Goal: Task Accomplishment & Management: Manage account settings

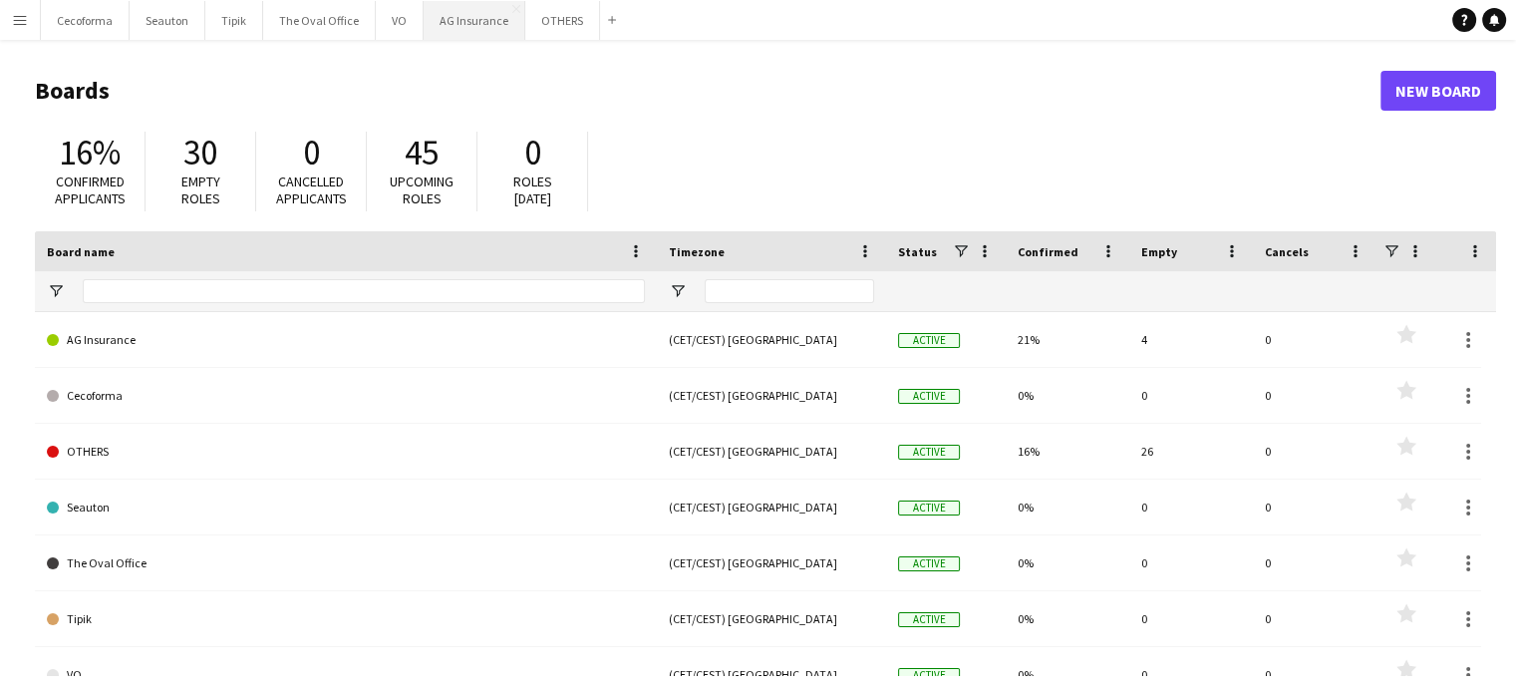
click at [446, 13] on button "AG Insurance Close" at bounding box center [475, 20] width 102 height 39
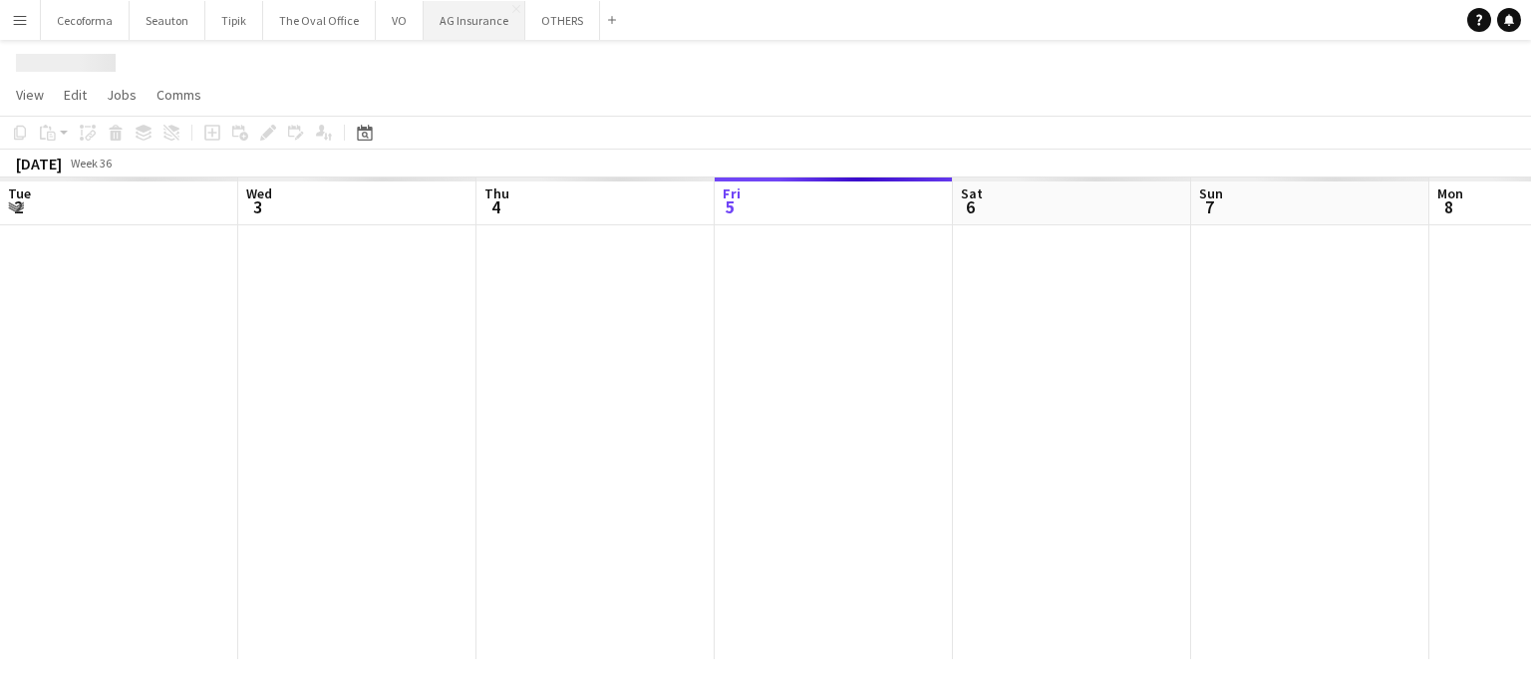
scroll to position [0, 476]
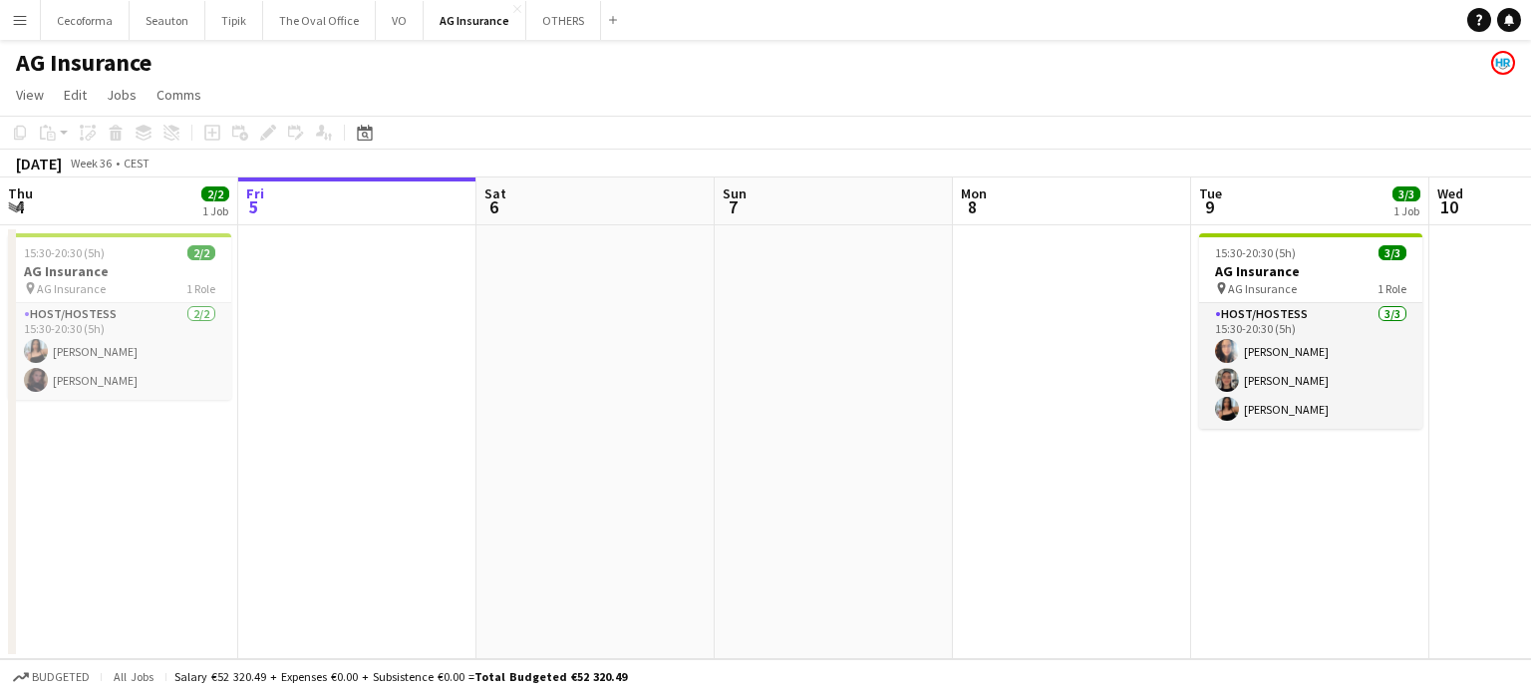
click at [329, 391] on app-calendar-viewport "Tue 2 3/3 1 Job Wed 3 Thu 4 2/2 1 Job Fri 5 Sat 6 Sun 7 Mon 8 Tue 9 3/3 1 Job W…" at bounding box center [765, 417] width 1531 height 481
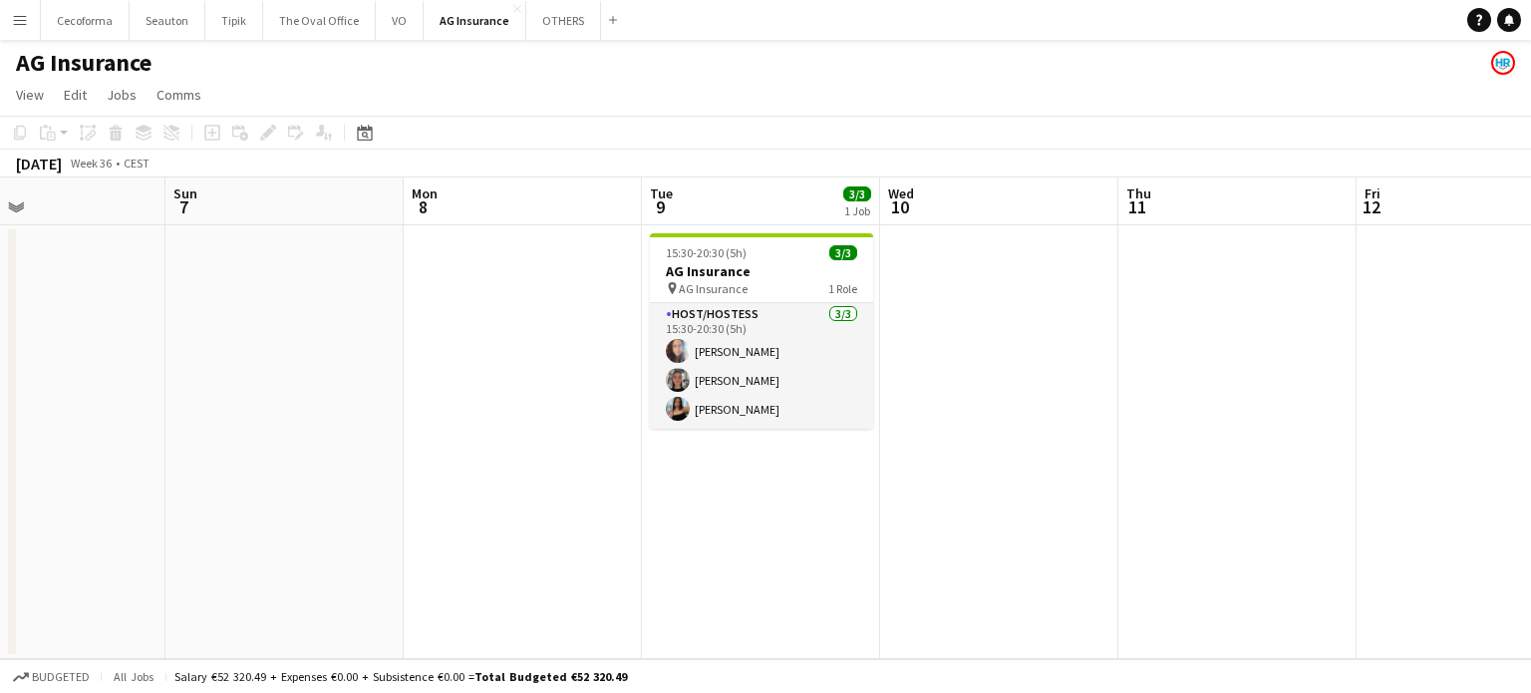
drag, startPoint x: 530, startPoint y: 433, endPoint x: 985, endPoint y: 570, distance: 474.9
click at [992, 570] on app-calendar-viewport "Thu 4 2/2 1 Job Fri 5 Sat 6 Sun 7 Mon 8 Tue 9 3/3 1 Job Wed 10 Thu 11 Fri 12 Sa…" at bounding box center [765, 417] width 1531 height 481
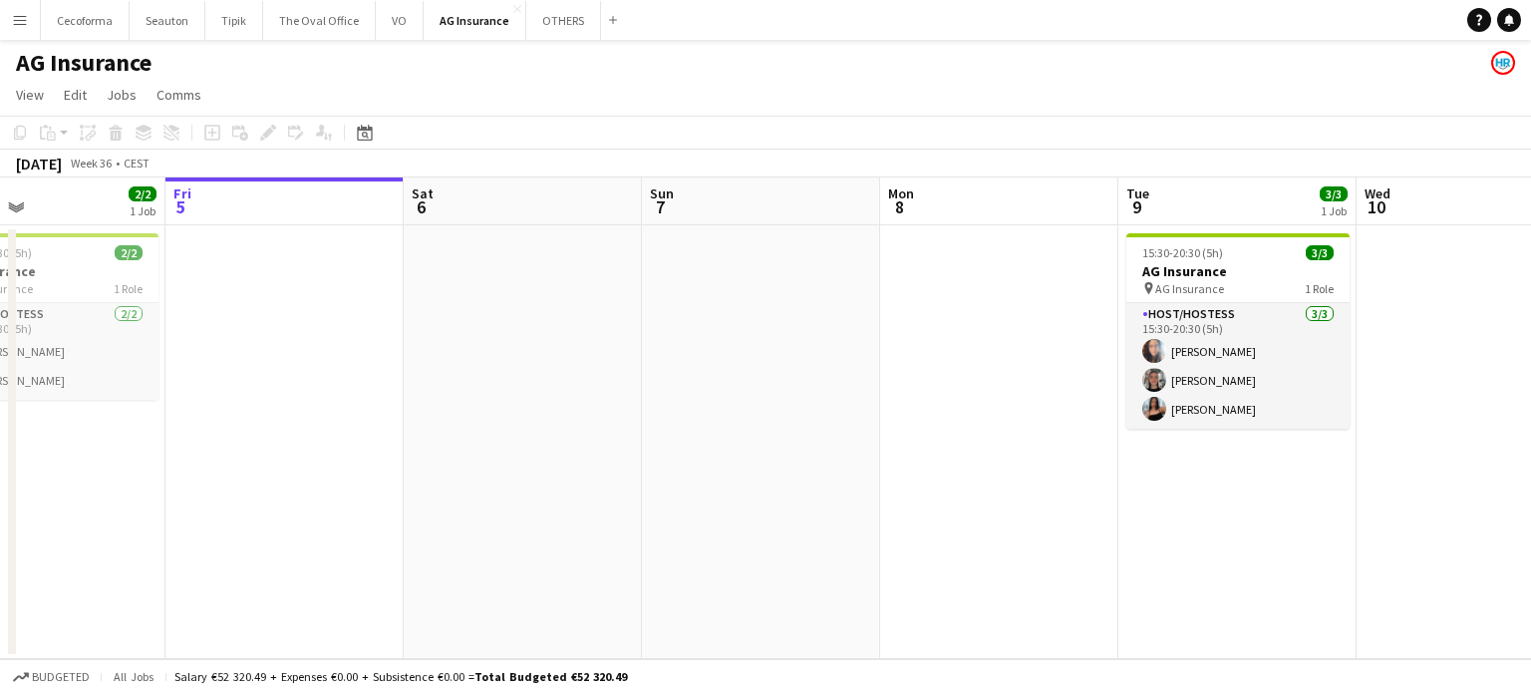
scroll to position [0, 564]
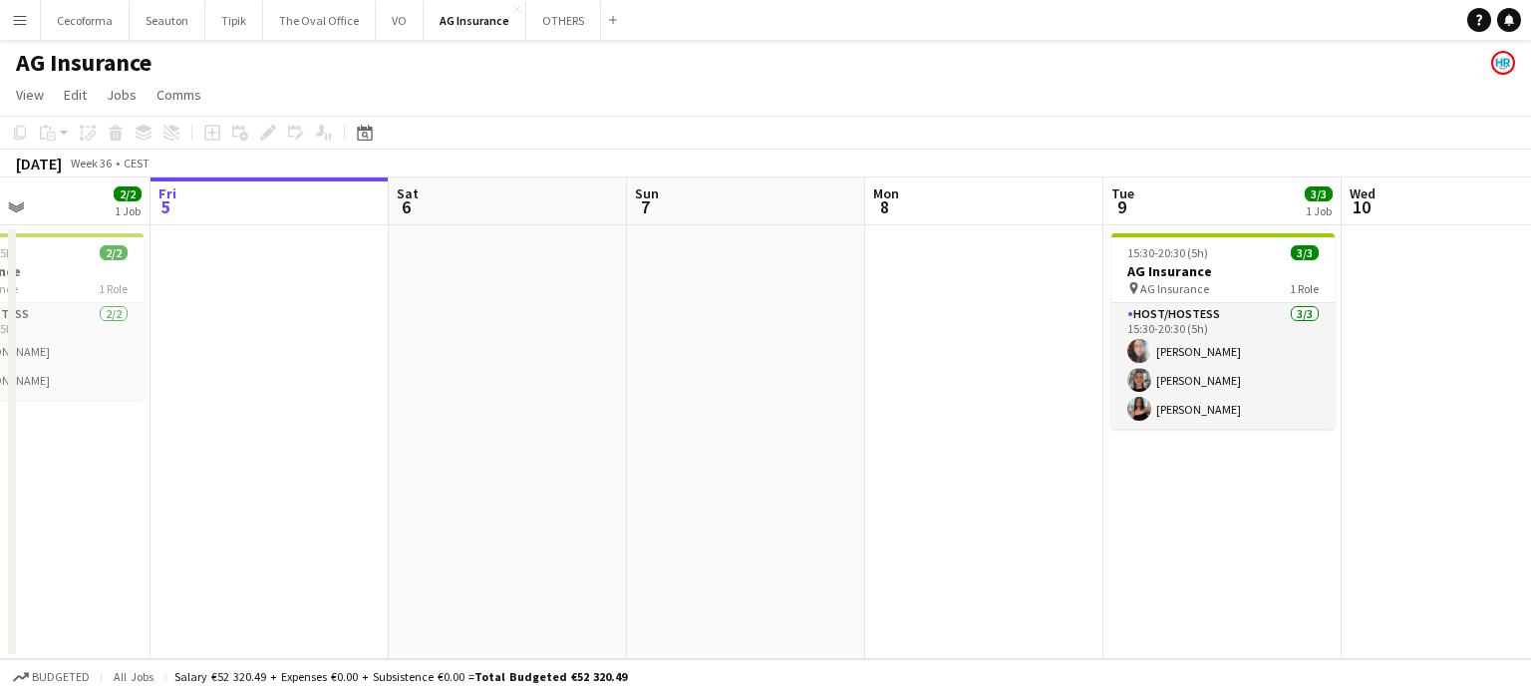
click at [715, 502] on app-date-cell at bounding box center [746, 442] width 238 height 434
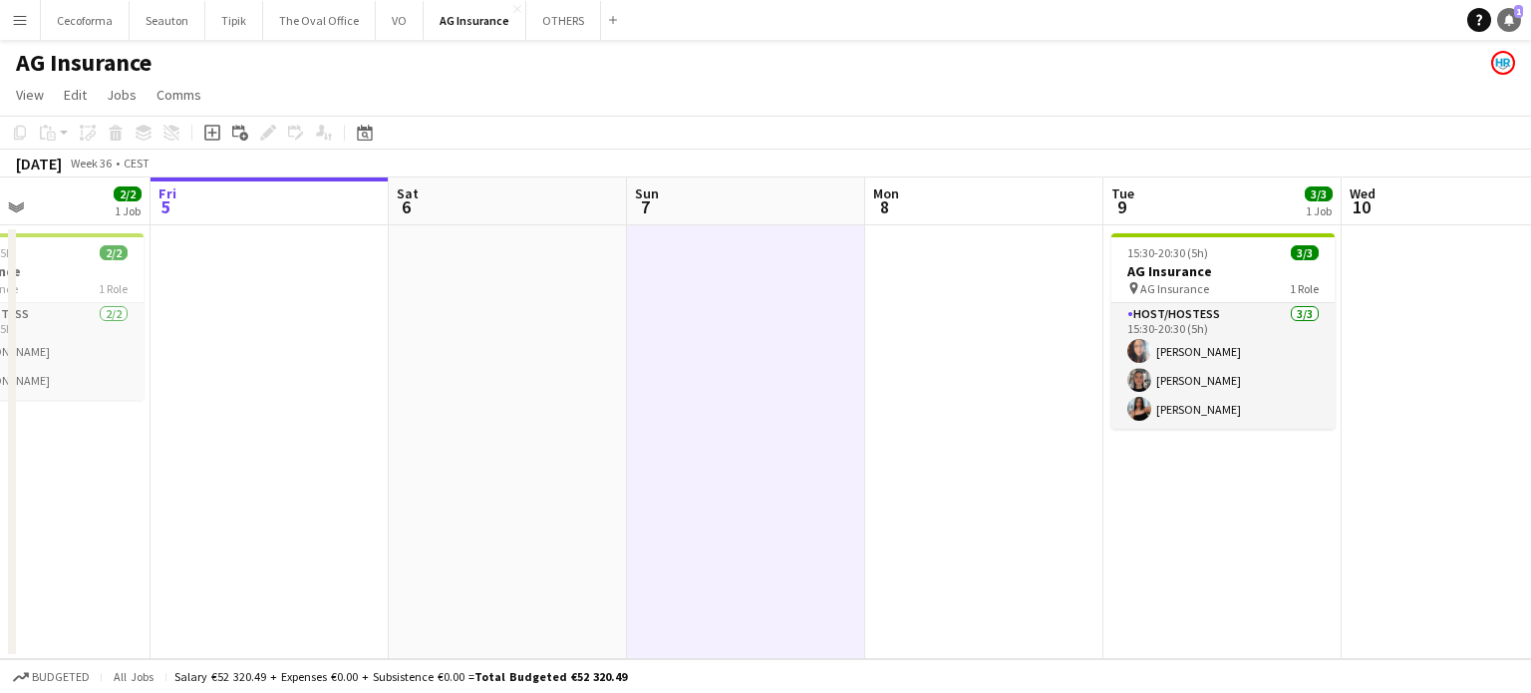
click at [1509, 18] on icon at bounding box center [1509, 19] width 10 height 10
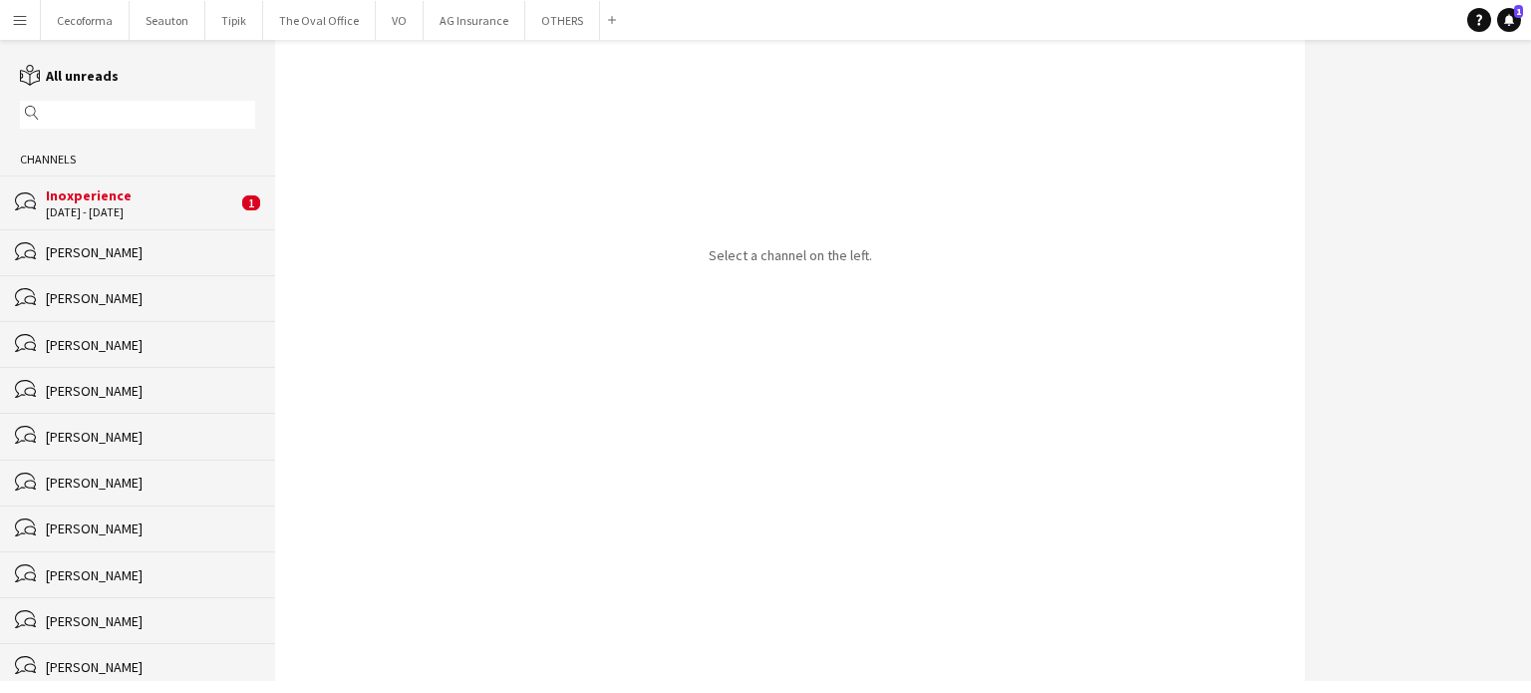
click at [94, 202] on div "Inoxperience" at bounding box center [141, 195] width 191 height 18
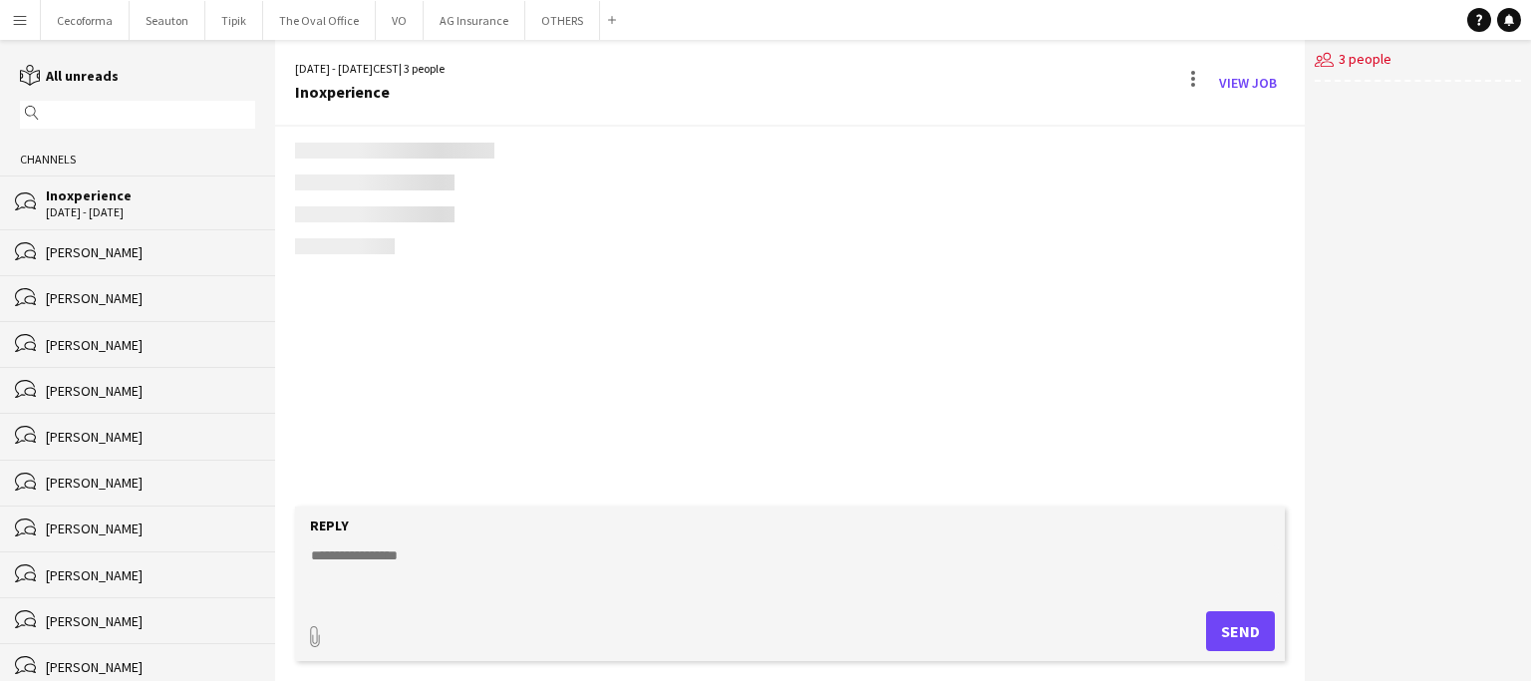
scroll to position [714, 0]
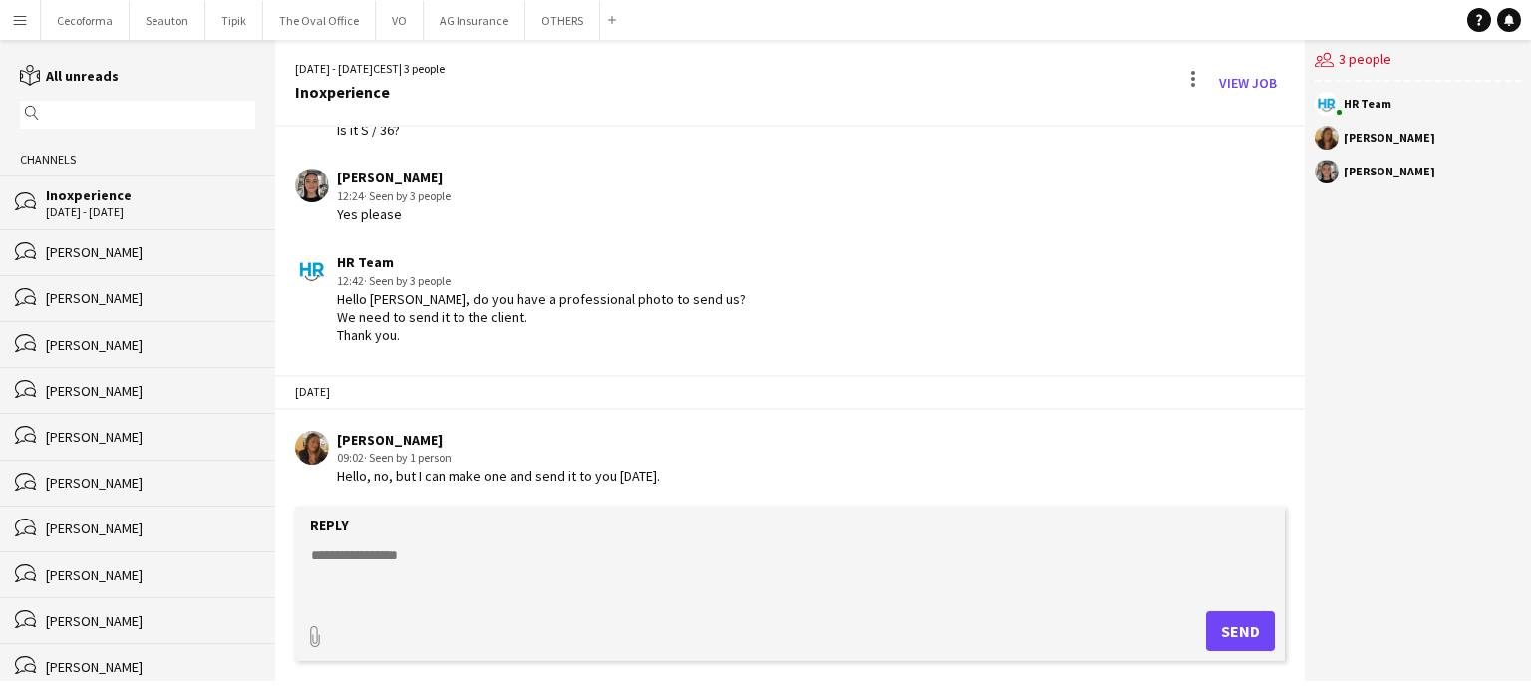
click at [381, 555] on textarea at bounding box center [794, 571] width 970 height 52
click at [337, 554] on textarea at bounding box center [794, 571] width 970 height 52
click at [369, 561] on textarea "**********" at bounding box center [794, 571] width 970 height 52
type textarea "**********"
click at [1238, 627] on button "Send" at bounding box center [1240, 631] width 69 height 40
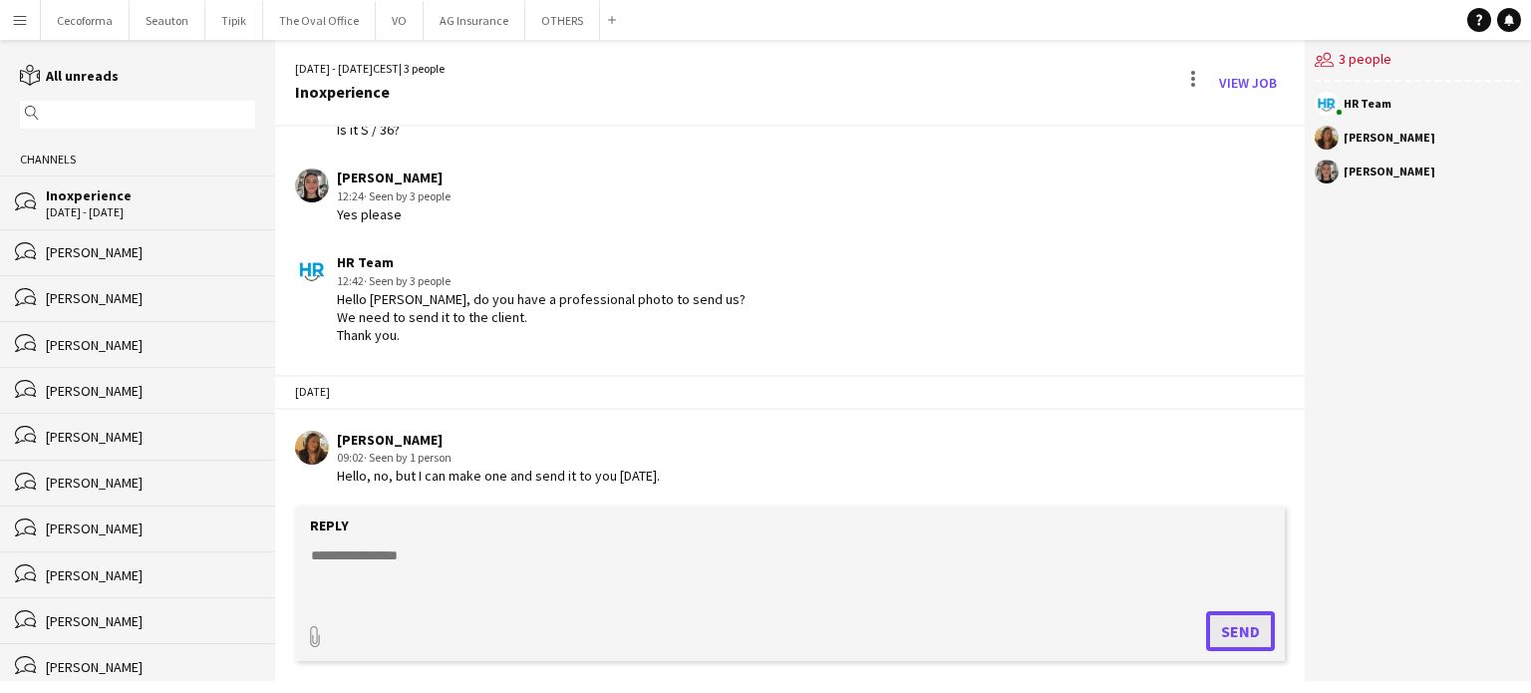
scroll to position [798, 0]
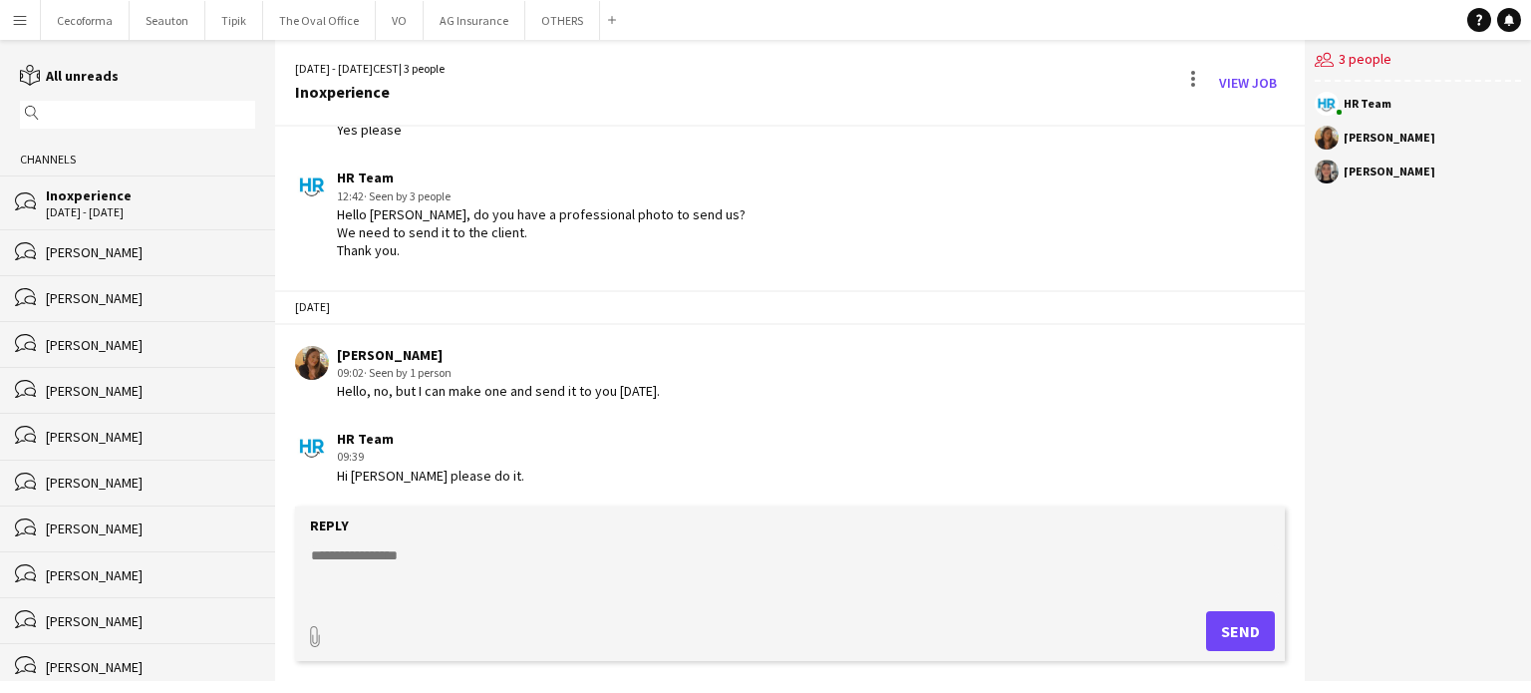
click at [340, 554] on textarea at bounding box center [794, 571] width 970 height 52
click at [387, 569] on textarea "**********" at bounding box center [794, 571] width 970 height 52
type textarea "**********"
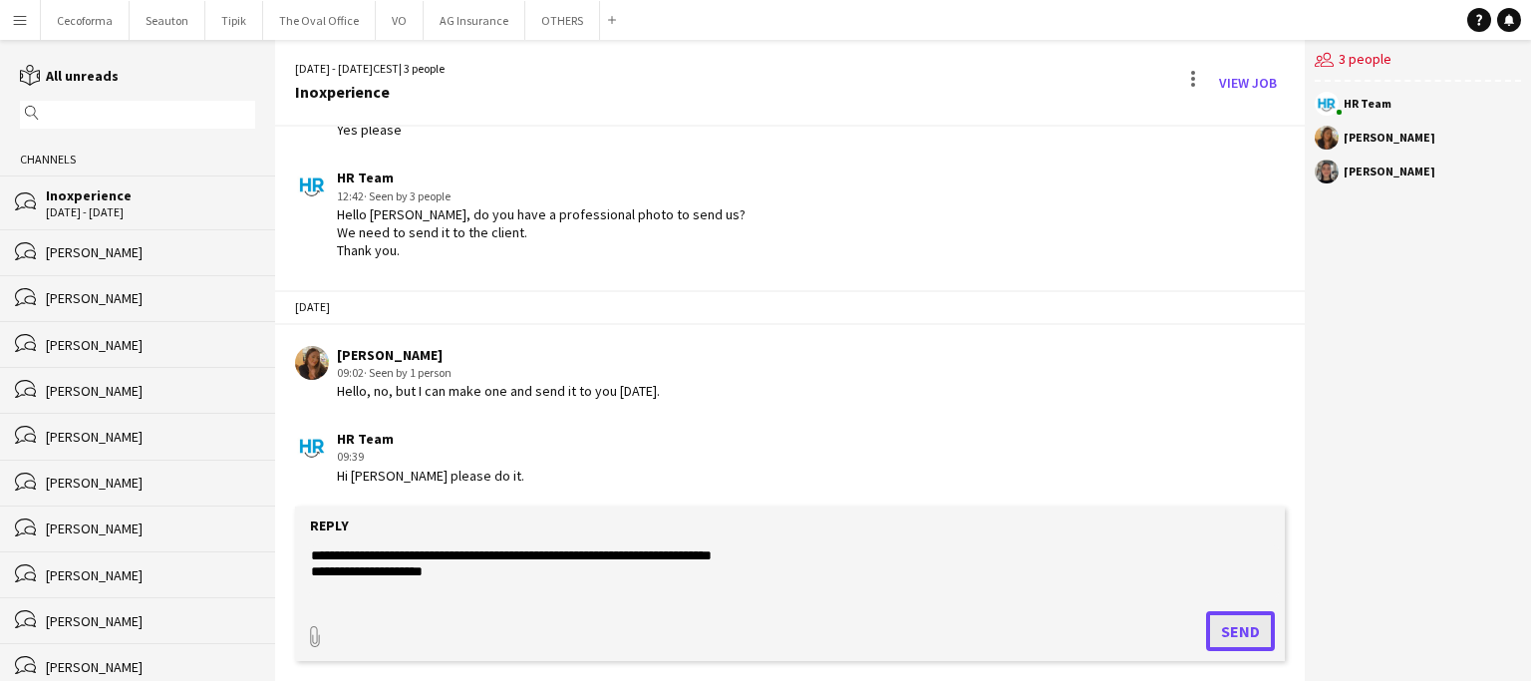
click at [1232, 631] on button "Send" at bounding box center [1240, 631] width 69 height 40
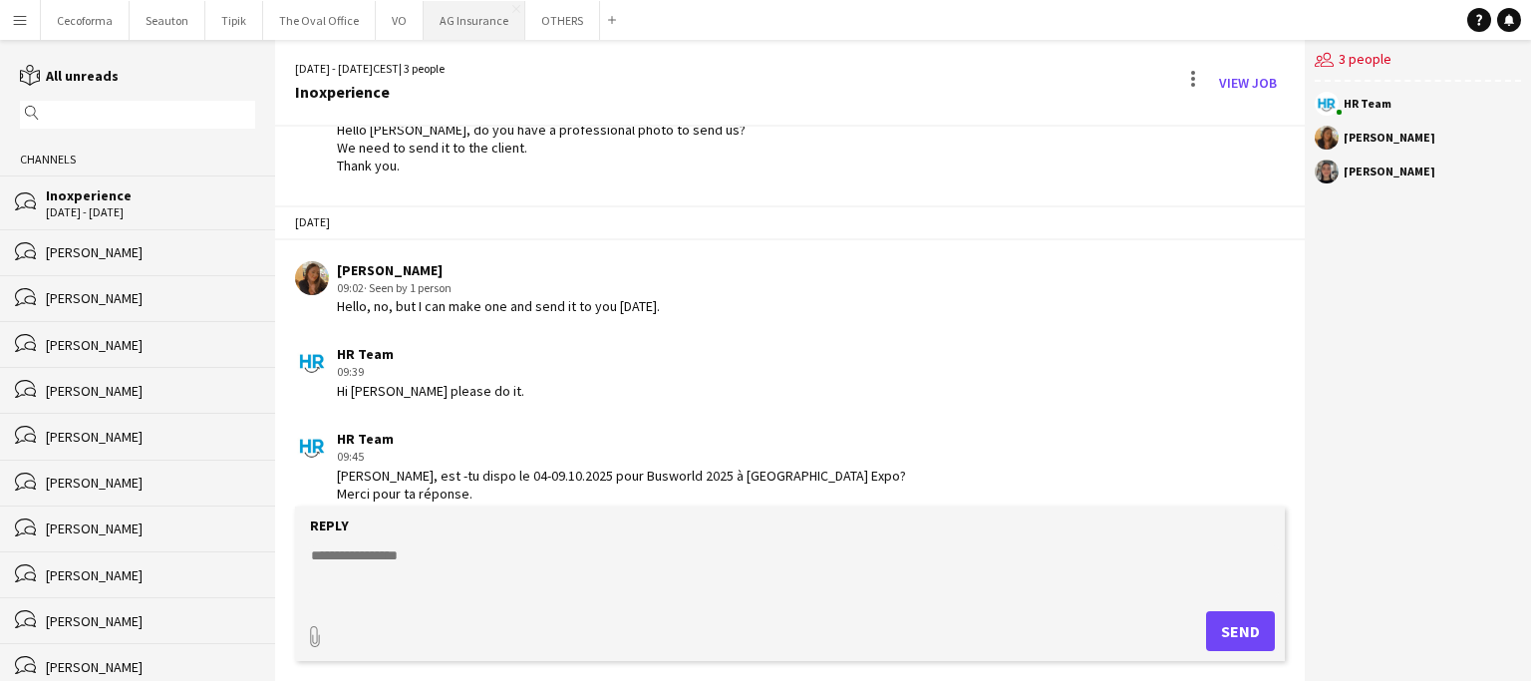
click at [470, 19] on button "AG Insurance Close" at bounding box center [475, 20] width 102 height 39
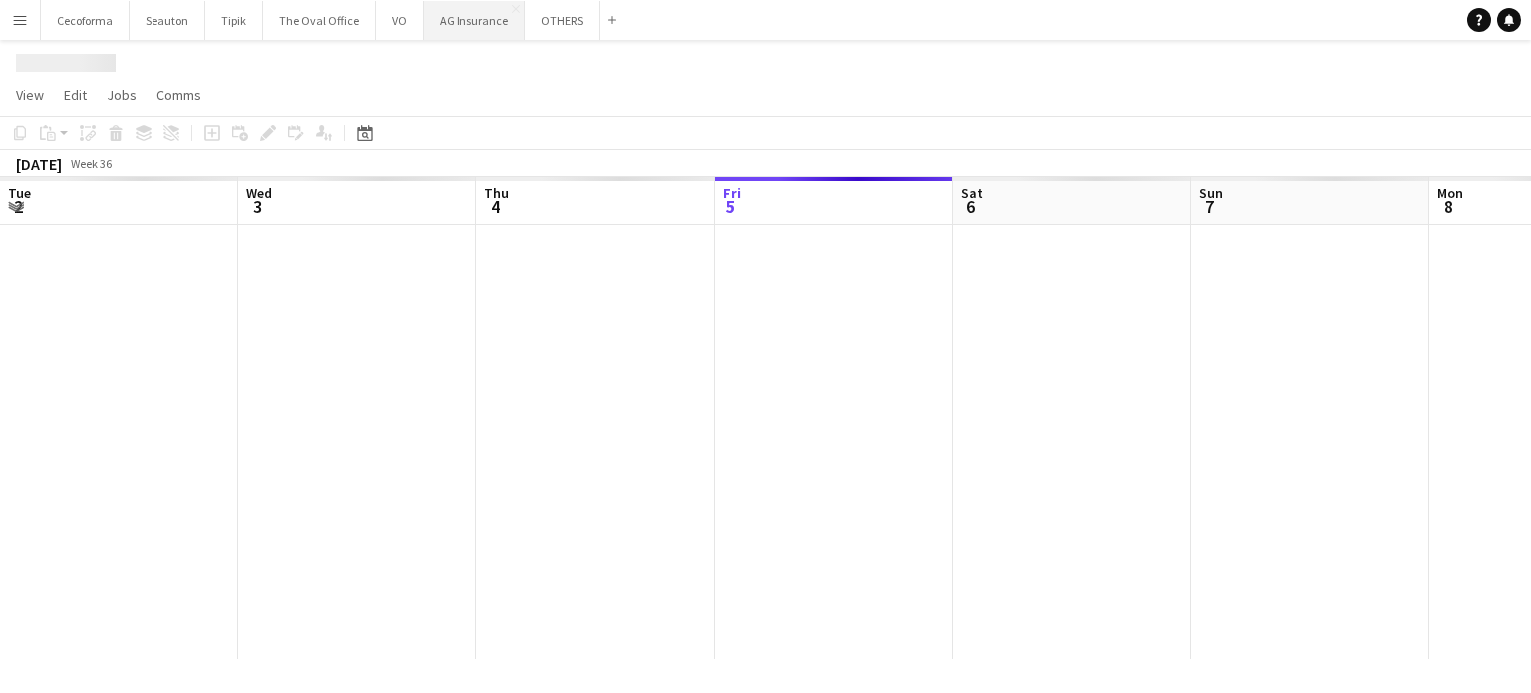
scroll to position [0, 476]
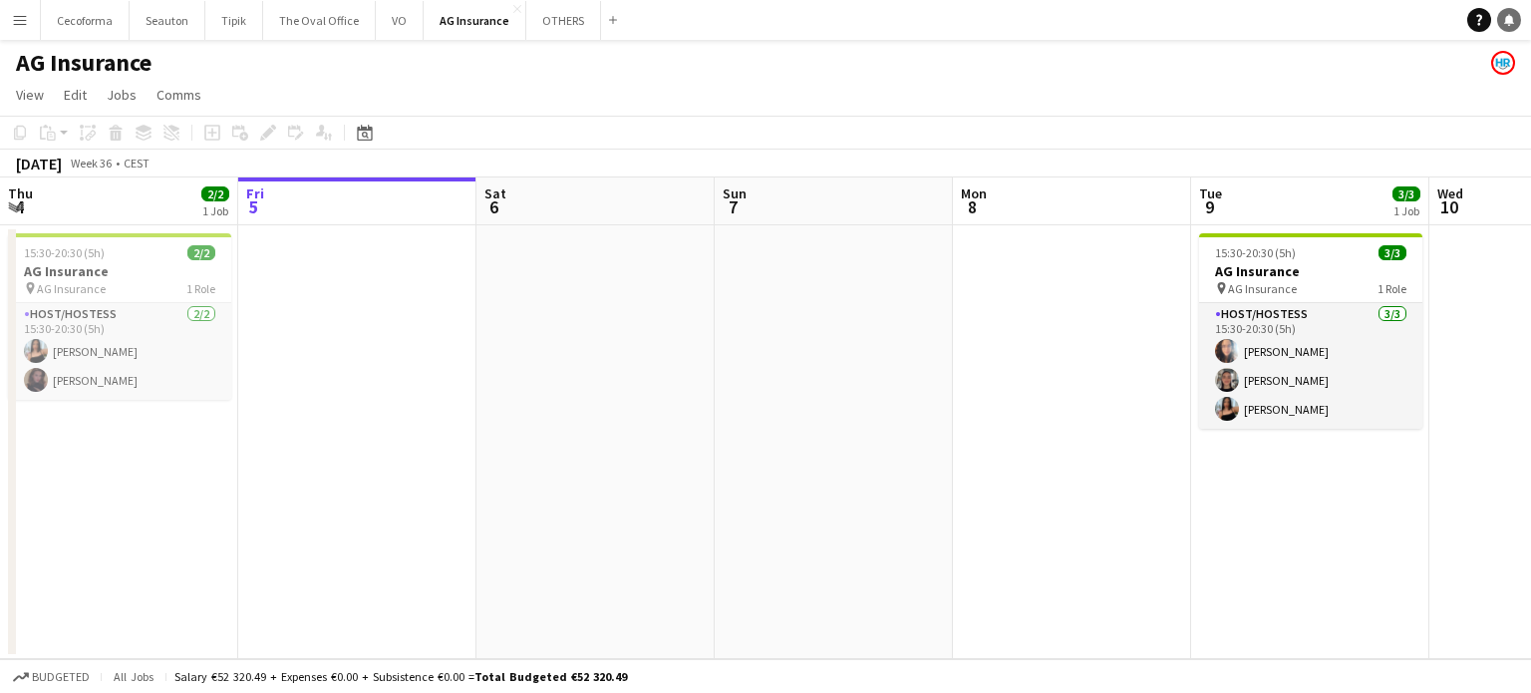
click at [1508, 21] on icon at bounding box center [1509, 19] width 10 height 10
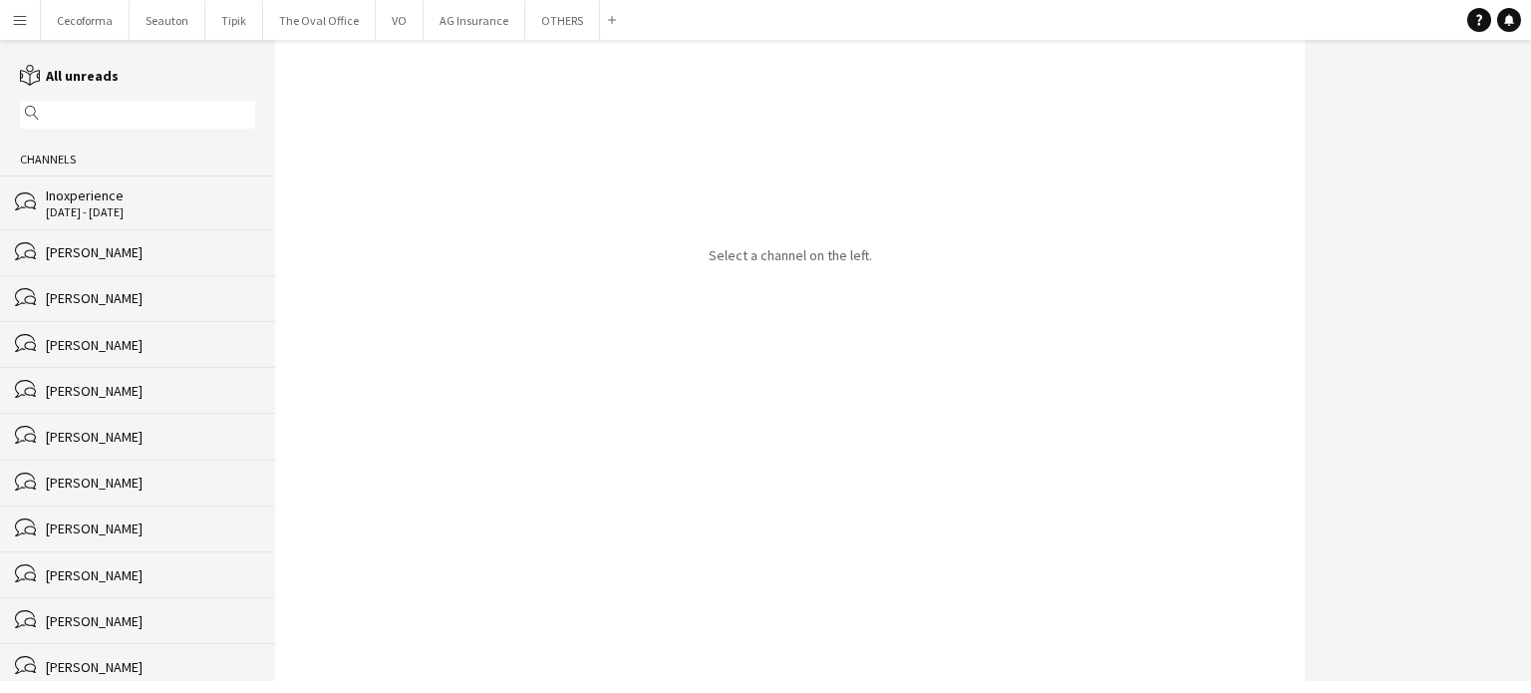
click at [93, 254] on div "[PERSON_NAME]" at bounding box center [150, 252] width 209 height 18
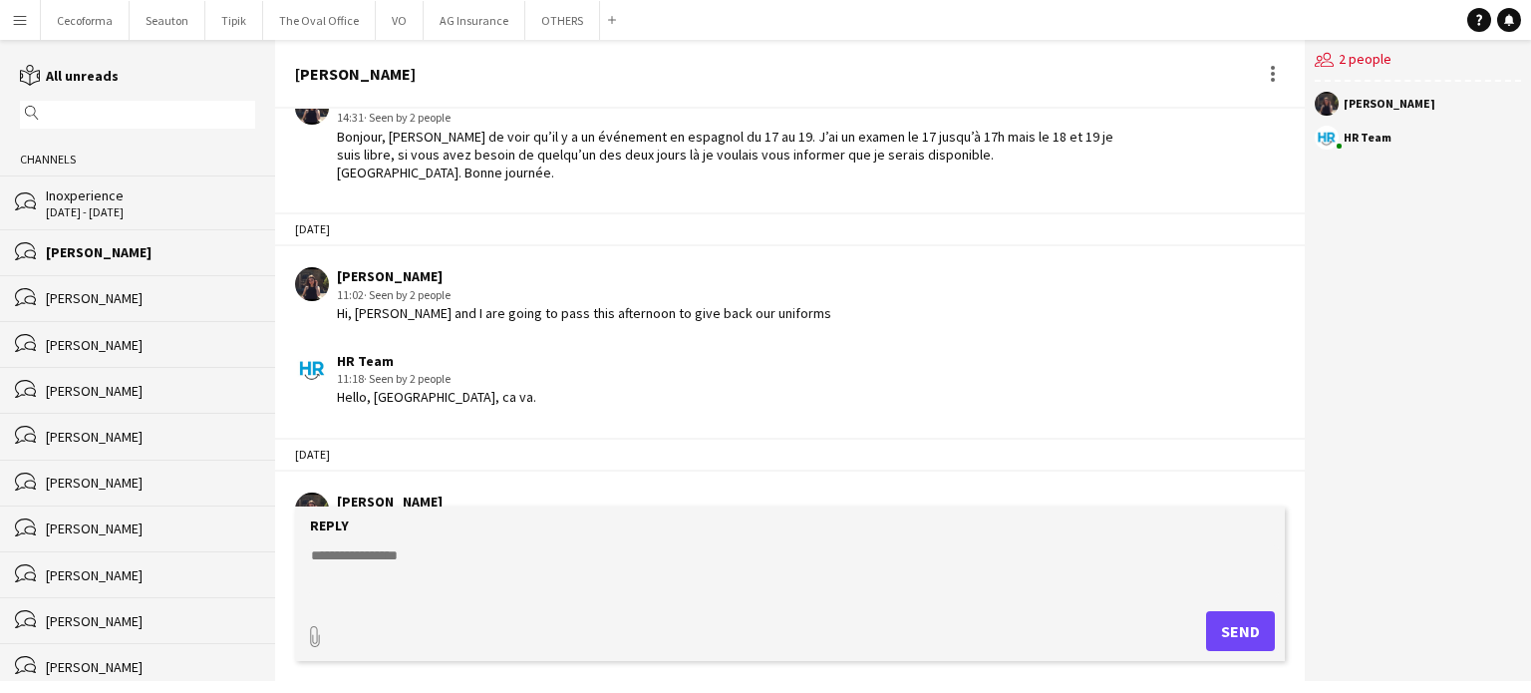
scroll to position [3174, 0]
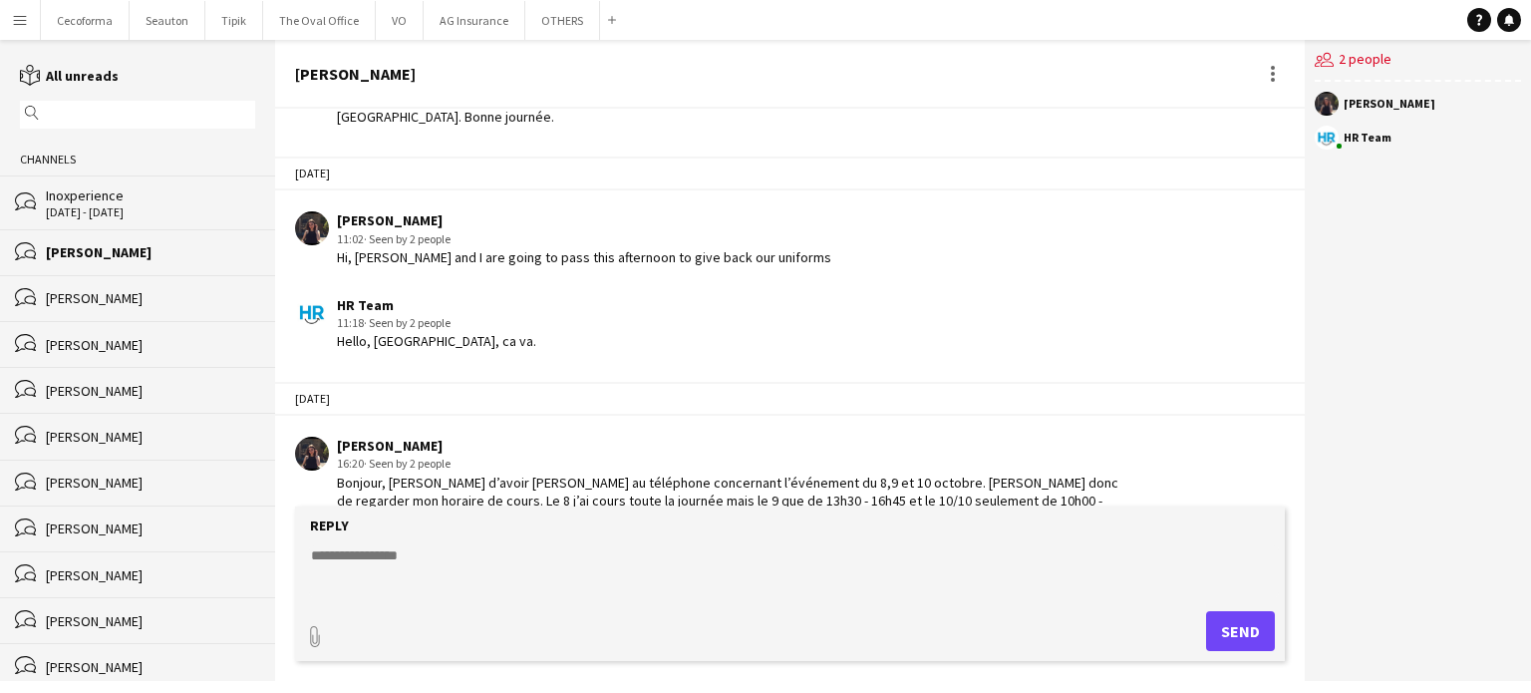
click at [84, 348] on div "[PERSON_NAME]" at bounding box center [150, 345] width 209 height 18
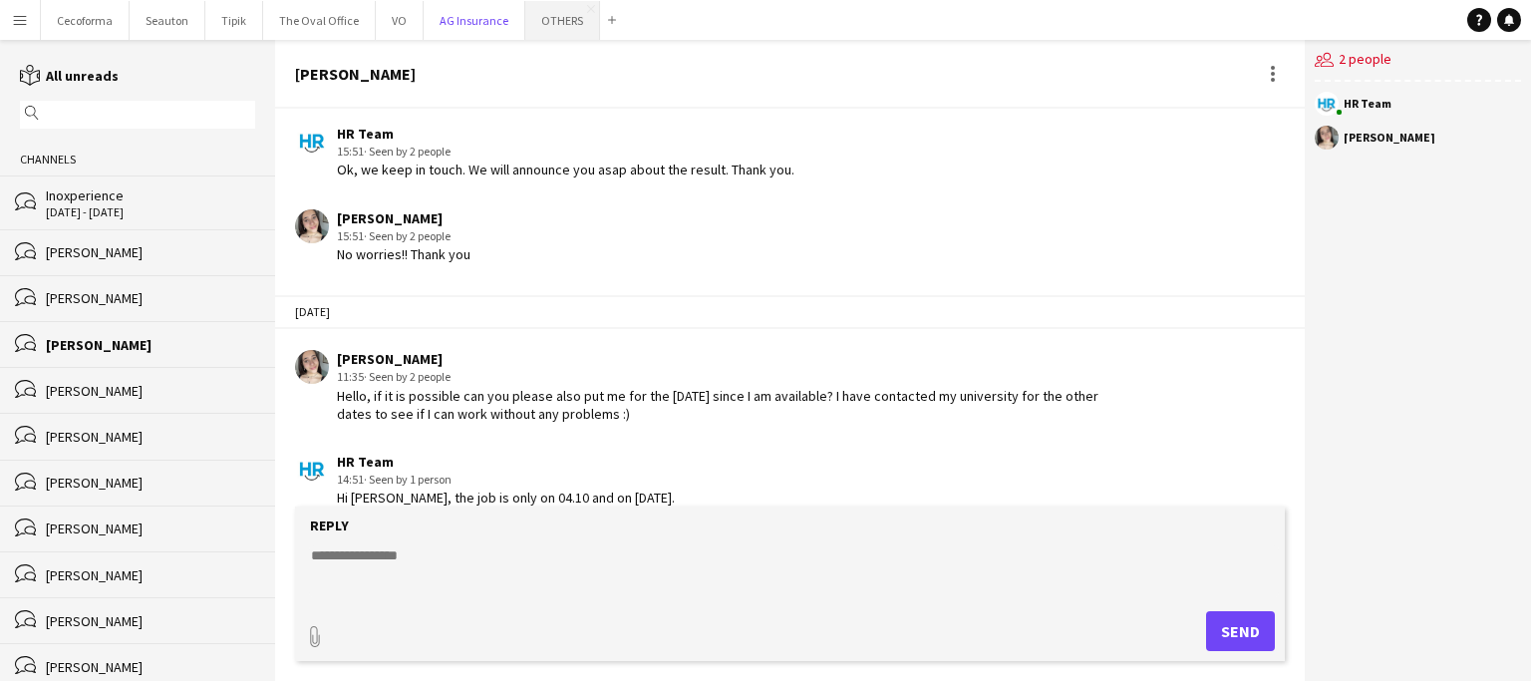
drag, startPoint x: 455, startPoint y: 21, endPoint x: 541, endPoint y: 27, distance: 86.9
click at [455, 20] on button "AG Insurance Close" at bounding box center [475, 20] width 102 height 39
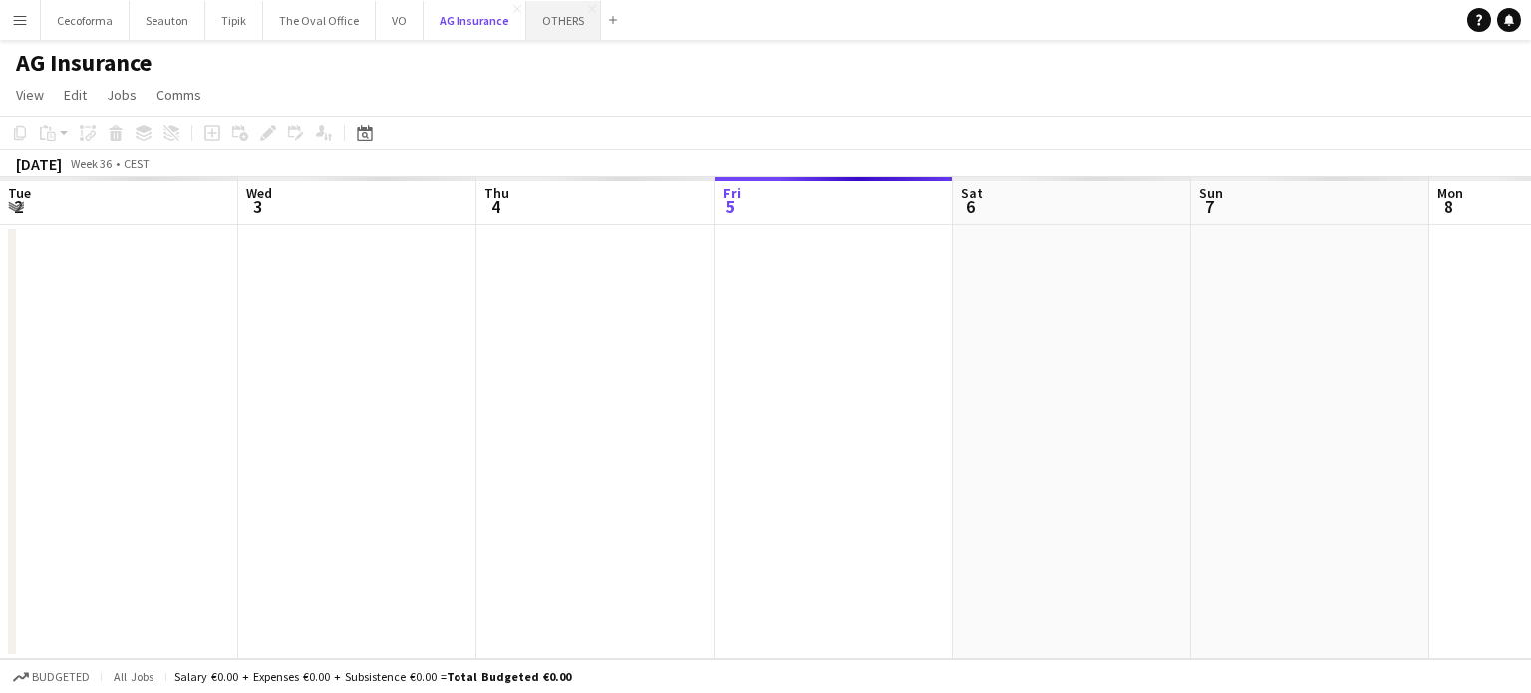
scroll to position [0, 476]
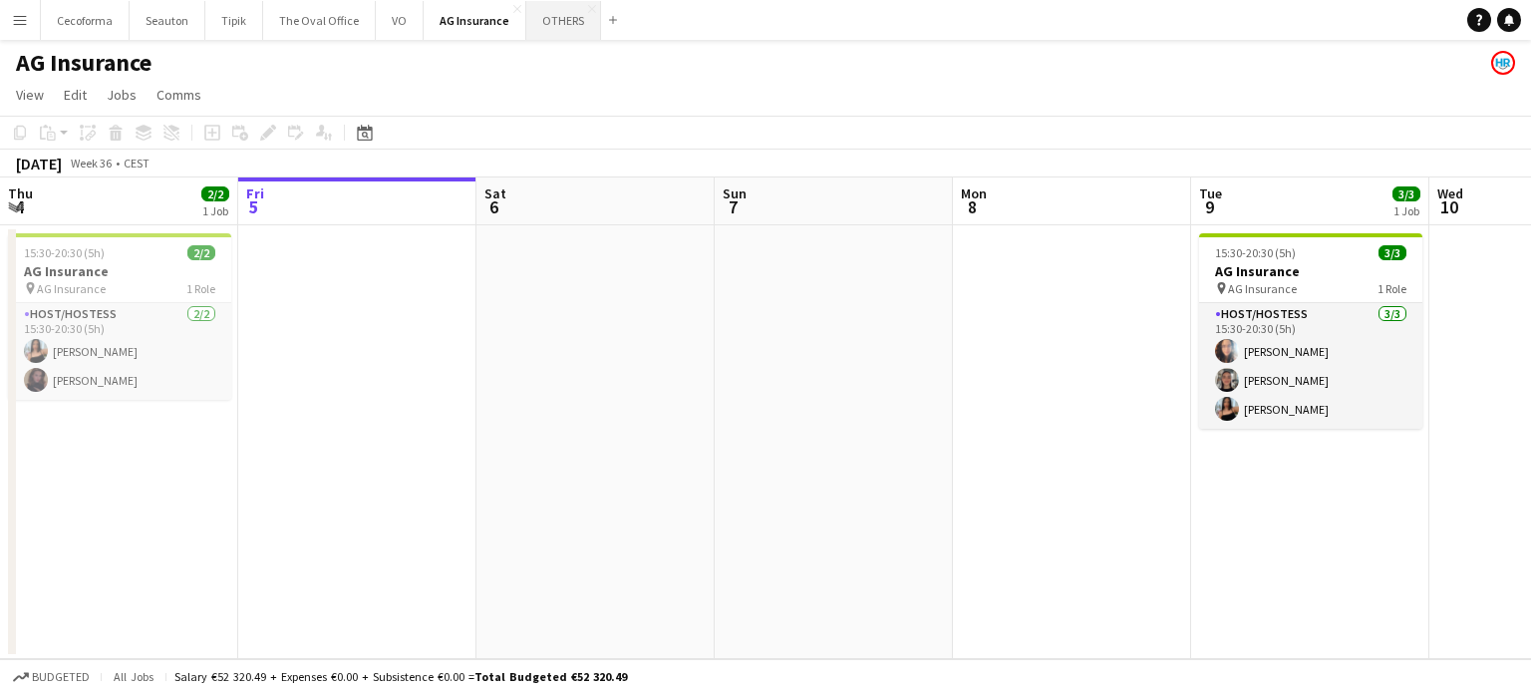
click at [545, 27] on button "OTHERS Close" at bounding box center [563, 20] width 75 height 39
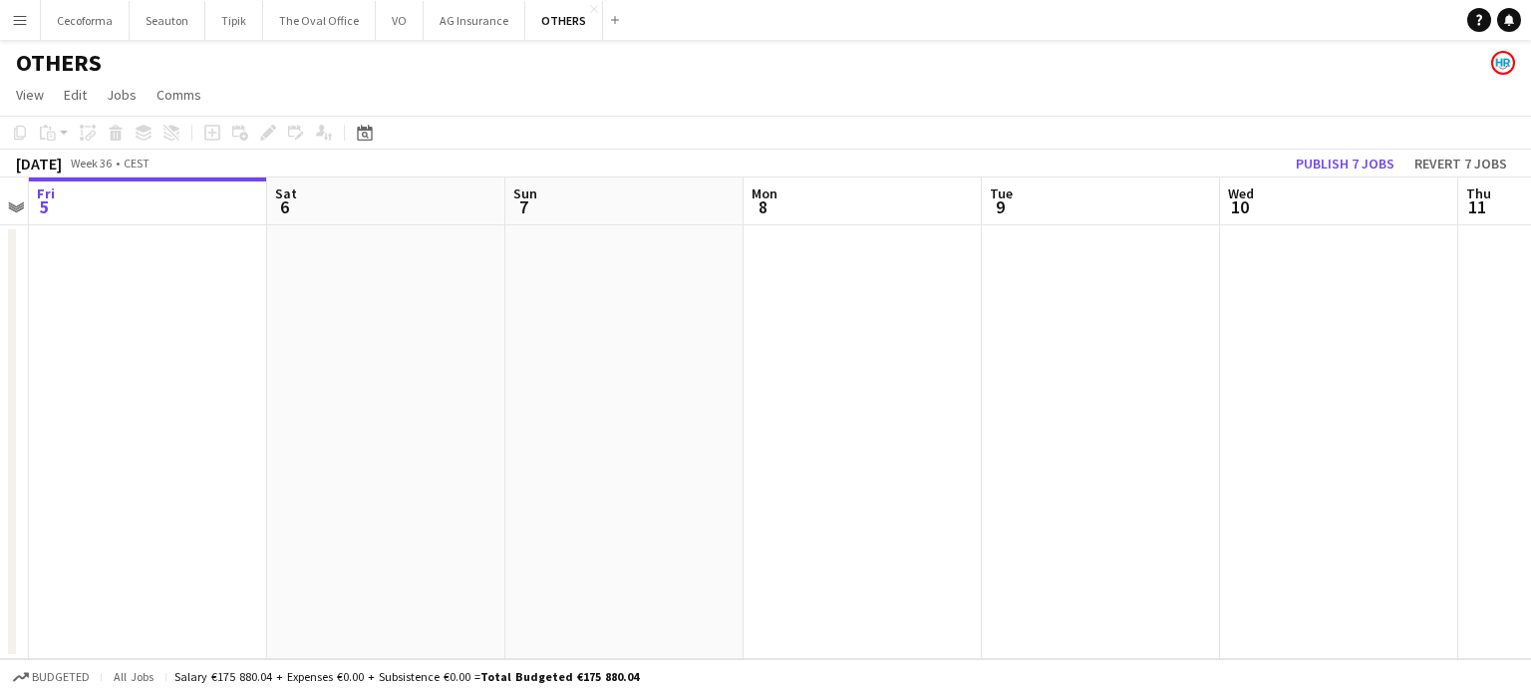
drag, startPoint x: 758, startPoint y: 437, endPoint x: 948, endPoint y: 477, distance: 194.7
click at [291, 335] on app-calendar-viewport "Tue 2 Wed 3 Thu 4 Fri 5 Sat 6 Sun 7 Mon 8 Tue 9 Wed 10 Thu 11 Fri 12 Sat 13" at bounding box center [765, 417] width 1531 height 481
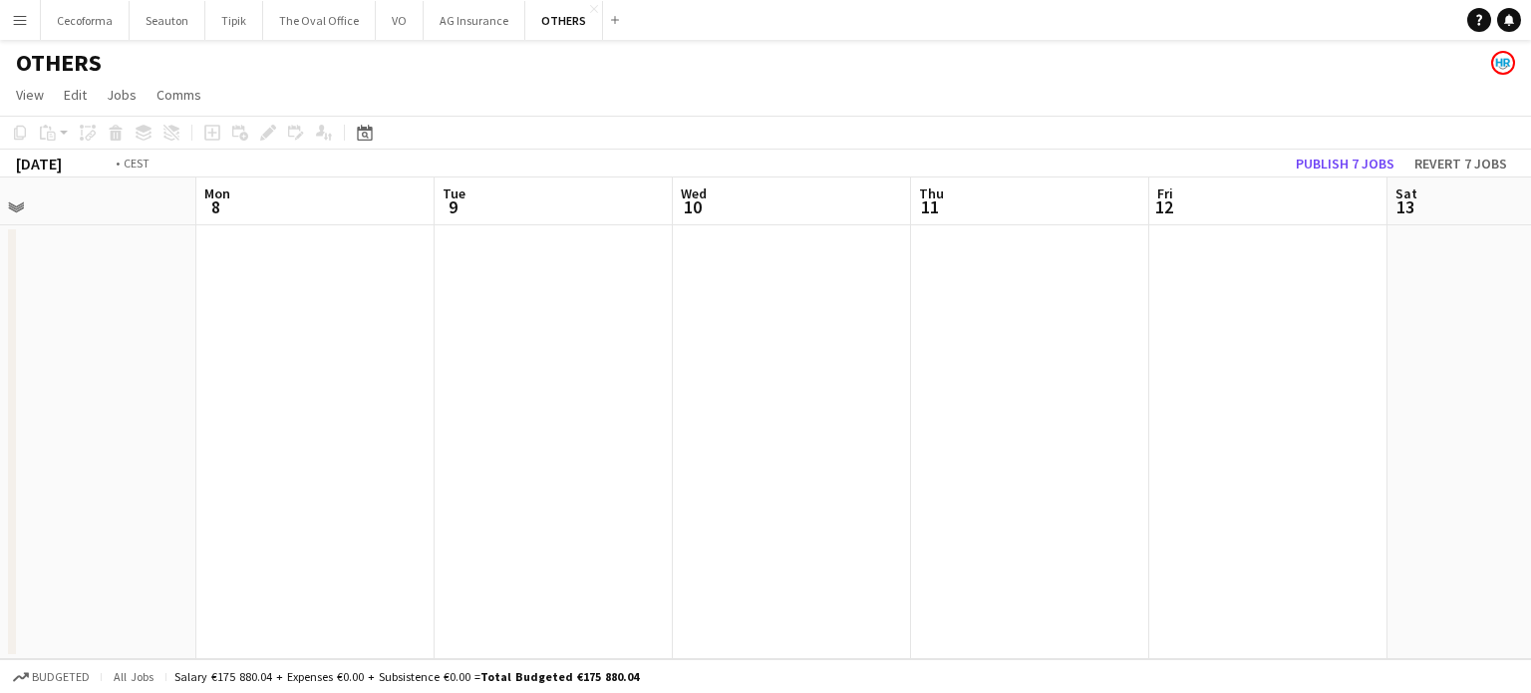
click at [8, 327] on div "Thu 4 Fri 5 Sat 6 Sun 7 Mon 8 Tue 9 Wed 10 Thu 11 Fri 12 Sat 13 Sun 14 Mon 15" at bounding box center [765, 417] width 1531 height 481
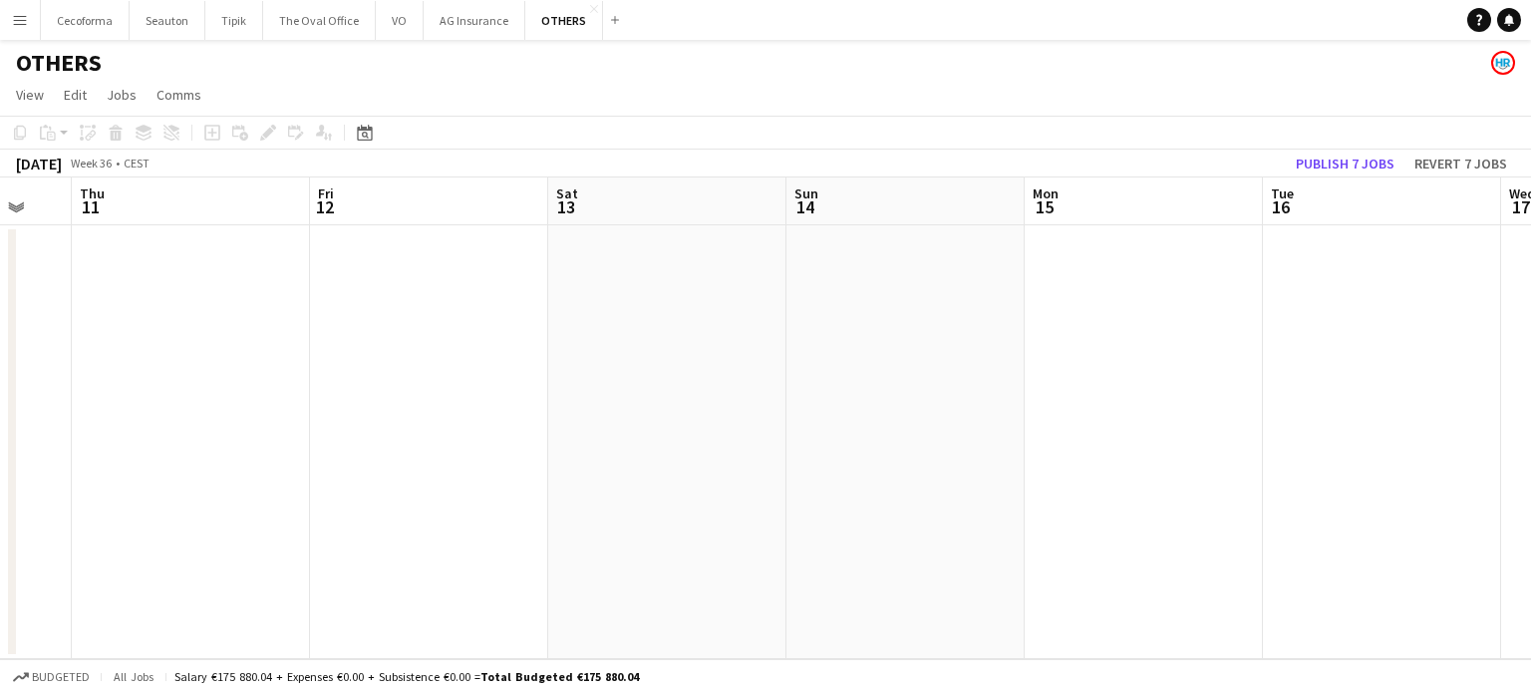
click at [0, 276] on app-calendar-viewport "Sun 7 Mon 8 Tue 9 Wed 10 Thu 11 Fri 12 Sat 13 Sun 14 Mon 15 Tue 16 Wed 17 Thu 1…" at bounding box center [765, 417] width 1531 height 481
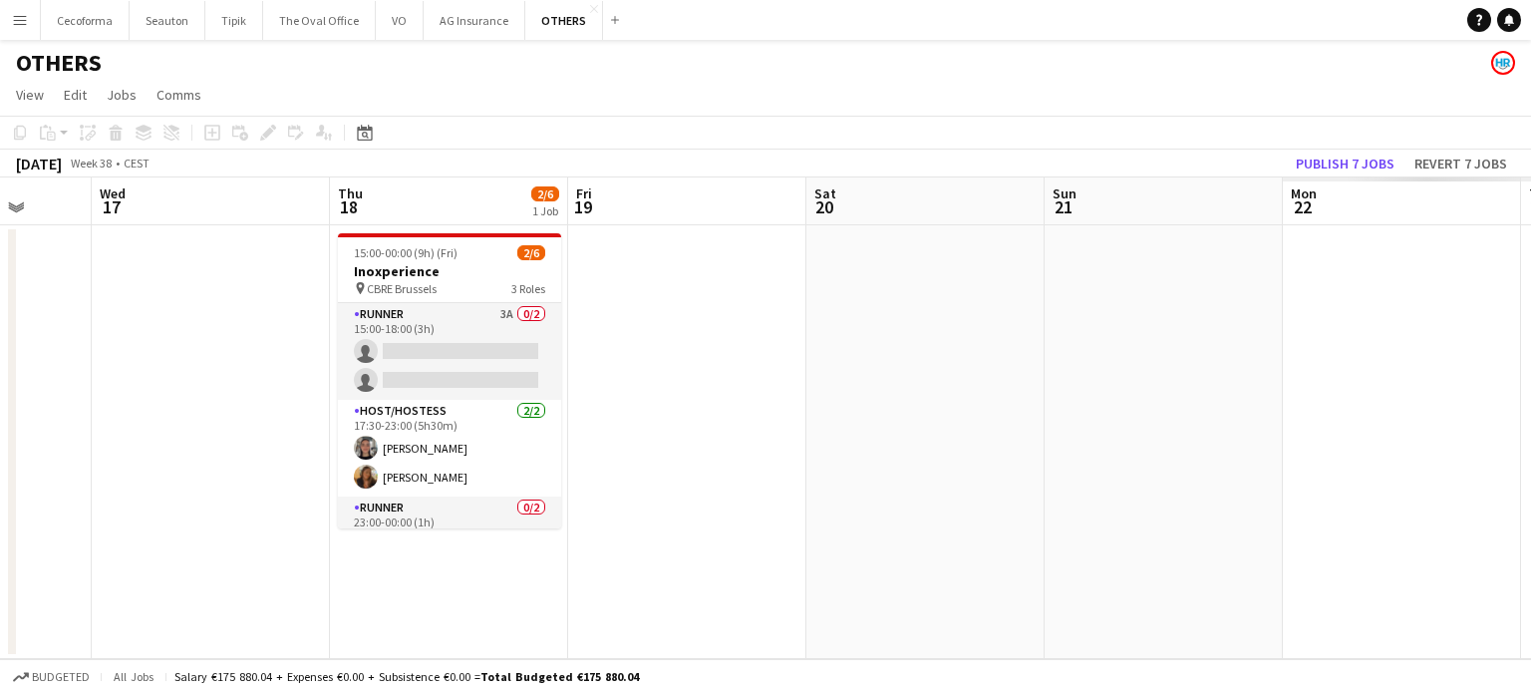
drag, startPoint x: 0, startPoint y: 244, endPoint x: 0, endPoint y: 179, distance: 64.8
click at [0, 179] on app-calendar-viewport "Sat 13 Sun 14 Mon 15 Tue 16 Wed 17 Thu 18 2/6 1 Job Fri 19 Sat 20 Sun 21 Mon 22…" at bounding box center [765, 417] width 1531 height 481
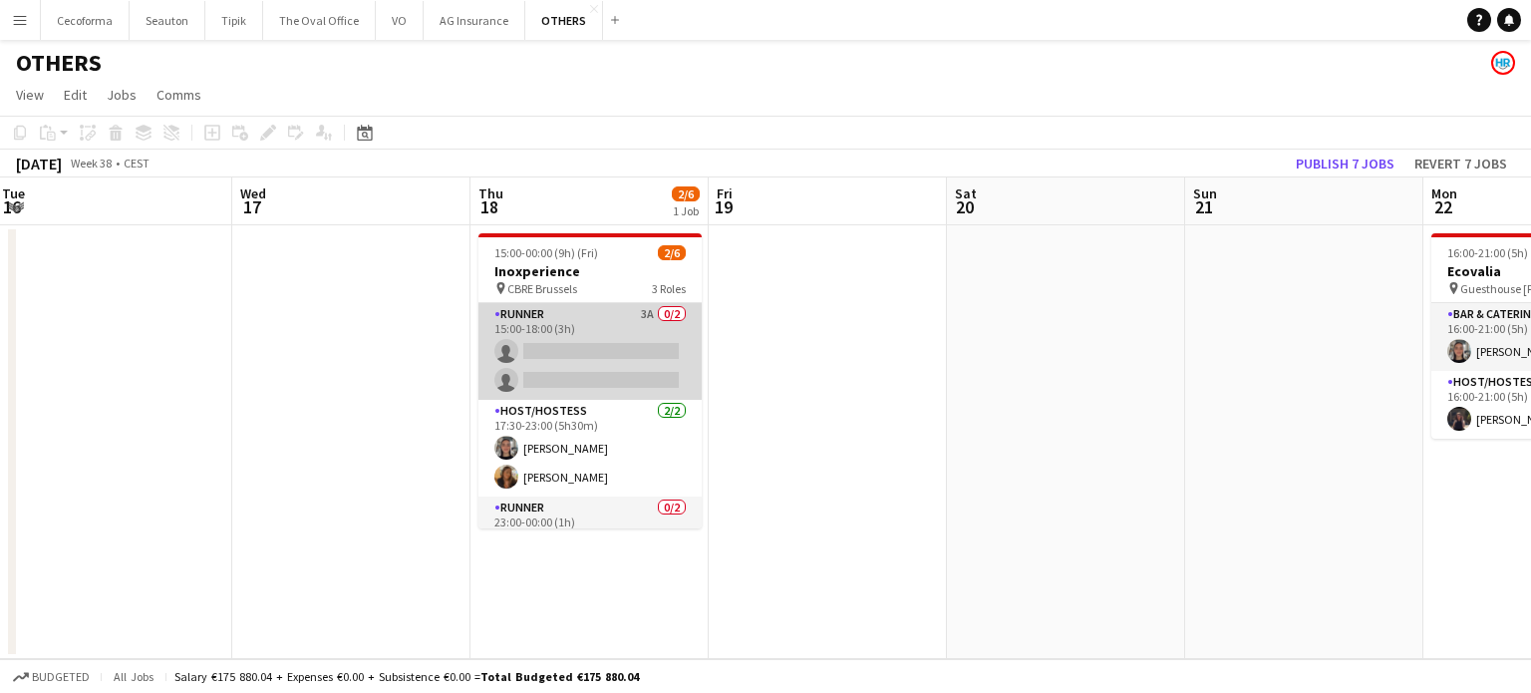
click at [560, 341] on app-card-role "Runner 3A 0/2 15:00-18:00 (3h) single-neutral-actions single-neutral-actions" at bounding box center [589, 351] width 223 height 97
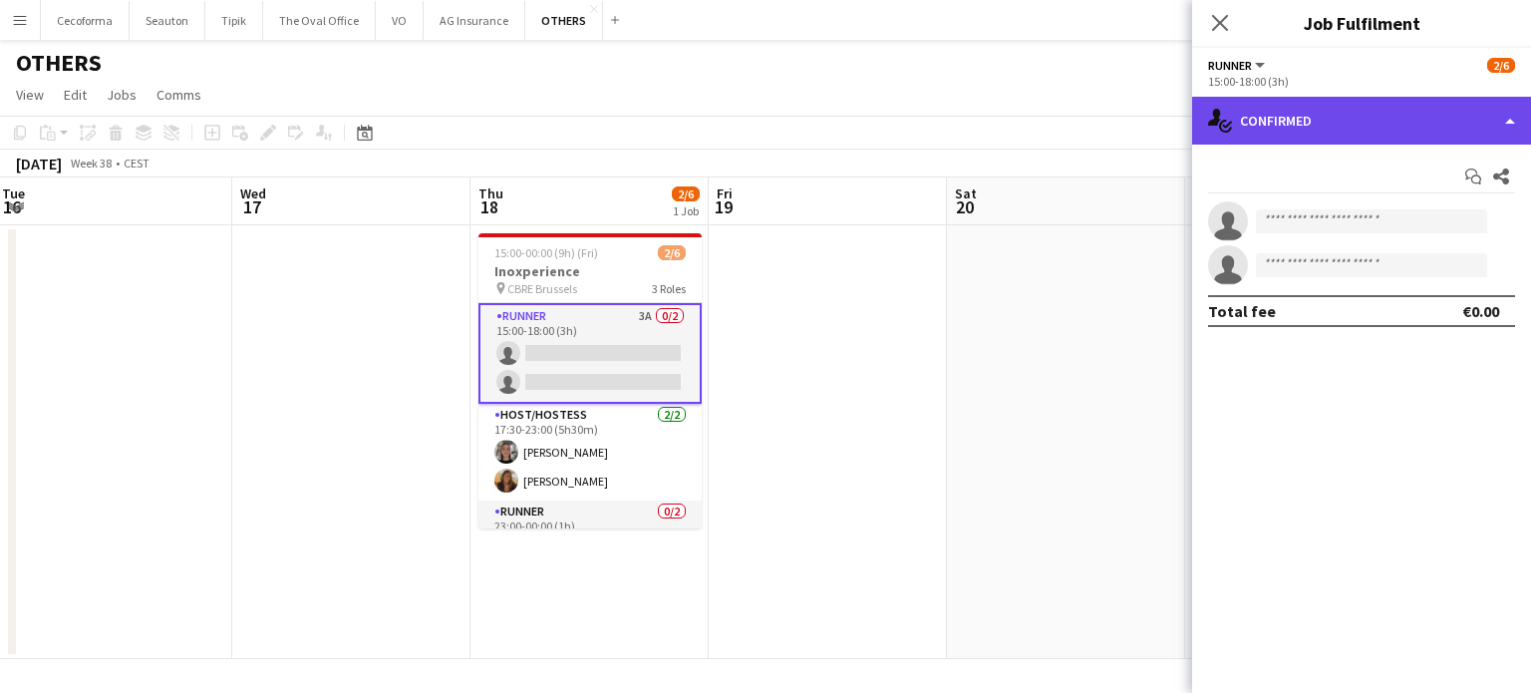
click at [1511, 121] on div "single-neutral-actions-check-2 Confirmed" at bounding box center [1361, 121] width 339 height 48
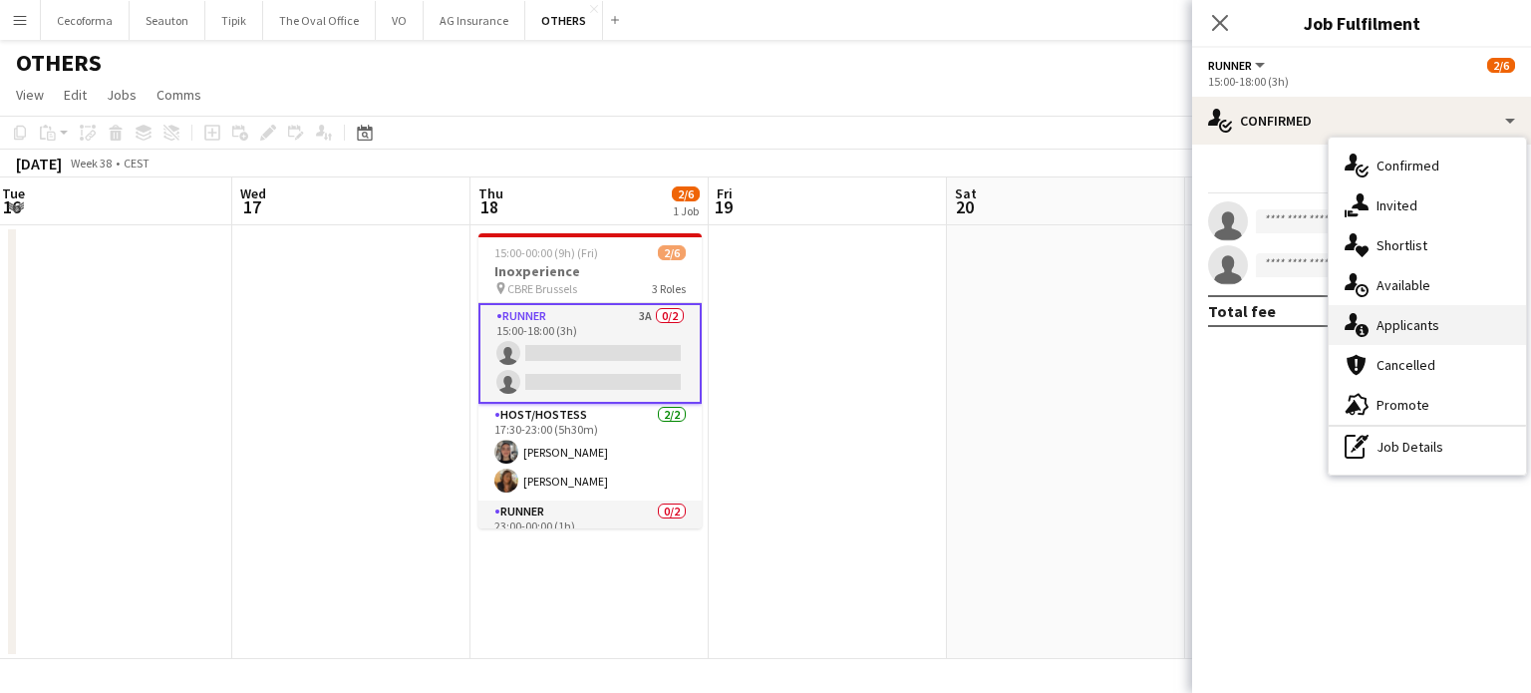
click at [1410, 322] on span "Applicants" at bounding box center [1408, 325] width 63 height 18
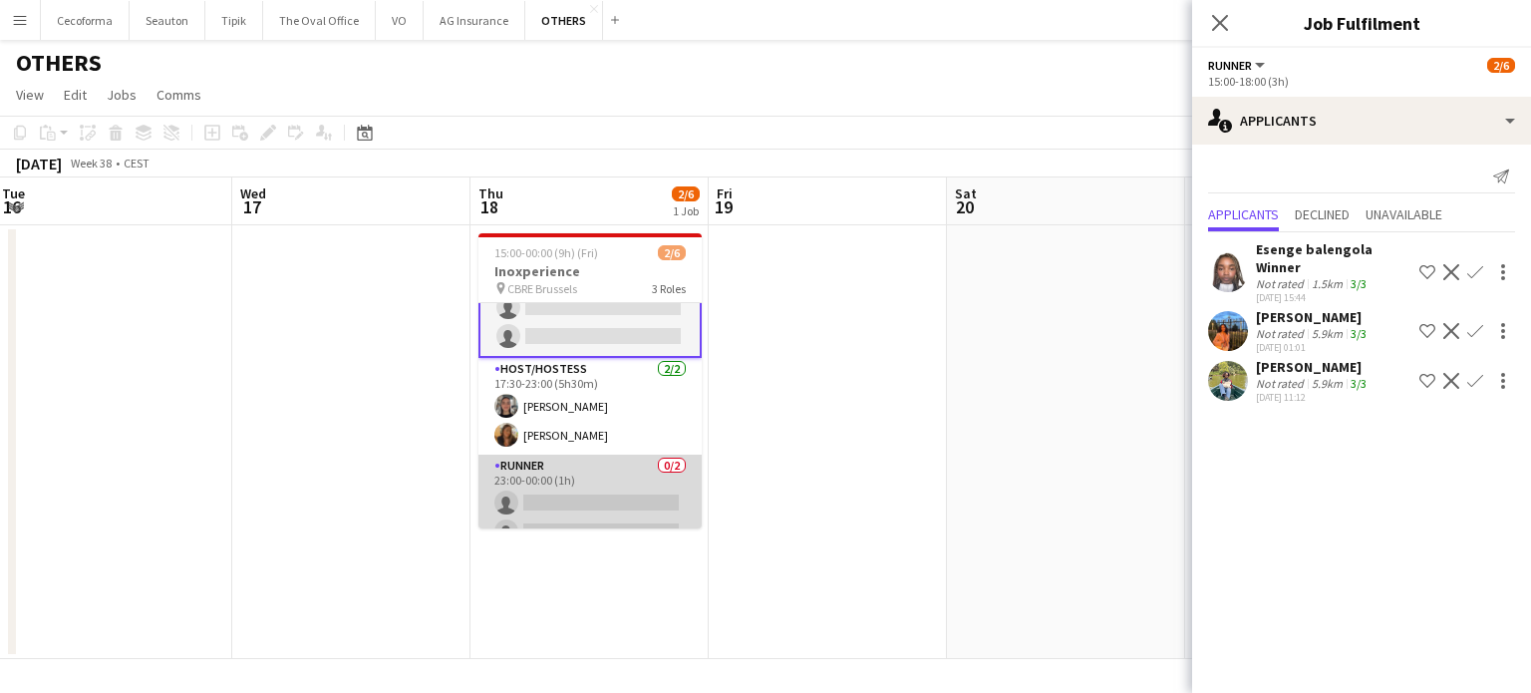
scroll to position [68, 0]
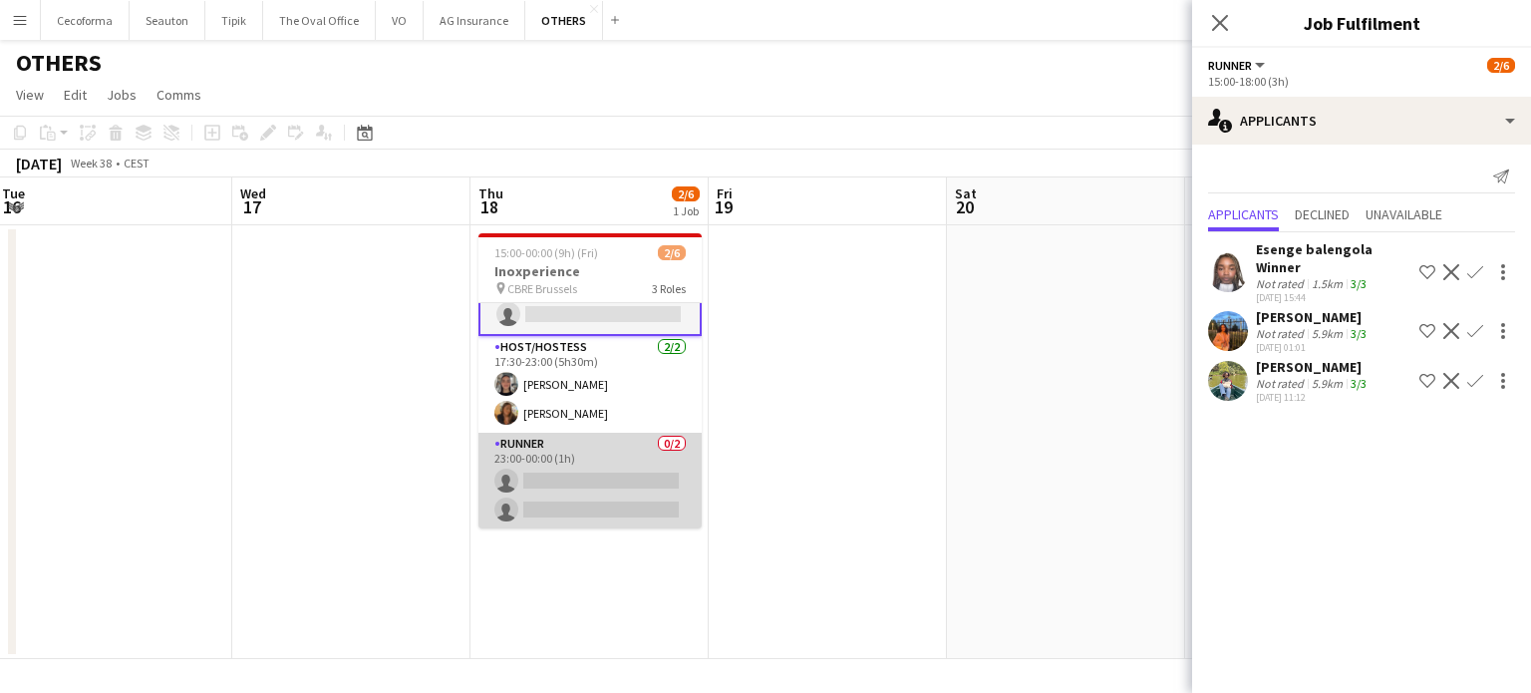
click at [593, 484] on app-card-role "Runner 0/2 23:00-00:00 (1h) single-neutral-actions single-neutral-actions" at bounding box center [589, 481] width 223 height 97
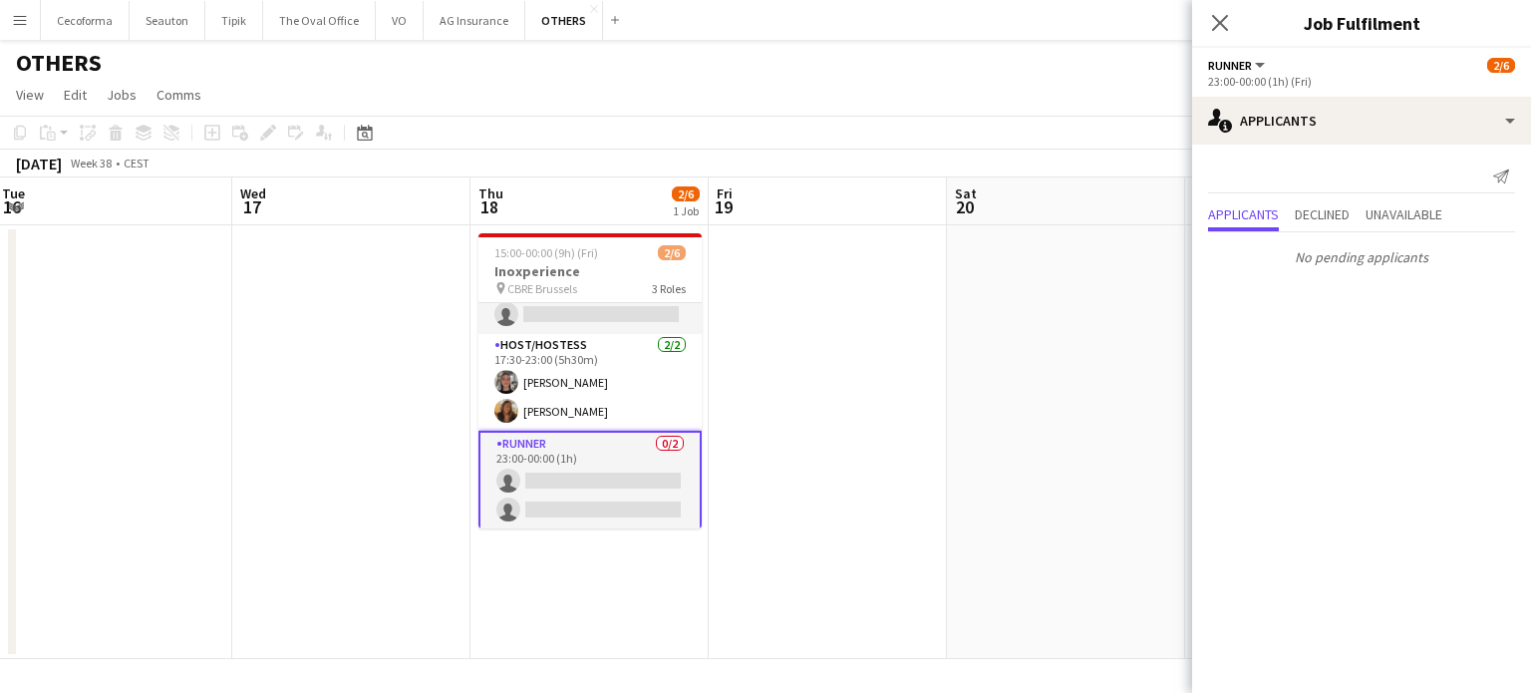
click at [1230, 24] on app-icon "Close pop-in" at bounding box center [1220, 23] width 24 height 24
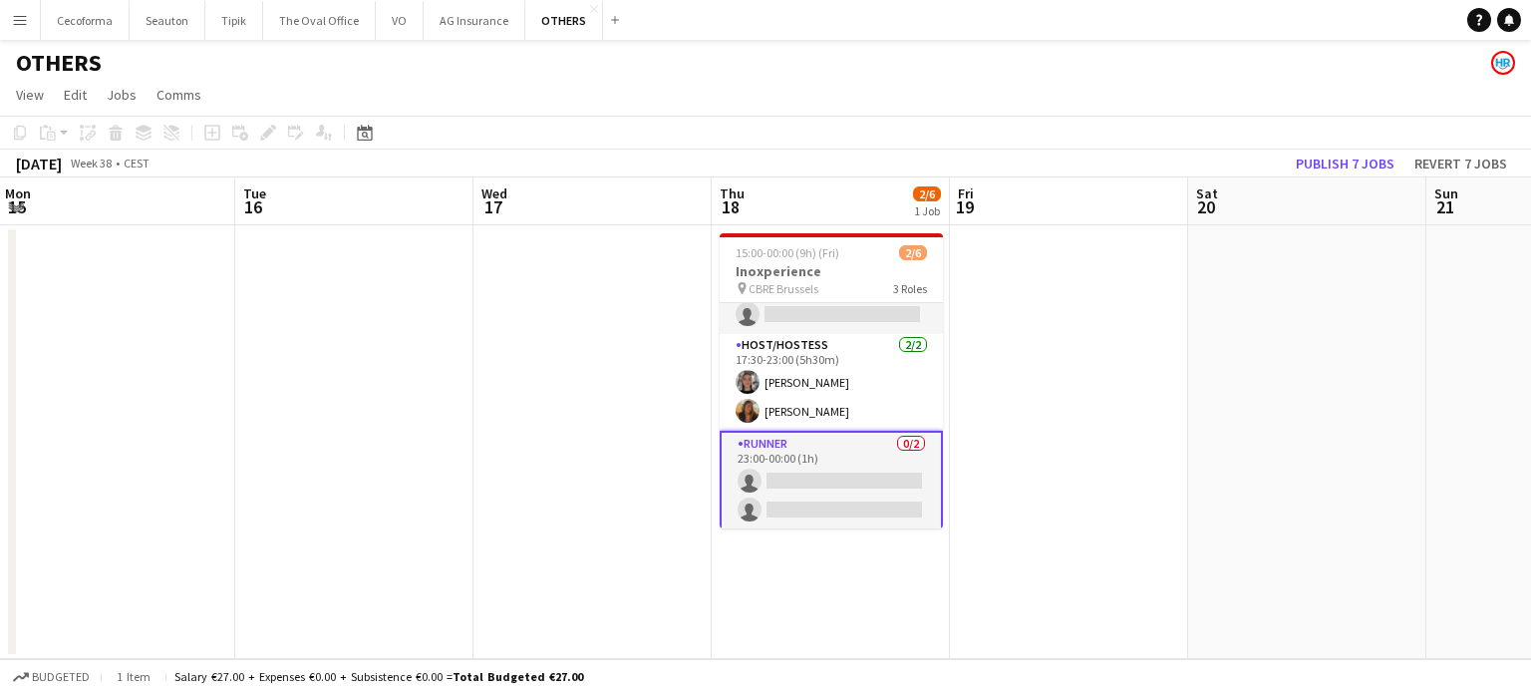
drag, startPoint x: 1047, startPoint y: 505, endPoint x: 767, endPoint y: 558, distance: 285.0
click at [538, 468] on app-calendar-viewport "Sat 13 Sun 14 Mon 15 Tue 16 Wed 17 Thu 18 2/6 1 Job Fri 19 Sat 20 Sun 21 Mon 22…" at bounding box center [765, 417] width 1531 height 481
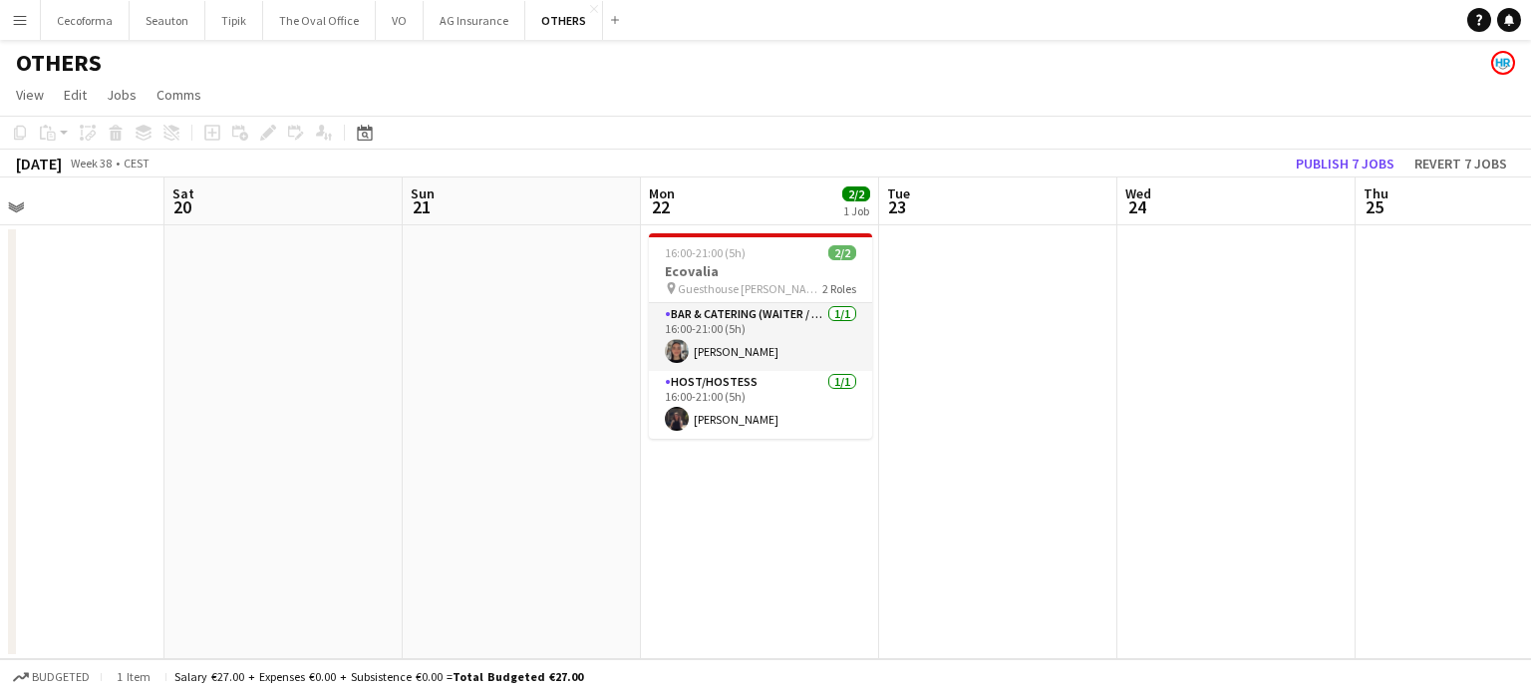
drag, startPoint x: 843, startPoint y: 585, endPoint x: 311, endPoint y: 489, distance: 540.8
click at [312, 490] on app-calendar-viewport "Wed 17 Thu 18 2/6 1 Job Fri 19 Sat 20 Sun 21 Mon 22 2/2 1 Job Tue 23 Wed 24 Thu…" at bounding box center [765, 417] width 1531 height 481
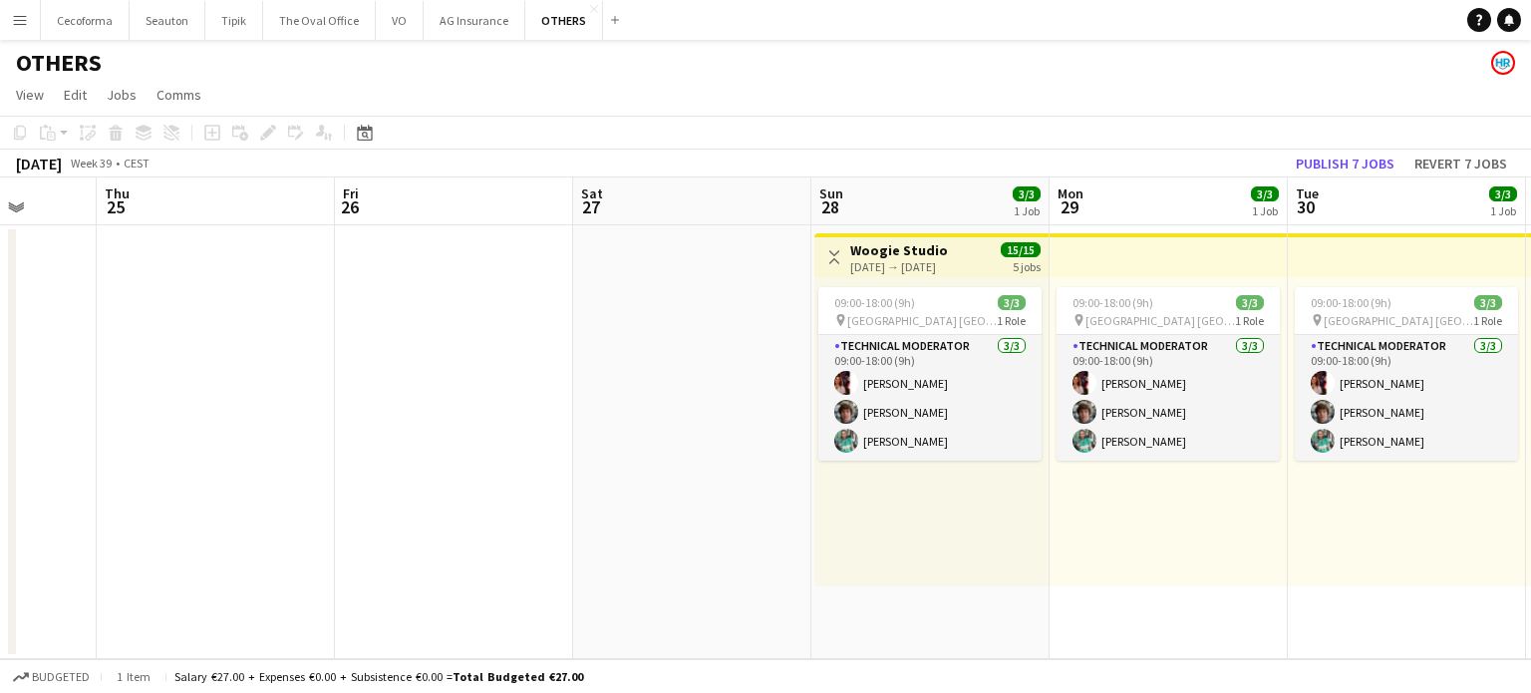
drag, startPoint x: 1028, startPoint y: 564, endPoint x: 411, endPoint y: 422, distance: 633.3
click at [413, 424] on app-calendar-viewport "Sun 21 Mon 22 2/2 1 Job Tue 23 Wed 24 Thu 25 Fri 26 Sat 27 Sun 28 3/3 1 Job Mon…" at bounding box center [765, 417] width 1531 height 481
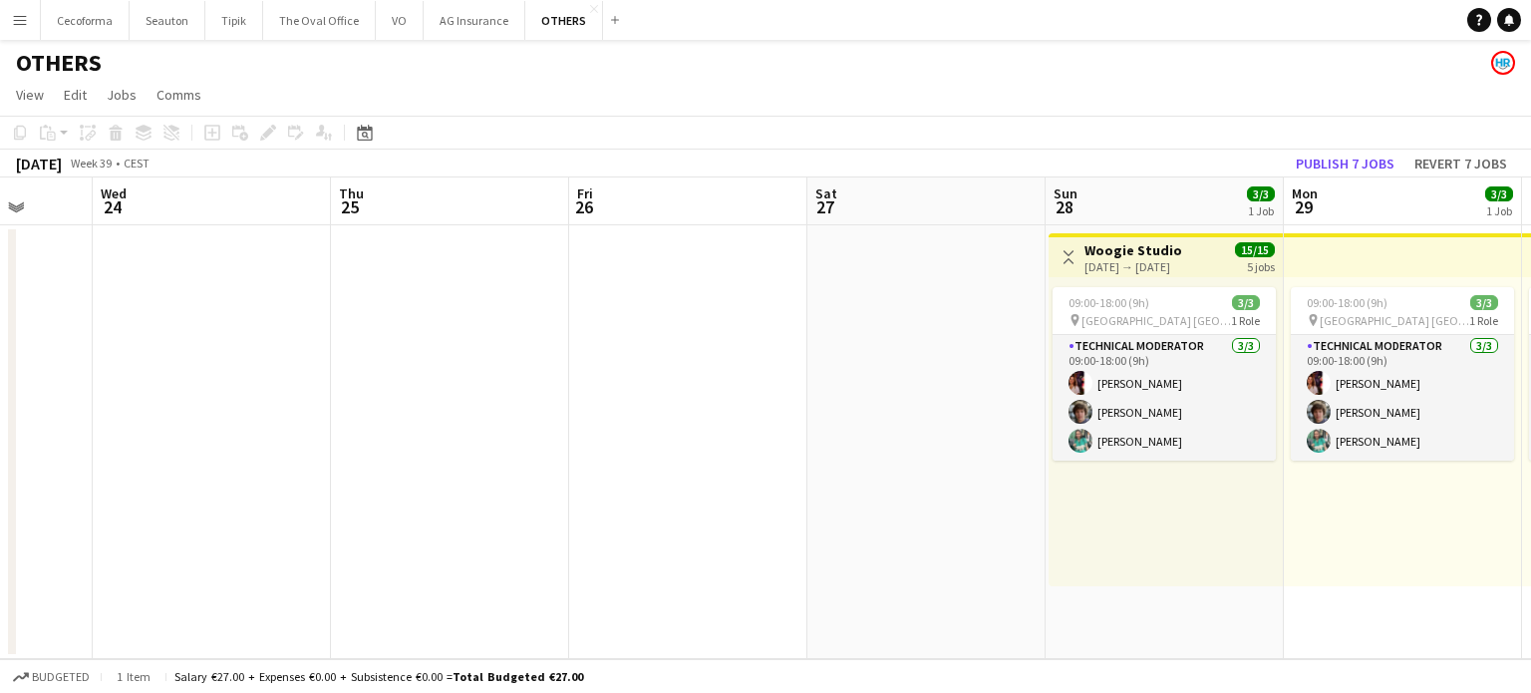
drag, startPoint x: 712, startPoint y: 450, endPoint x: 0, endPoint y: 278, distance: 732.1
click at [0, 285] on app-calendar-viewport "Sun 21 Mon 22 2/2 1 Job Tue 23 Wed 24 Thu 25 Fri 26 Sat 27 Sun 28 3/3 1 Job Mon…" at bounding box center [765, 417] width 1531 height 481
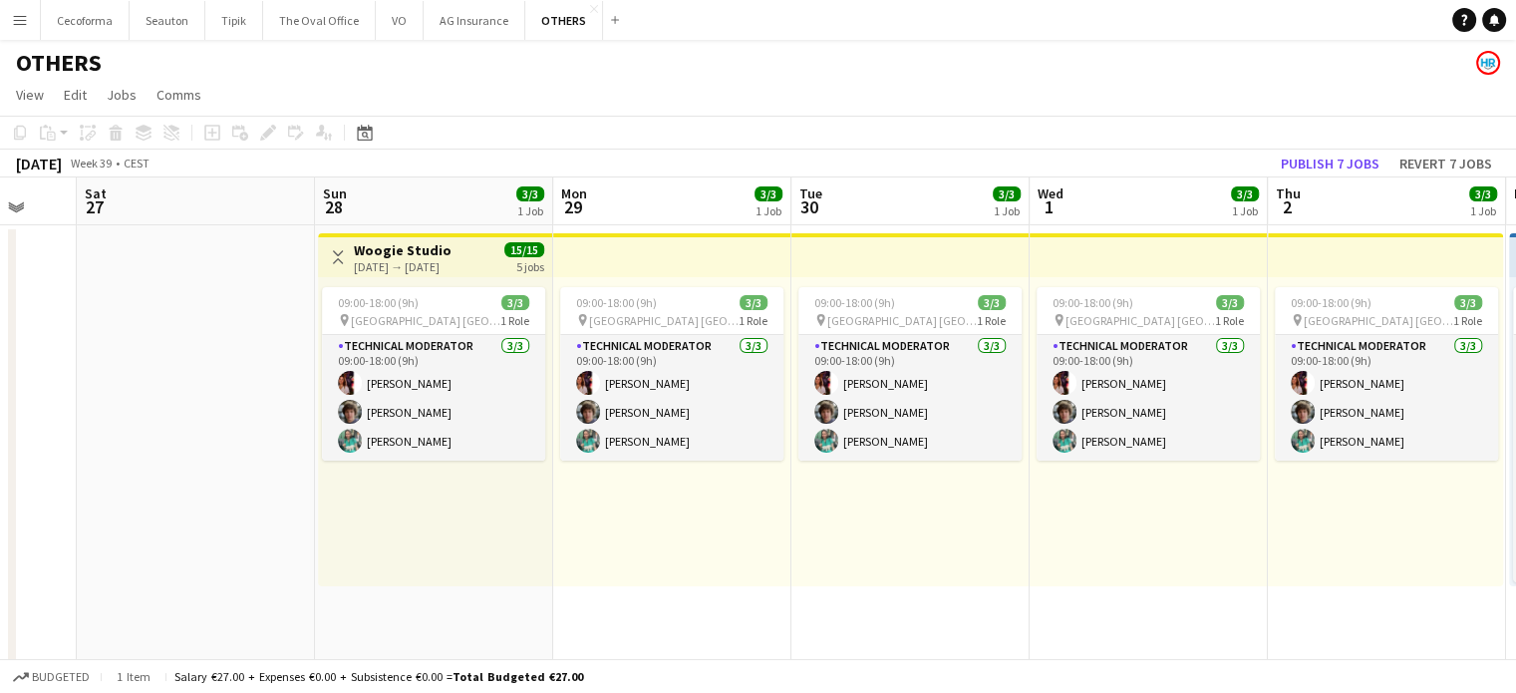
drag, startPoint x: 287, startPoint y: 399, endPoint x: 0, endPoint y: 189, distance: 355.3
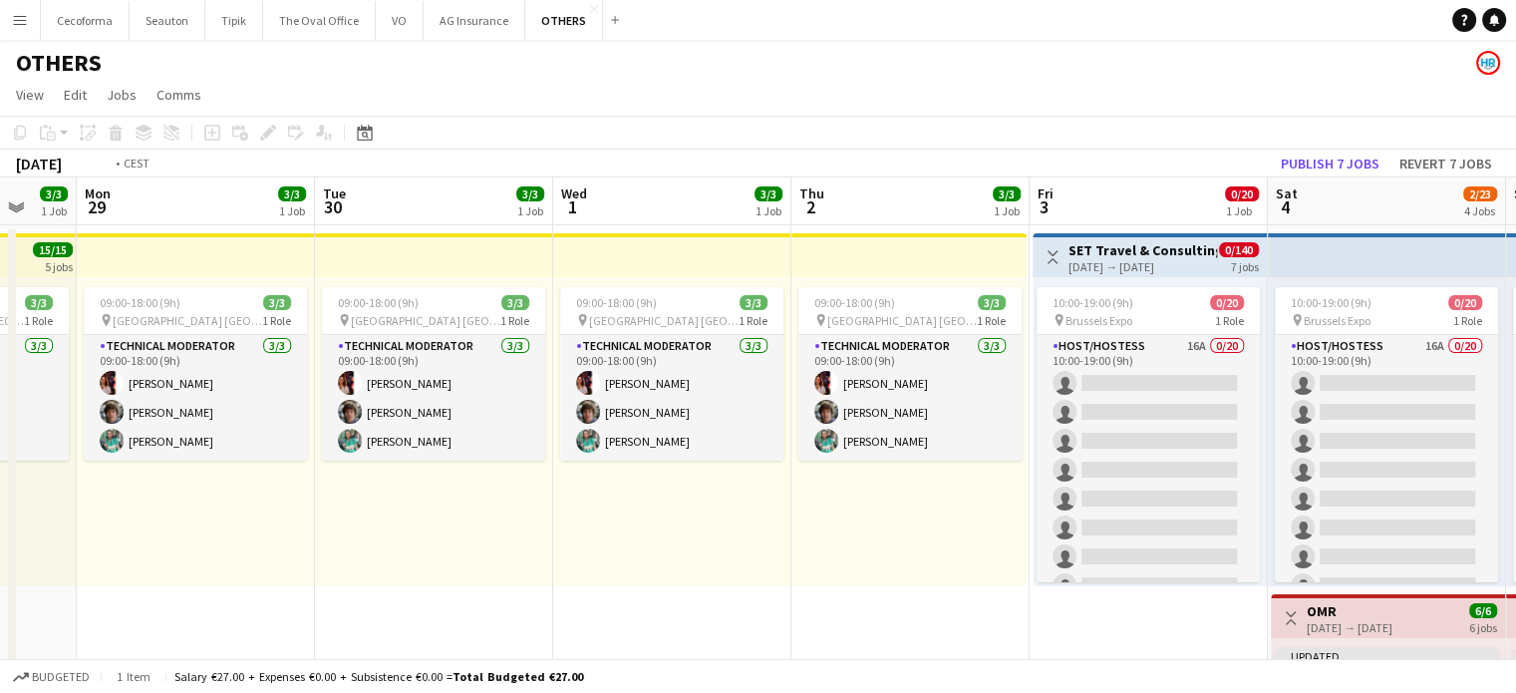
drag, startPoint x: 335, startPoint y: 294, endPoint x: 299, endPoint y: 285, distance: 37.0
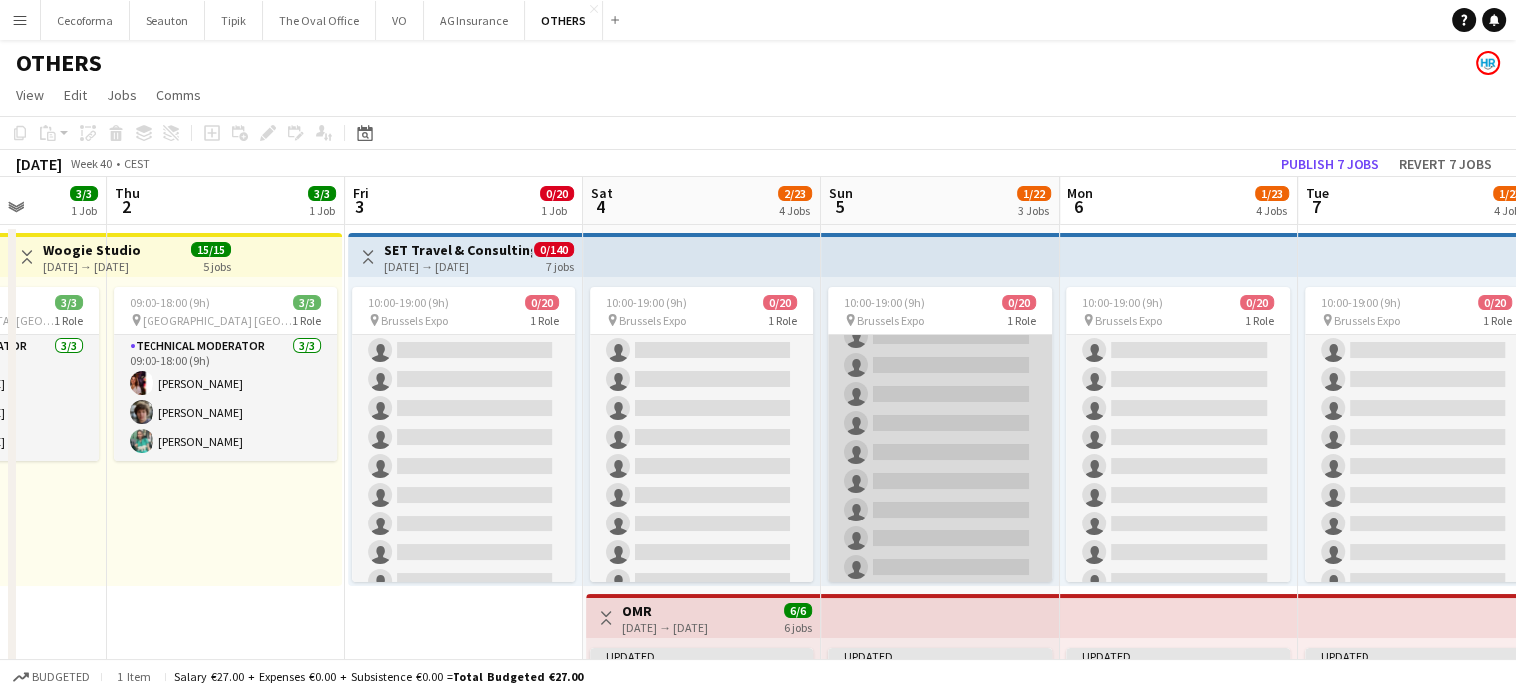
scroll to position [0, 0]
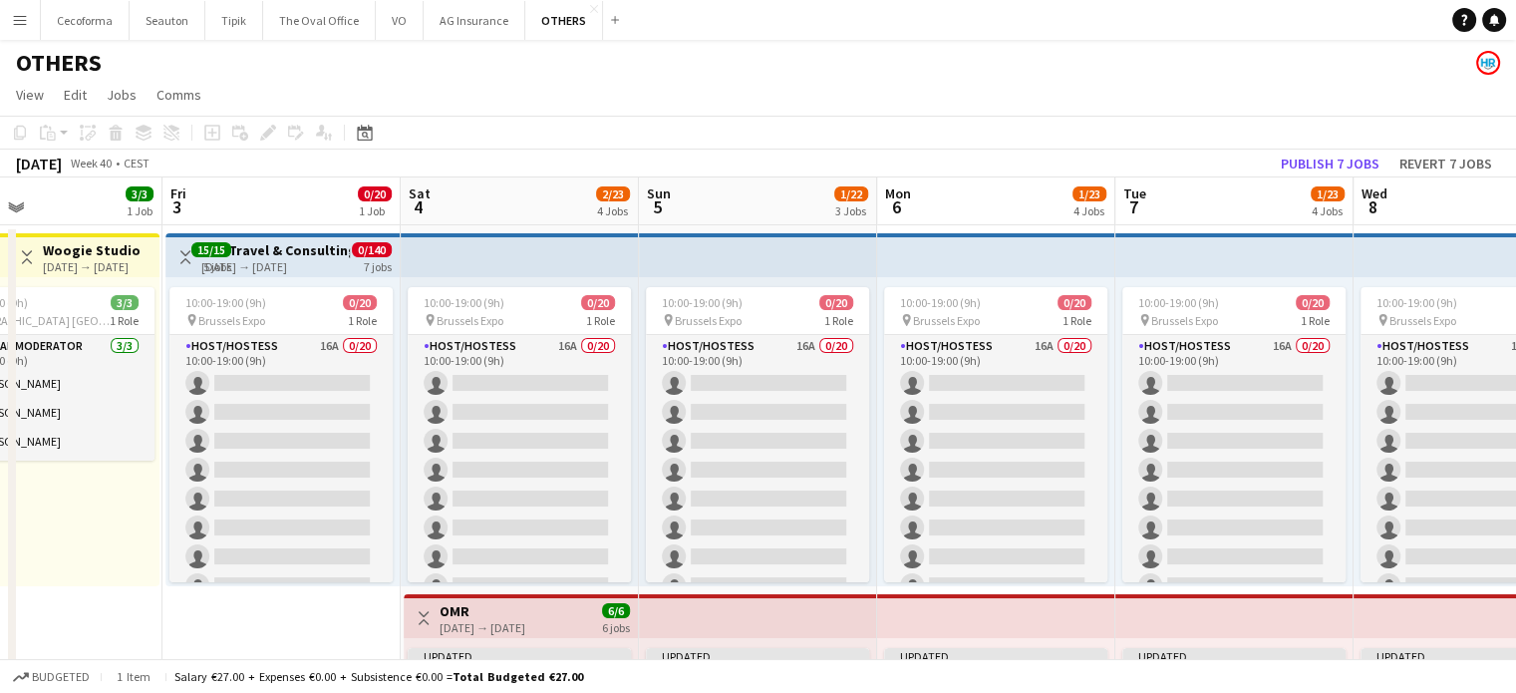
drag, startPoint x: 441, startPoint y: 599, endPoint x: 312, endPoint y: 556, distance: 135.5
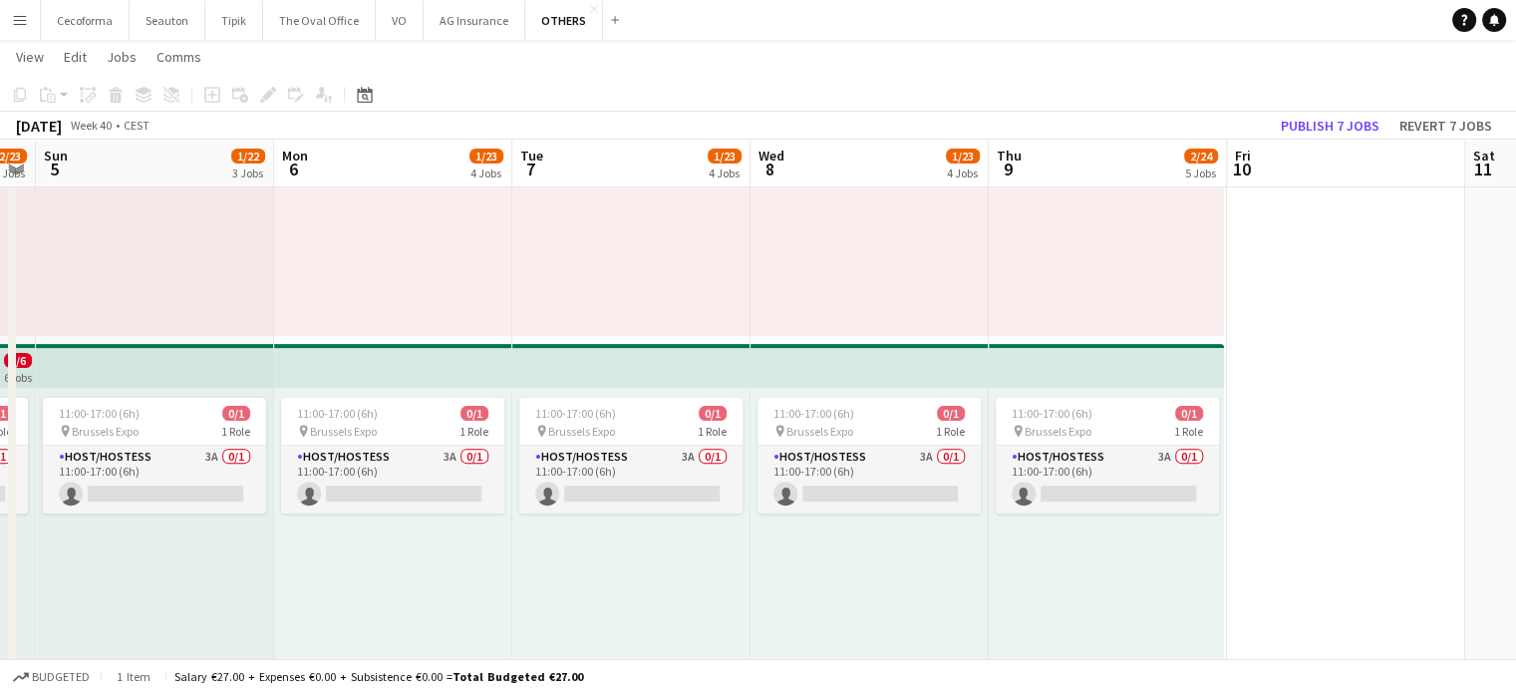
drag, startPoint x: 1354, startPoint y: 583, endPoint x: 751, endPoint y: 412, distance: 627.0
click at [751, 412] on app-calendar-viewport "Wed 1 3/3 1 Job Thu 2 3/3 1 Job Fri 3 0/20 1 Job Sat 4 2/23 4 Jobs Sun 5 1/22 3…" at bounding box center [758, 365] width 1516 height 1792
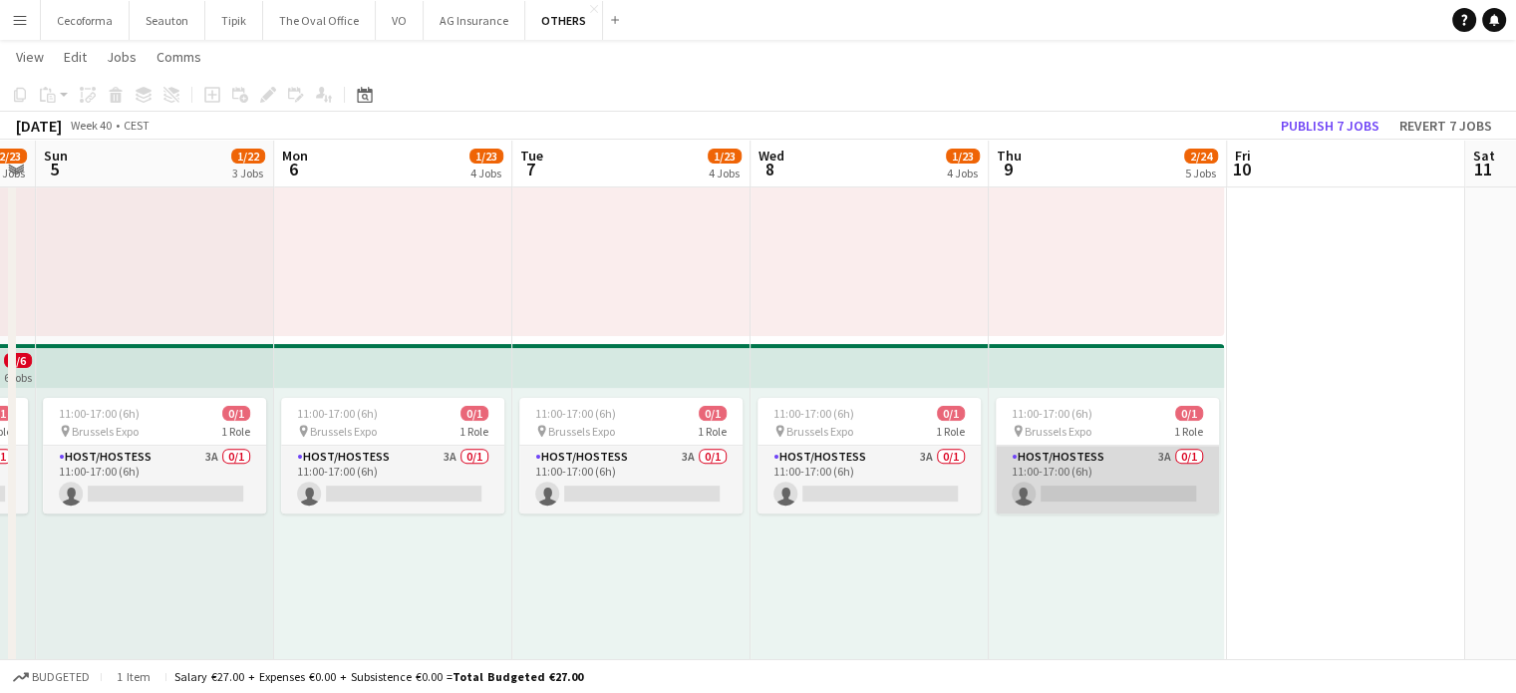
click at [1098, 497] on app-card-role "Host/Hostess 3A 0/1 11:00-17:00 (6h) single-neutral-actions" at bounding box center [1107, 480] width 223 height 68
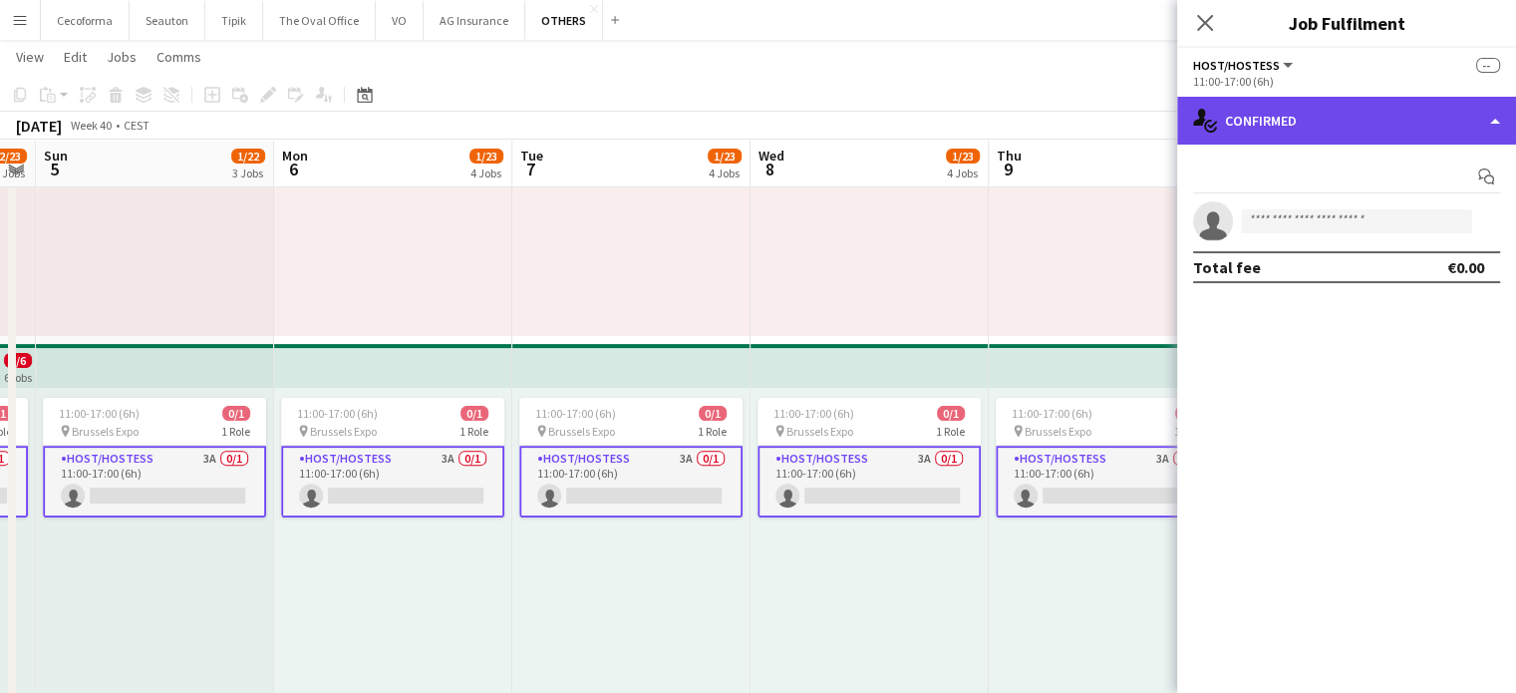
click at [1492, 120] on div "single-neutral-actions-check-2 Confirmed" at bounding box center [1346, 121] width 339 height 48
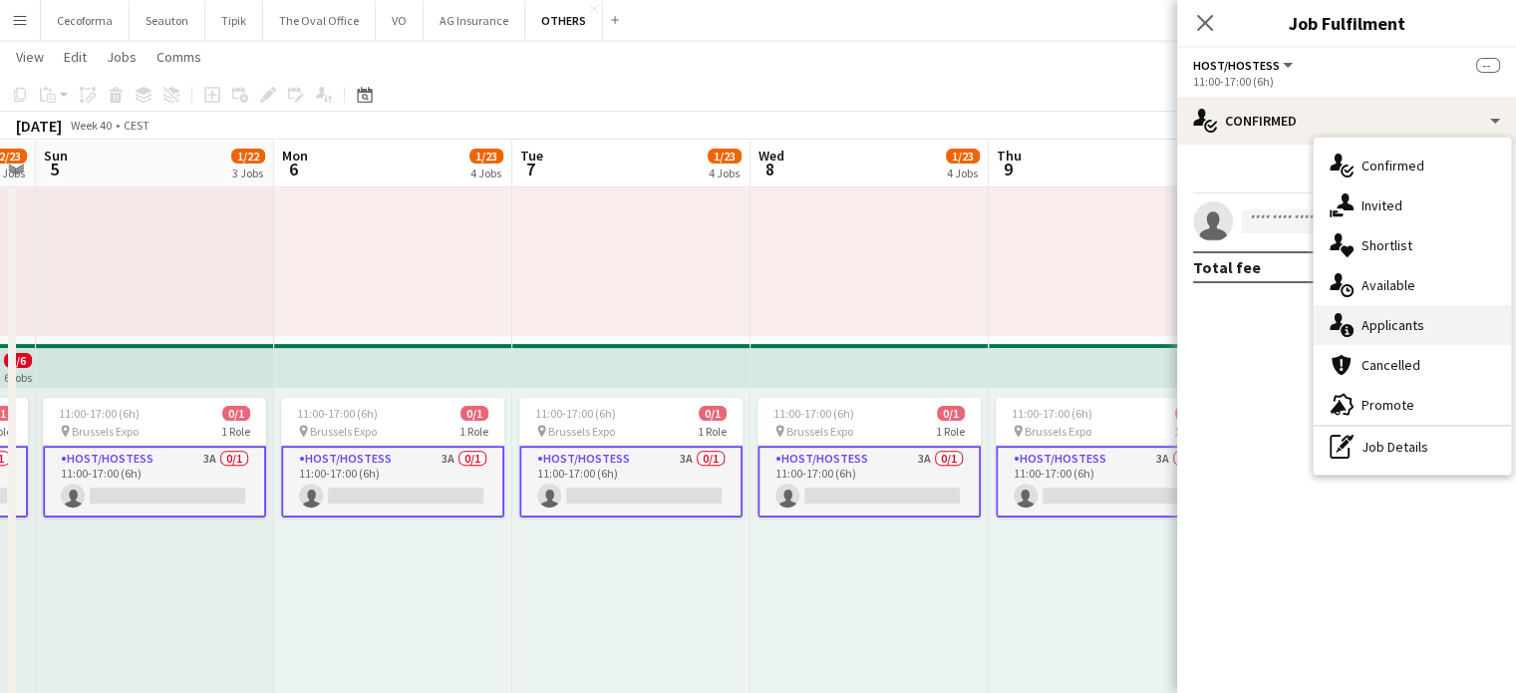
click at [1402, 322] on span "Applicants" at bounding box center [1393, 325] width 63 height 18
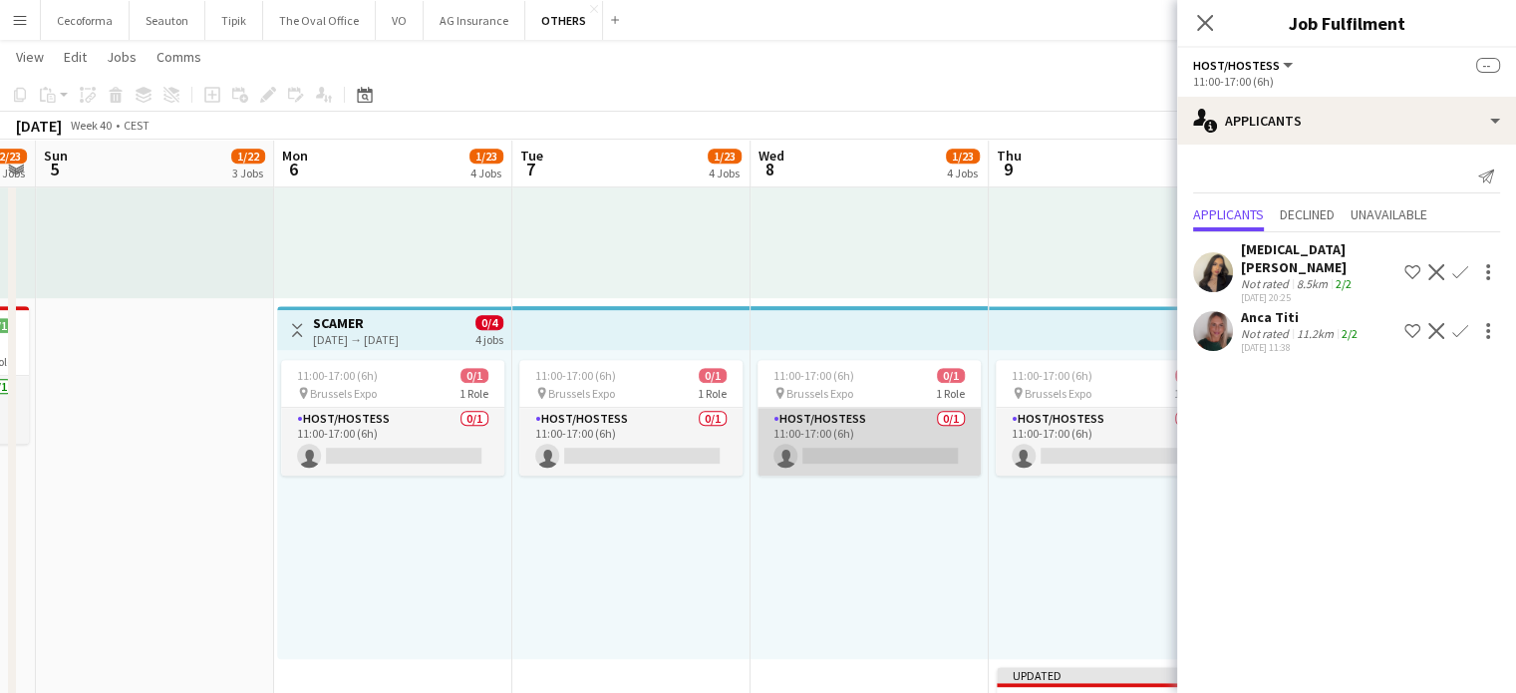
click at [900, 457] on app-card-role "Host/Hostess 0/1 11:00-17:00 (6h) single-neutral-actions" at bounding box center [869, 442] width 223 height 68
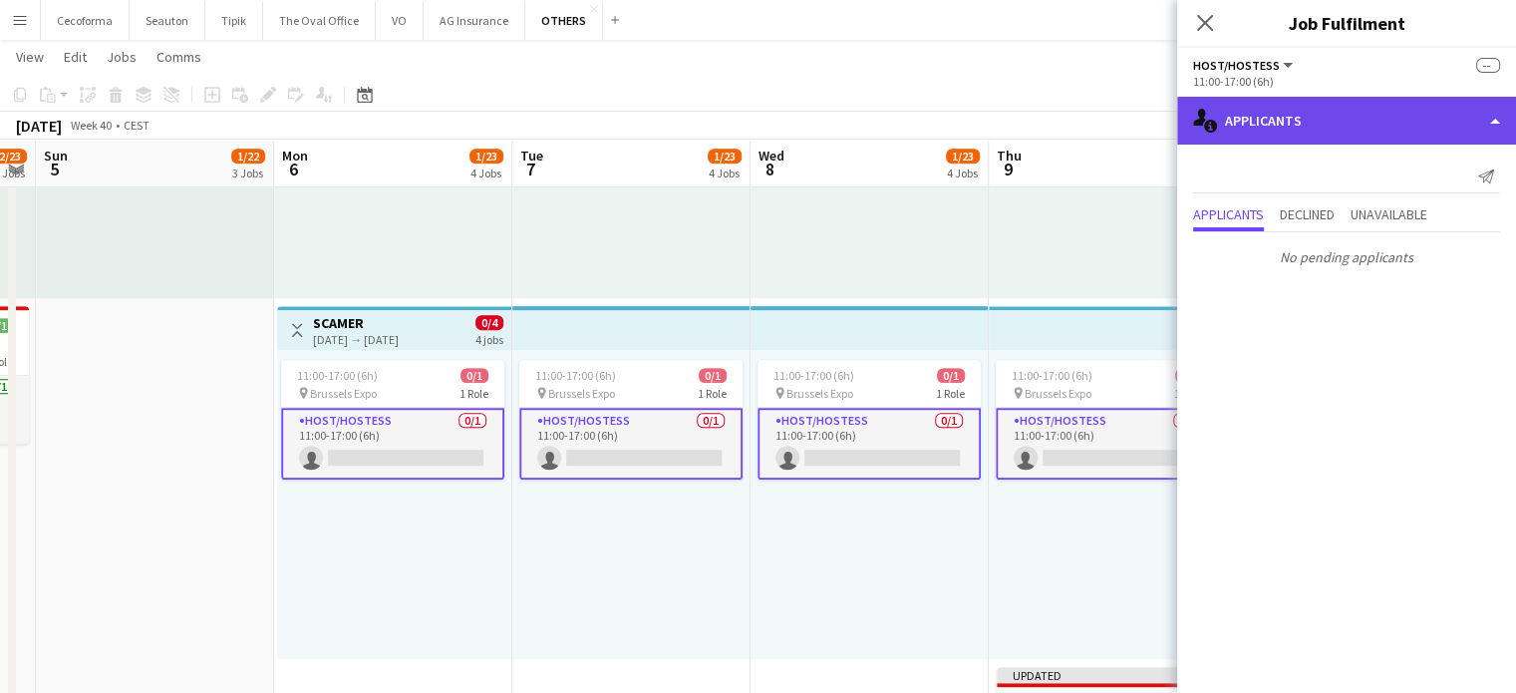
click at [1498, 119] on div "single-neutral-actions-information Applicants" at bounding box center [1346, 121] width 339 height 48
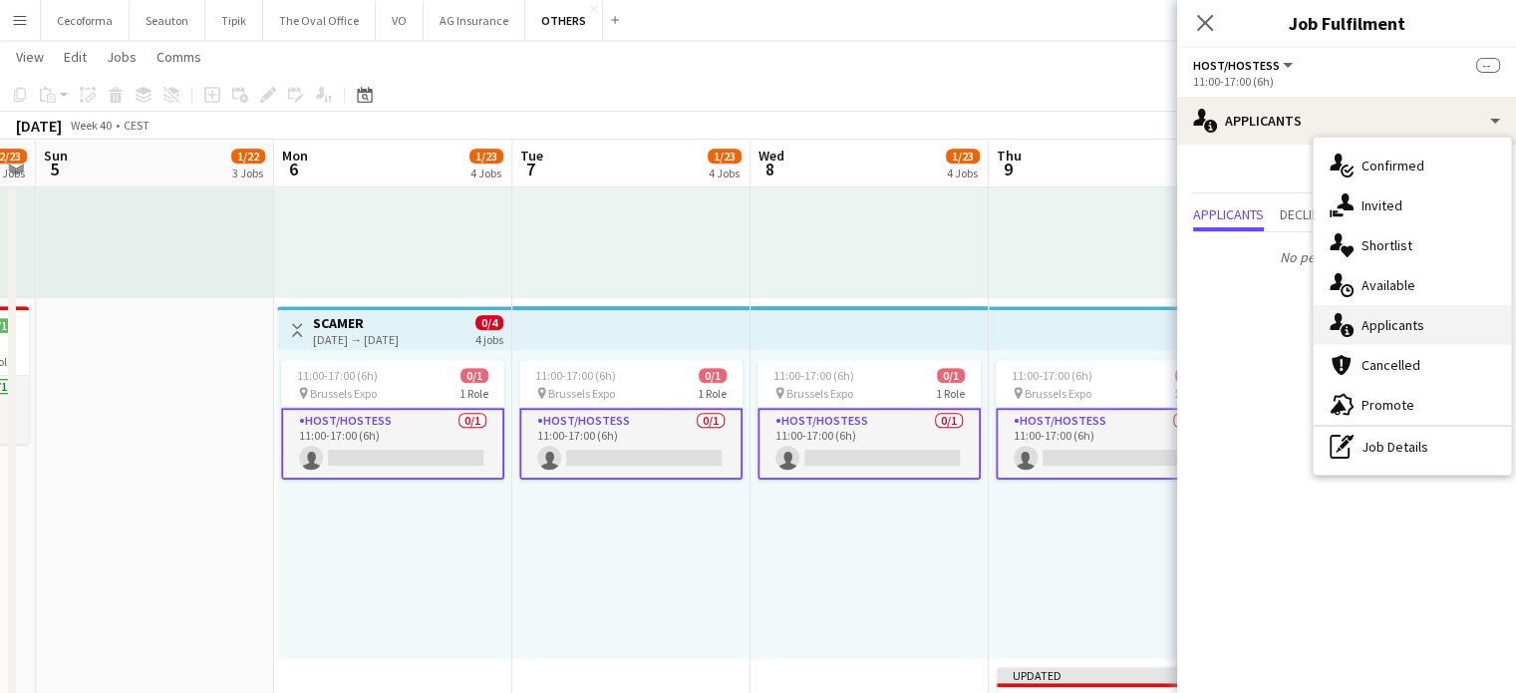
click at [1408, 322] on span "Applicants" at bounding box center [1393, 325] width 63 height 18
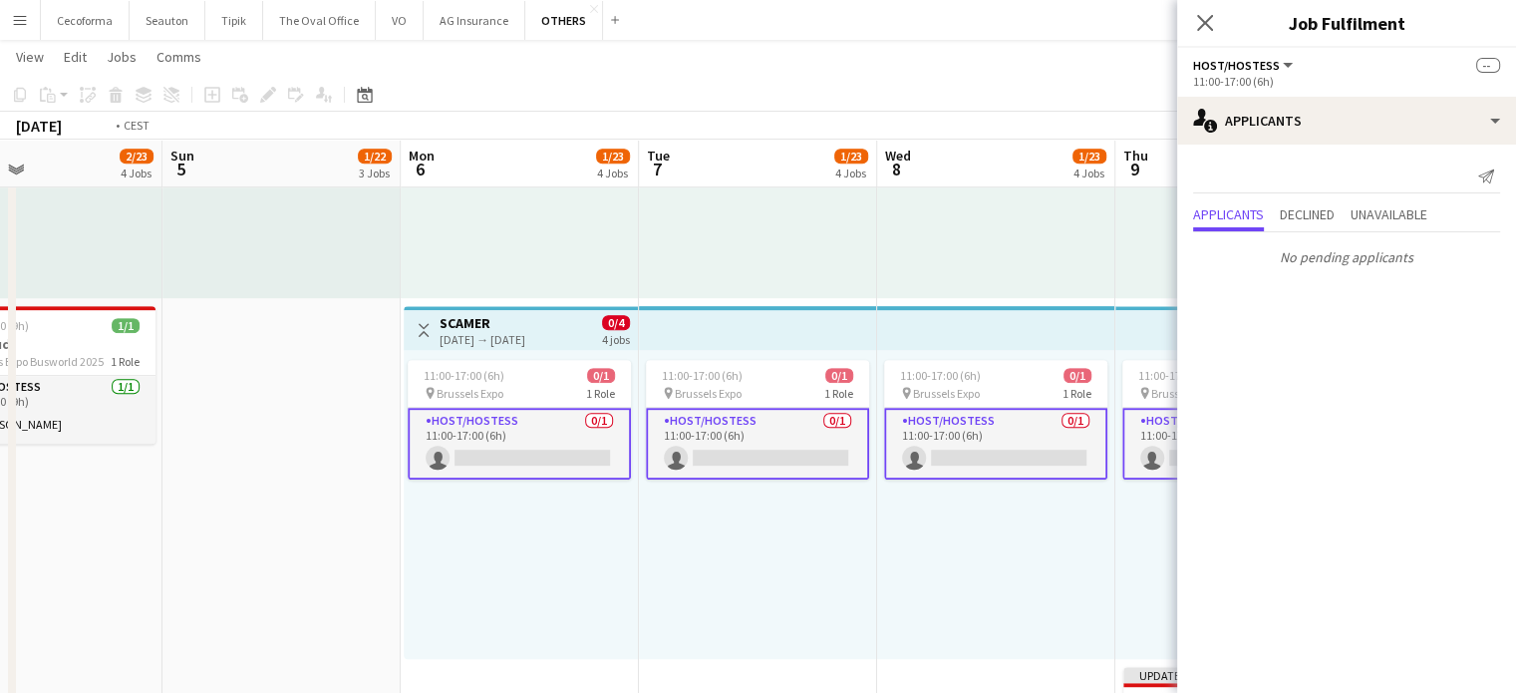
drag, startPoint x: 1082, startPoint y: 576, endPoint x: 753, endPoint y: 484, distance: 341.5
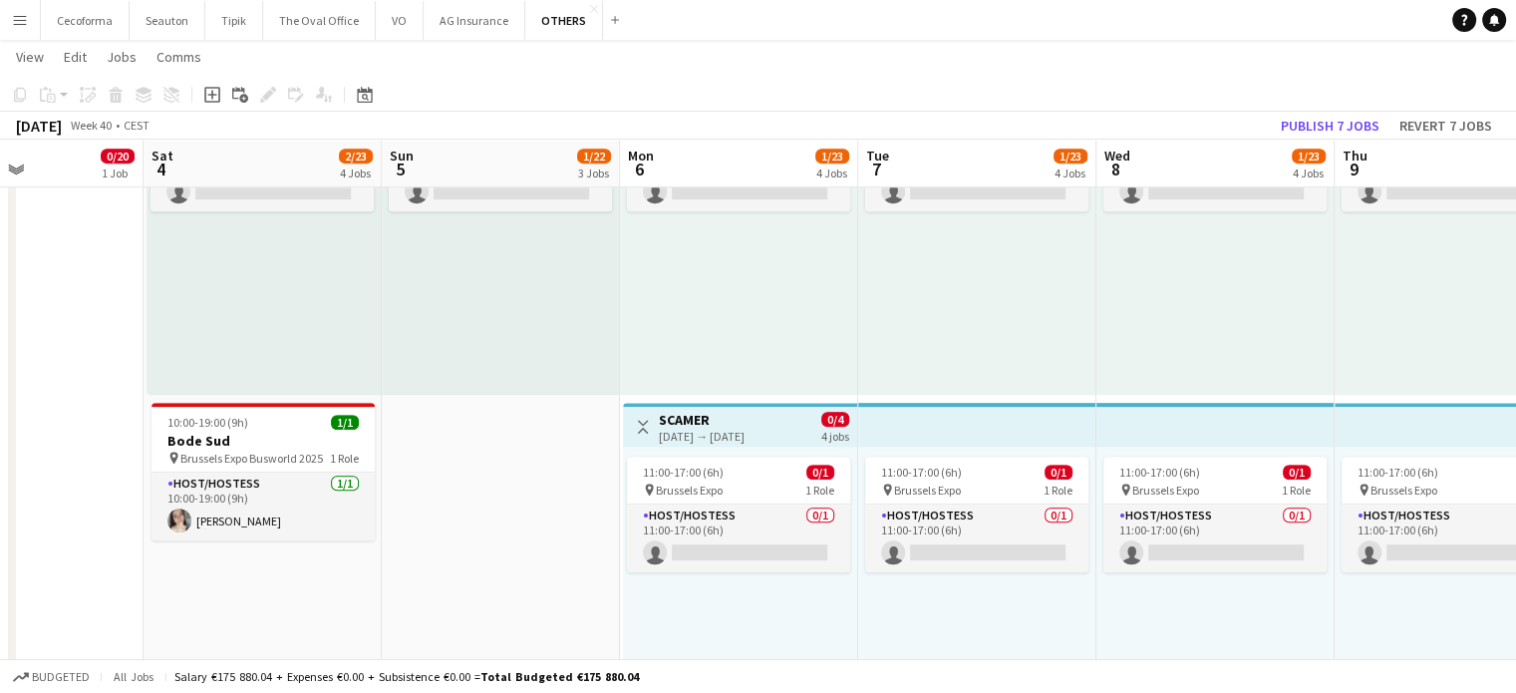
scroll to position [0, 555]
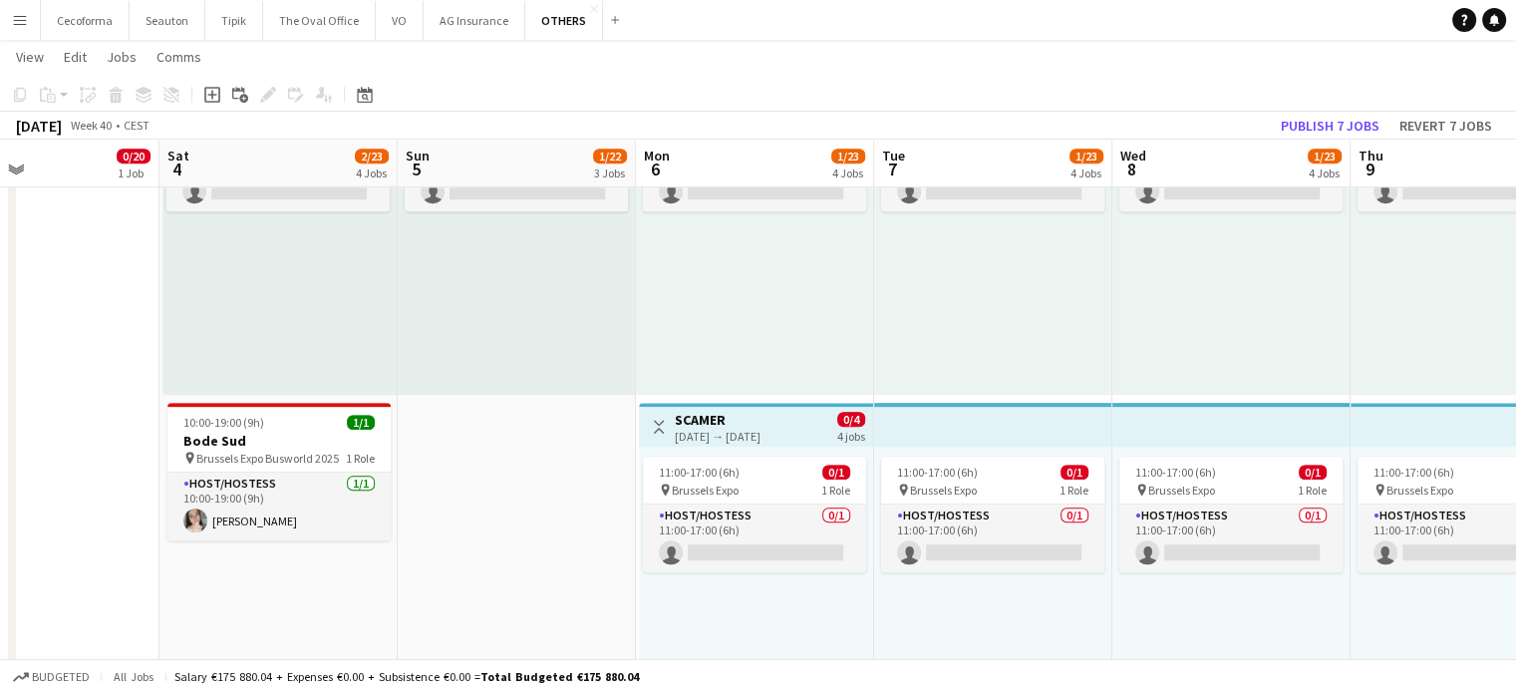
drag, startPoint x: 433, startPoint y: 306, endPoint x: 1144, endPoint y: 406, distance: 718.7
click at [1144, 406] on app-calendar-viewport "Wed 1 3/3 1 Job Thu 2 3/3 1 Job Fri 3 0/20 1 Job Sat 4 2/23 4 Jobs Sun 5 1/22 3…" at bounding box center [758, 63] width 1516 height 1792
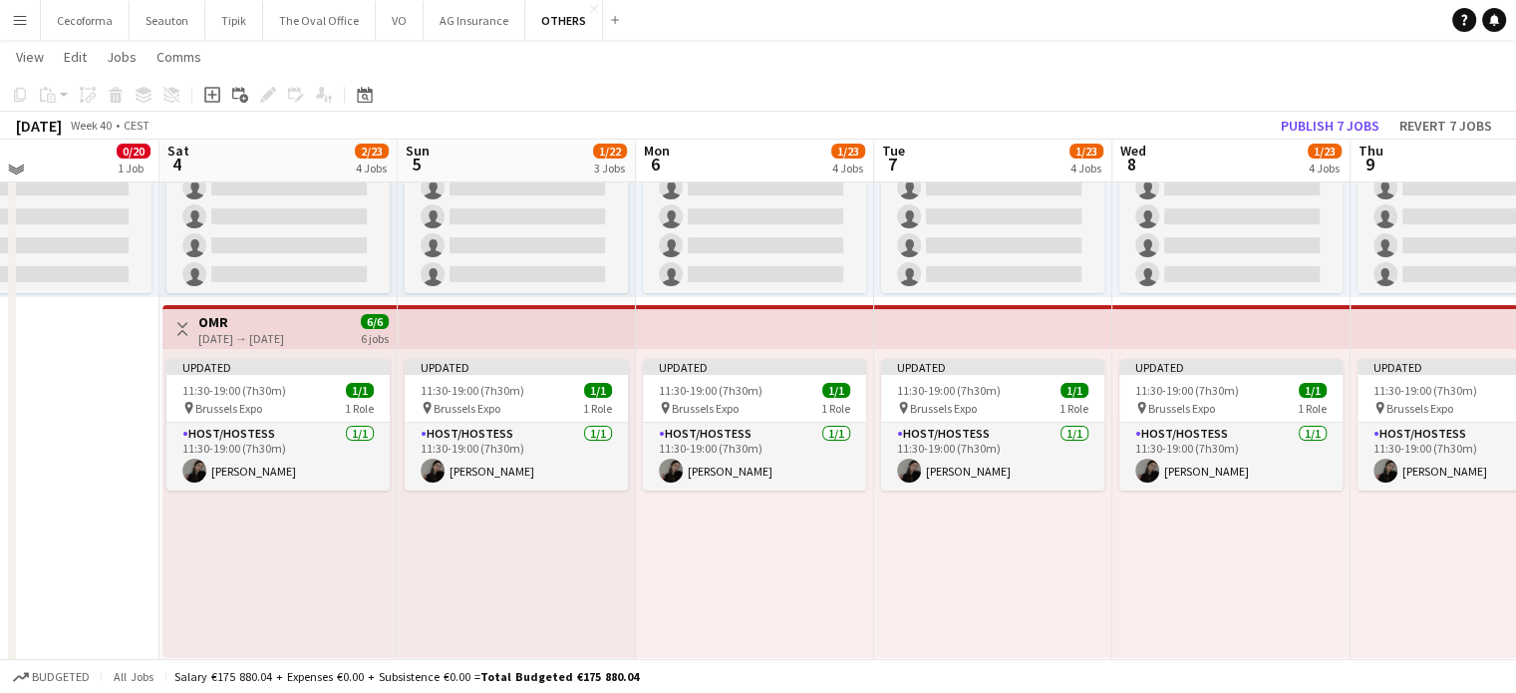
scroll to position [272, 0]
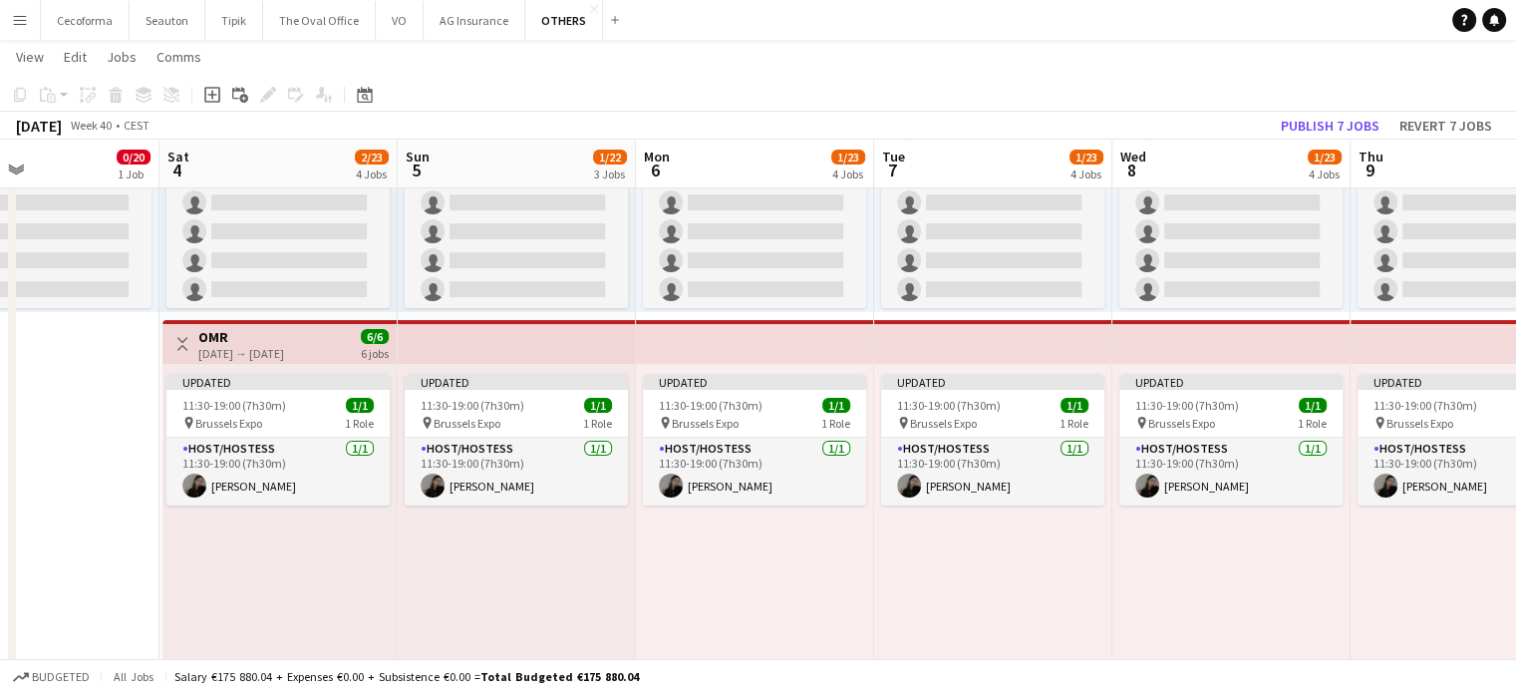
click at [21, 23] on app-icon "Menu" at bounding box center [20, 20] width 16 height 16
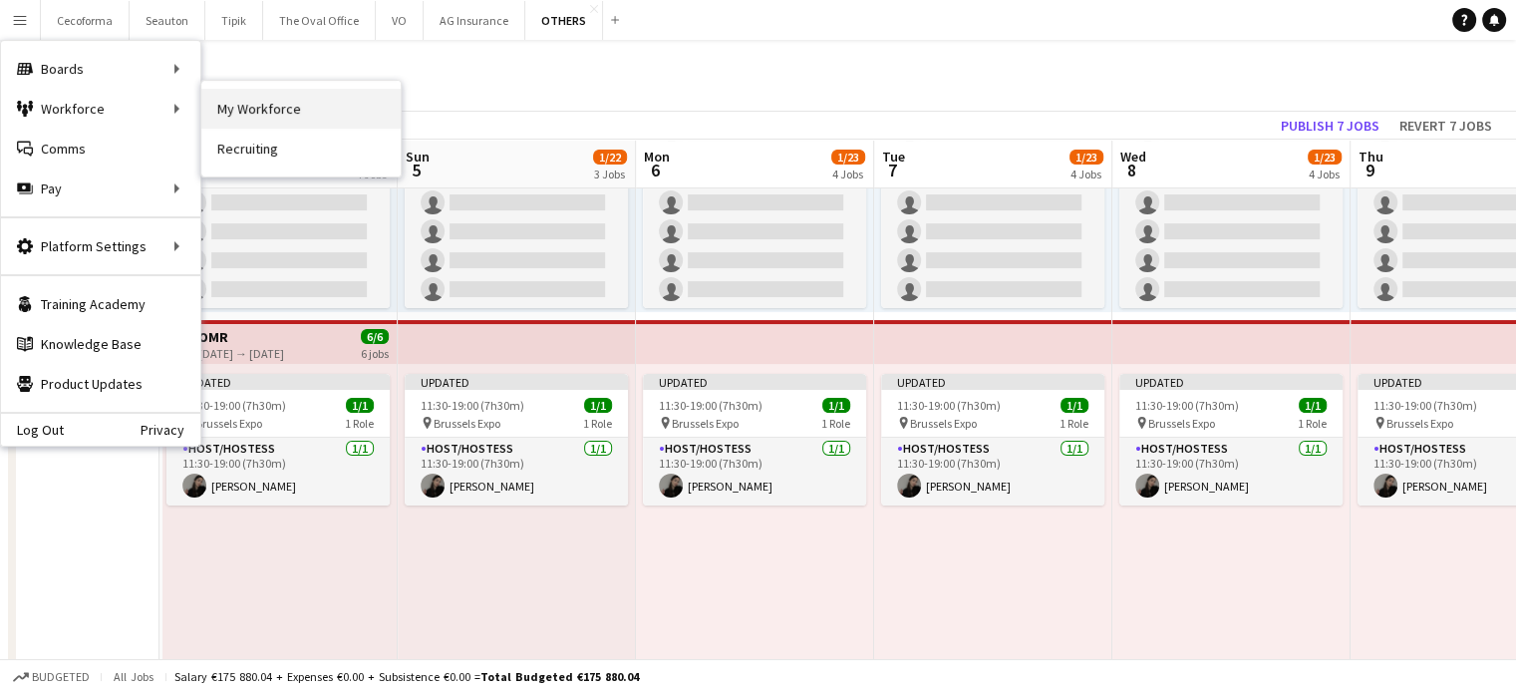
click at [256, 104] on link "My Workforce" at bounding box center [300, 109] width 199 height 40
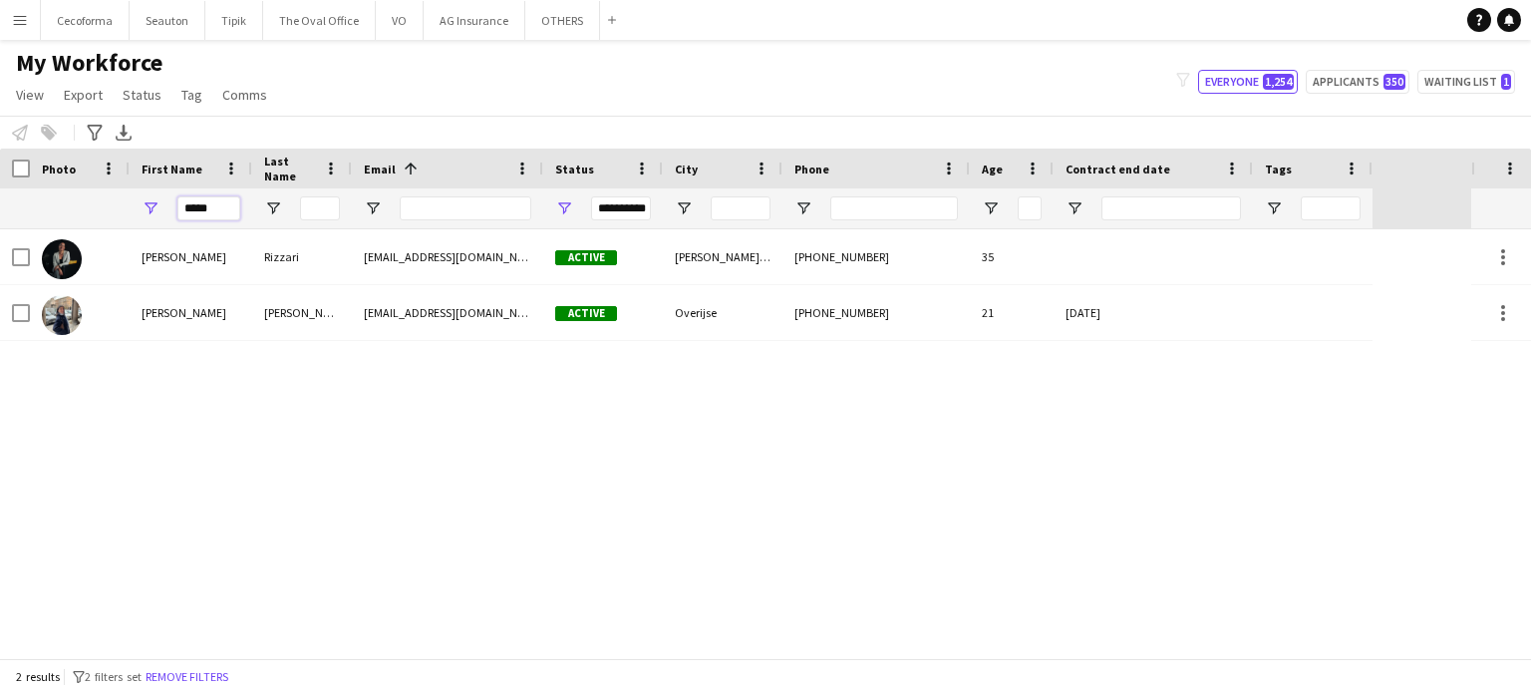
click at [225, 207] on input "*****" at bounding box center [208, 208] width 63 height 24
type input "*"
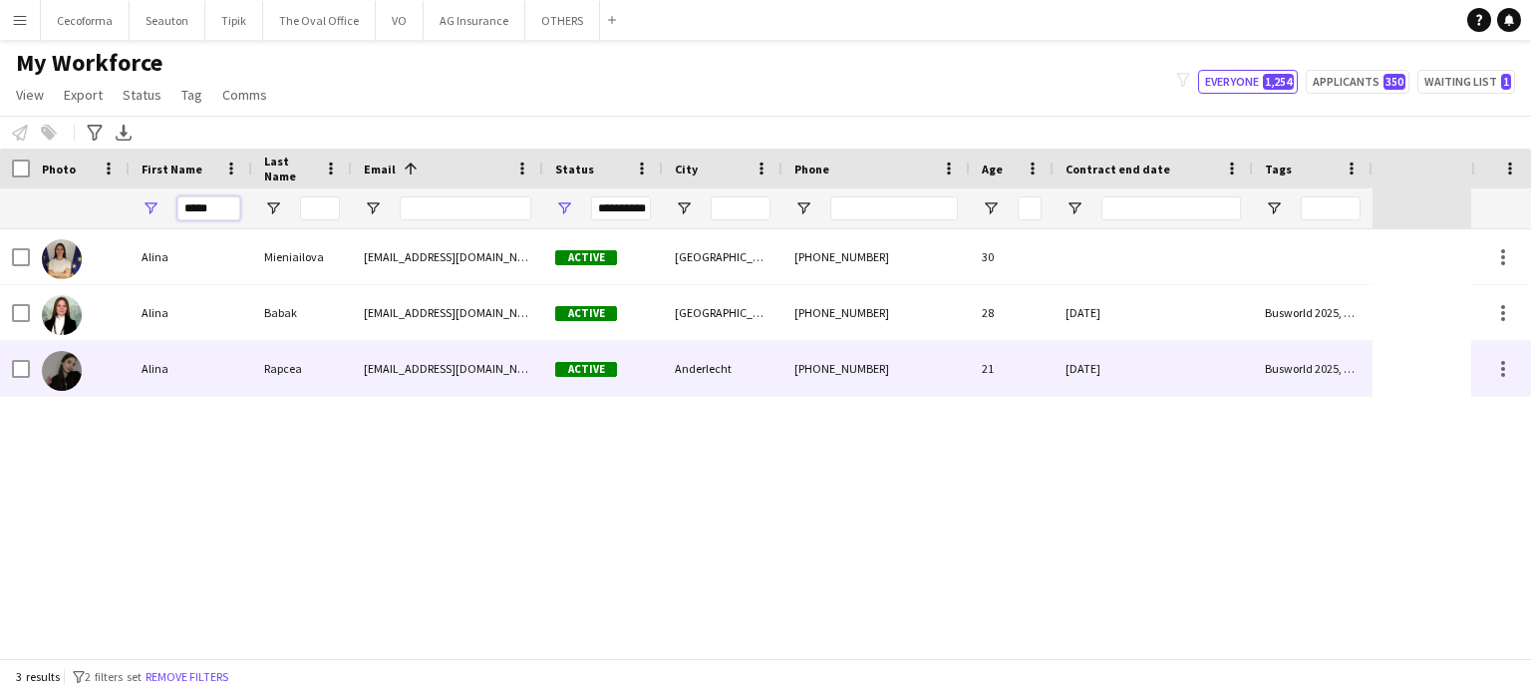
type input "*****"
click at [1232, 370] on div "[DATE]" at bounding box center [1153, 368] width 199 height 55
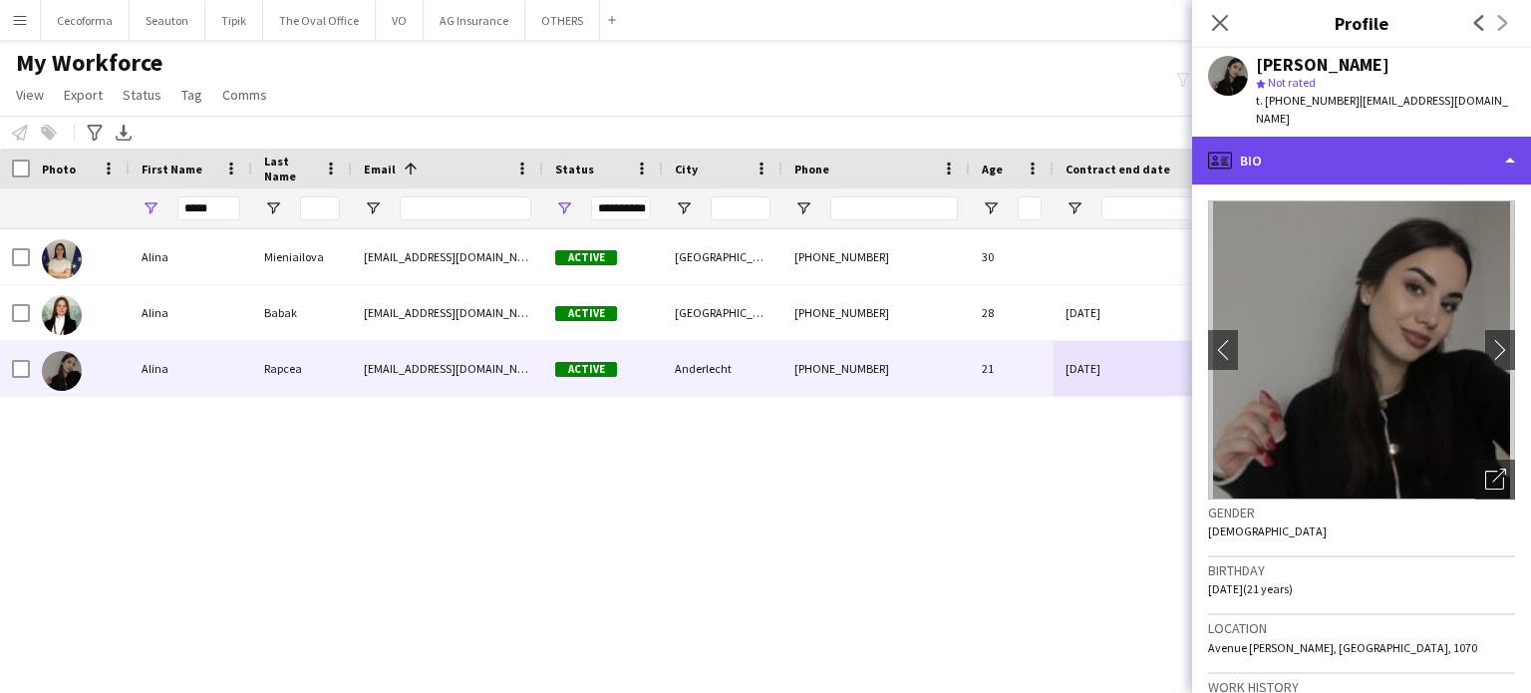
click at [1508, 139] on div "profile Bio" at bounding box center [1361, 161] width 339 height 48
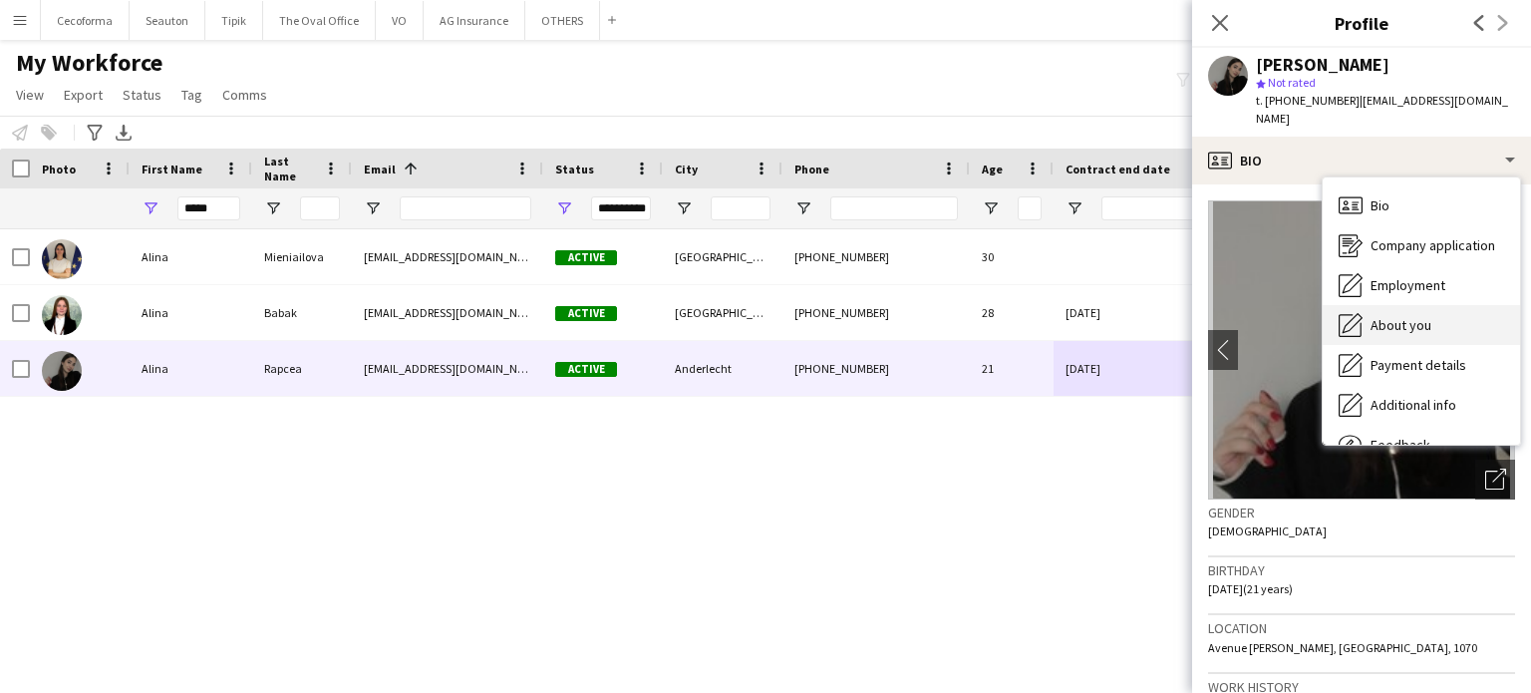
click at [1404, 316] on span "About you" at bounding box center [1401, 325] width 61 height 18
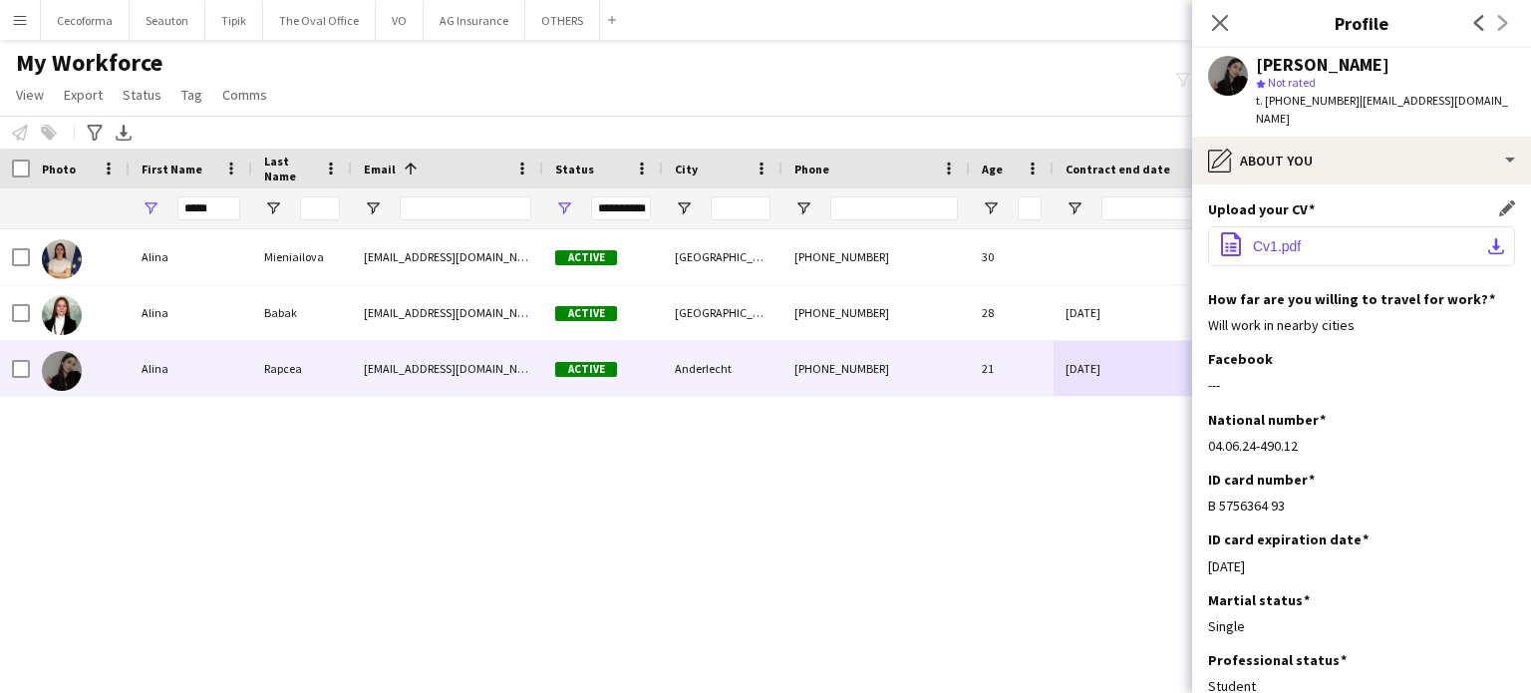
click at [1282, 238] on span "Cv1.pdf" at bounding box center [1277, 246] width 48 height 16
click at [1217, 24] on icon at bounding box center [1219, 22] width 19 height 19
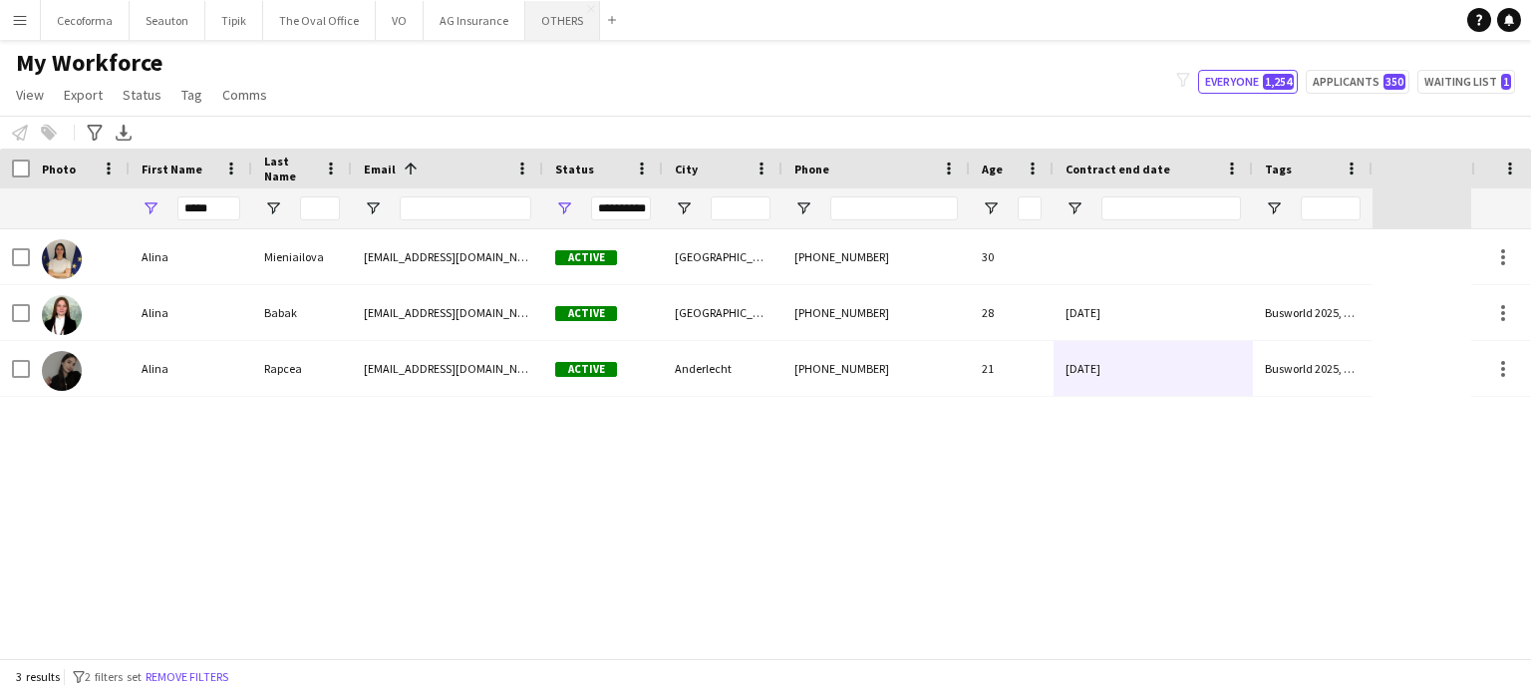
click at [568, 19] on button "OTHERS Close" at bounding box center [562, 20] width 75 height 39
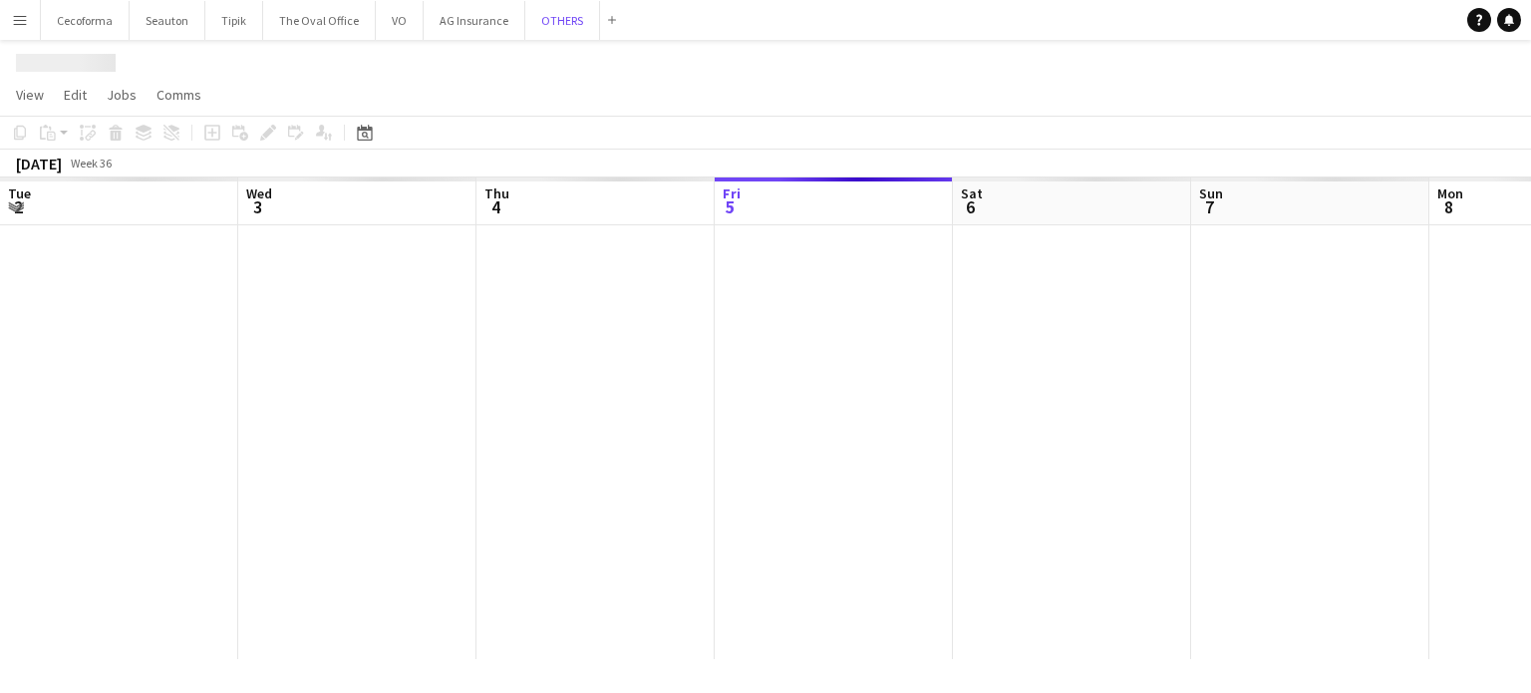
scroll to position [0, 476]
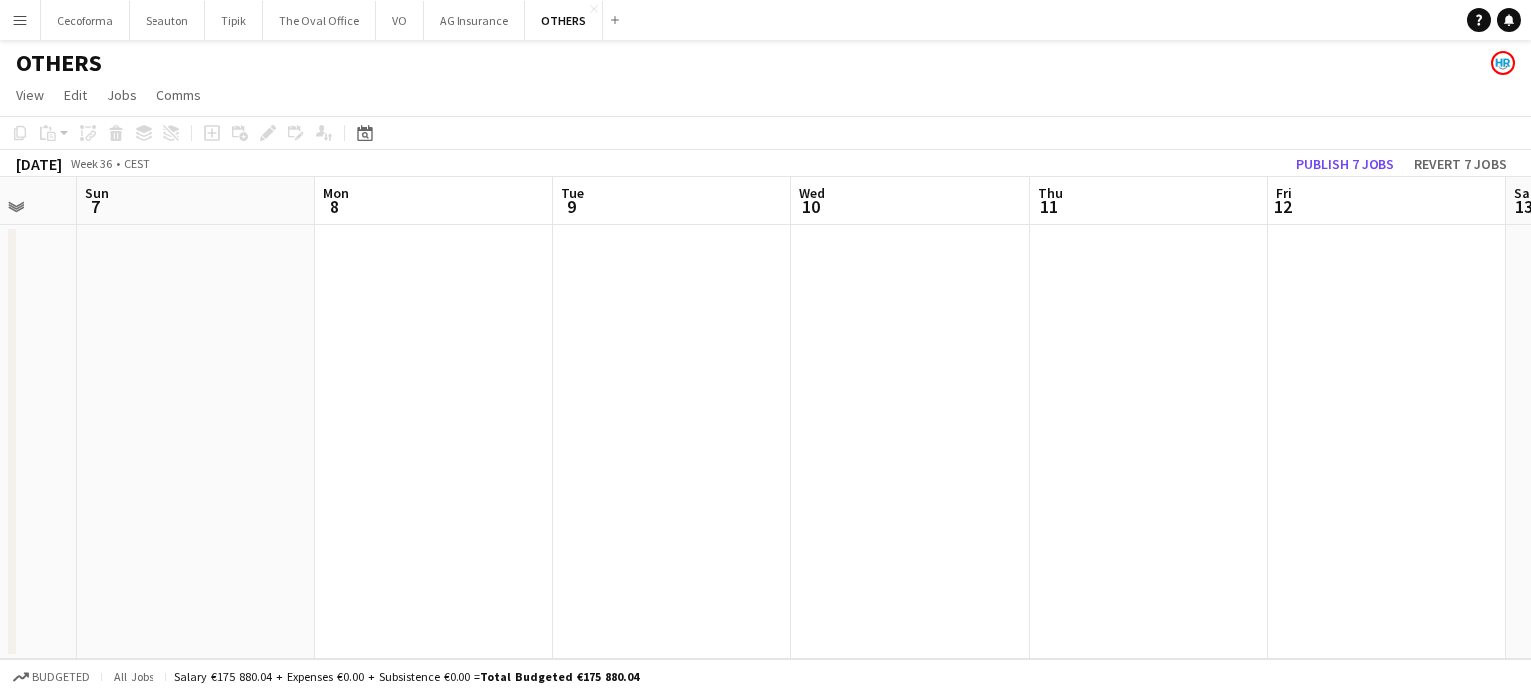
drag, startPoint x: 1264, startPoint y: 551, endPoint x: 1009, endPoint y: 511, distance: 258.3
click at [439, 344] on app-calendar-viewport "Thu 4 Fri 5 Sat 6 Sun 7 Mon 8 Tue 9 Wed 10 Thu 11 Fri 12 Sat 13 Sun 14 Mon 15" at bounding box center [765, 417] width 1531 height 481
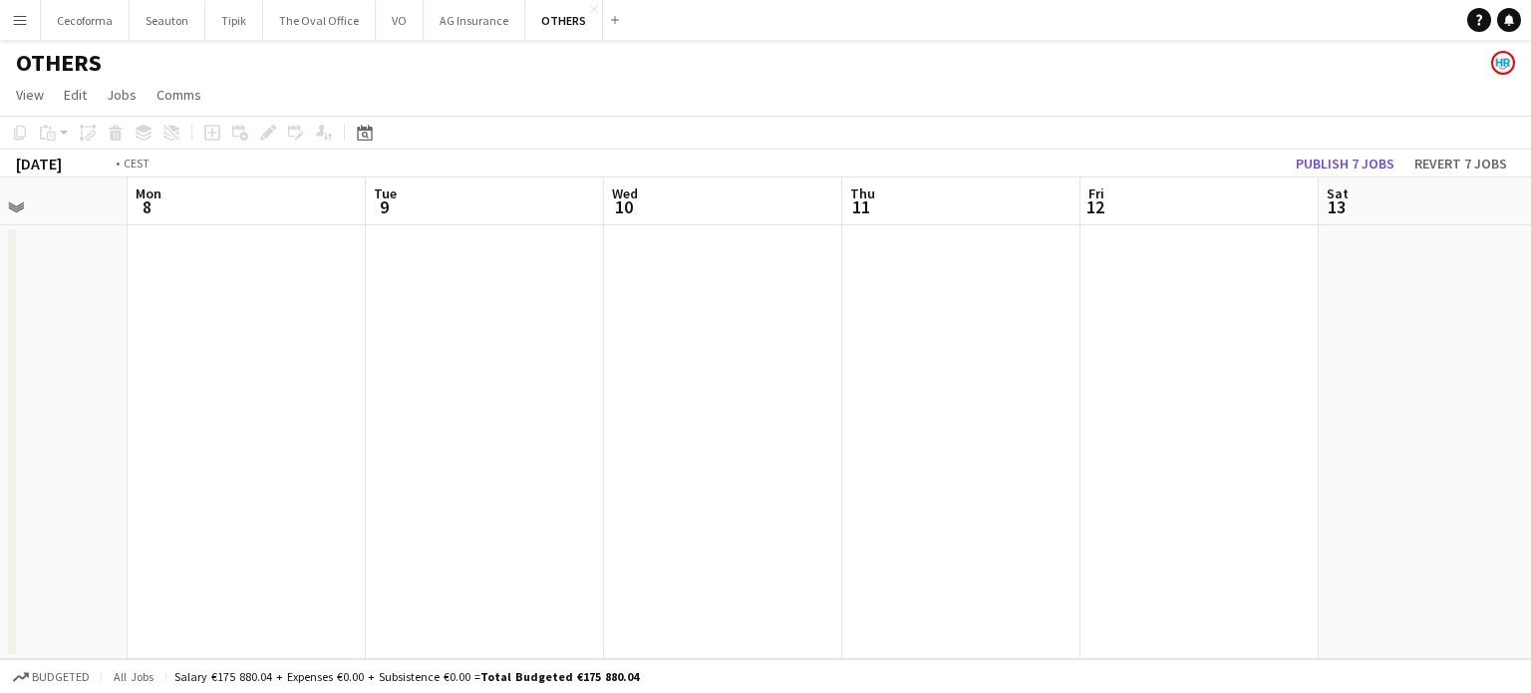
click at [319, 303] on app-calendar-viewport "Thu 4 Fri 5 Sat 6 Sun 7 Mon 8 Tue 9 Wed 10 Thu 11 Fri 12 Sat 13 Sun 14 Mon 15" at bounding box center [765, 417] width 1531 height 481
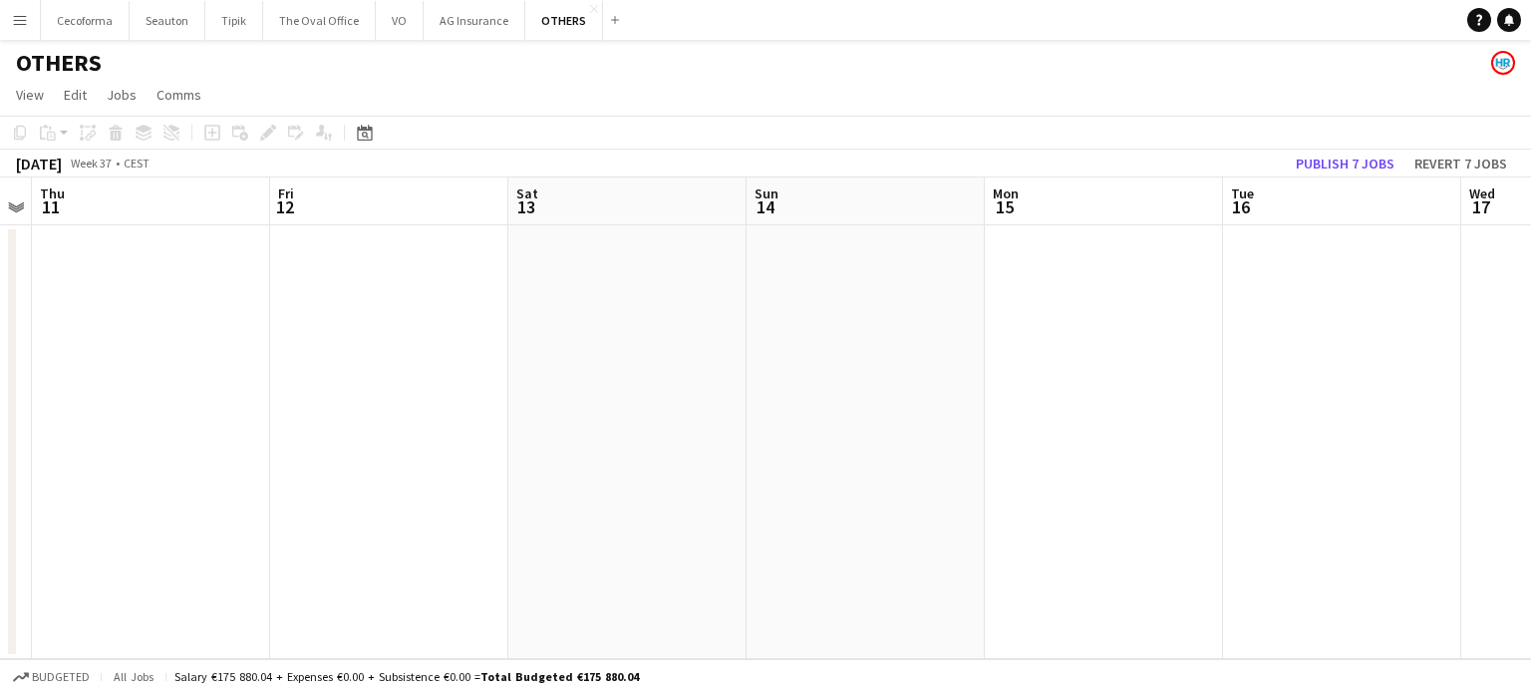
drag, startPoint x: 356, startPoint y: 348, endPoint x: 157, endPoint y: 286, distance: 208.7
click at [166, 289] on app-calendar-viewport "Sun 7 Mon 8 Tue 9 Wed 10 Thu 11 Fri 12 Sat 13 Sun 14 Mon 15 Tue 16 Wed 17 Thu 1…" at bounding box center [765, 417] width 1531 height 481
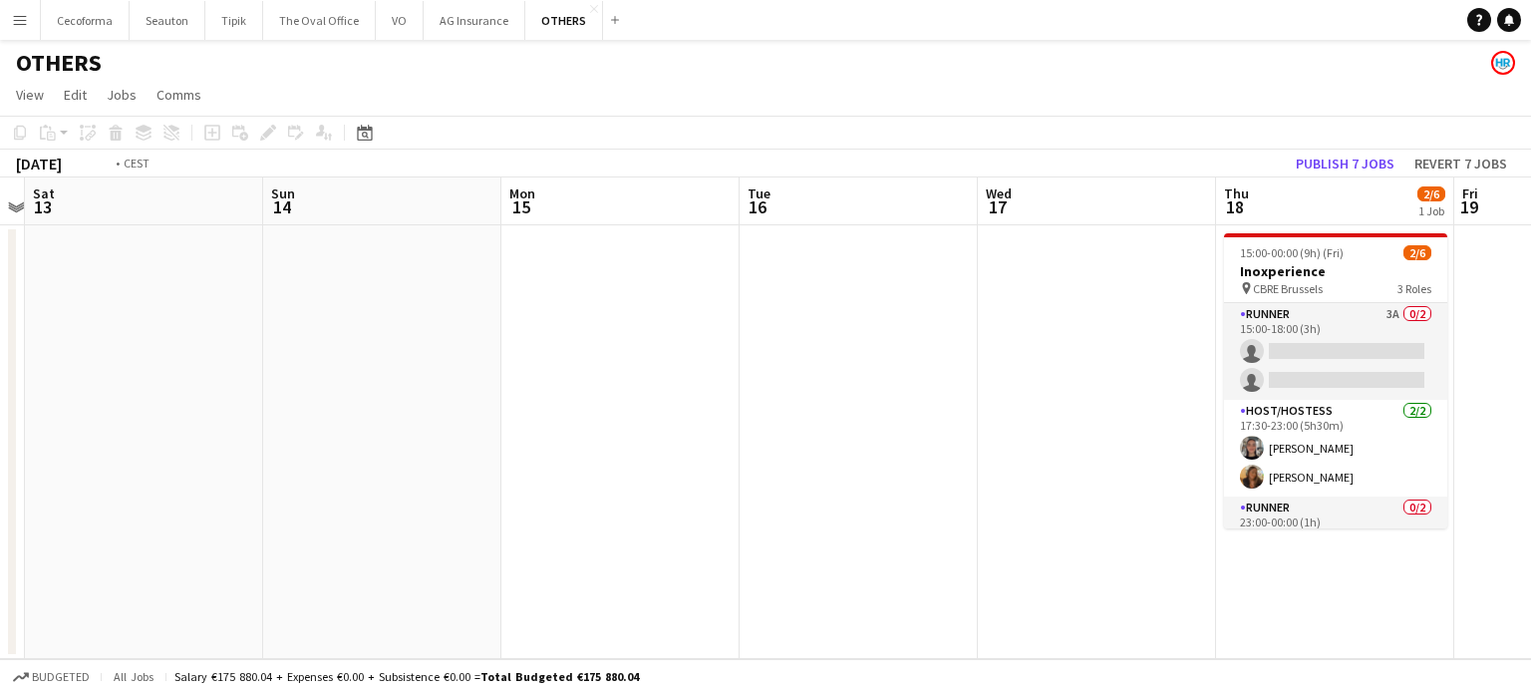
drag, startPoint x: 87, startPoint y: 306, endPoint x: 53, endPoint y: 222, distance: 90.3
click at [0, 218] on app-calendar-viewport "Wed 10 Thu 11 Fri 12 Sat 13 Sun 14 Mon 15 Tue 16 Wed 17 Thu 18 2/6 1 Job Fri 19…" at bounding box center [765, 417] width 1531 height 481
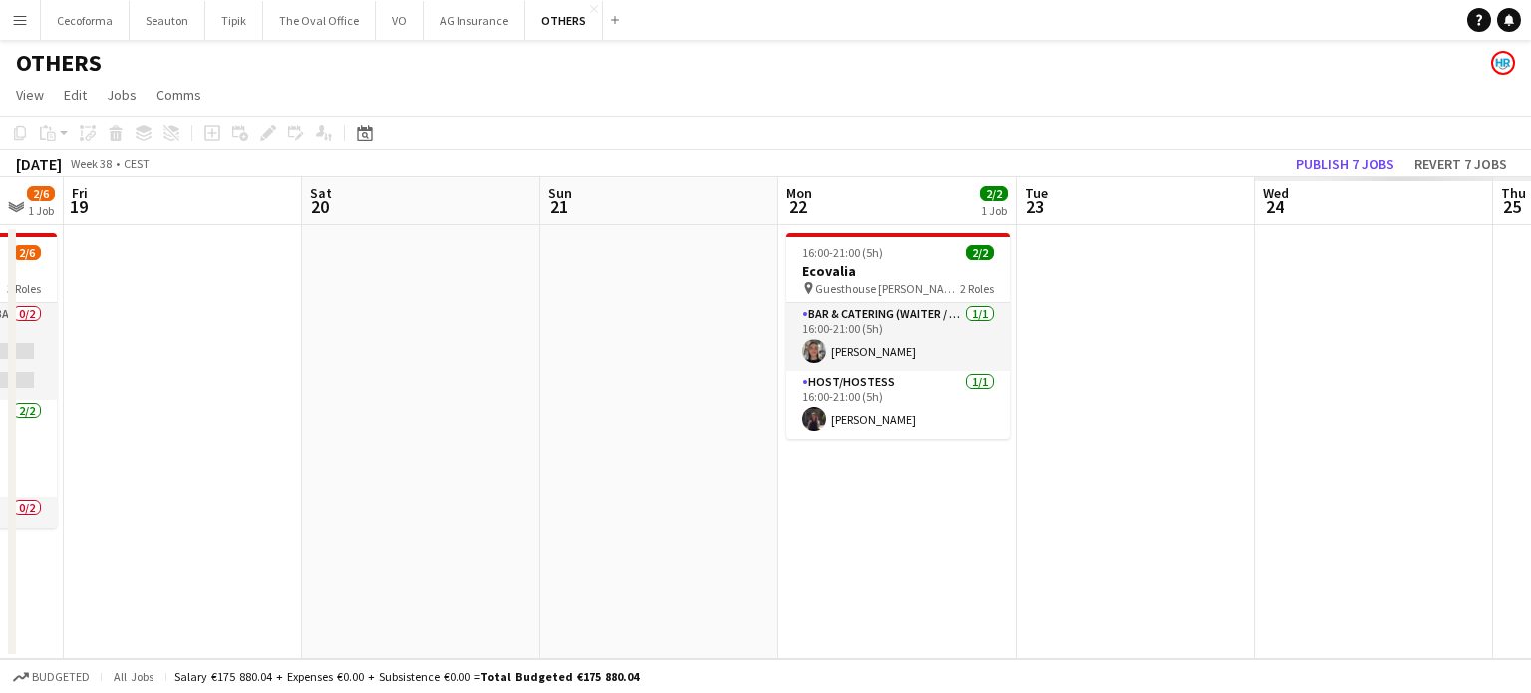
drag, startPoint x: 462, startPoint y: 337, endPoint x: 157, endPoint y: 211, distance: 329.9
click at [0, 158] on app-calendar "Copy Paste Paste Ctrl+V Paste with crew Ctrl+Shift+V Paste linked Job [GEOGRAPH…" at bounding box center [765, 387] width 1531 height 543
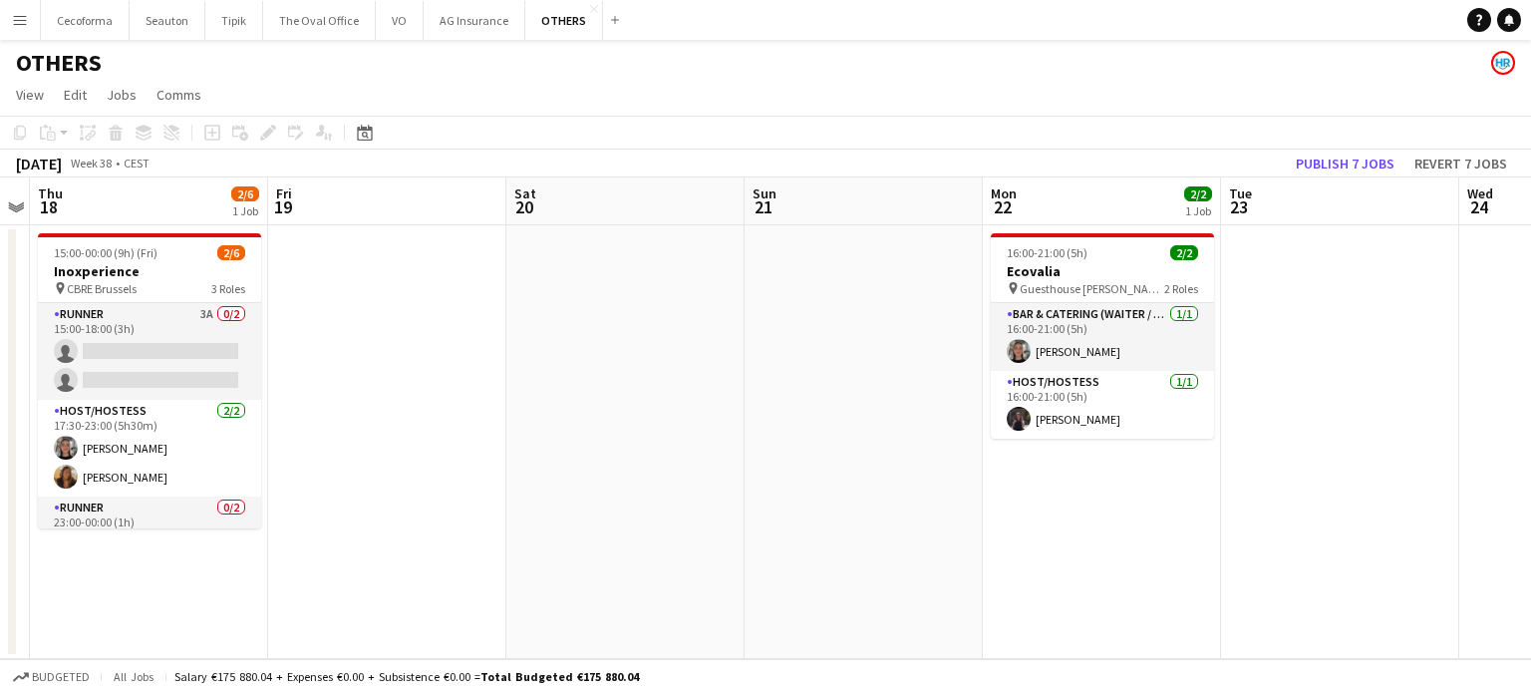
click at [0, 149] on app-calendar "Copy Paste Paste Ctrl+V Paste with crew Ctrl+Shift+V Paste linked Job [GEOGRAPH…" at bounding box center [765, 387] width 1531 height 543
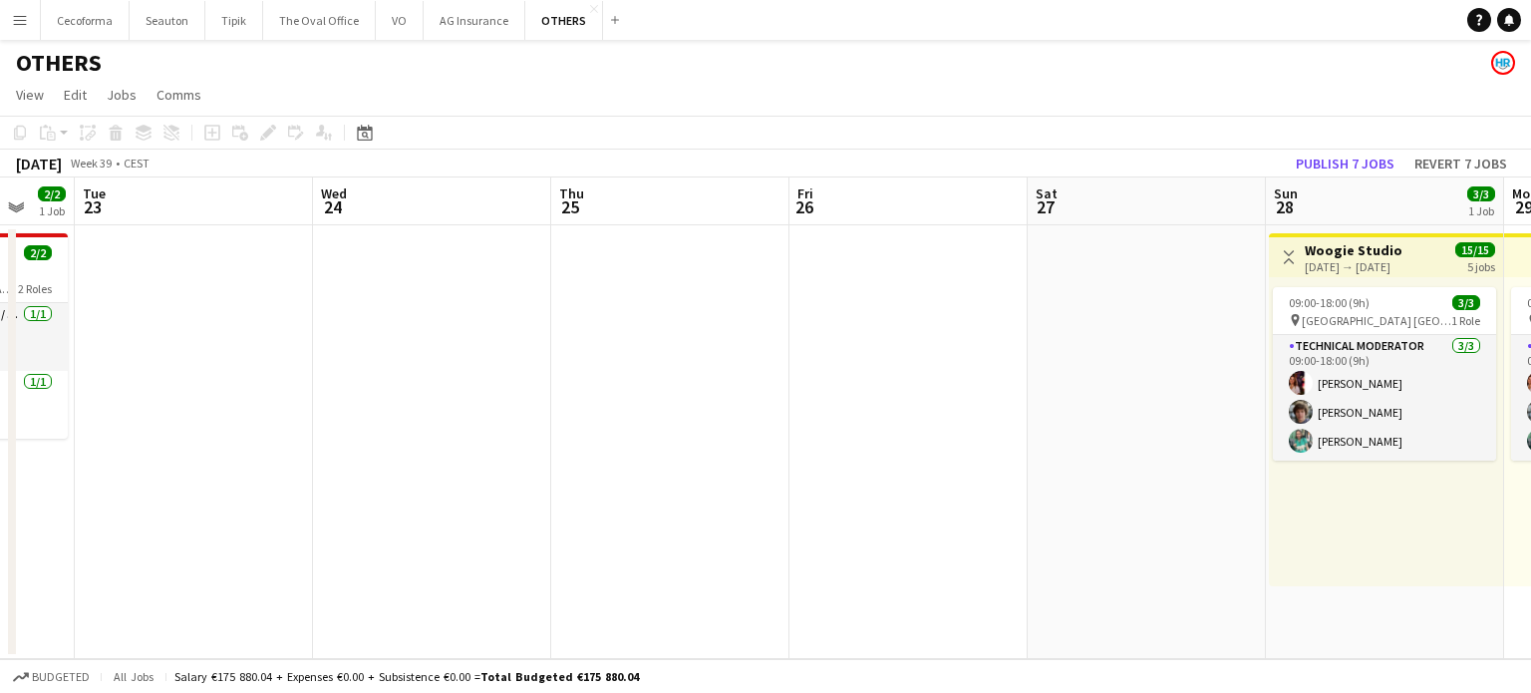
drag, startPoint x: 142, startPoint y: 174, endPoint x: 823, endPoint y: 395, distance: 716.5
click at [108, 163] on app-calendar "Copy Paste Paste Ctrl+V Paste with crew Ctrl+Shift+V Paste linked Job [GEOGRAPH…" at bounding box center [765, 387] width 1531 height 543
drag, startPoint x: 367, startPoint y: 290, endPoint x: 359, endPoint y: 282, distance: 11.3
click at [0, 153] on app-calendar "Copy Paste Paste Ctrl+V Paste with crew Ctrl+Shift+V Paste linked Job [GEOGRAPH…" at bounding box center [765, 387] width 1531 height 543
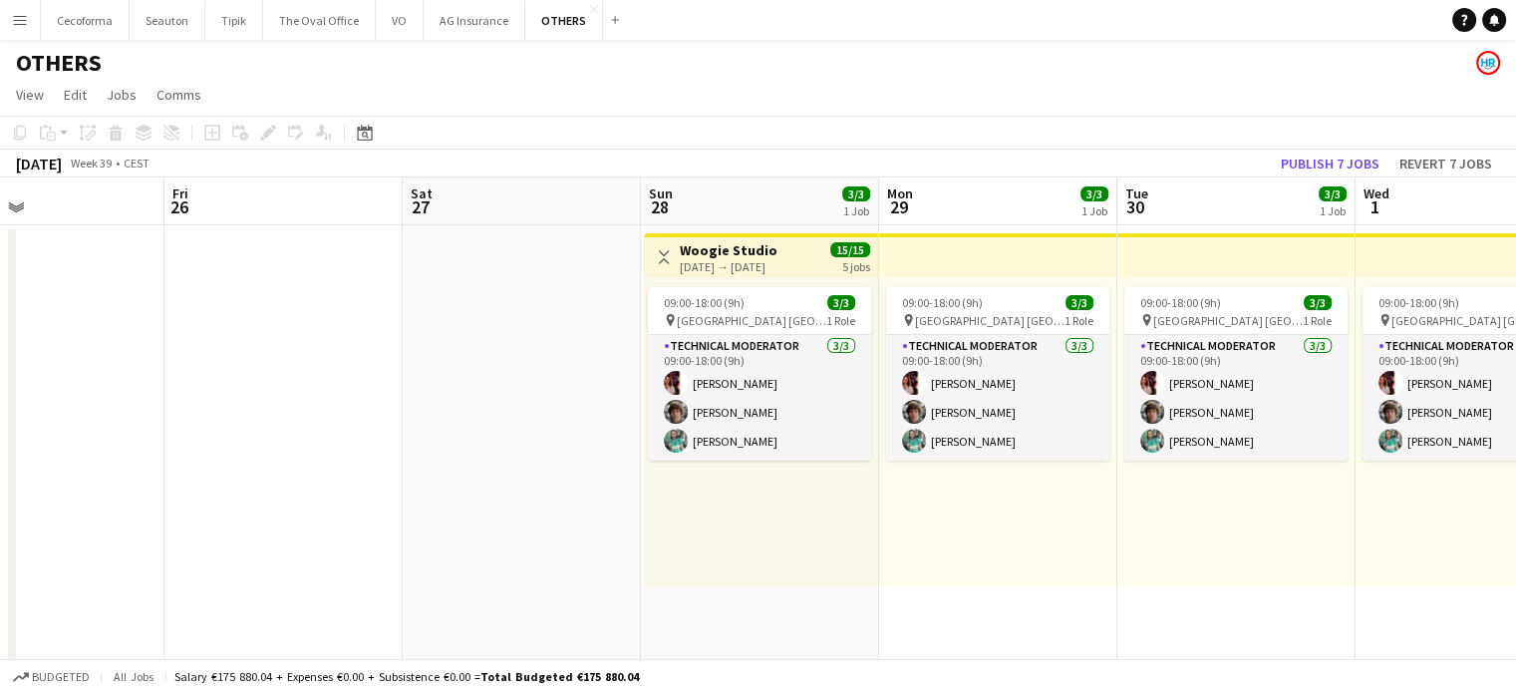
drag, startPoint x: 238, startPoint y: 274, endPoint x: 0, endPoint y: 182, distance: 255.3
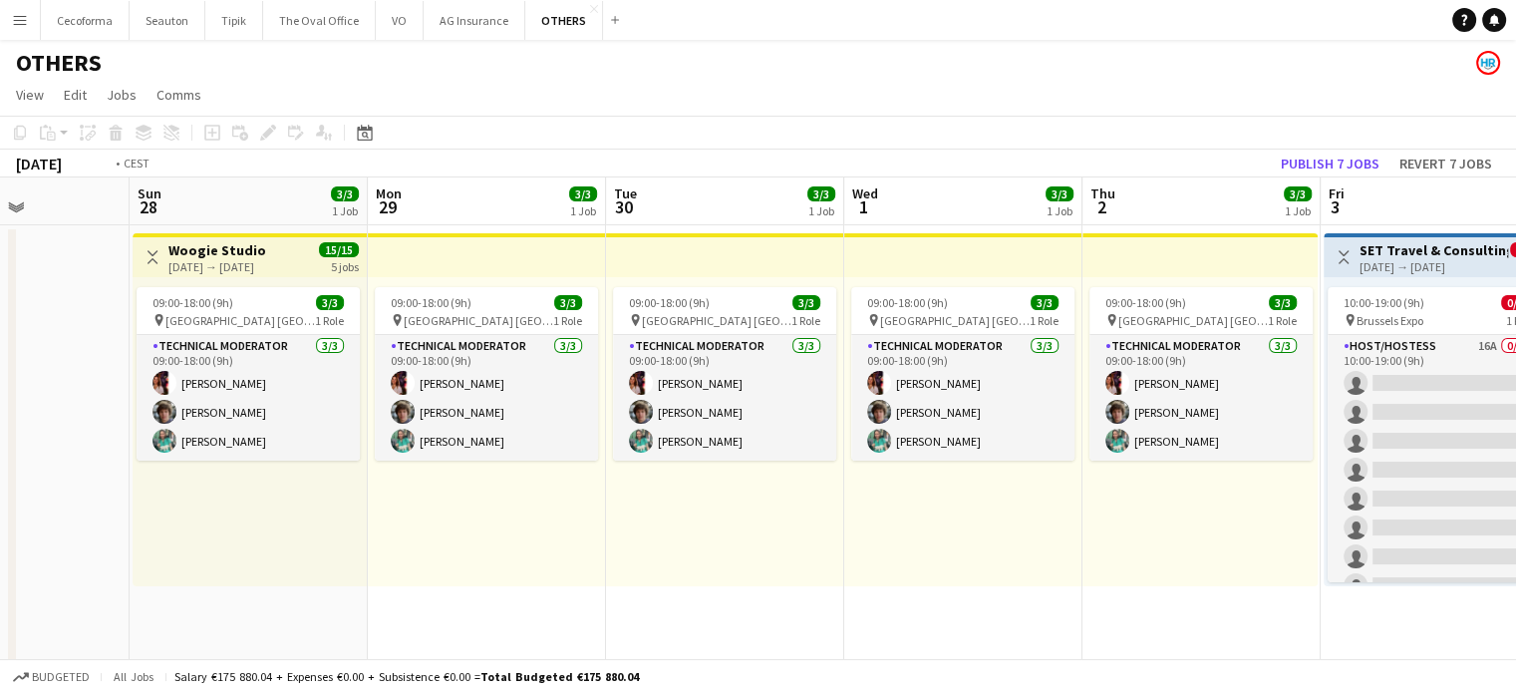
drag, startPoint x: 166, startPoint y: 197, endPoint x: 130, endPoint y: 169, distance: 46.3
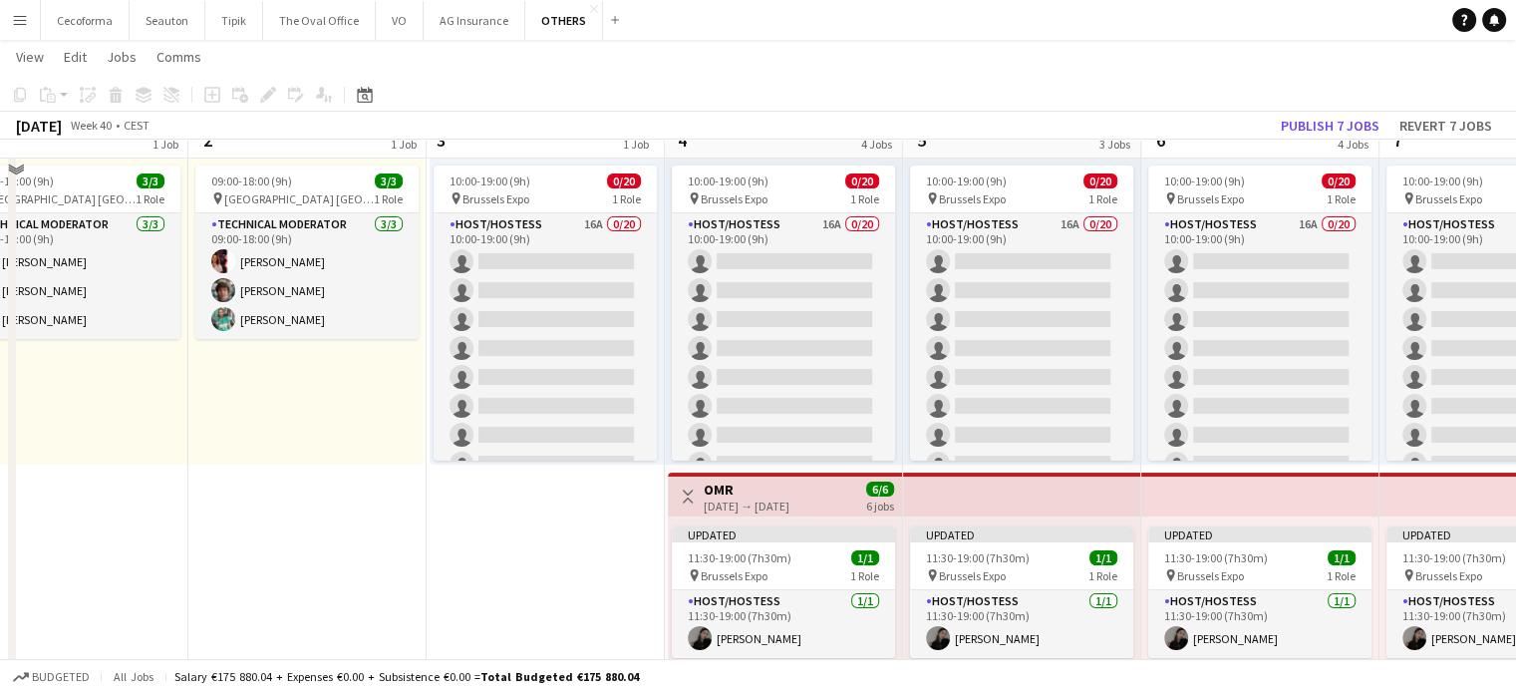
scroll to position [199, 0]
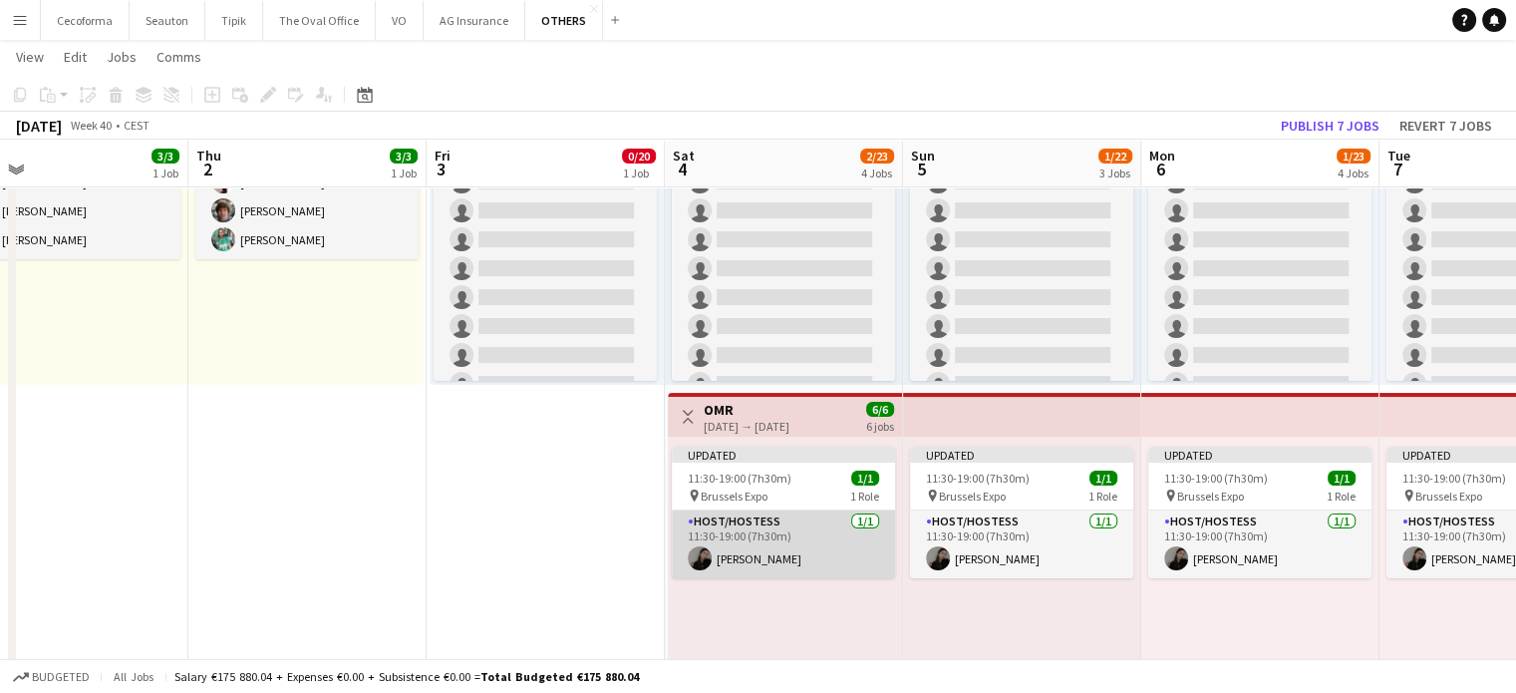
click at [766, 527] on app-card-role "Host/Hostess [DATE] 11:30-19:00 (7h30m) [PERSON_NAME]" at bounding box center [783, 544] width 223 height 68
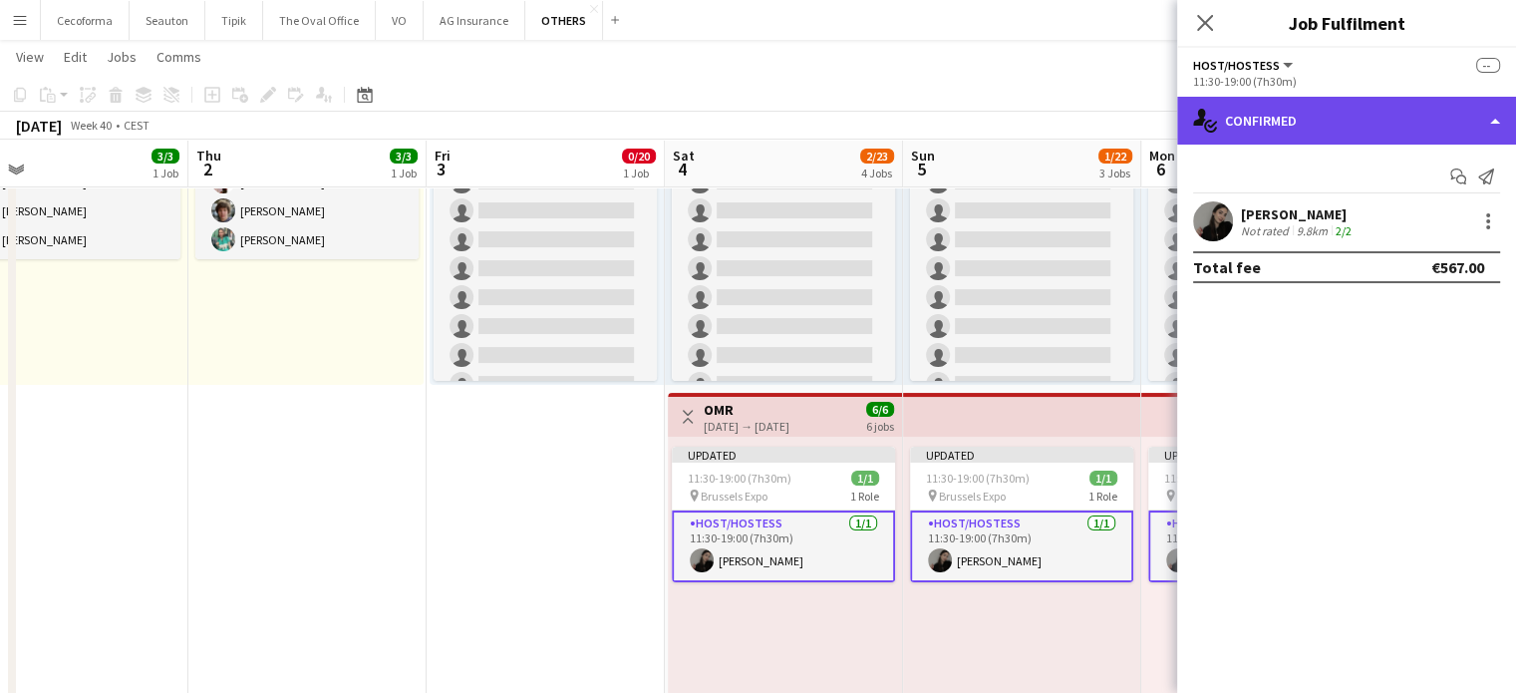
click at [1494, 117] on div "single-neutral-actions-check-2 Confirmed" at bounding box center [1346, 121] width 339 height 48
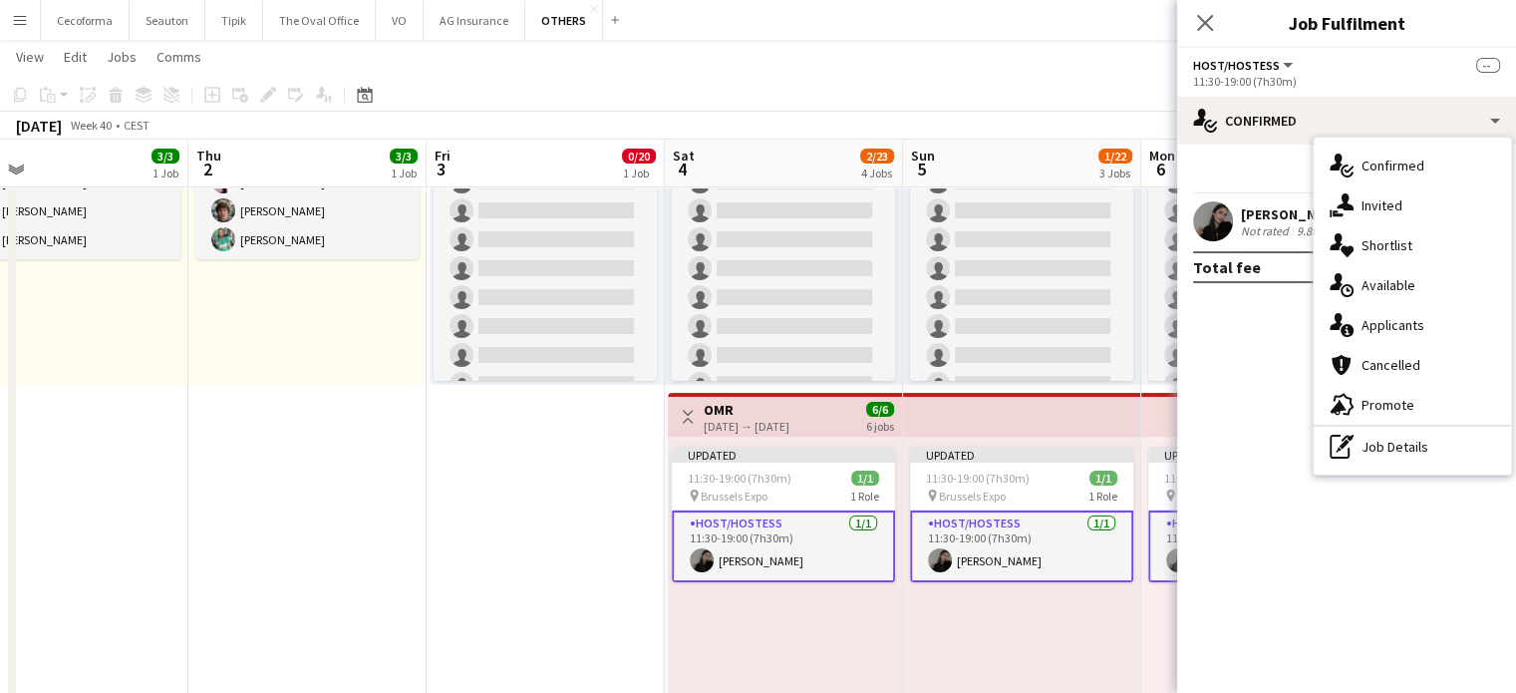
click at [1396, 323] on span "Applicants" at bounding box center [1393, 325] width 63 height 18
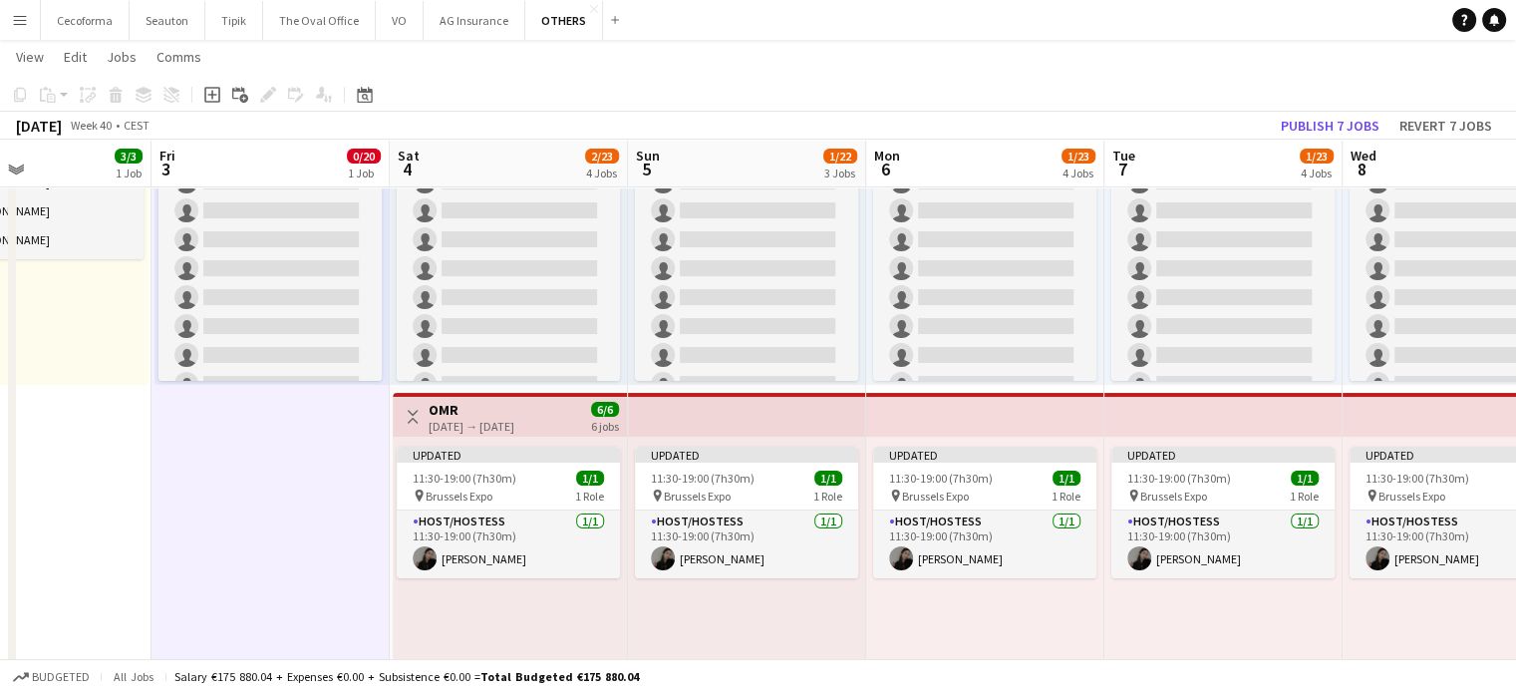
drag, startPoint x: 415, startPoint y: 554, endPoint x: 238, endPoint y: 527, distance: 178.5
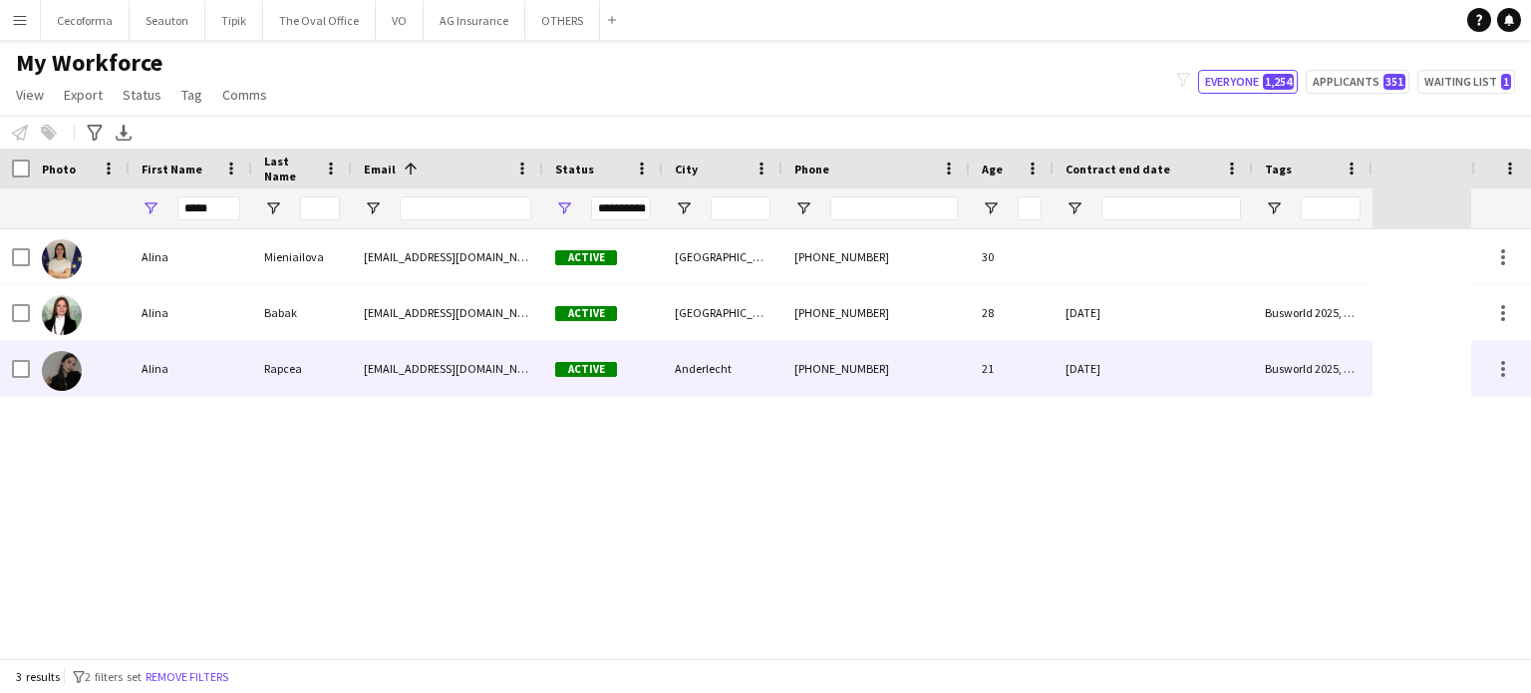
click at [1144, 350] on div "[DATE]" at bounding box center [1153, 368] width 199 height 55
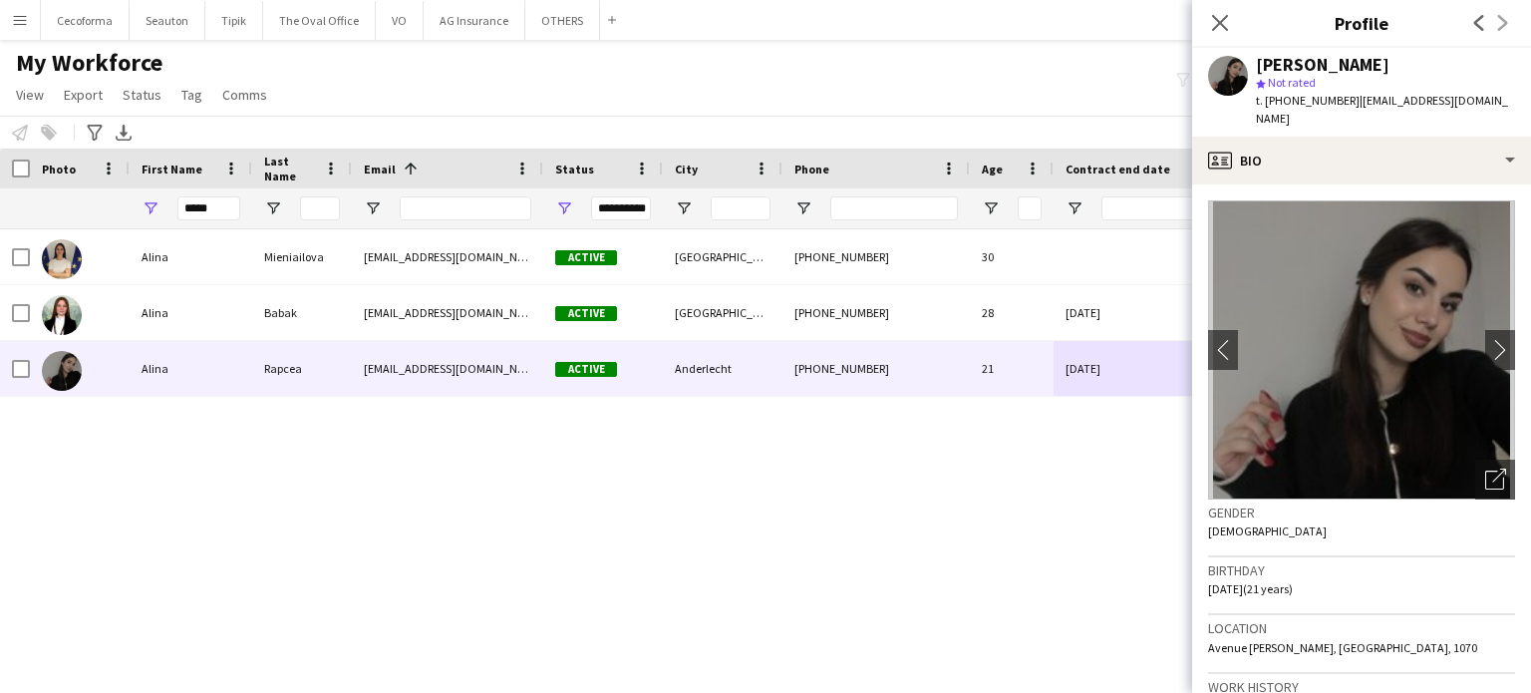
click at [1011, 83] on div "My Workforce View Views Default view New view Update view Delete view Edit name…" at bounding box center [765, 82] width 1531 height 68
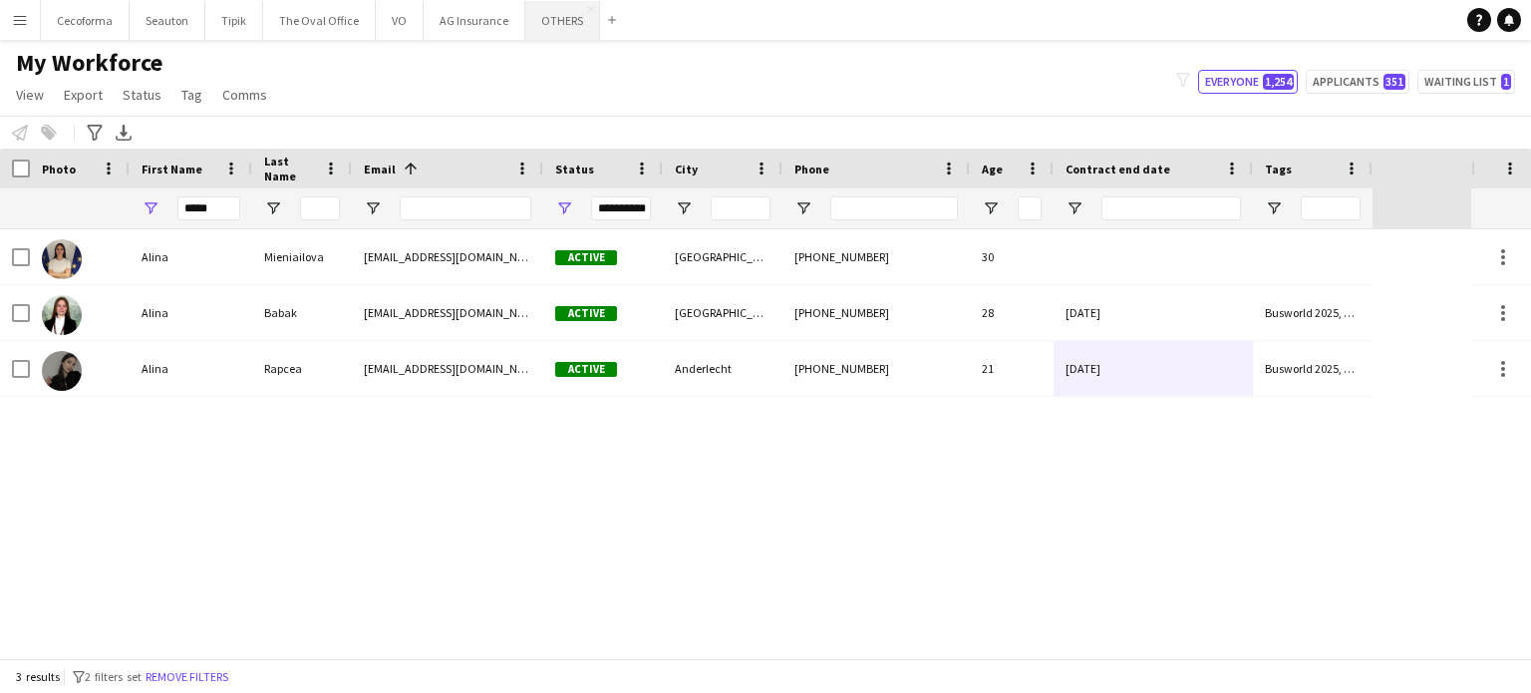
click at [548, 24] on button "OTHERS Close" at bounding box center [562, 20] width 75 height 39
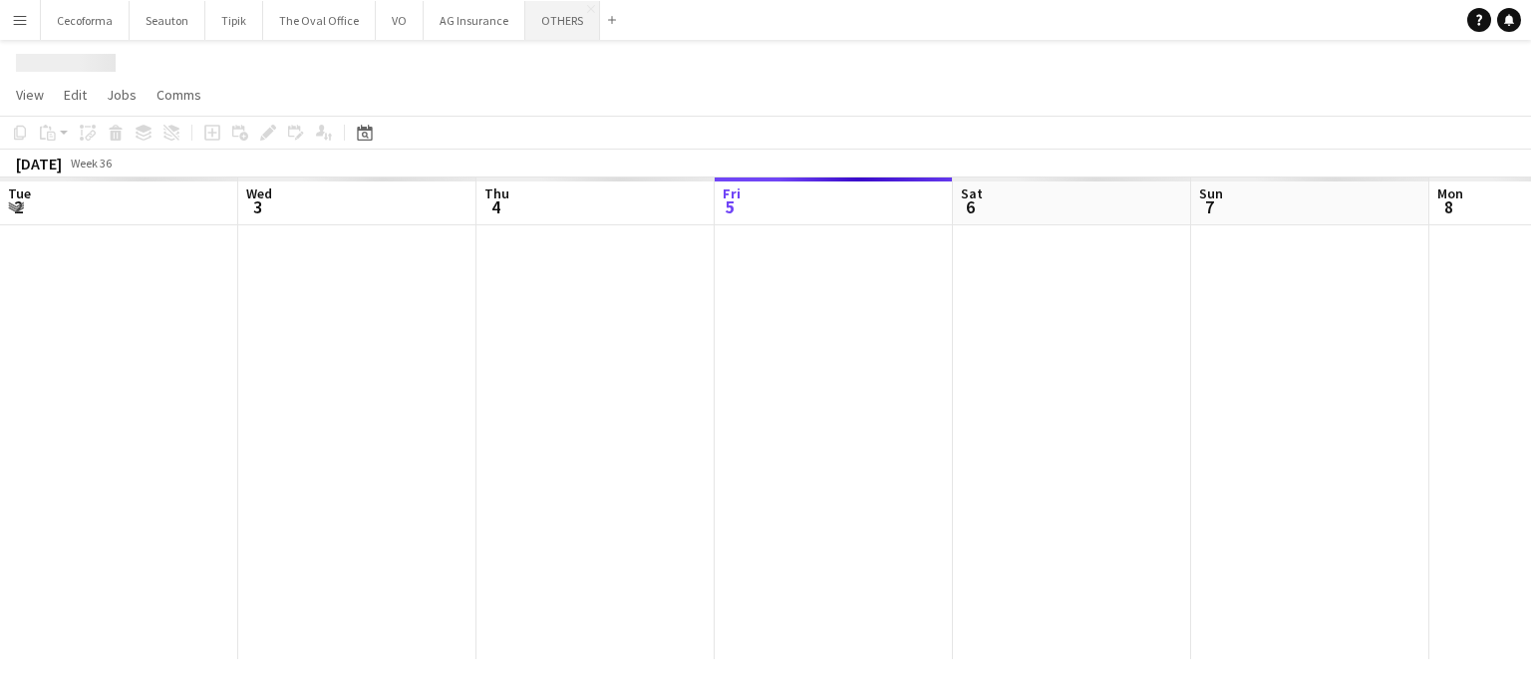
scroll to position [0, 476]
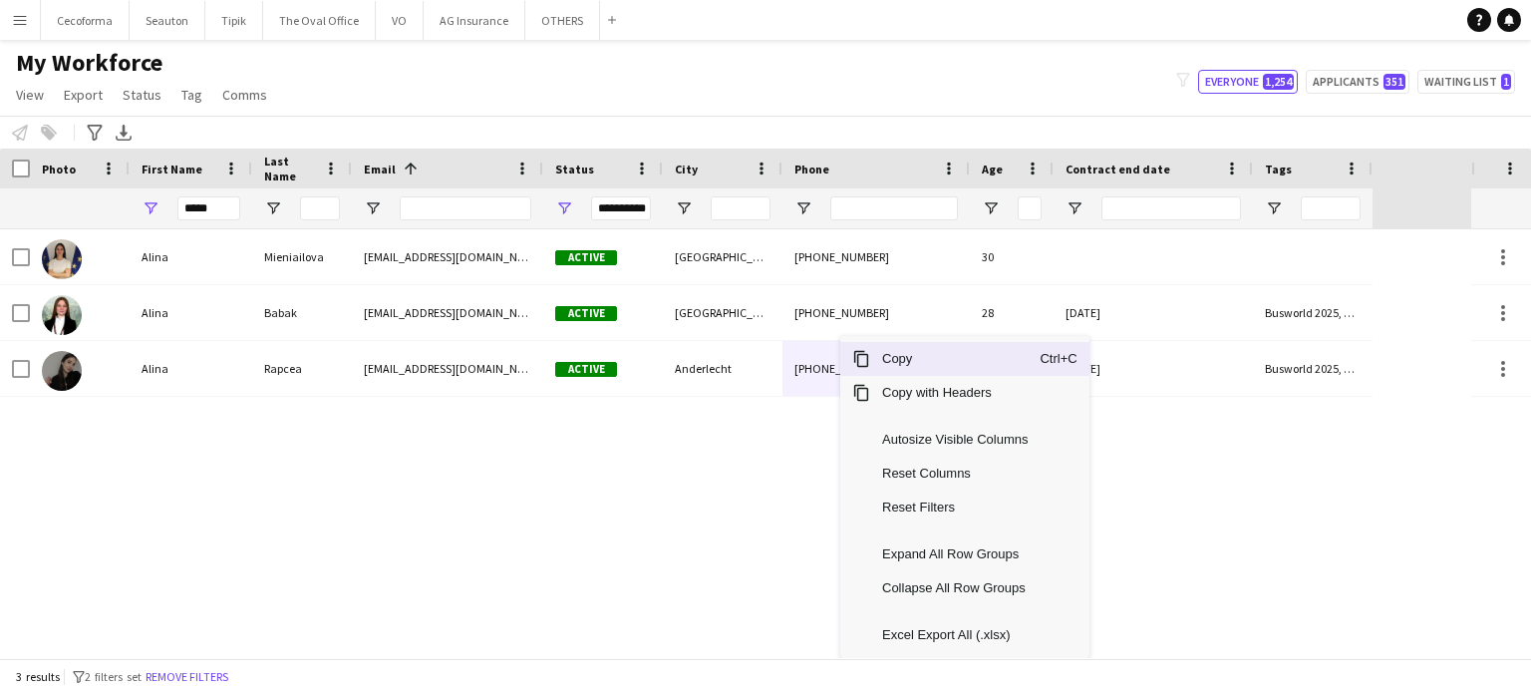
click at [900, 362] on span "Copy" at bounding box center [954, 359] width 169 height 34
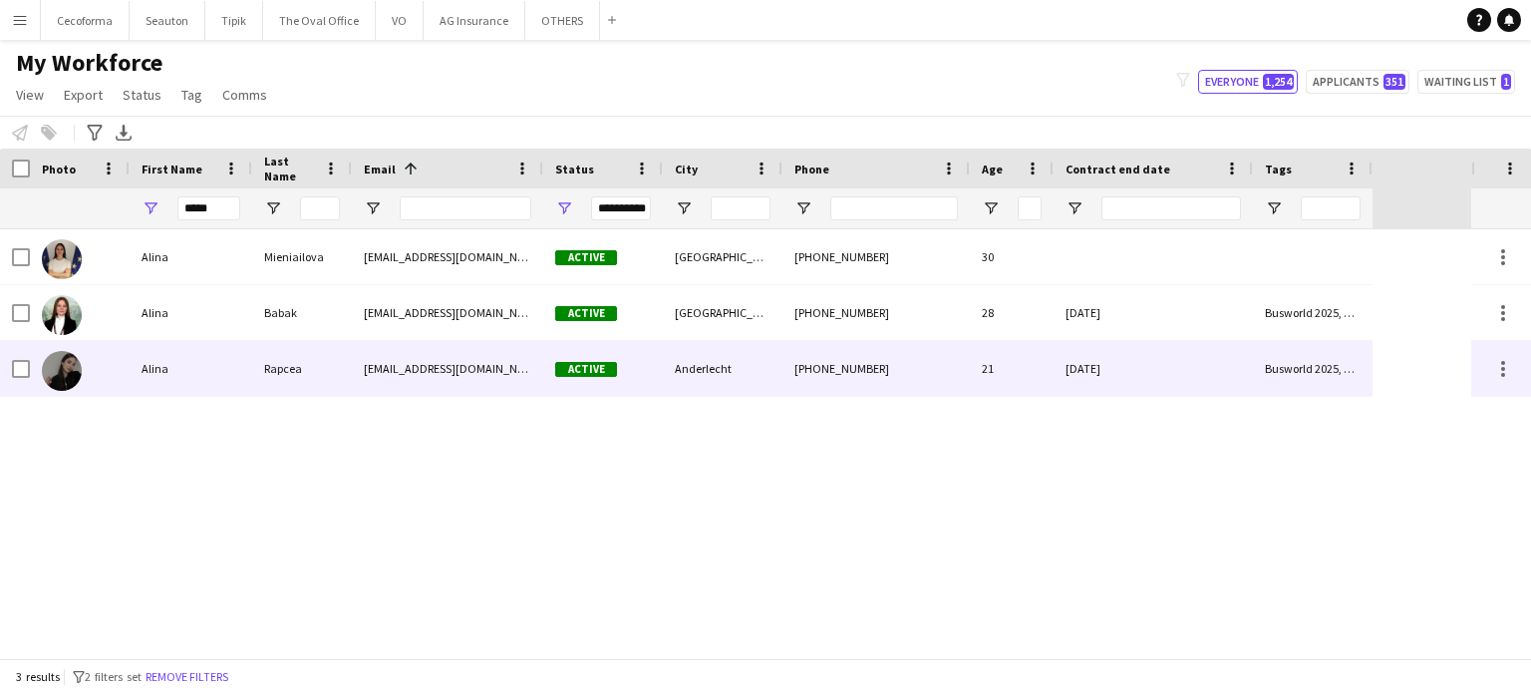
click at [1204, 375] on div "[DATE]" at bounding box center [1153, 368] width 199 height 55
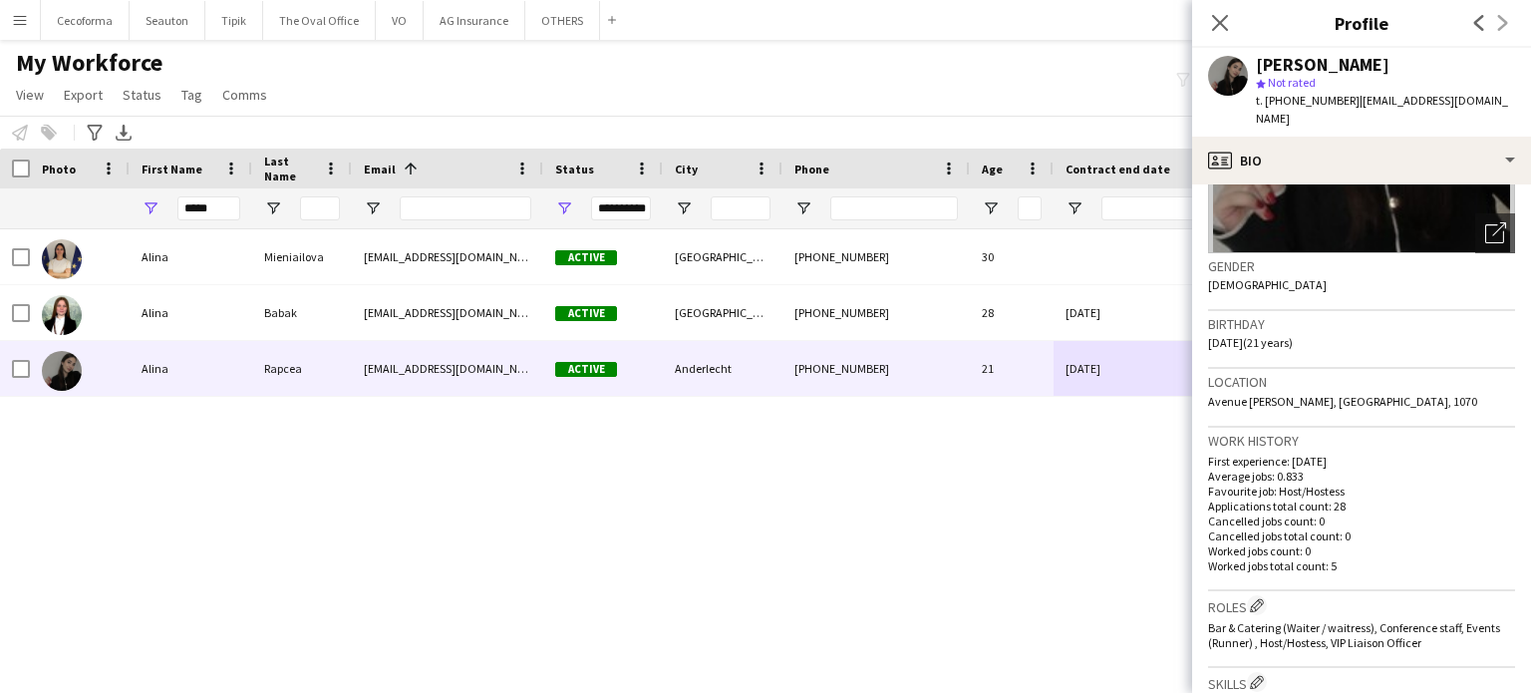
scroll to position [299, 0]
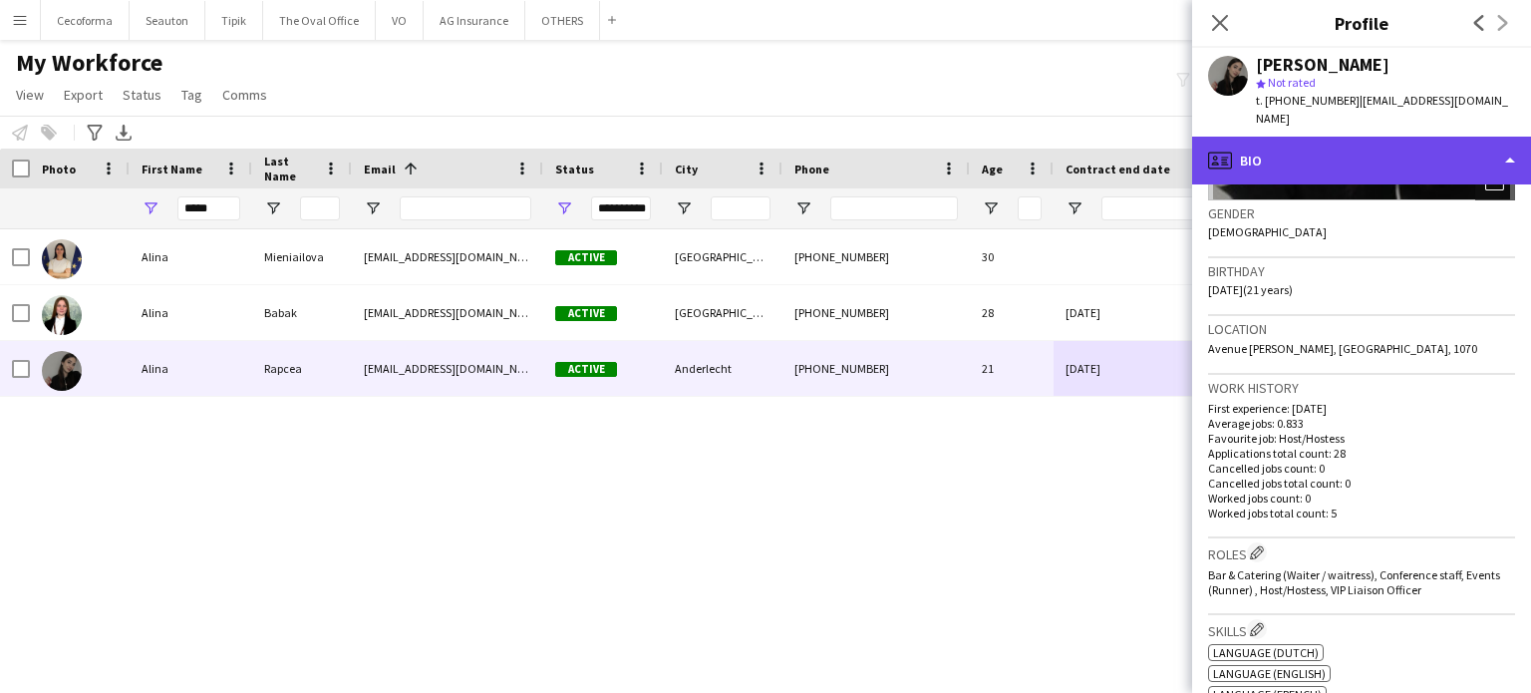
click at [1501, 145] on div "profile Bio" at bounding box center [1361, 161] width 339 height 48
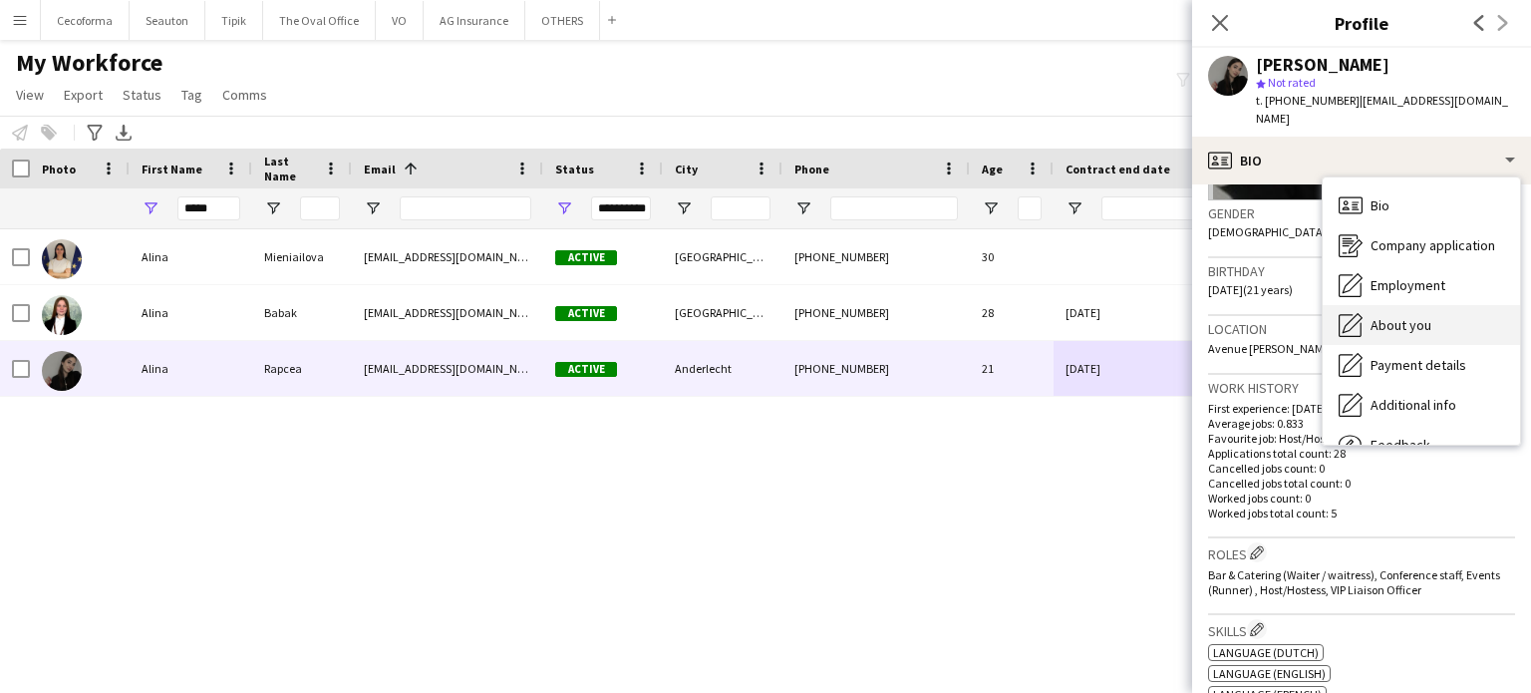
click at [1413, 316] on span "About you" at bounding box center [1401, 325] width 61 height 18
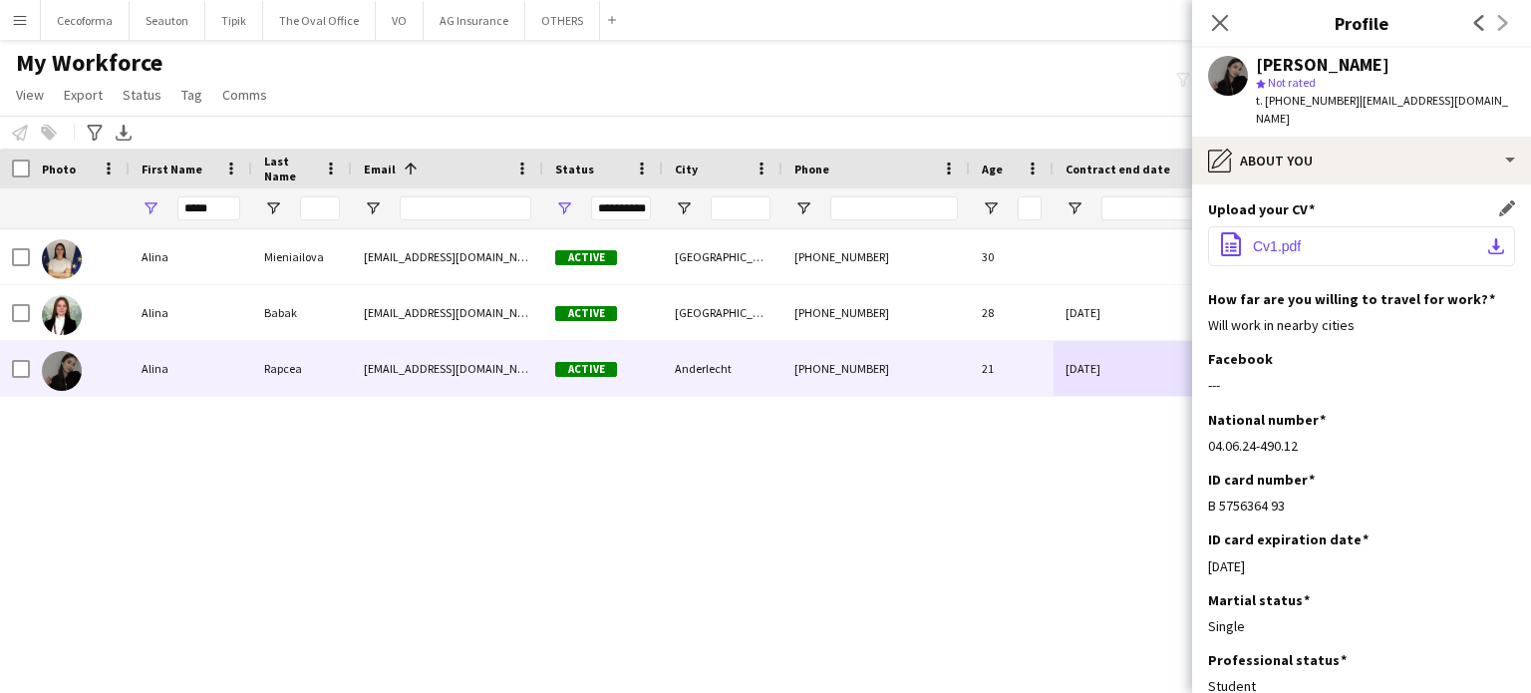
click at [1284, 238] on span "Cv1.pdf" at bounding box center [1277, 246] width 48 height 16
click at [1218, 19] on icon "Close pop-in" at bounding box center [1219, 22] width 19 height 19
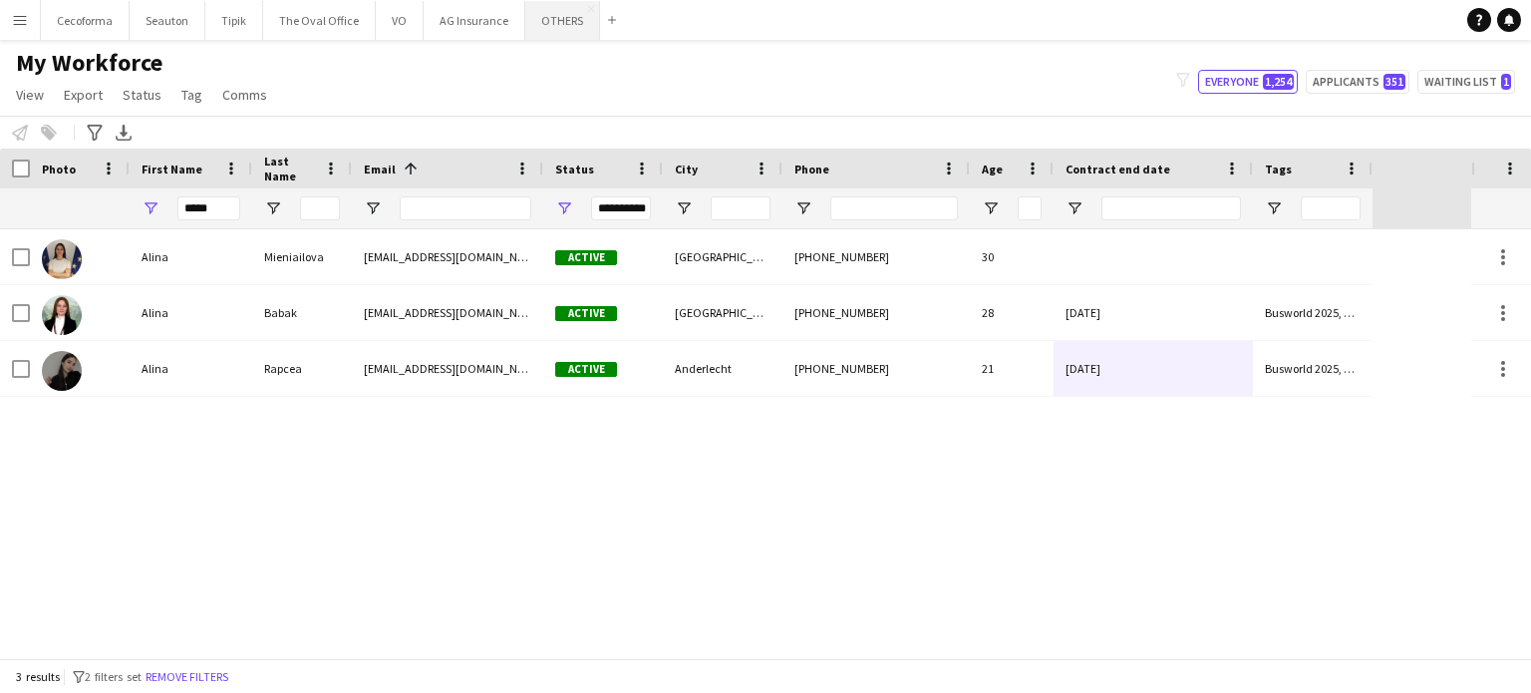
click at [537, 19] on button "OTHERS Close" at bounding box center [562, 20] width 75 height 39
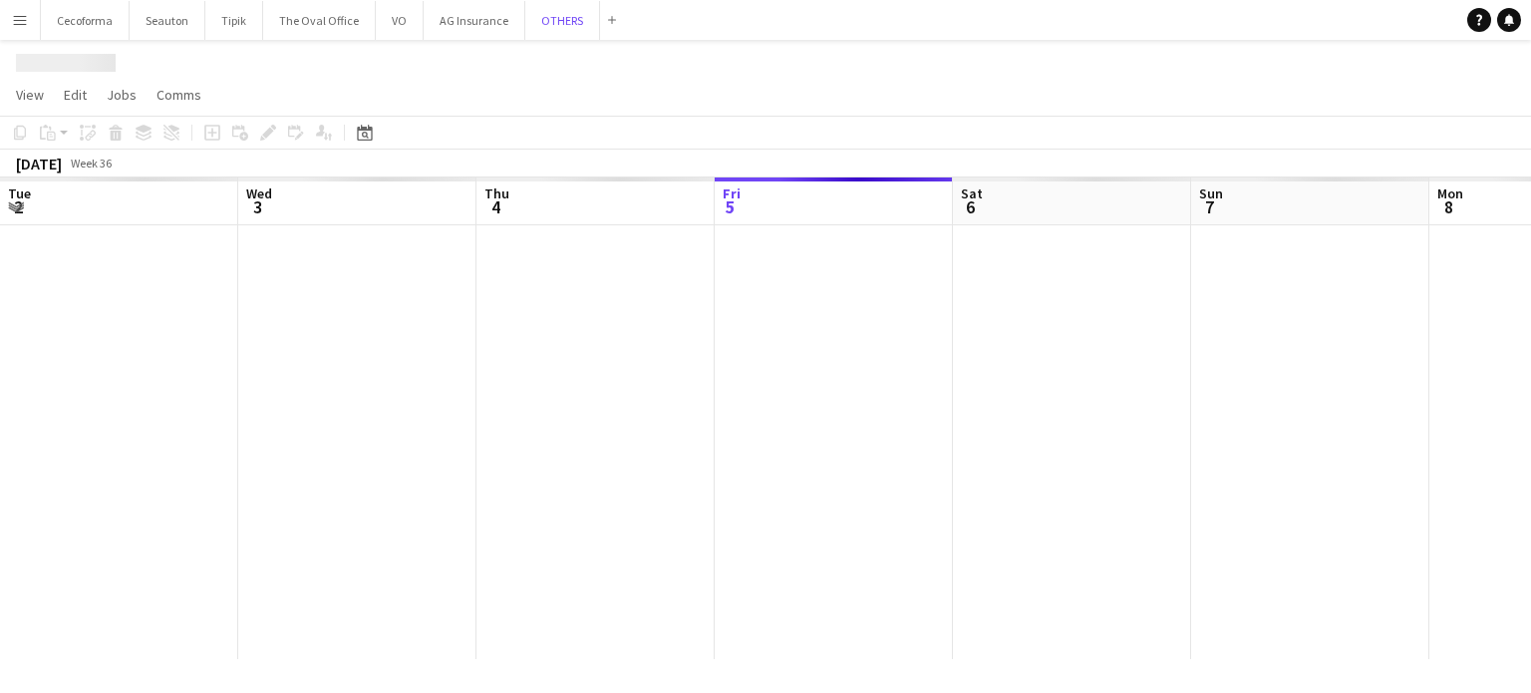
scroll to position [0, 476]
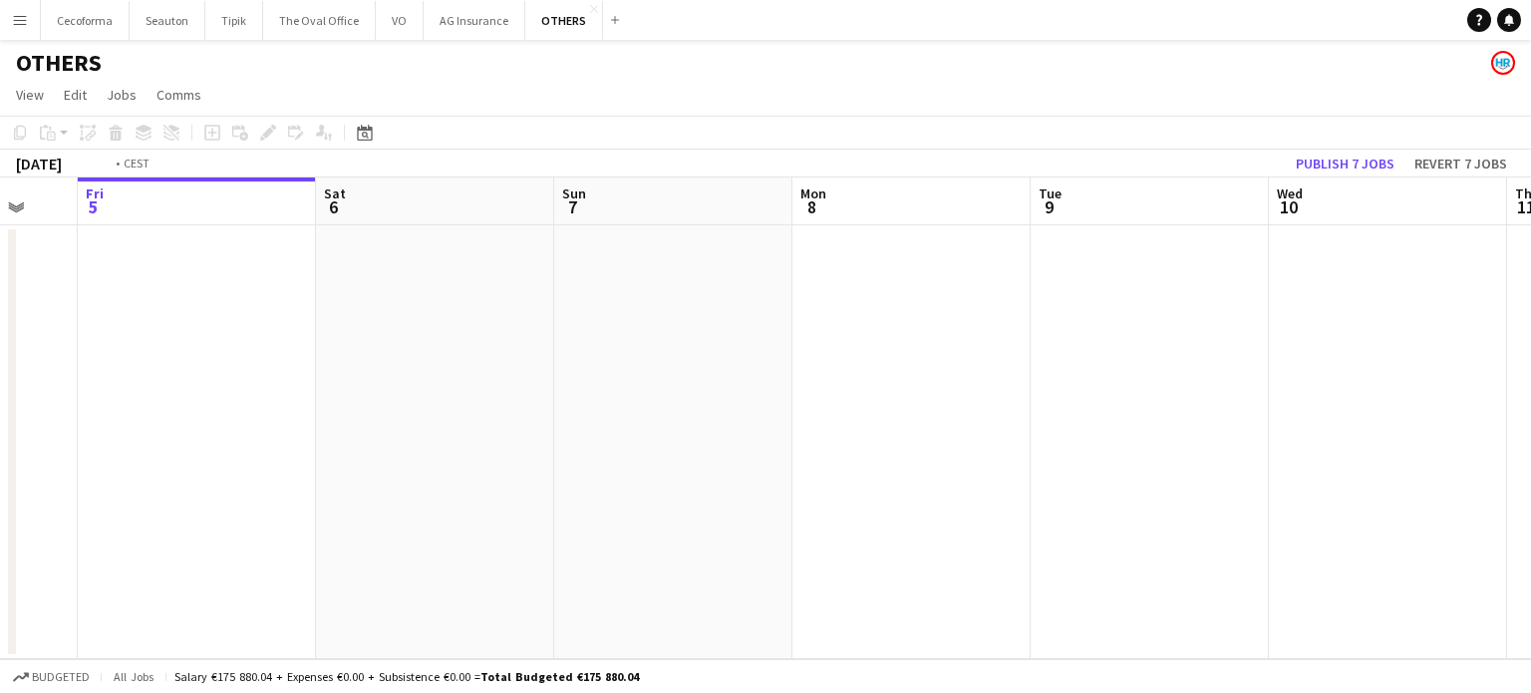
drag, startPoint x: 555, startPoint y: 374, endPoint x: 119, endPoint y: 264, distance: 450.2
click at [88, 262] on app-calendar-viewport "Tue 2 Wed 3 Thu 4 Fri 5 Sat 6 Sun 7 Mon 8 Tue 9 Wed 10 Thu 11 Fri 12 Sat 13" at bounding box center [765, 417] width 1531 height 481
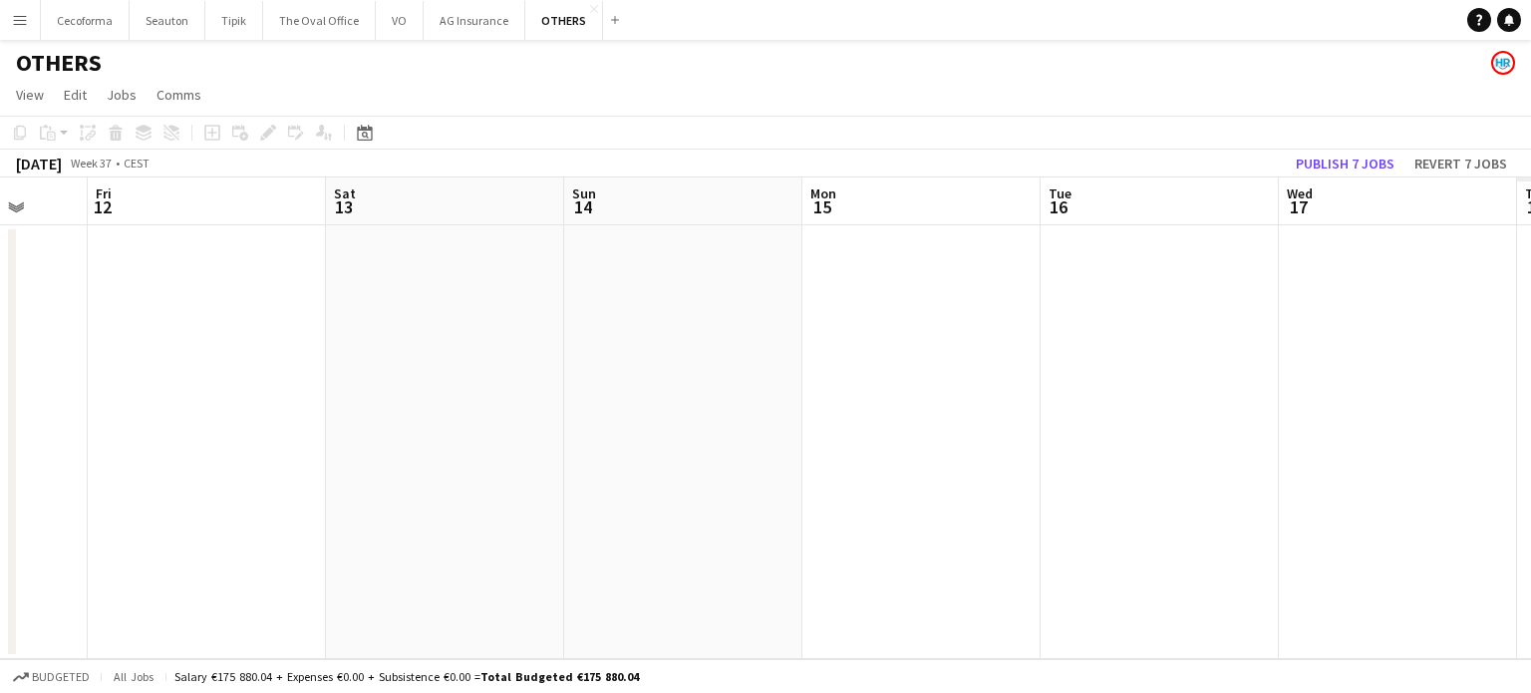
drag, startPoint x: 801, startPoint y: 498, endPoint x: 328, endPoint y: 334, distance: 501.3
click at [241, 317] on app-calendar-viewport "Tue 9 Wed 10 Thu 11 Fri 12 Sat 13 Sun 14 Mon 15 Tue 16 Wed 17 Thu 18 Fri 19 Sat…" at bounding box center [765, 417] width 1531 height 481
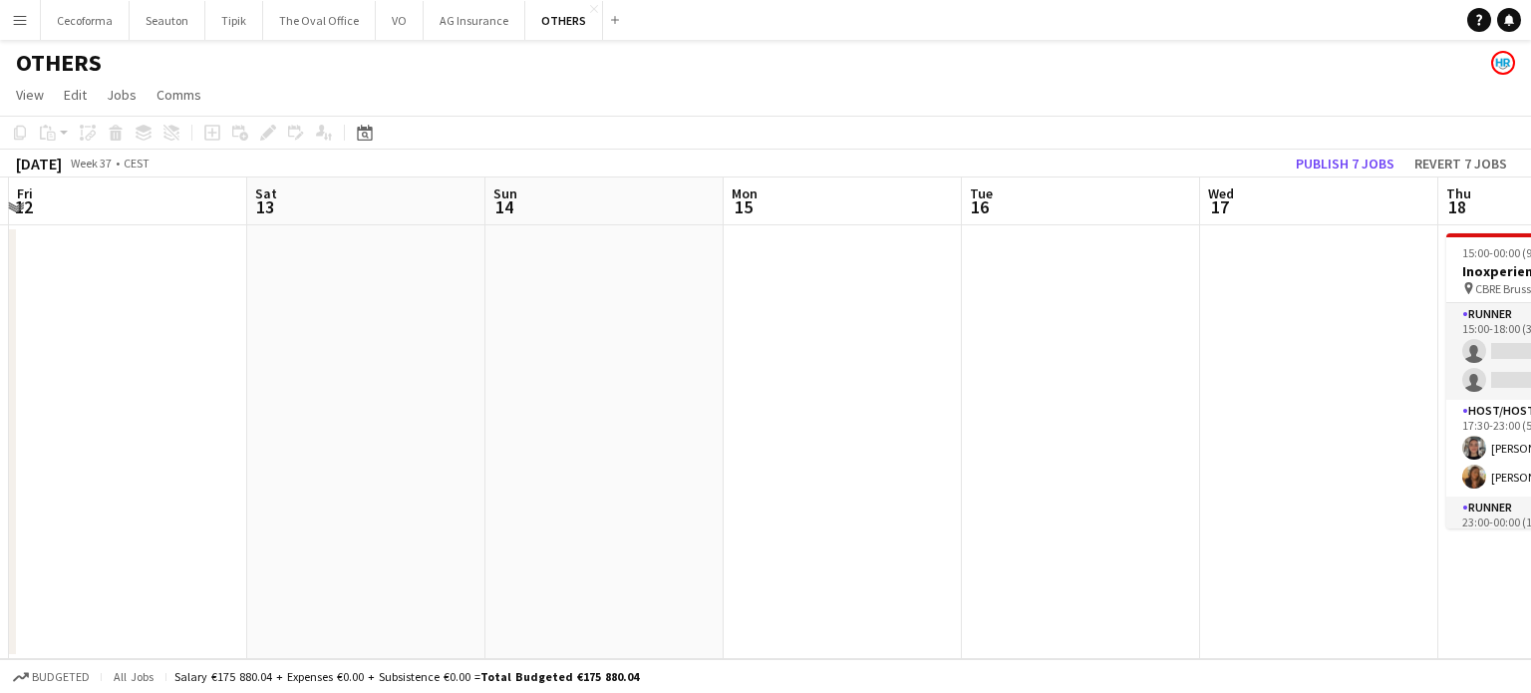
drag, startPoint x: 705, startPoint y: 469, endPoint x: 8, endPoint y: 262, distance: 726.7
click at [0, 264] on app-calendar-viewport "Tue 9 Wed 10 Thu 11 Fri 12 Sat 13 Sun 14 Mon 15 Tue 16 Wed 17 Thu 18 2/6 1 Job …" at bounding box center [765, 417] width 1531 height 481
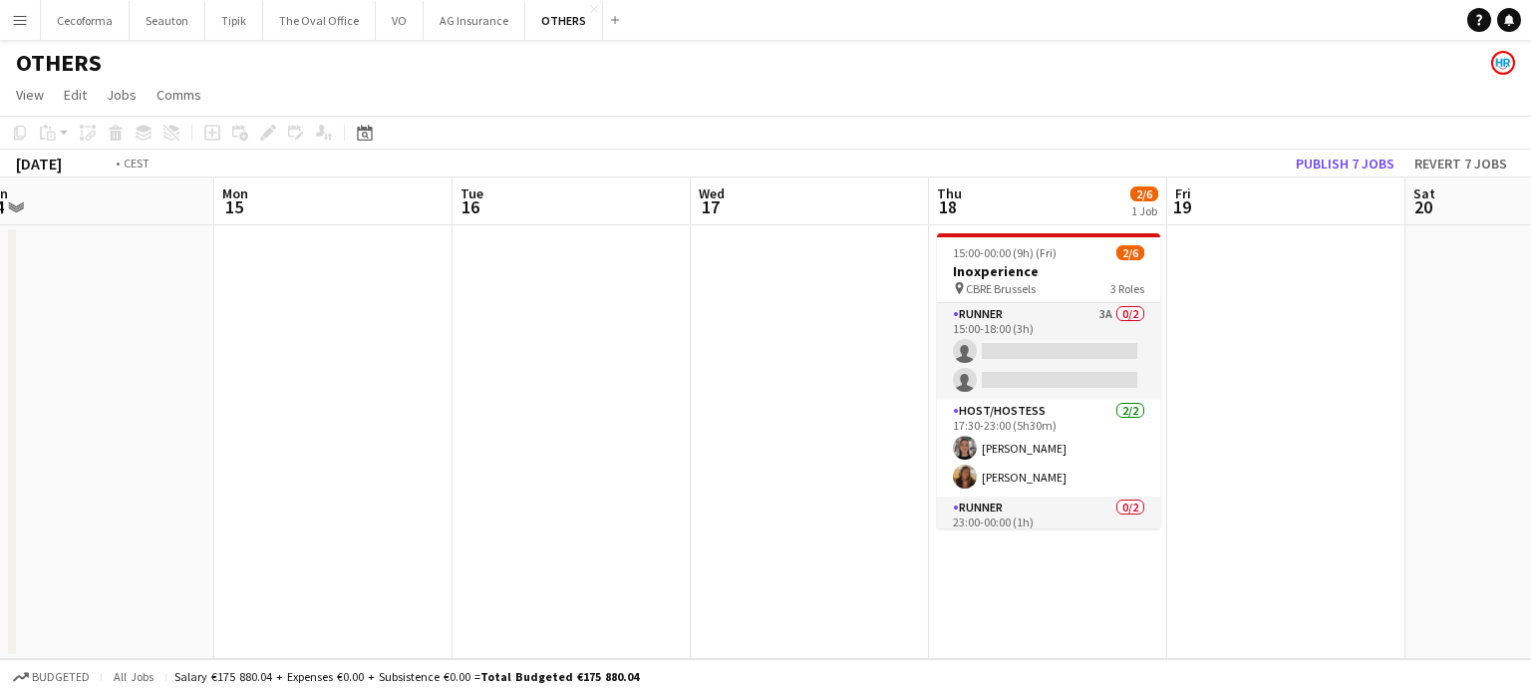
drag, startPoint x: 754, startPoint y: 485, endPoint x: 383, endPoint y: 341, distance: 398.0
click at [83, 272] on app-calendar-viewport "Fri 12 Sat 13 Sun 14 Mon 15 Tue 16 Wed 17 Thu 18 2/6 1 Job Fri 19 Sat 20 Sun 21…" at bounding box center [765, 417] width 1531 height 481
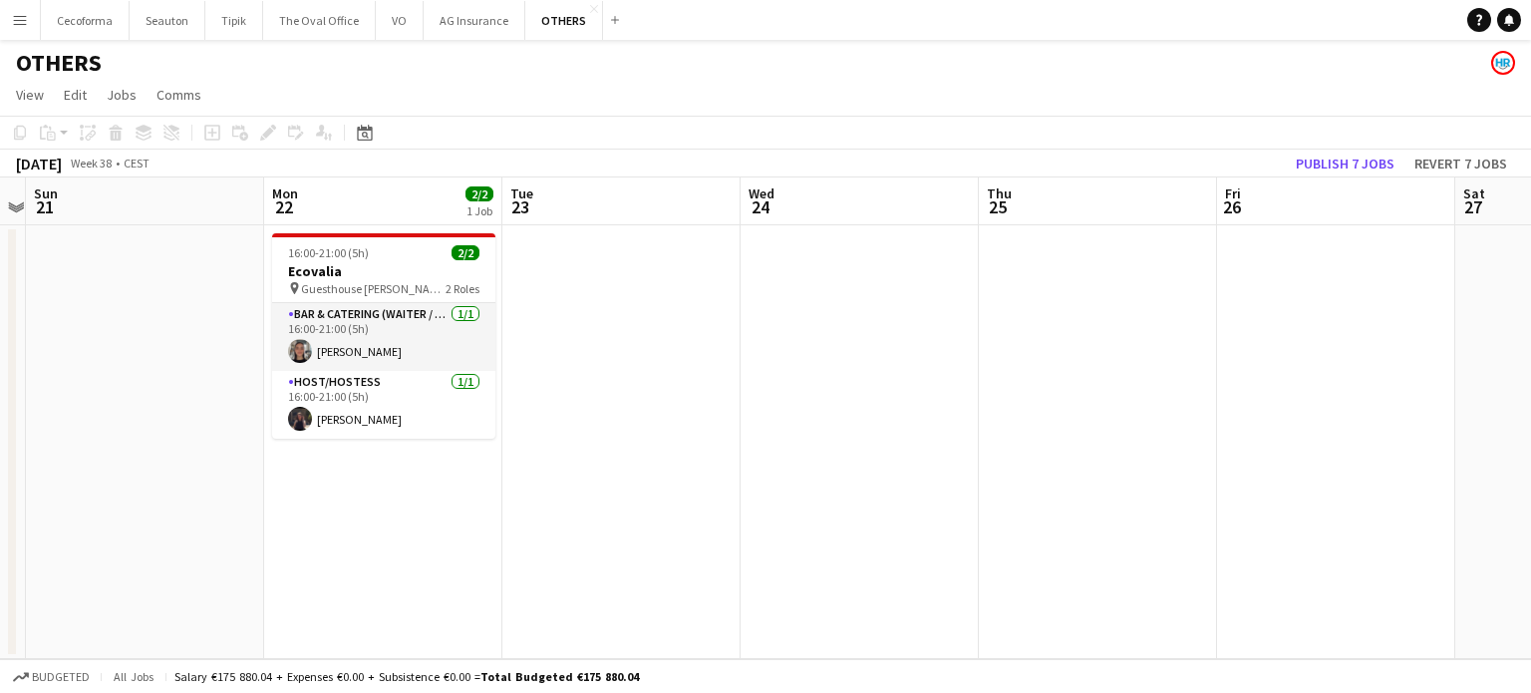
drag, startPoint x: 687, startPoint y: 441, endPoint x: 149, endPoint y: 259, distance: 568.0
click at [90, 258] on app-calendar-viewport "Thu 18 2/6 1 Job Fri 19 Sat 20 Sun 21 Mon 22 2/2 1 Job Tue 23 Wed 24 Thu 25 Fri…" at bounding box center [765, 417] width 1531 height 481
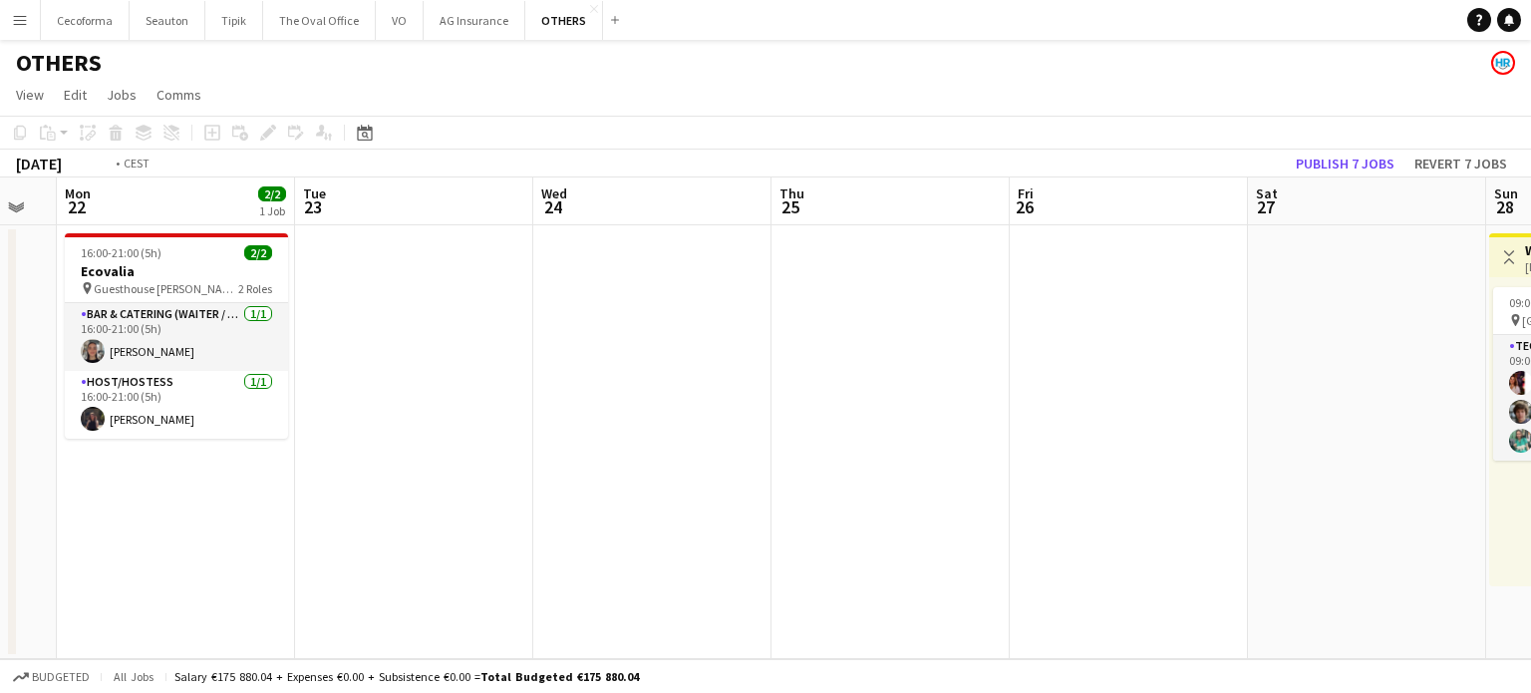
drag, startPoint x: 278, startPoint y: 294, endPoint x: 151, endPoint y: 231, distance: 142.2
click at [148, 239] on app-calendar-viewport "Thu 18 2/6 1 Job Fri 19 Sat 20 Sun 21 Mon 22 2/2 1 Job Tue 23 Wed 24 Thu 25 Fri…" at bounding box center [765, 417] width 1531 height 481
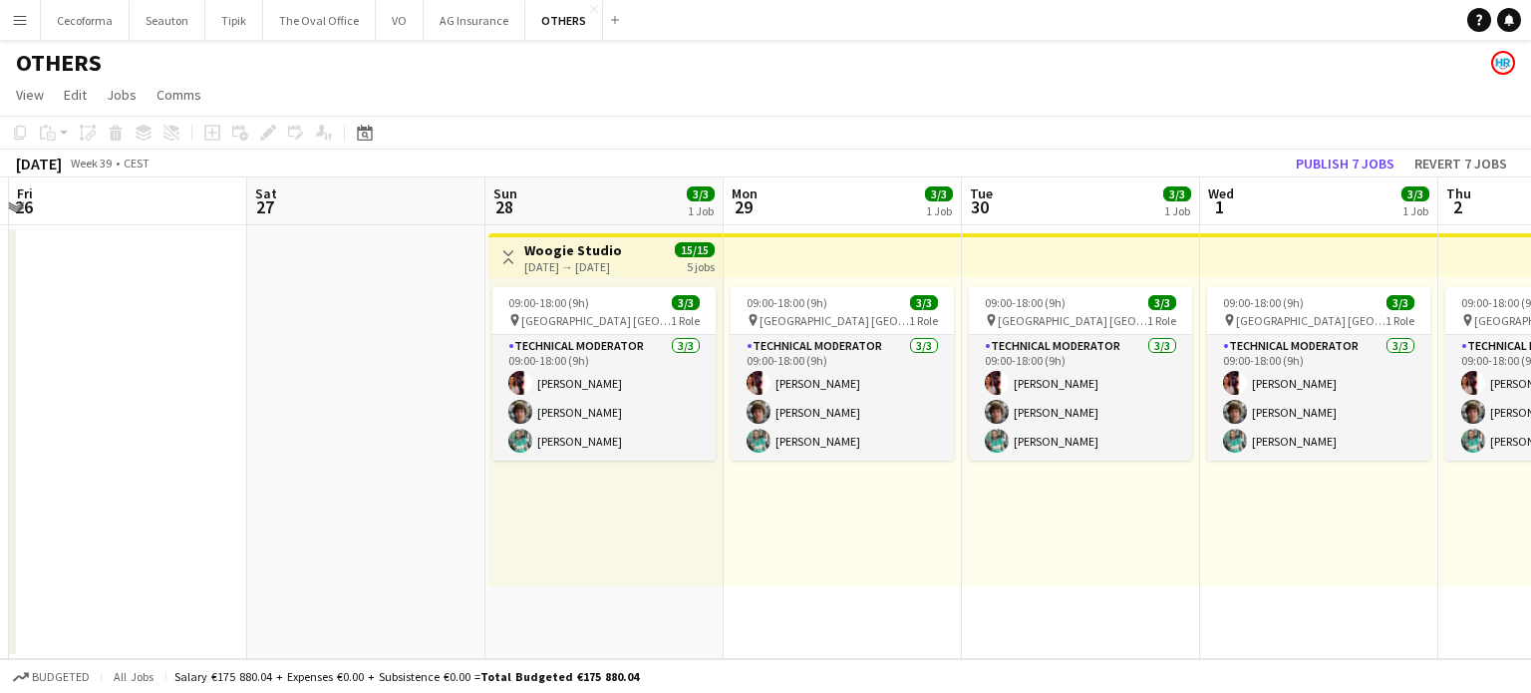
drag, startPoint x: 359, startPoint y: 289, endPoint x: 60, endPoint y: 174, distance: 320.3
click at [12, 164] on app-calendar "Copy Paste Paste Ctrl+V Paste with crew Ctrl+Shift+V Paste linked Job [GEOGRAPH…" at bounding box center [765, 387] width 1531 height 543
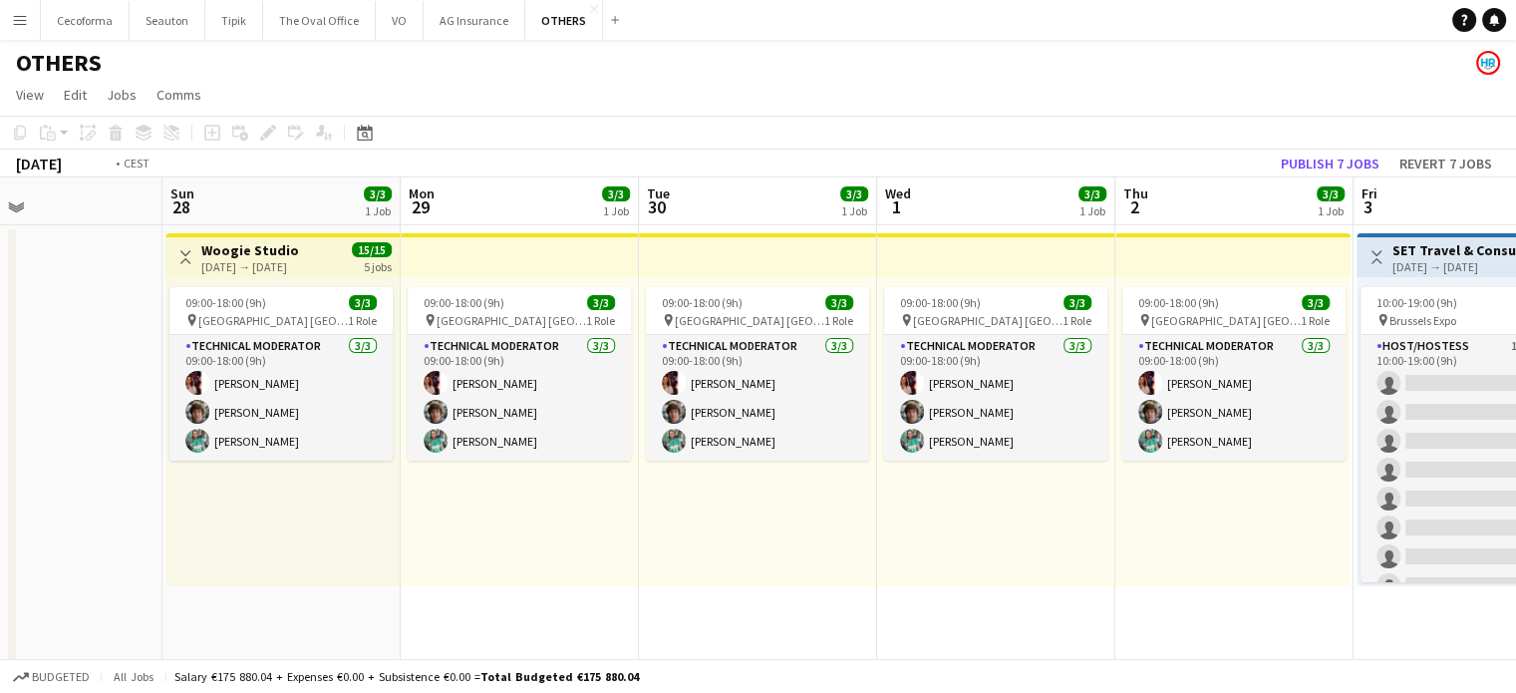
drag, startPoint x: 906, startPoint y: 533, endPoint x: 4, endPoint y: 250, distance: 945.5
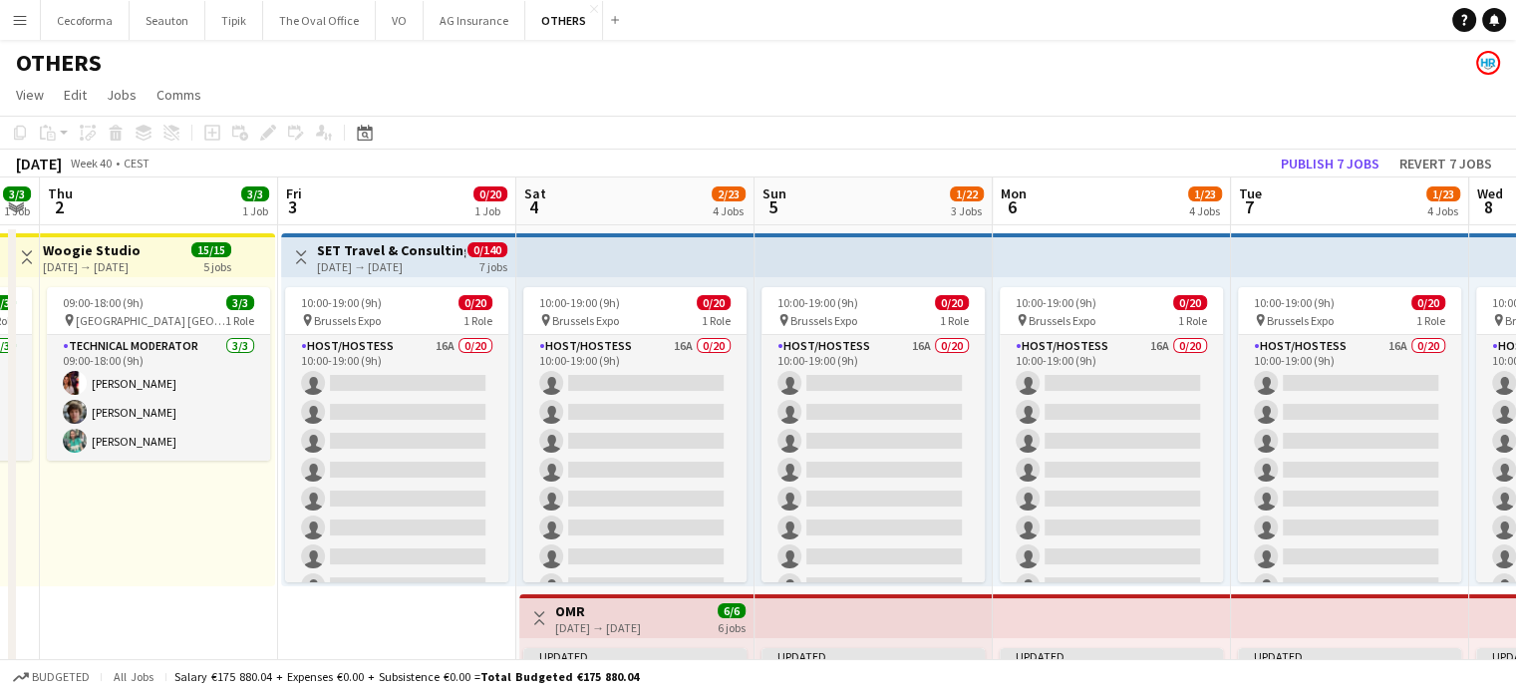
drag, startPoint x: 31, startPoint y: 252, endPoint x: 122, endPoint y: 270, distance: 92.5
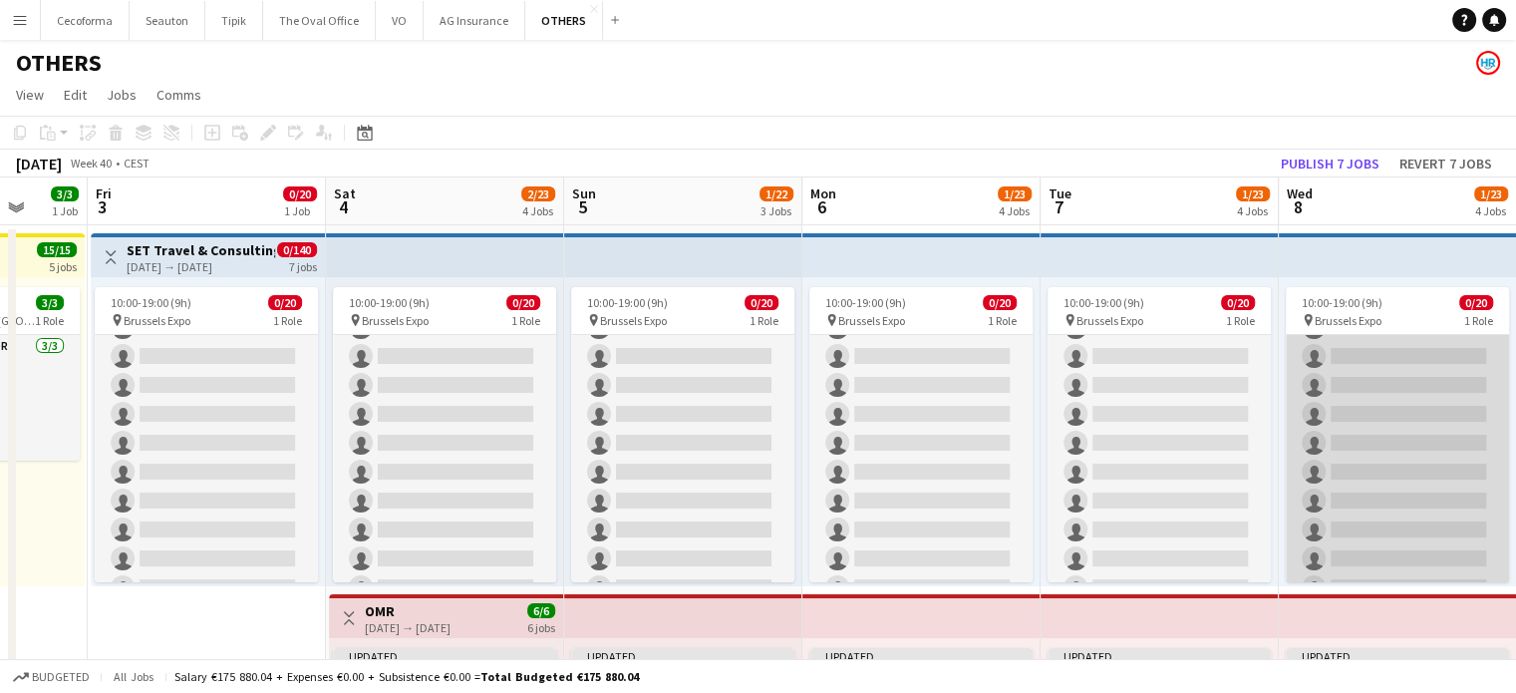
scroll to position [287, 0]
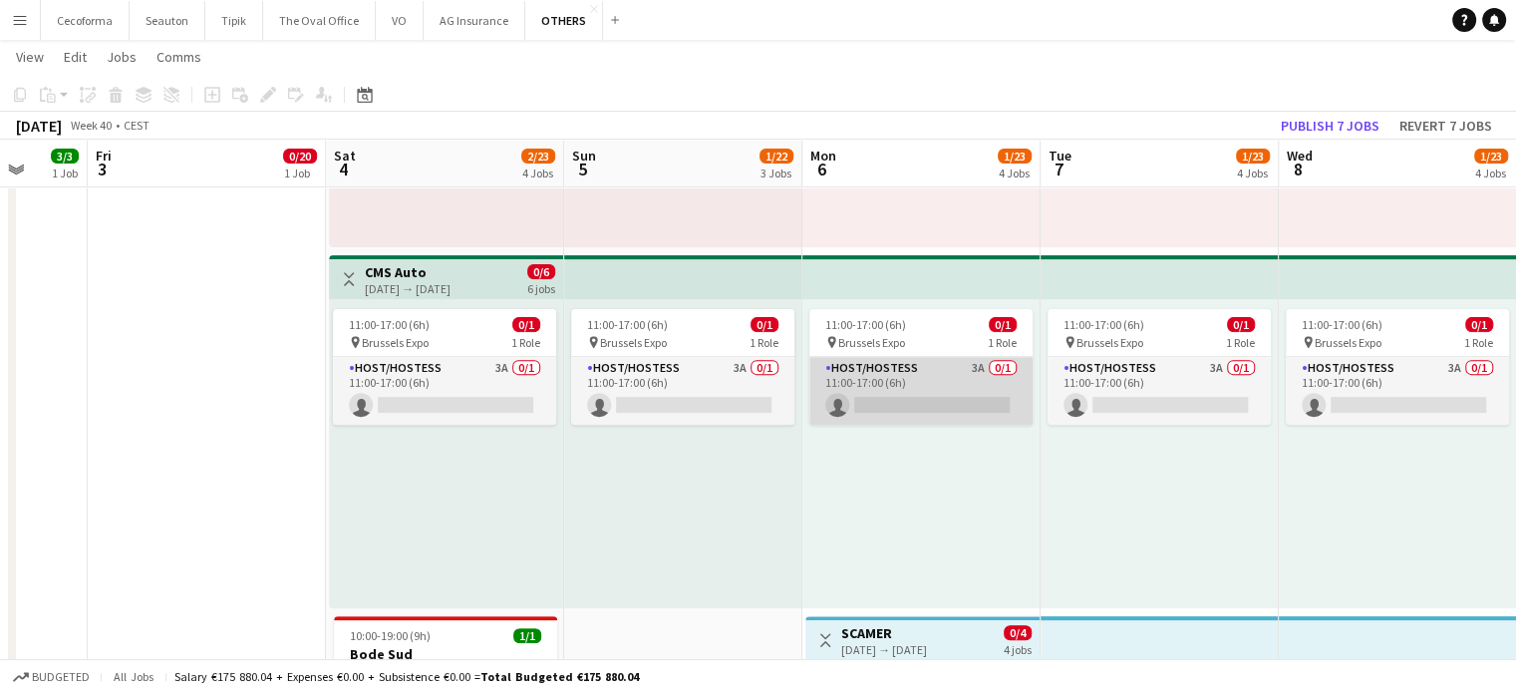
click at [921, 387] on app-card-role "Host/Hostess 3A 0/1 11:00-17:00 (6h) single-neutral-actions" at bounding box center [920, 391] width 223 height 68
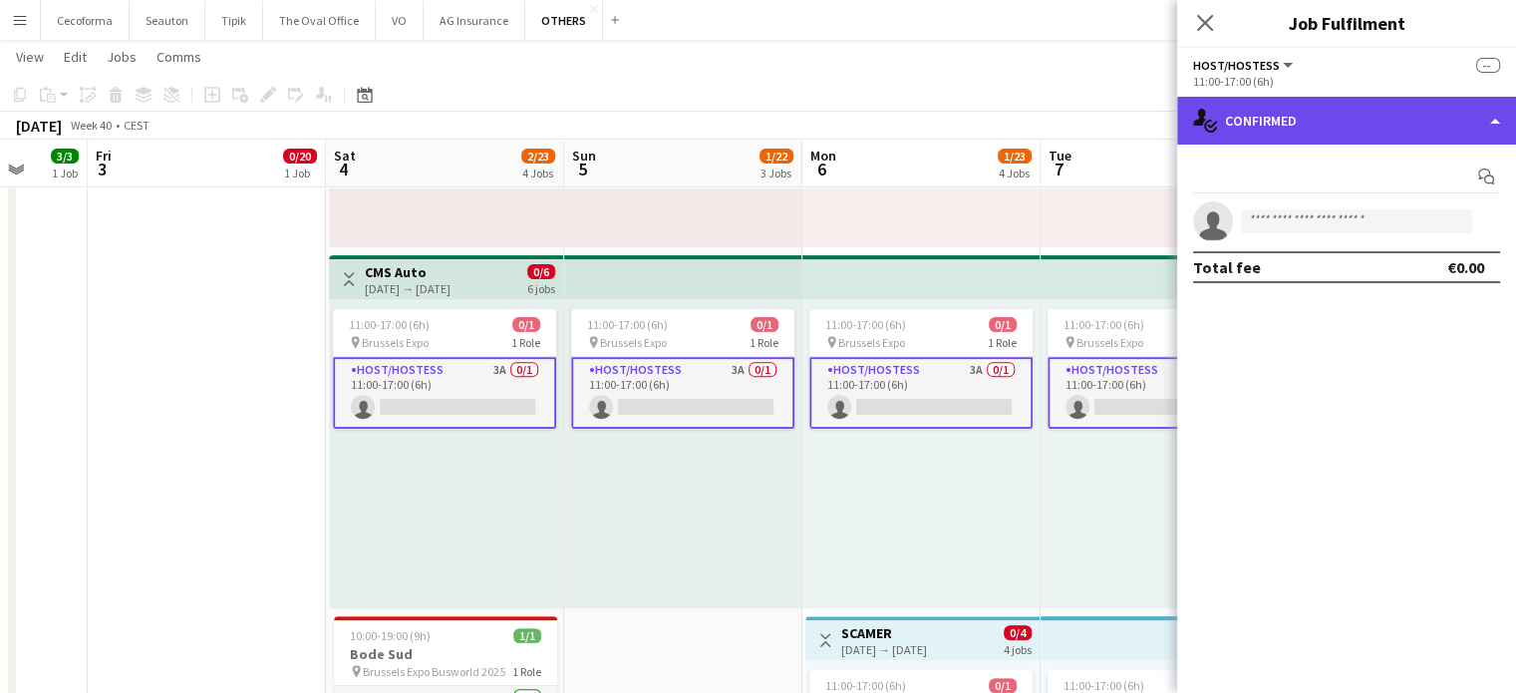
click at [1491, 119] on div "single-neutral-actions-check-2 Confirmed" at bounding box center [1346, 121] width 339 height 48
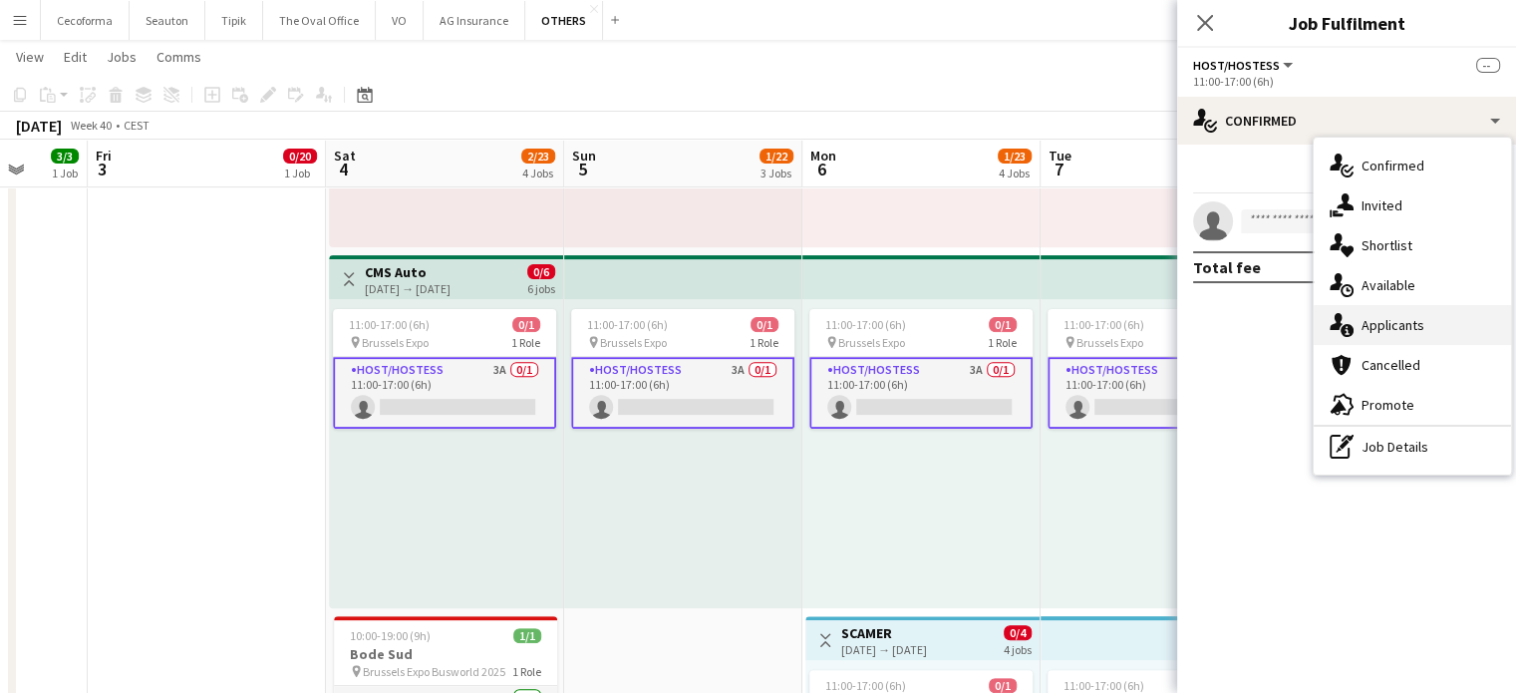
click at [1400, 326] on span "Applicants" at bounding box center [1393, 325] width 63 height 18
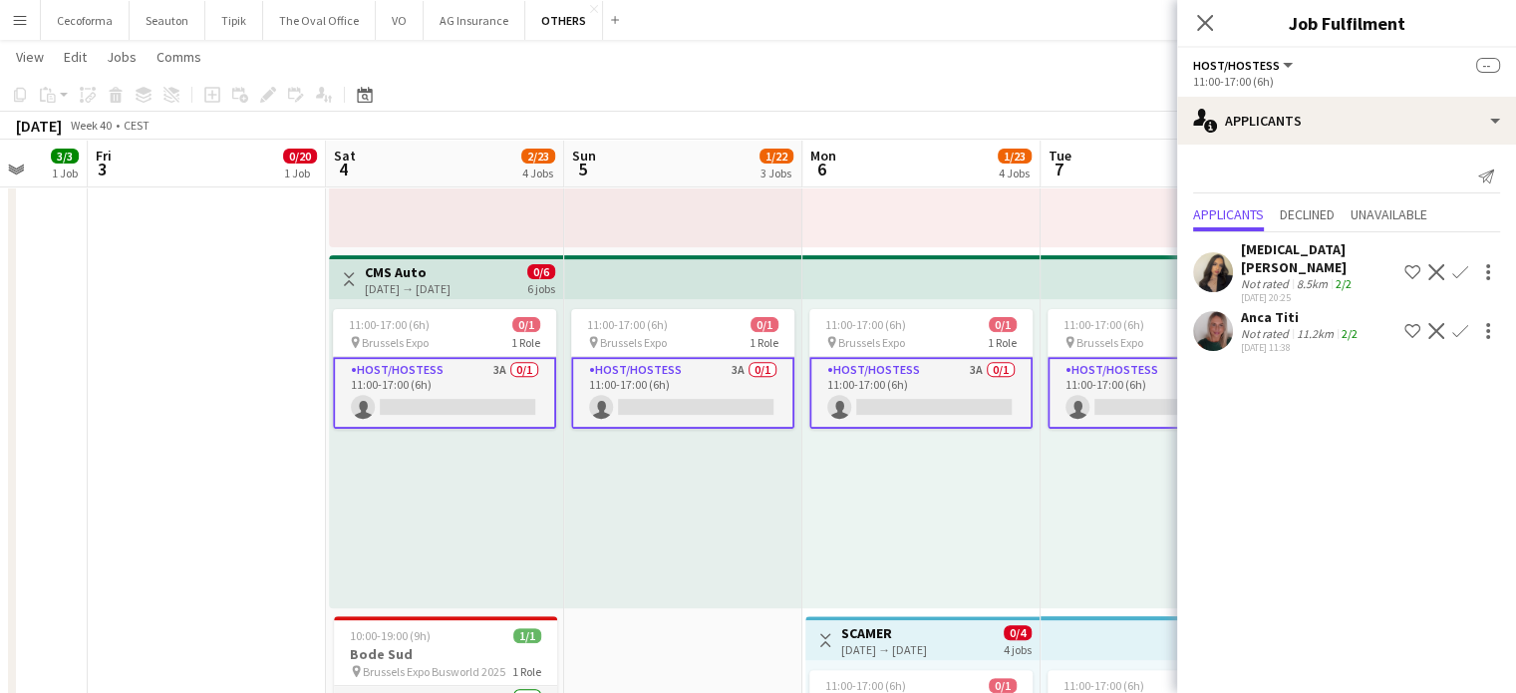
click at [916, 524] on div "11:00-17:00 (6h) 0/1 pin Brussels Expo 1 Role Host/Hostess 3A 0/1 11:00-17:00 (…" at bounding box center [921, 453] width 238 height 309
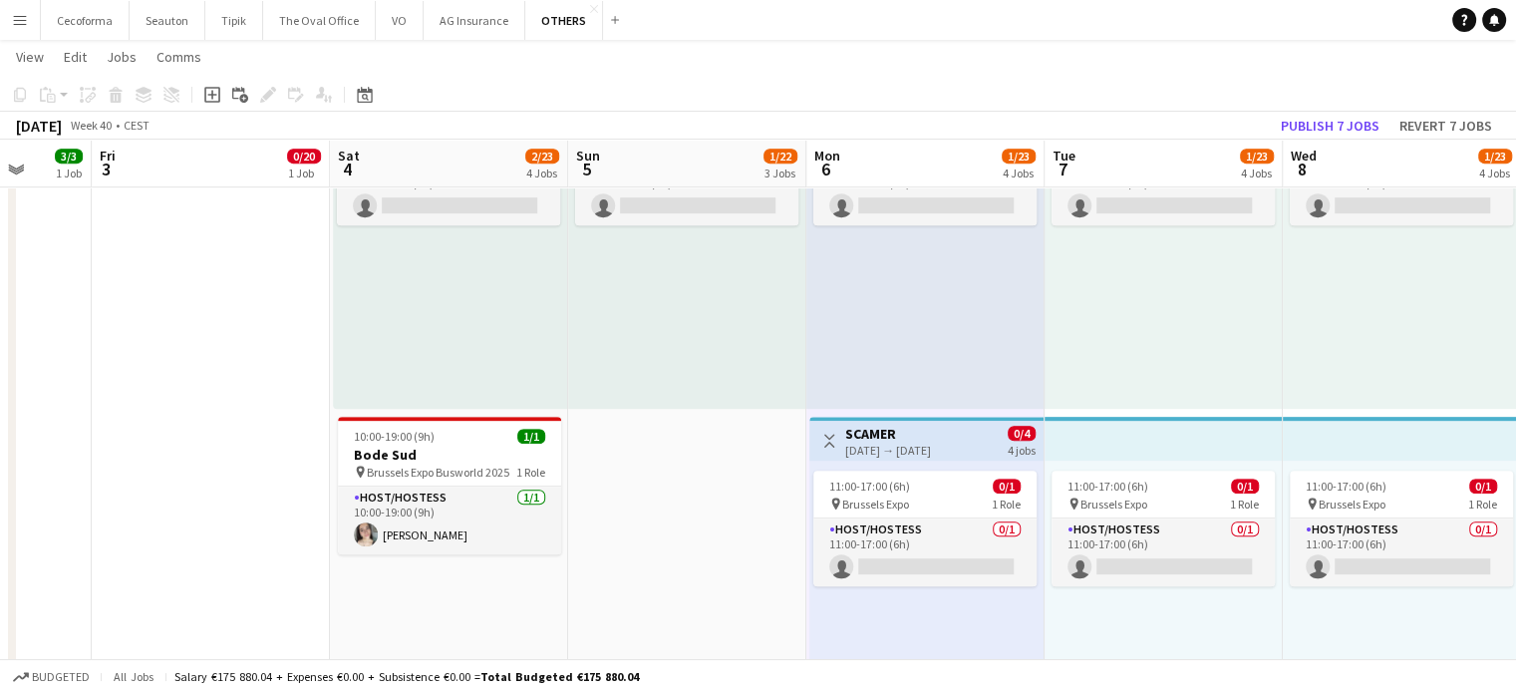
drag, startPoint x: 685, startPoint y: 513, endPoint x: 689, endPoint y: 493, distance: 20.3
click at [689, 493] on app-date-cell "10:00-19:00 (9h) 0/20 pin Brussels Expo 1 Role Host/Hostess 16A 0/20 10:00-19:0…" at bounding box center [687, 149] width 238 height 1647
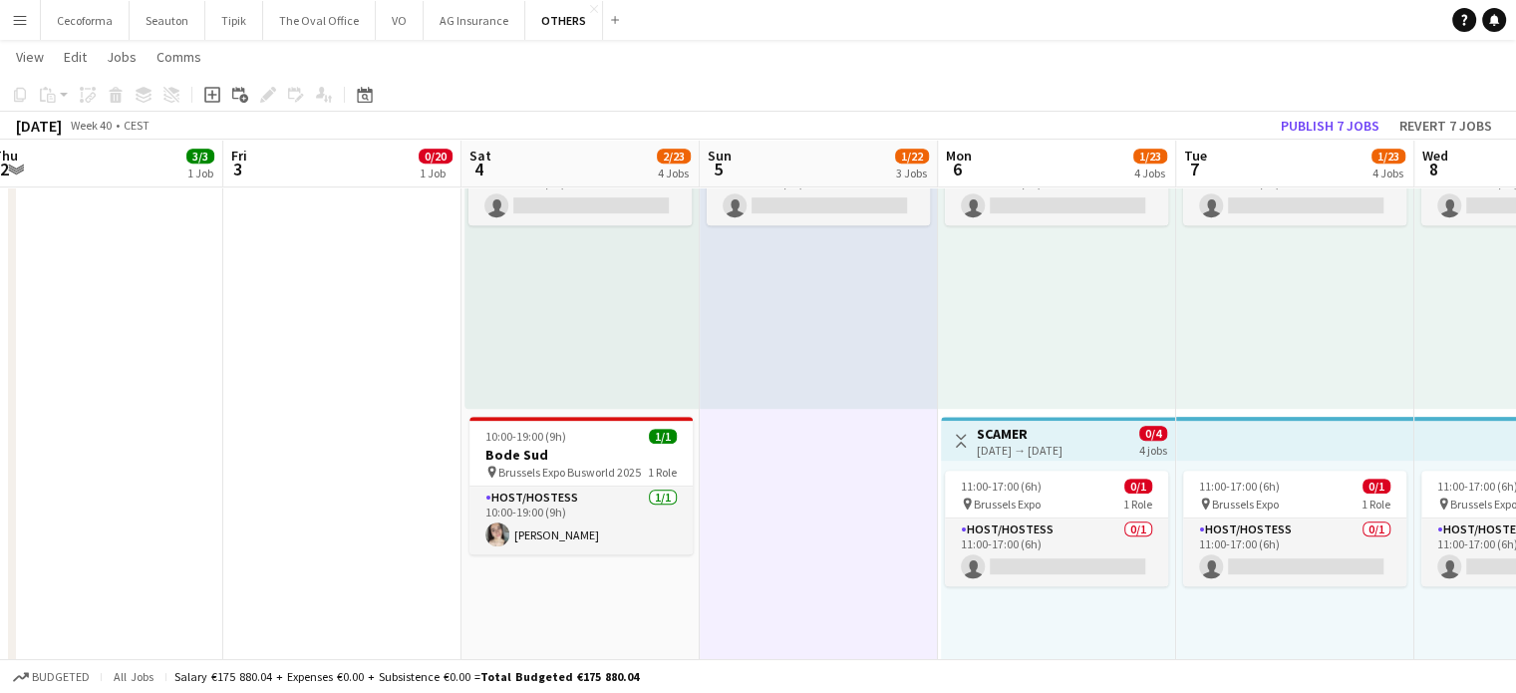
scroll to position [0, 770]
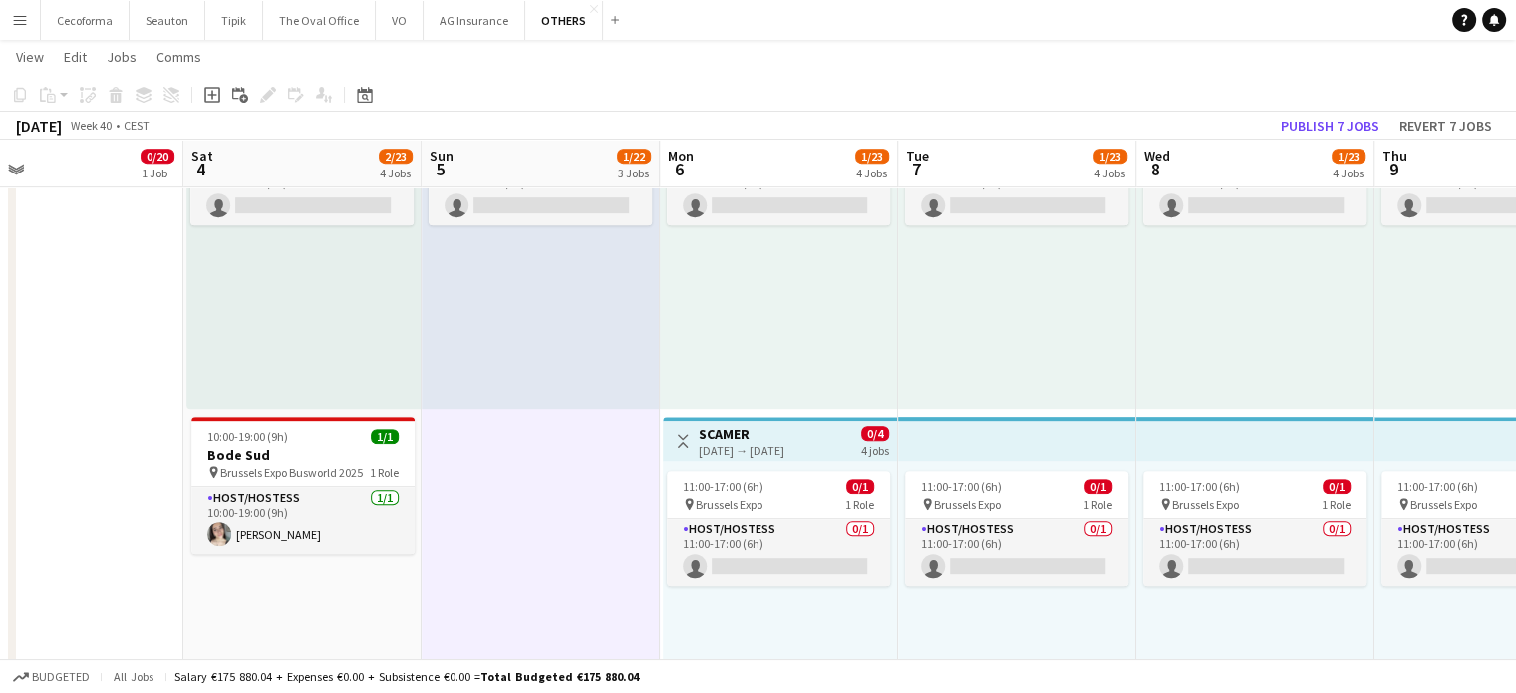
drag, startPoint x: 689, startPoint y: 489, endPoint x: 543, endPoint y: 459, distance: 148.8
click at [542, 522] on app-calendar-viewport "Tue 30 3/3 1 Job Wed 1 3/3 1 Job Thu 2 3/3 1 Job Fri 3 0/20 1 Job Sat 4 2/23 4 …" at bounding box center [758, 77] width 1516 height 1792
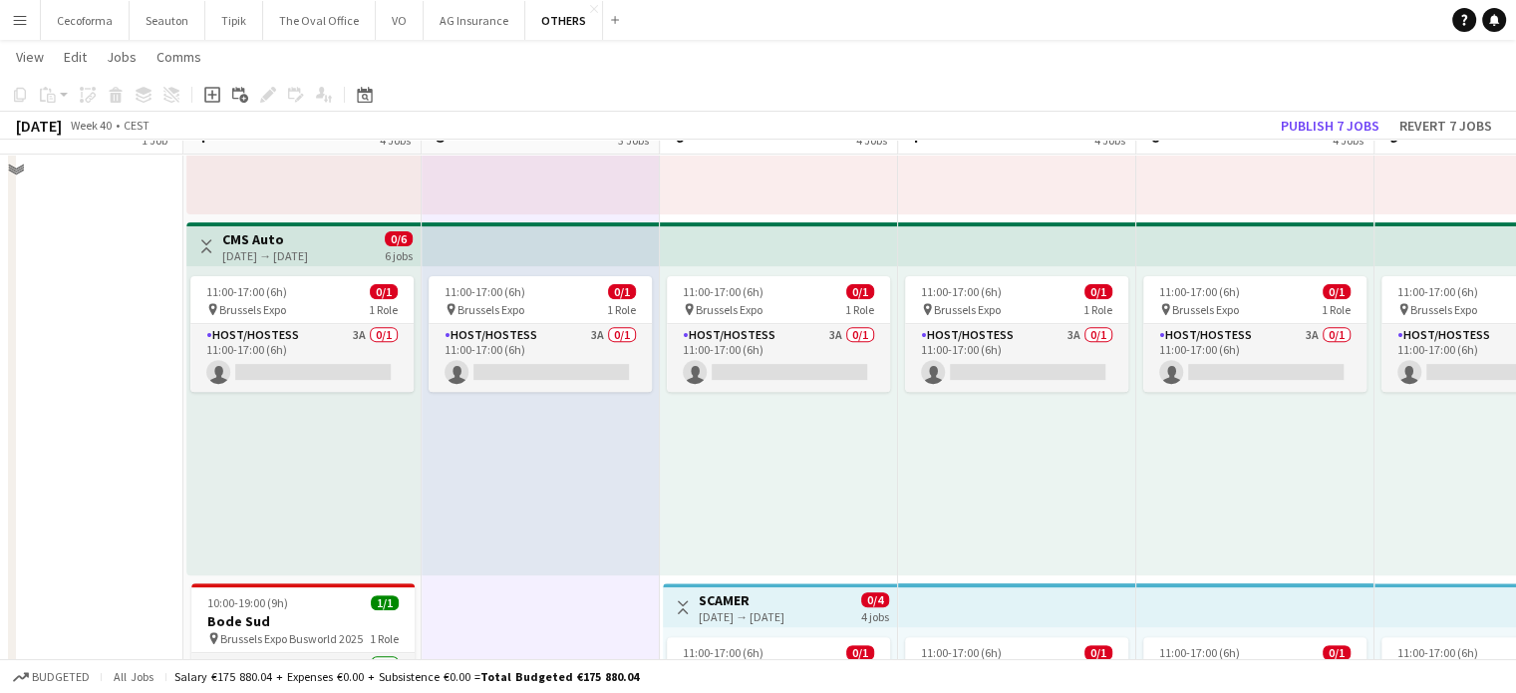
scroll to position [698, 0]
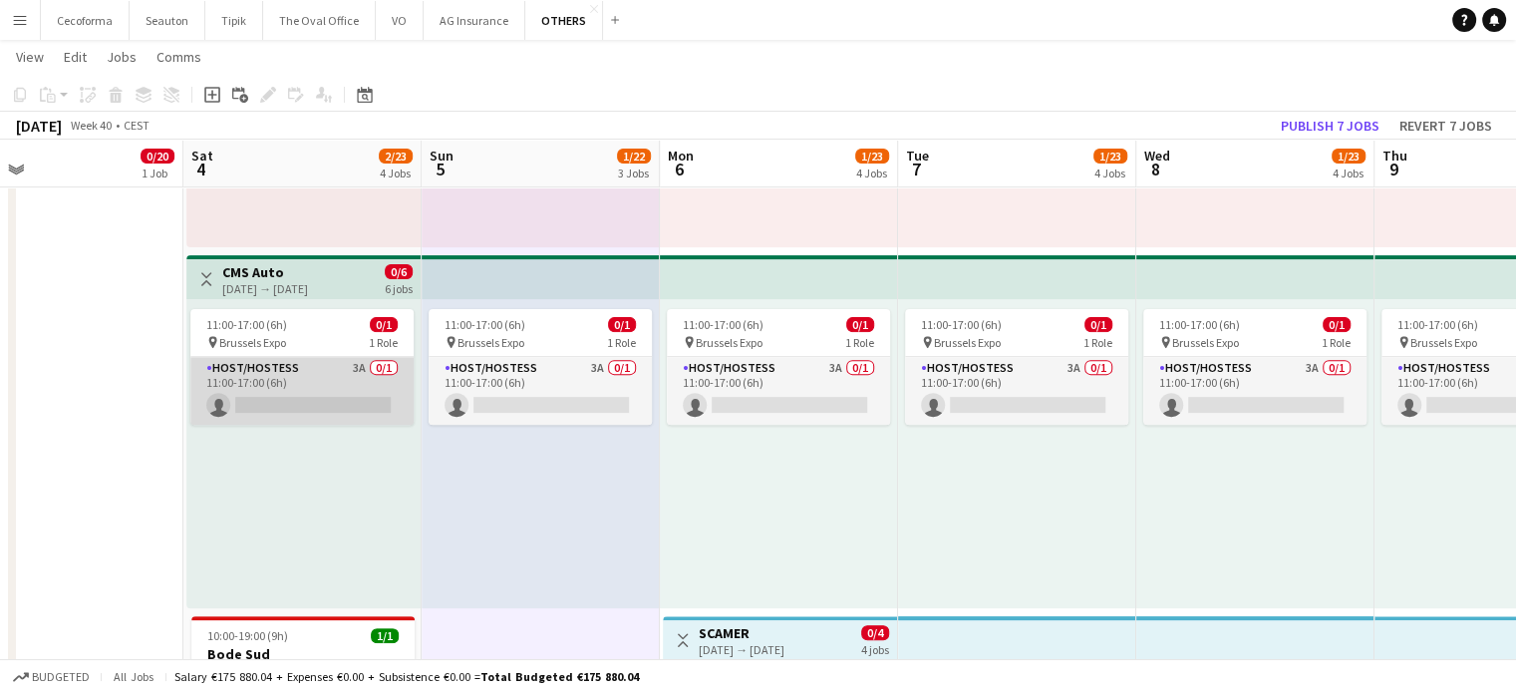
click at [343, 392] on app-card-role "Host/Hostess 3A 0/1 11:00-17:00 (6h) single-neutral-actions" at bounding box center [301, 391] width 223 height 68
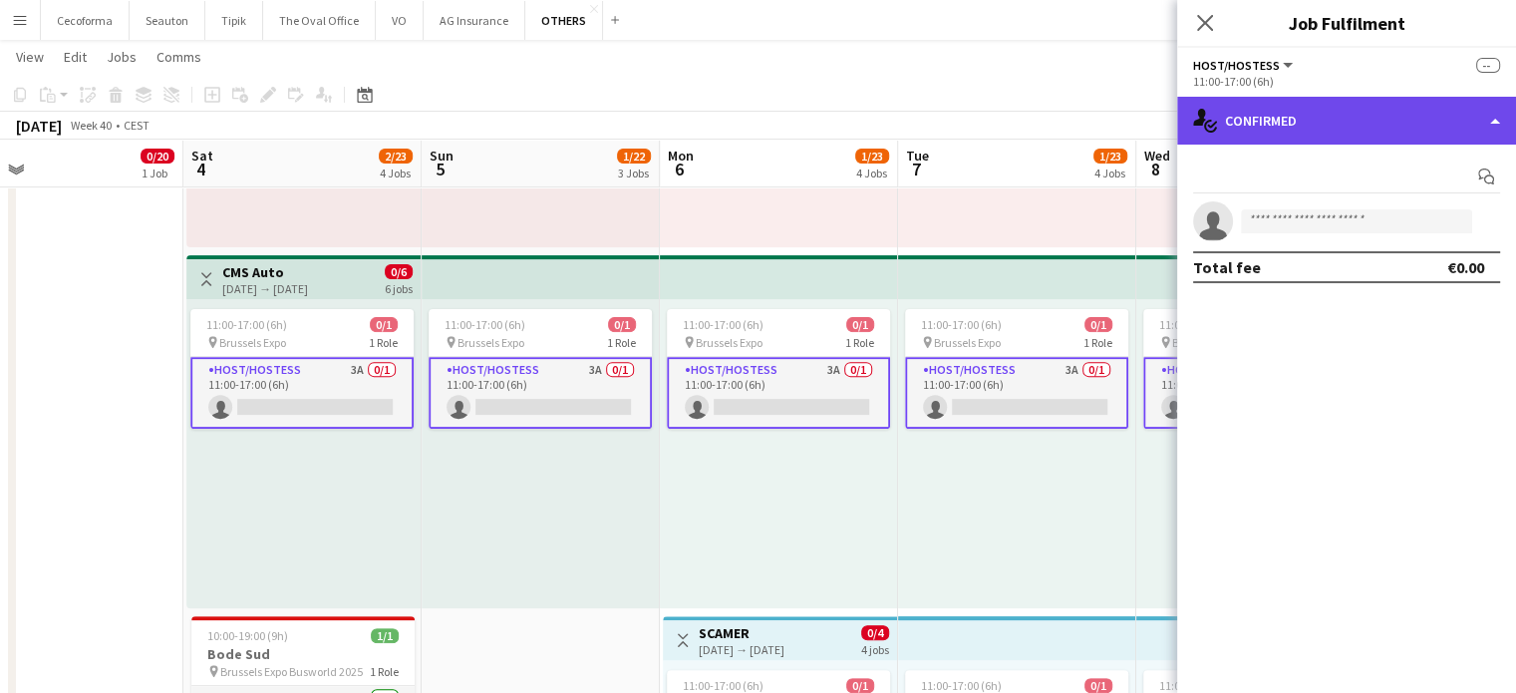
click at [1499, 118] on div "single-neutral-actions-check-2 Confirmed" at bounding box center [1346, 121] width 339 height 48
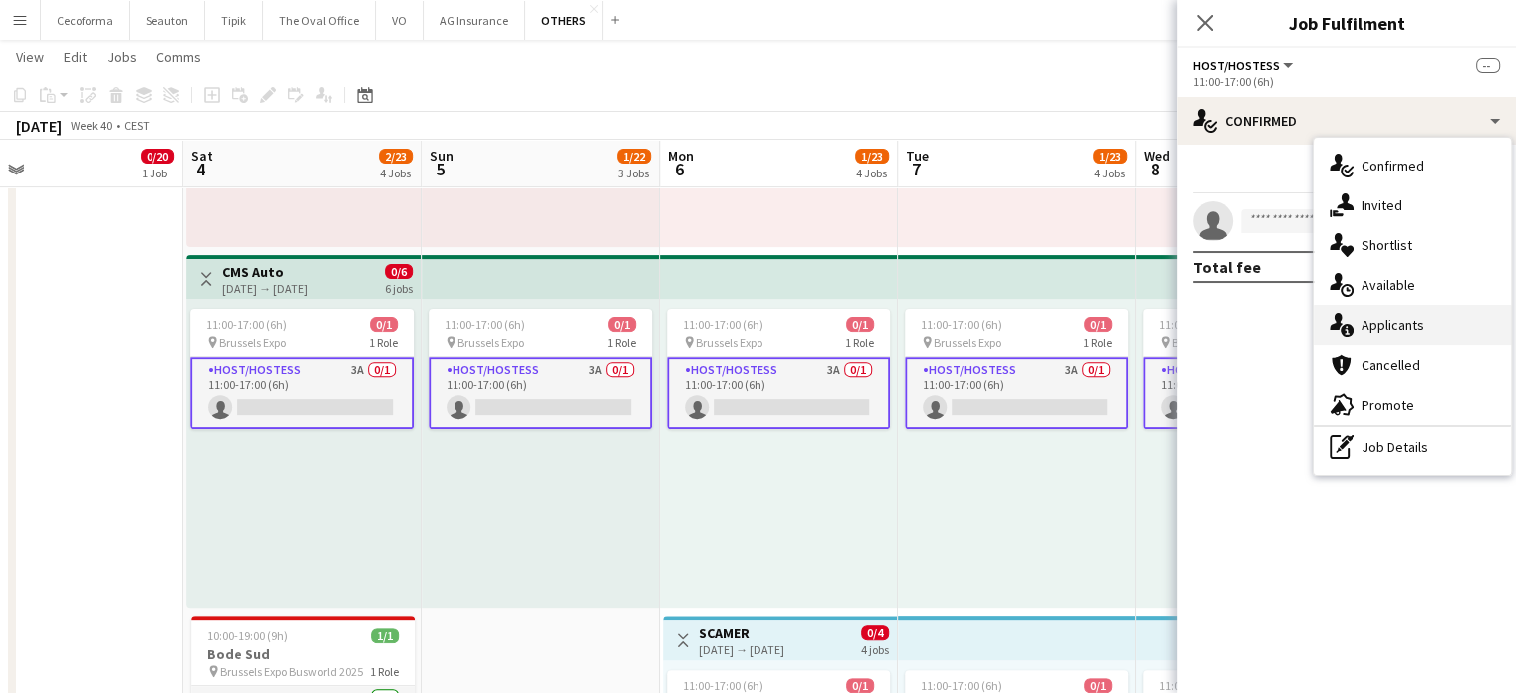
click at [1388, 322] on span "Applicants" at bounding box center [1393, 325] width 63 height 18
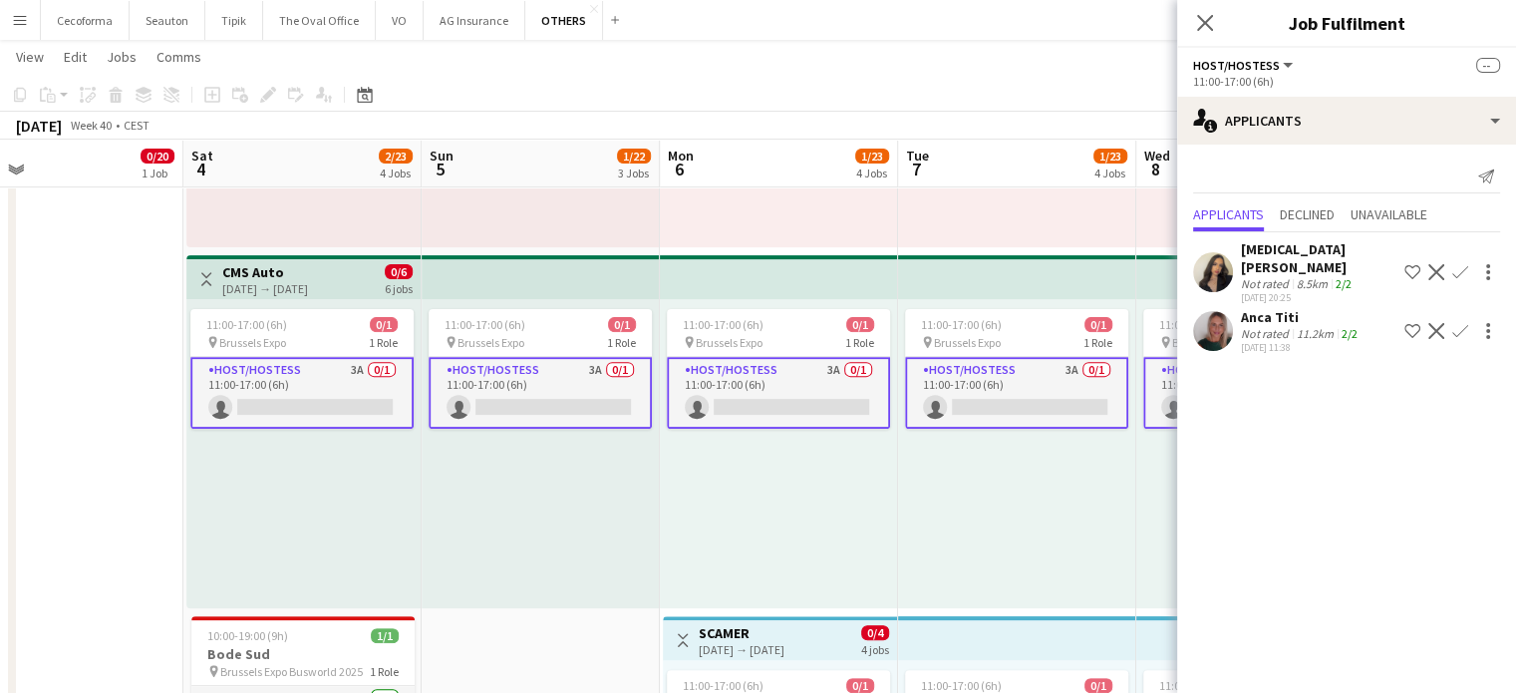
click at [1459, 323] on app-icon "Confirm" at bounding box center [1460, 331] width 16 height 16
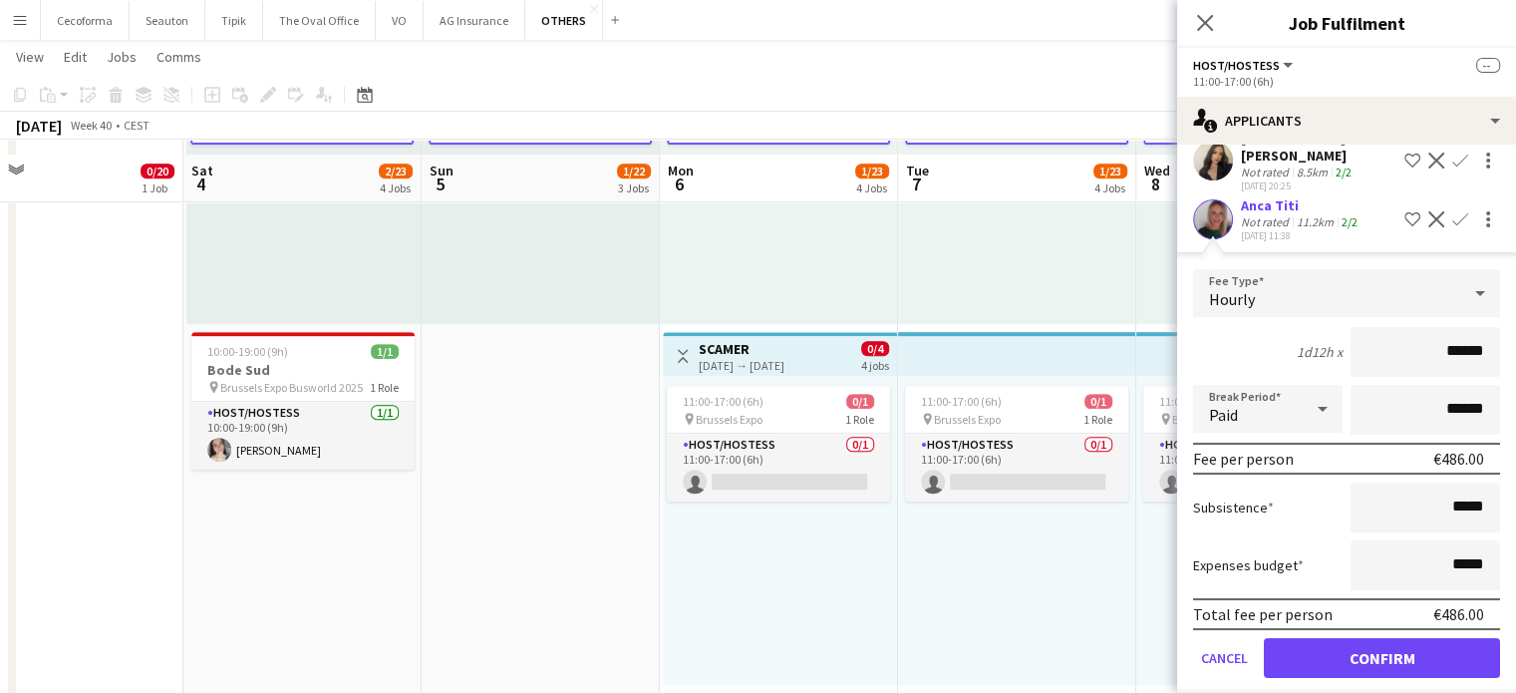
scroll to position [997, 0]
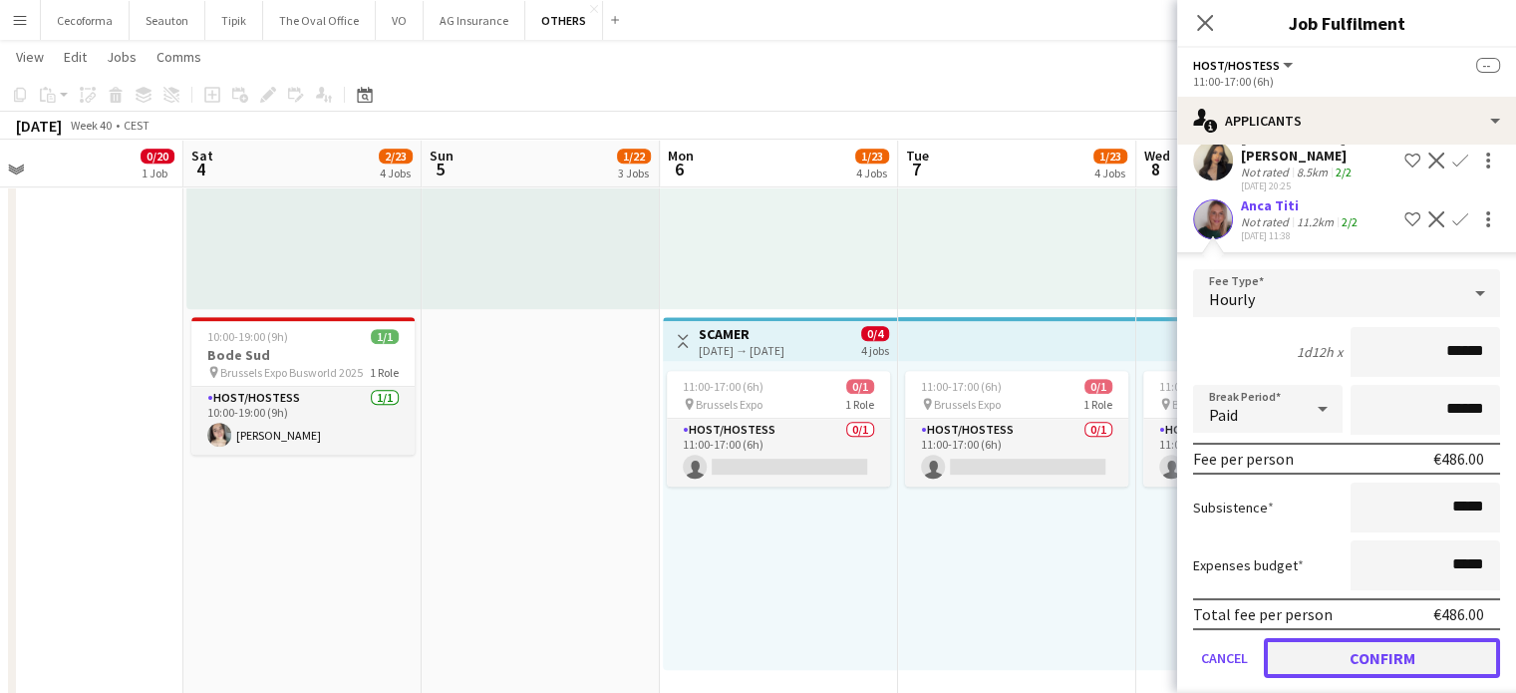
click at [1383, 638] on button "Confirm" at bounding box center [1382, 658] width 236 height 40
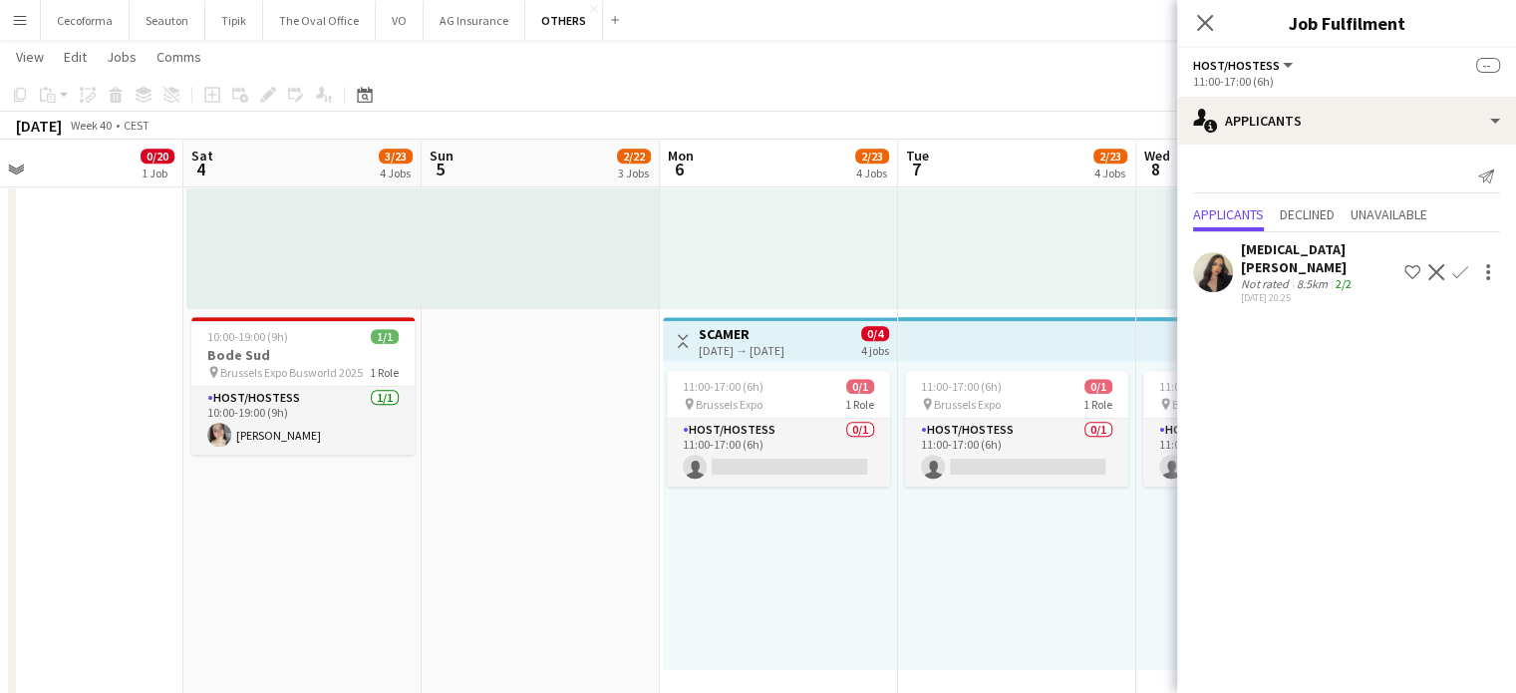
scroll to position [0, 0]
click at [787, 571] on div "11:00-17:00 (6h) 0/1 pin Brussels Expo 1 Role Host/Hostess 0/1 11:00-17:00 (6h)…" at bounding box center [780, 515] width 234 height 309
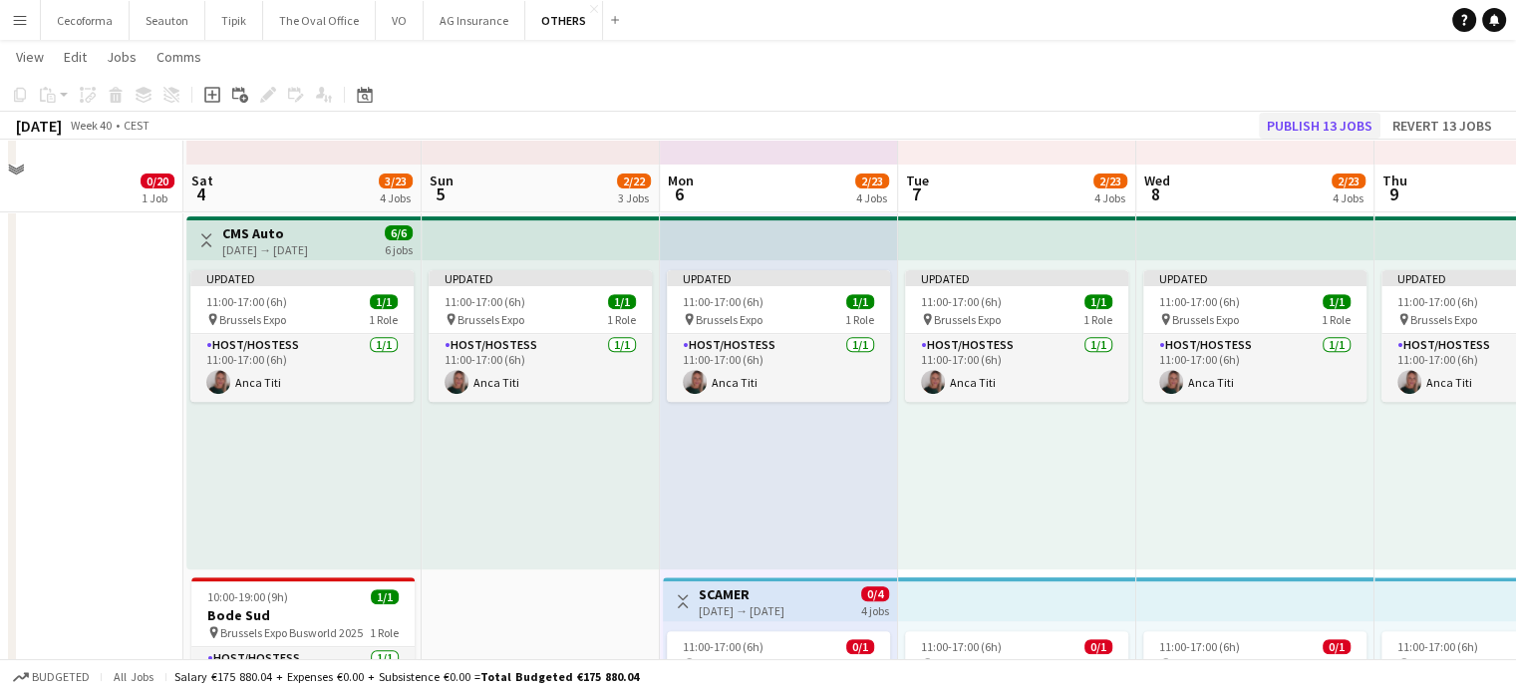
scroll to position [698, 0]
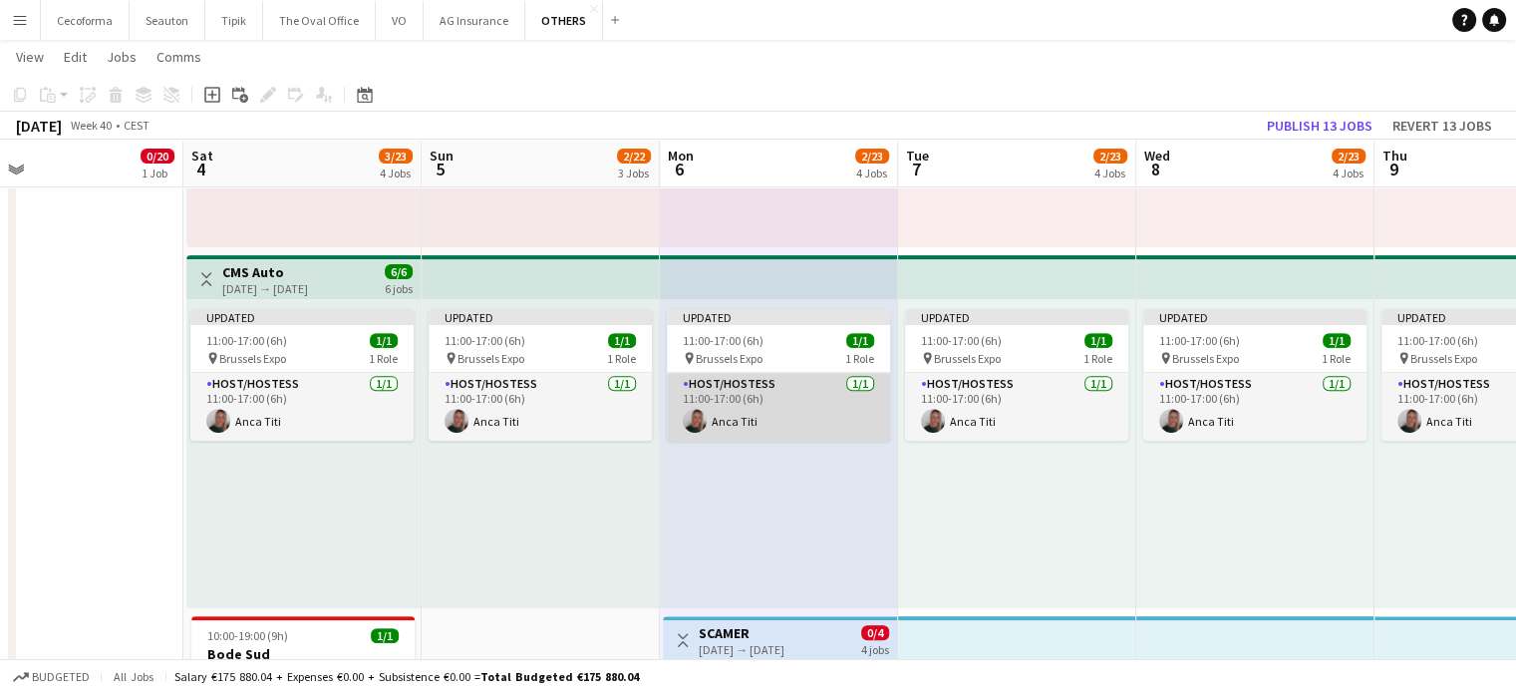
click at [756, 418] on app-card-role "Host/Hostess [DATE] 11:00-17:00 (6h) Anca Titi" at bounding box center [778, 407] width 223 height 68
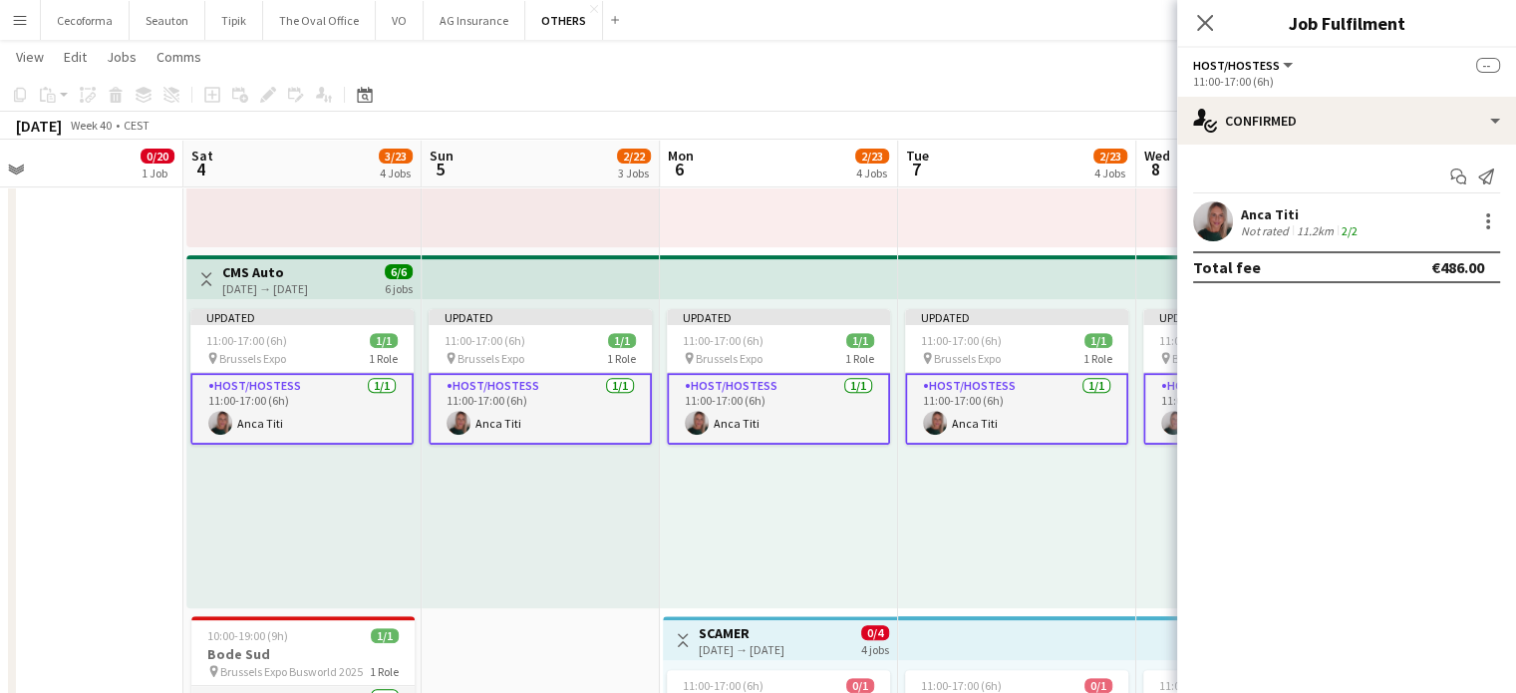
click at [1289, 226] on div "Not rated" at bounding box center [1267, 230] width 52 height 15
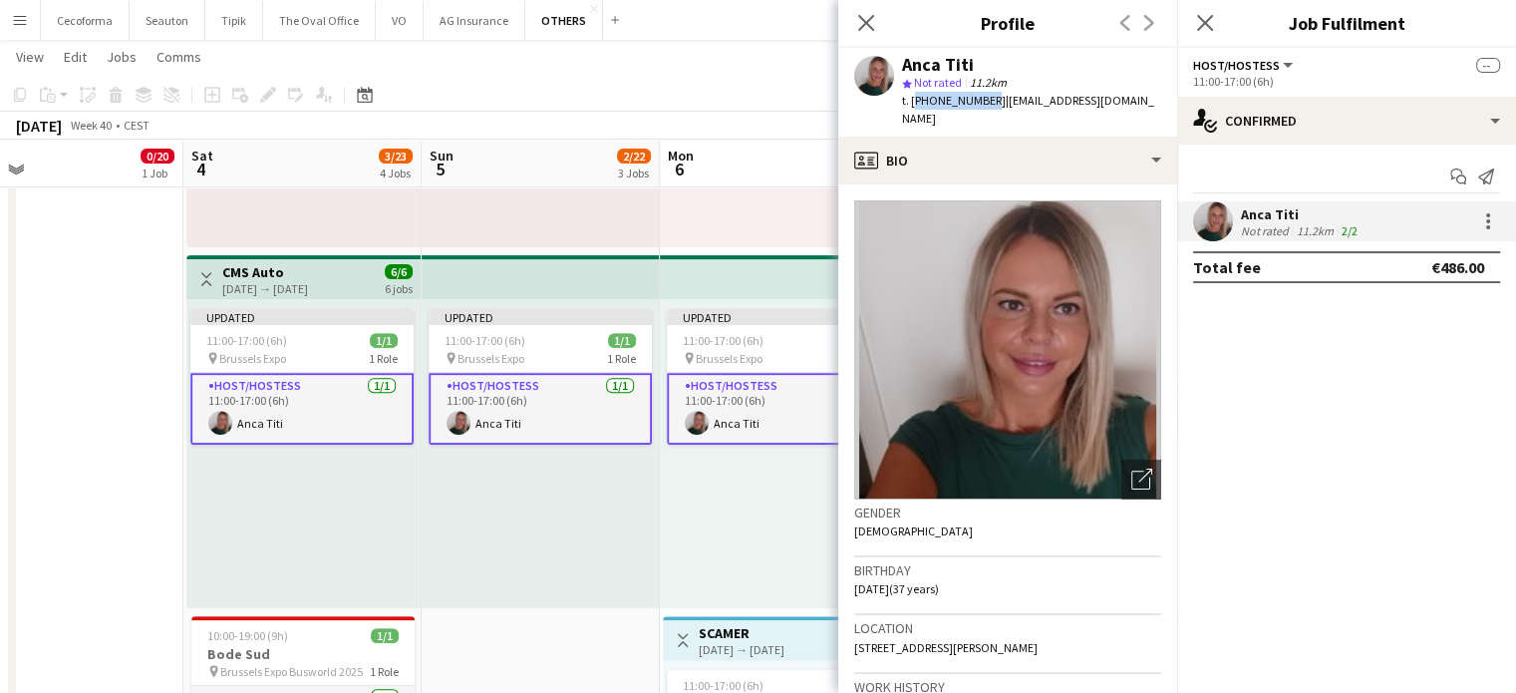
drag, startPoint x: 911, startPoint y: 101, endPoint x: 981, endPoint y: 99, distance: 69.8
click at [981, 99] on span "t. [PHONE_NUMBER]" at bounding box center [954, 100] width 104 height 15
copy span "[PHONE_NUMBER]"
click at [871, 23] on icon "Close pop-in" at bounding box center [865, 22] width 19 height 19
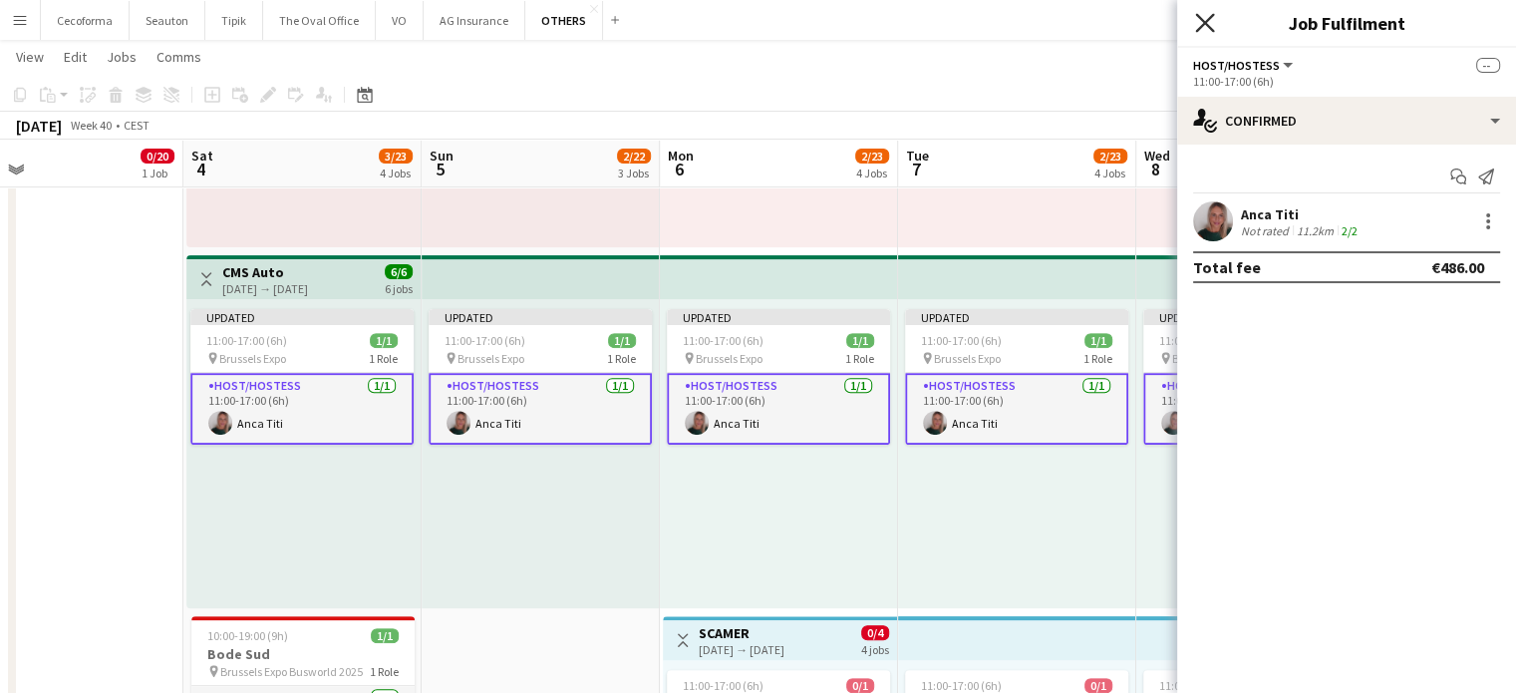
click at [1209, 27] on icon at bounding box center [1204, 22] width 19 height 19
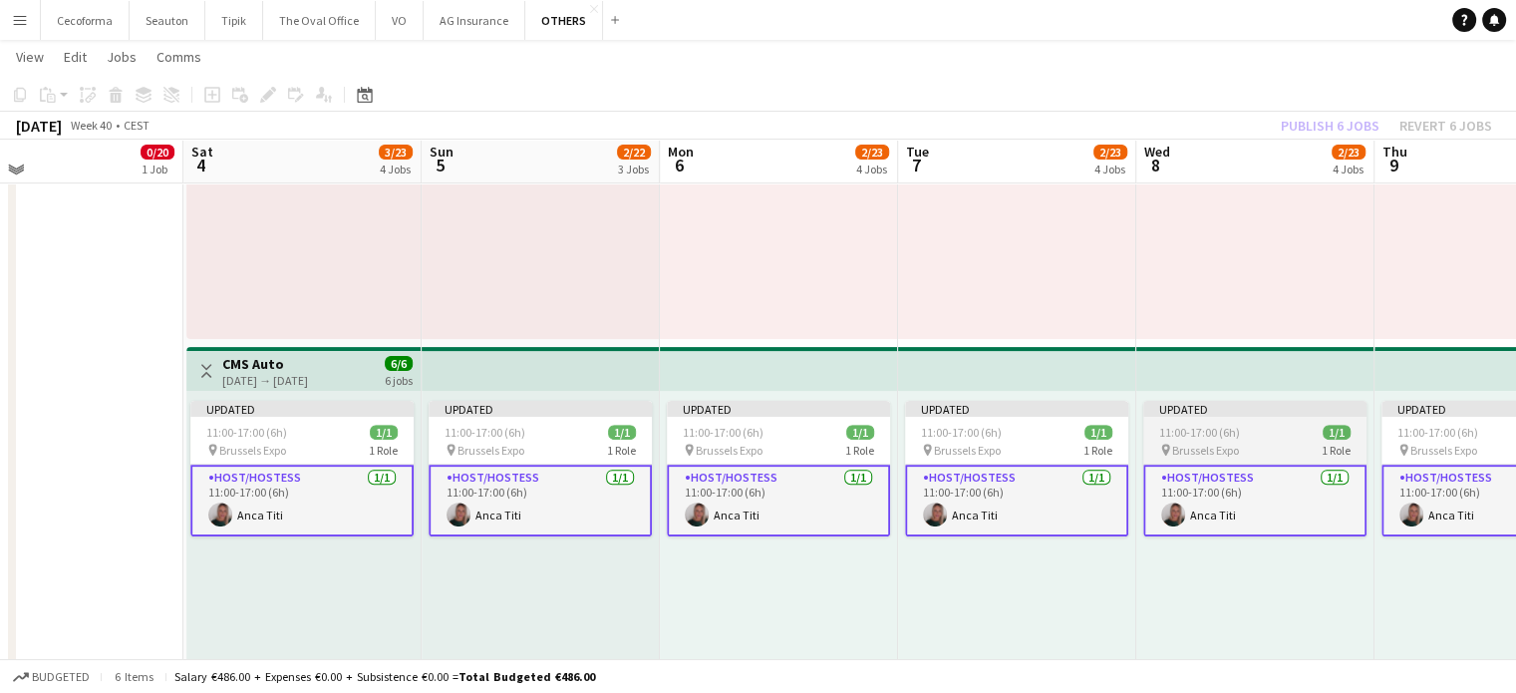
scroll to position [598, 0]
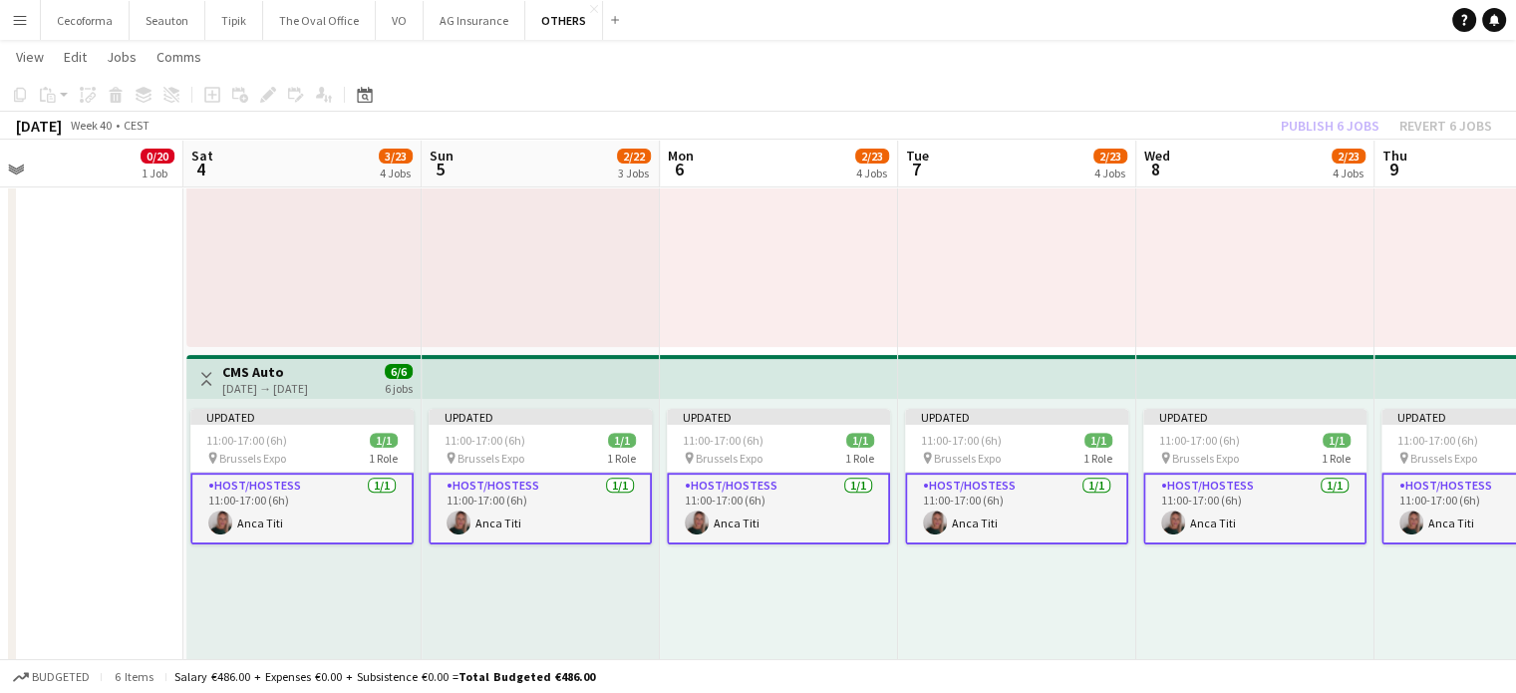
click at [1136, 573] on div "Updated 11:00-17:00 (6h) 1/1 pin Brussels Expo 1 Role Host/Hostess [DATE] 11:00…" at bounding box center [1255, 553] width 238 height 309
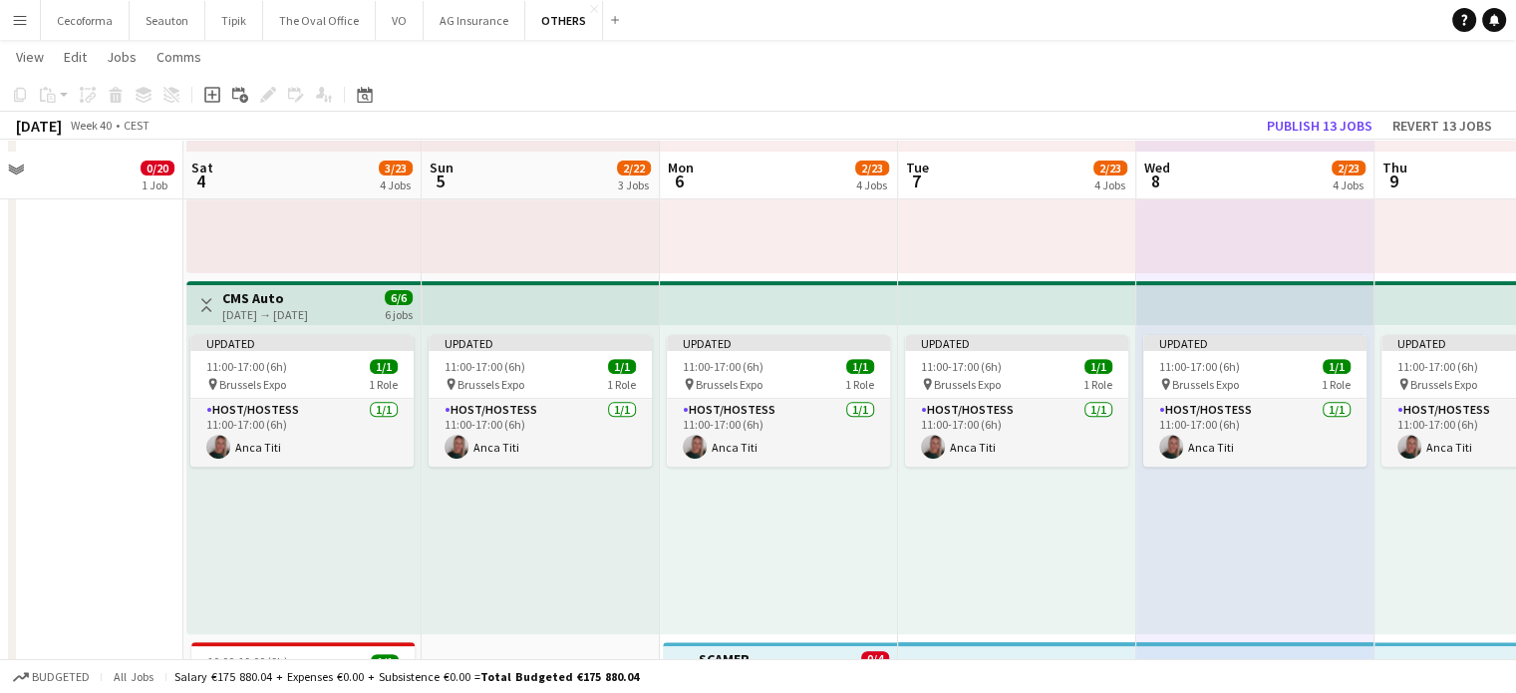
scroll to position [698, 0]
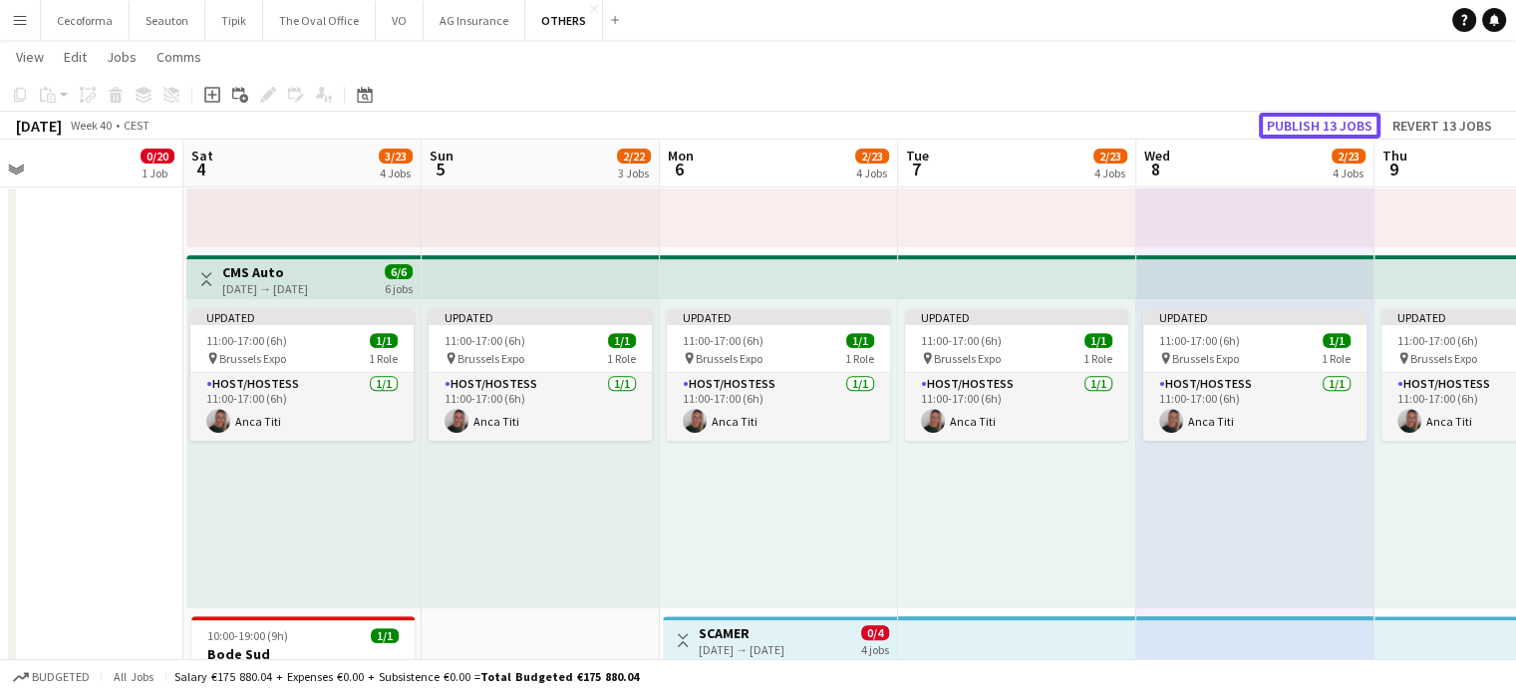
click at [1310, 125] on button "Publish 13 jobs" at bounding box center [1320, 126] width 122 height 26
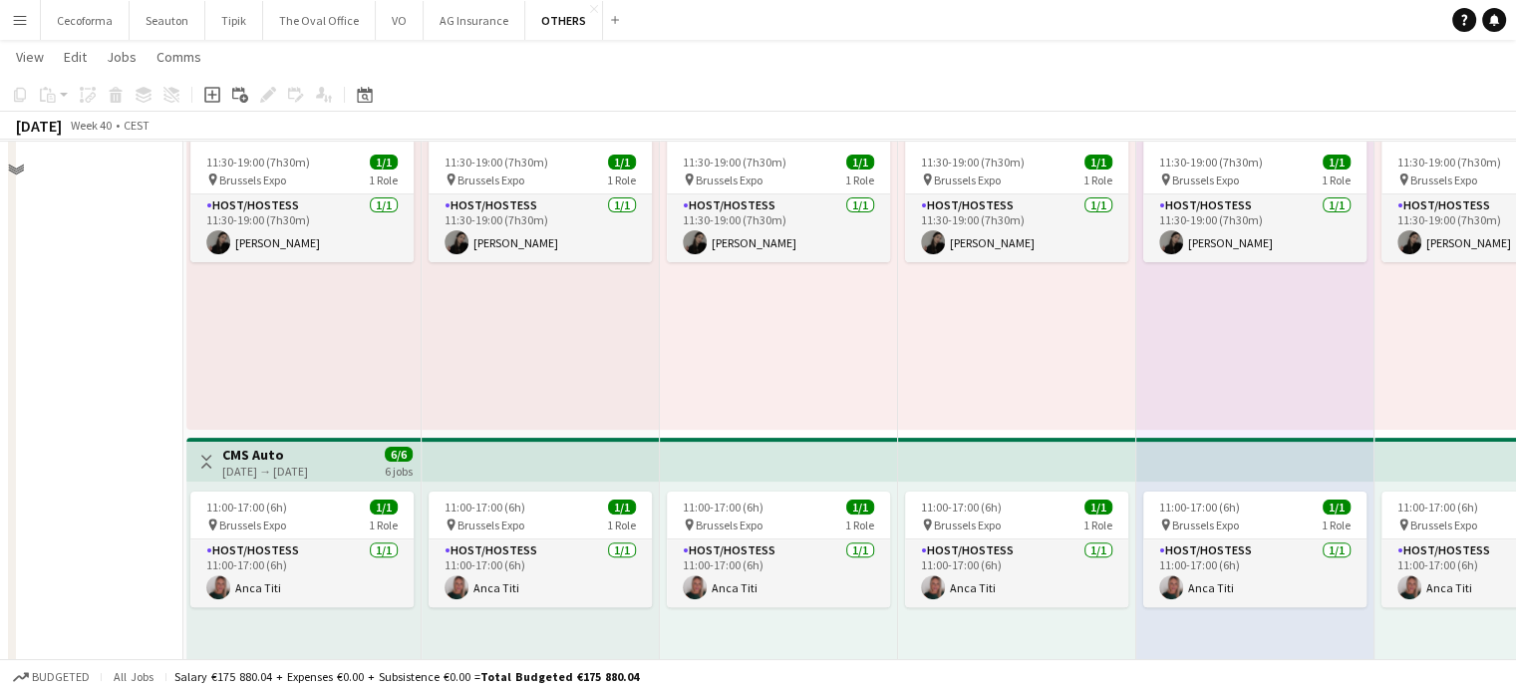
scroll to position [470, 0]
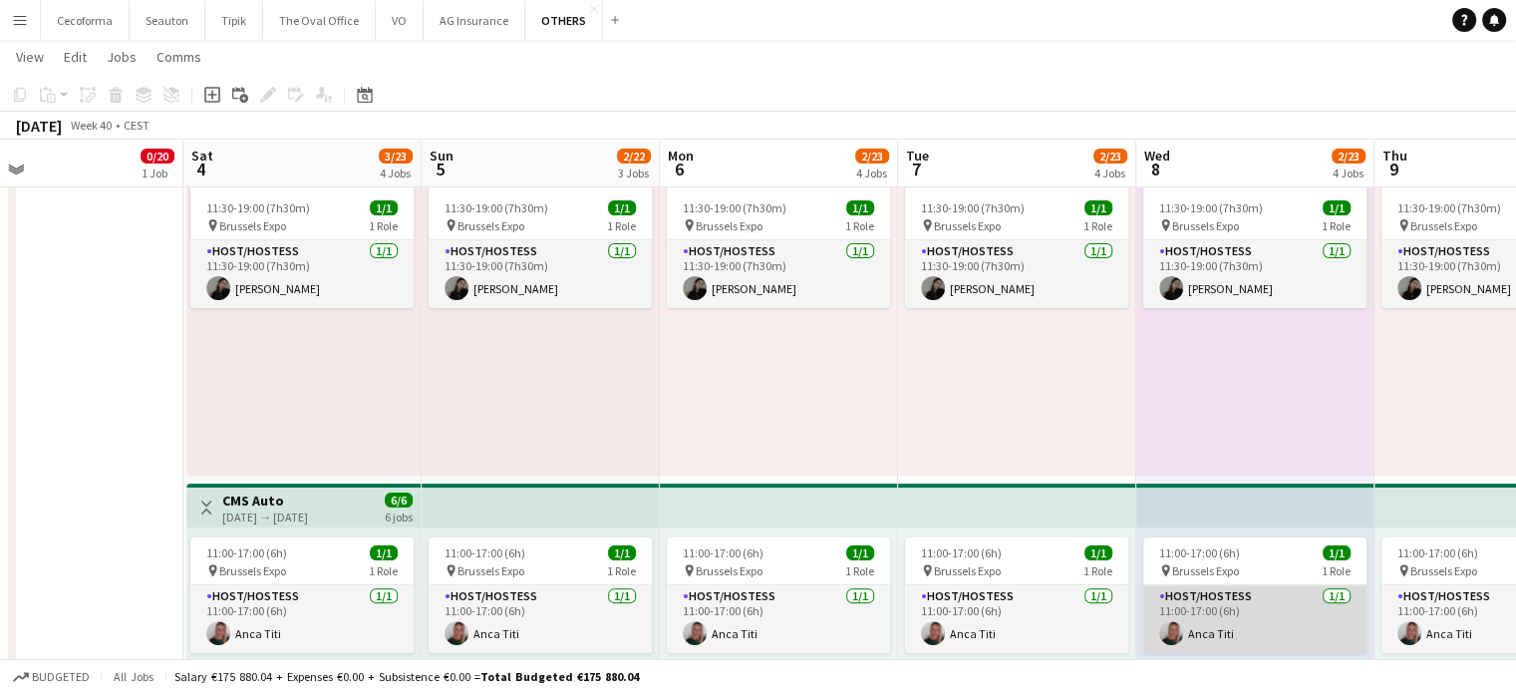
click at [1258, 619] on app-card-role "Host/Hostess [DATE] 11:00-17:00 (6h) Anca Titi" at bounding box center [1254, 619] width 223 height 68
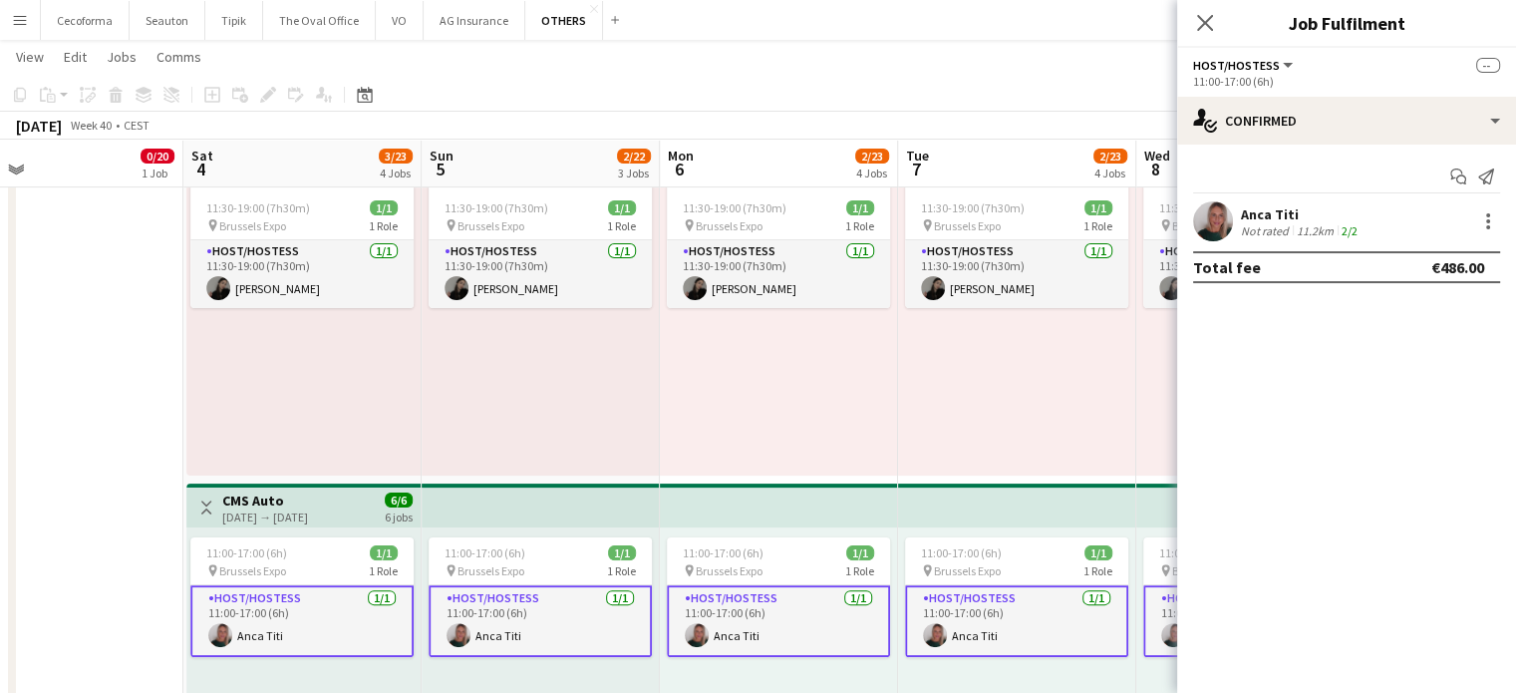
click at [1284, 208] on div "Anca Titi" at bounding box center [1301, 214] width 121 height 18
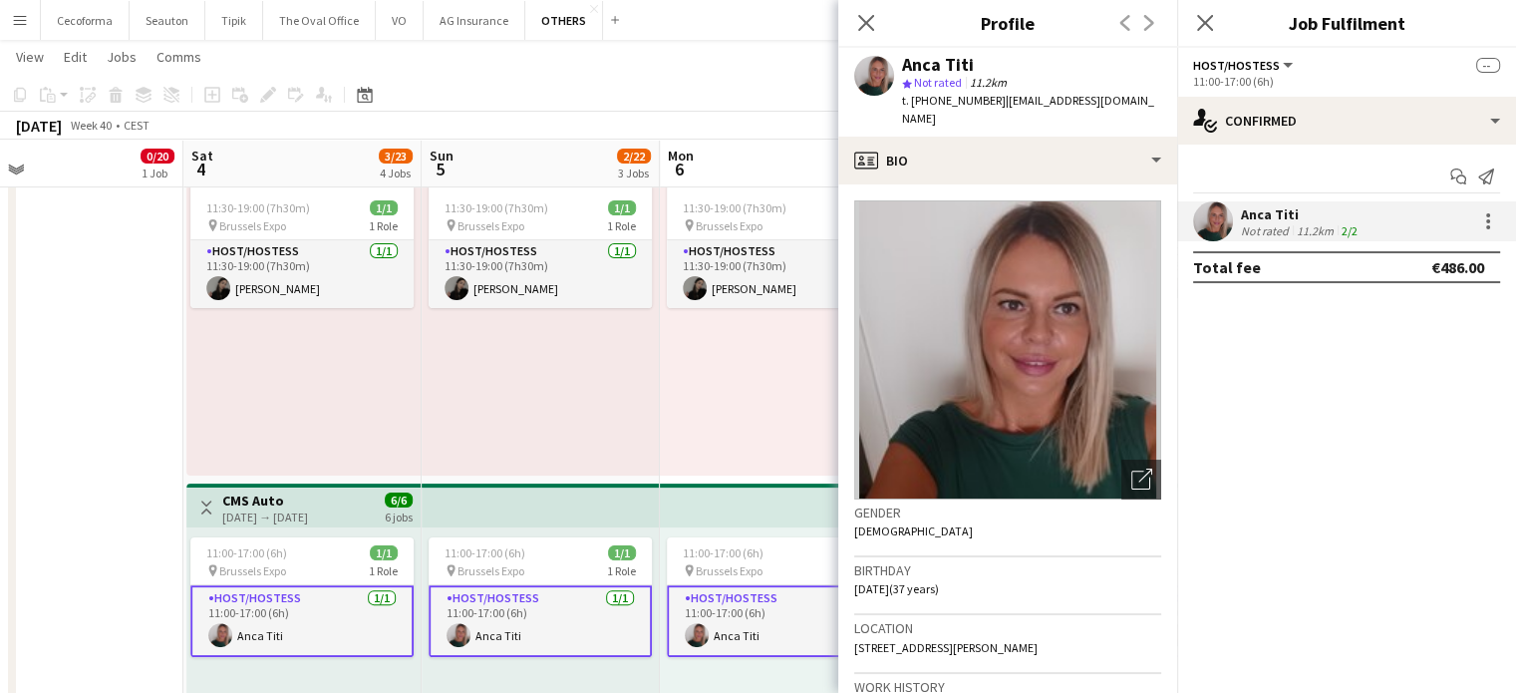
click at [1284, 208] on div "Anca Titi" at bounding box center [1301, 214] width 121 height 18
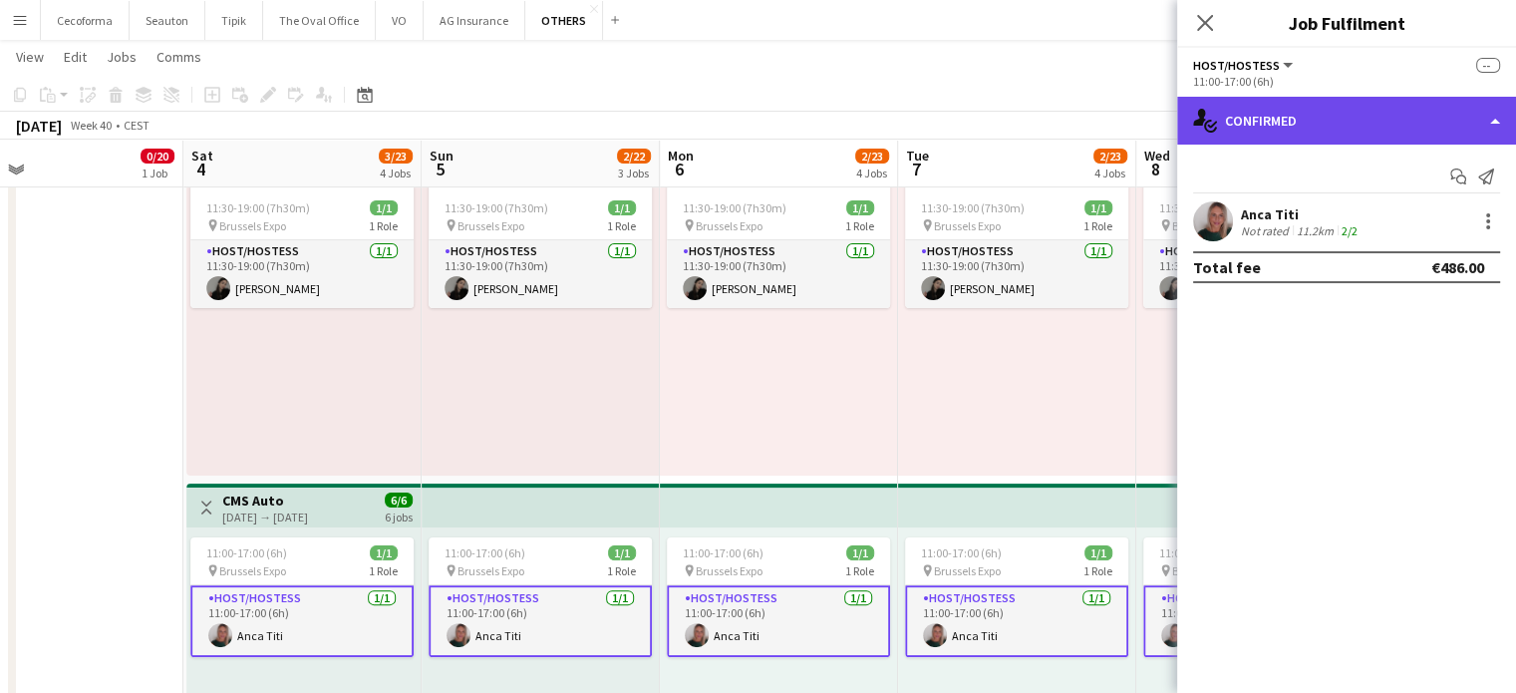
click at [1492, 122] on div "single-neutral-actions-check-2 Confirmed" at bounding box center [1346, 121] width 339 height 48
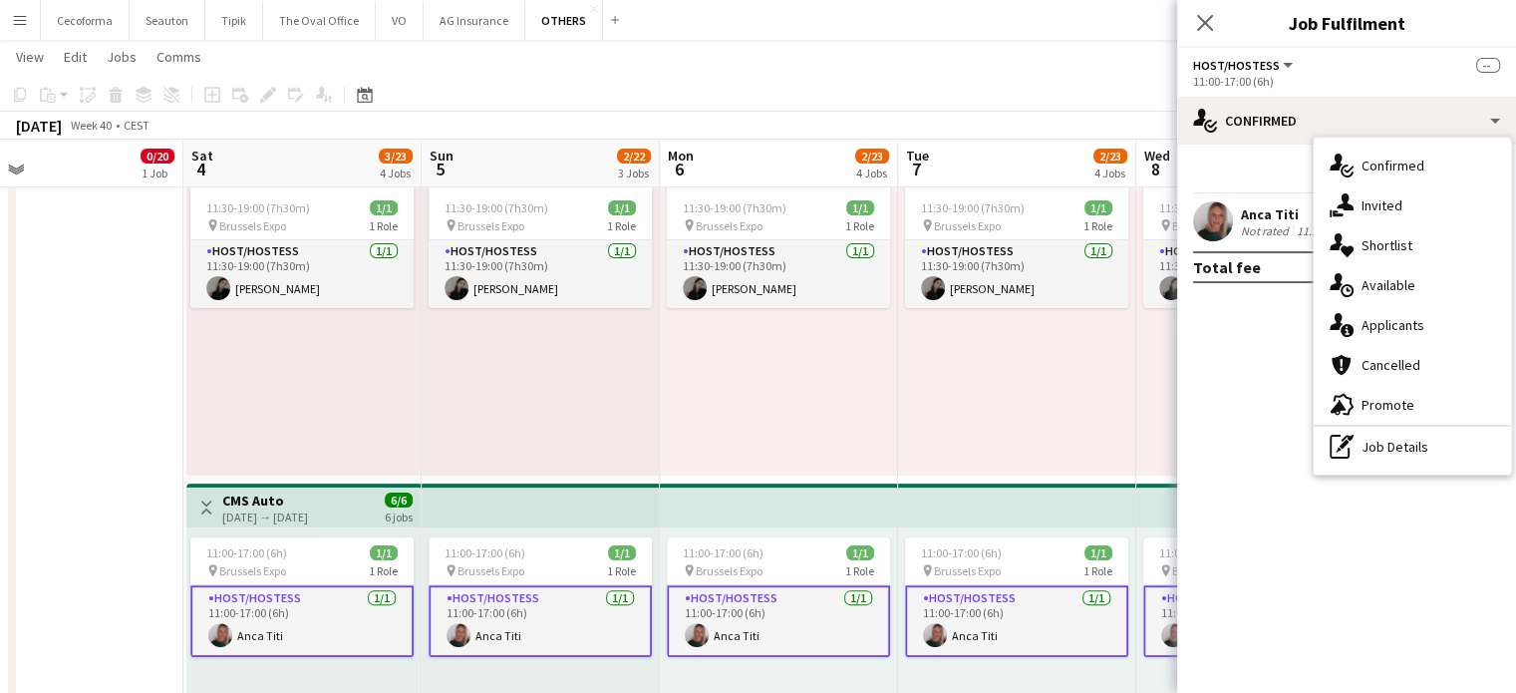
click at [993, 365] on div "11:30-19:00 (7h30m) 1/1 pin Brussels Expo 1 Role Host/Hostess [DATE] 11:30-19:0…" at bounding box center [1017, 320] width 238 height 309
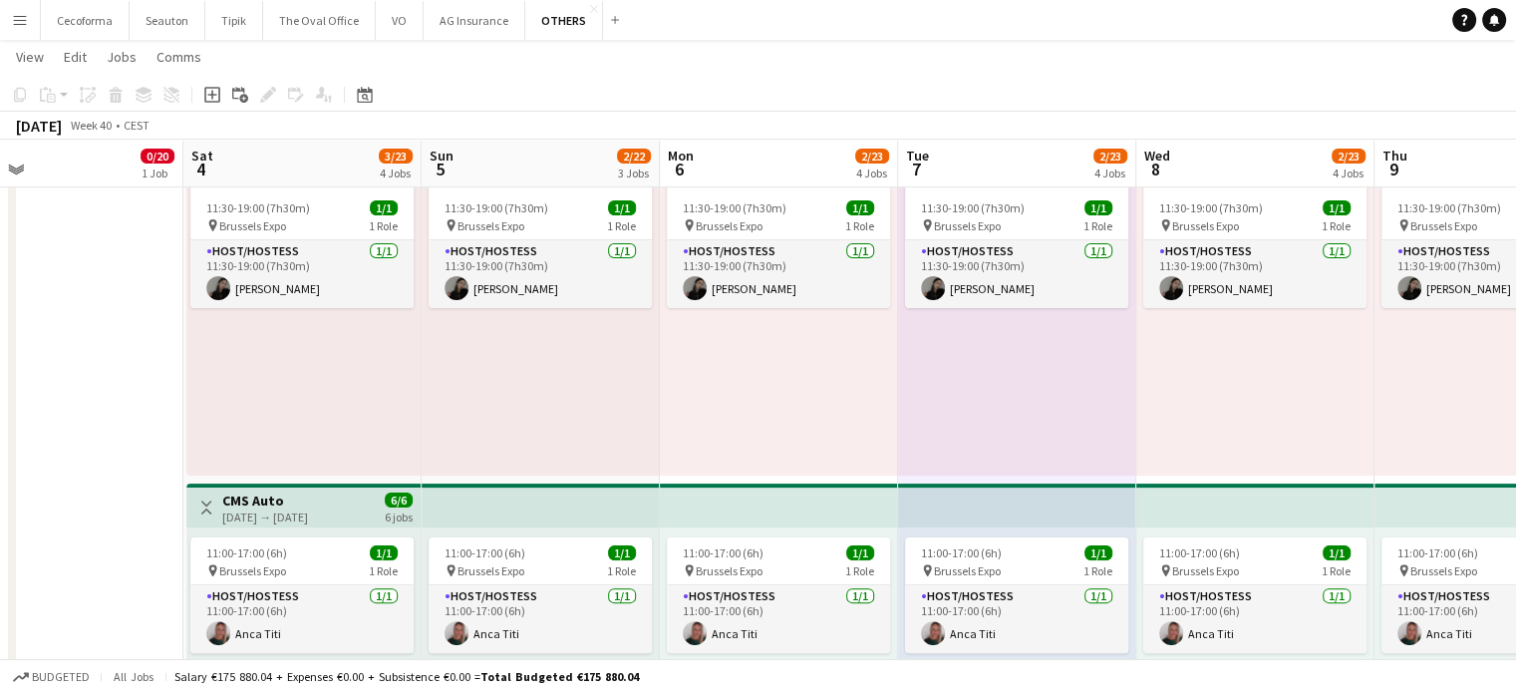
click at [18, 21] on app-icon "Menu" at bounding box center [20, 20] width 16 height 16
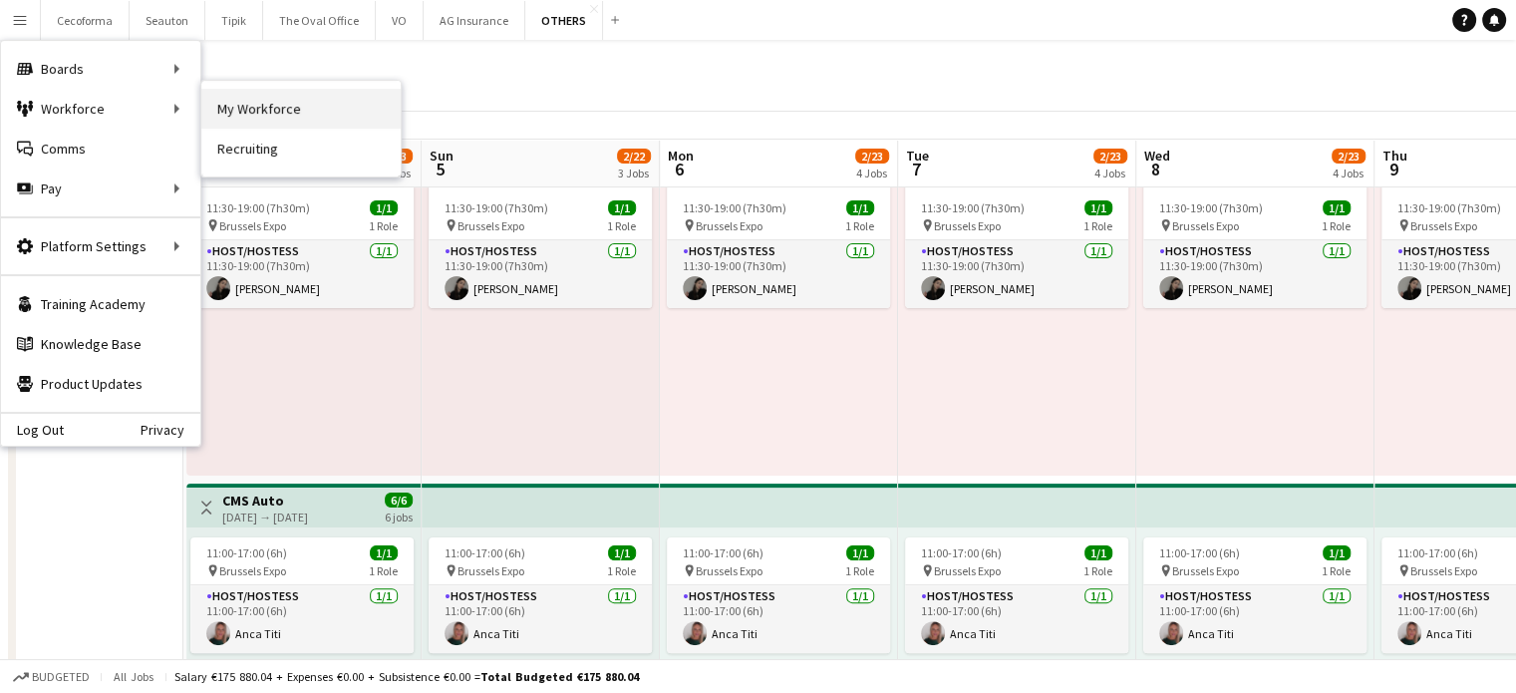
click at [274, 112] on link "My Workforce" at bounding box center [300, 109] width 199 height 40
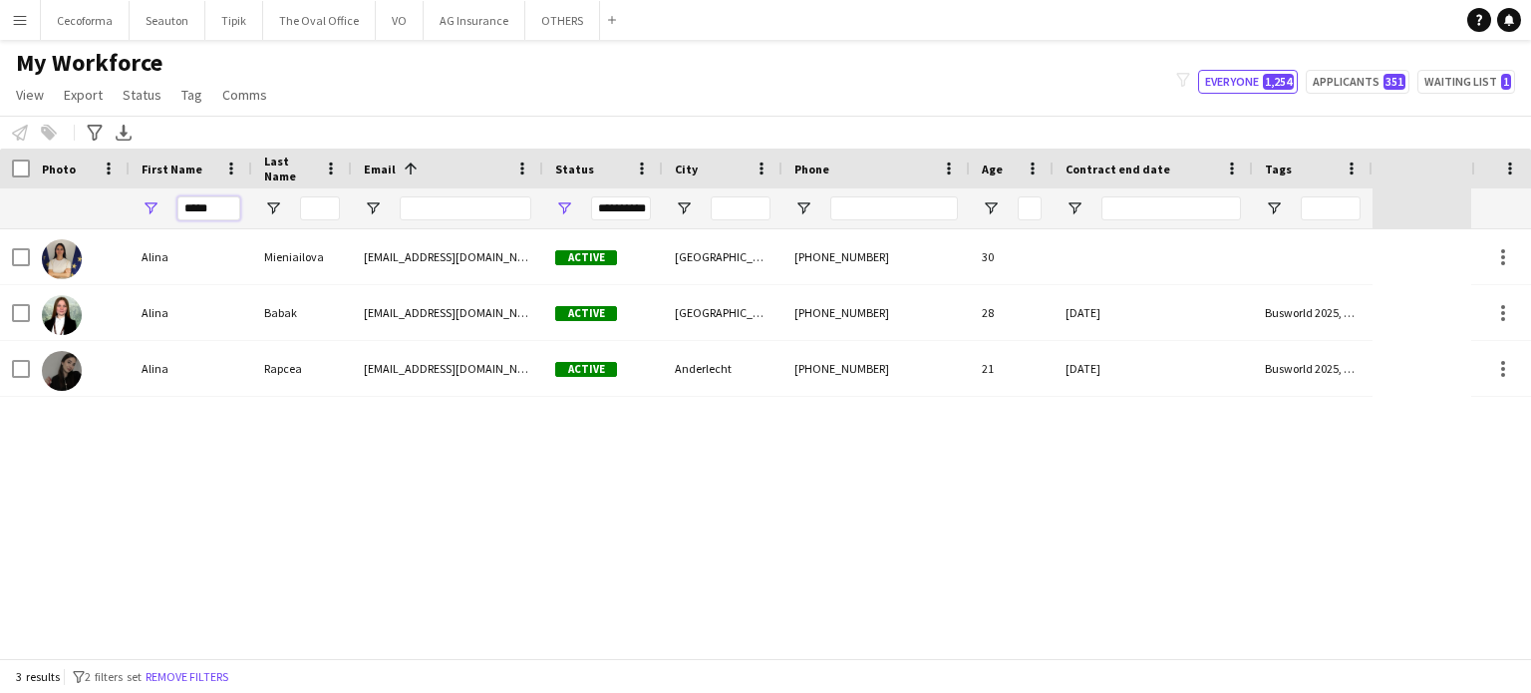
click at [213, 209] on input "*****" at bounding box center [208, 208] width 63 height 24
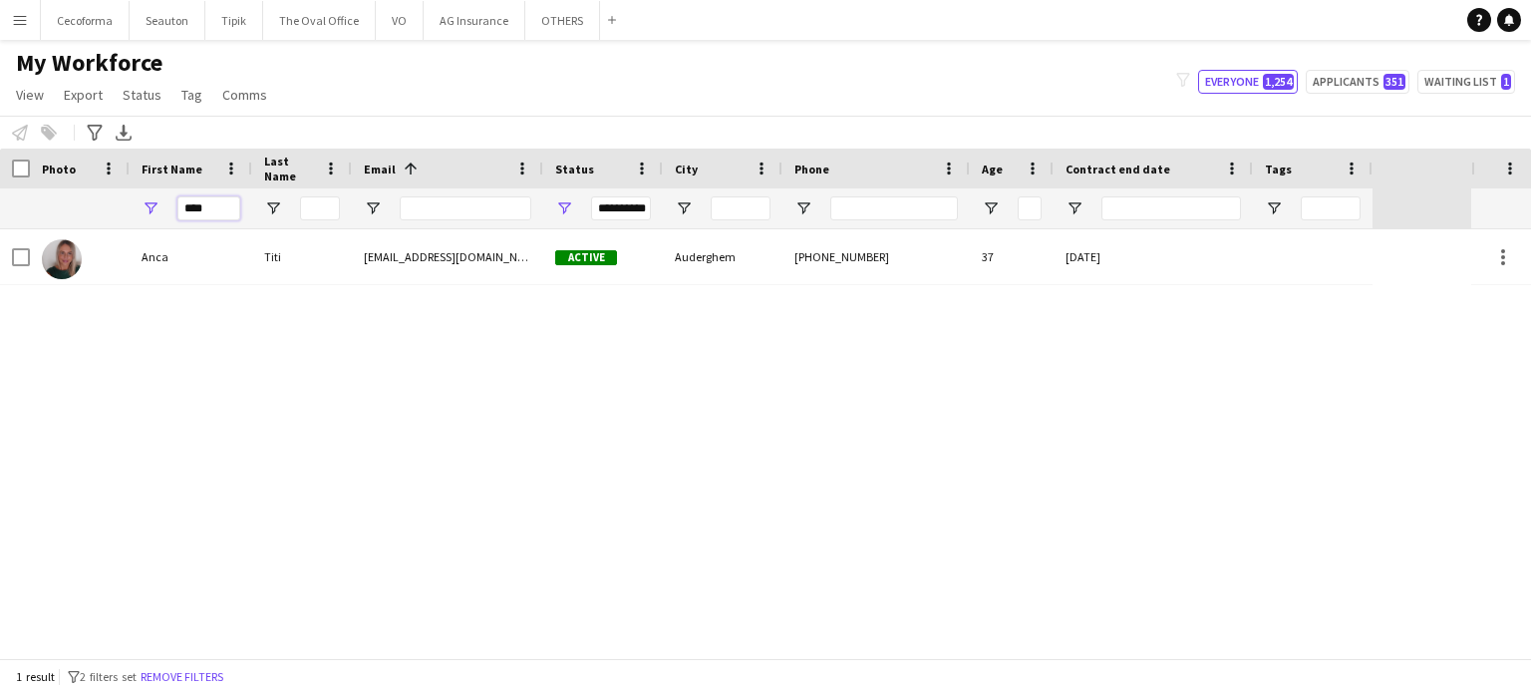
type input "****"
click at [1268, 285] on div "Anca Titi [EMAIL_ADDRESS][DOMAIN_NAME] Active Auderghem [PHONE_NUMBER] [PHONE_N…" at bounding box center [735, 443] width 1471 height 429
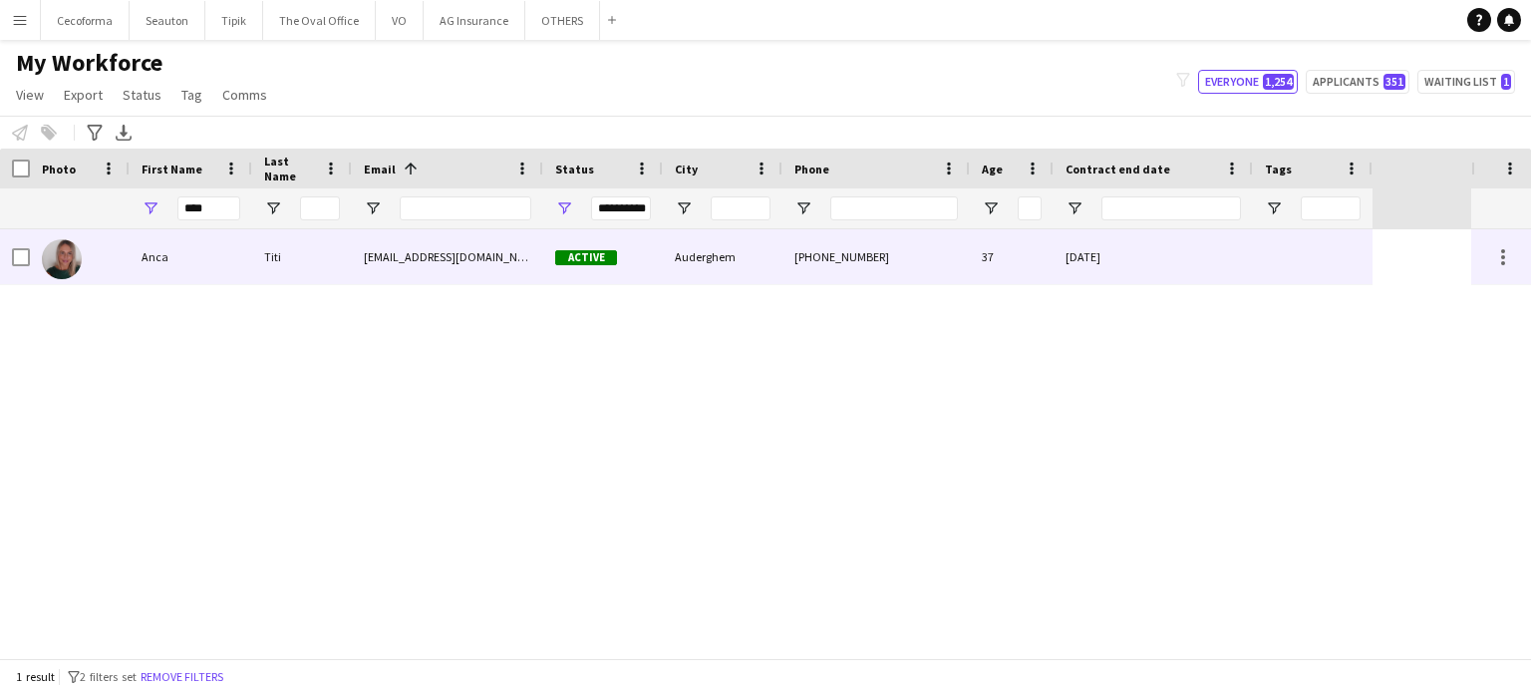
click at [1234, 259] on div "[DATE]" at bounding box center [1153, 256] width 199 height 55
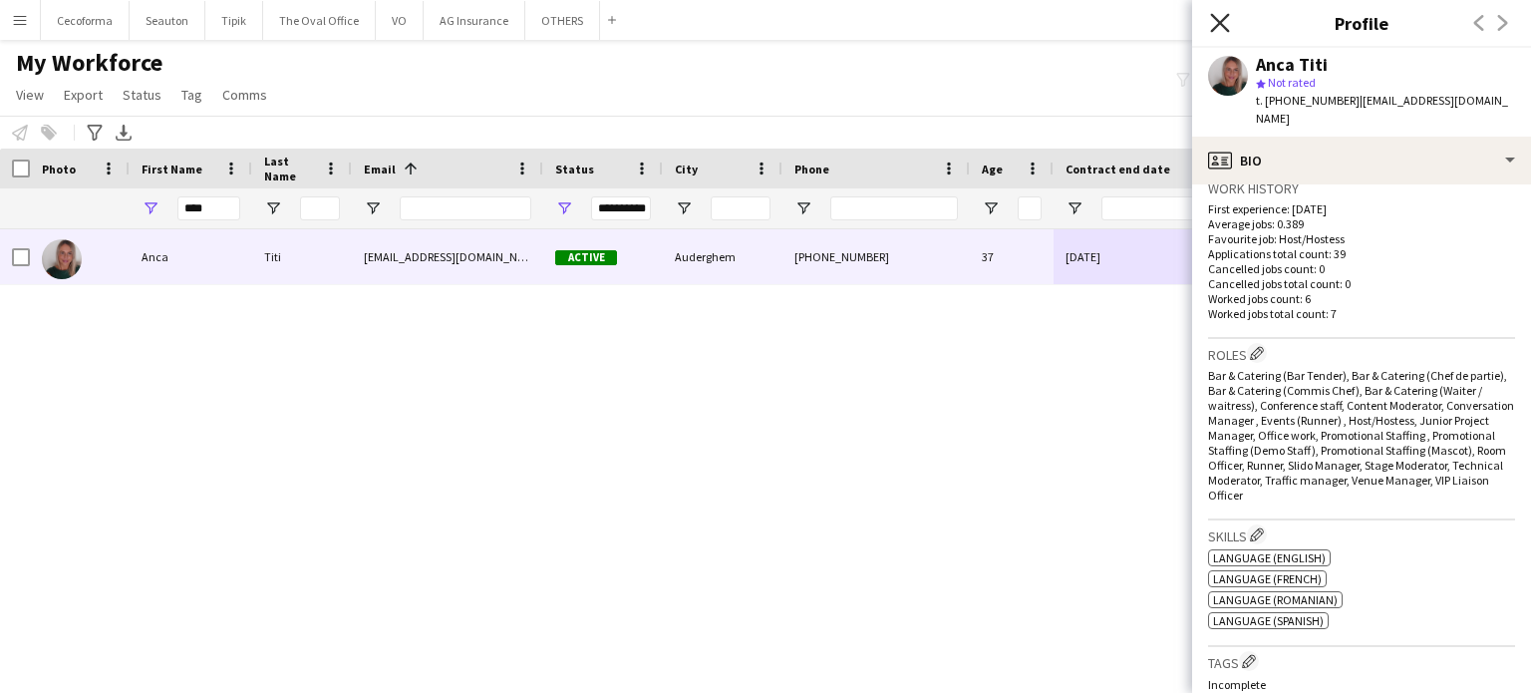
click at [1215, 18] on icon at bounding box center [1219, 22] width 19 height 19
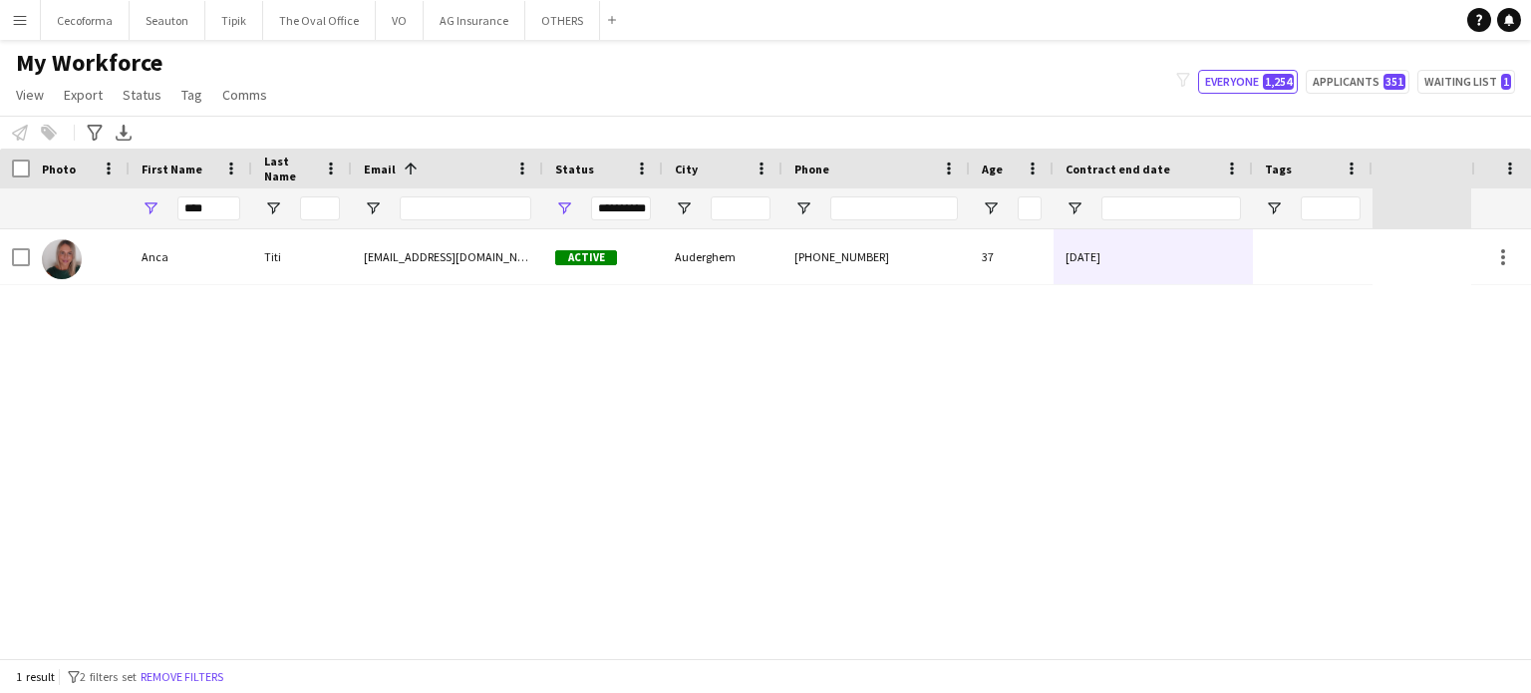
click at [1177, 495] on div "Anca Titi [EMAIL_ADDRESS][DOMAIN_NAME] Active Auderghem [PHONE_NUMBER] [PHONE_N…" at bounding box center [735, 443] width 1471 height 429
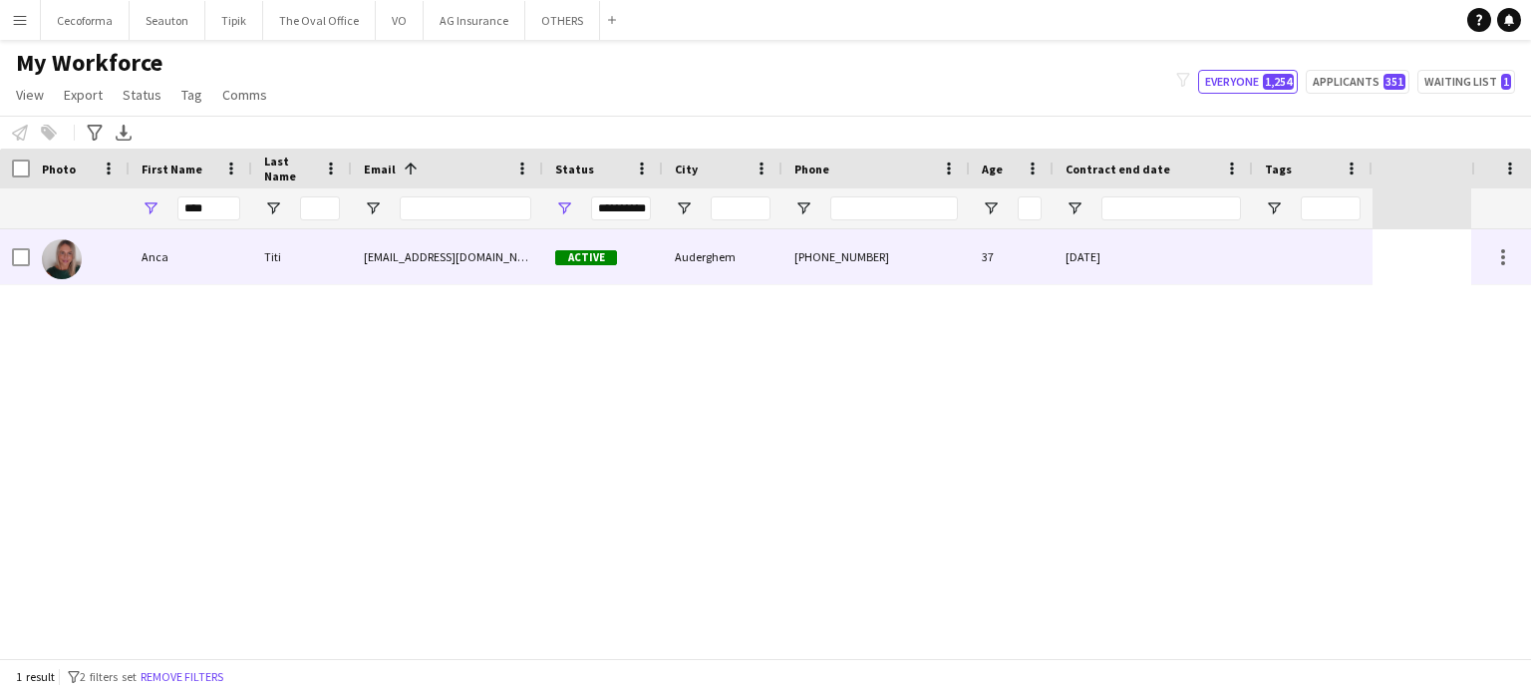
click at [1208, 256] on div "[DATE]" at bounding box center [1153, 256] width 199 height 55
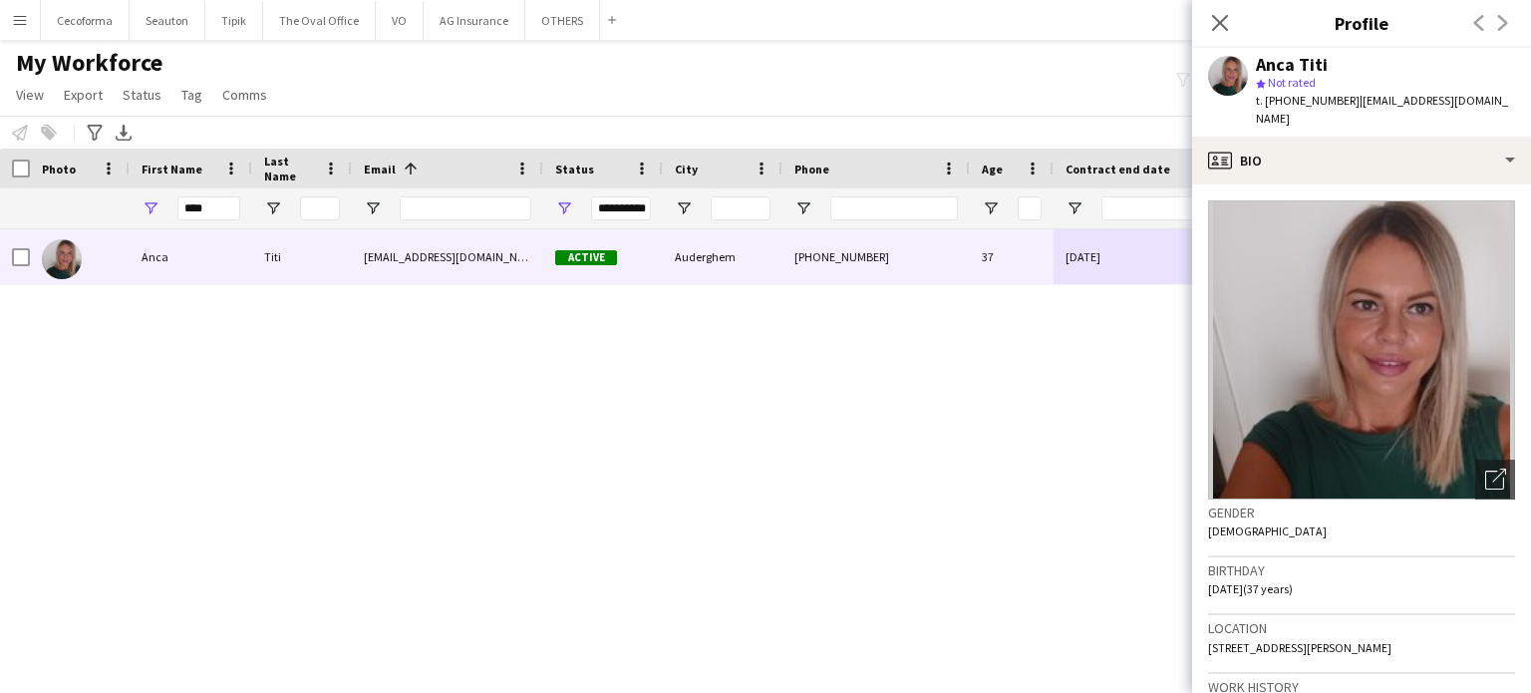
click at [789, 438] on div "Anca Titi [EMAIL_ADDRESS][DOMAIN_NAME] Active Auderghem [PHONE_NUMBER] [PHONE_N…" at bounding box center [735, 443] width 1471 height 429
click at [553, 16] on button "OTHERS Close" at bounding box center [562, 20] width 75 height 39
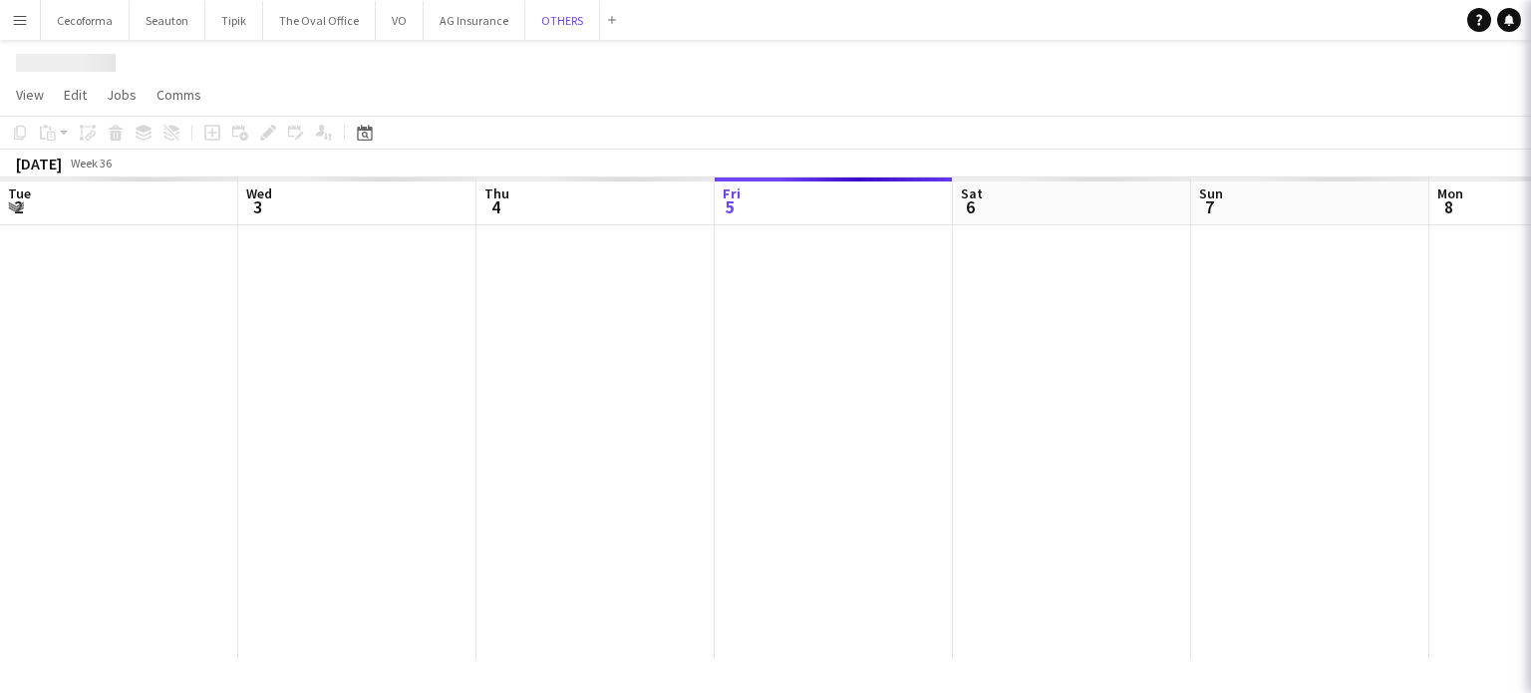
scroll to position [0, 476]
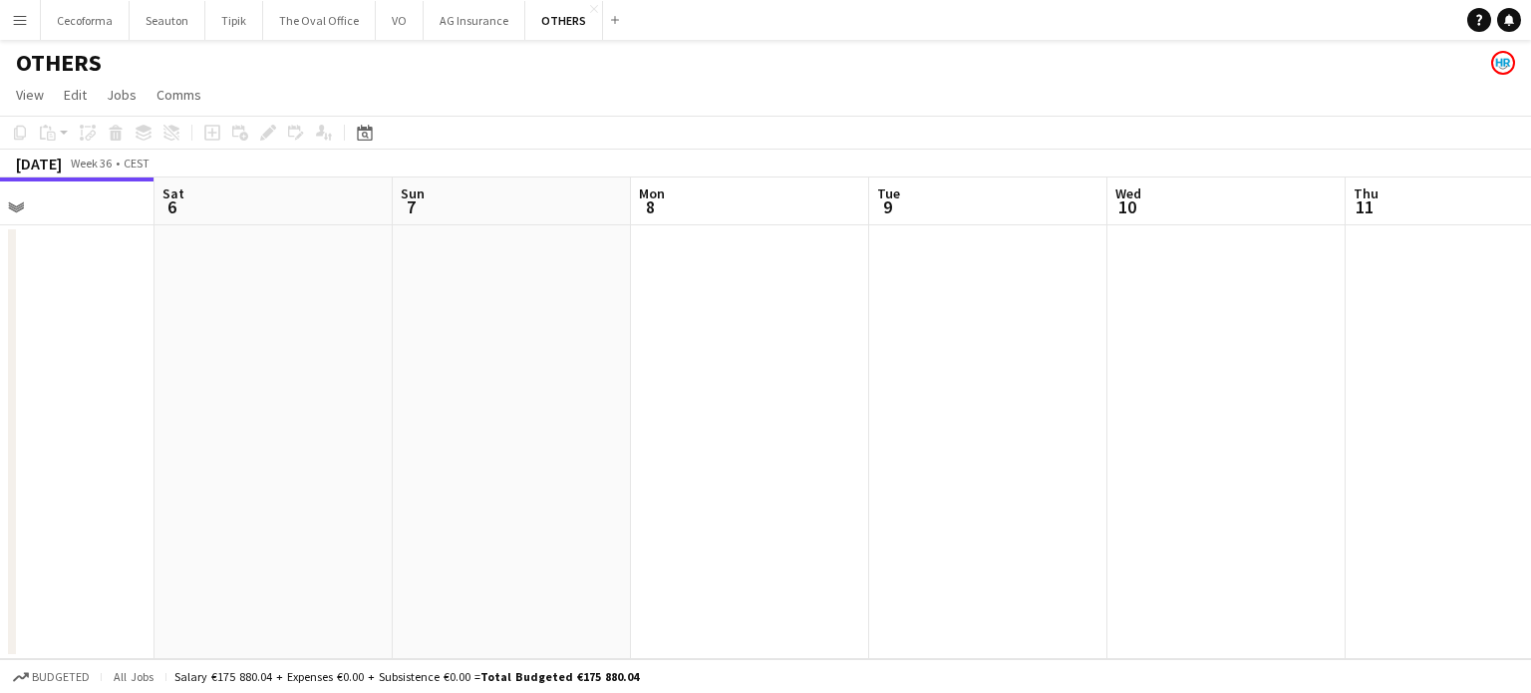
drag, startPoint x: 961, startPoint y: 429, endPoint x: 515, endPoint y: 474, distance: 447.9
click at [209, 386] on app-calendar-viewport "Tue 2 Wed 3 Thu 4 Fri 5 Sat 6 Sun 7 Mon 8 Tue 9 Wed 10 Thu 11 Fri 12 Sat 13" at bounding box center [765, 417] width 1531 height 481
drag, startPoint x: 788, startPoint y: 508, endPoint x: 0, endPoint y: 333, distance: 806.8
click at [0, 334] on app-calendar-viewport "Thu 4 Fri 5 Sat 6 Sun 7 Mon 8 Tue 9 Wed 10 Thu 11 Fri 12 Sat 13 Sun 14 Mon 15" at bounding box center [765, 417] width 1531 height 481
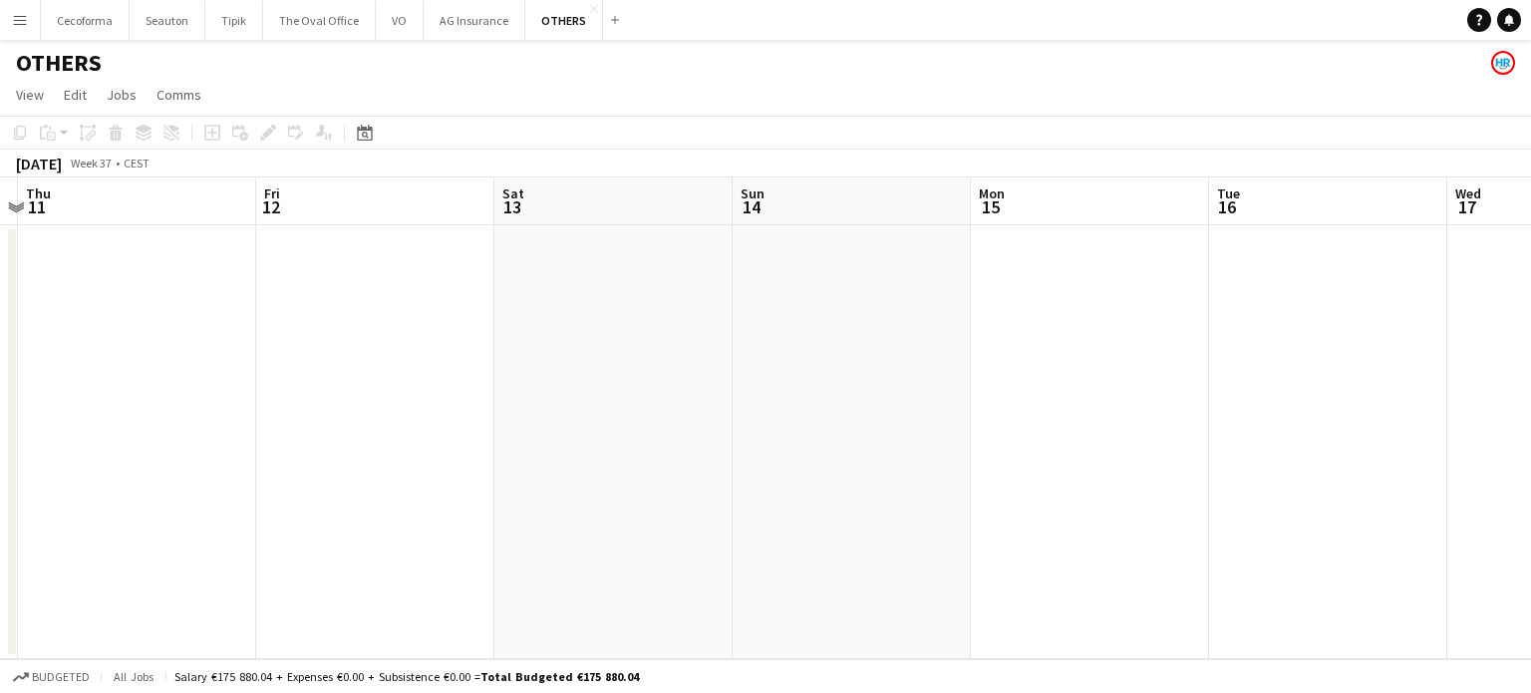
click at [0, 242] on app-calendar-viewport "Sun 7 Mon 8 Tue 9 Wed 10 Thu 11 Fri 12 Sat 13 Sun 14 Mon 15 Tue 16 Wed 17 Thu 1…" at bounding box center [765, 417] width 1531 height 481
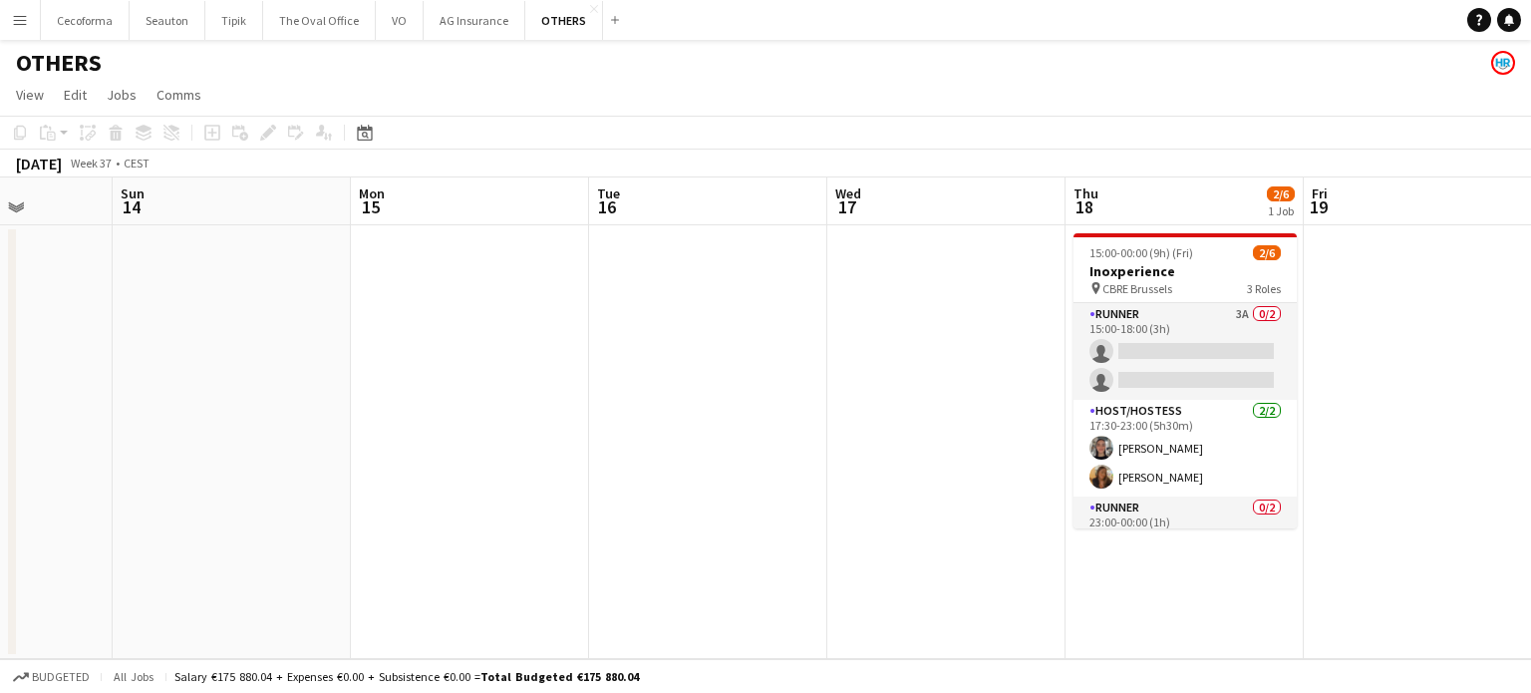
drag, startPoint x: 314, startPoint y: 364, endPoint x: 283, endPoint y: 357, distance: 31.7
click at [283, 357] on app-calendar-viewport "Thu 11 Fri 12 Sat 13 Sun 14 Mon 15 Tue 16 Wed 17 Thu 18 2/6 1 Job Fri 19 Sat 20…" at bounding box center [765, 417] width 1531 height 481
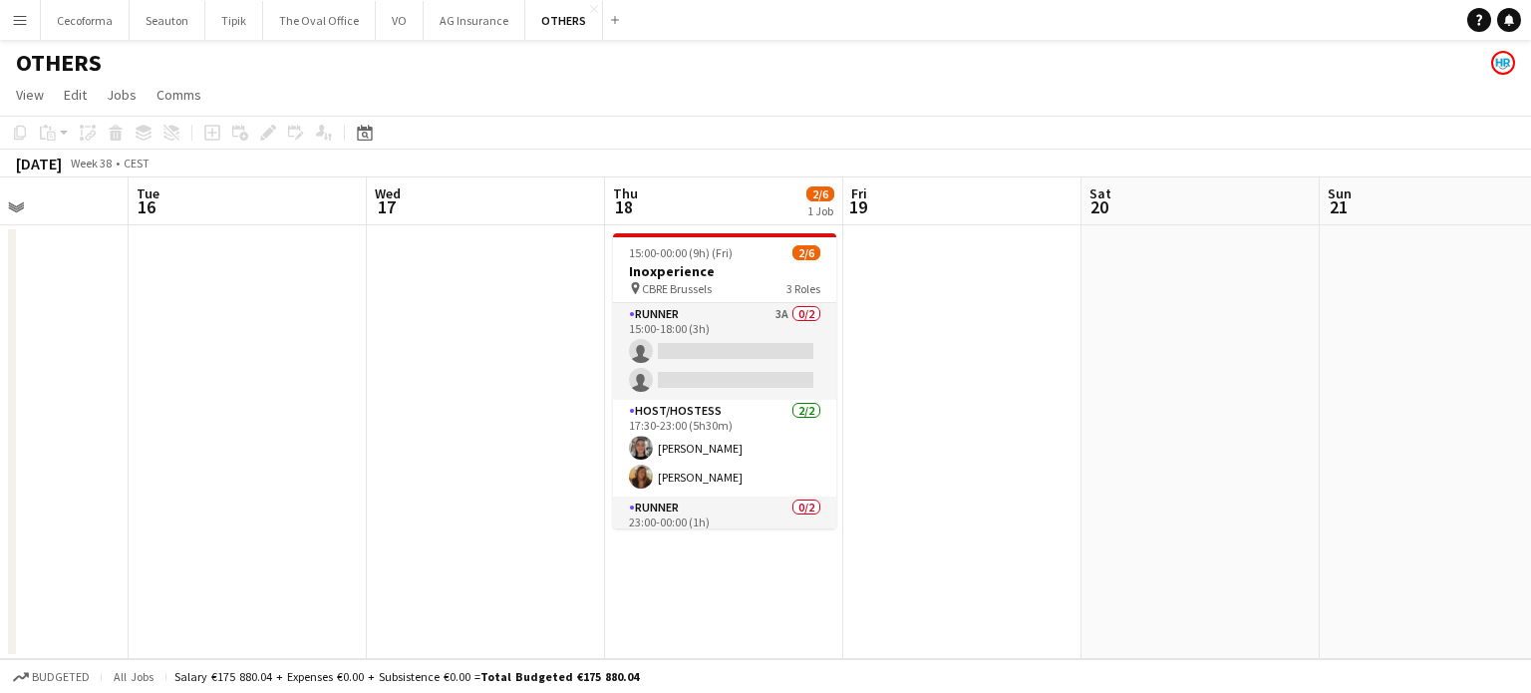
drag, startPoint x: 1176, startPoint y: 454, endPoint x: 323, endPoint y: 310, distance: 865.3
click at [318, 305] on app-calendar-viewport "Sat 13 Sun 14 Mon 15 Tue 16 Wed 17 Thu 18 2/6 1 Job Fri 19 Sat 20 Sun 21 Mon 22…" at bounding box center [765, 417] width 1531 height 481
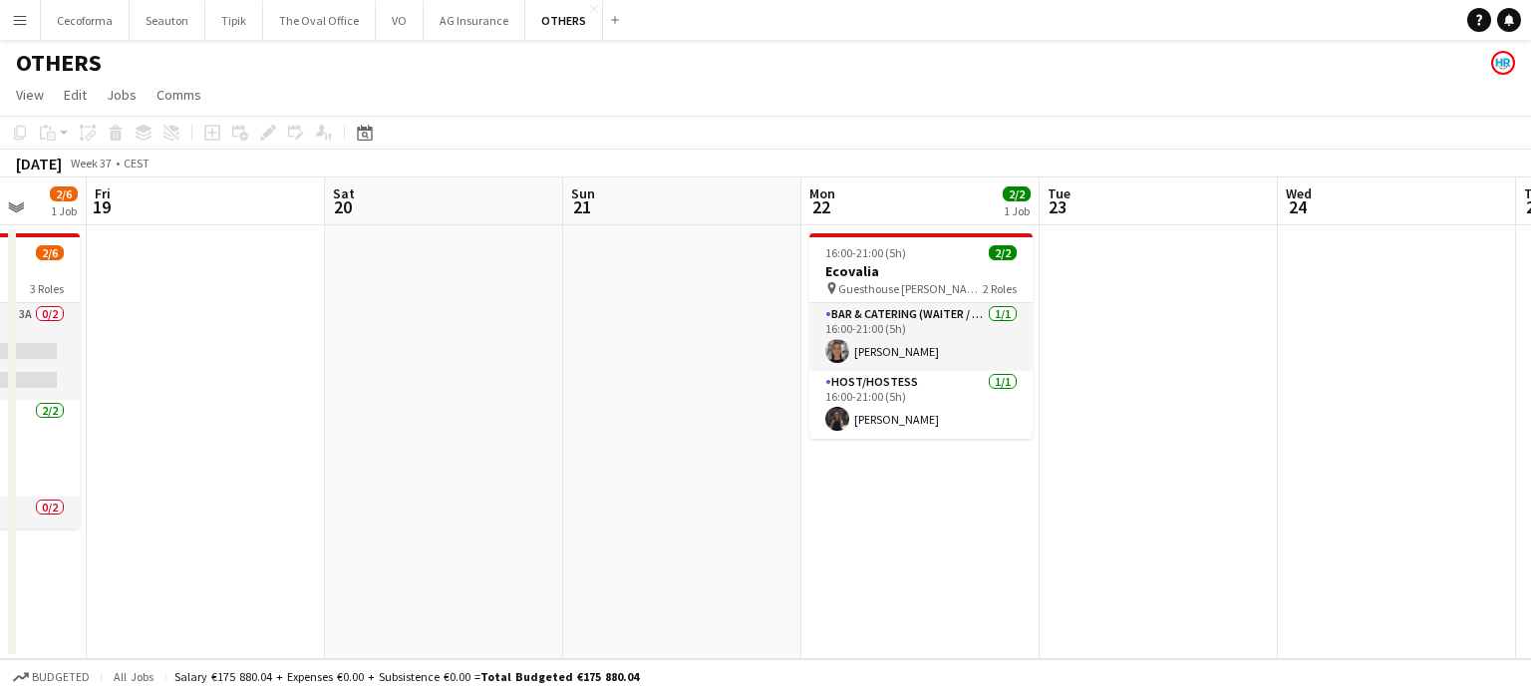
click at [98, 393] on app-calendar-viewport "Mon 15 Tue 16 Wed 17 Thu 18 2/6 1 Job Fri 19 Sat 20 Sun 21 Mon 22 2/2 1 Job Tue…" at bounding box center [765, 417] width 1531 height 481
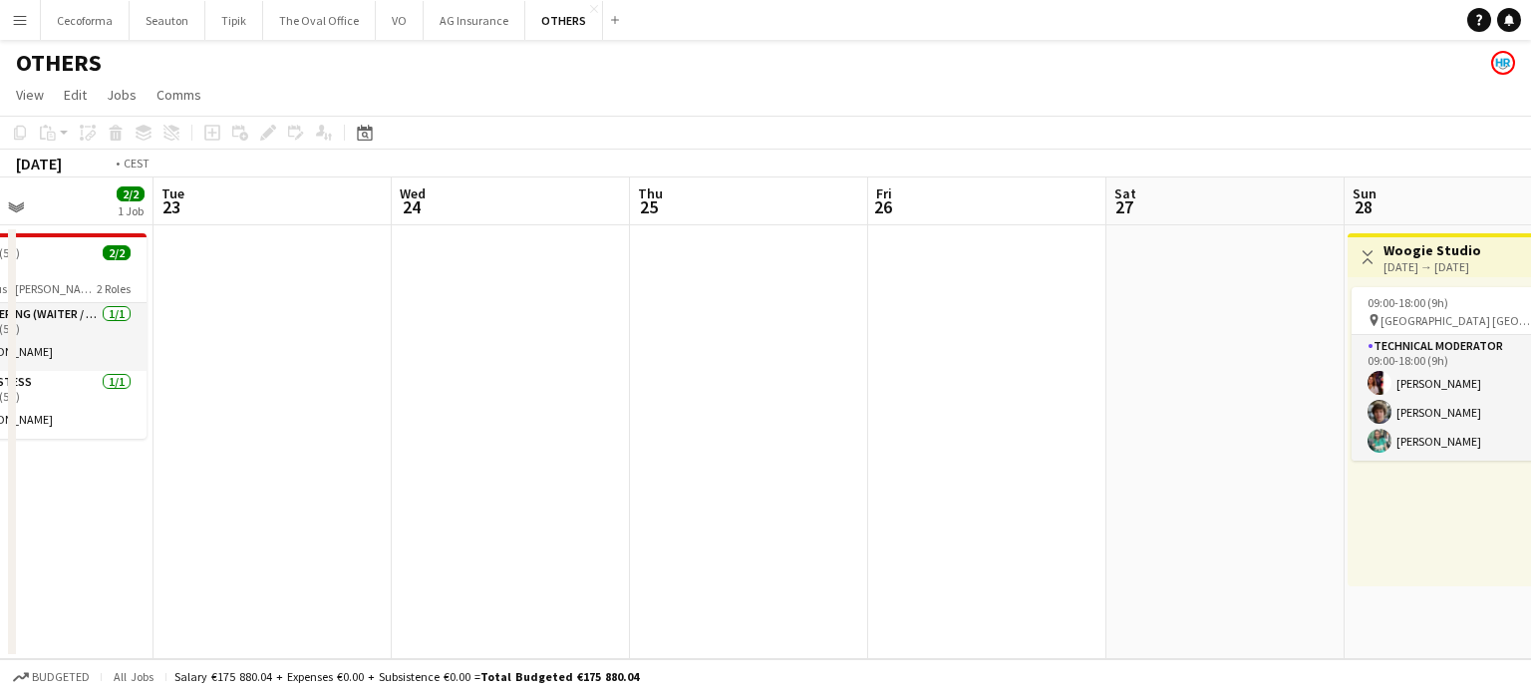
drag, startPoint x: 679, startPoint y: 505, endPoint x: 246, endPoint y: 326, distance: 468.4
click at [0, 264] on app-calendar-viewport "Thu 18 2/6 1 Job Fri 19 Sat 20 Sun 21 Mon 22 2/2 1 Job Tue 23 Wed 24 Thu 25 Fri…" at bounding box center [765, 417] width 1531 height 481
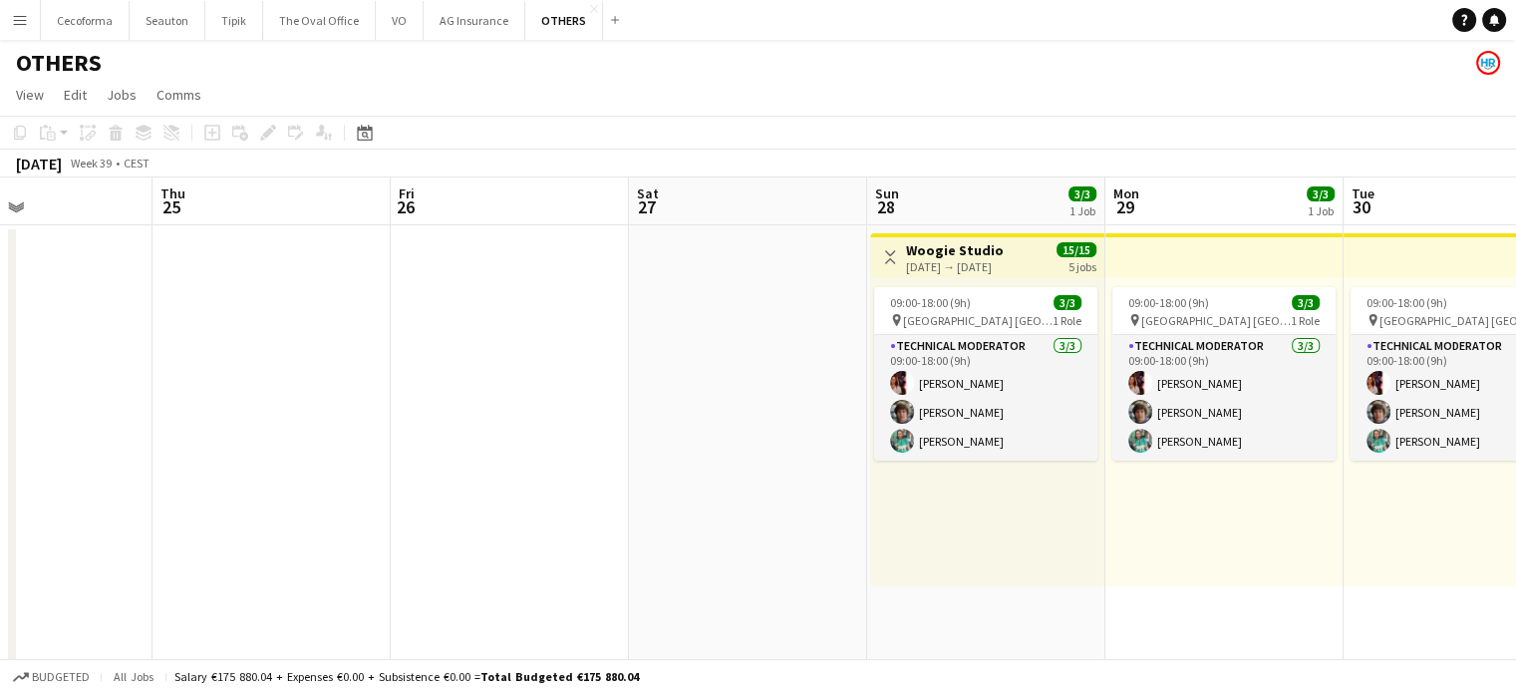
scroll to position [0, 849]
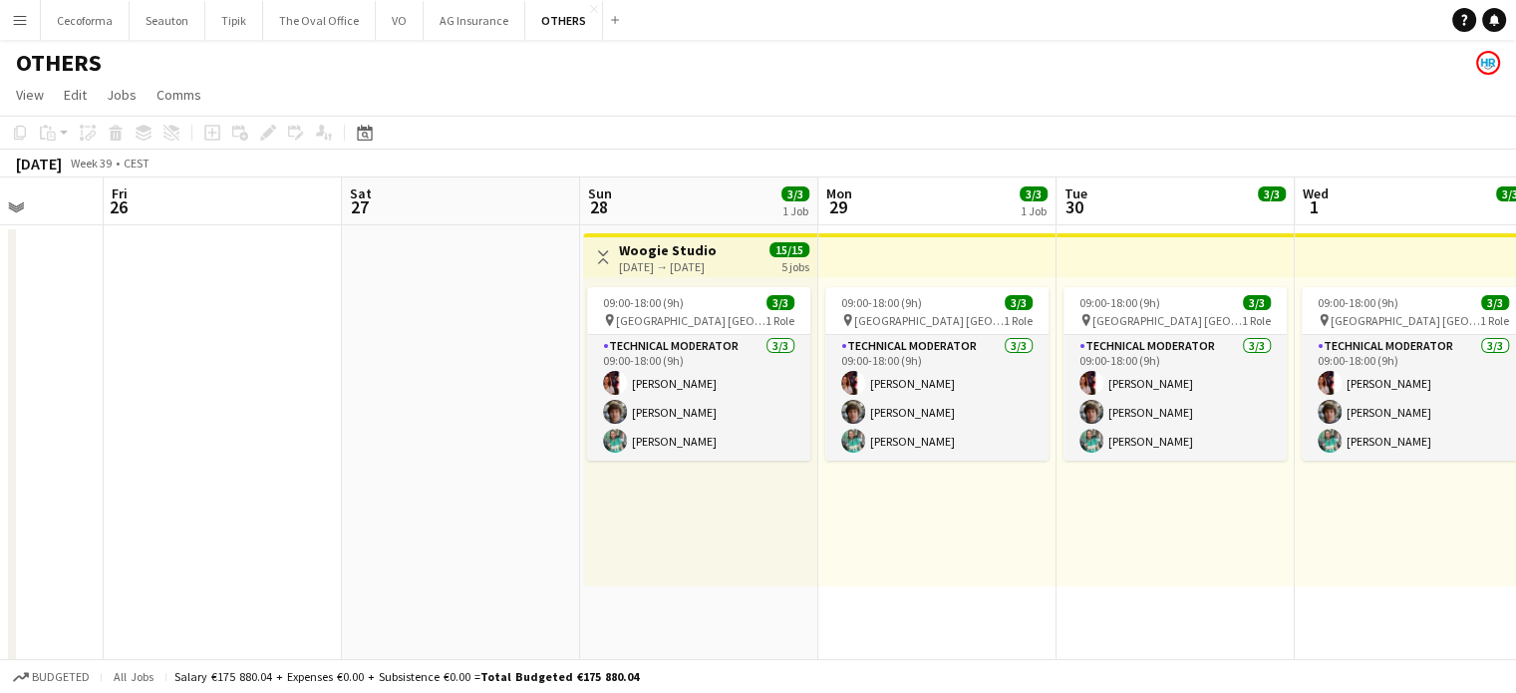
drag, startPoint x: 490, startPoint y: 366, endPoint x: 58, endPoint y: 164, distance: 477.2
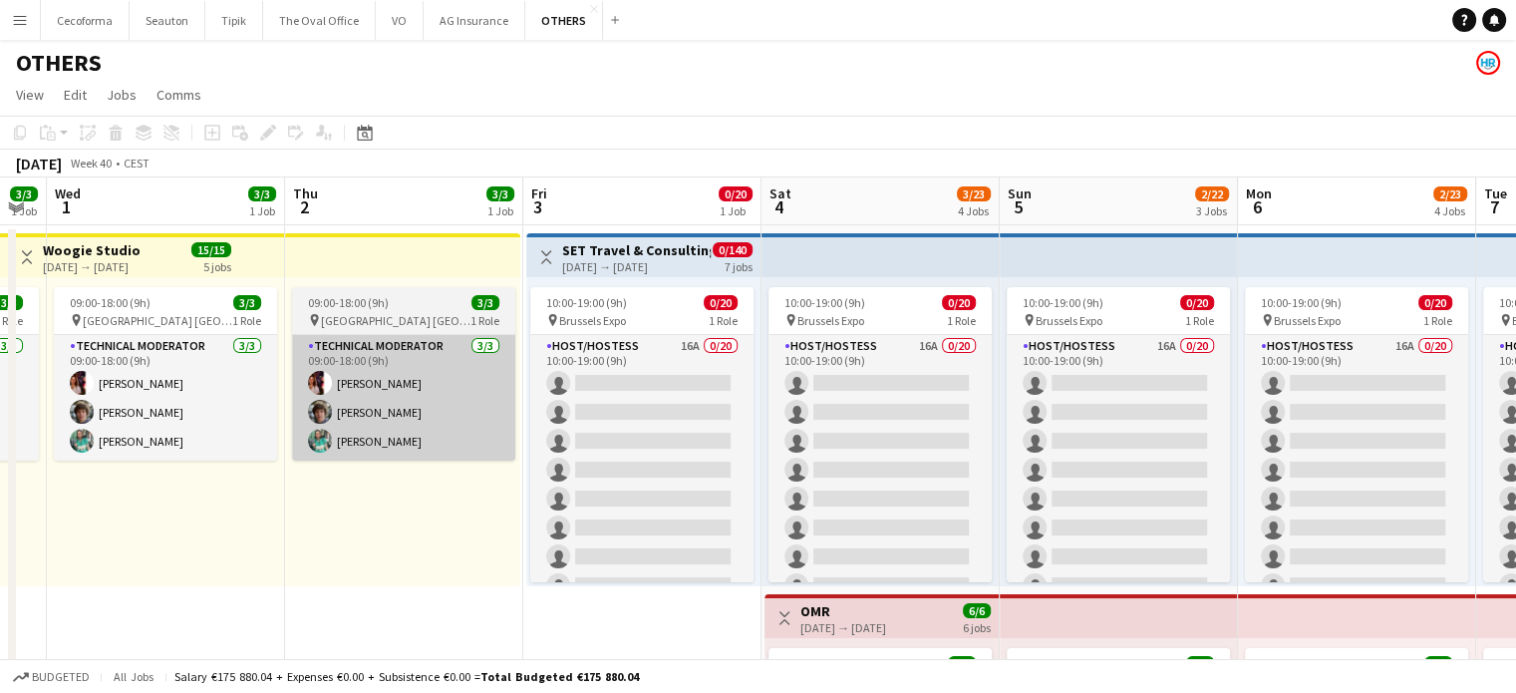
drag, startPoint x: 581, startPoint y: 410, endPoint x: 359, endPoint y: 354, distance: 229.2
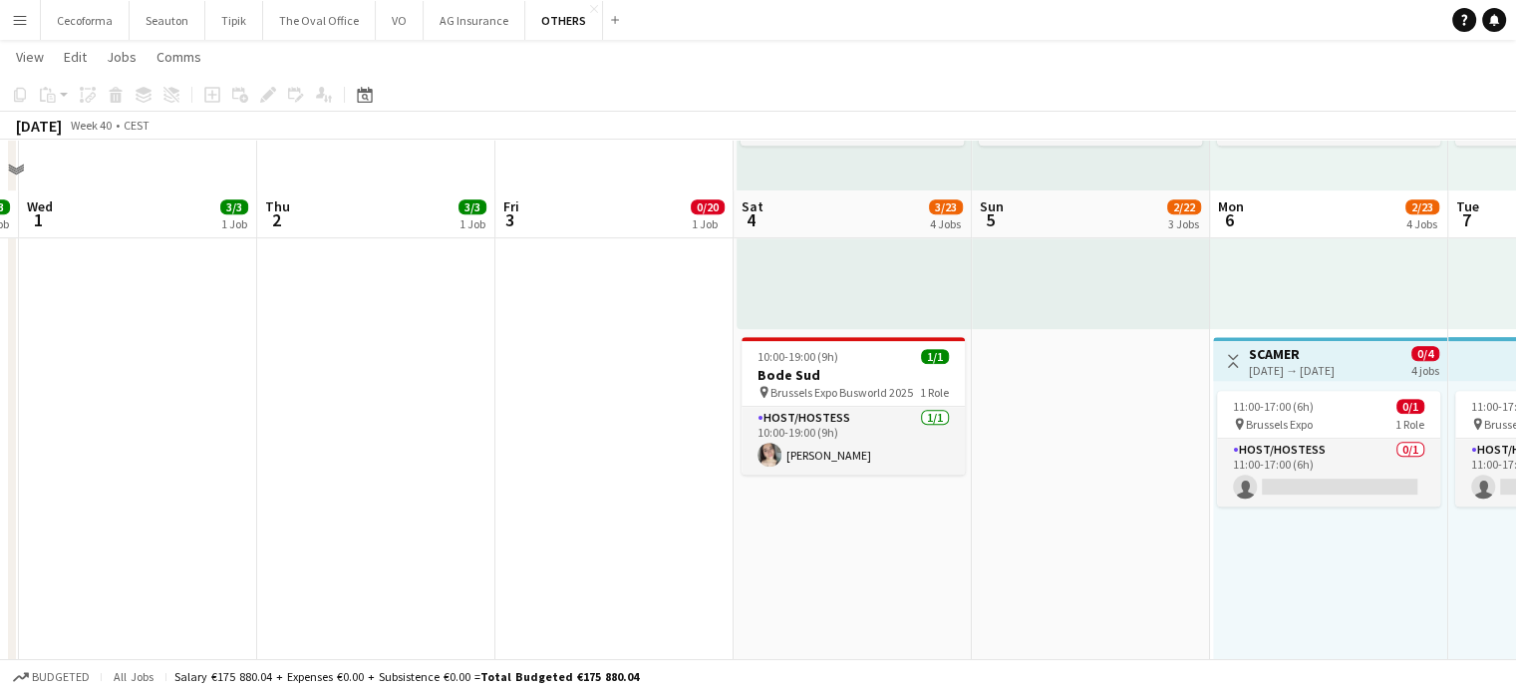
scroll to position [1069, 0]
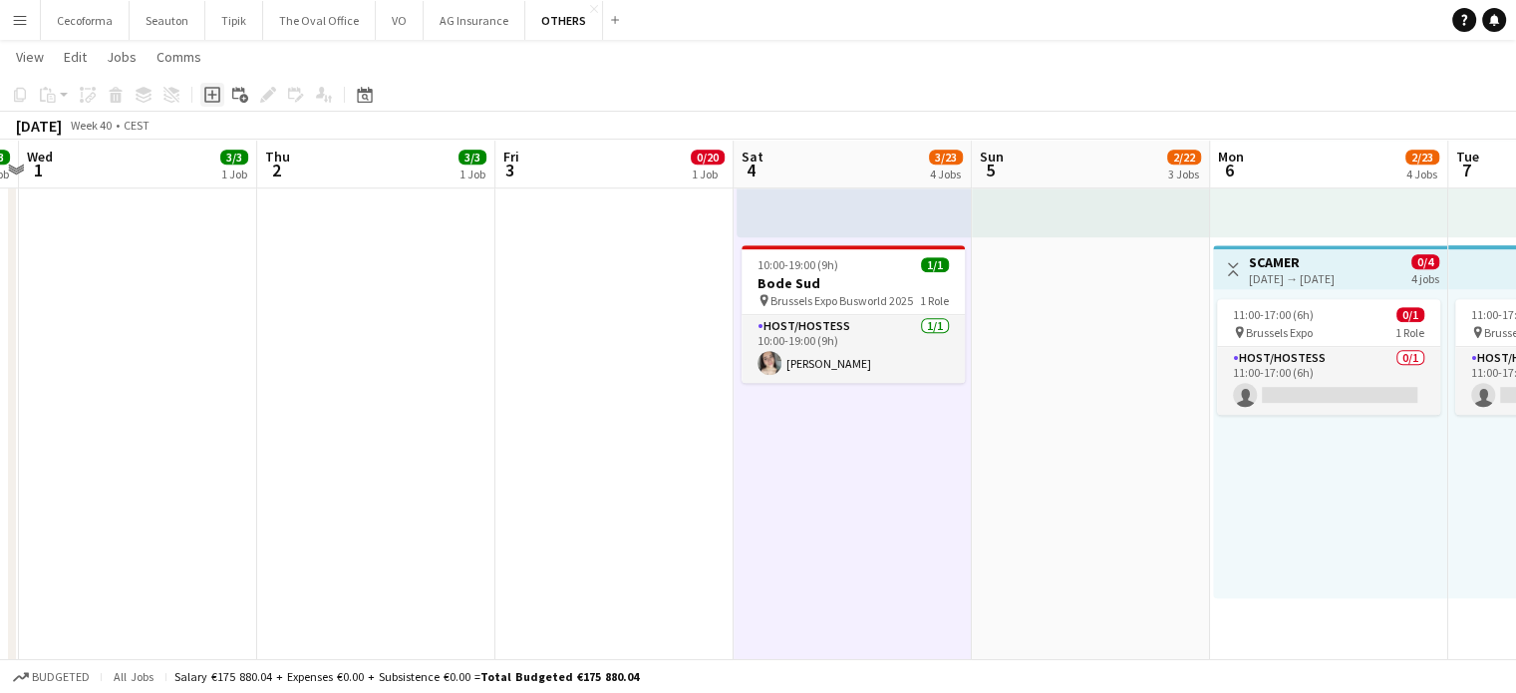
click at [213, 94] on icon at bounding box center [211, 94] width 9 height 9
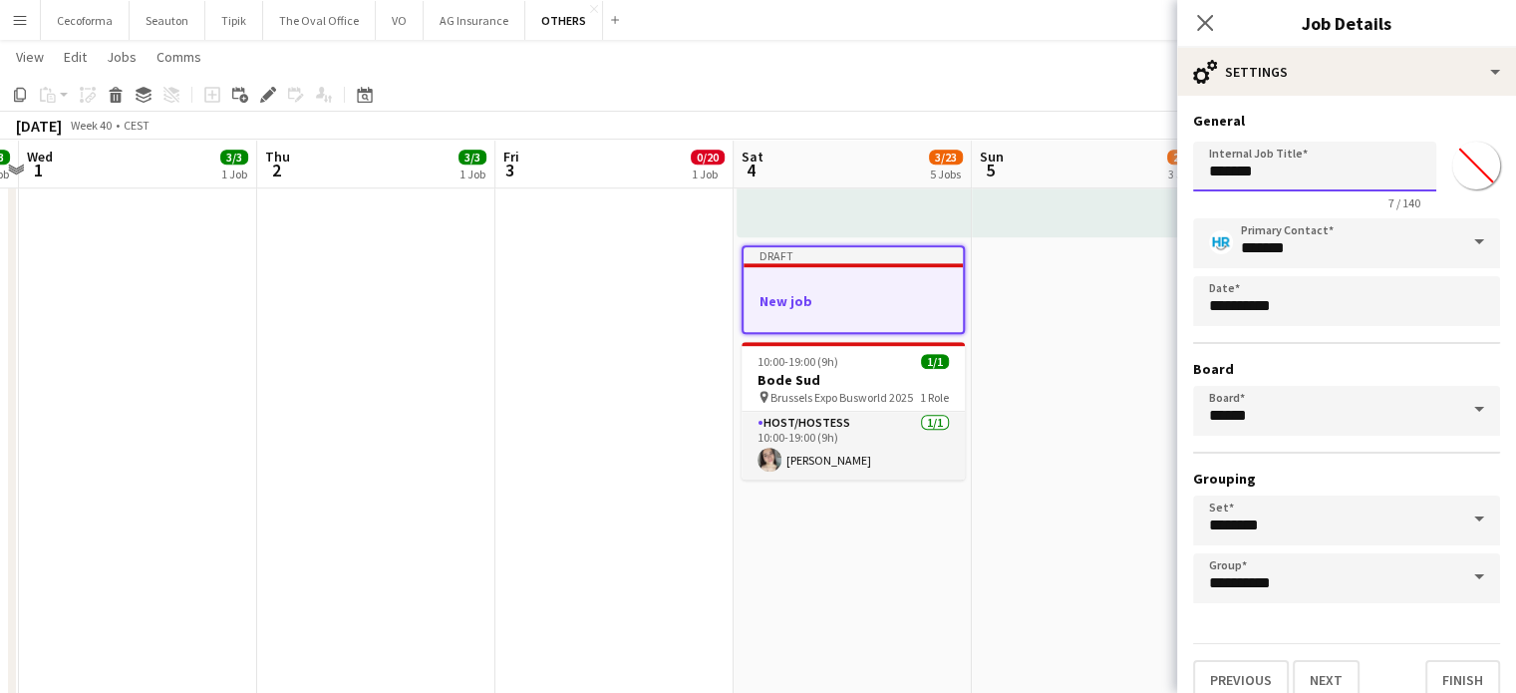
click at [1276, 175] on input "*******" at bounding box center [1314, 167] width 243 height 50
type input "*"
type input "**********"
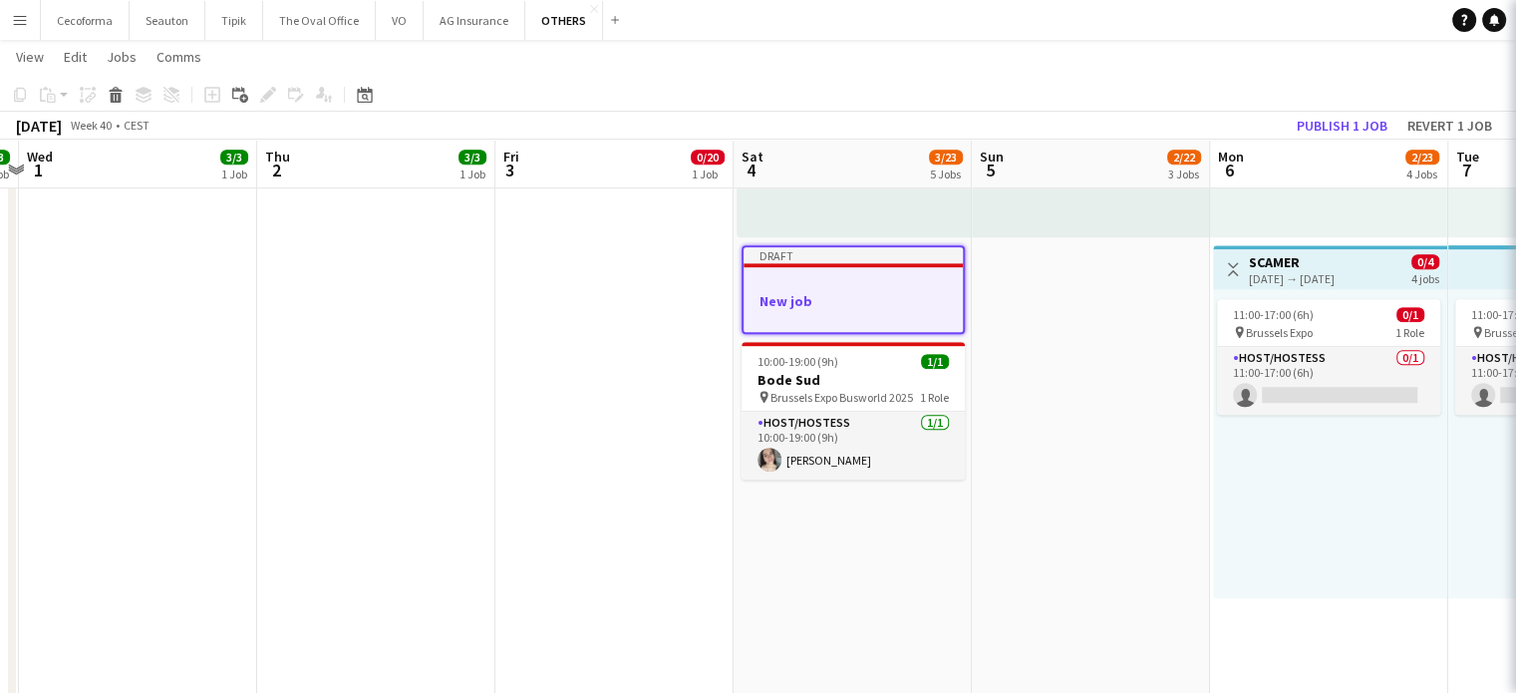
scroll to position [0, 695]
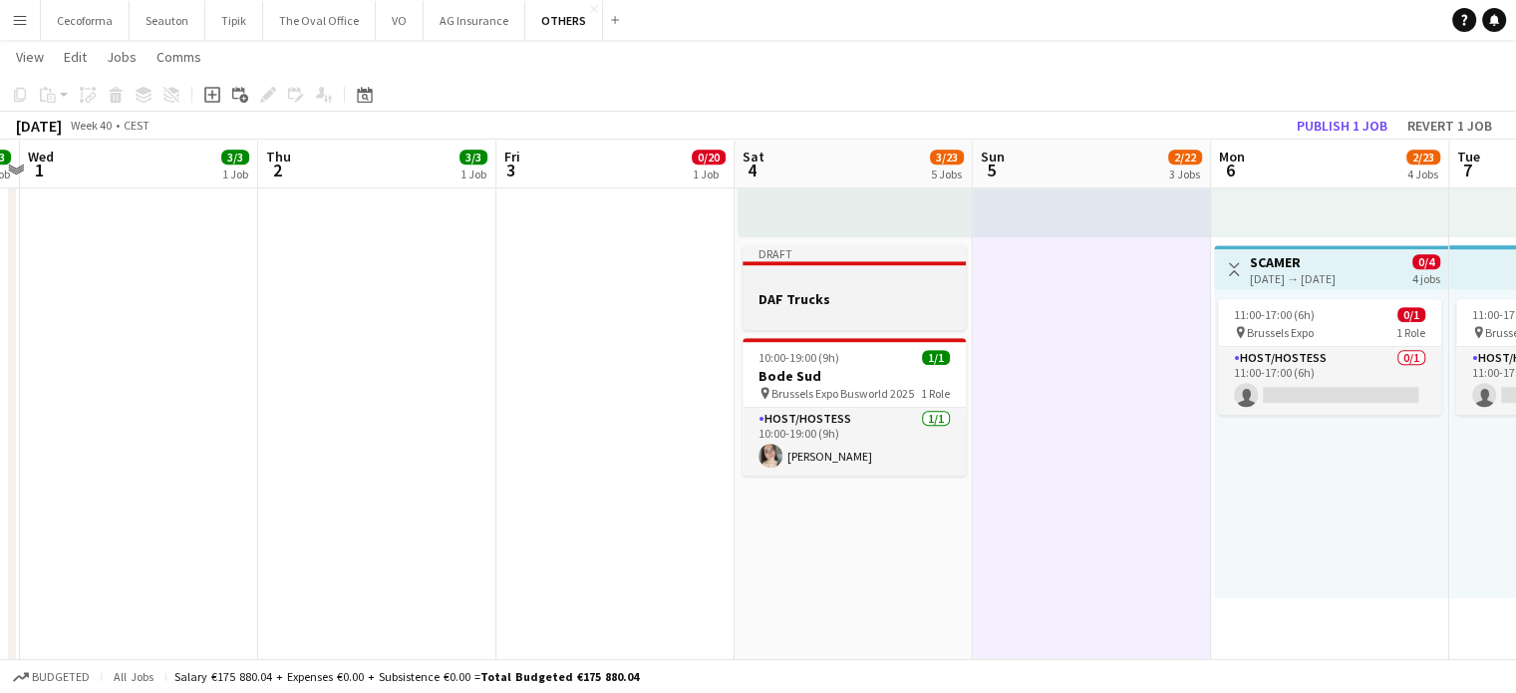
click at [800, 282] on div at bounding box center [854, 280] width 223 height 15
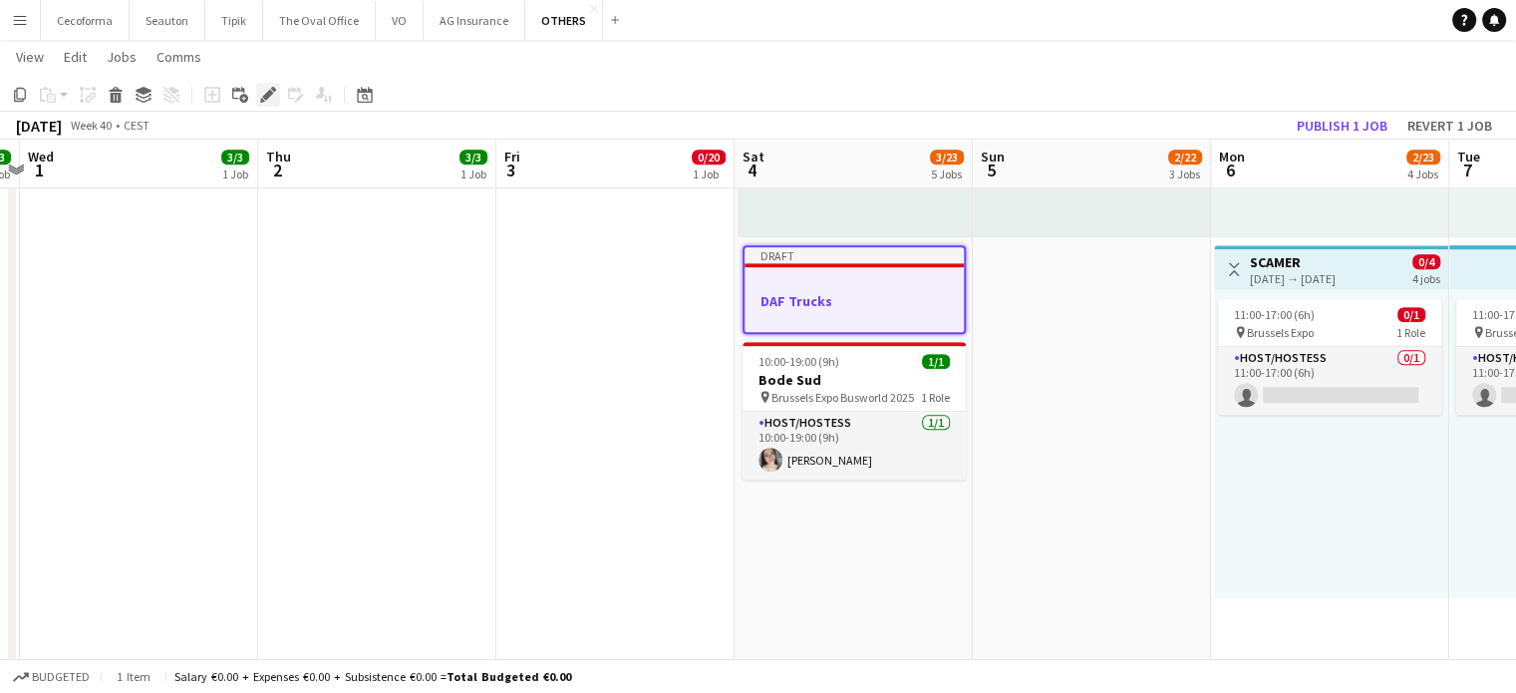
click at [263, 91] on icon "Edit" at bounding box center [268, 95] width 16 height 16
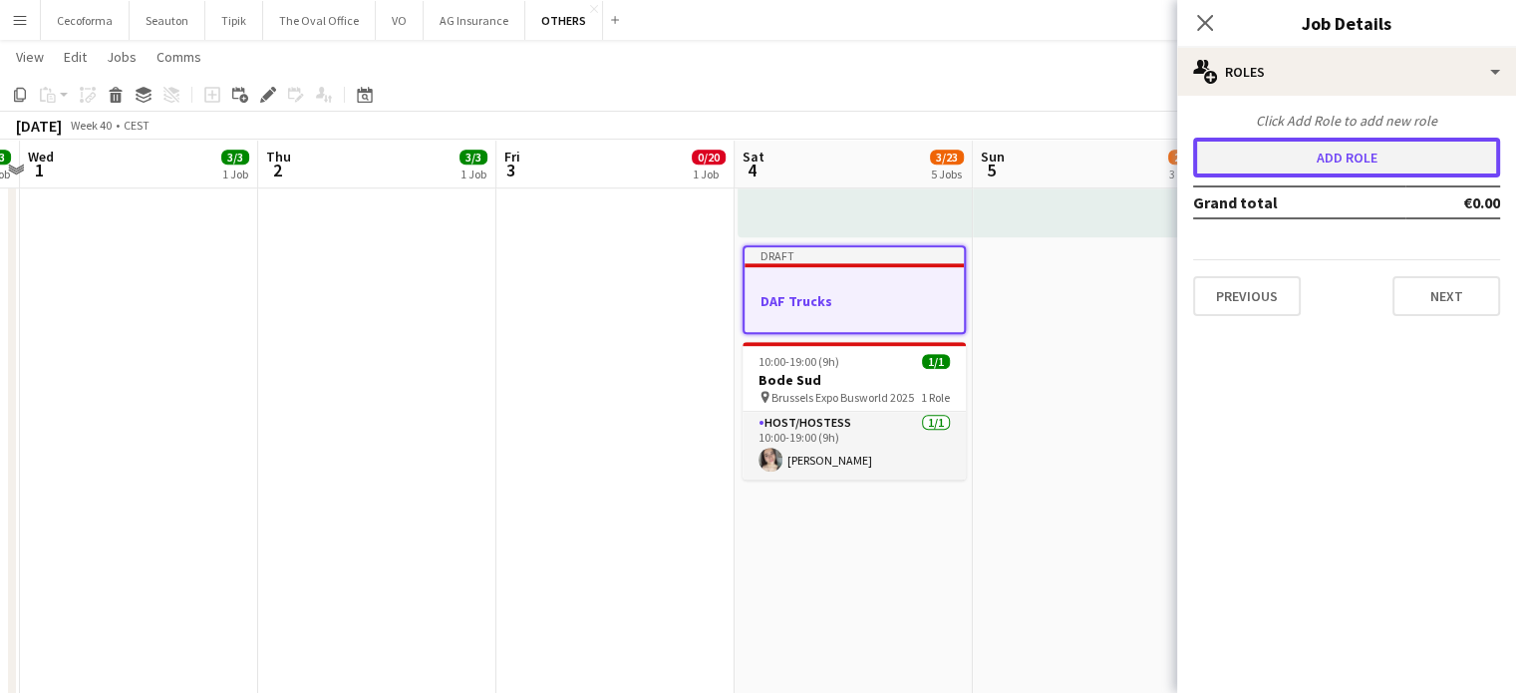
click at [1348, 162] on button "Add role" at bounding box center [1346, 158] width 307 height 40
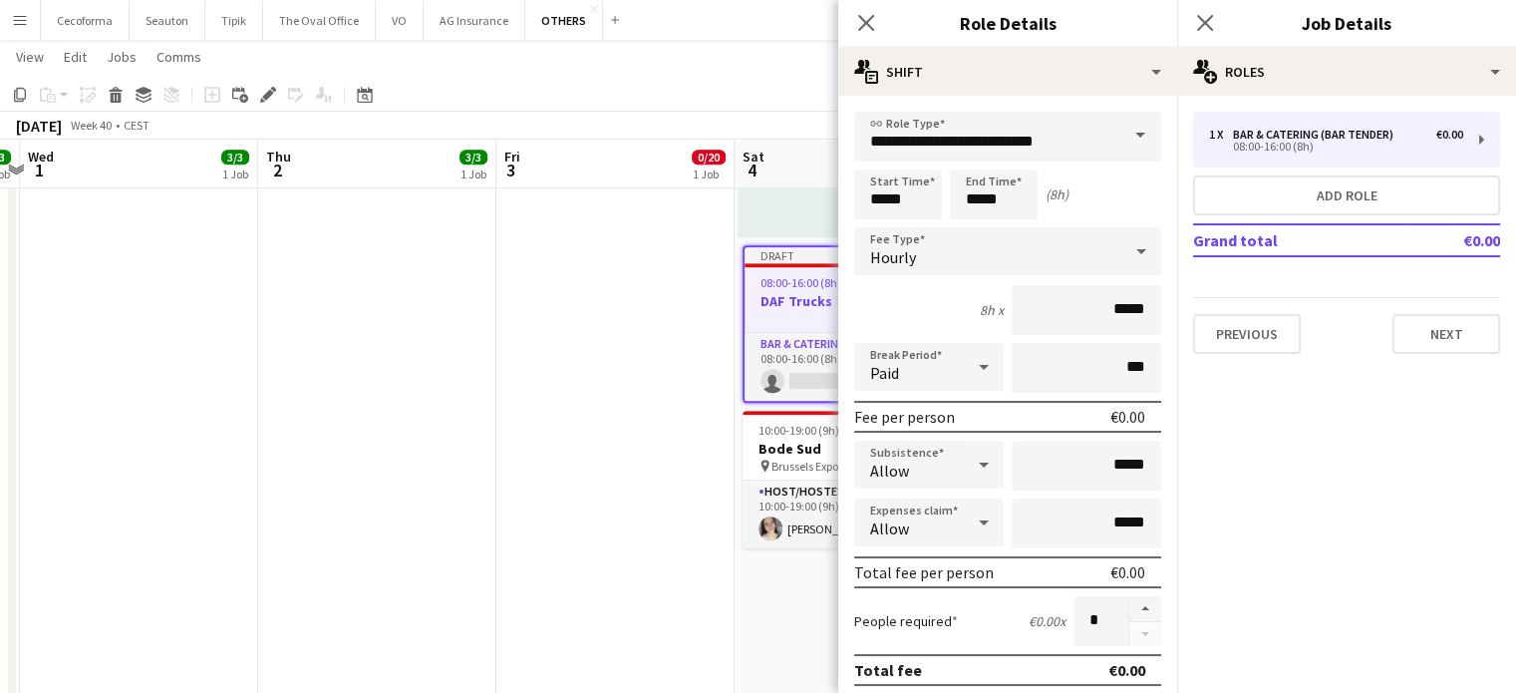
click at [1124, 135] on span at bounding box center [1140, 136] width 42 height 48
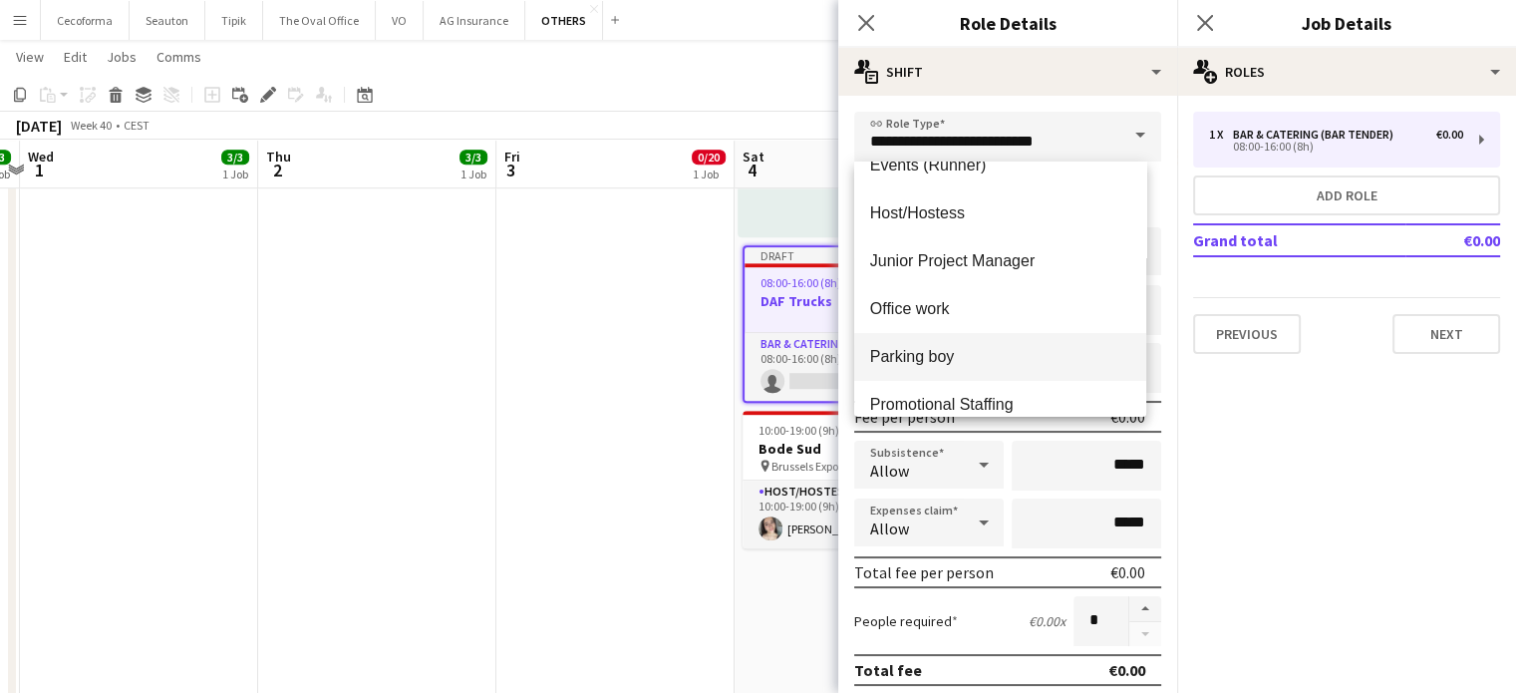
scroll to position [299, 0]
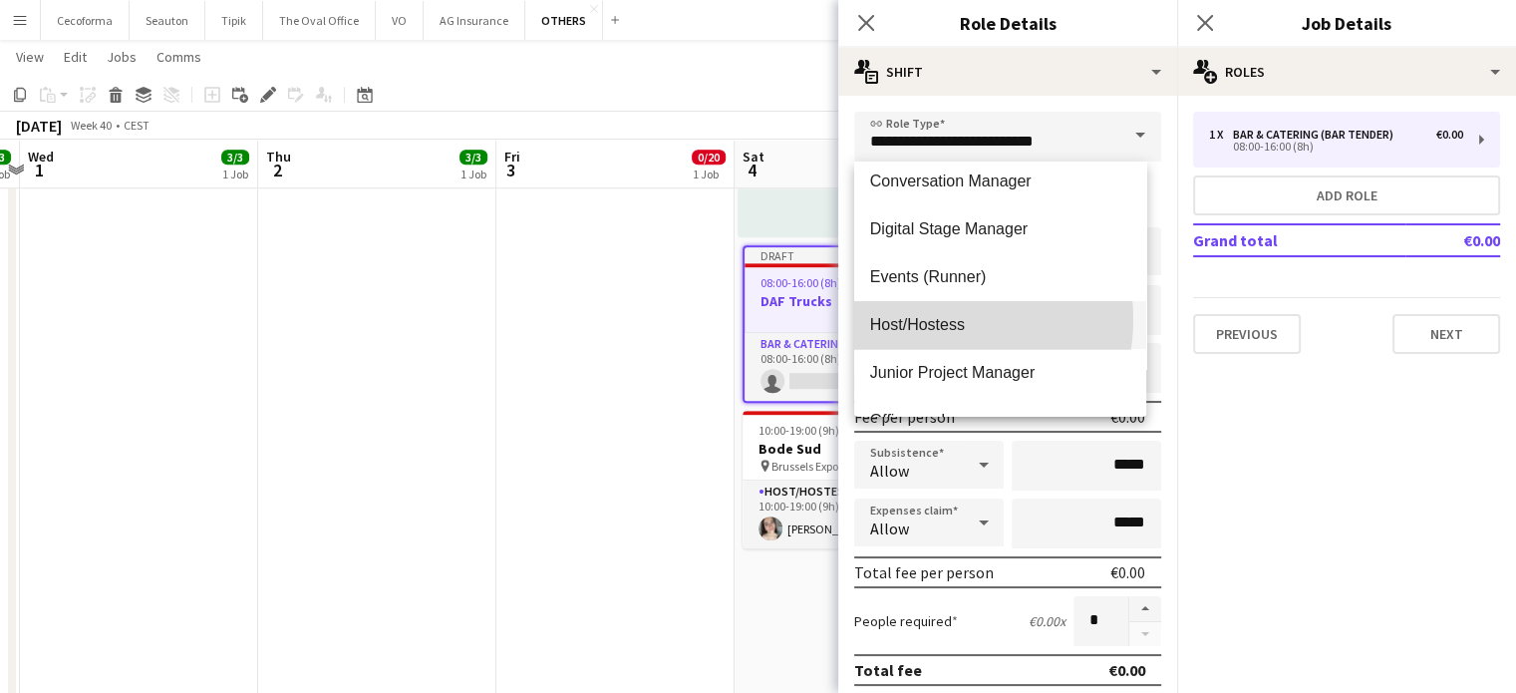
click at [928, 319] on span "Host/Hostess" at bounding box center [1000, 324] width 260 height 19
type input "**********"
type input "******"
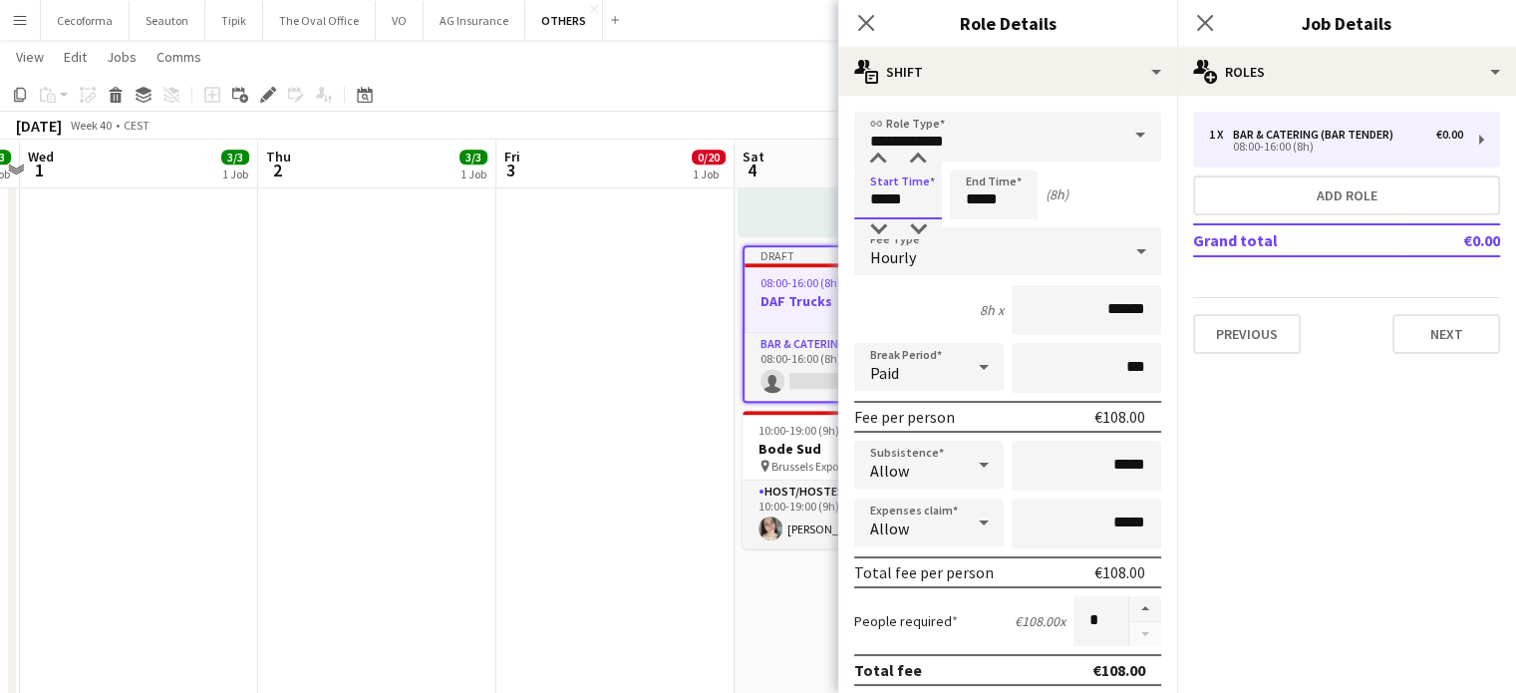
click at [884, 202] on input "*****" at bounding box center [898, 194] width 88 height 50
click at [920, 158] on div at bounding box center [918, 160] width 40 height 20
click at [884, 199] on input "*****" at bounding box center [898, 194] width 88 height 50
click at [877, 156] on div at bounding box center [878, 160] width 40 height 20
type input "*****"
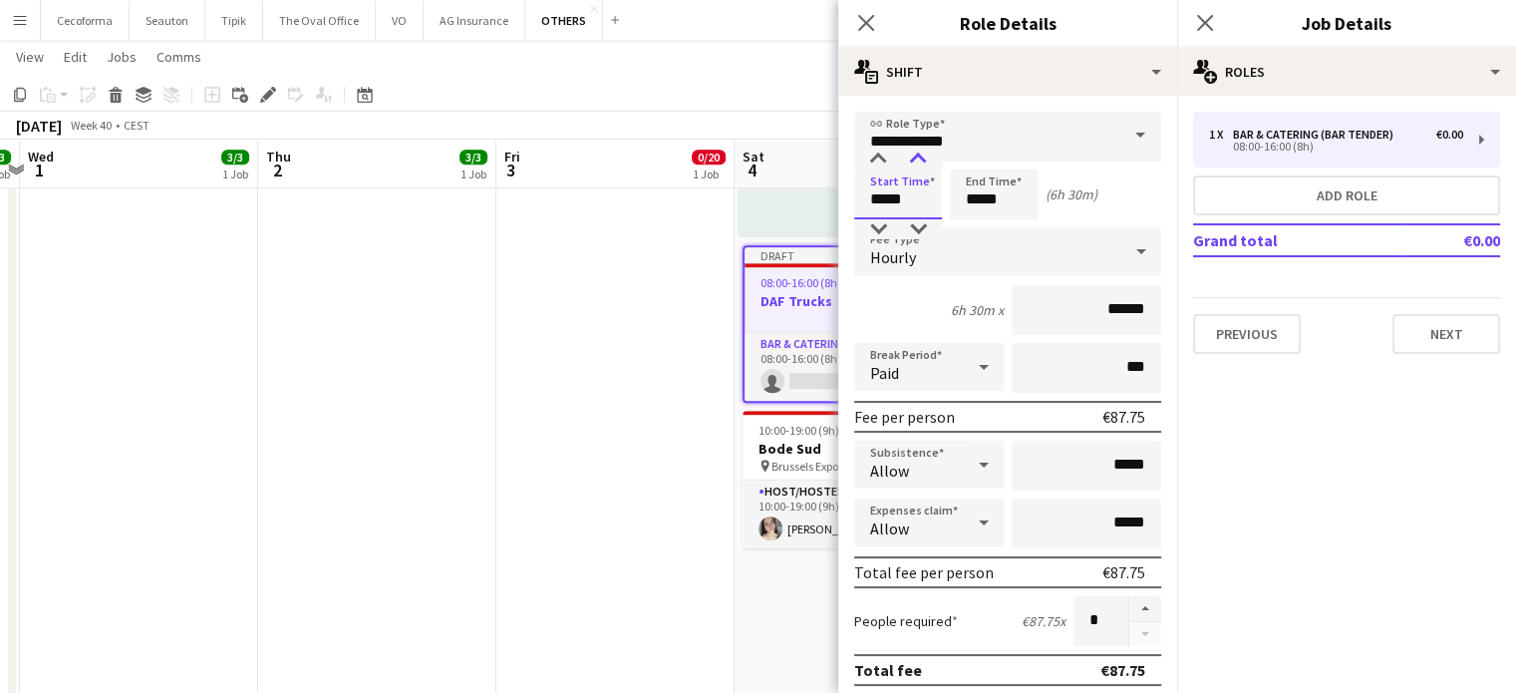
click at [917, 155] on div at bounding box center [918, 160] width 40 height 20
click at [979, 202] on input "*****" at bounding box center [994, 194] width 88 height 50
click at [973, 158] on div at bounding box center [974, 160] width 40 height 20
type input "*****"
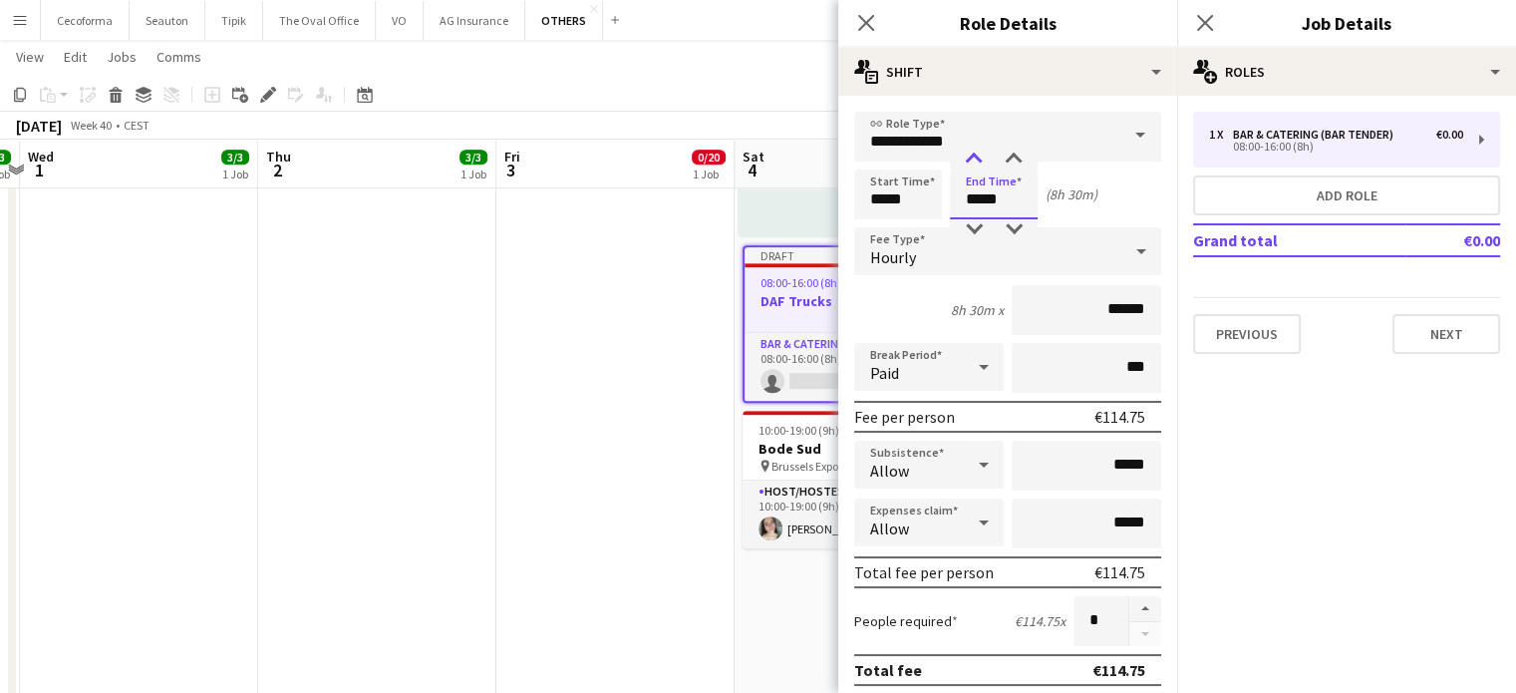
click at [973, 158] on div at bounding box center [974, 160] width 40 height 20
click at [979, 365] on icon at bounding box center [984, 367] width 10 height 5
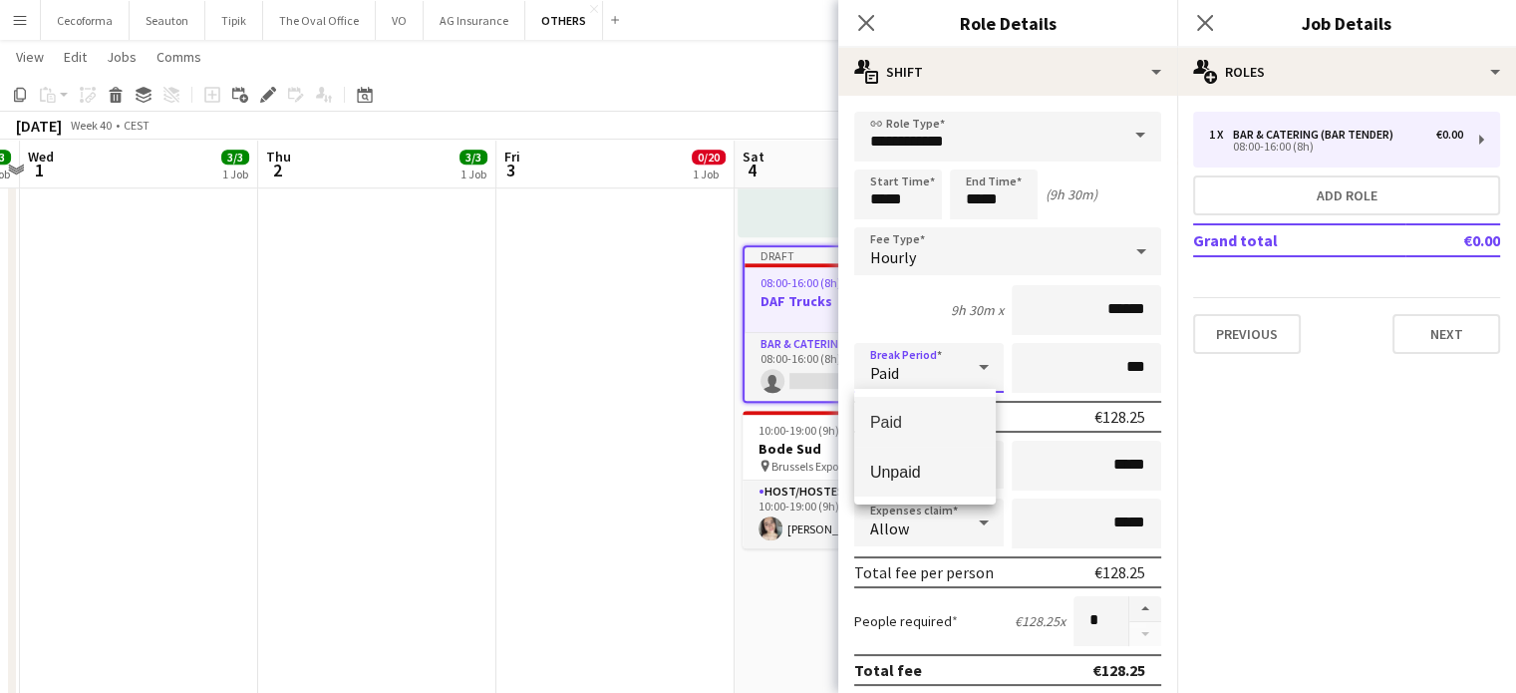
click at [909, 471] on span "Unpaid" at bounding box center [925, 472] width 110 height 19
click at [1116, 369] on input "***" at bounding box center [1087, 368] width 150 height 50
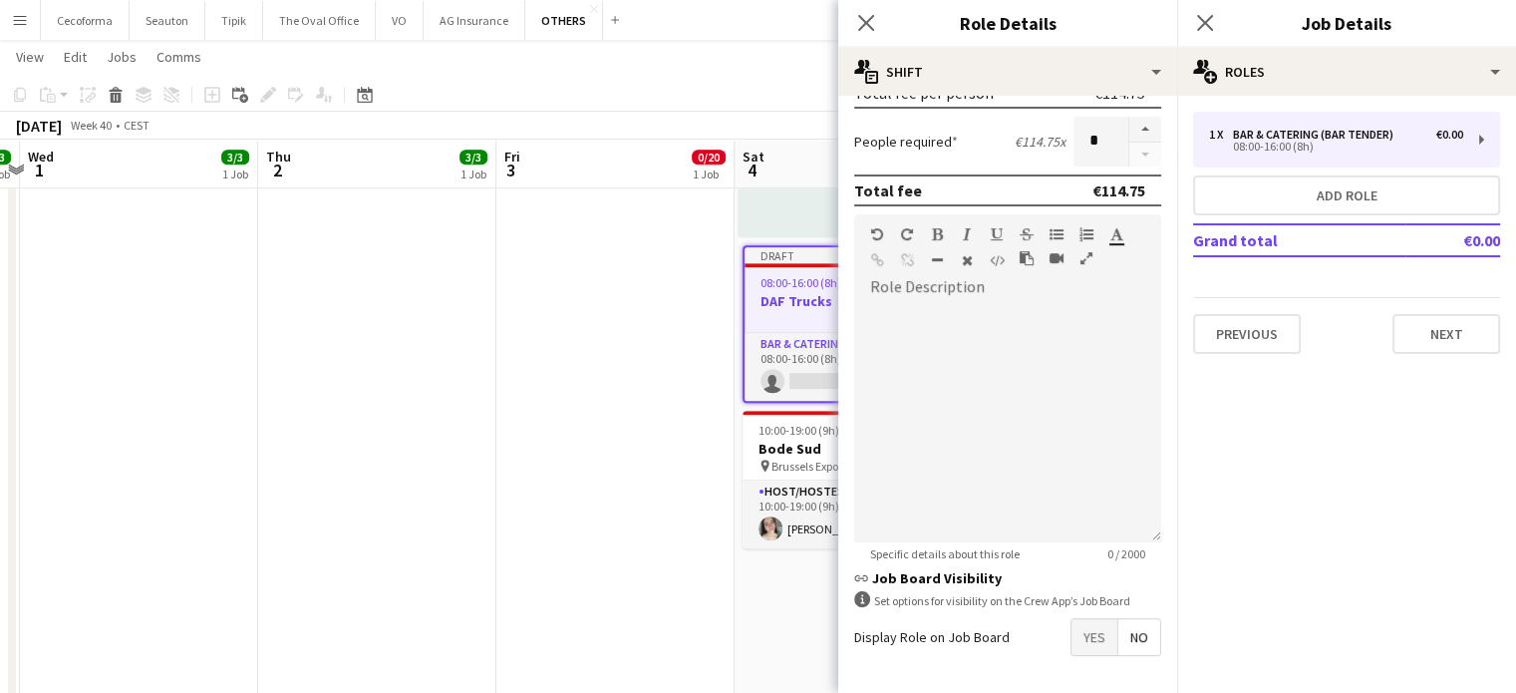
scroll to position [498, 0]
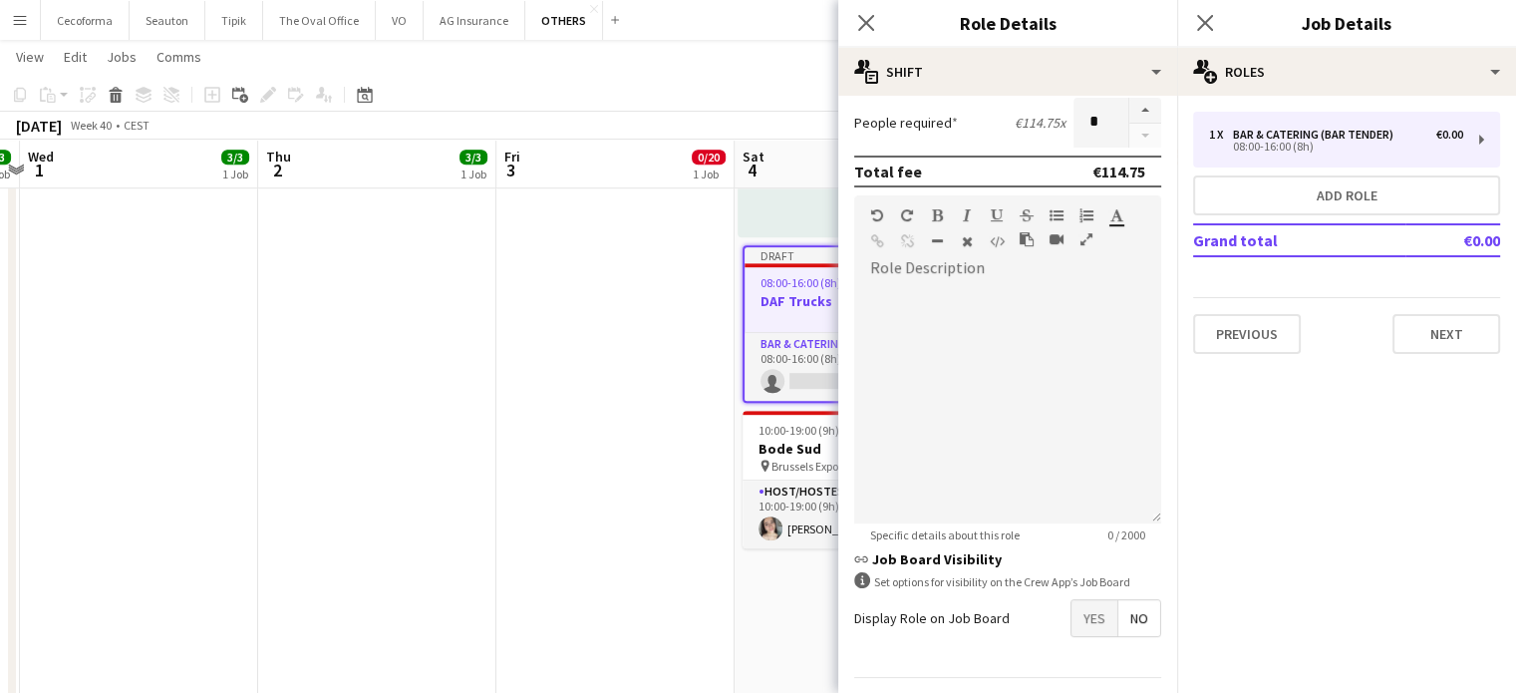
type input "****"
click at [1081, 612] on span "Yes" at bounding box center [1095, 618] width 46 height 36
click at [1121, 652] on span "No" at bounding box center [1139, 661] width 42 height 36
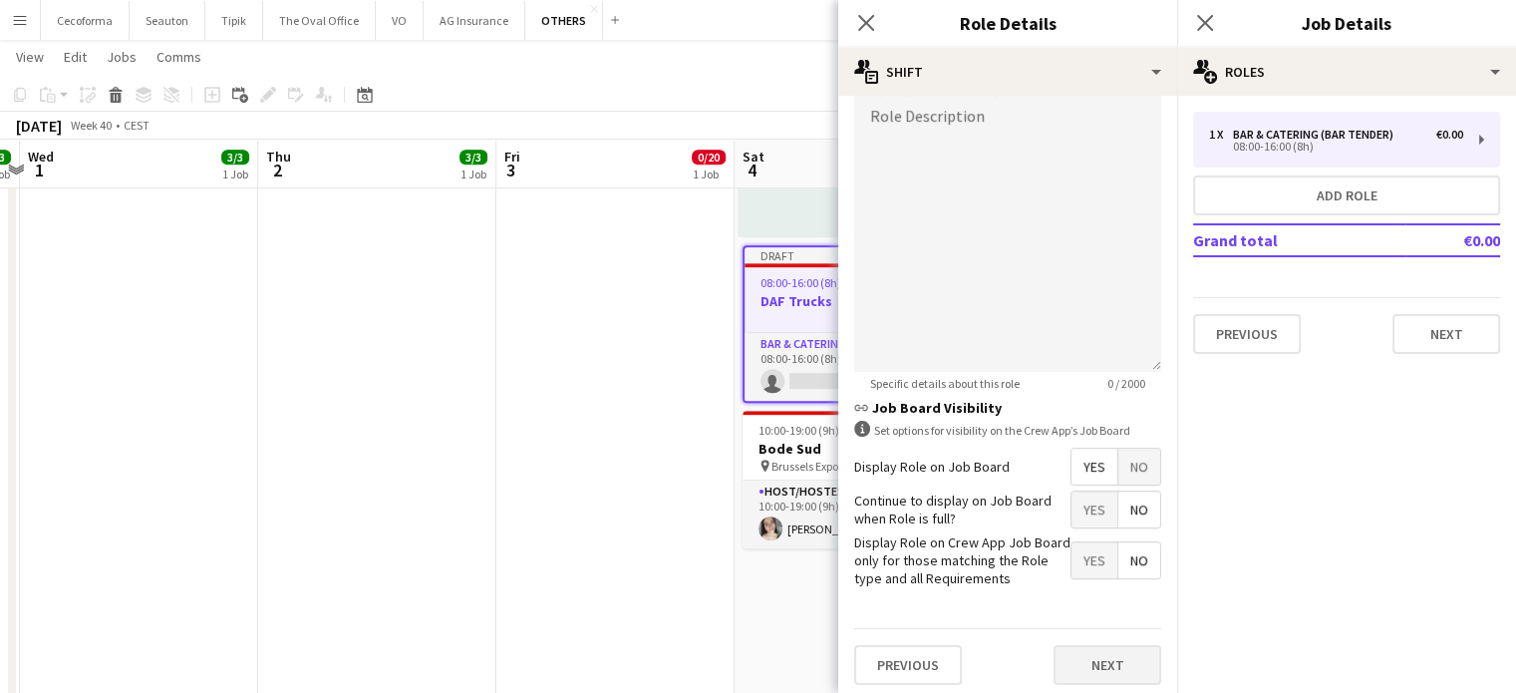
scroll to position [652, 0]
click at [1081, 558] on span "Yes" at bounding box center [1095, 558] width 46 height 36
click at [1099, 665] on button "Next" at bounding box center [1108, 663] width 108 height 40
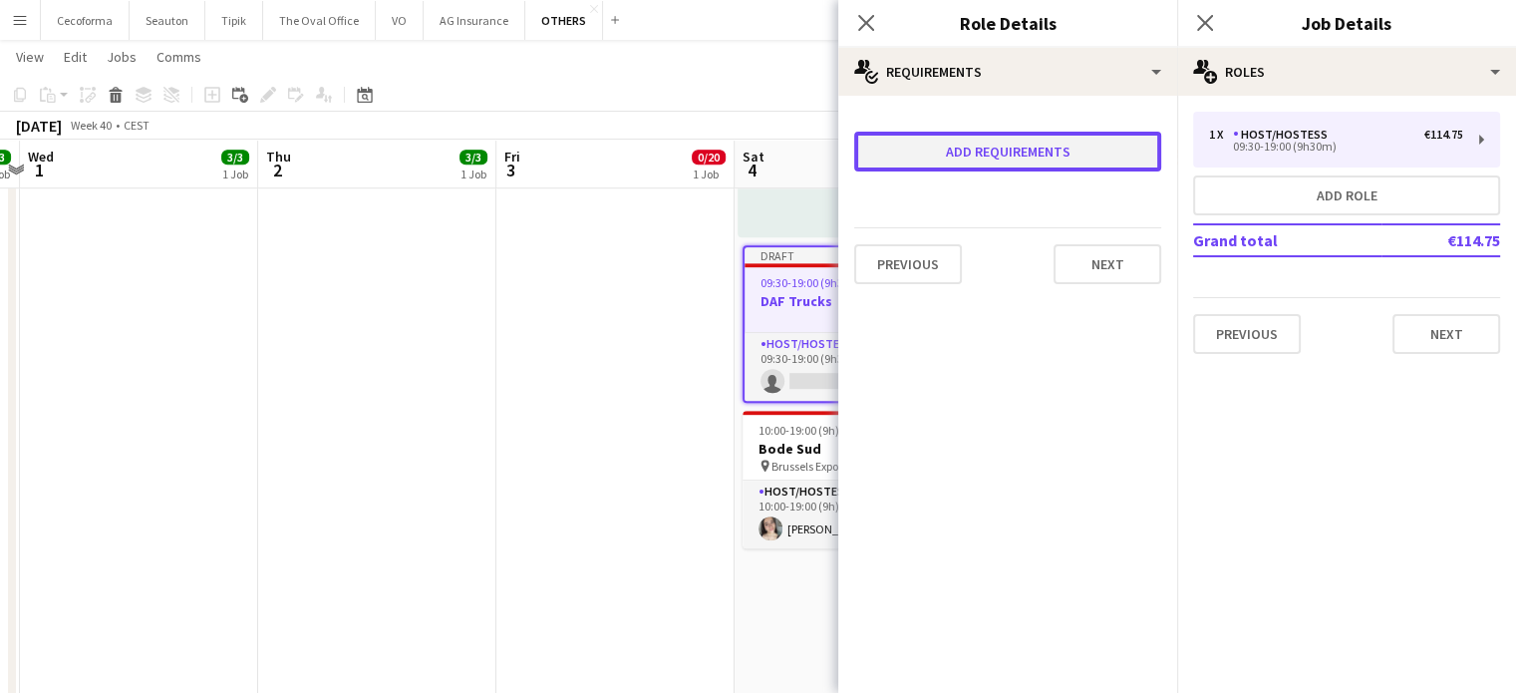
click at [981, 154] on button "Add requirements" at bounding box center [1007, 152] width 307 height 40
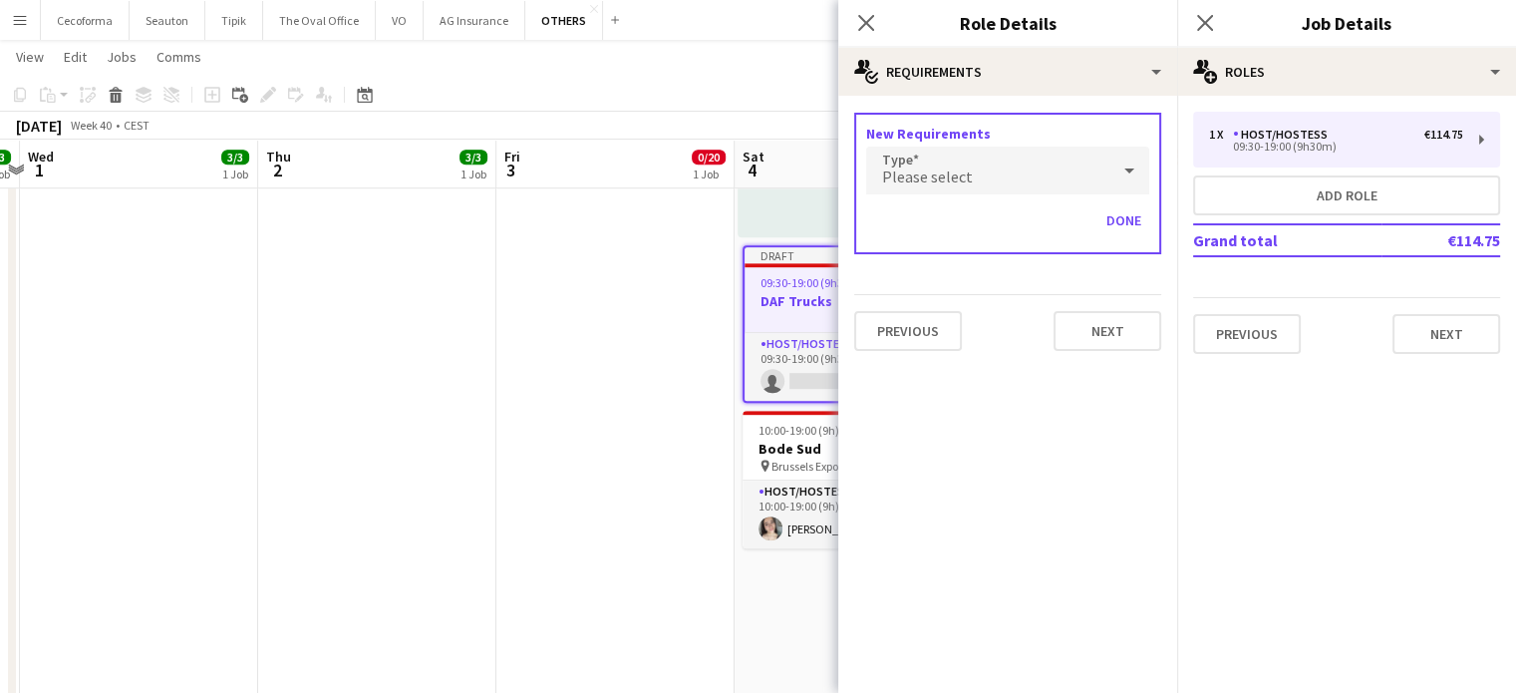
click at [955, 182] on span "Please select" at bounding box center [927, 176] width 91 height 20
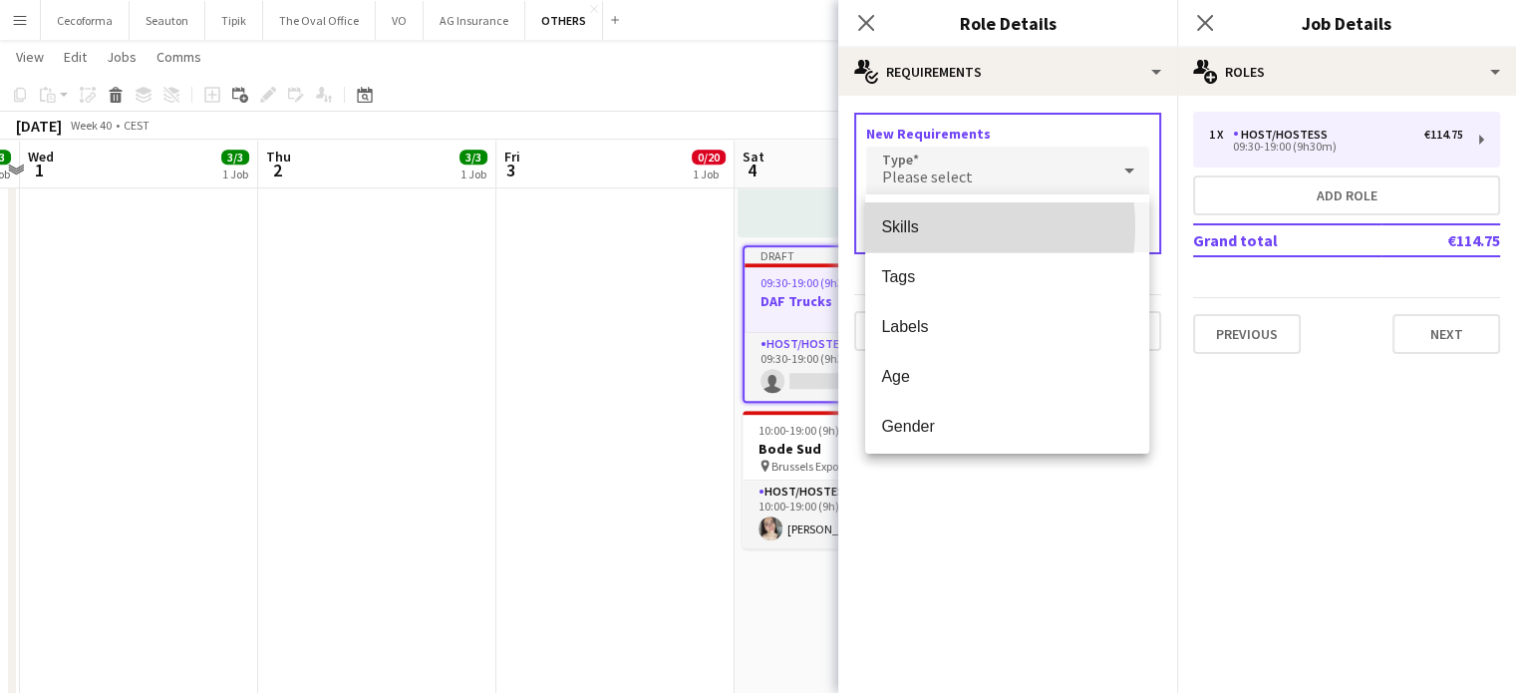
click at [906, 226] on span "Skills" at bounding box center [1007, 226] width 252 height 19
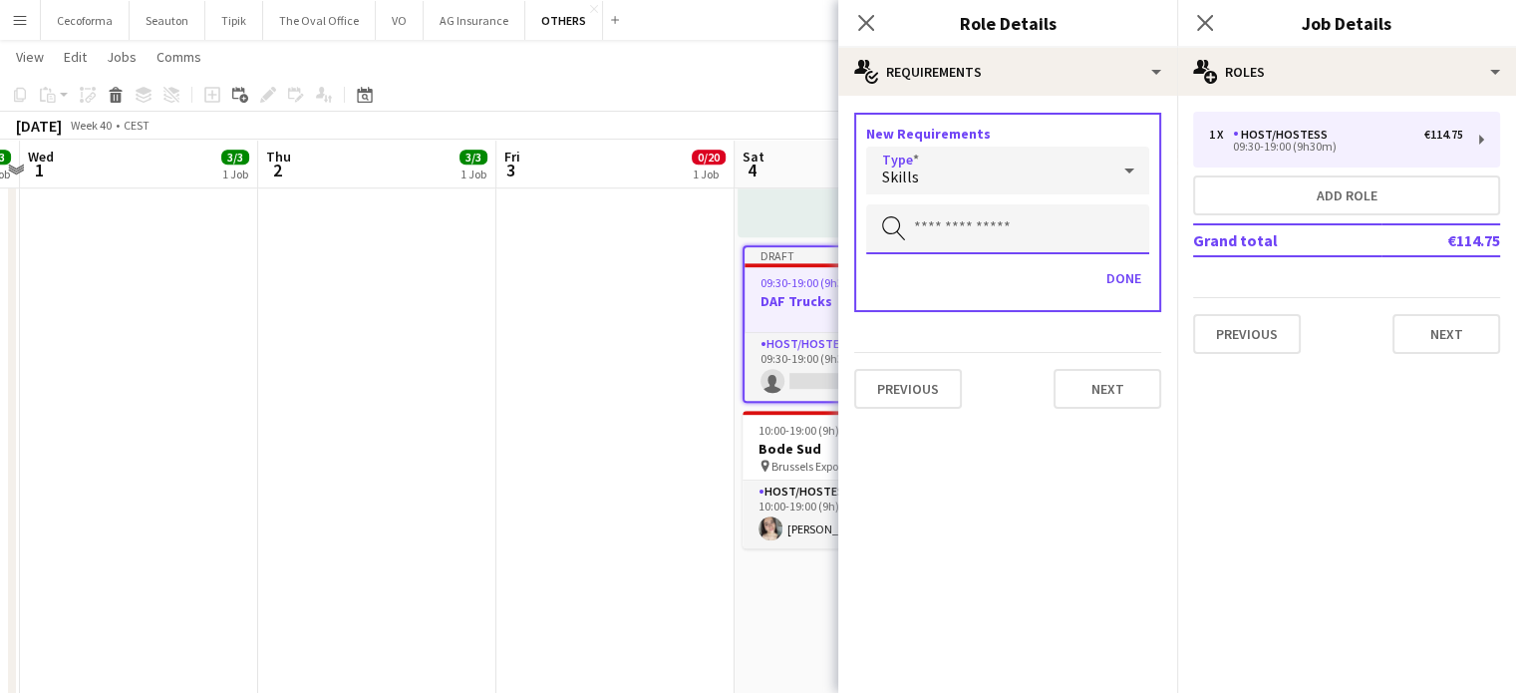
click at [953, 228] on input "text" at bounding box center [1007, 229] width 283 height 50
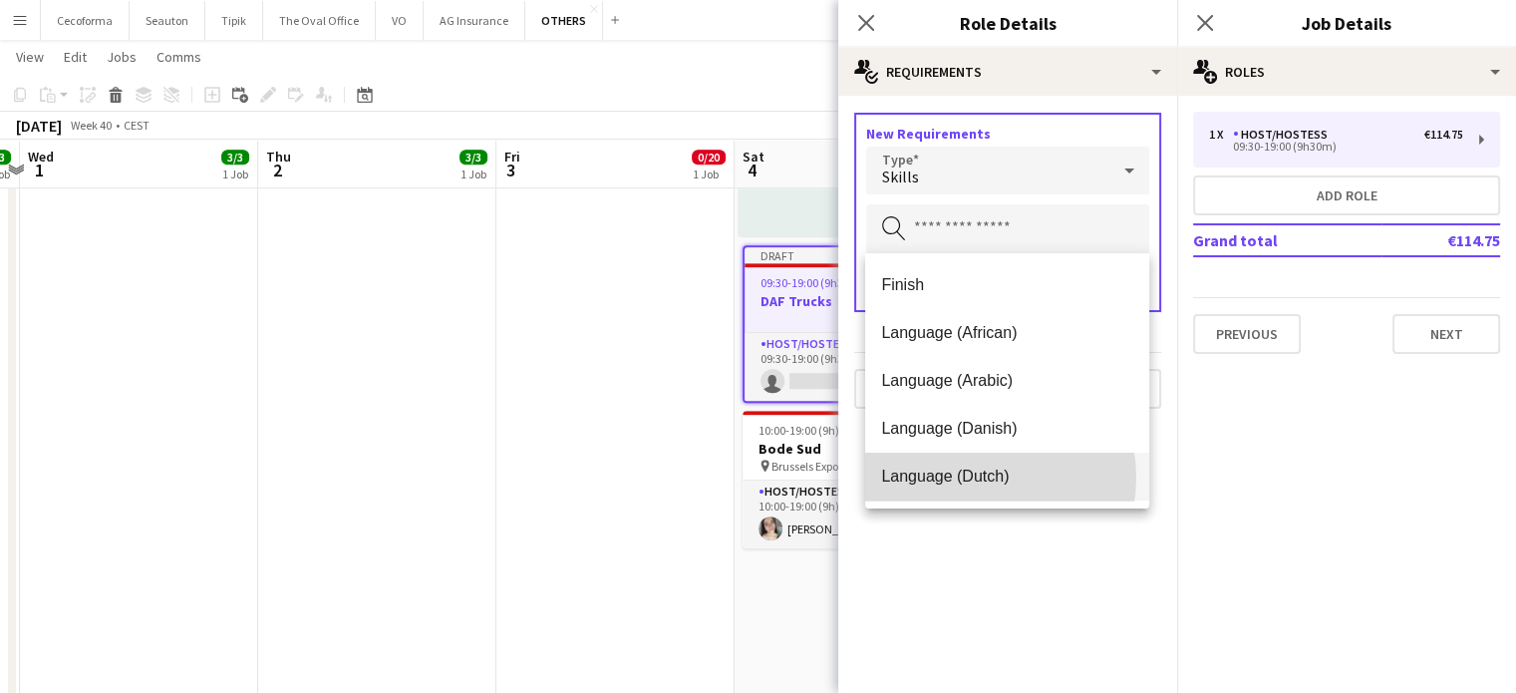
click at [969, 477] on span "Language (Dutch)" at bounding box center [1007, 476] width 252 height 19
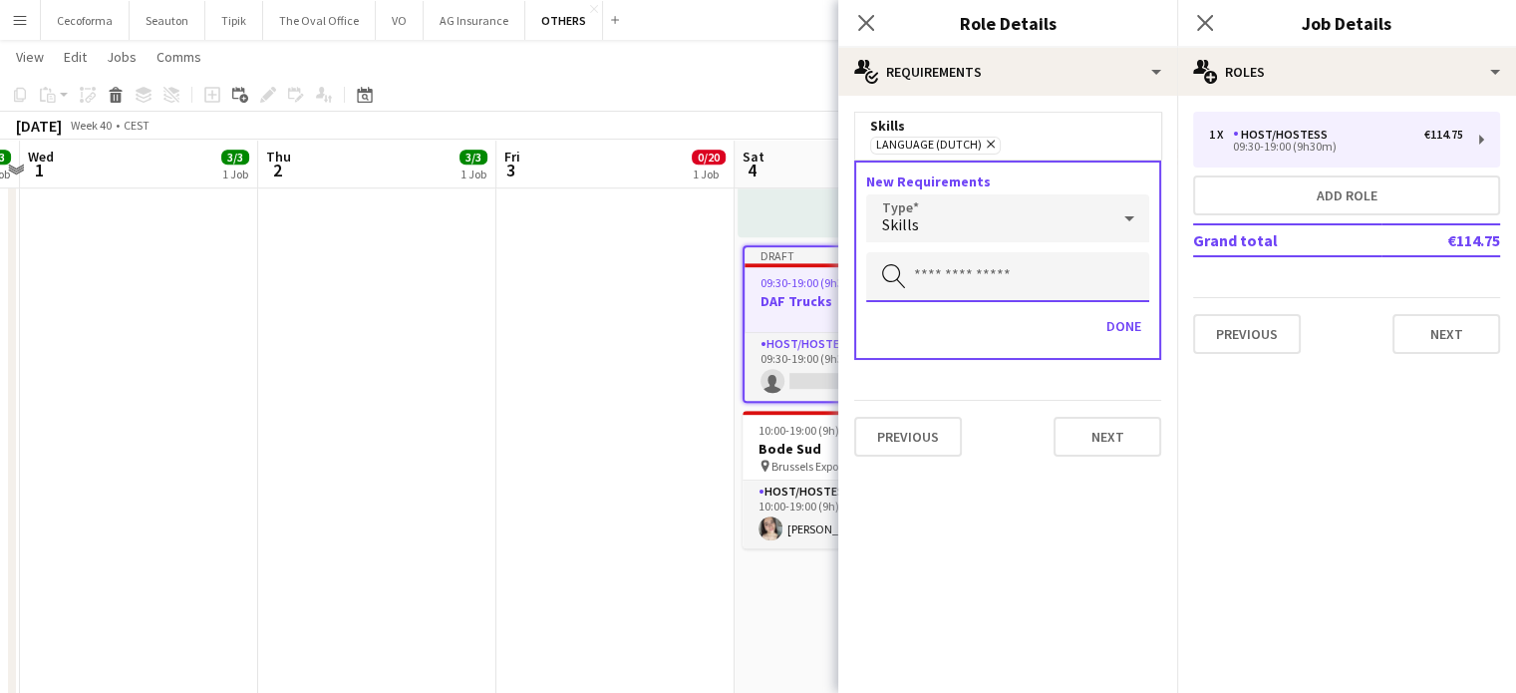
click at [929, 264] on input "text" at bounding box center [1007, 277] width 283 height 50
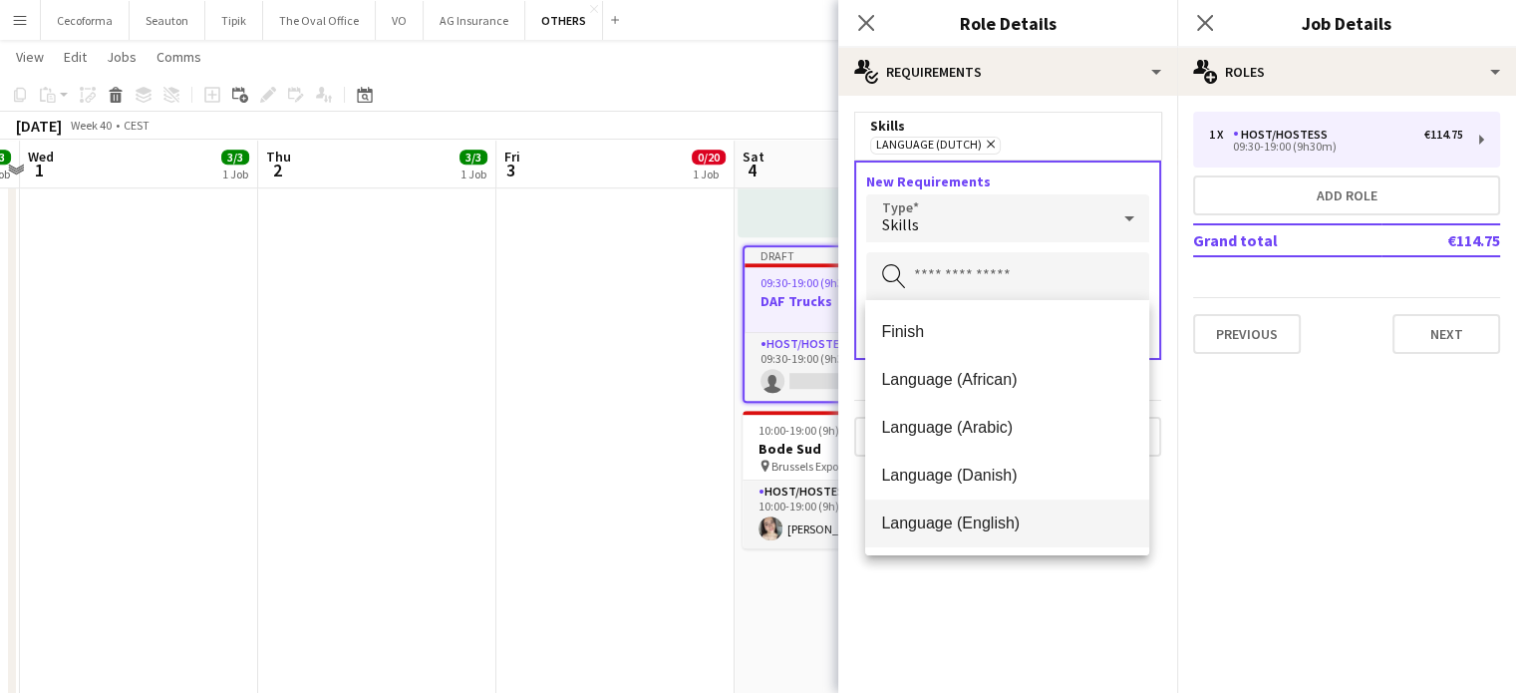
click at [981, 513] on span "Language (English)" at bounding box center [1007, 522] width 252 height 19
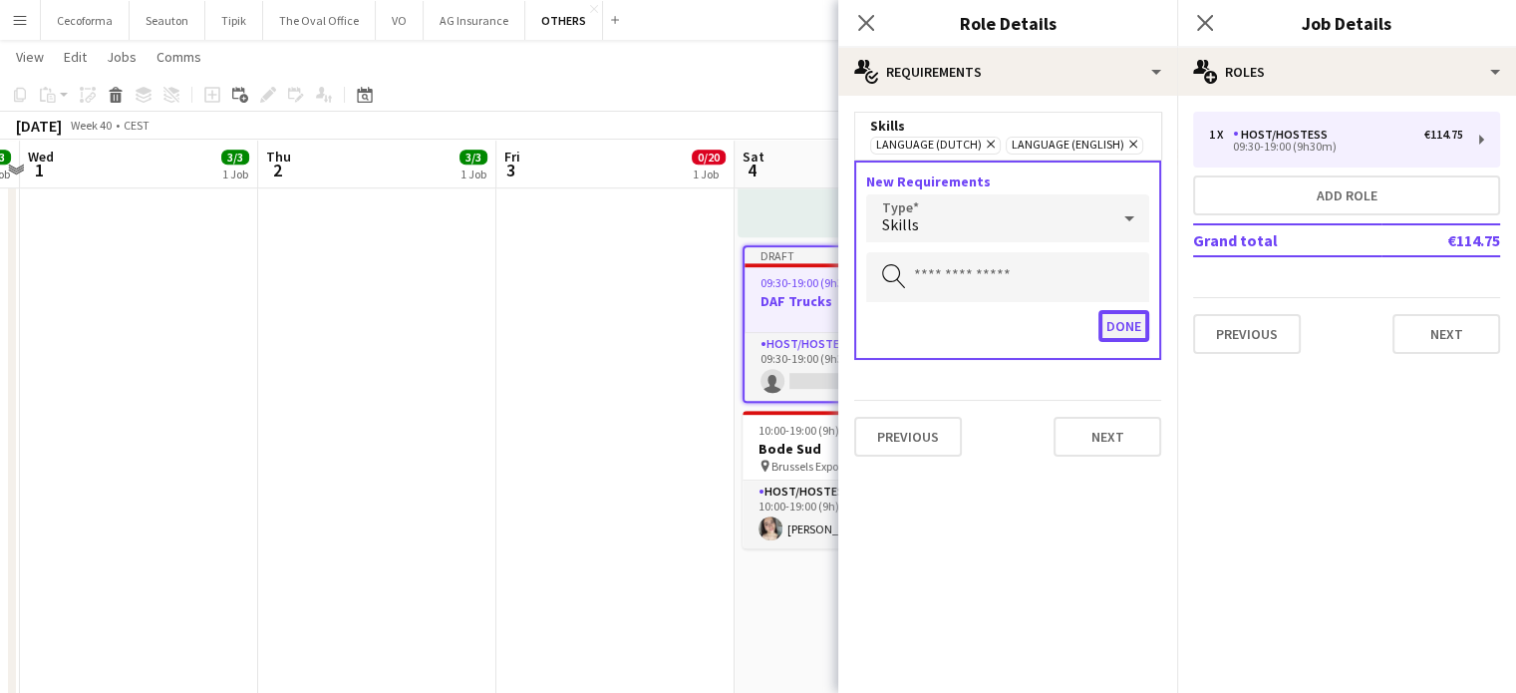
click at [1121, 323] on button "Done" at bounding box center [1124, 326] width 51 height 32
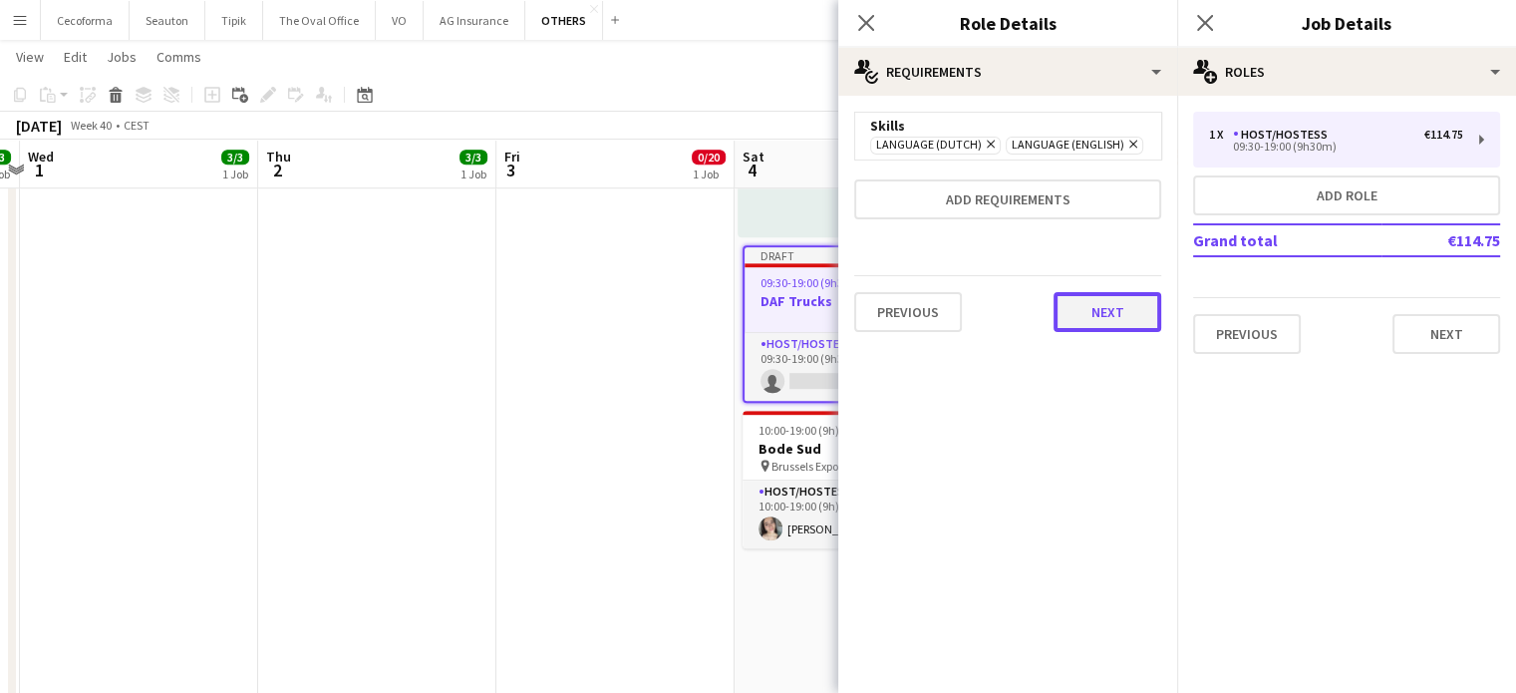
click at [1120, 314] on button "Next" at bounding box center [1108, 312] width 108 height 40
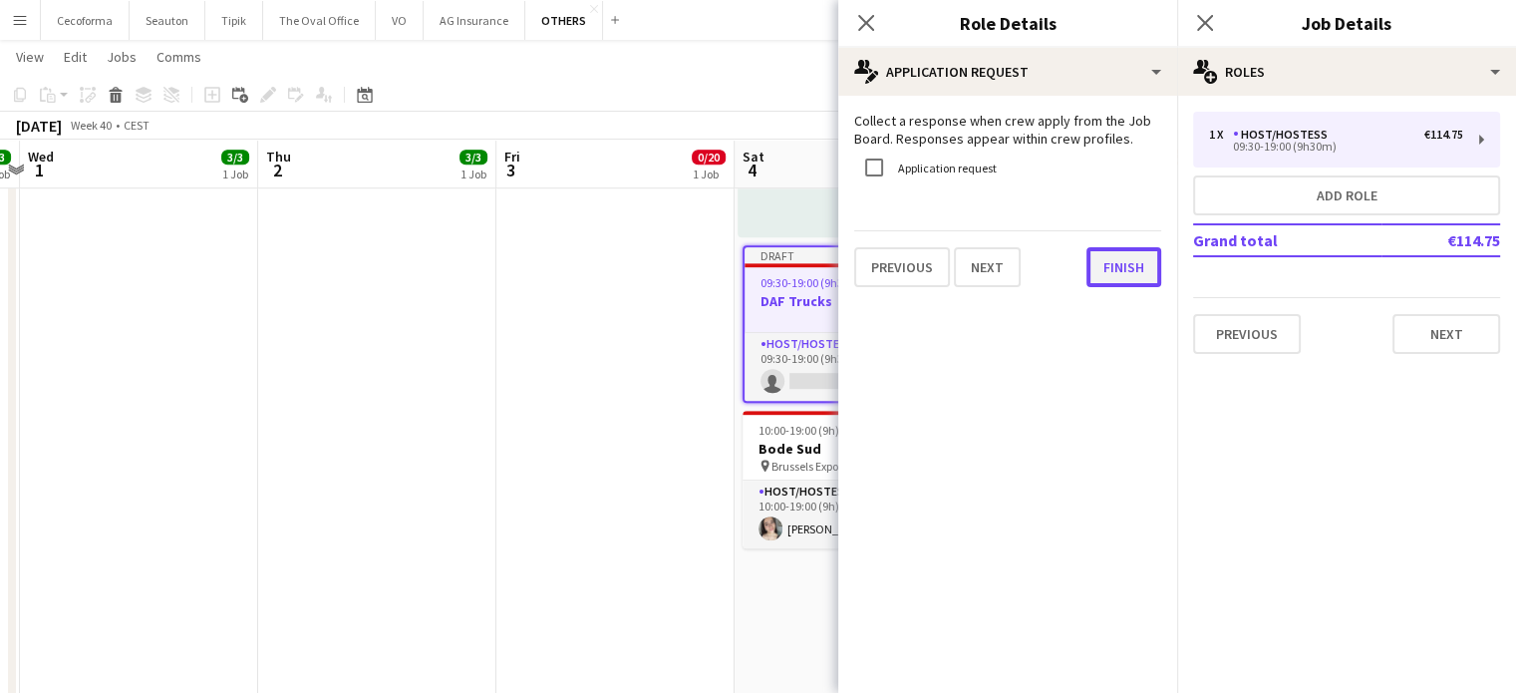
click at [1122, 266] on button "Finish" at bounding box center [1124, 267] width 75 height 40
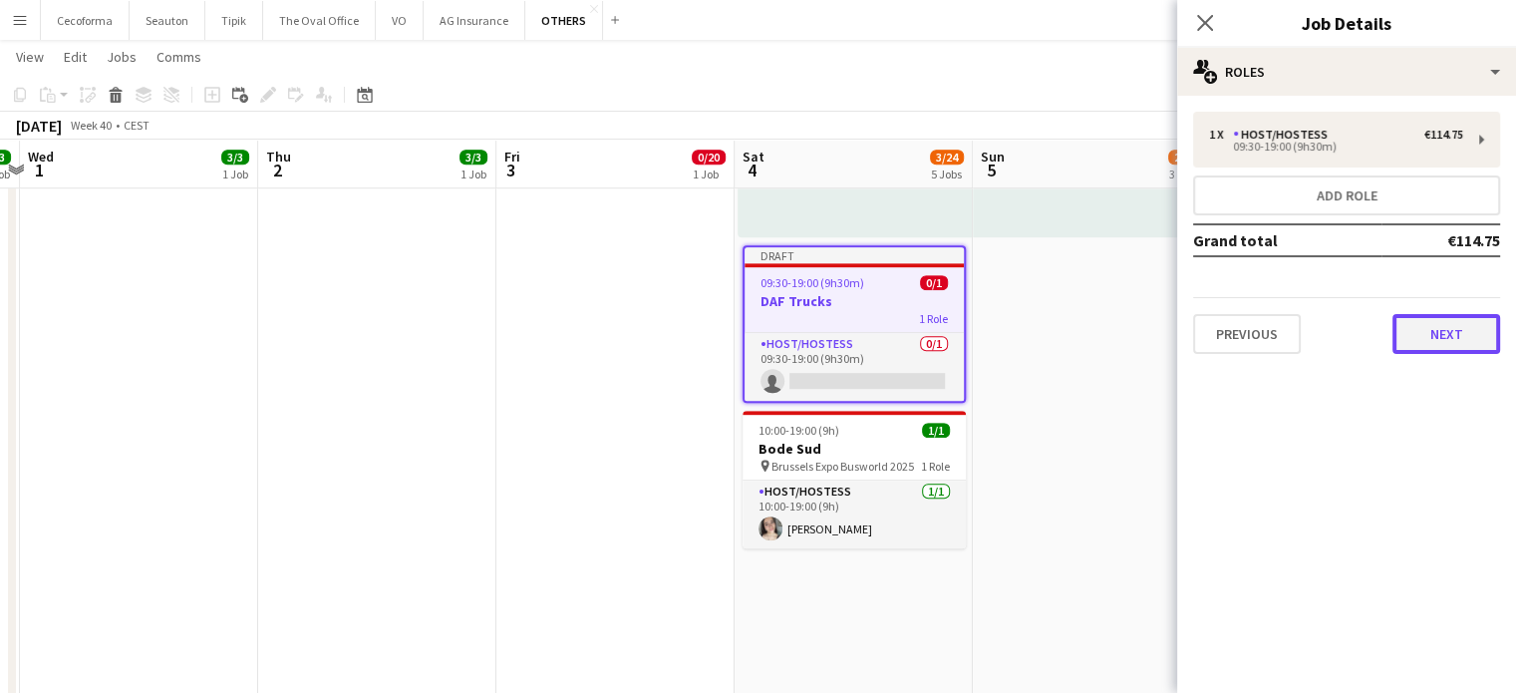
click at [1446, 333] on button "Next" at bounding box center [1447, 334] width 108 height 40
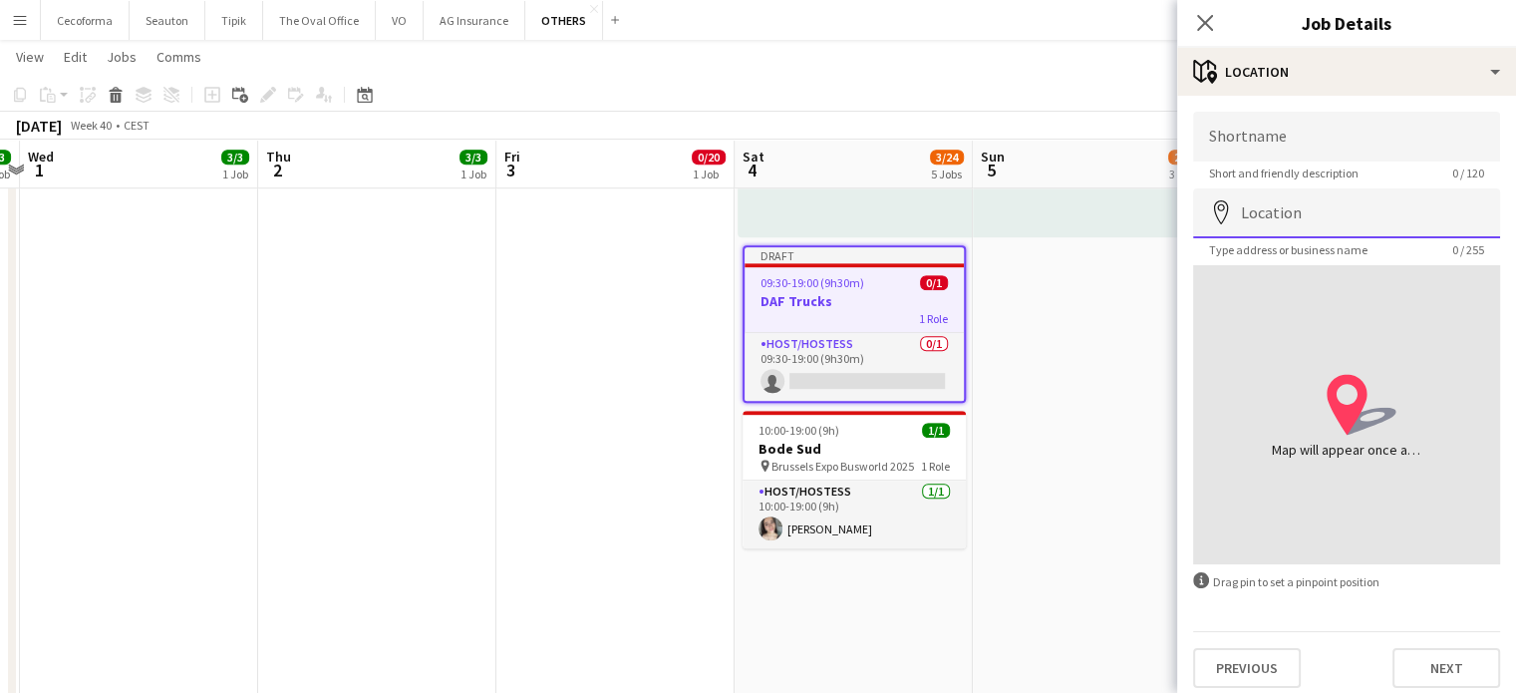
click at [1288, 221] on input "Location" at bounding box center [1346, 213] width 307 height 50
type input "**********"
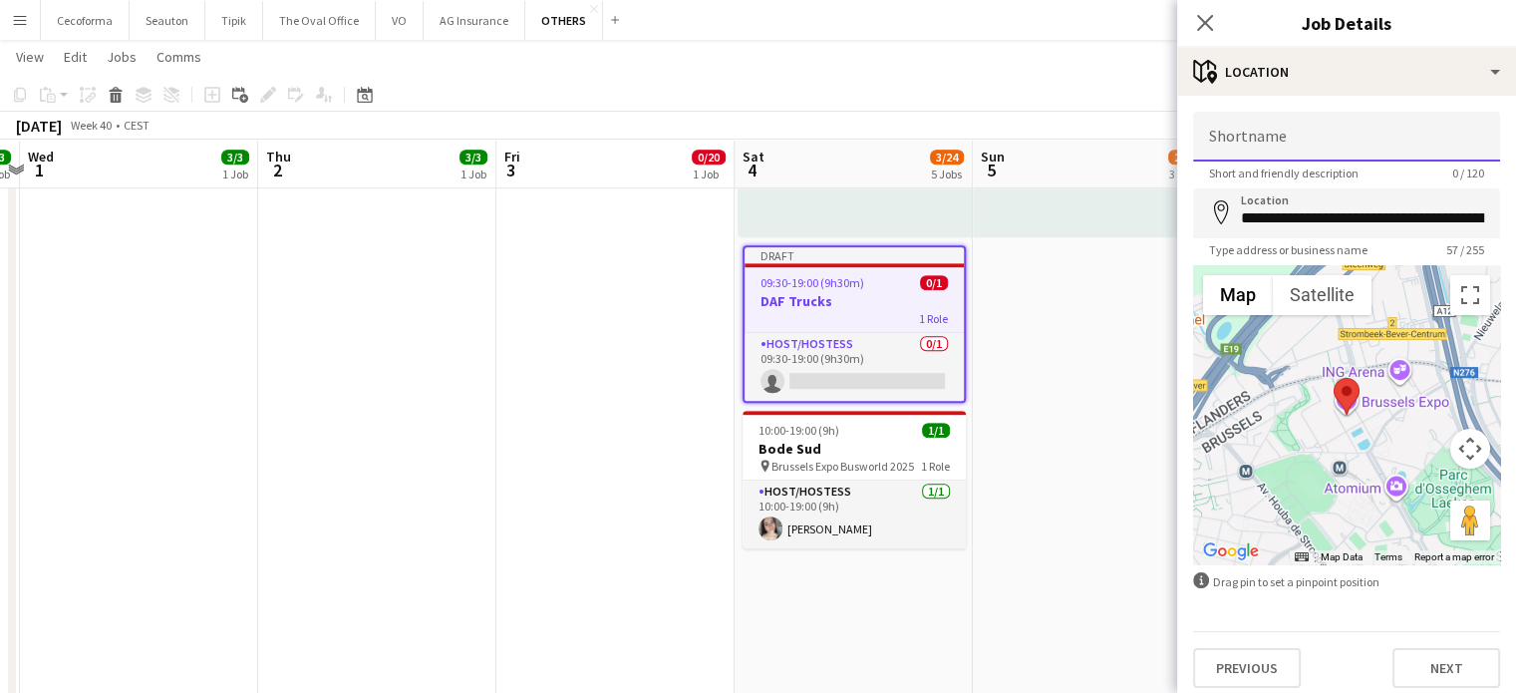
click at [1303, 139] on input "Shortname" at bounding box center [1346, 137] width 307 height 50
type input "**********"
click at [1439, 660] on button "Next" at bounding box center [1447, 668] width 108 height 40
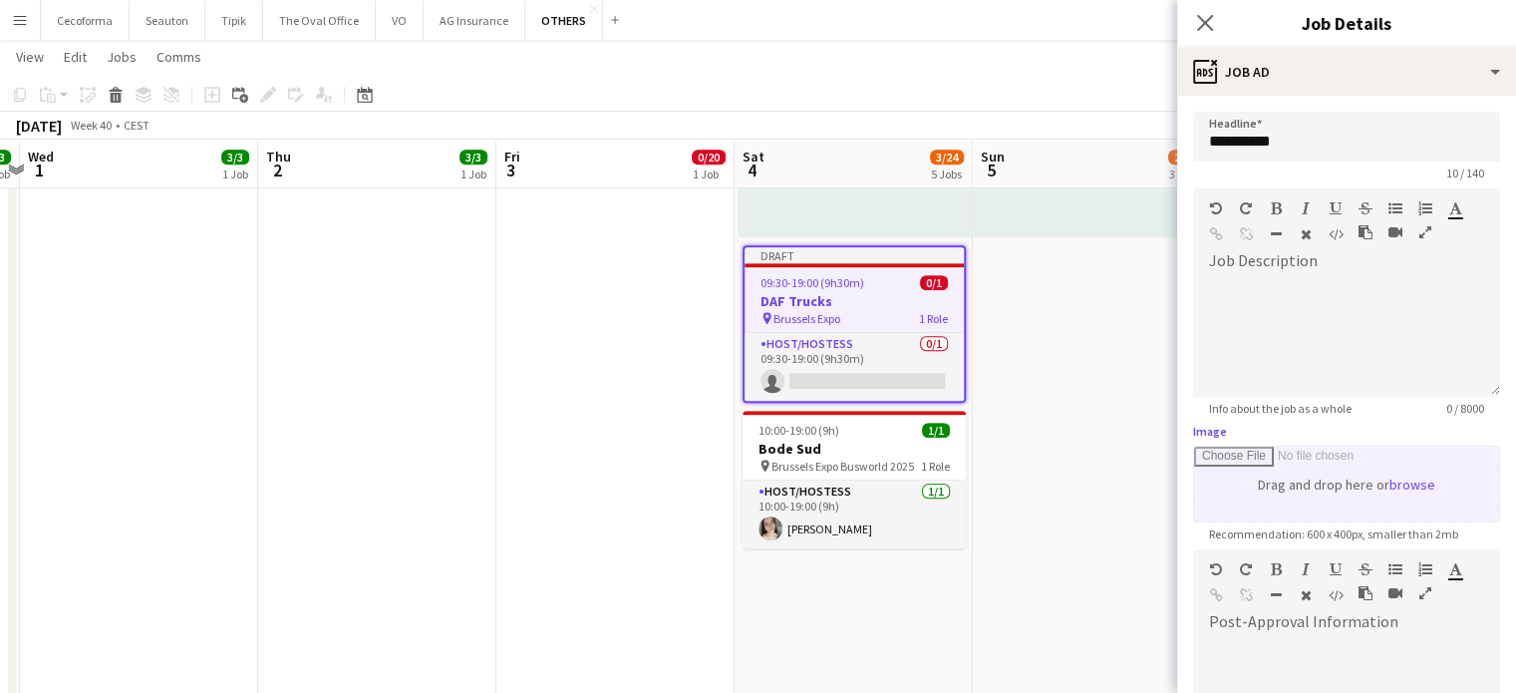
click at [1365, 492] on input "Image" at bounding box center [1346, 484] width 305 height 75
type input "**********"
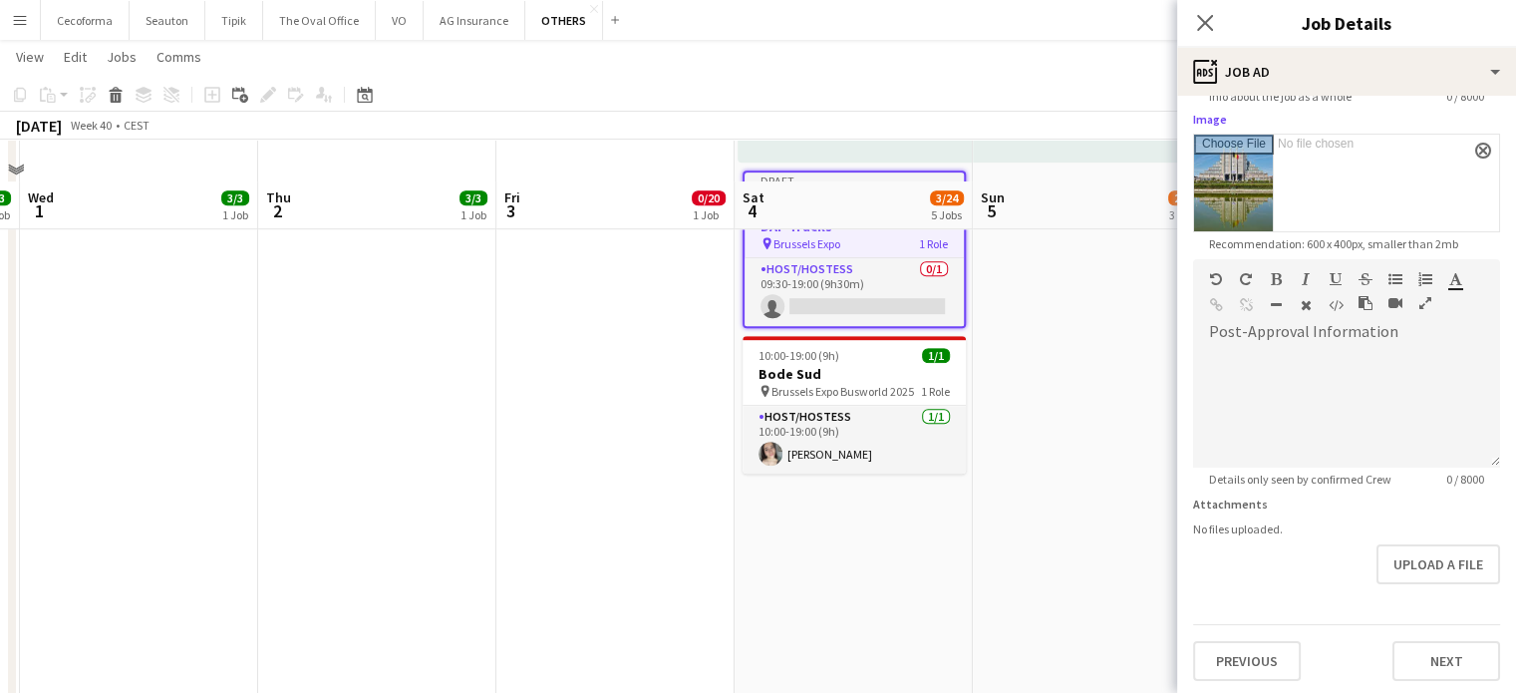
scroll to position [1194, 0]
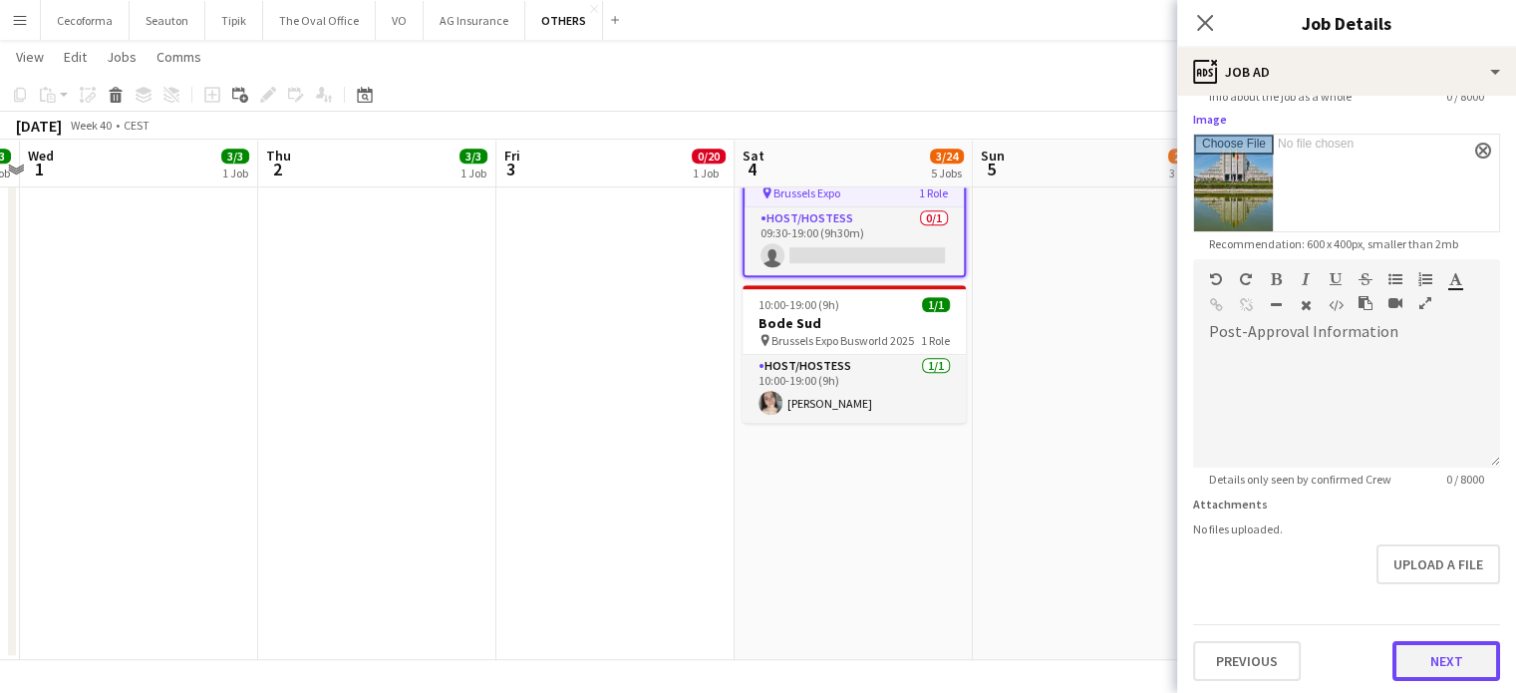
click at [1444, 658] on button "Next" at bounding box center [1447, 661] width 108 height 40
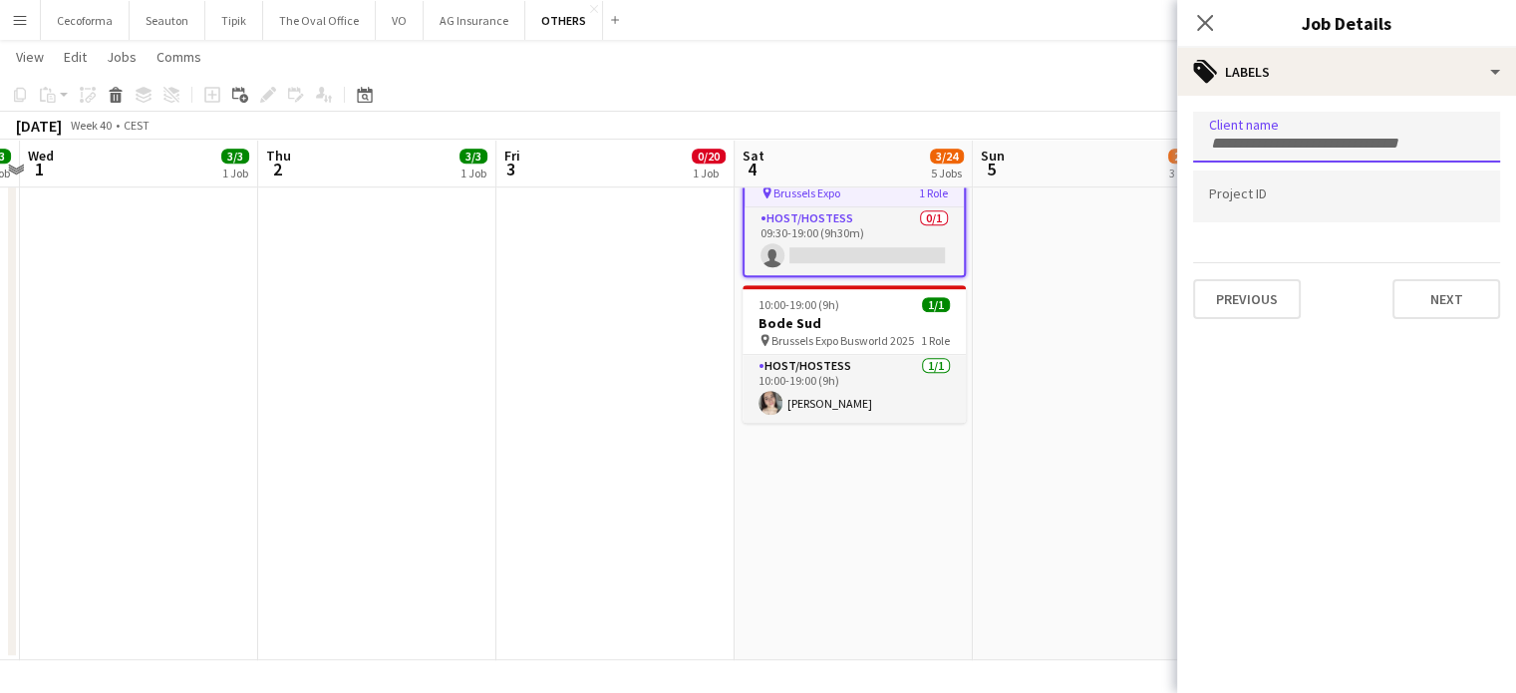
click at [1292, 143] on input "Type to search client labels..." at bounding box center [1346, 144] width 275 height 18
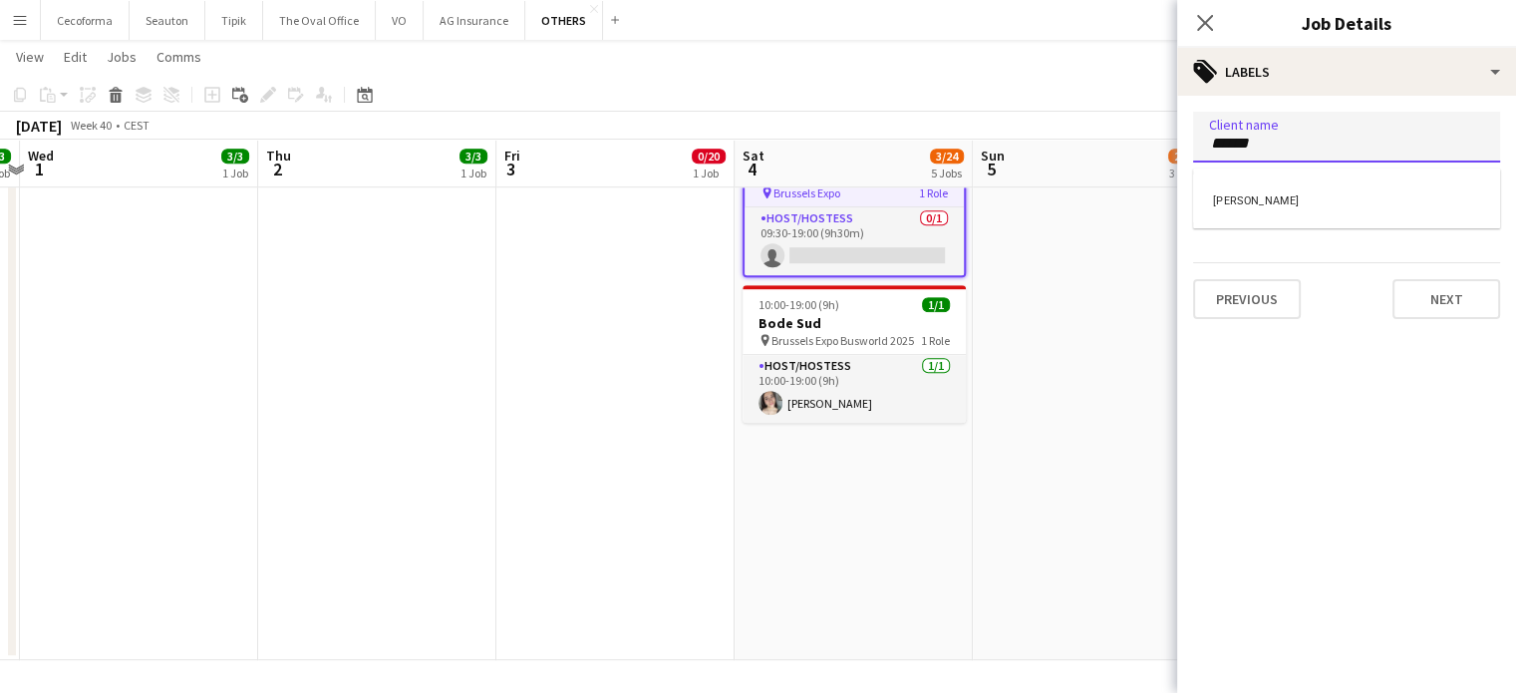
type input "******"
click at [1229, 198] on div "[PERSON_NAME]" at bounding box center [1346, 198] width 307 height 48
click at [1244, 213] on div at bounding box center [1346, 196] width 307 height 51
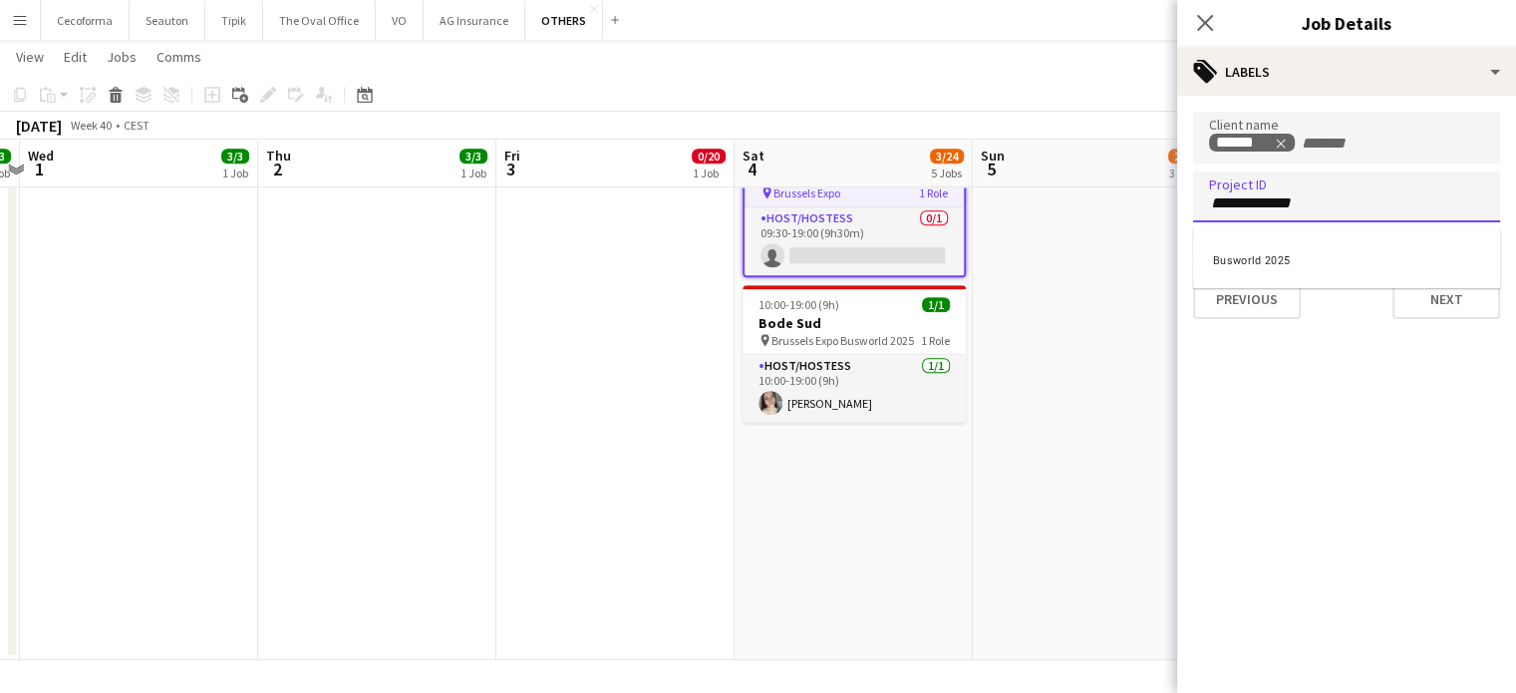
type input "**********"
click at [1257, 264] on div "Busworld 2025" at bounding box center [1346, 258] width 307 height 48
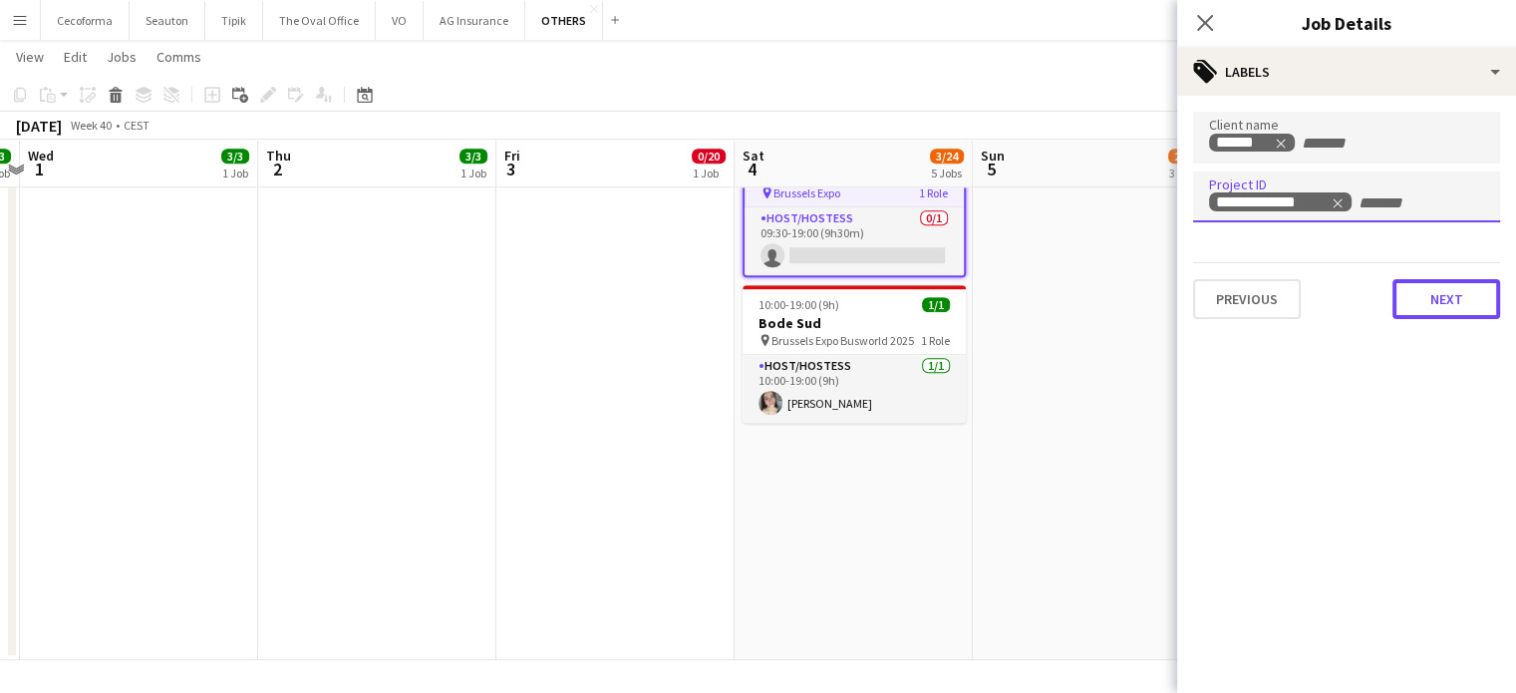
click at [1445, 297] on button "Next" at bounding box center [1447, 299] width 108 height 40
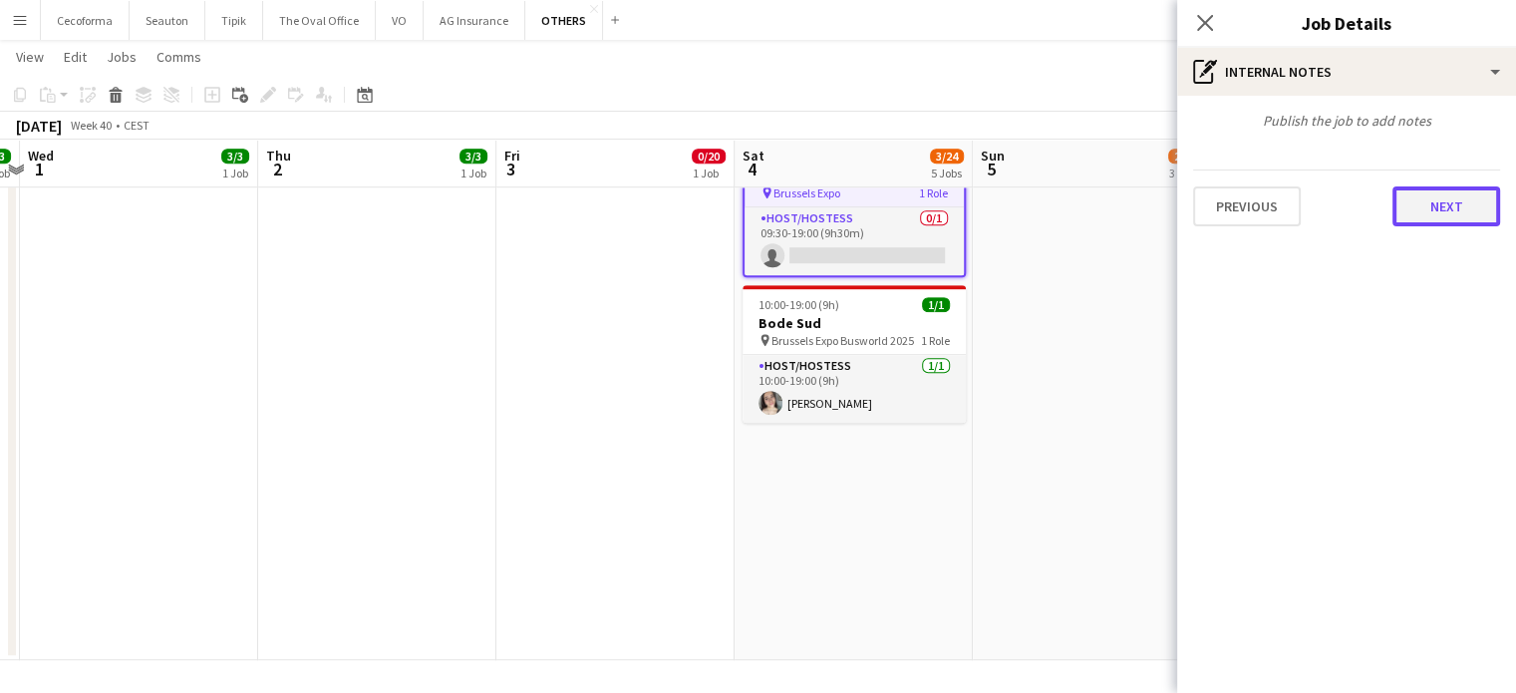
click at [1445, 204] on button "Next" at bounding box center [1447, 206] width 108 height 40
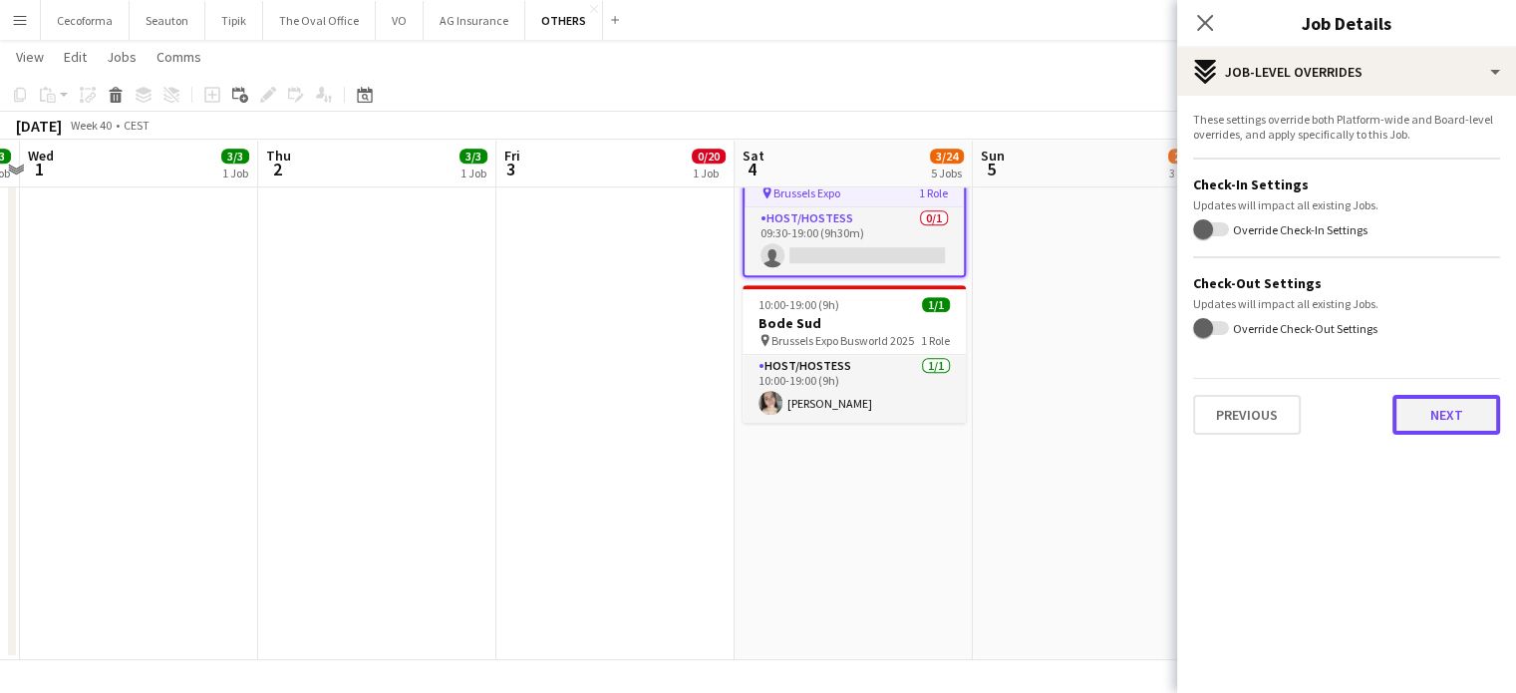
click at [1439, 414] on button "Next" at bounding box center [1447, 415] width 108 height 40
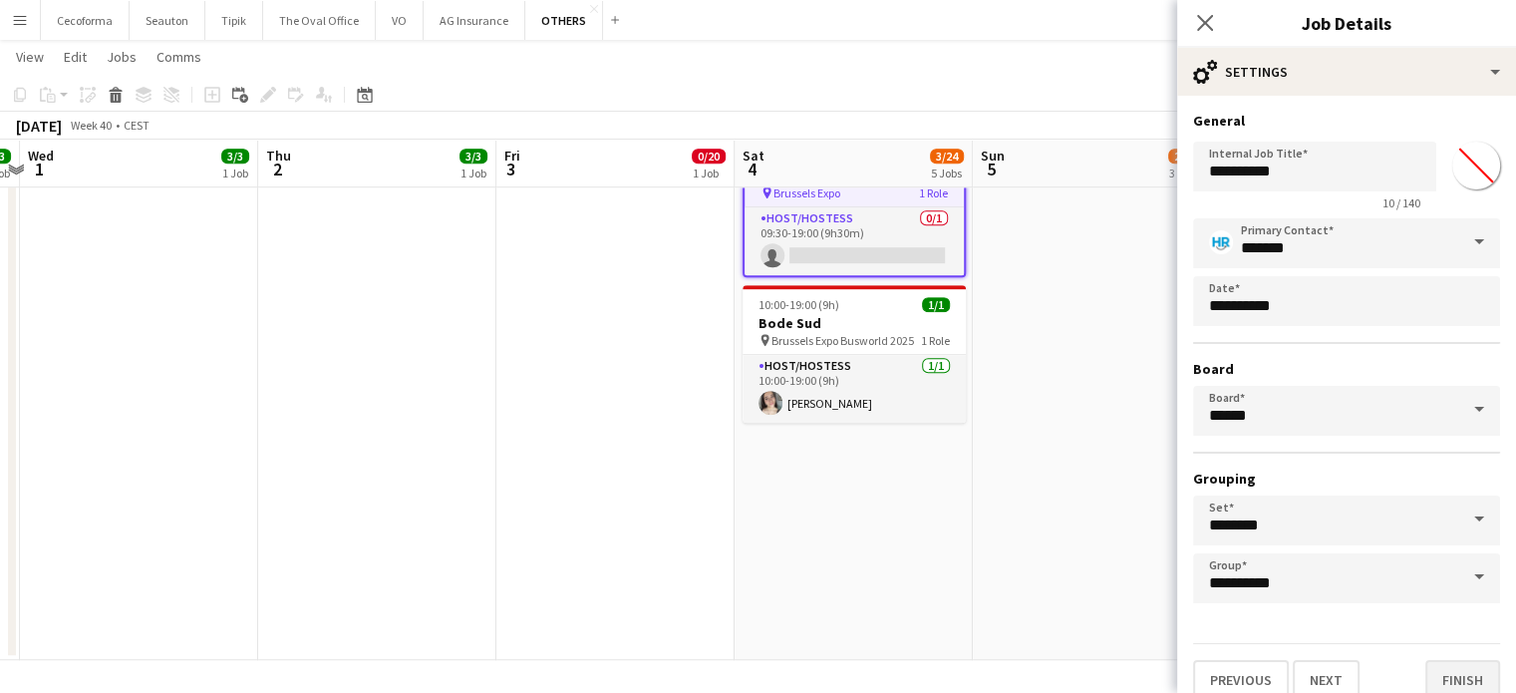
scroll to position [18, 0]
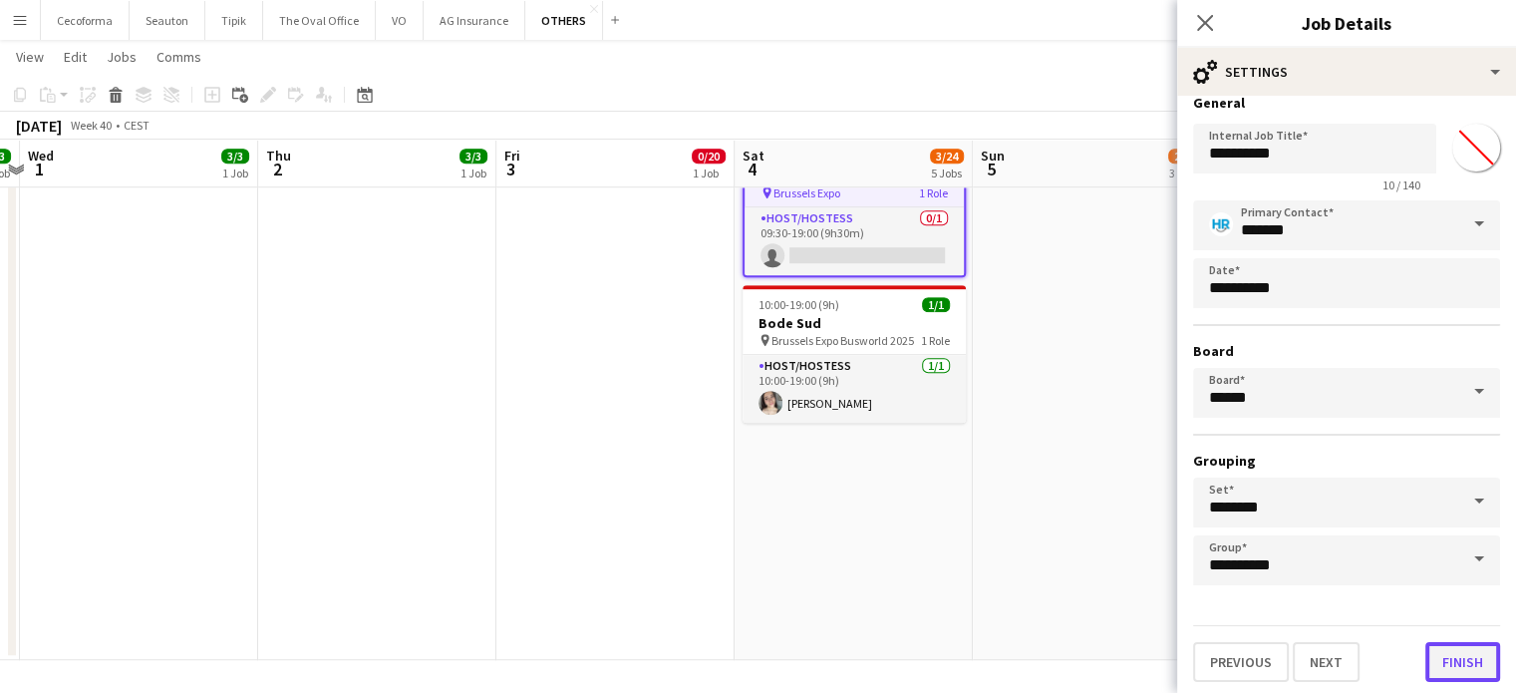
click at [1438, 656] on button "Finish" at bounding box center [1462, 662] width 75 height 40
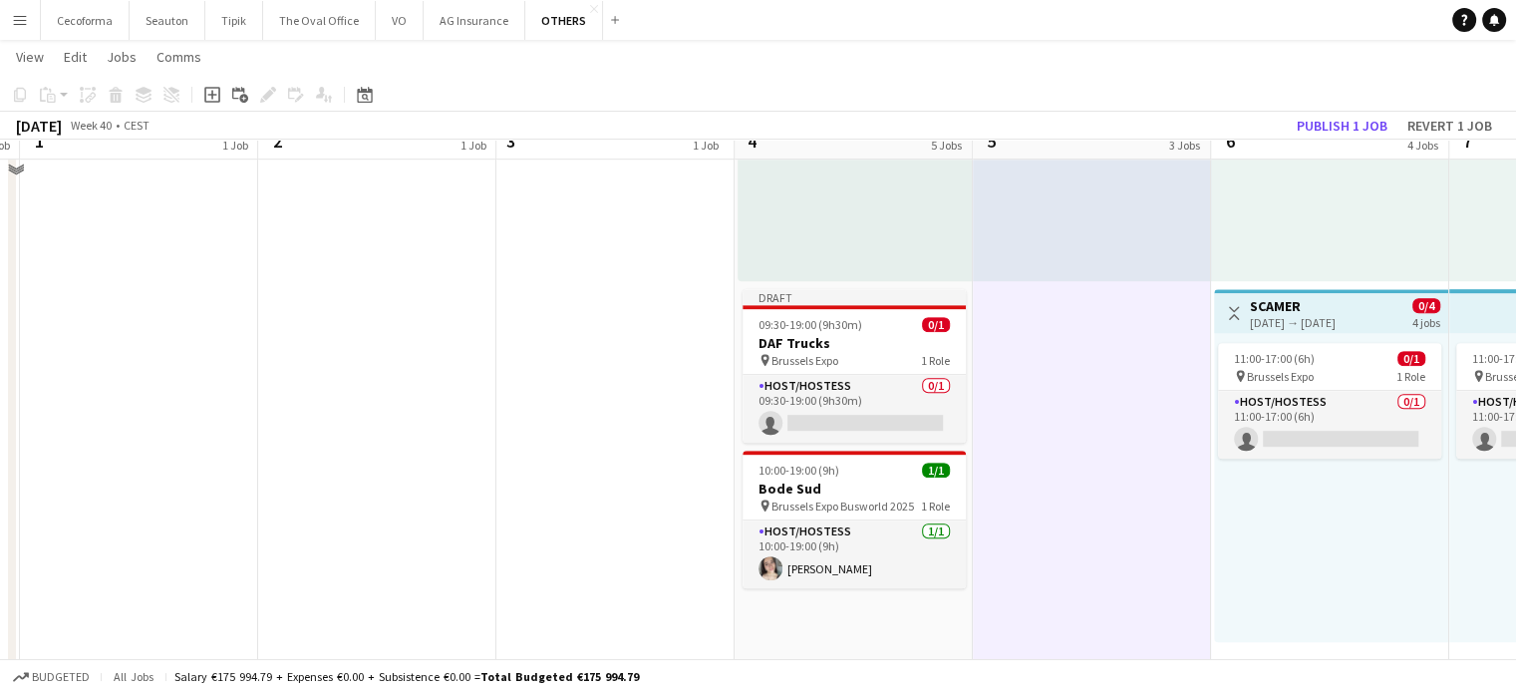
scroll to position [995, 0]
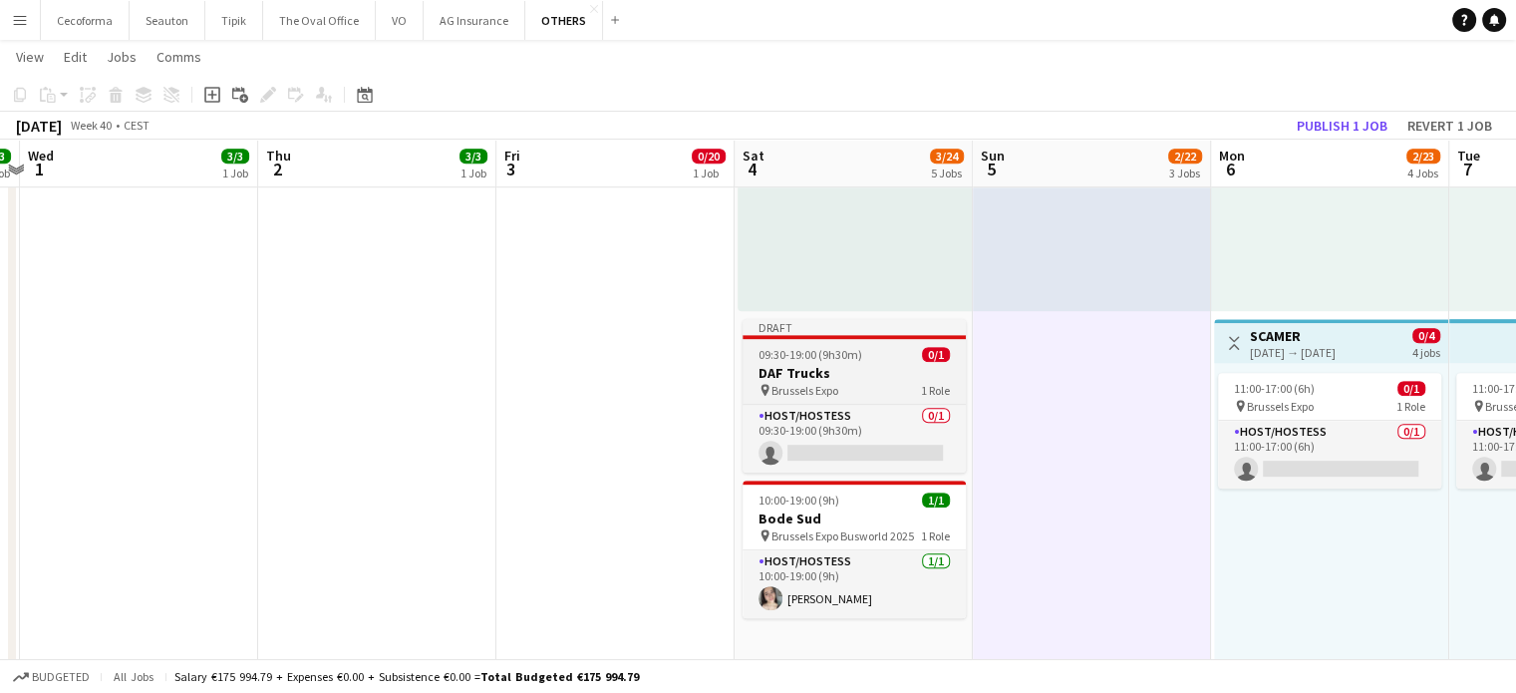
click at [777, 375] on h3 "DAF Trucks" at bounding box center [854, 373] width 223 height 18
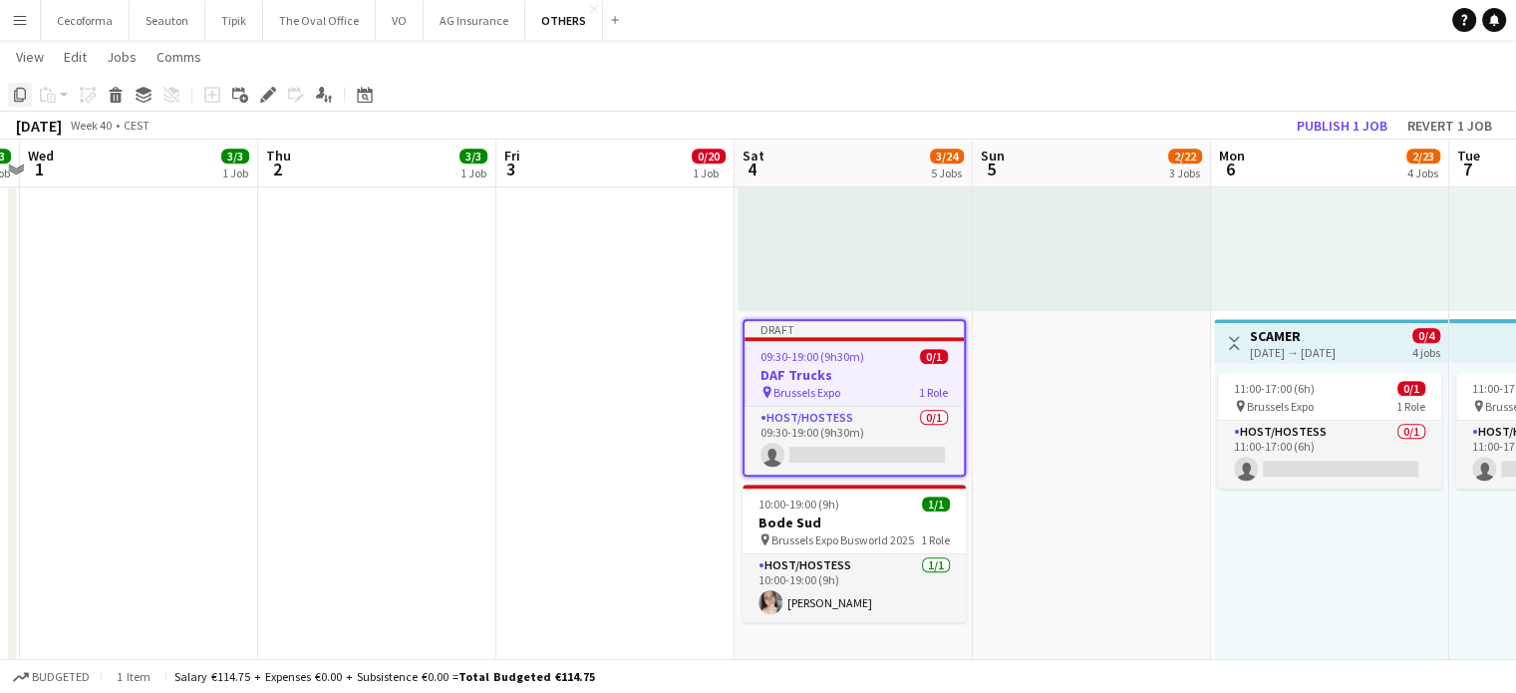
click at [20, 99] on icon at bounding box center [20, 95] width 12 height 14
click at [1044, 401] on app-date-cell "10:00-19:00 (9h) 0/20 pin Brussels Expo 1 Role Host/Hostess 16A 0/20 10:00-19:0…" at bounding box center [1092, 43] width 238 height 1631
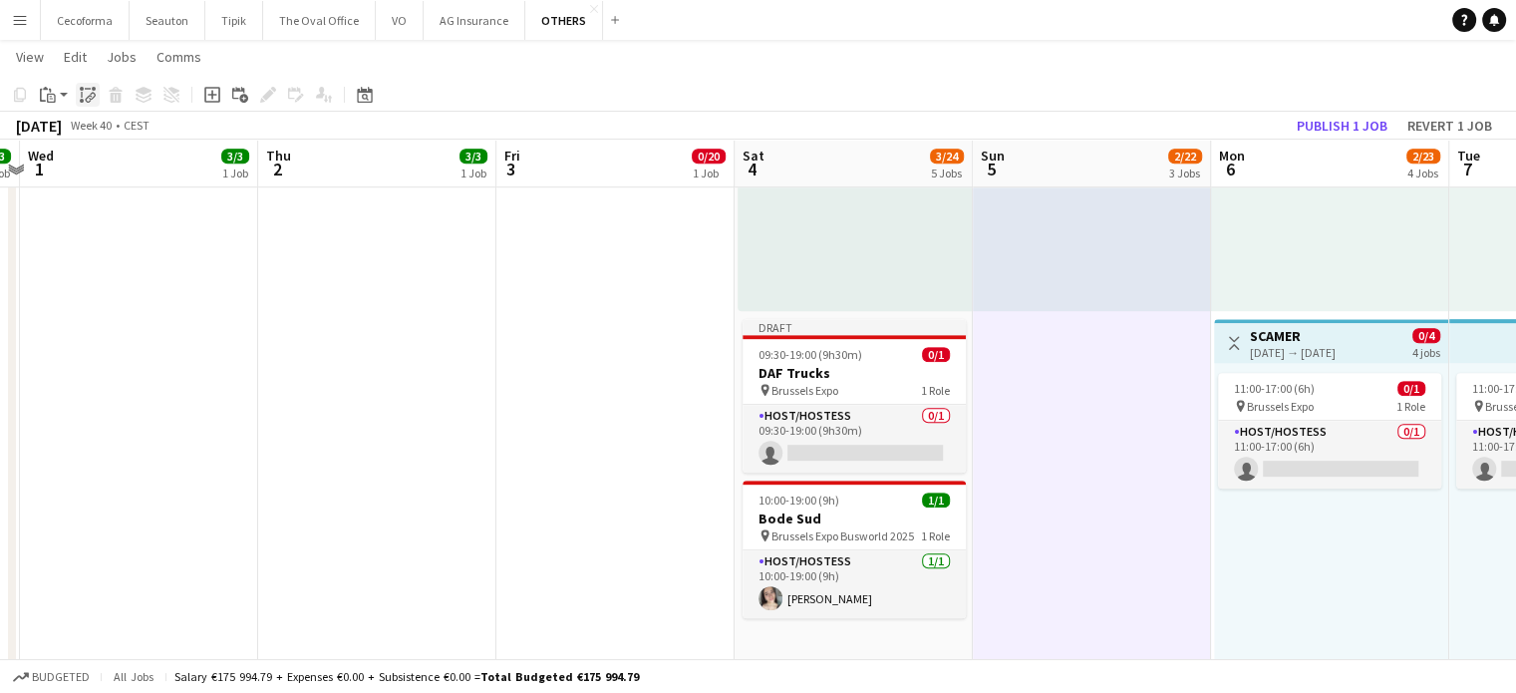
click at [88, 95] on icon "Paste linked Job" at bounding box center [88, 95] width 16 height 16
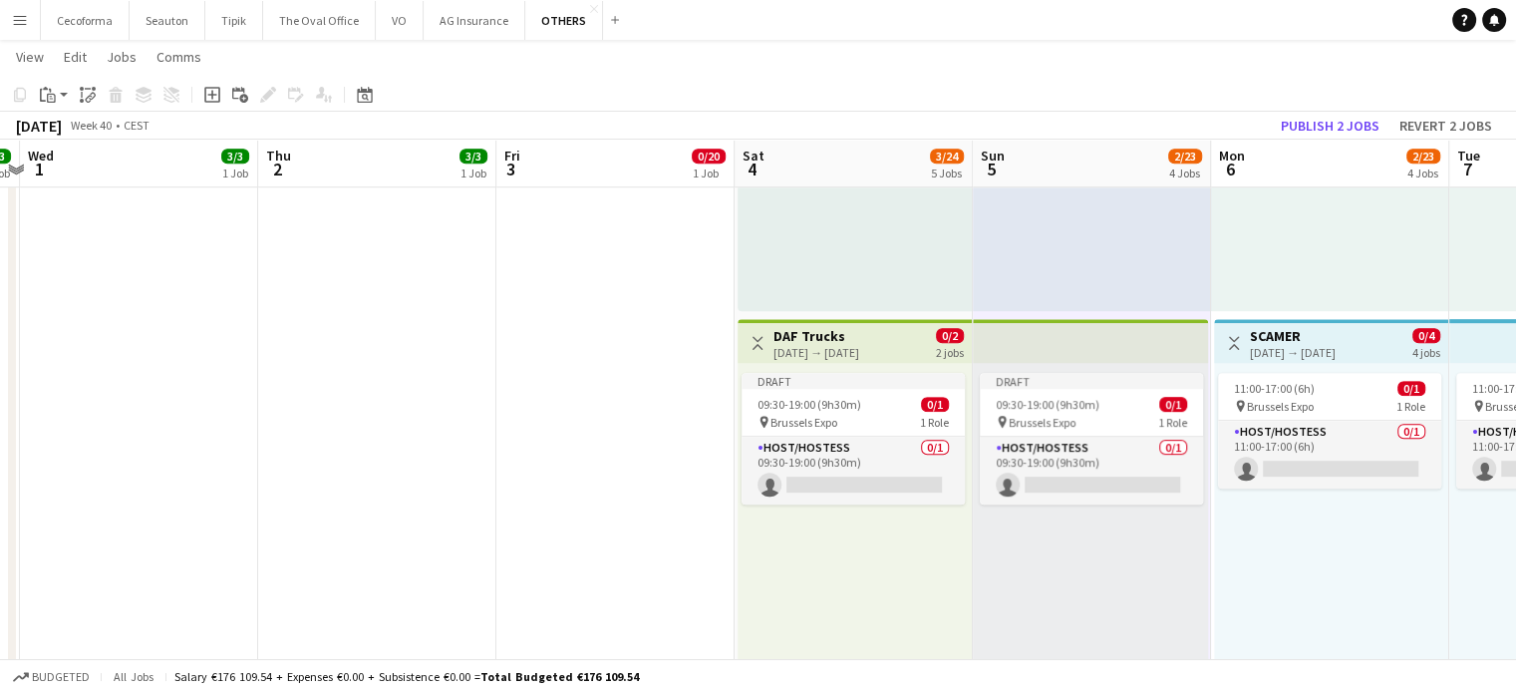
click at [1316, 604] on div "11:00-17:00 (6h) 0/1 pin Brussels Expo 1 Role Host/Hostess 0/1 11:00-17:00 (6h)…" at bounding box center [1331, 517] width 234 height 309
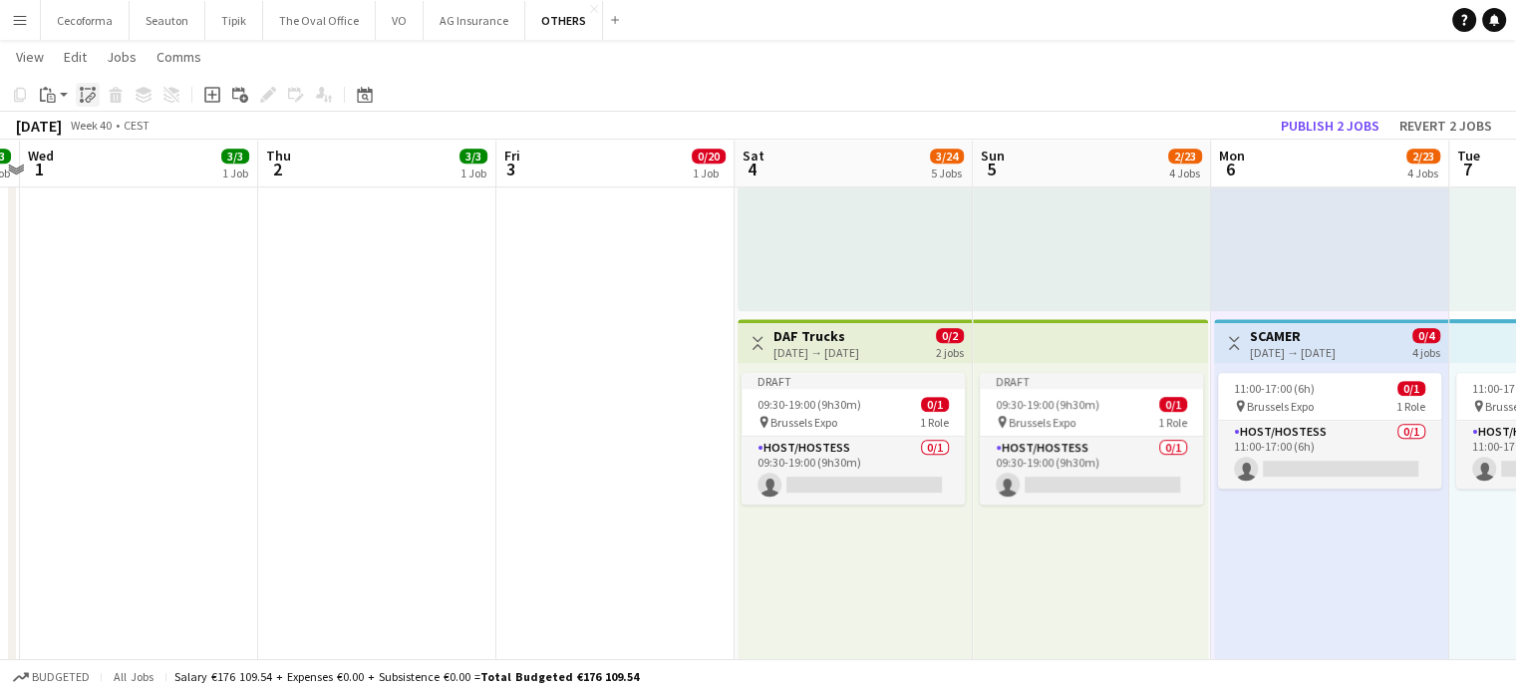
click at [88, 87] on icon "Paste linked Job" at bounding box center [88, 95] width 16 height 16
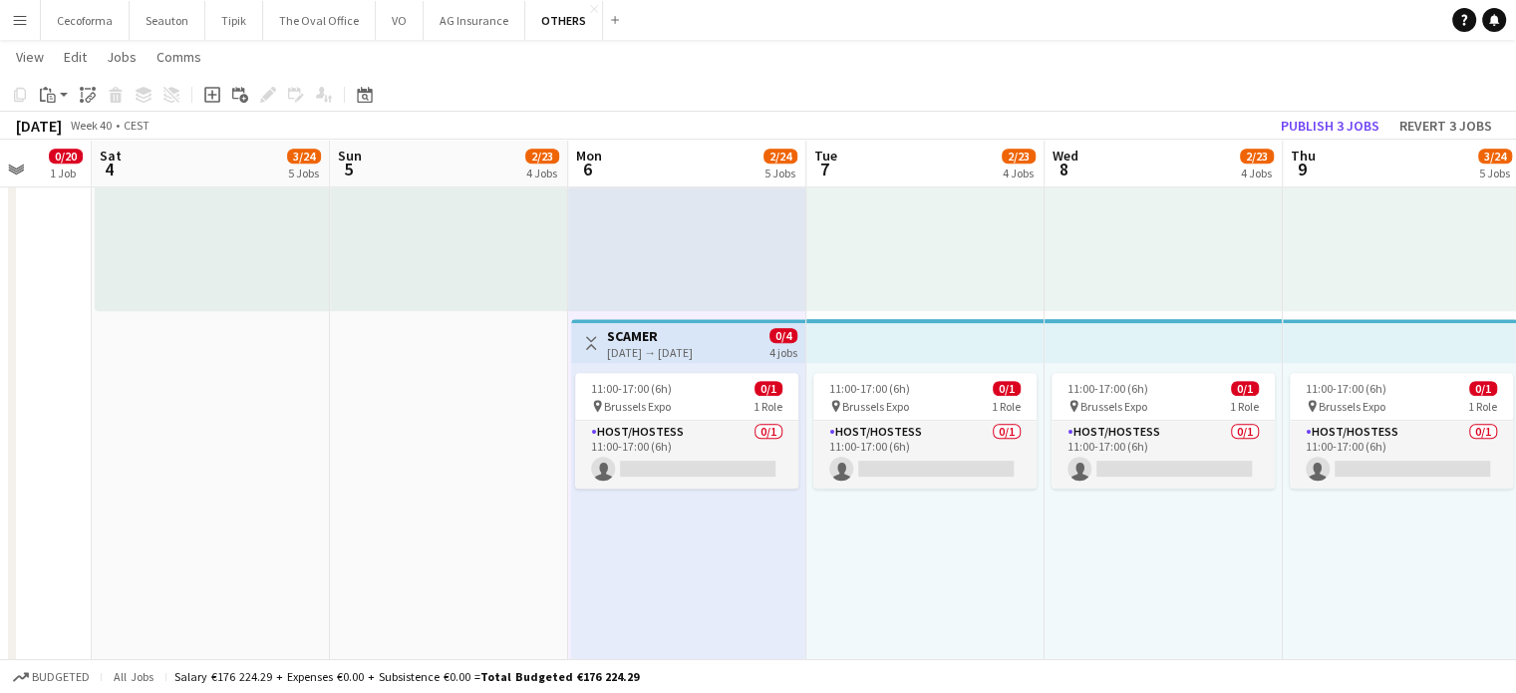
drag, startPoint x: 901, startPoint y: 600, endPoint x: 247, endPoint y: 404, distance: 682.8
click at [195, 396] on app-calendar-viewport "Tue 30 3/3 1 Job Wed 1 3/3 1 Job Thu 2 3/3 1 Job Fri 3 0/20 1 Job Sat 4 3/24 5 …" at bounding box center [758, 151] width 1516 height 2137
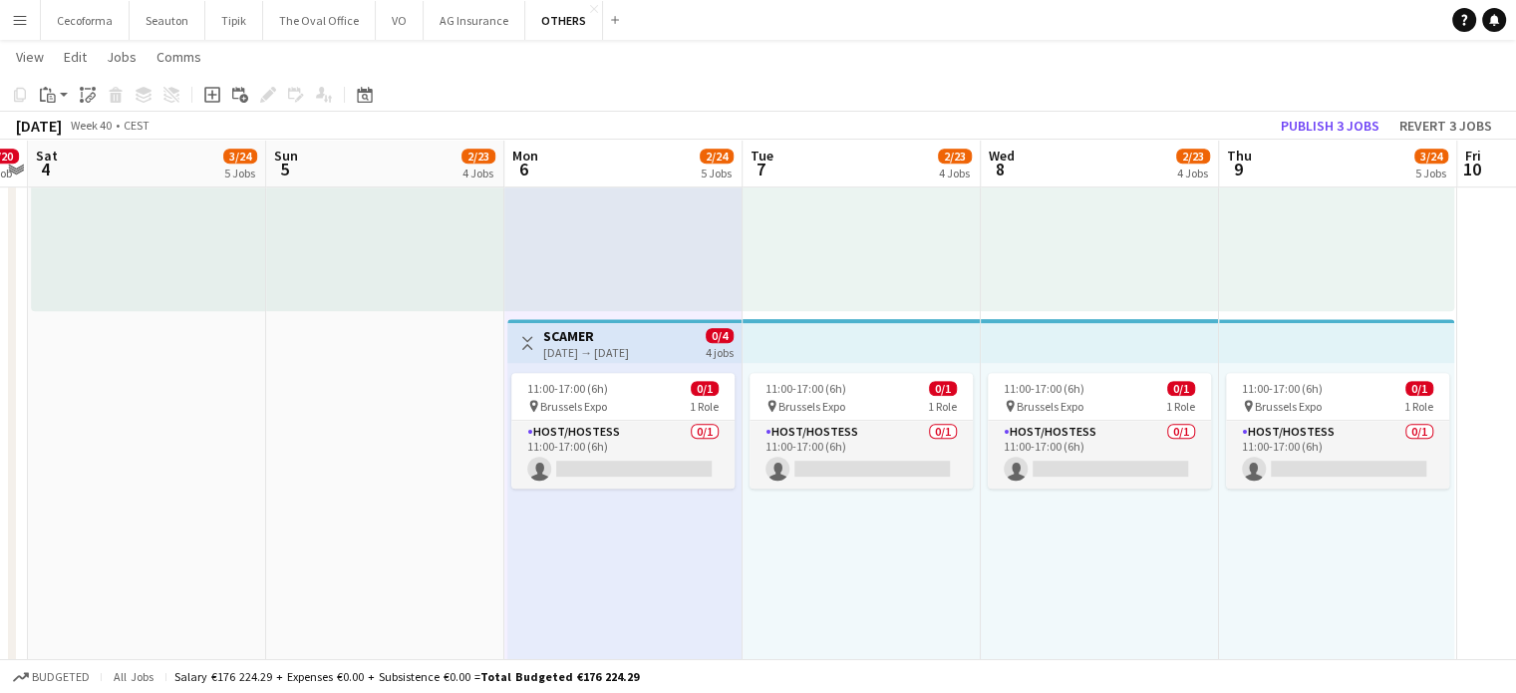
click at [841, 556] on div "11:00-17:00 (6h) 0/1 pin Brussels Expo 1 Role Host/Hostess 0/1 11:00-17:00 (6h)…" at bounding box center [862, 517] width 238 height 309
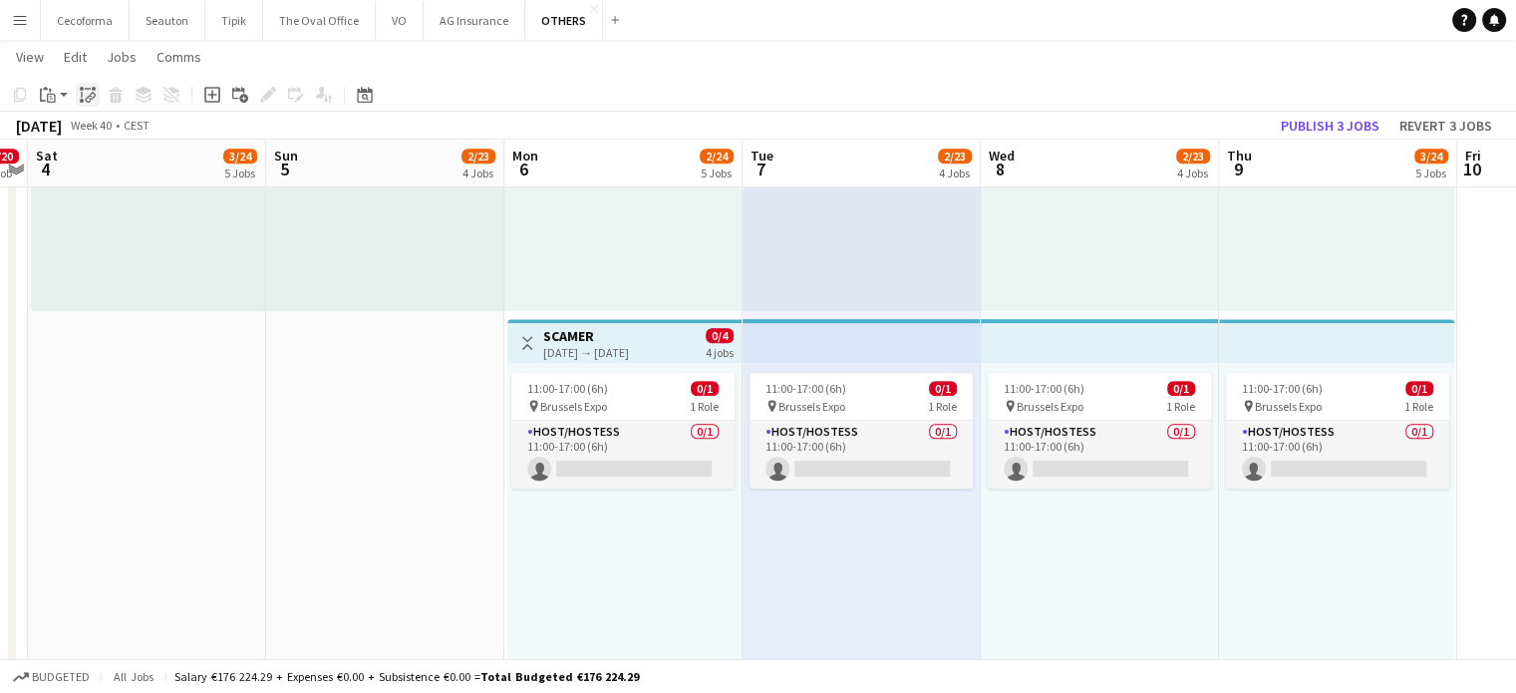
click at [90, 92] on icon "Paste linked Job" at bounding box center [88, 95] width 16 height 16
click at [1105, 573] on div "11:00-17:00 (6h) 0/1 pin Brussels Expo 1 Role Host/Hostess 0/1 11:00-17:00 (6h)…" at bounding box center [1100, 517] width 238 height 309
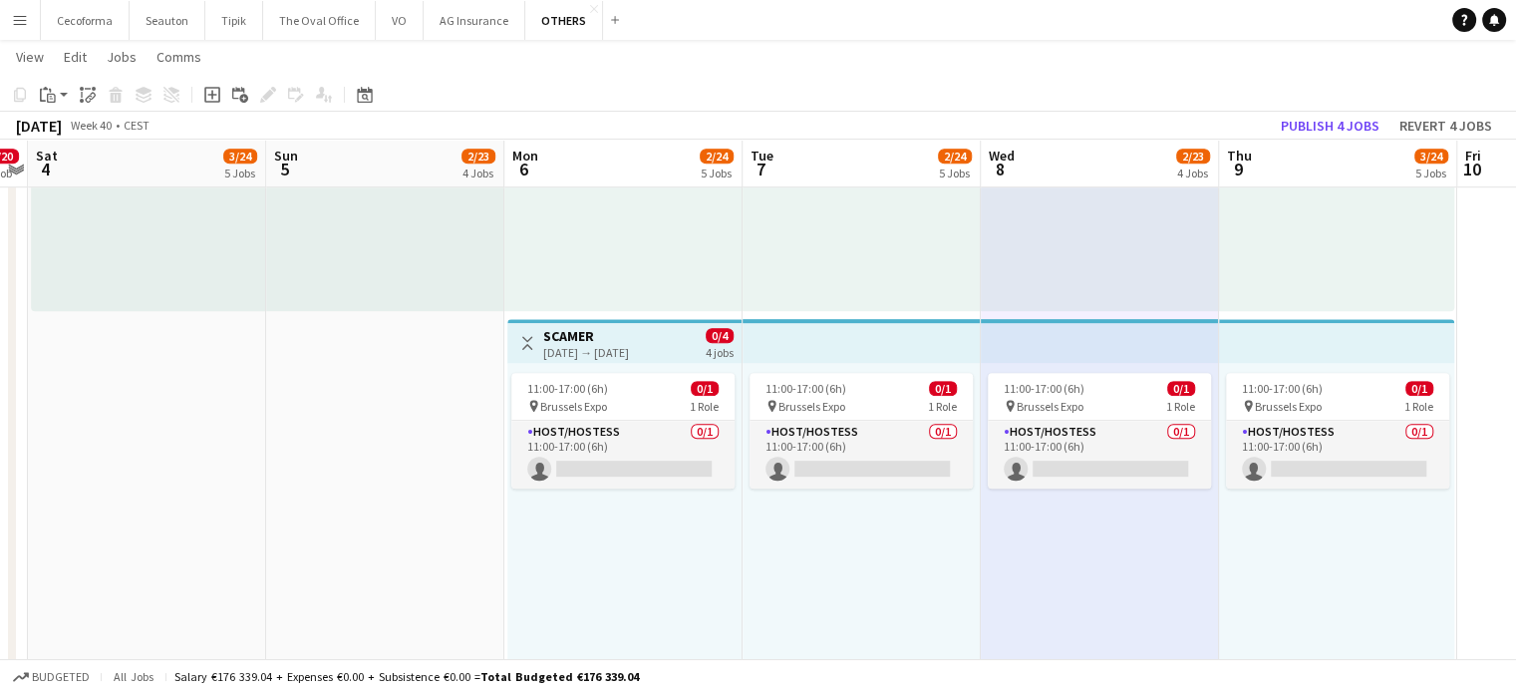
scroll to position [0, 927]
click at [87, 91] on icon "Paste linked Job" at bounding box center [88, 95] width 16 height 16
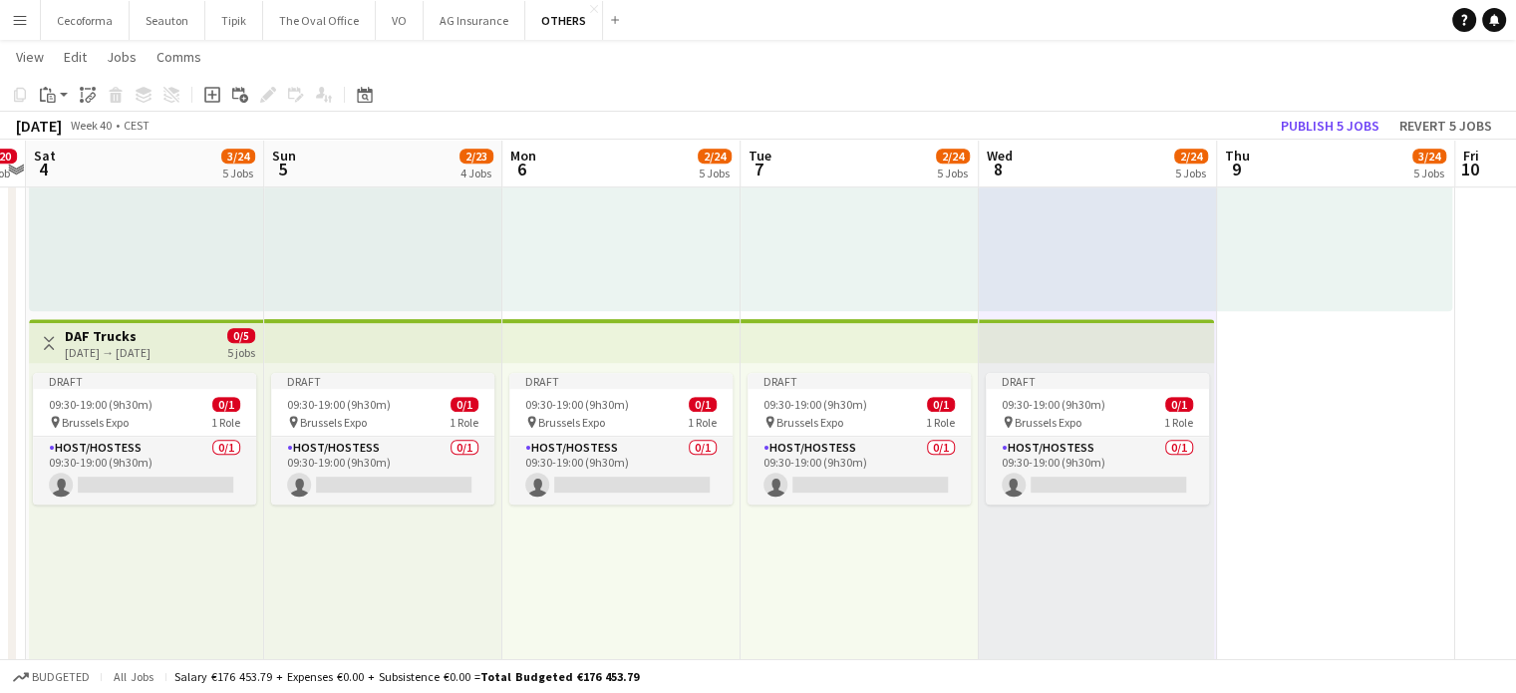
click at [1335, 481] on app-date-cell "10:00-19:00 (9h) 0/20 pin Brussels Expo 1 Role Host/Hostess 16A 0/20 10:00-19:0…" at bounding box center [1336, 224] width 238 height 1992
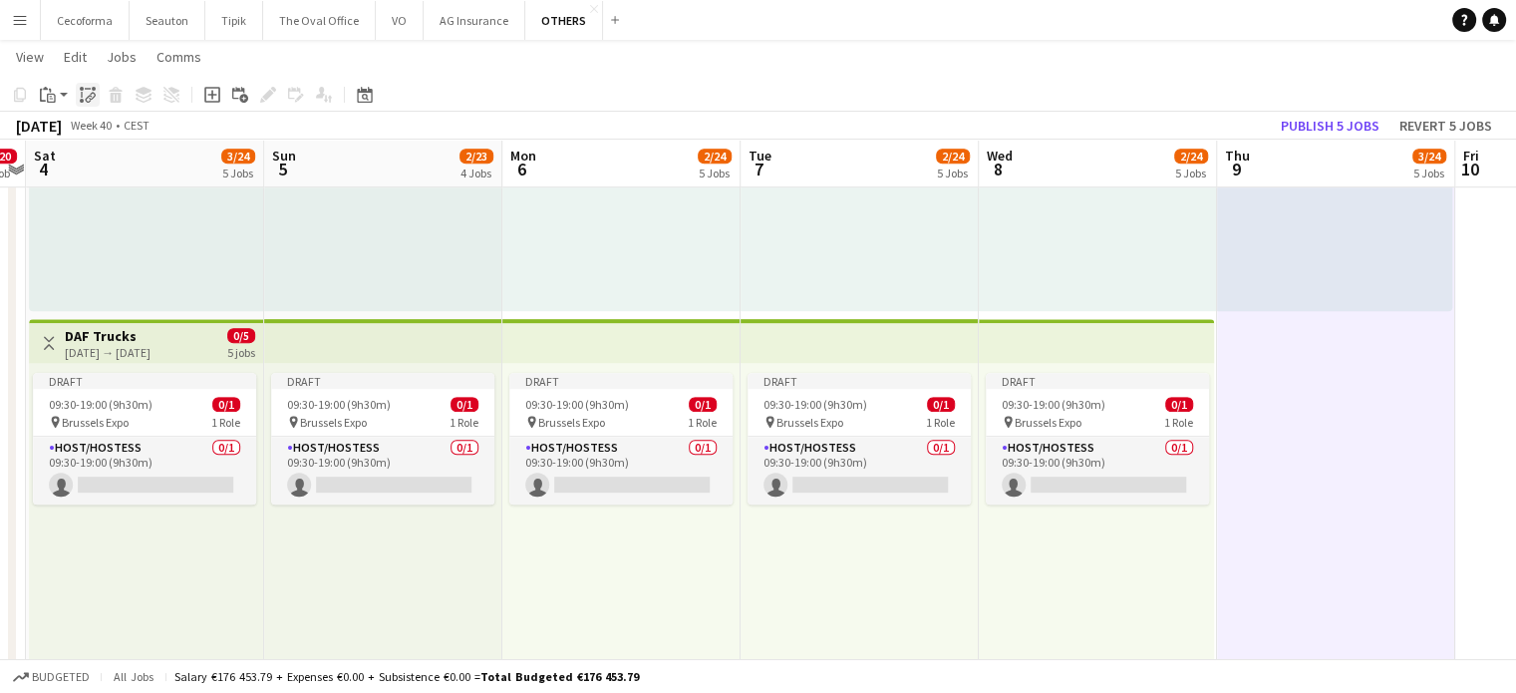
click at [86, 96] on icon "Paste linked Job" at bounding box center [88, 95] width 16 height 16
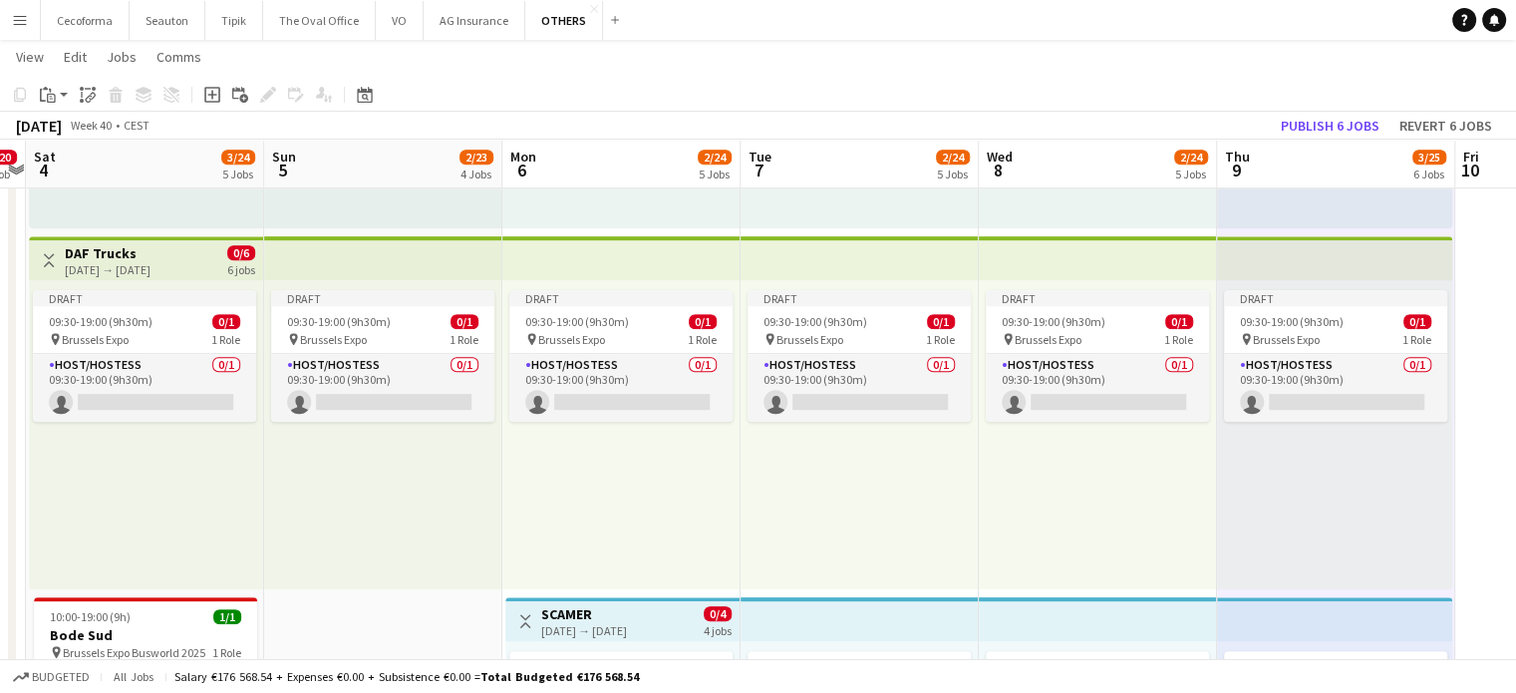
scroll to position [1075, 0]
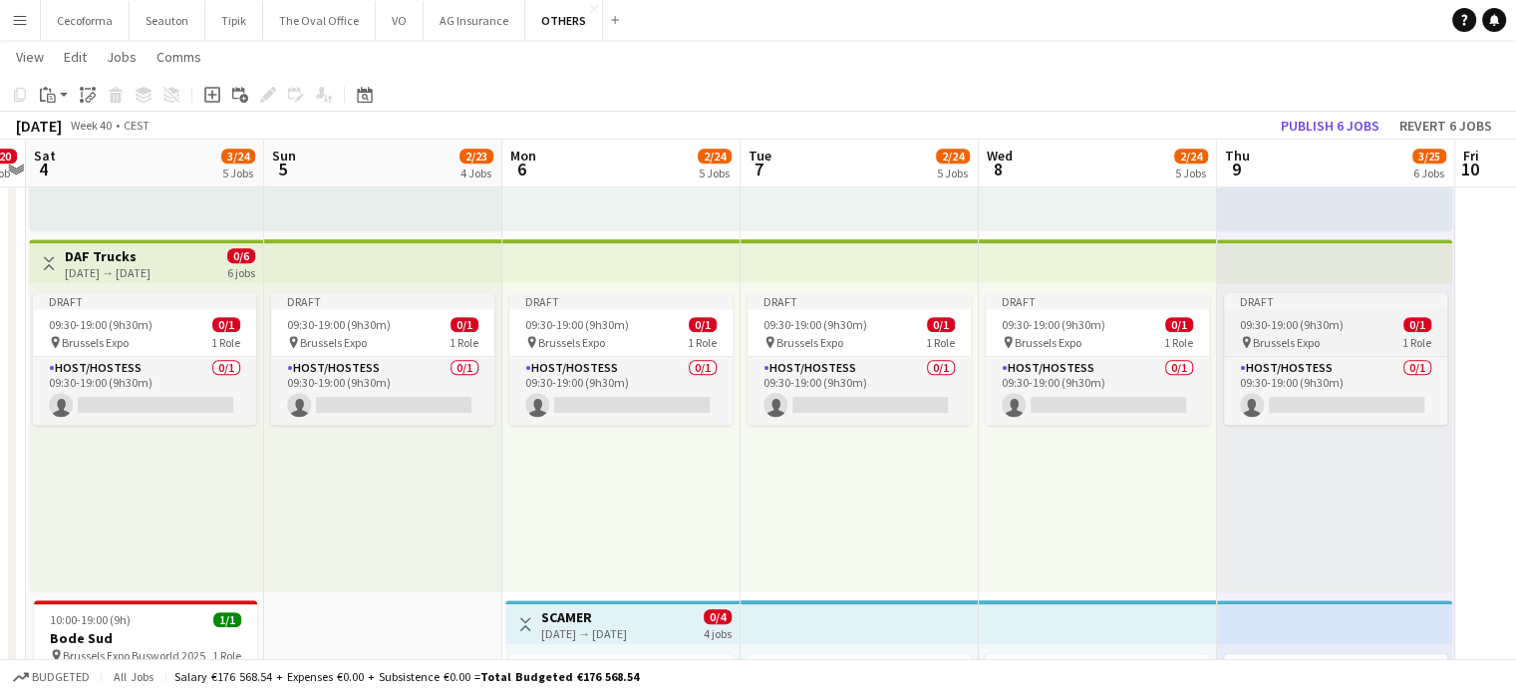
click at [1296, 326] on span "09:30-19:00 (9h30m)" at bounding box center [1292, 324] width 104 height 15
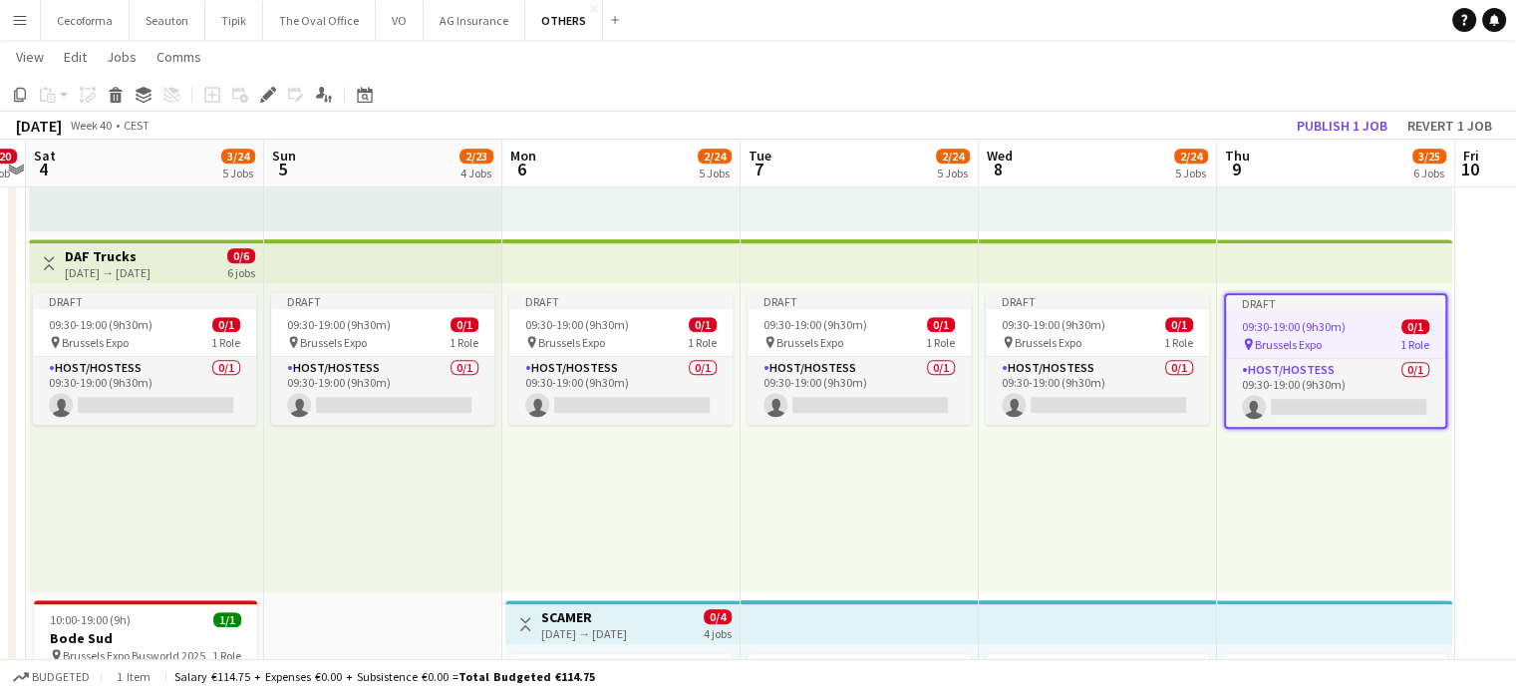
click at [1296, 326] on span "09:30-19:00 (9h30m)" at bounding box center [1294, 326] width 104 height 15
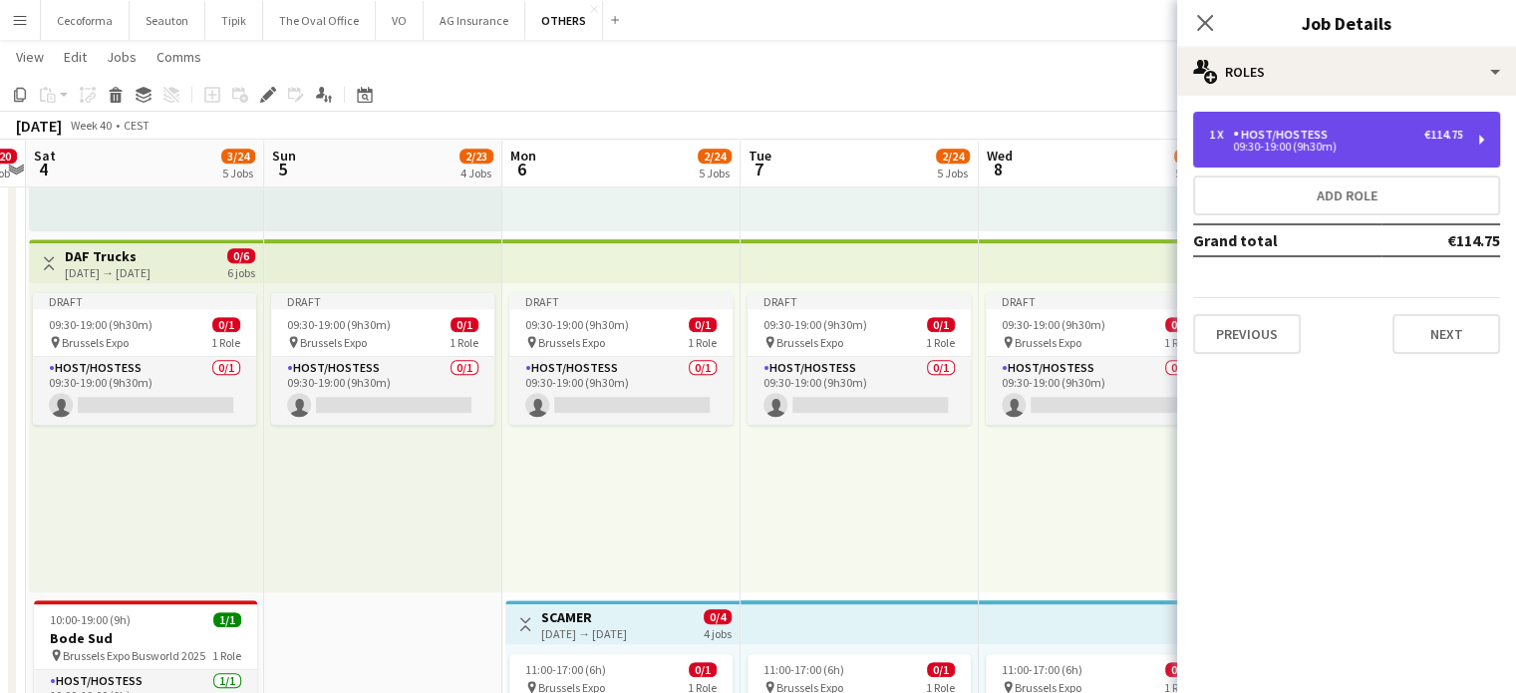
click at [1328, 141] on div "1 x Host/Hostess €114.75 09:30-19:00 (9h30m)" at bounding box center [1336, 140] width 254 height 24
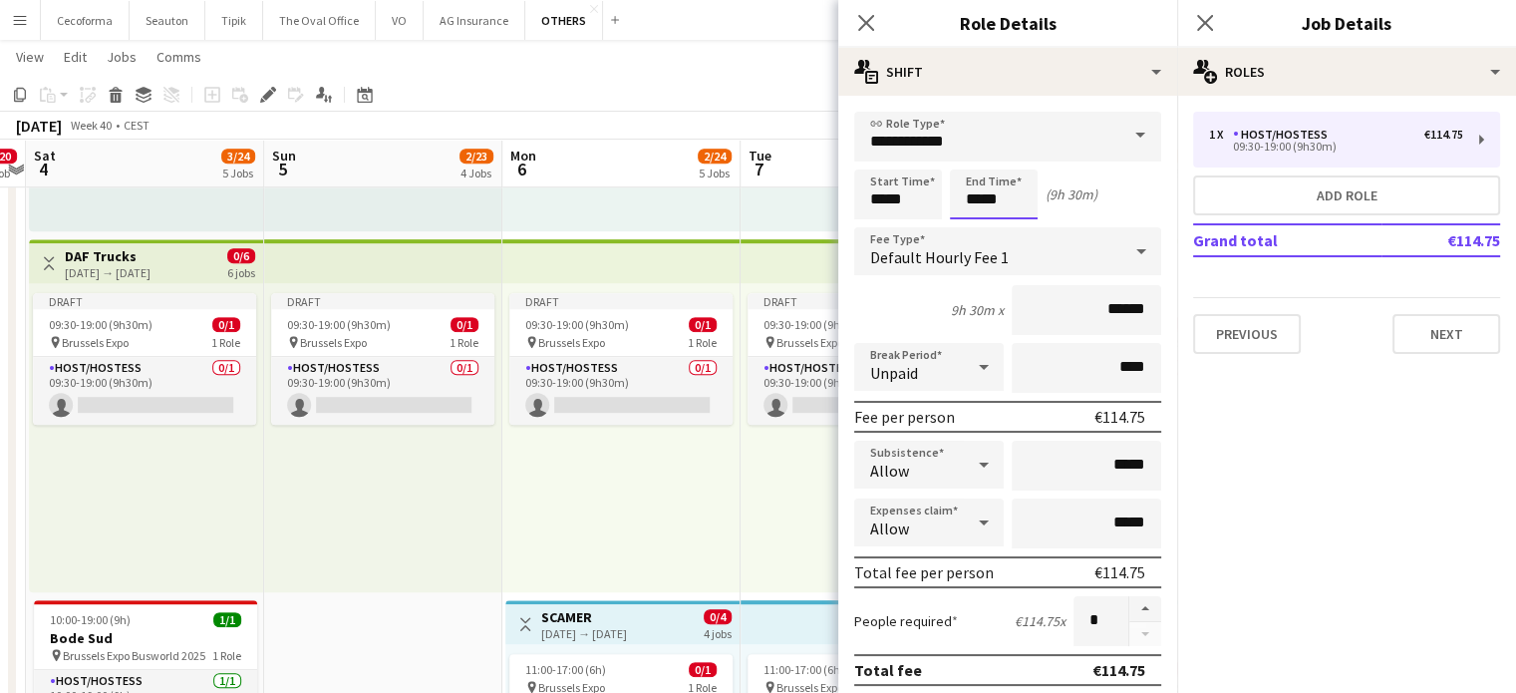
click at [979, 199] on input "*****" at bounding box center [994, 194] width 88 height 50
type input "*****"
click at [977, 230] on div at bounding box center [974, 229] width 40 height 20
click at [863, 18] on icon "Close pop-in" at bounding box center [865, 22] width 19 height 19
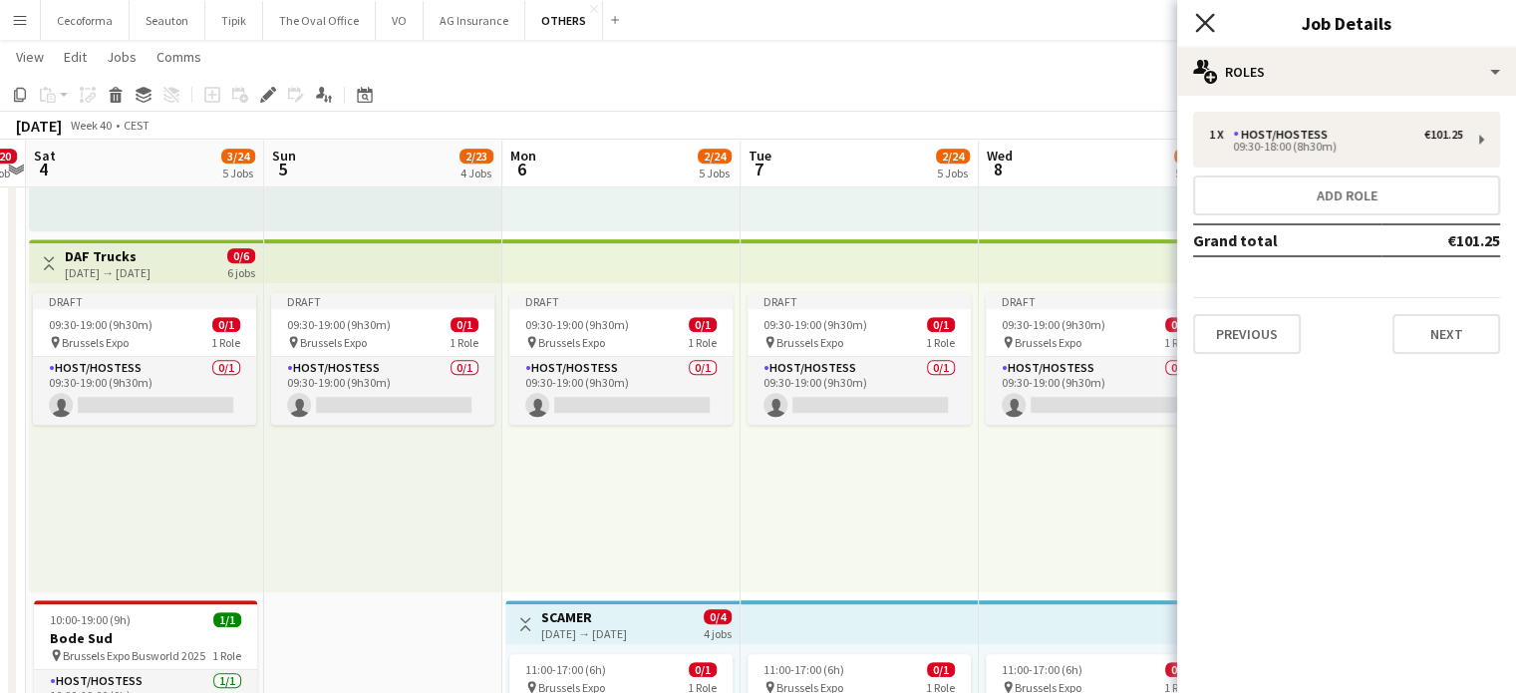
click at [1204, 21] on icon "Close pop-in" at bounding box center [1204, 22] width 19 height 19
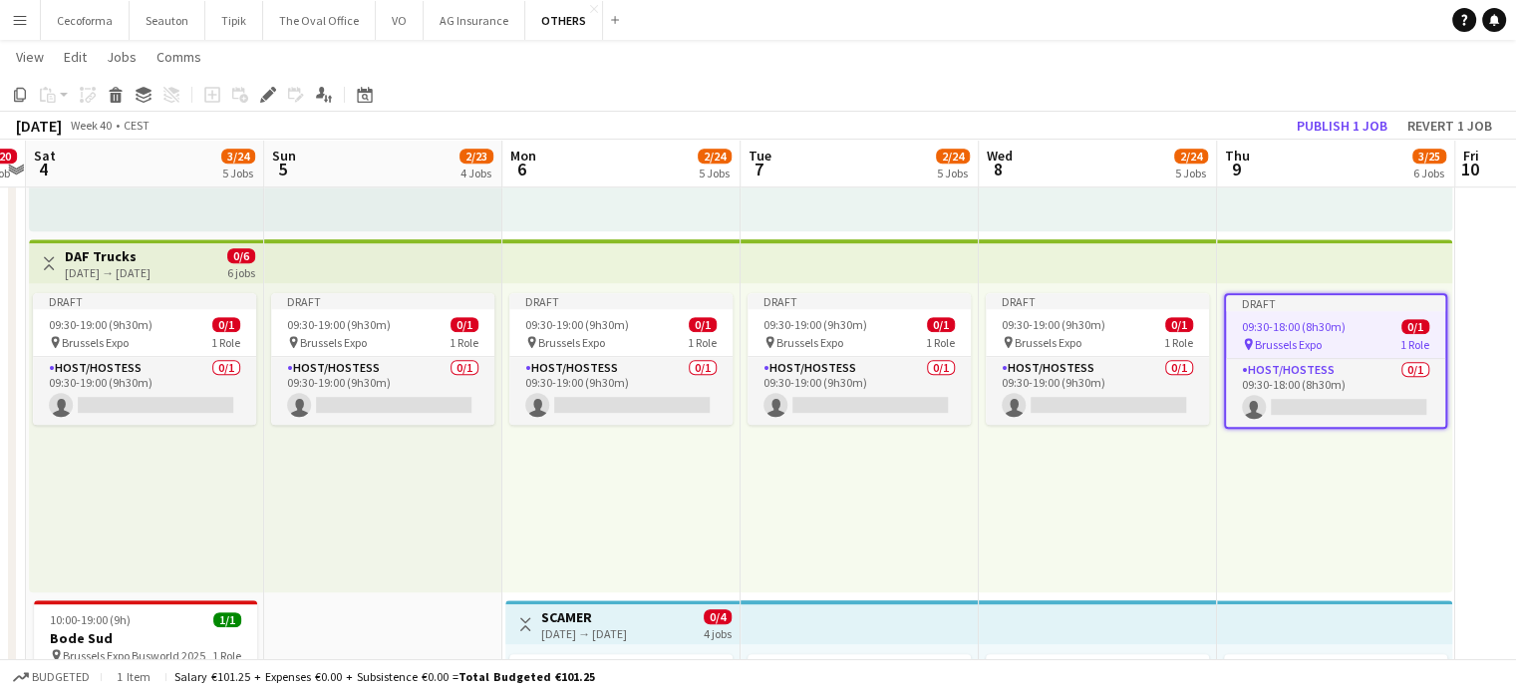
click at [1147, 517] on div "Draft 09:30-19:00 (9h30m) 0/1 pin Brussels Expo 1 Role Host/Hostess 0/1 09:30-1…" at bounding box center [1098, 437] width 238 height 309
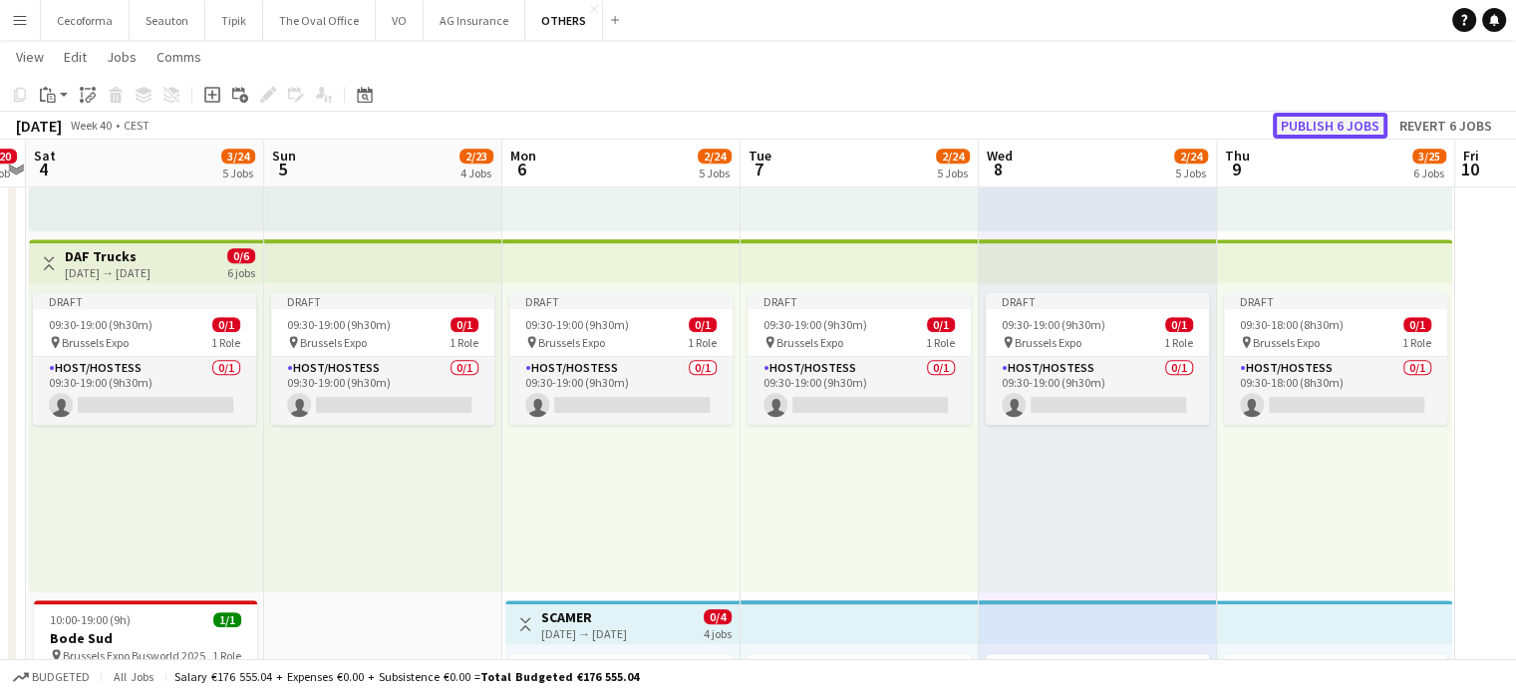
click at [1336, 123] on button "Publish 6 jobs" at bounding box center [1330, 126] width 115 height 26
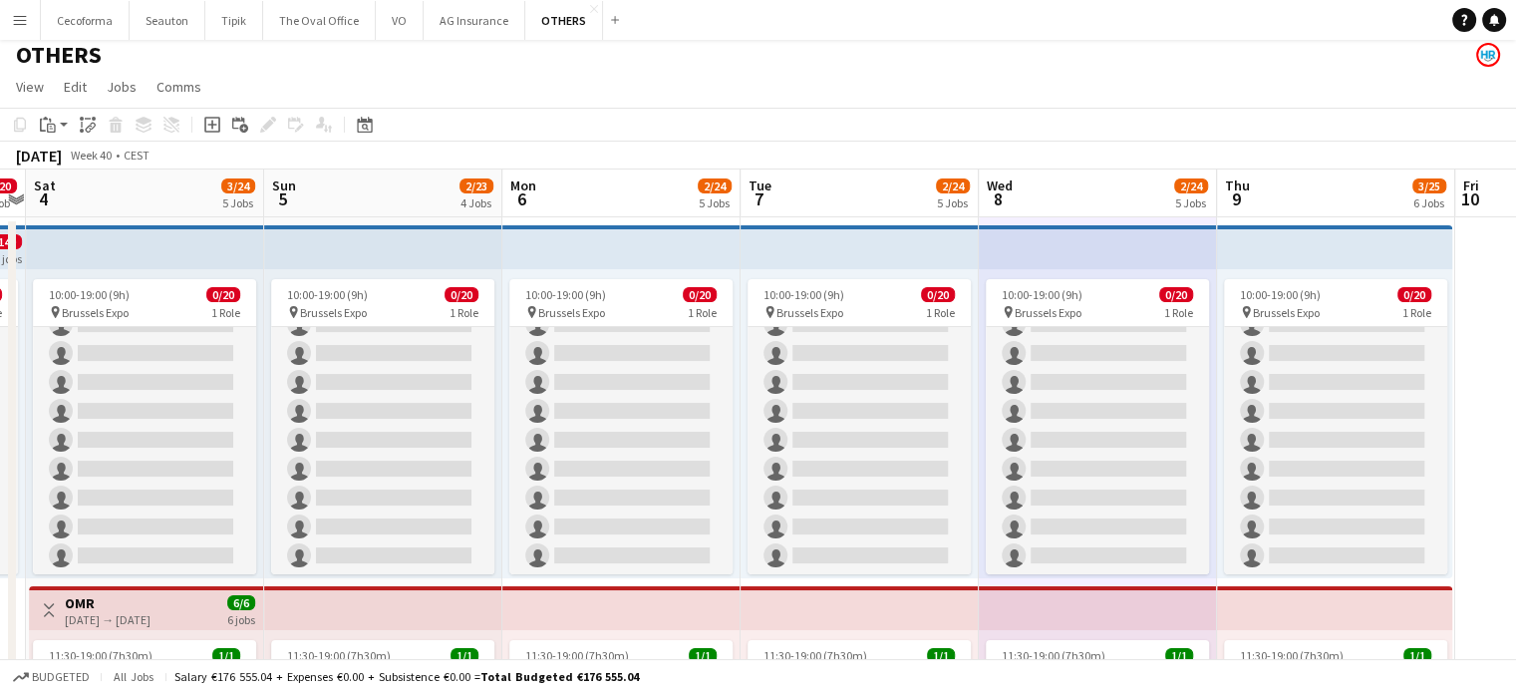
scroll to position [0, 0]
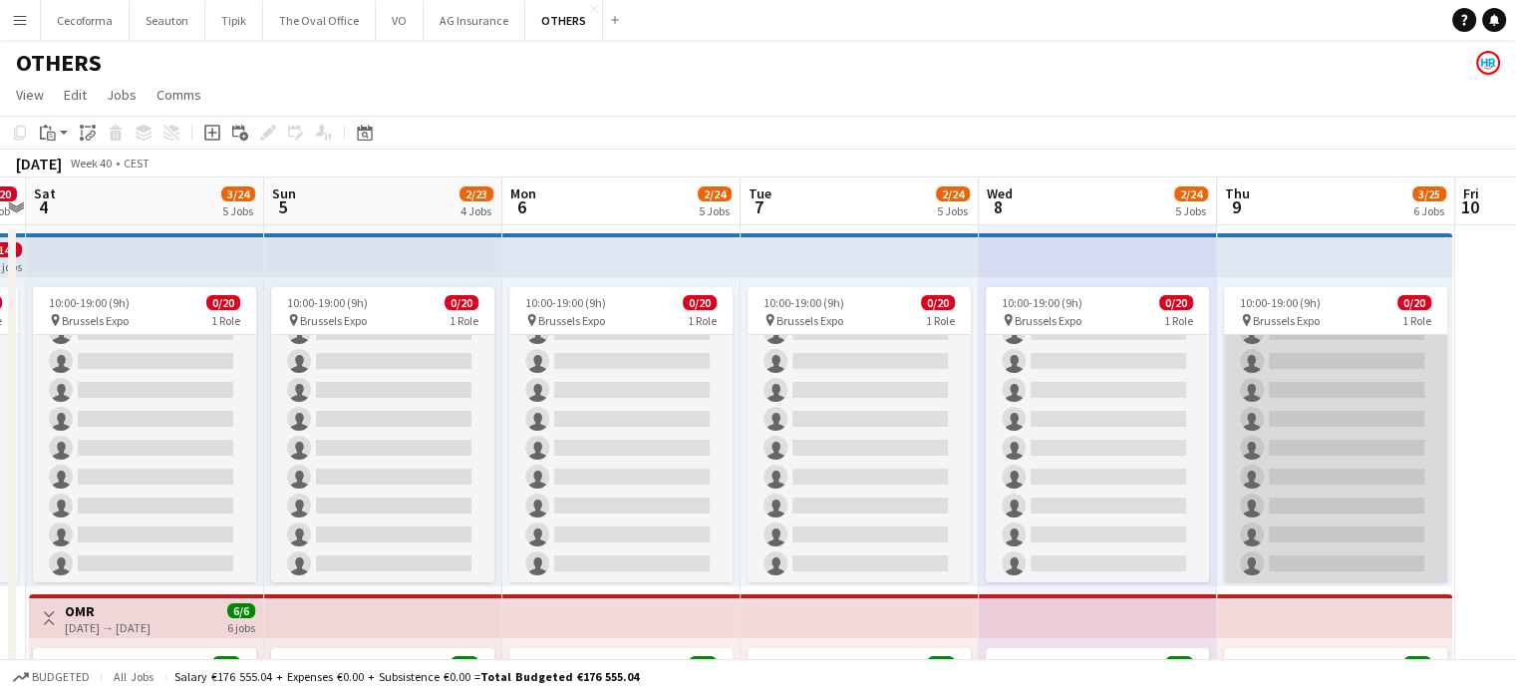
click at [1377, 430] on app-card-role "Host/Hostess 16A 0/20 10:00-19:00 (9h) single-neutral-actions single-neutral-ac…" at bounding box center [1335, 274] width 223 height 617
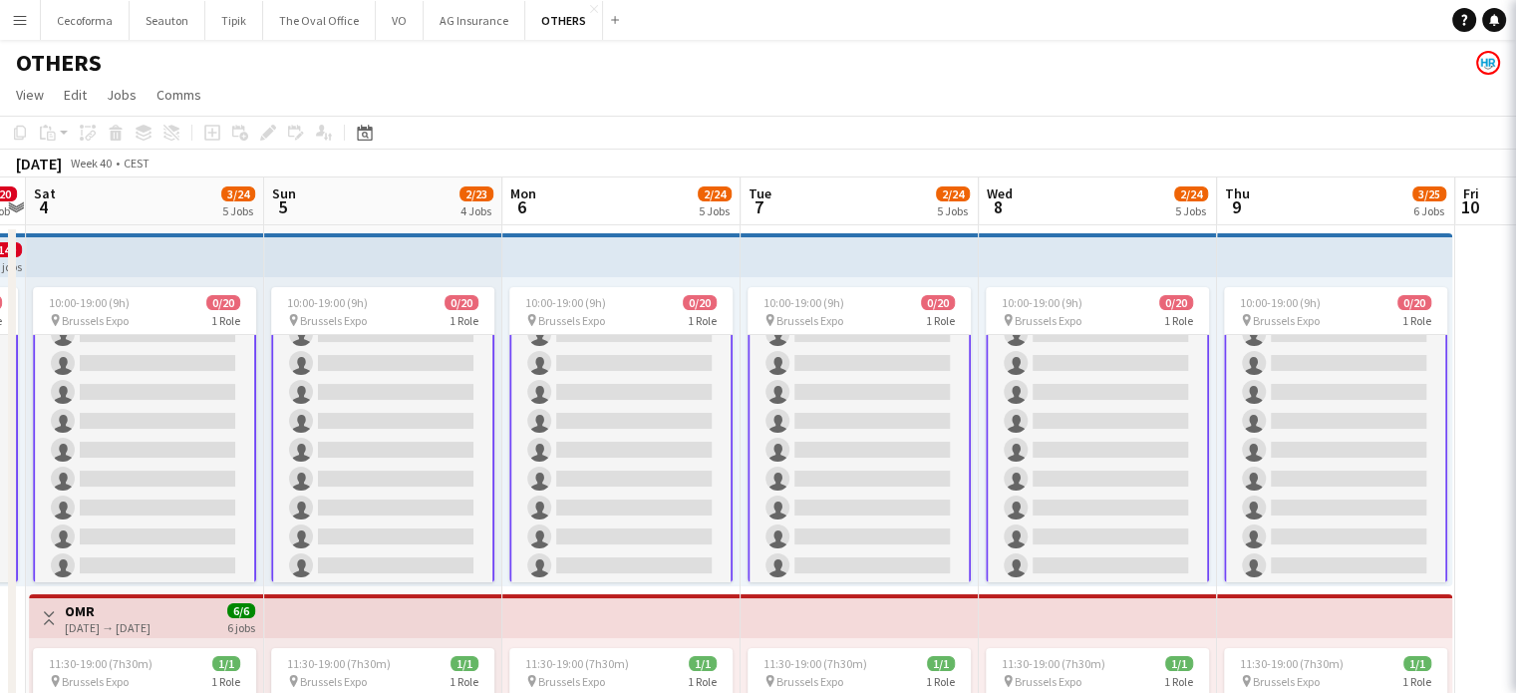
scroll to position [371, 0]
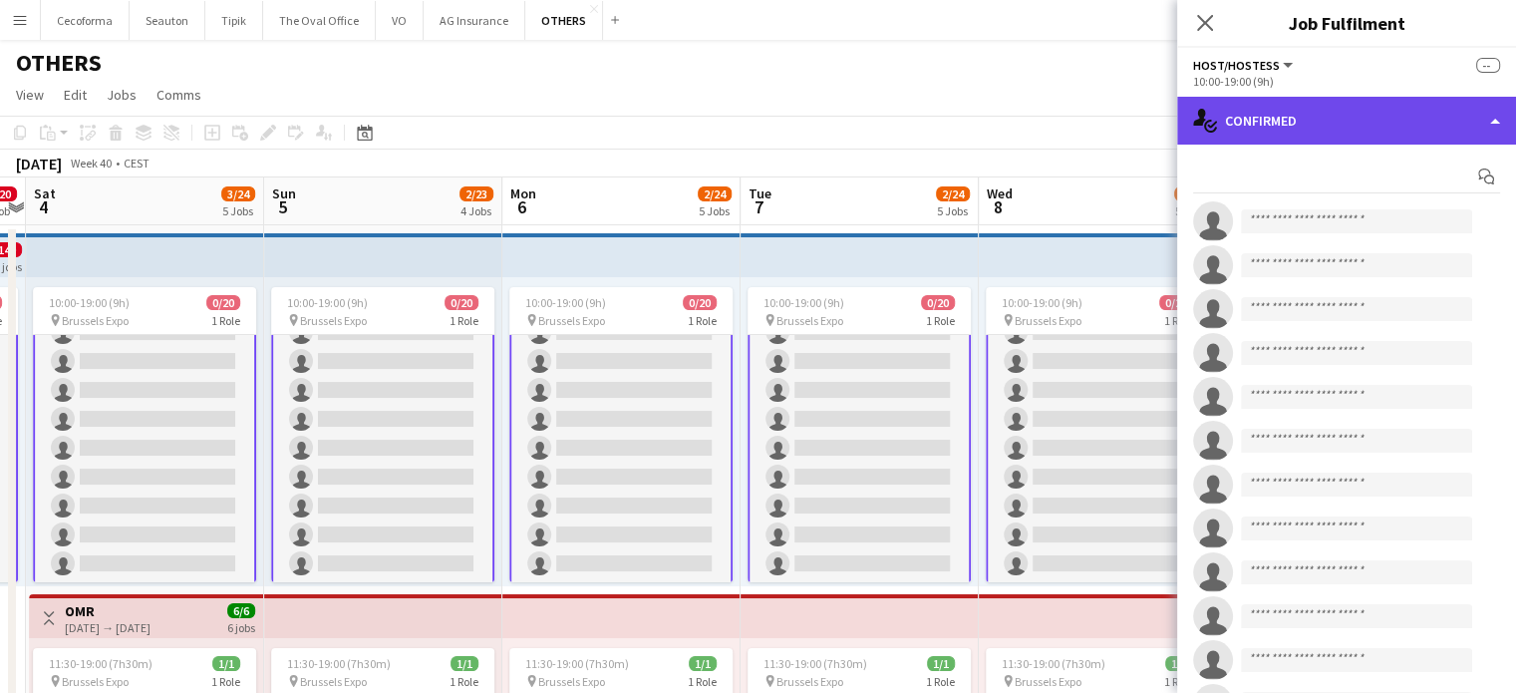
click at [1491, 119] on div "single-neutral-actions-check-2 Confirmed" at bounding box center [1346, 121] width 339 height 48
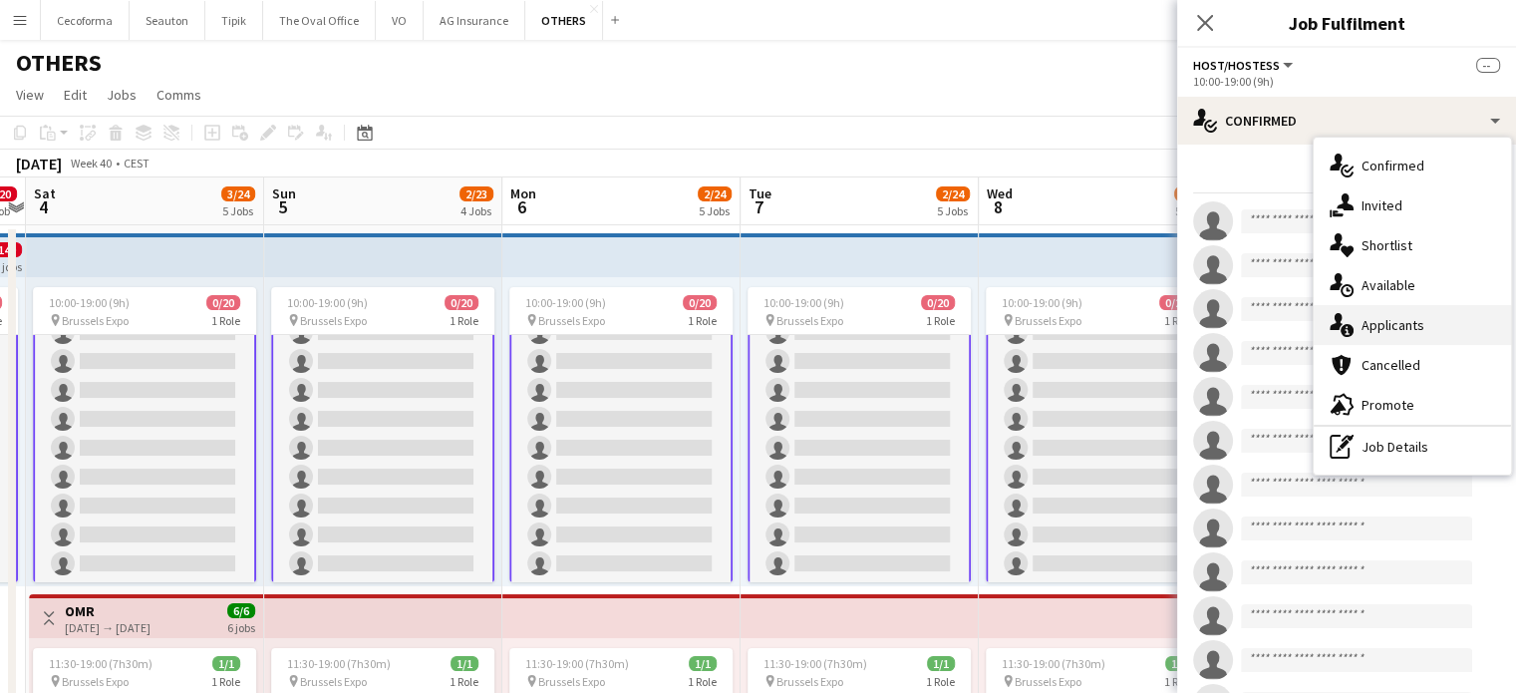
click at [1384, 325] on span "Applicants" at bounding box center [1393, 325] width 63 height 18
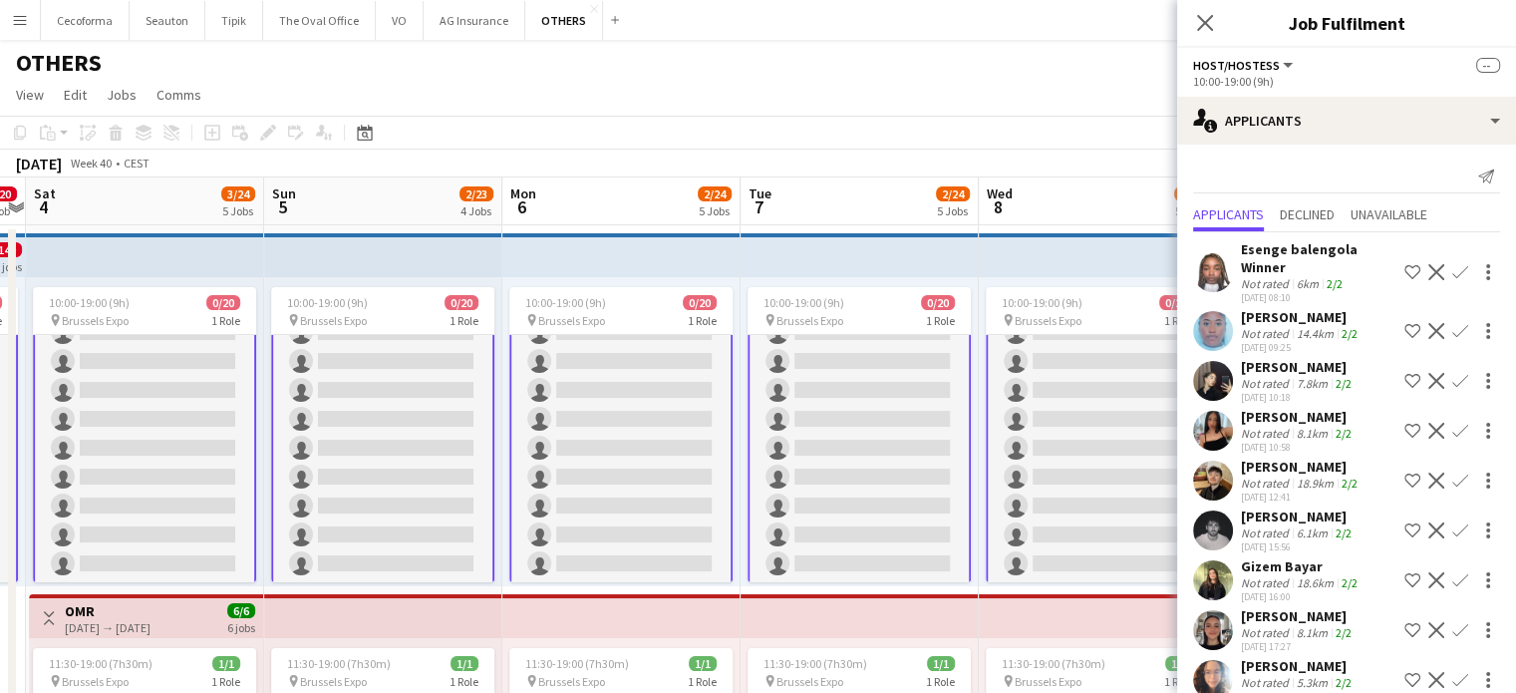
click at [1452, 577] on app-icon "Confirm" at bounding box center [1460, 580] width 16 height 16
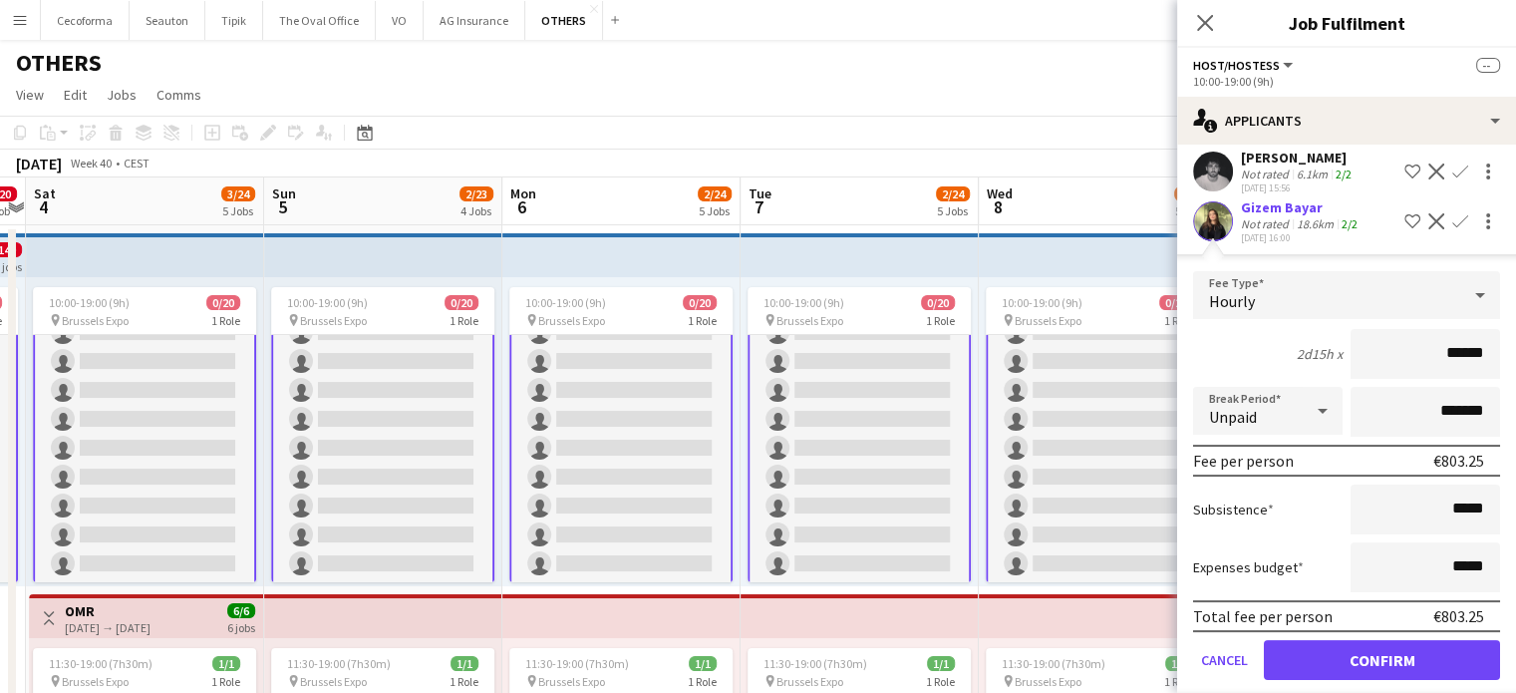
scroll to position [399, 0]
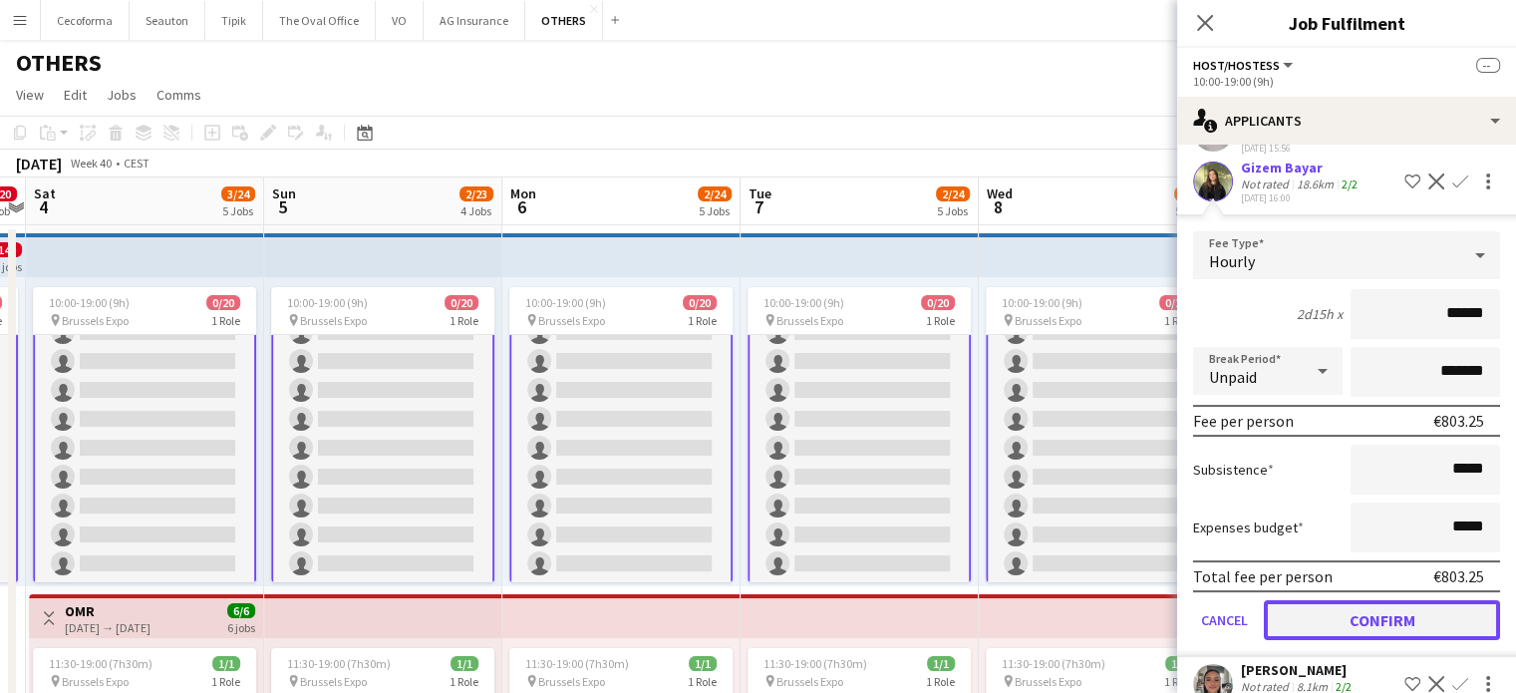
click at [1393, 614] on button "Confirm" at bounding box center [1382, 620] width 236 height 40
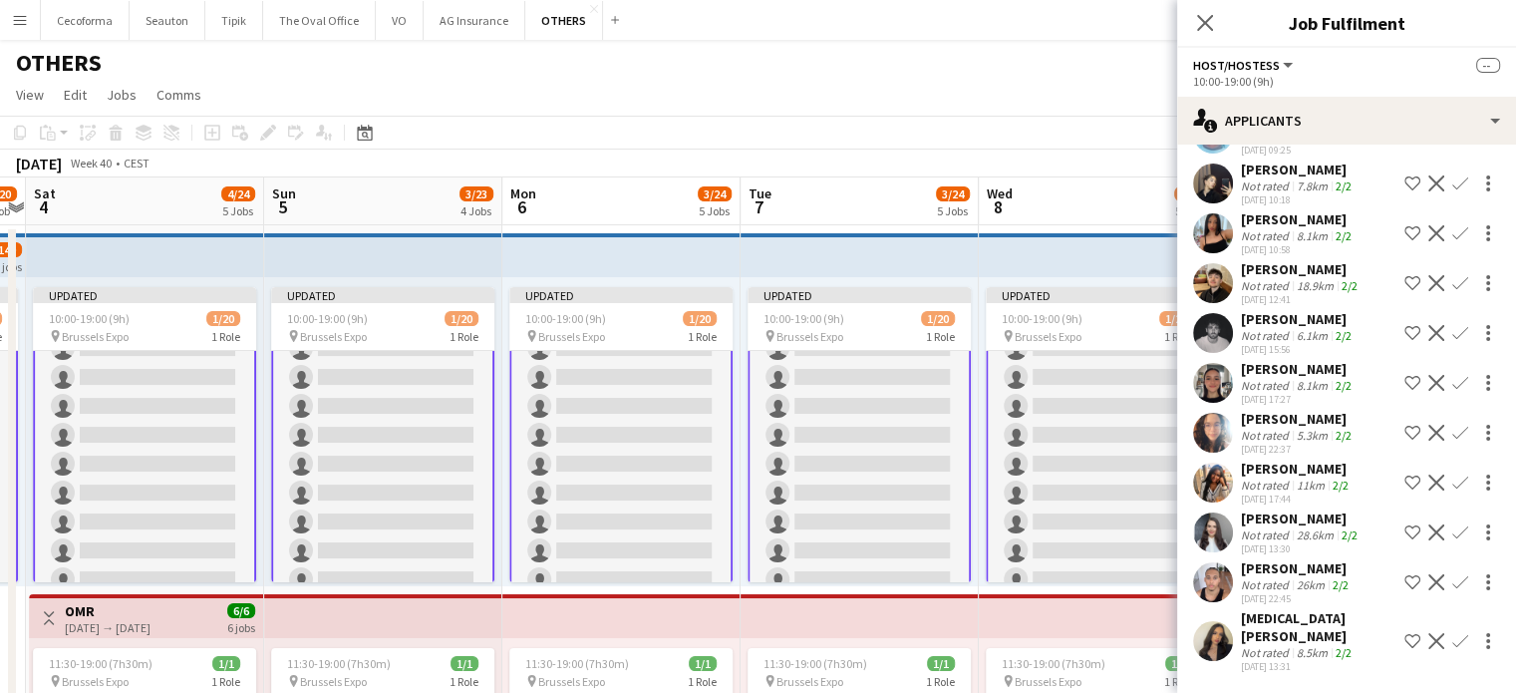
scroll to position [178, 0]
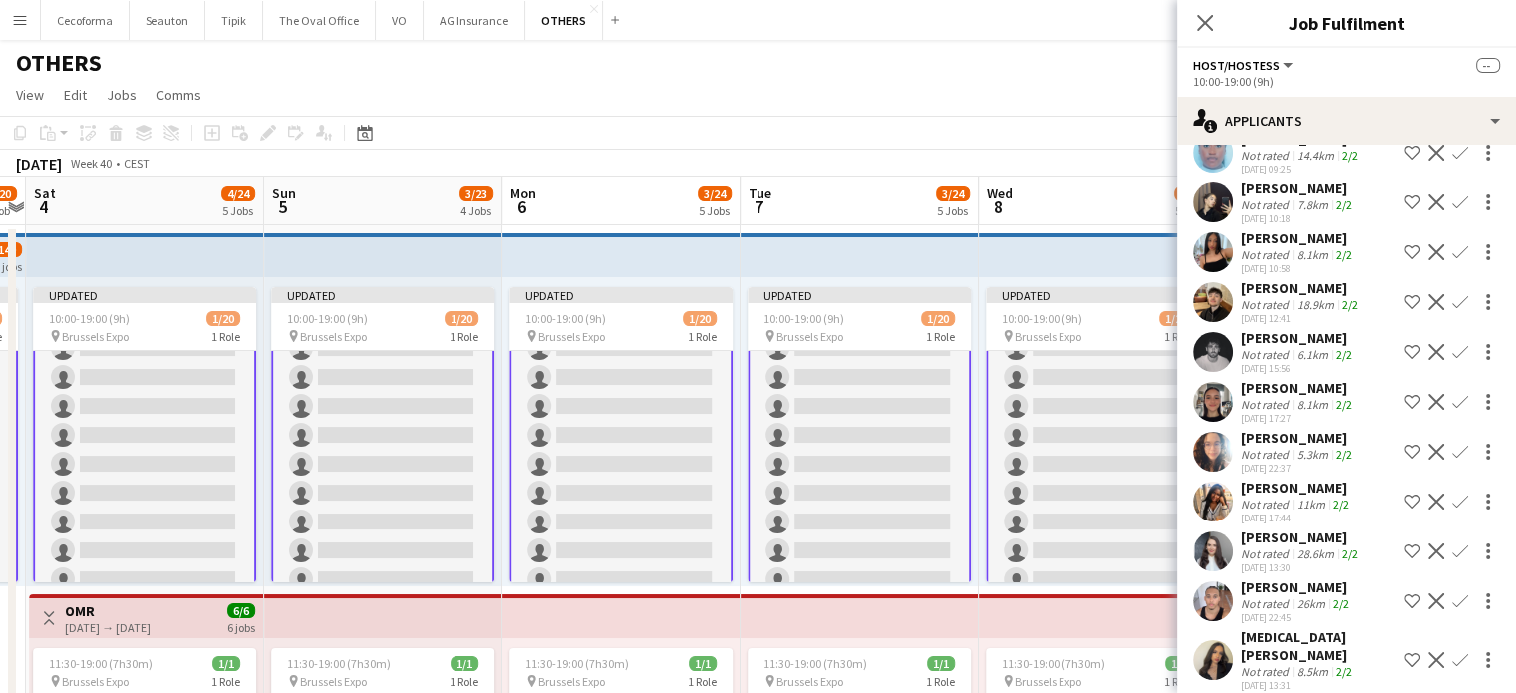
click at [1452, 551] on app-icon "Confirm" at bounding box center [1460, 551] width 16 height 16
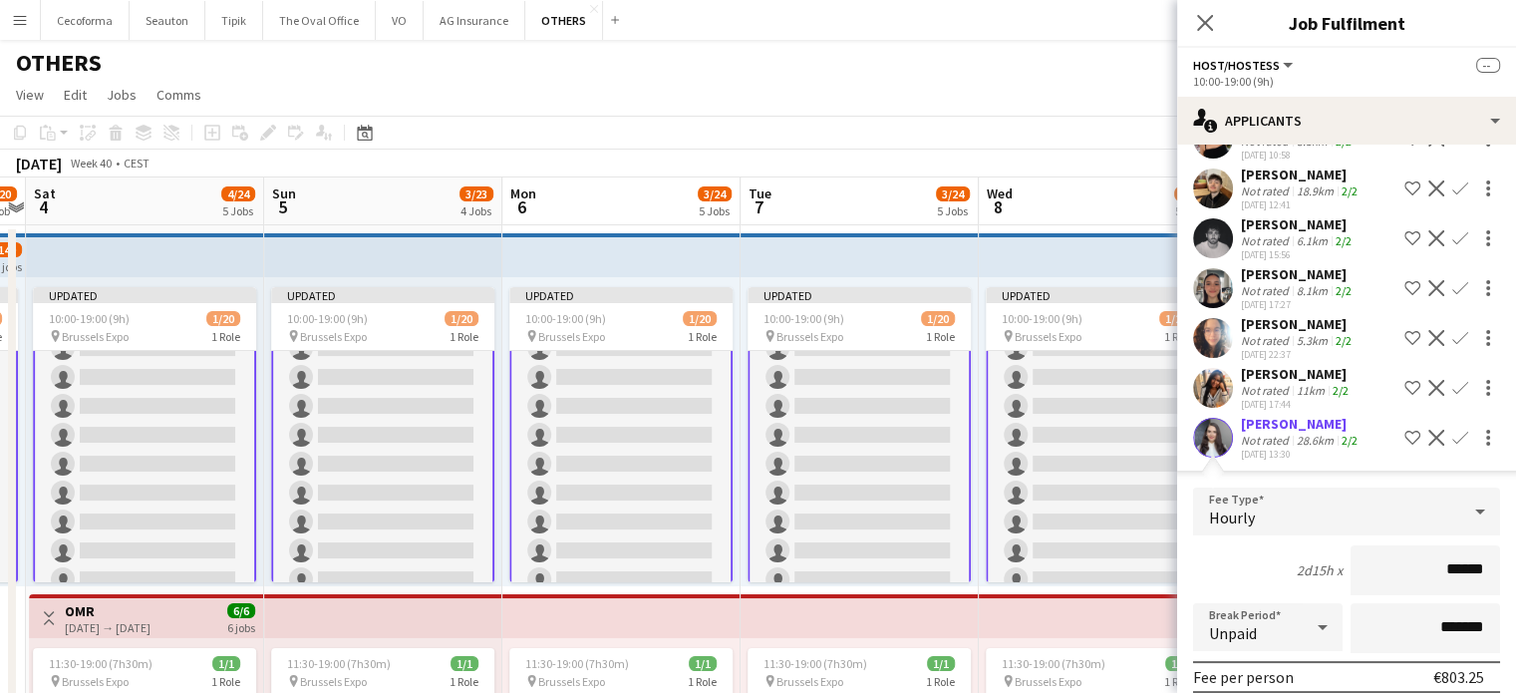
scroll to position [629, 0]
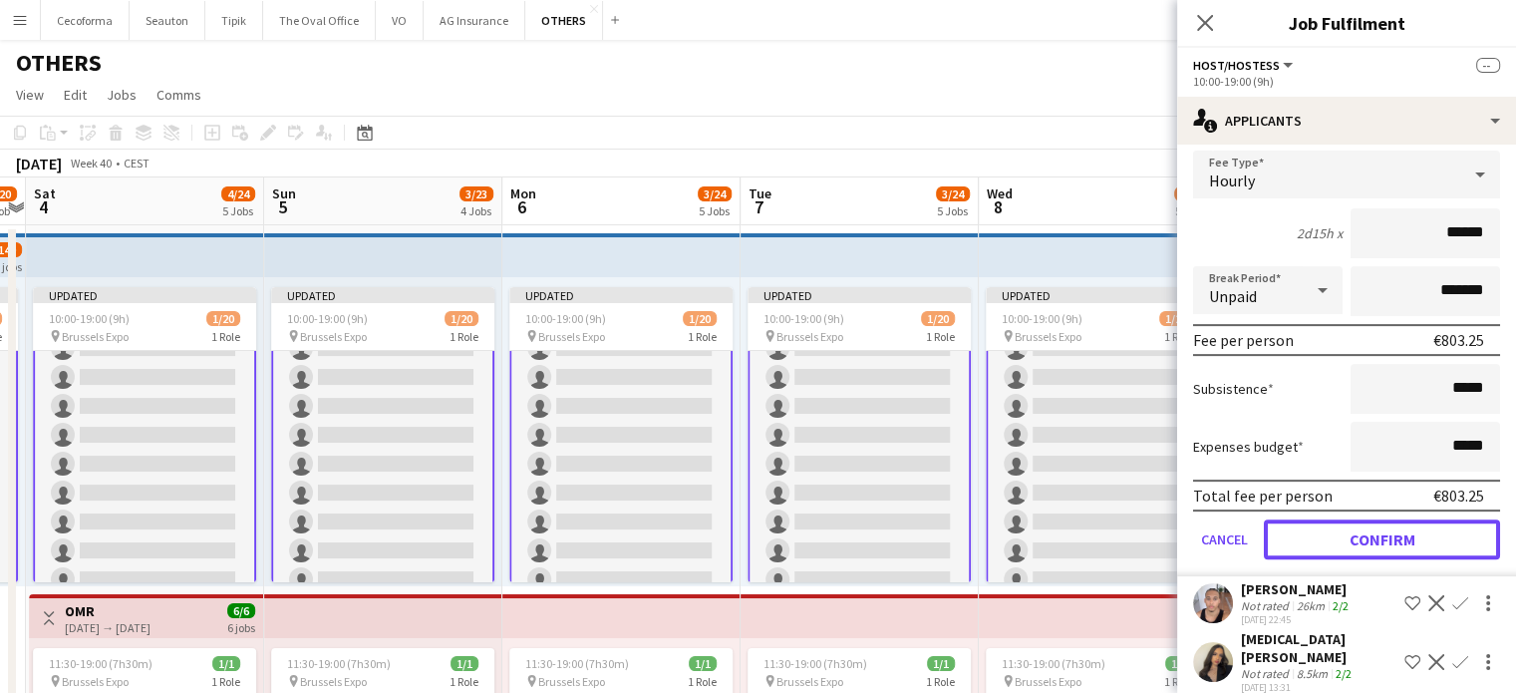
click at [1375, 544] on button "Confirm" at bounding box center [1382, 539] width 236 height 40
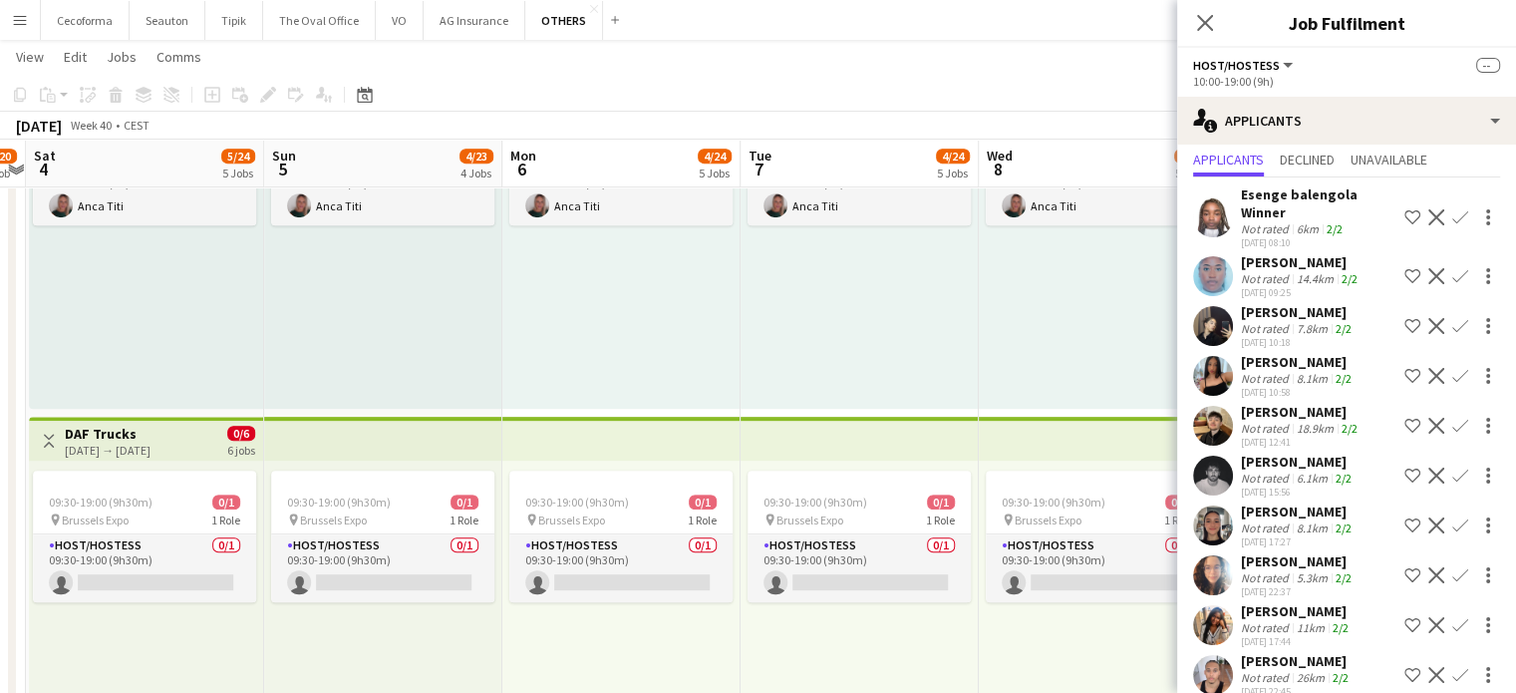
scroll to position [0, 0]
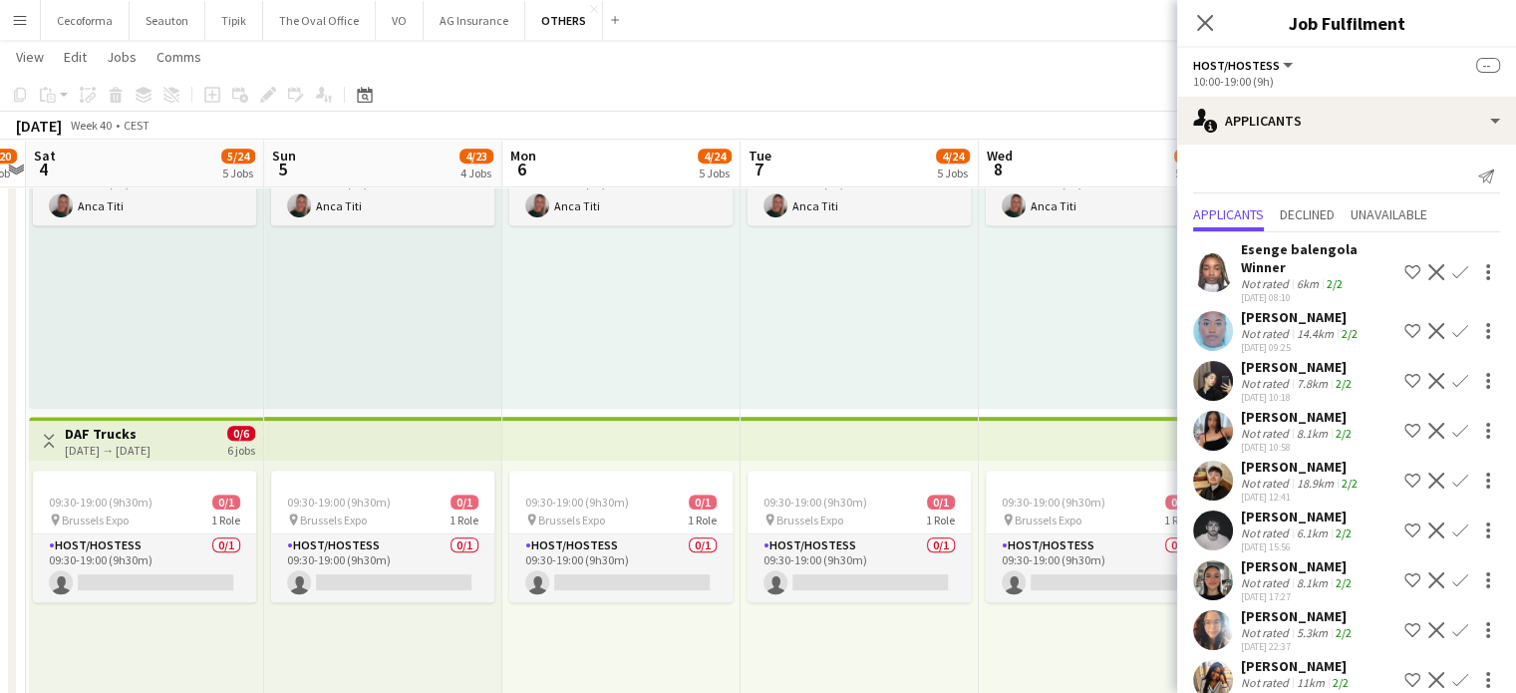
click at [1452, 477] on app-icon "Confirm" at bounding box center [1460, 481] width 16 height 16
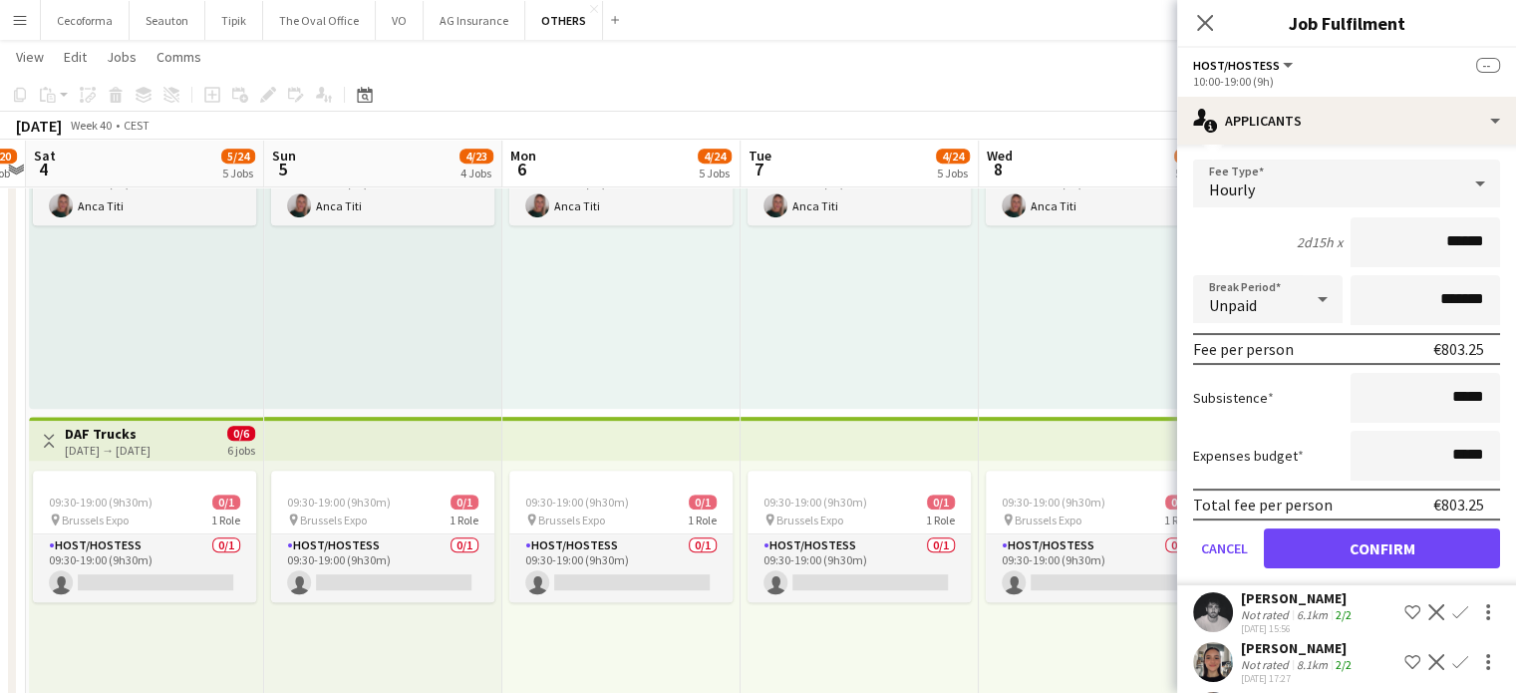
scroll to position [399, 0]
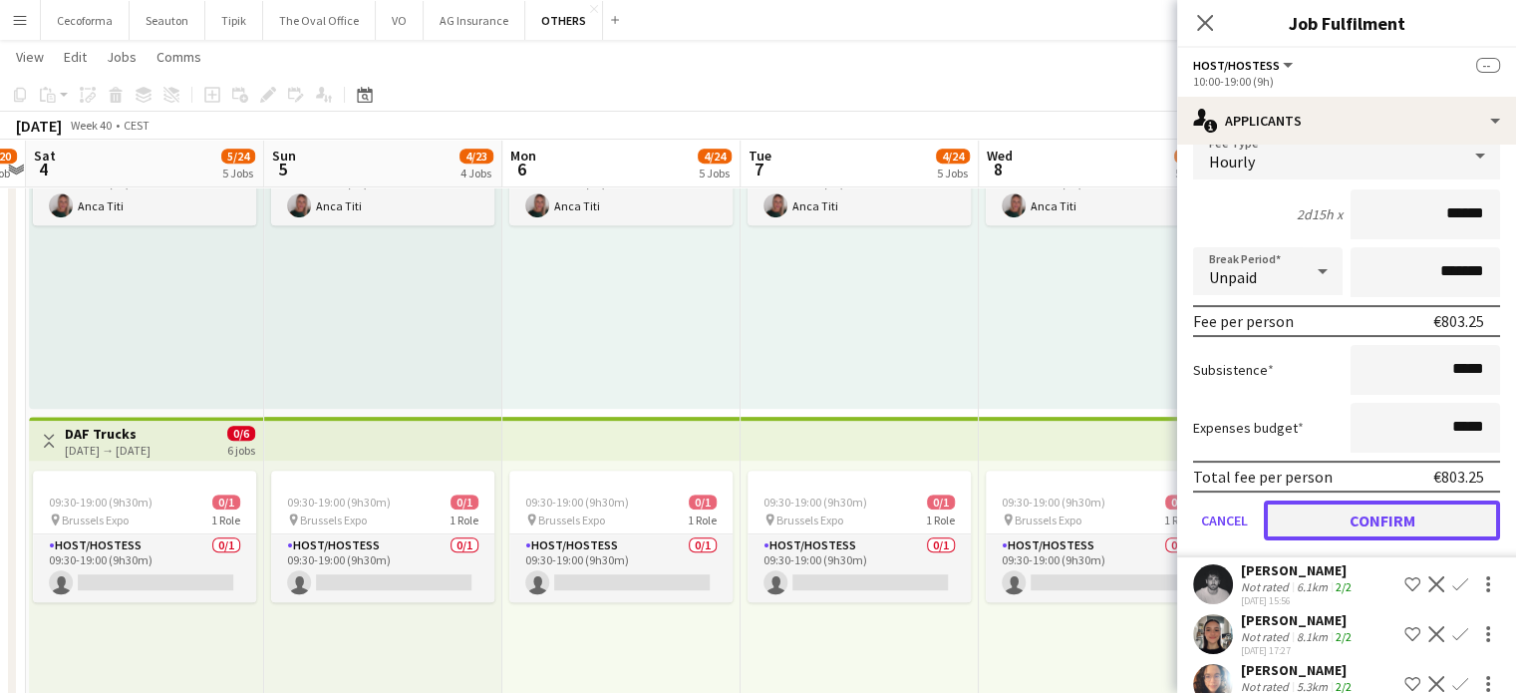
click at [1382, 517] on button "Confirm" at bounding box center [1382, 520] width 236 height 40
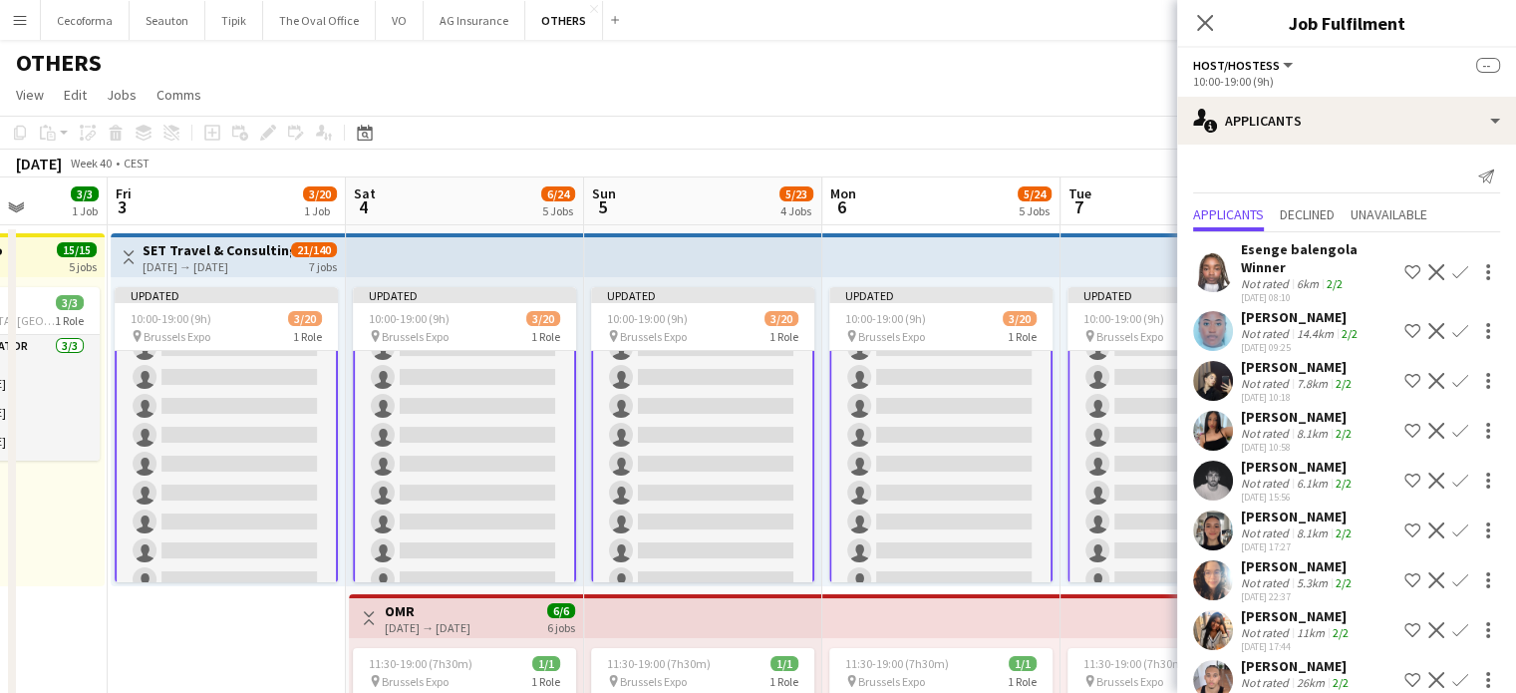
scroll to position [0, 554]
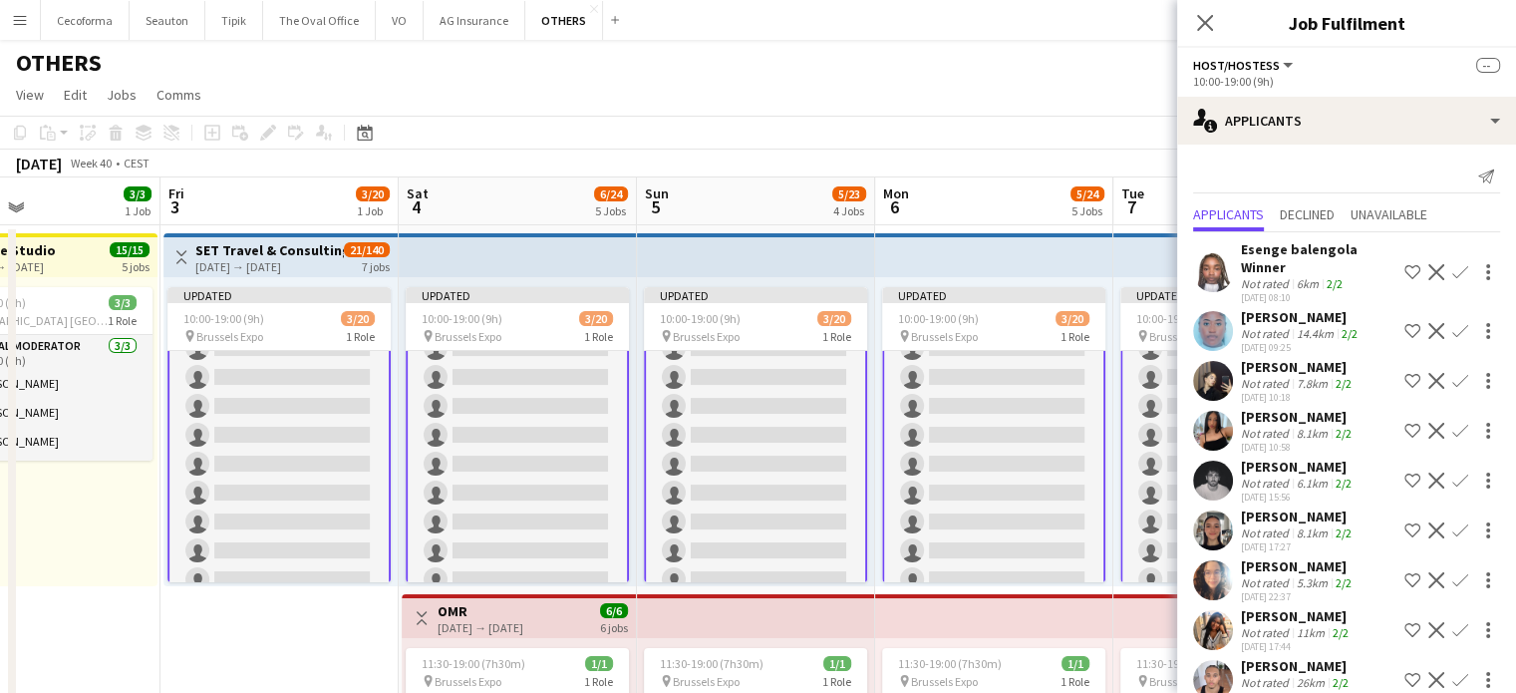
drag, startPoint x: 594, startPoint y: 254, endPoint x: 967, endPoint y: 289, distance: 374.4
click at [1203, 17] on icon "Close pop-in" at bounding box center [1205, 23] width 16 height 16
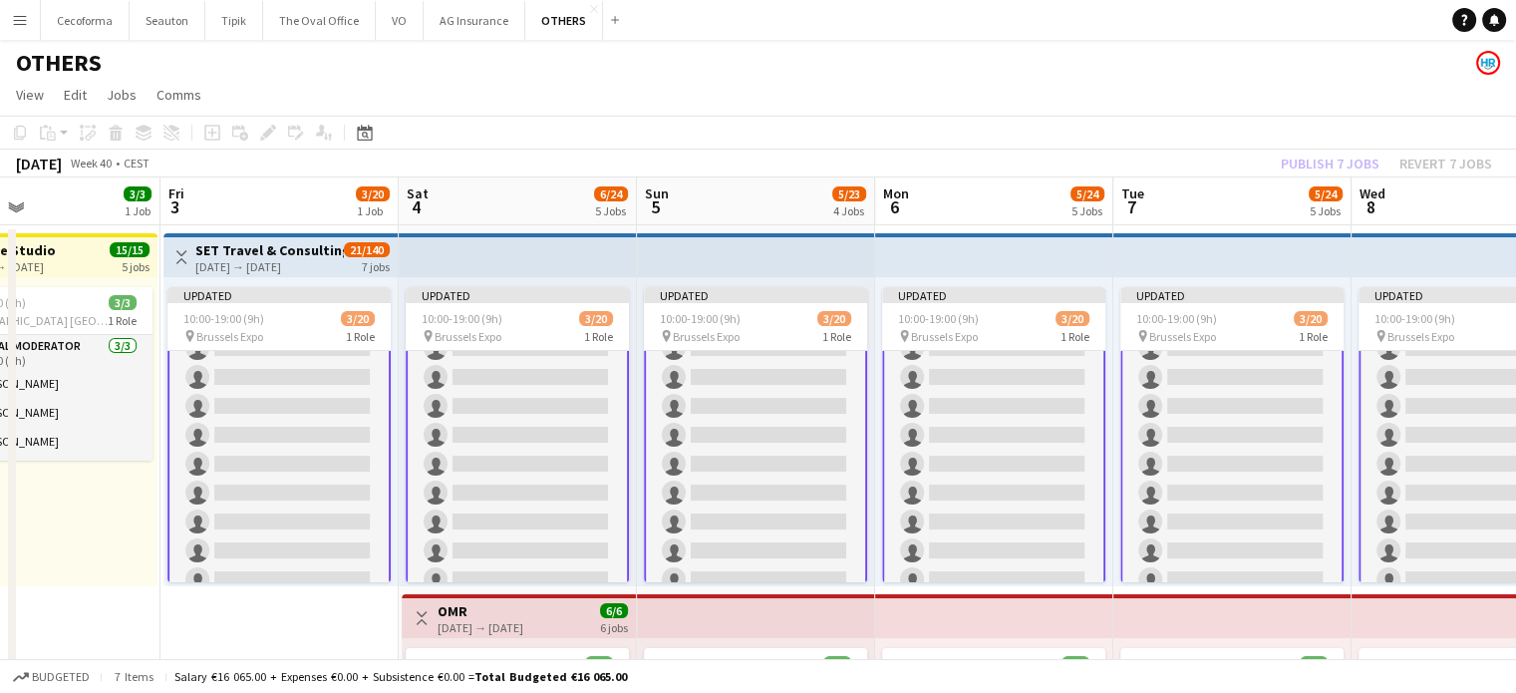
scroll to position [355, 0]
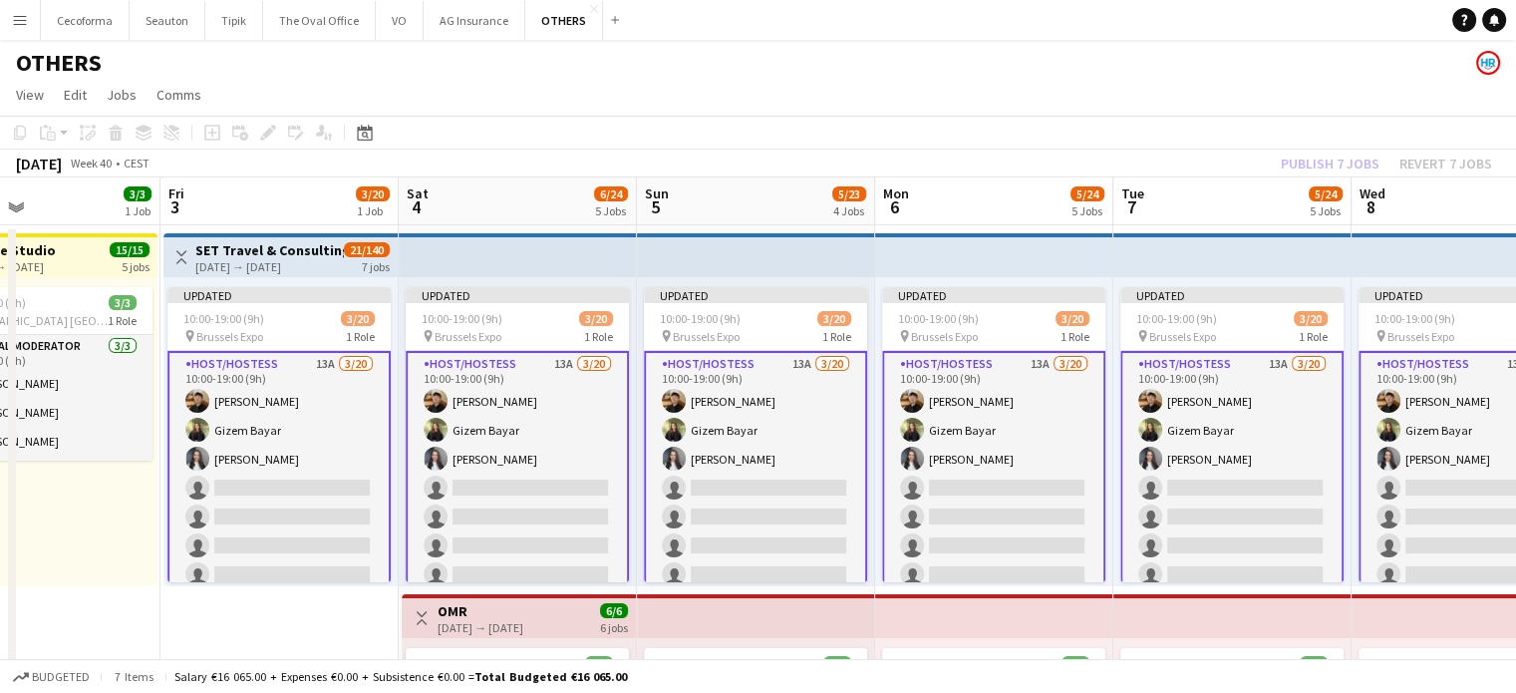
click at [323, 426] on app-card-role "Host/Hostess 13A [DATE] 10:00-19:00 (9h) [PERSON_NAME] Gizem [PERSON_NAME] sing…" at bounding box center [278, 661] width 223 height 621
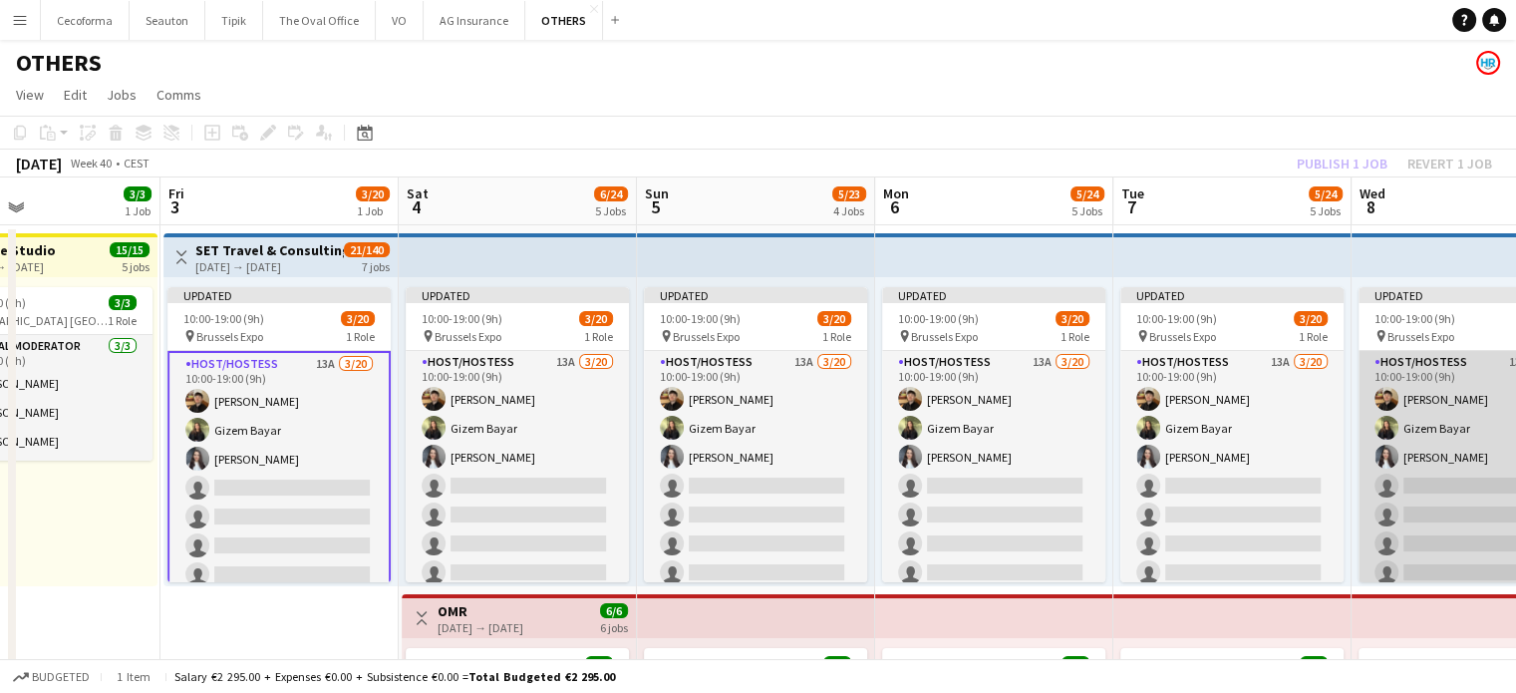
click at [1416, 547] on app-card-role "Host/Hostess 13A [DATE] 10:00-19:00 (9h) [PERSON_NAME] Gizem [PERSON_NAME] sing…" at bounding box center [1470, 659] width 223 height 617
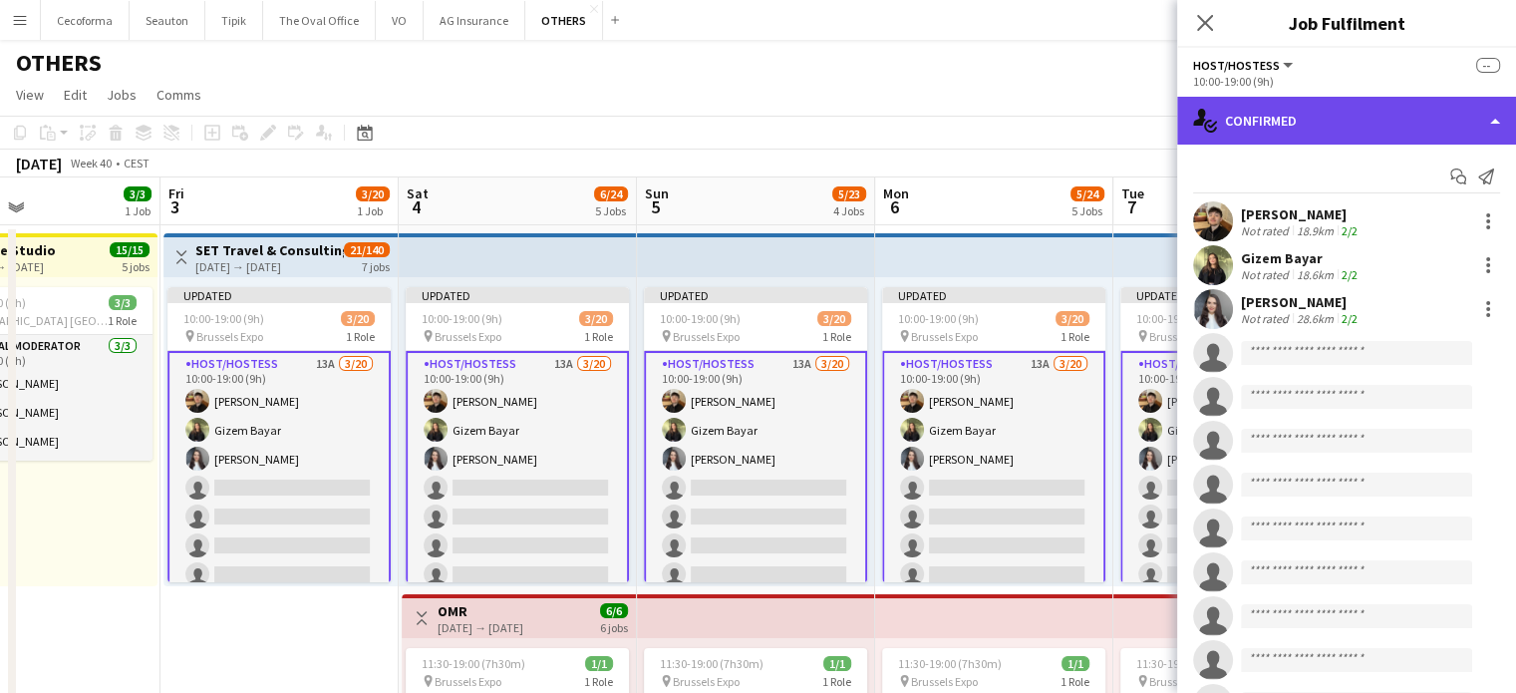
click at [1488, 117] on div "single-neutral-actions-check-2 Confirmed" at bounding box center [1346, 121] width 339 height 48
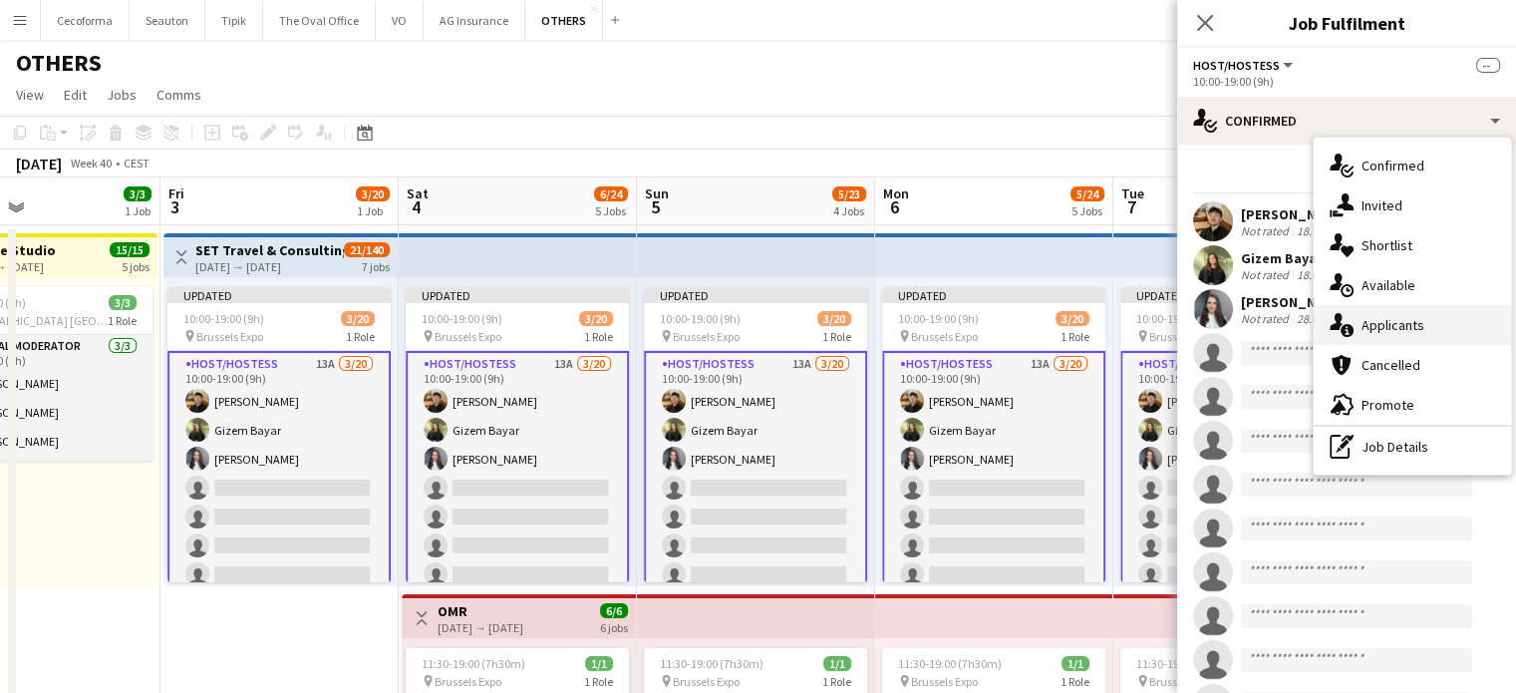
click at [1407, 325] on span "Applicants" at bounding box center [1393, 325] width 63 height 18
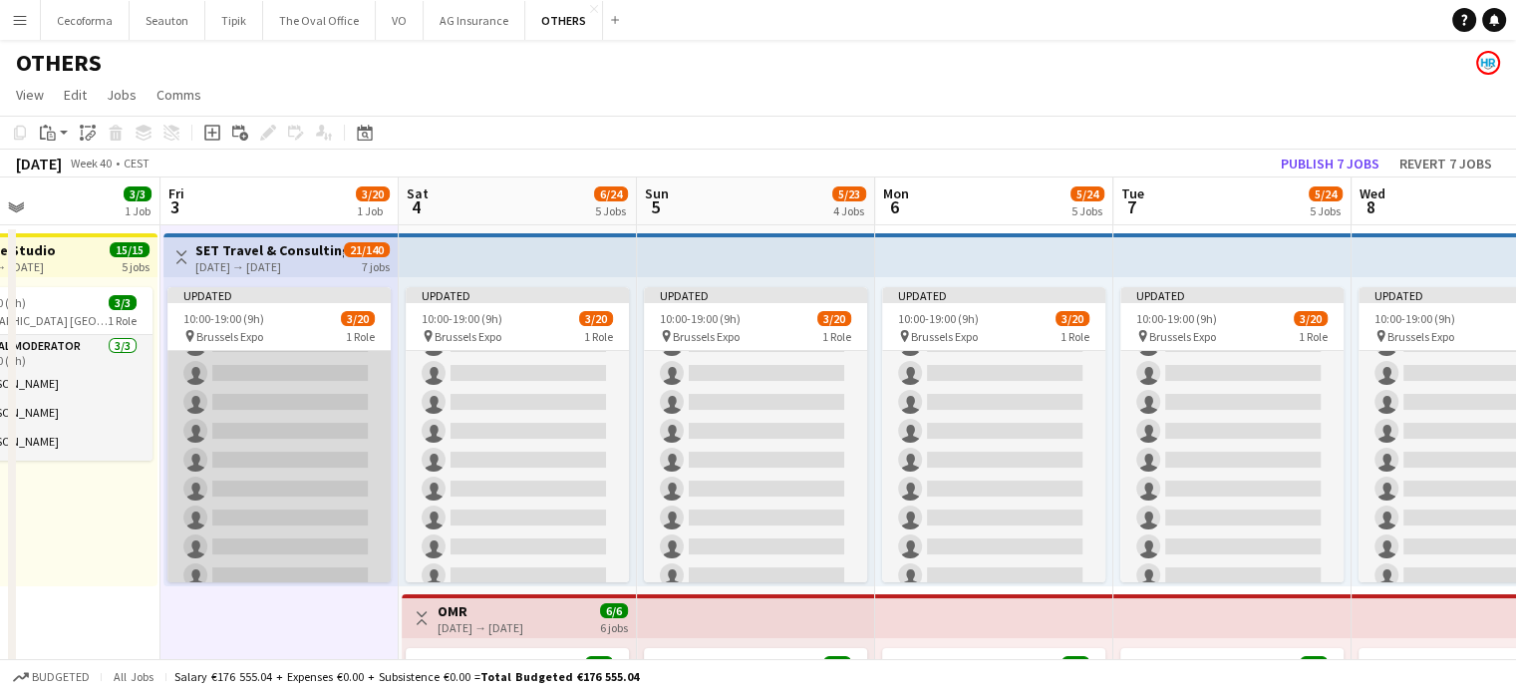
click at [277, 470] on app-card-role "Host/Hostess 13A [DATE] 10:00-19:00 (9h) [PERSON_NAME] Gizem [PERSON_NAME] sing…" at bounding box center [278, 460] width 223 height 617
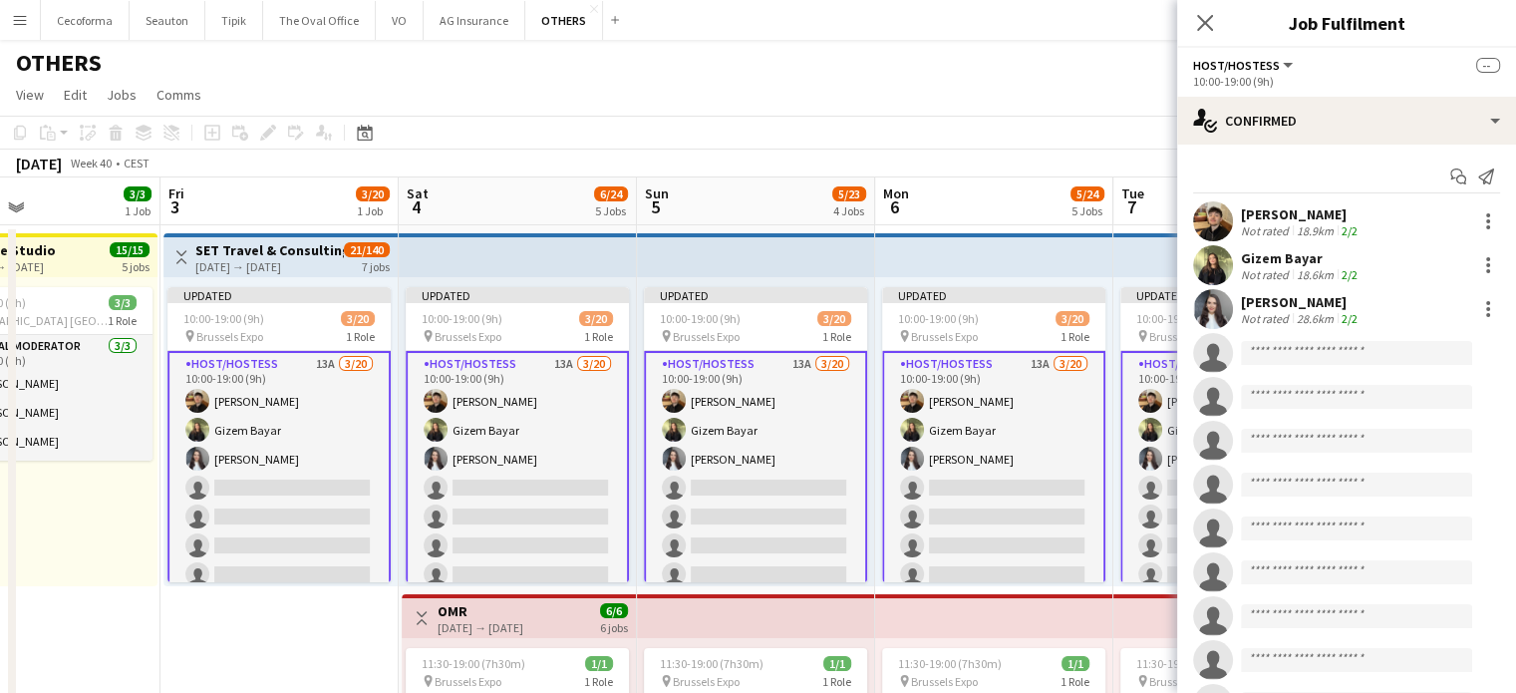
click at [1200, 17] on icon at bounding box center [1205, 23] width 16 height 16
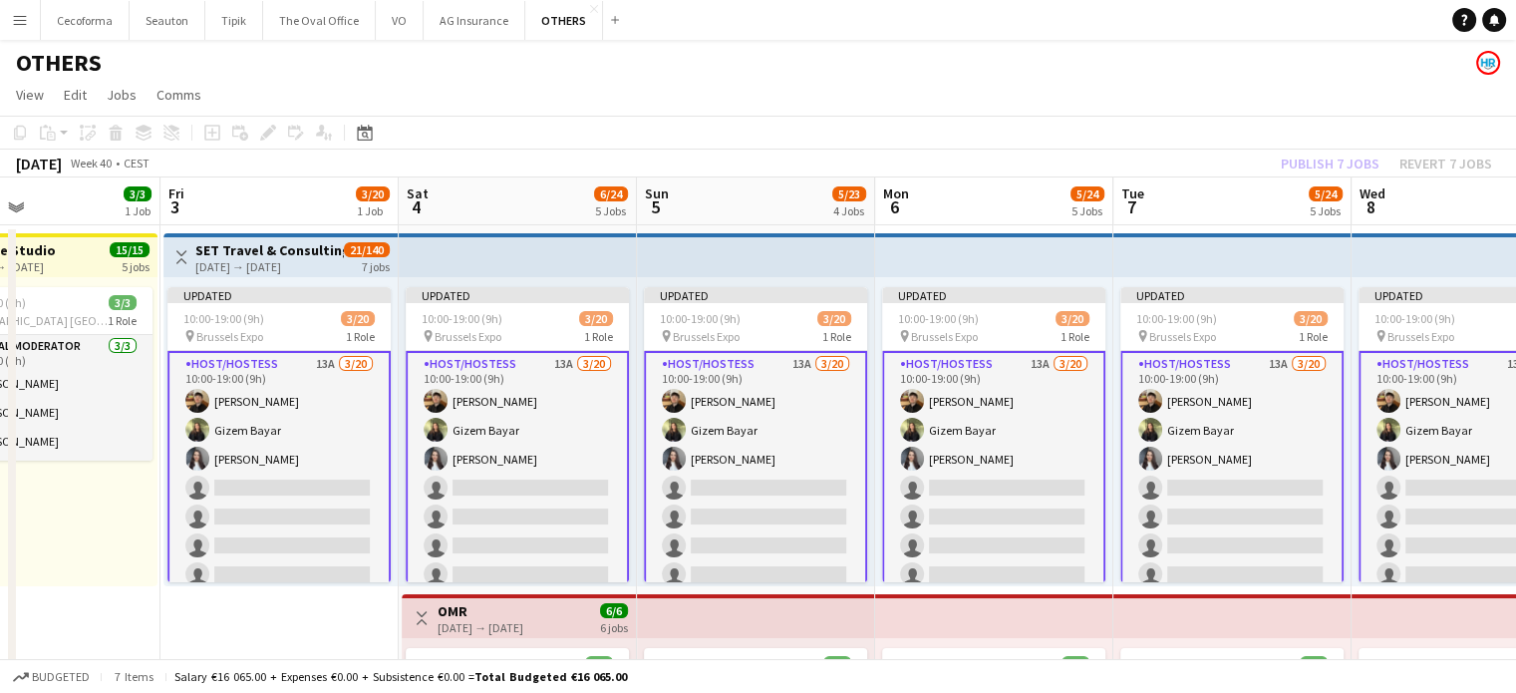
click at [268, 266] on div "[DATE] → [DATE]" at bounding box center [269, 266] width 149 height 15
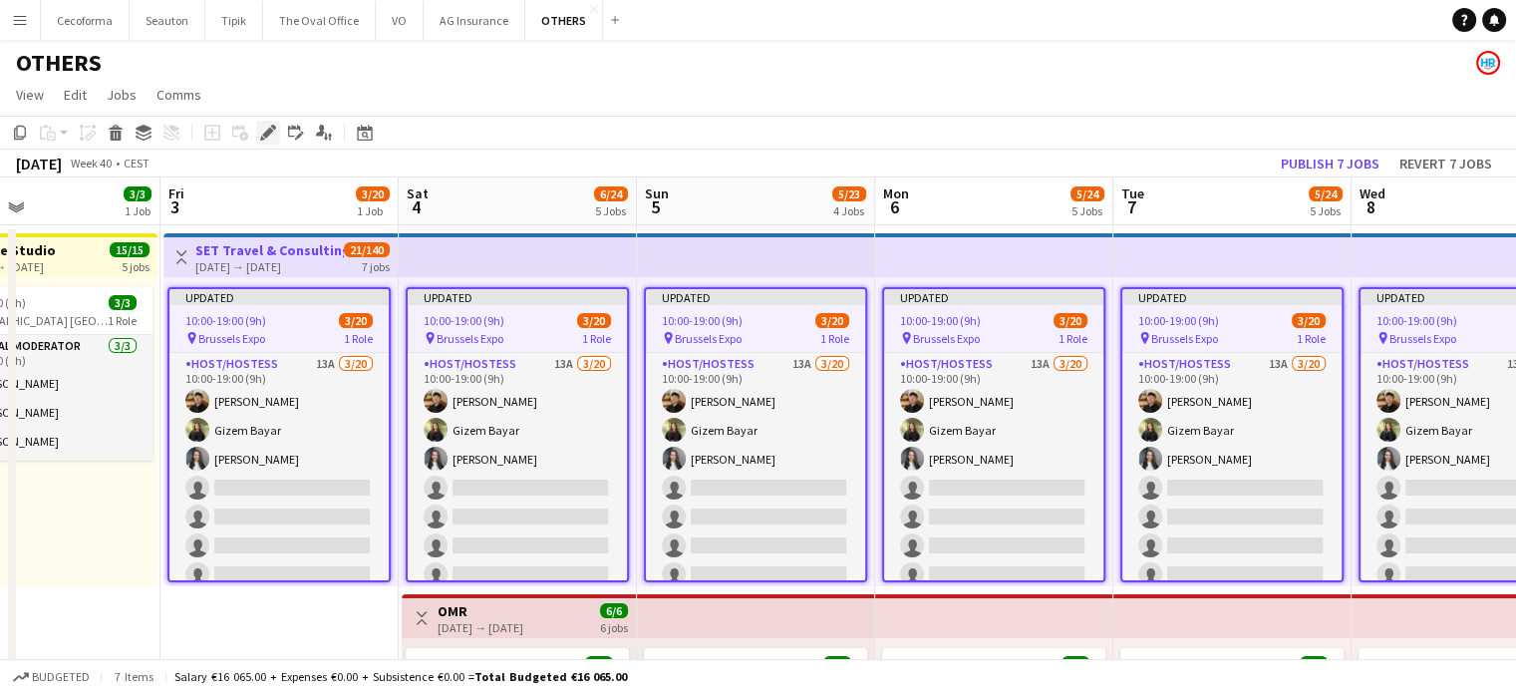
click at [267, 135] on icon at bounding box center [267, 133] width 11 height 11
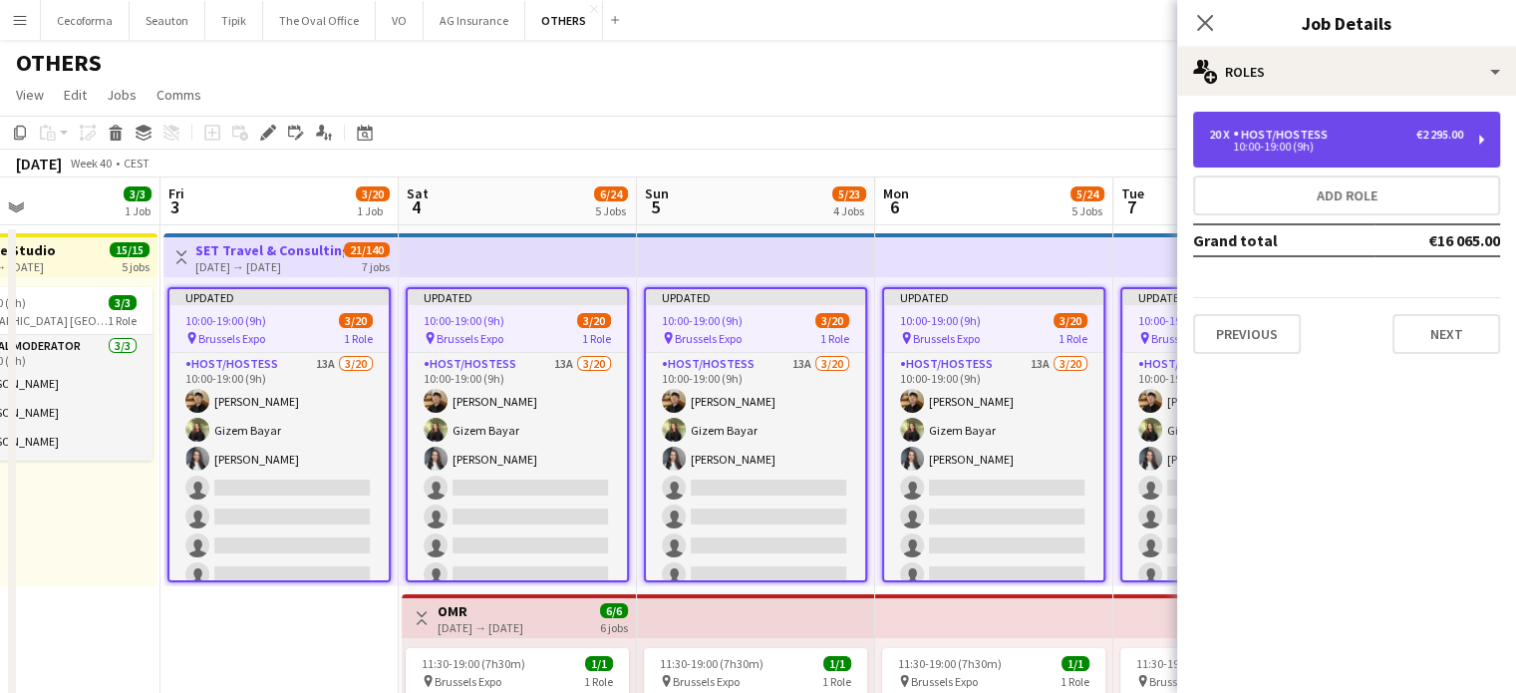
click at [1359, 151] on div "10:00-19:00 (9h)" at bounding box center [1336, 147] width 254 height 10
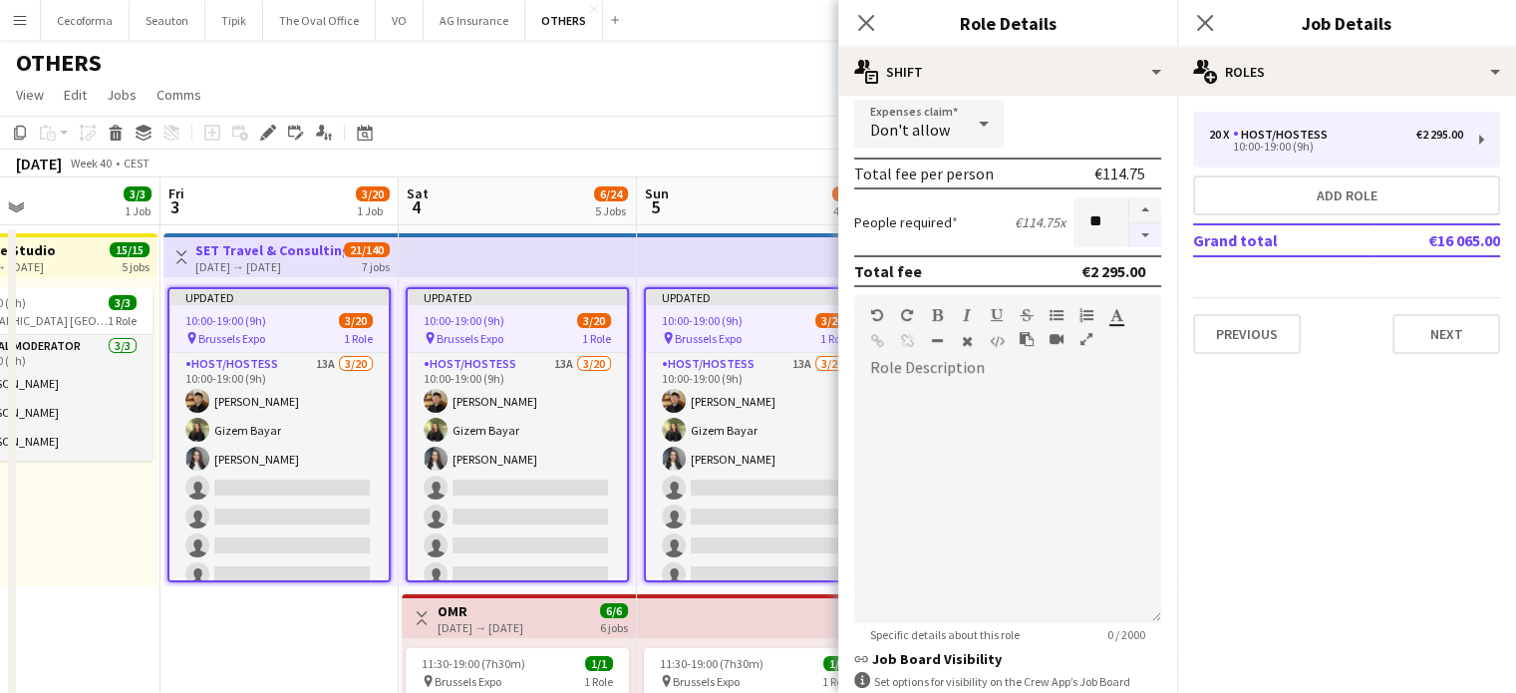
click at [1132, 232] on button "button" at bounding box center [1145, 235] width 32 height 25
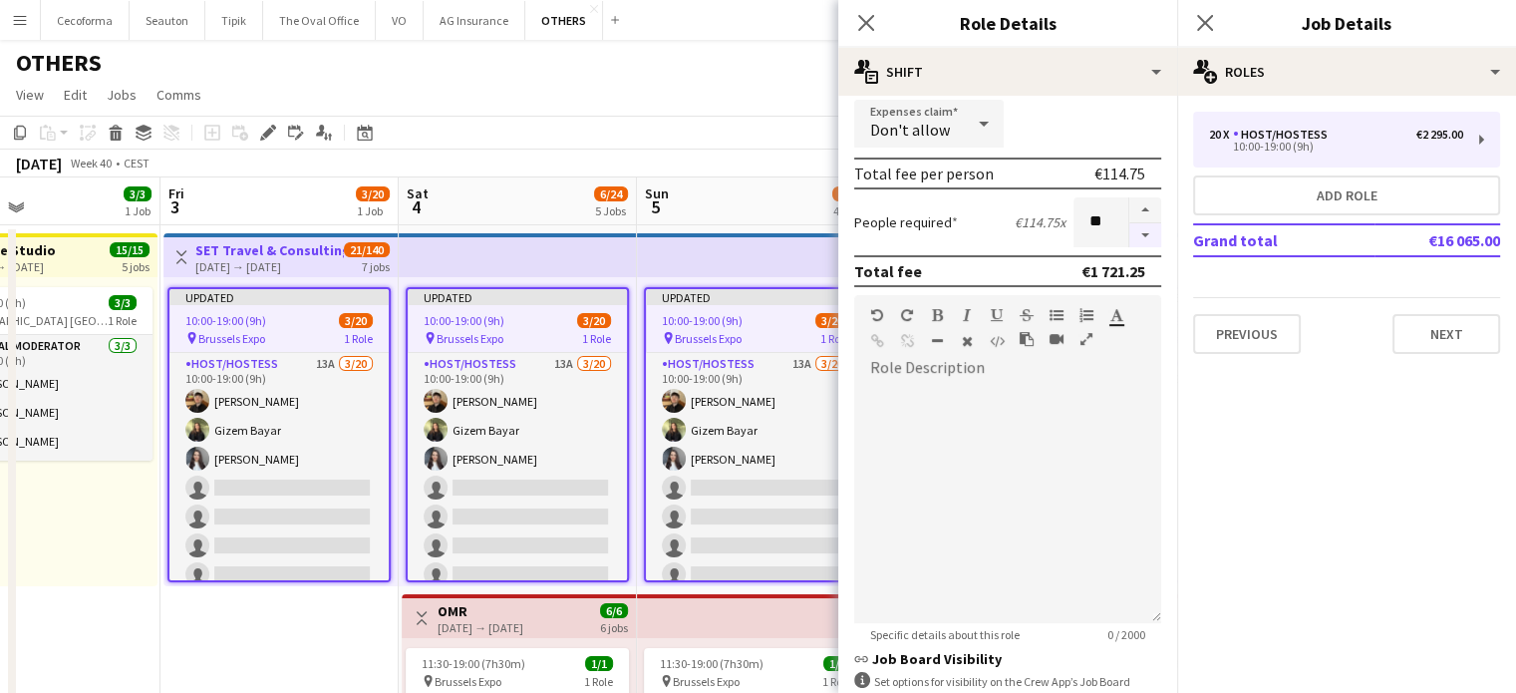
click at [1132, 232] on button "button" at bounding box center [1145, 235] width 32 height 25
click at [1131, 232] on button "button" at bounding box center [1145, 235] width 32 height 25
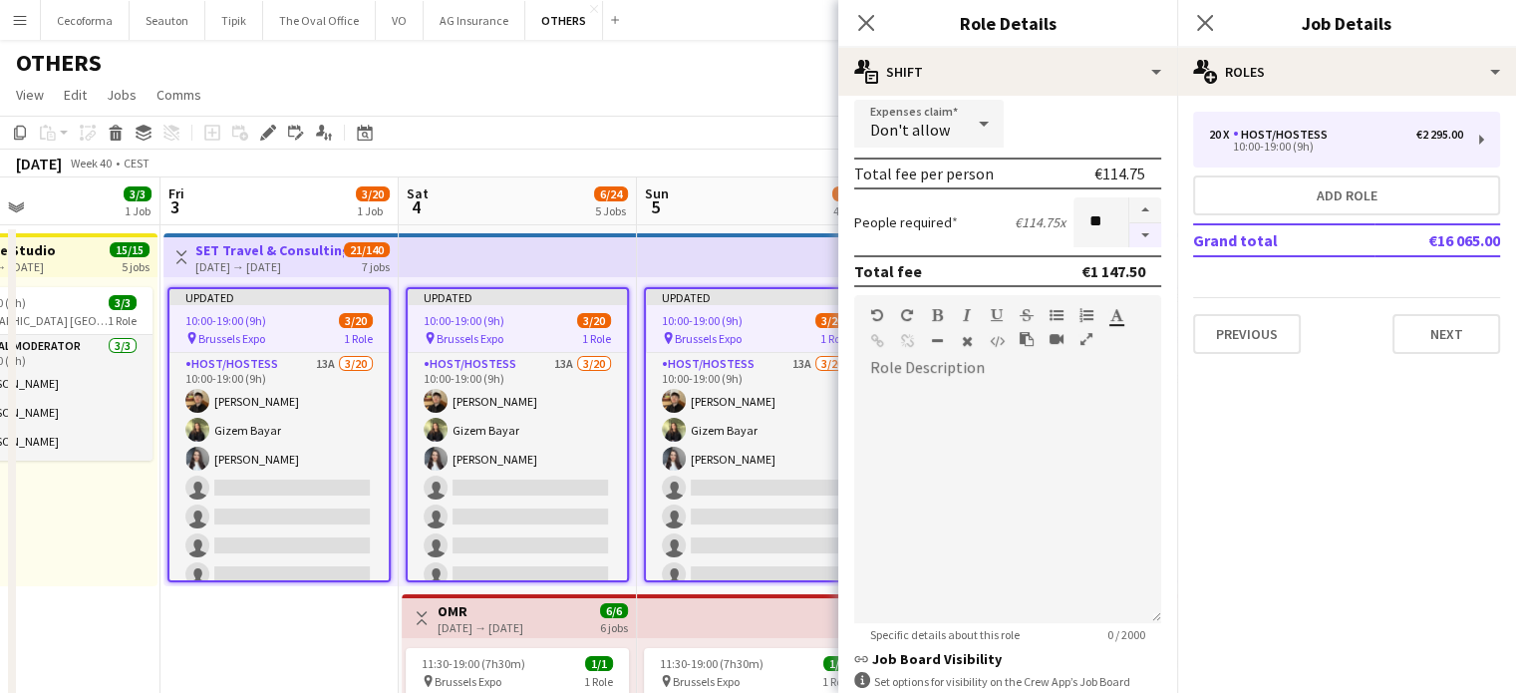
click at [1131, 232] on button "button" at bounding box center [1145, 235] width 32 height 25
type input "*"
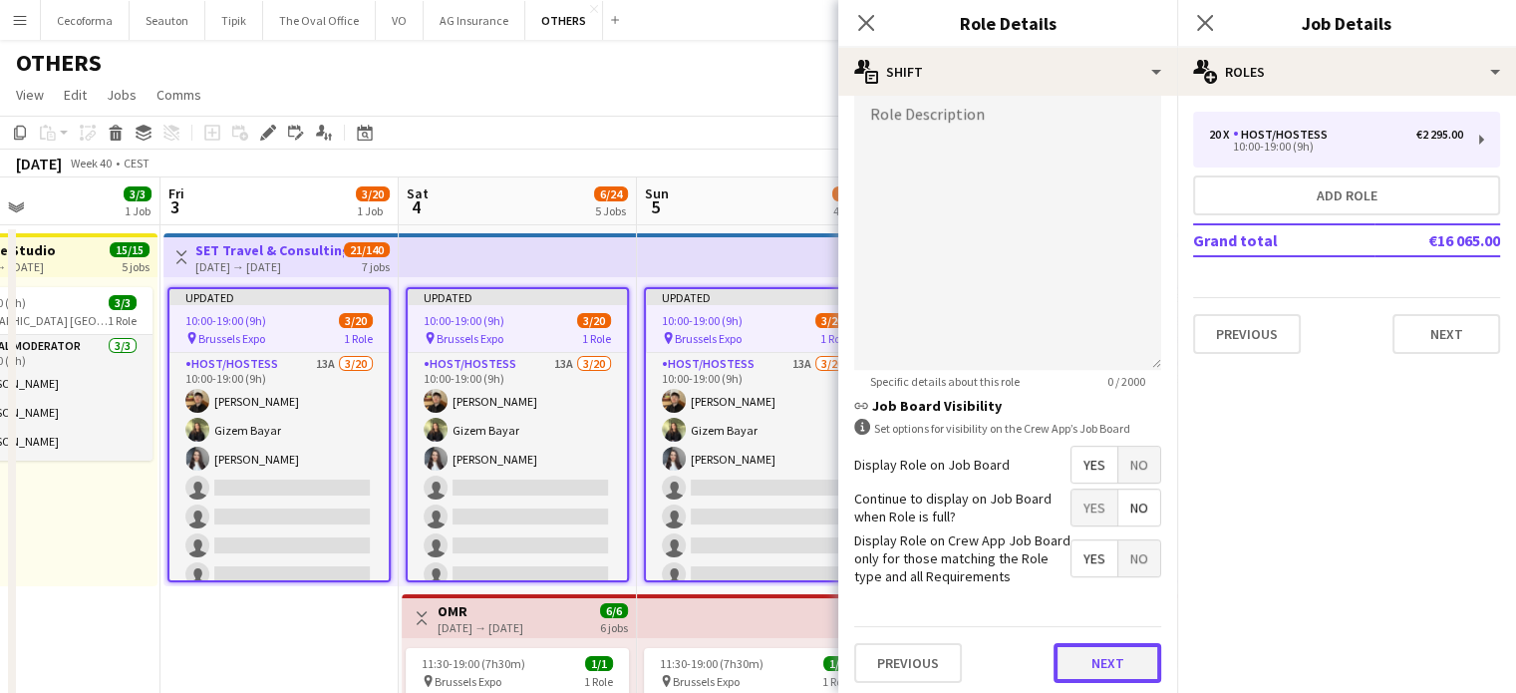
click at [1104, 649] on button "Next" at bounding box center [1108, 663] width 108 height 40
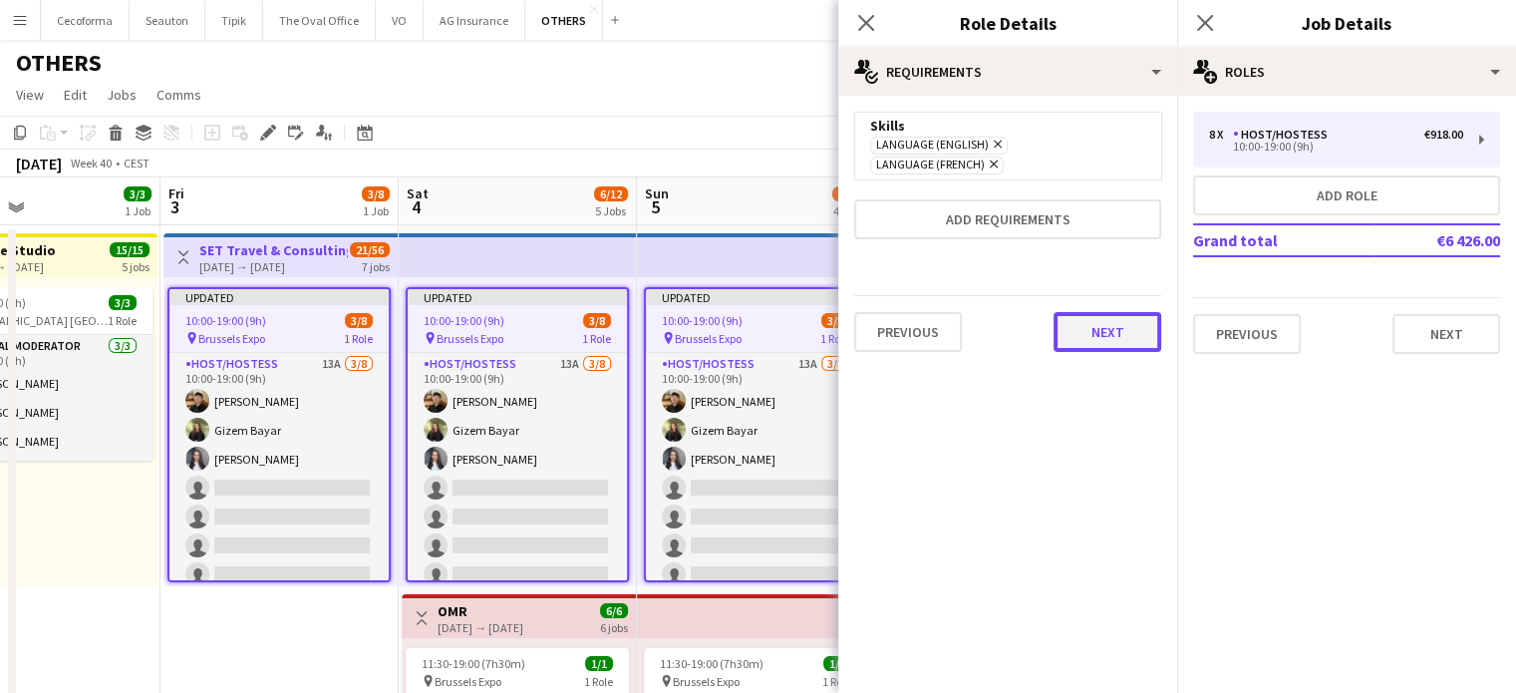
click at [1094, 332] on div "Previous Next" at bounding box center [1007, 331] width 307 height 73
click at [1100, 312] on button "Next" at bounding box center [1108, 332] width 108 height 40
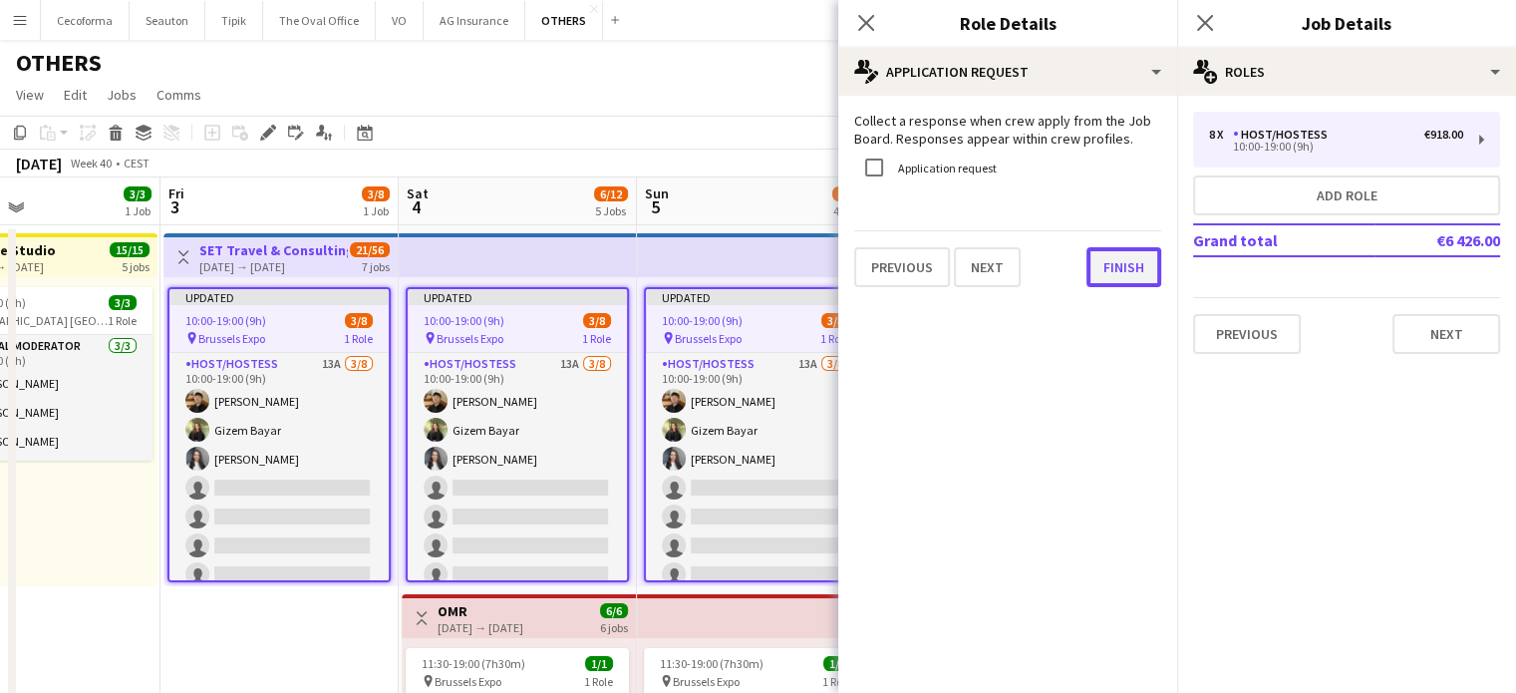
click at [1111, 262] on button "Finish" at bounding box center [1124, 267] width 75 height 40
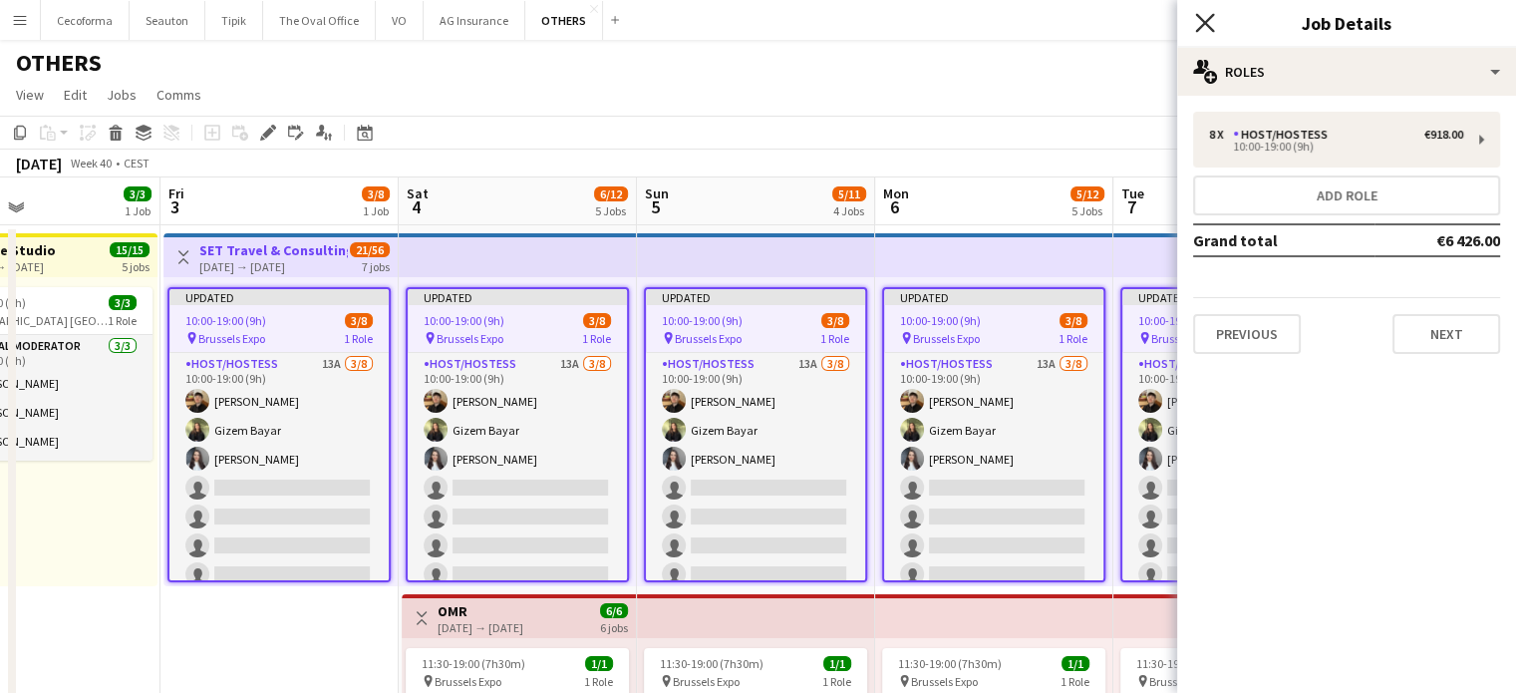
click at [1200, 25] on icon "Close pop-in" at bounding box center [1204, 22] width 19 height 19
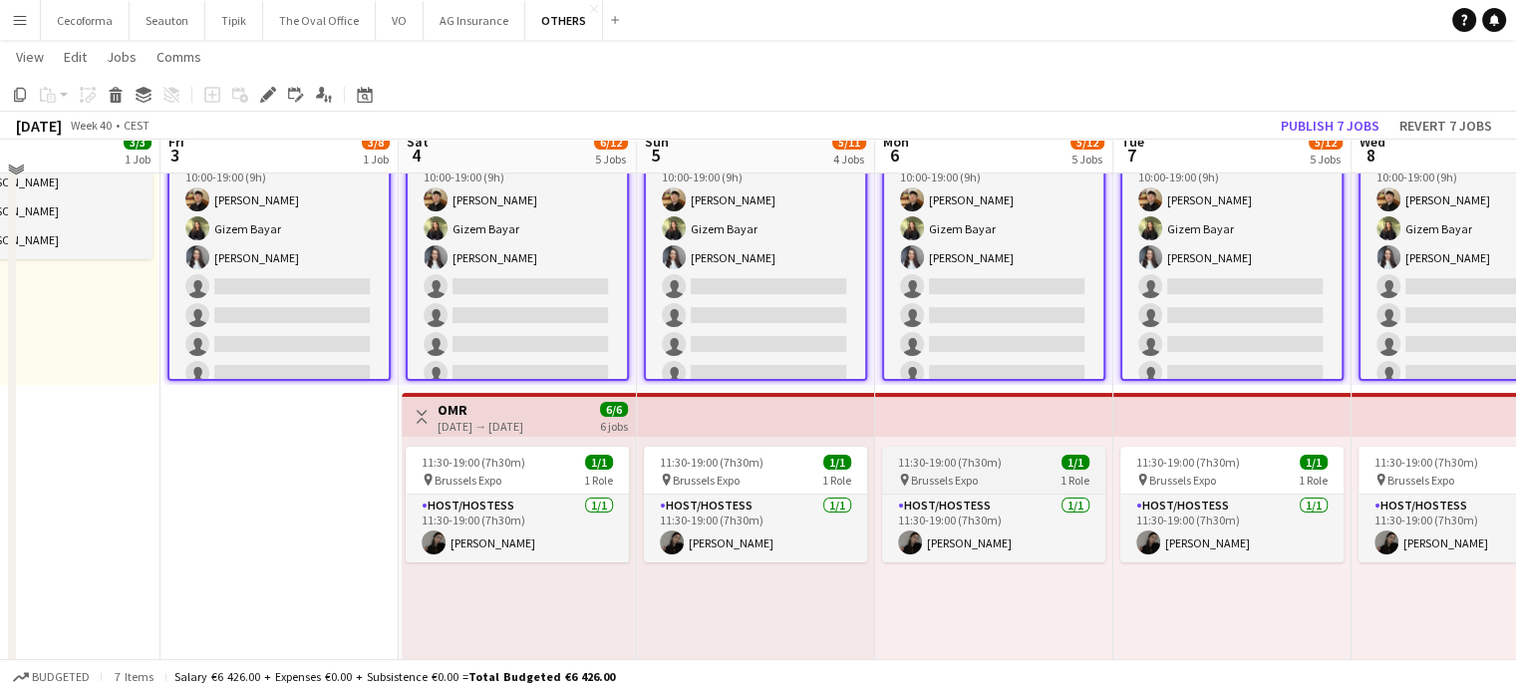
scroll to position [100, 0]
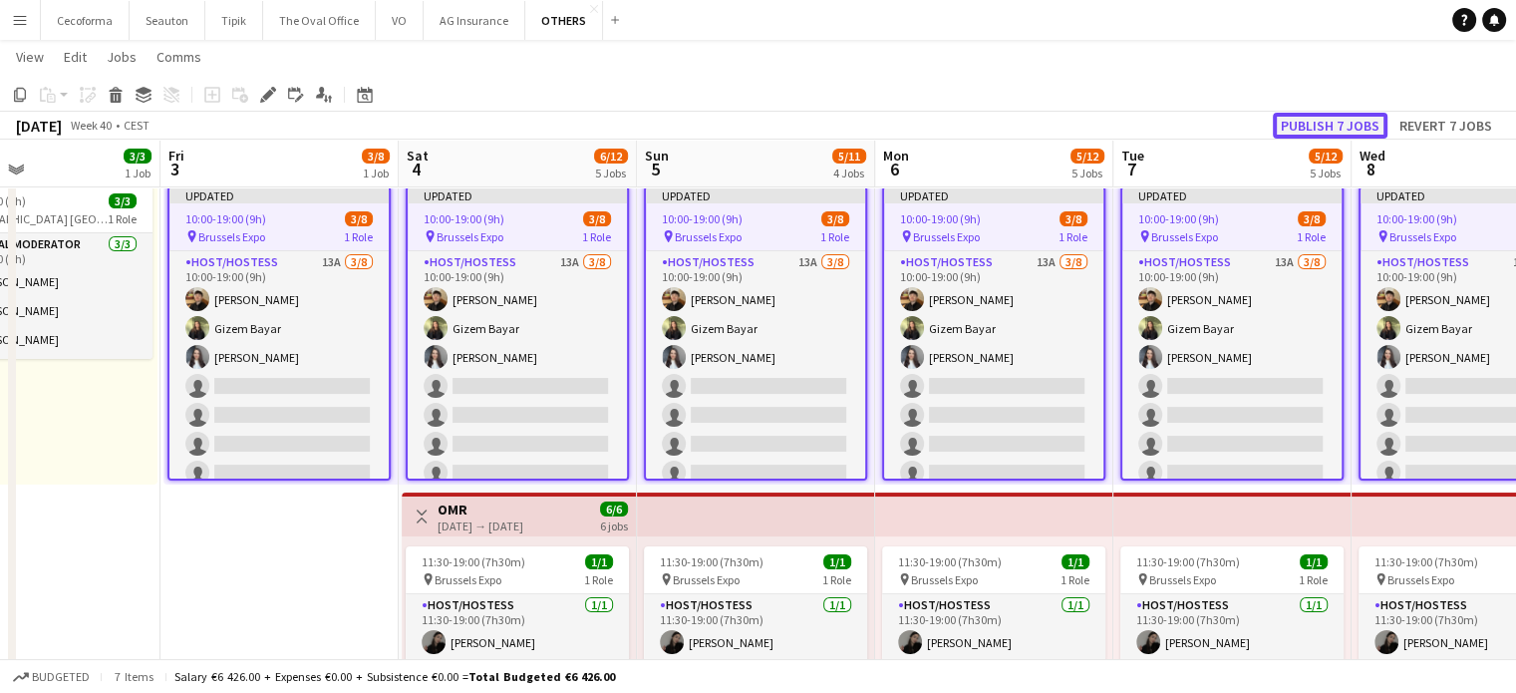
click at [1324, 129] on button "Publish 7 jobs" at bounding box center [1330, 126] width 115 height 26
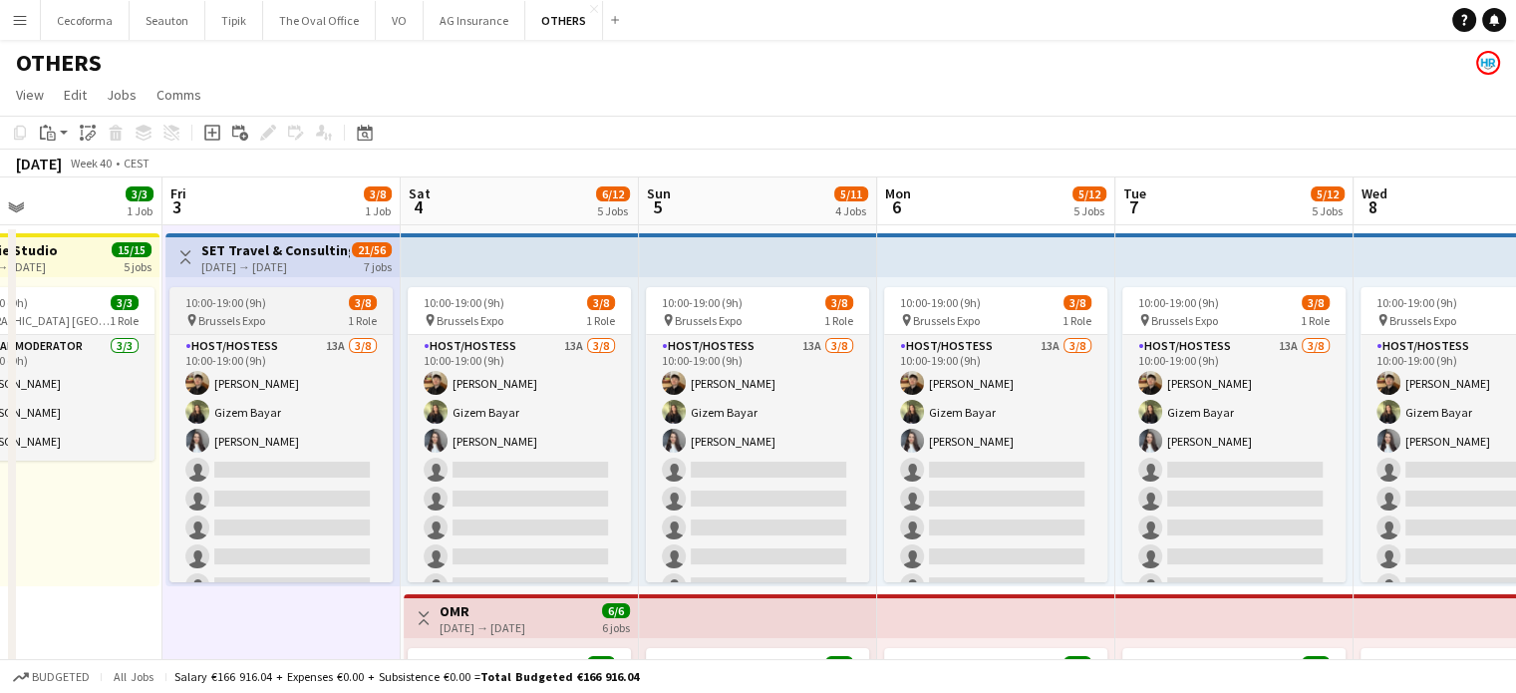
scroll to position [22, 0]
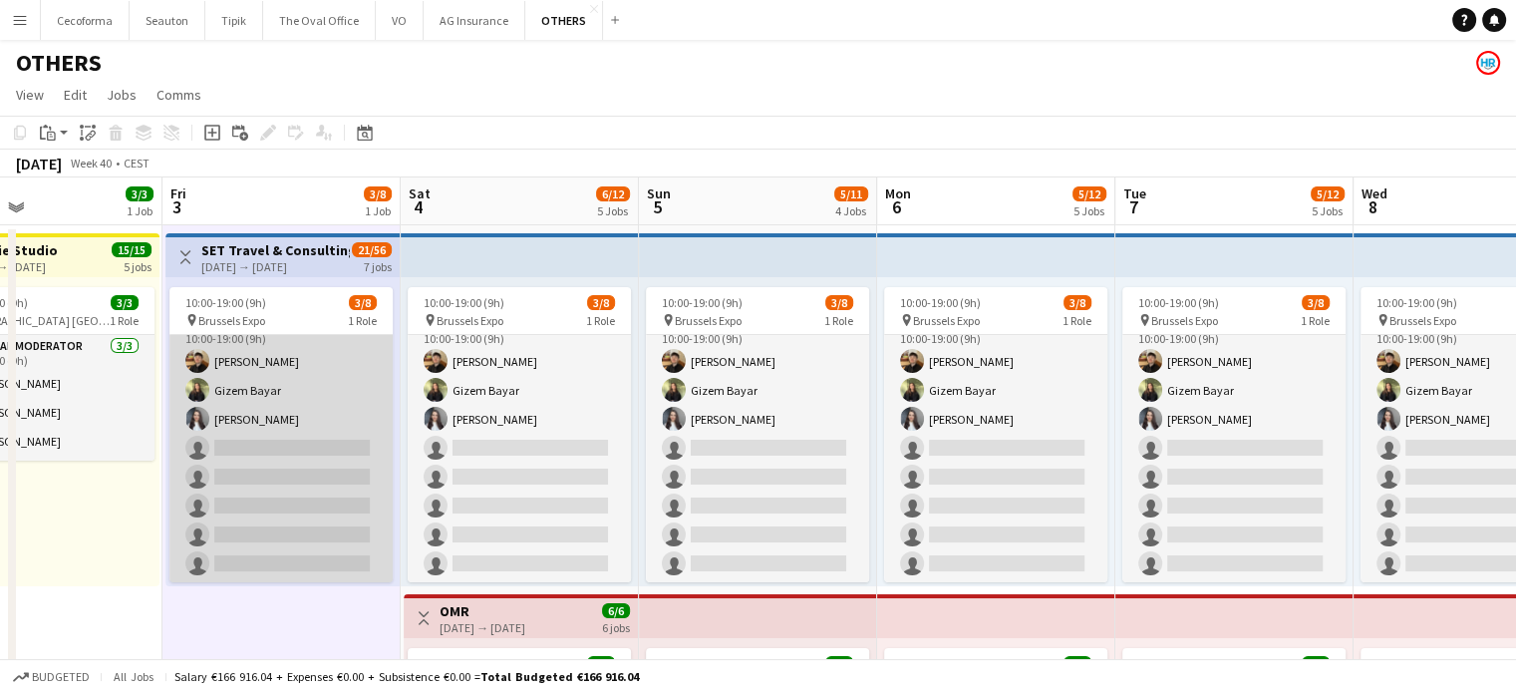
click at [287, 501] on app-card-role "Host/Hostess 13A [DATE] 10:00-19:00 (9h) [PERSON_NAME] Gizem [PERSON_NAME] sing…" at bounding box center [280, 448] width 223 height 270
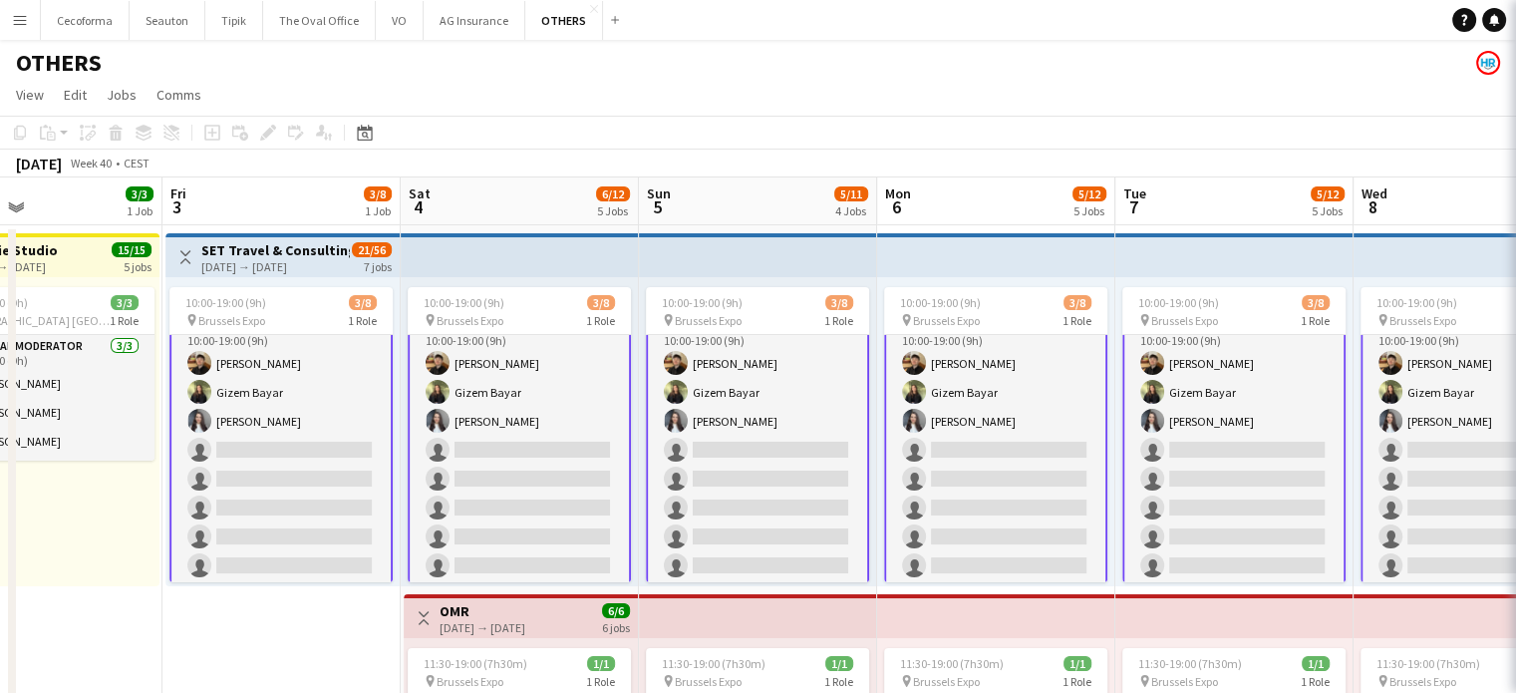
scroll to position [24, 0]
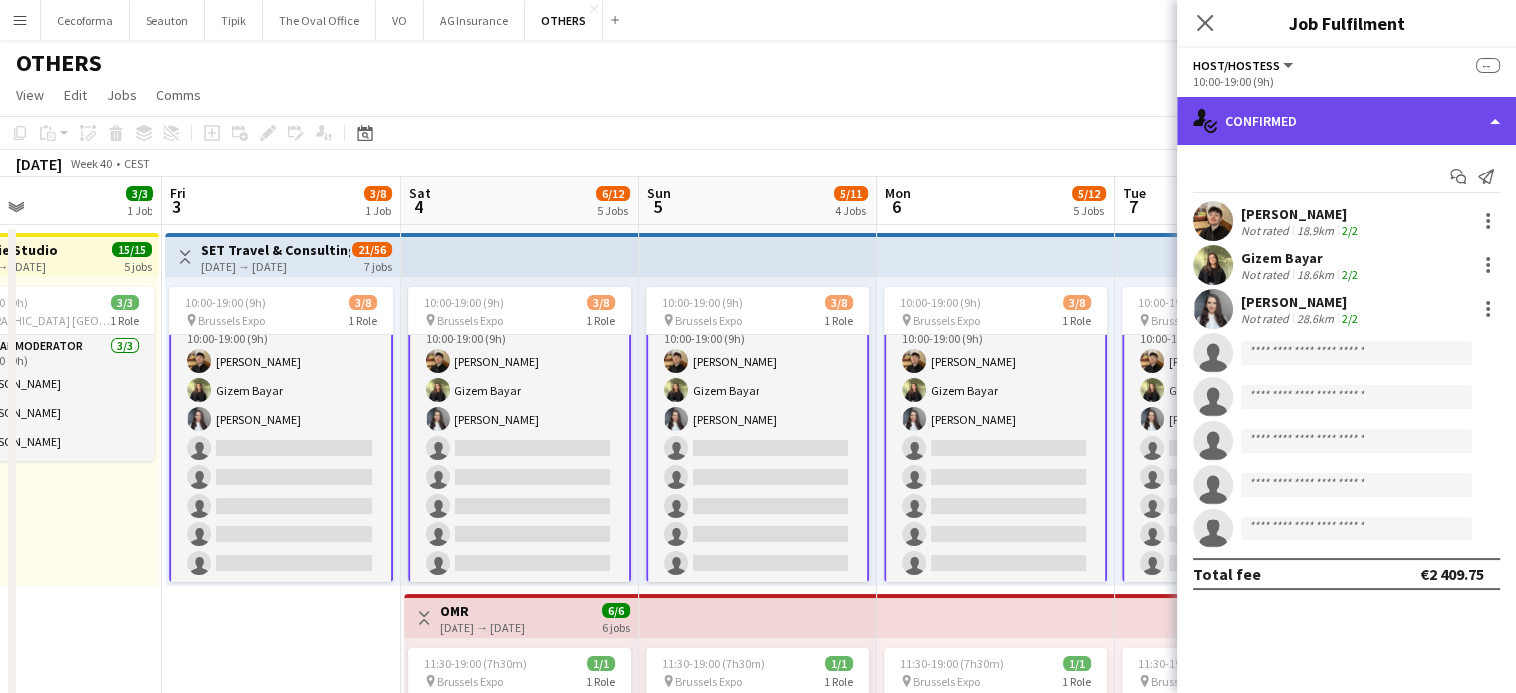
click at [1495, 112] on div "single-neutral-actions-check-2 Confirmed" at bounding box center [1346, 121] width 339 height 48
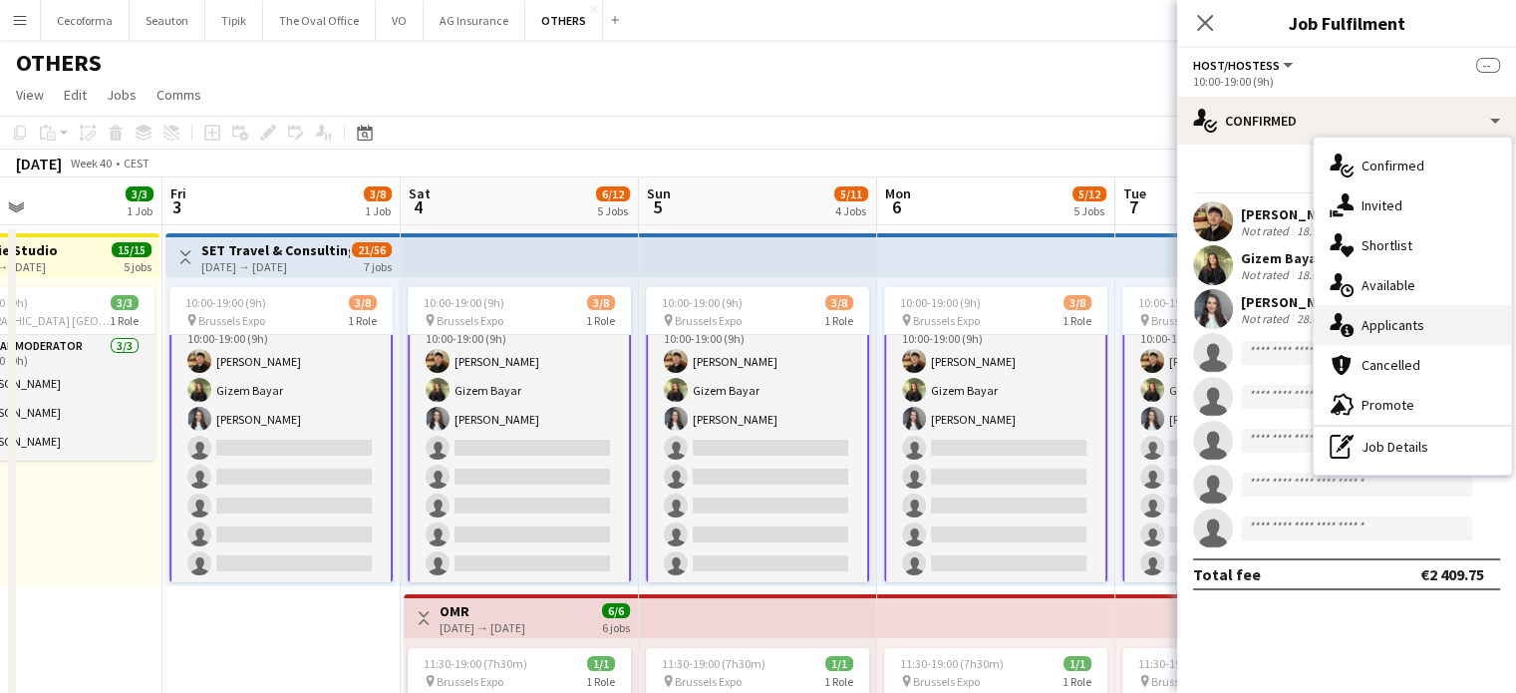
click at [1396, 322] on span "Applicants" at bounding box center [1393, 325] width 63 height 18
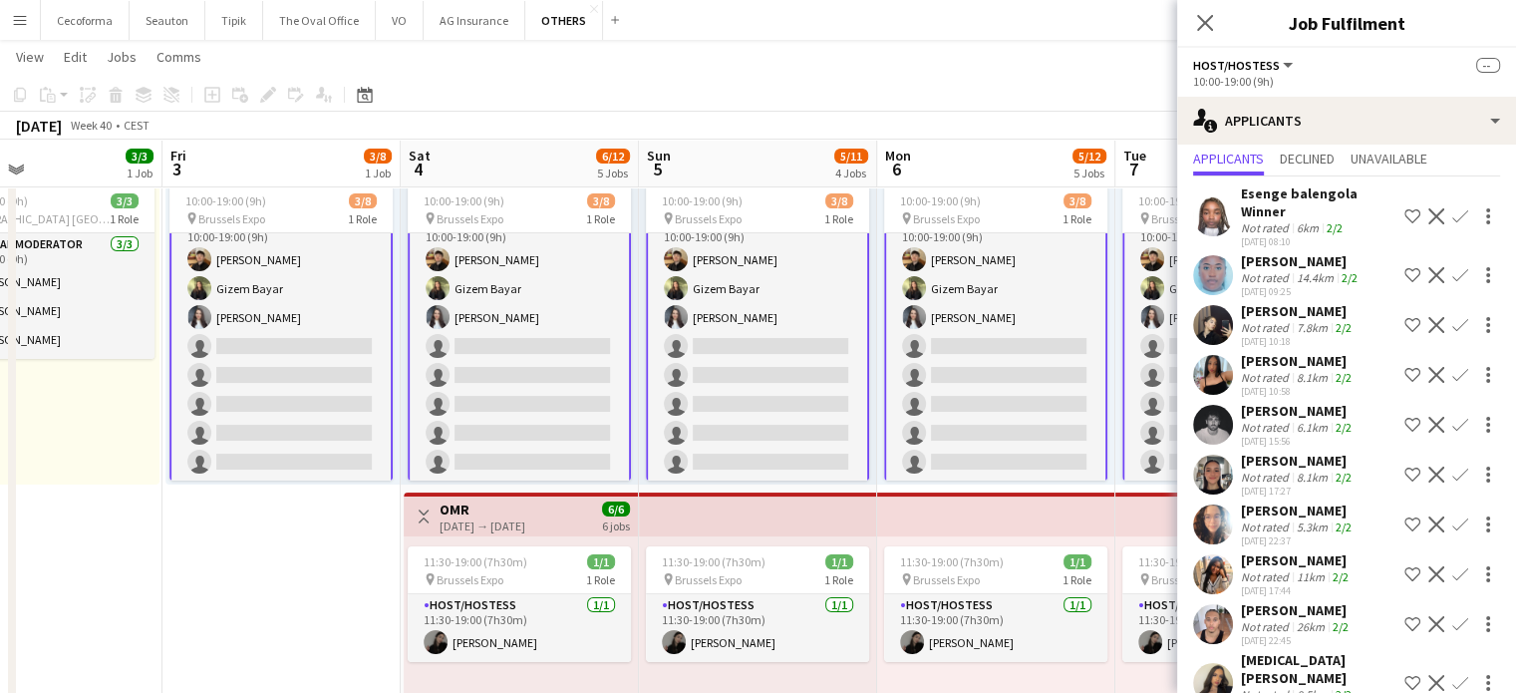
scroll to position [79, 0]
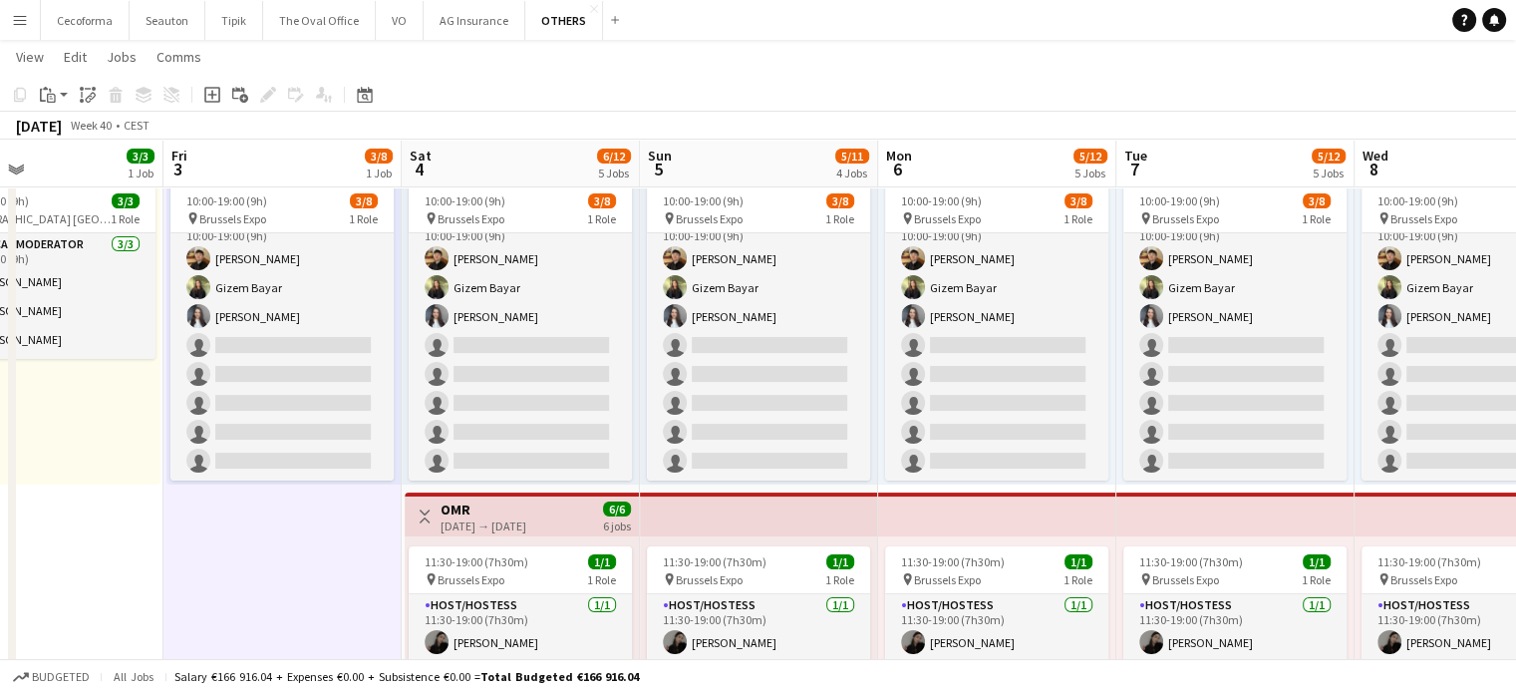
scroll to position [22, 0]
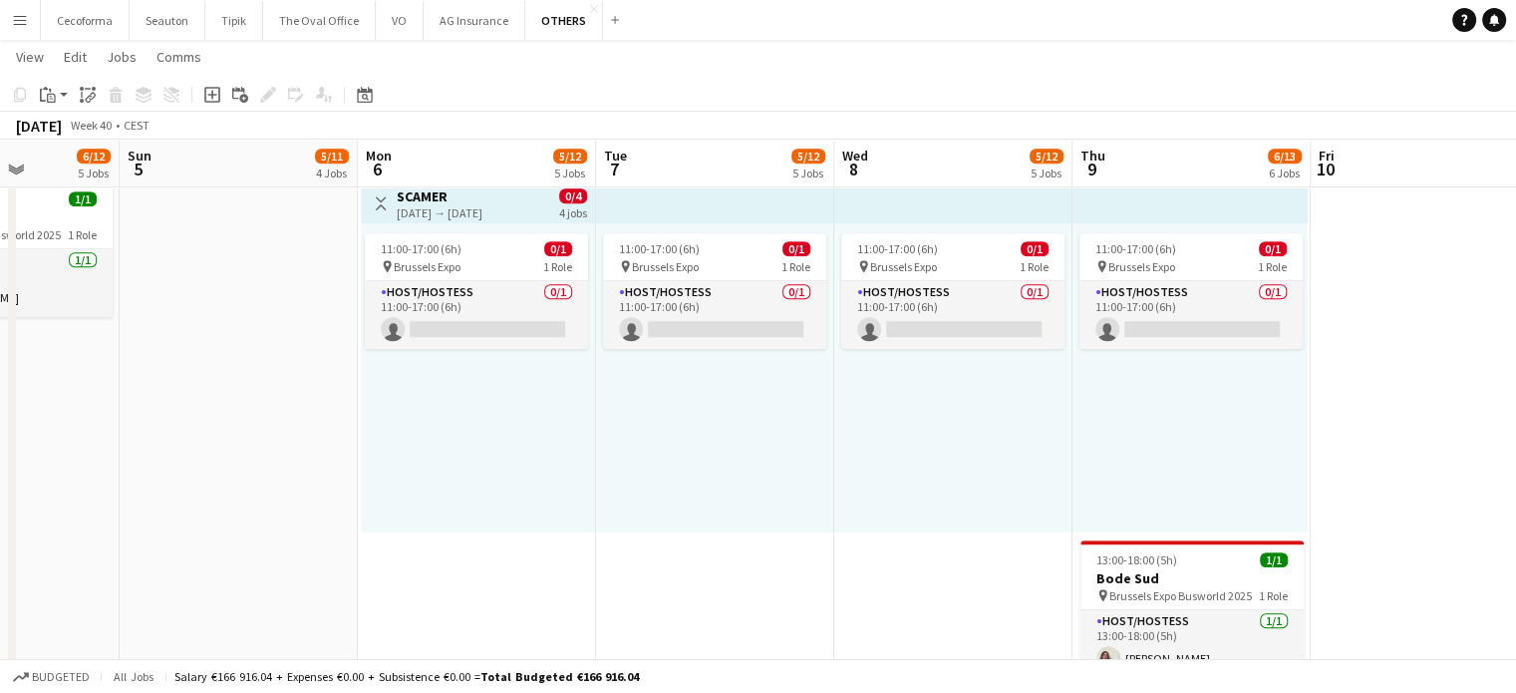
drag, startPoint x: 1085, startPoint y: 491, endPoint x: 656, endPoint y: 443, distance: 431.4
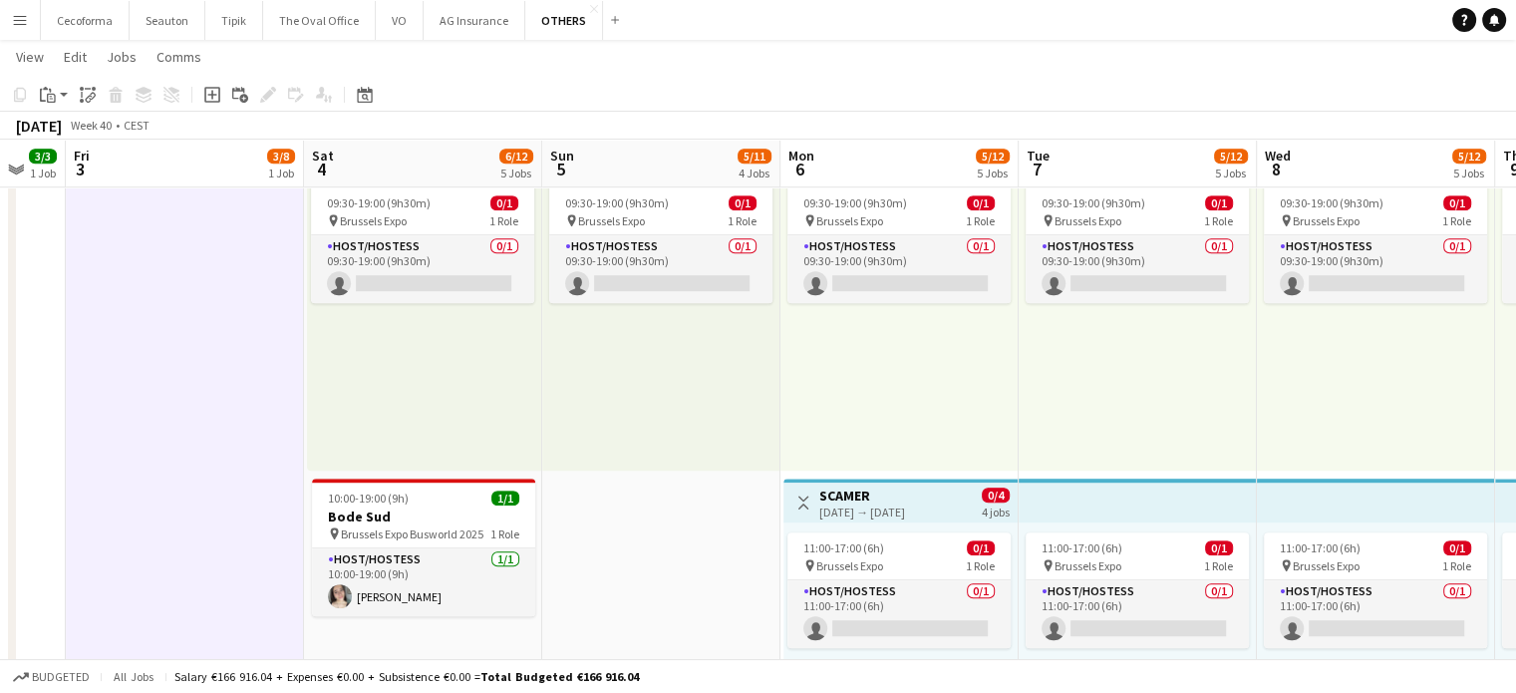
drag, startPoint x: 294, startPoint y: 580, endPoint x: 690, endPoint y: 584, distance: 395.8
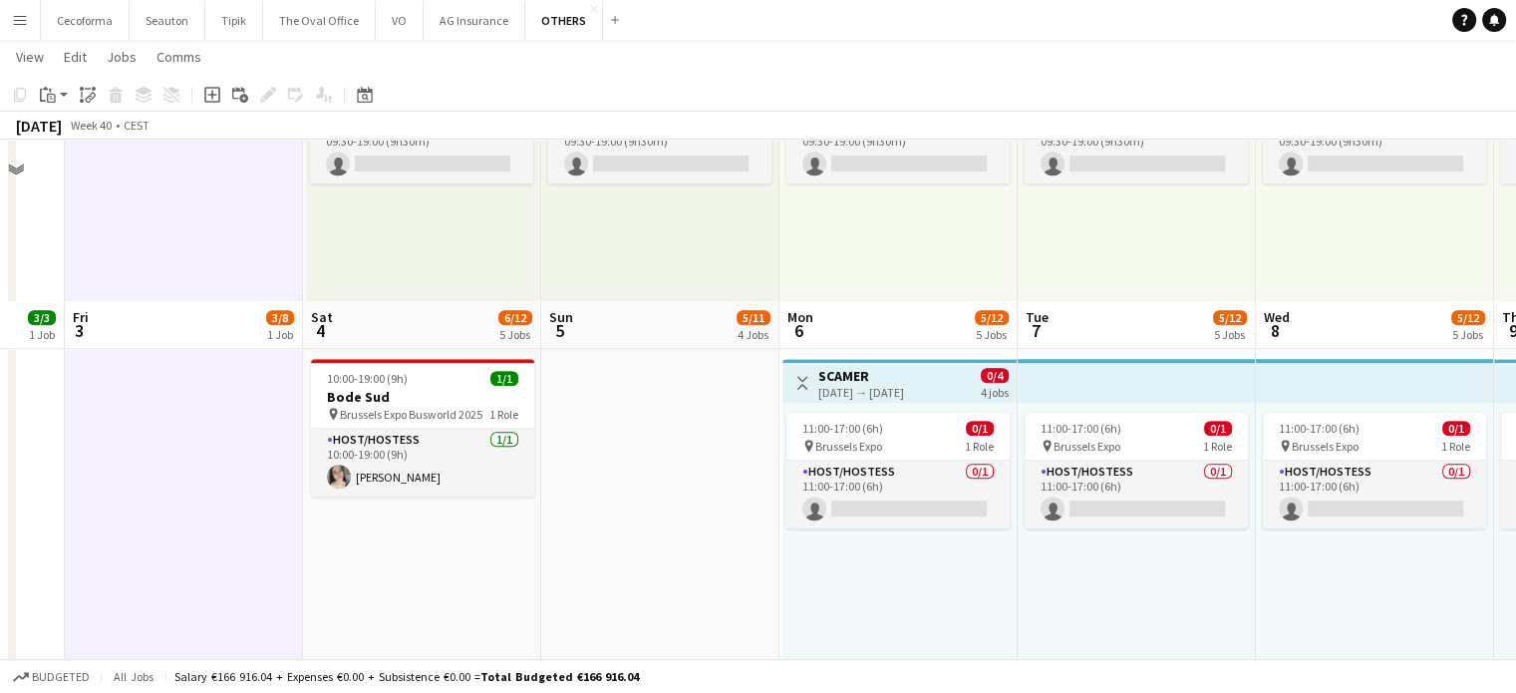
scroll to position [1495, 0]
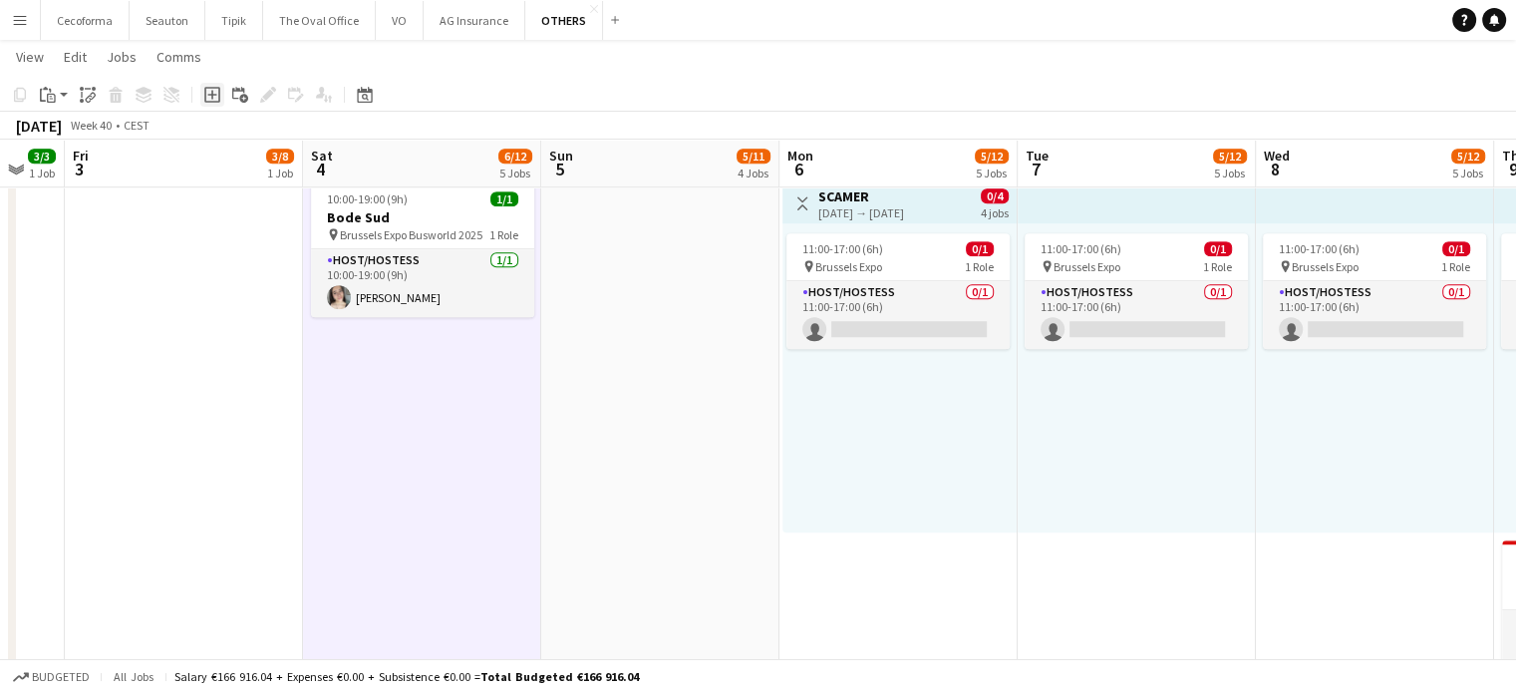
click at [213, 95] on icon at bounding box center [211, 94] width 9 height 9
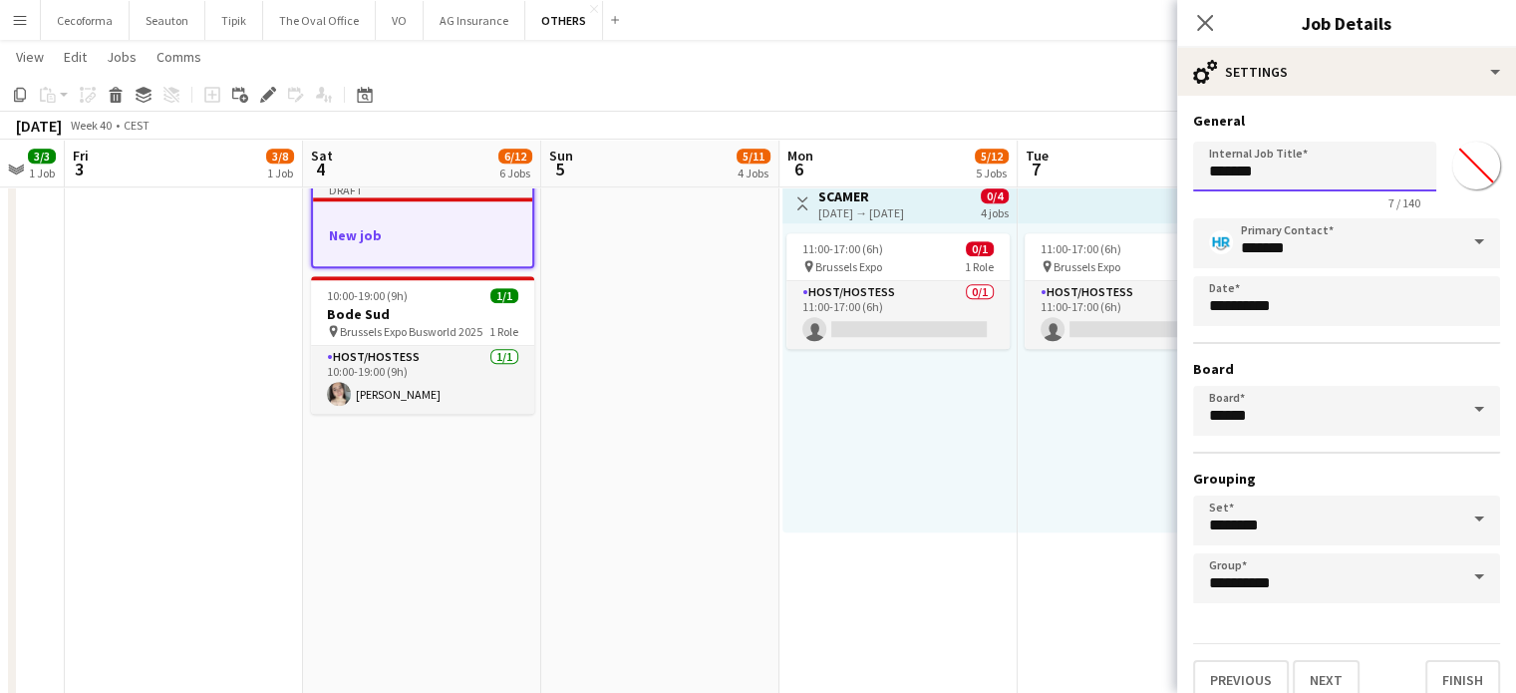
click at [1296, 174] on input "*******" at bounding box center [1314, 167] width 243 height 50
type input "*"
type input "*****"
click at [1445, 672] on button "Finish" at bounding box center [1462, 680] width 75 height 40
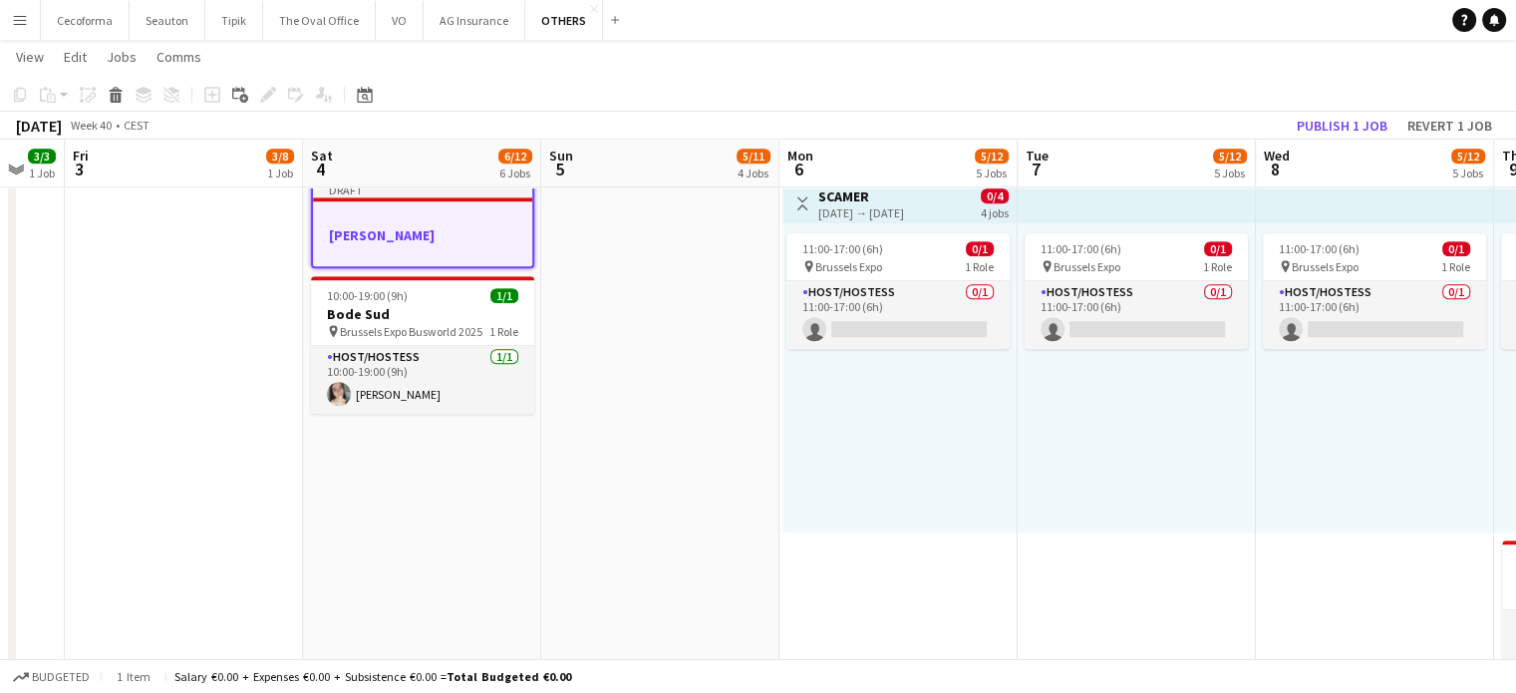
drag, startPoint x: 468, startPoint y: 486, endPoint x: 459, endPoint y: 458, distance: 30.3
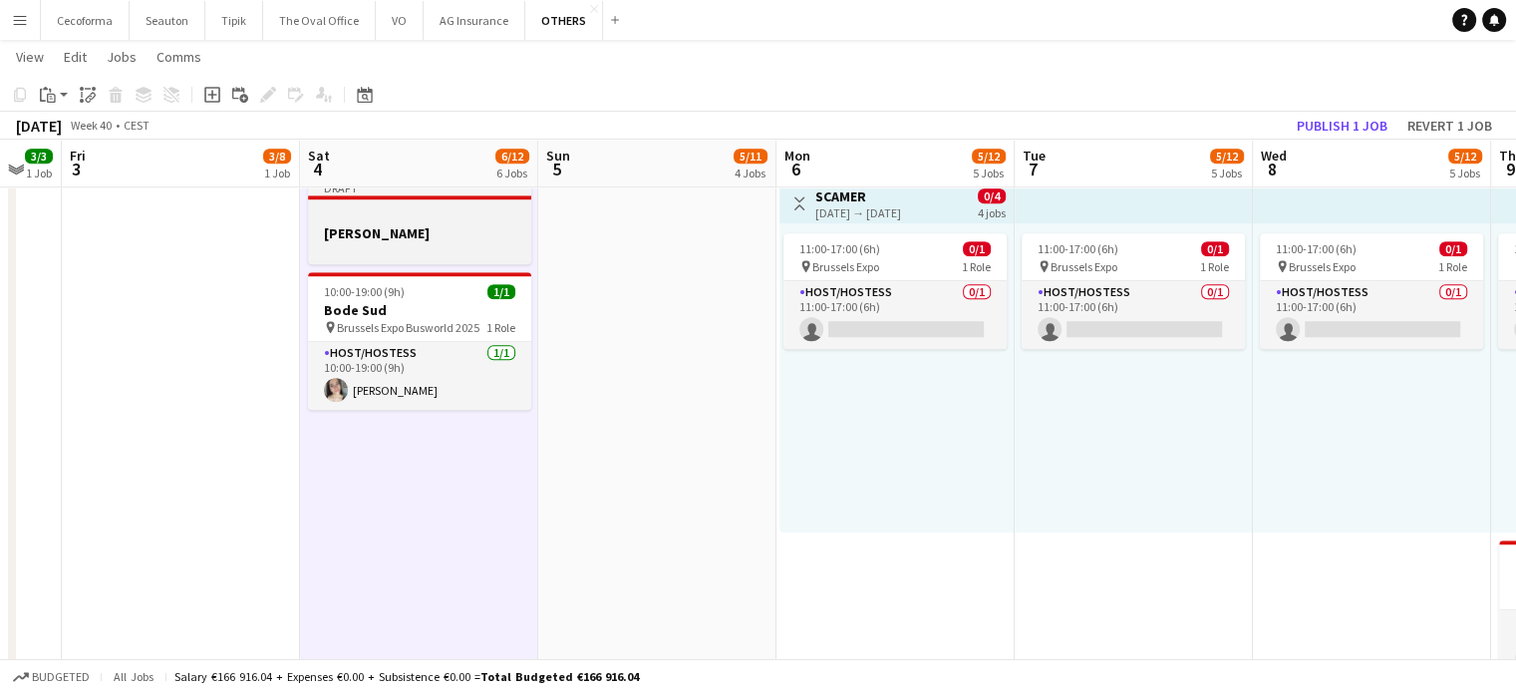
click at [363, 234] on h3 "[PERSON_NAME]" at bounding box center [419, 233] width 223 height 18
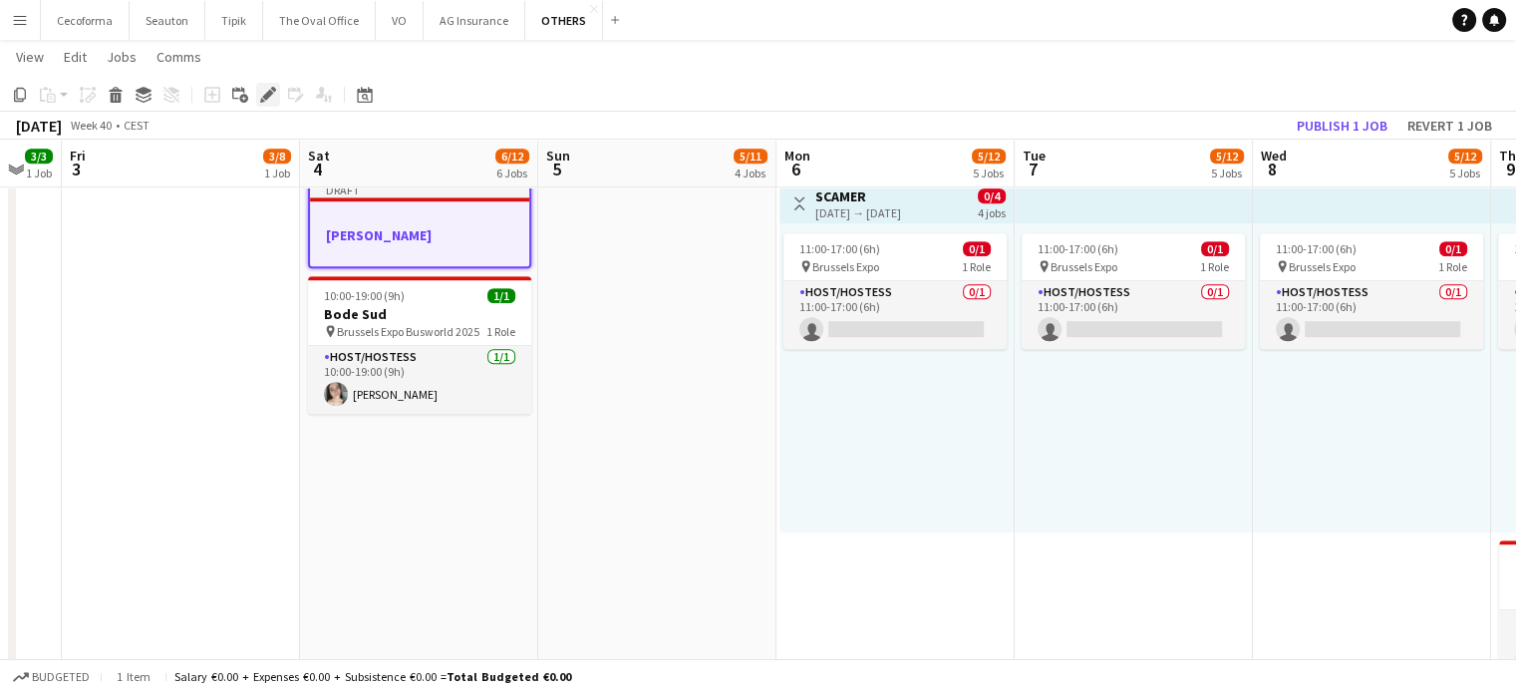
click at [263, 95] on icon "Edit" at bounding box center [268, 95] width 16 height 16
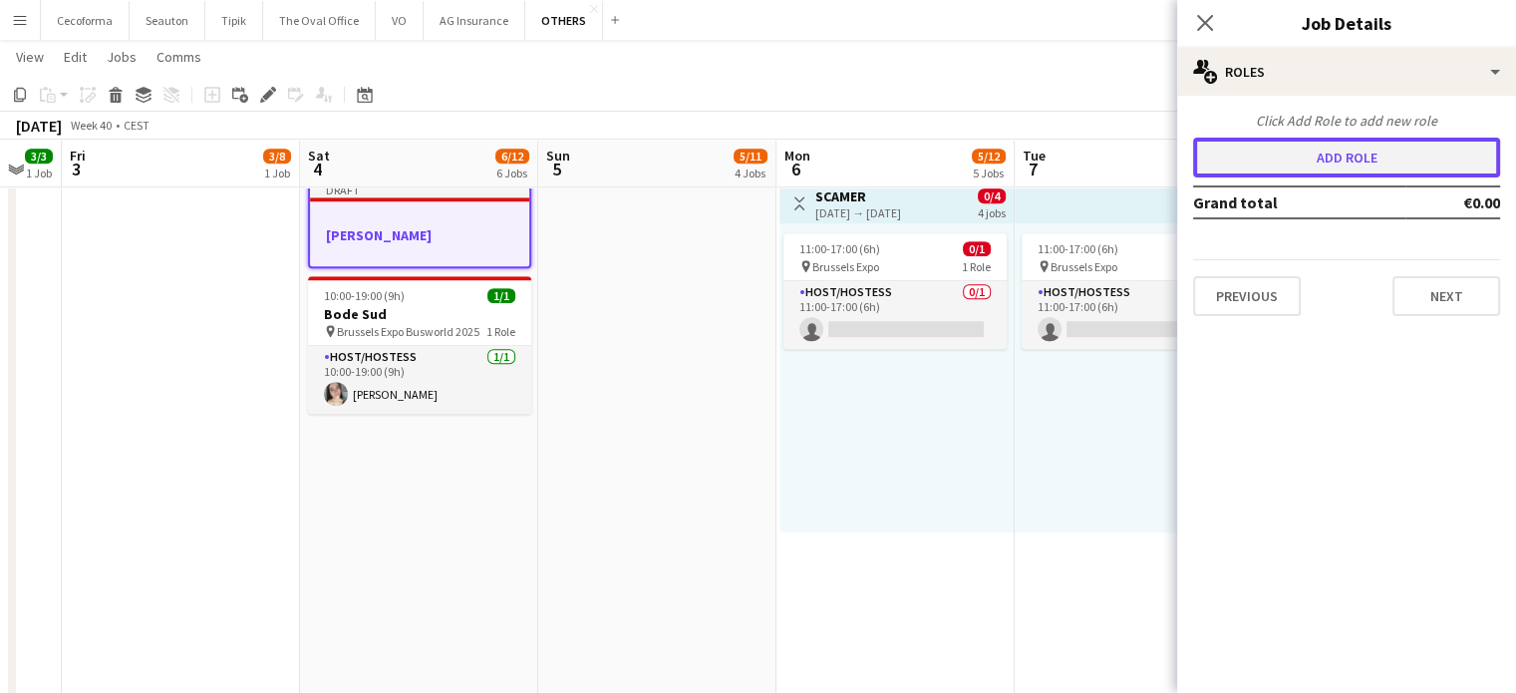
click at [1317, 157] on button "Add role" at bounding box center [1346, 158] width 307 height 40
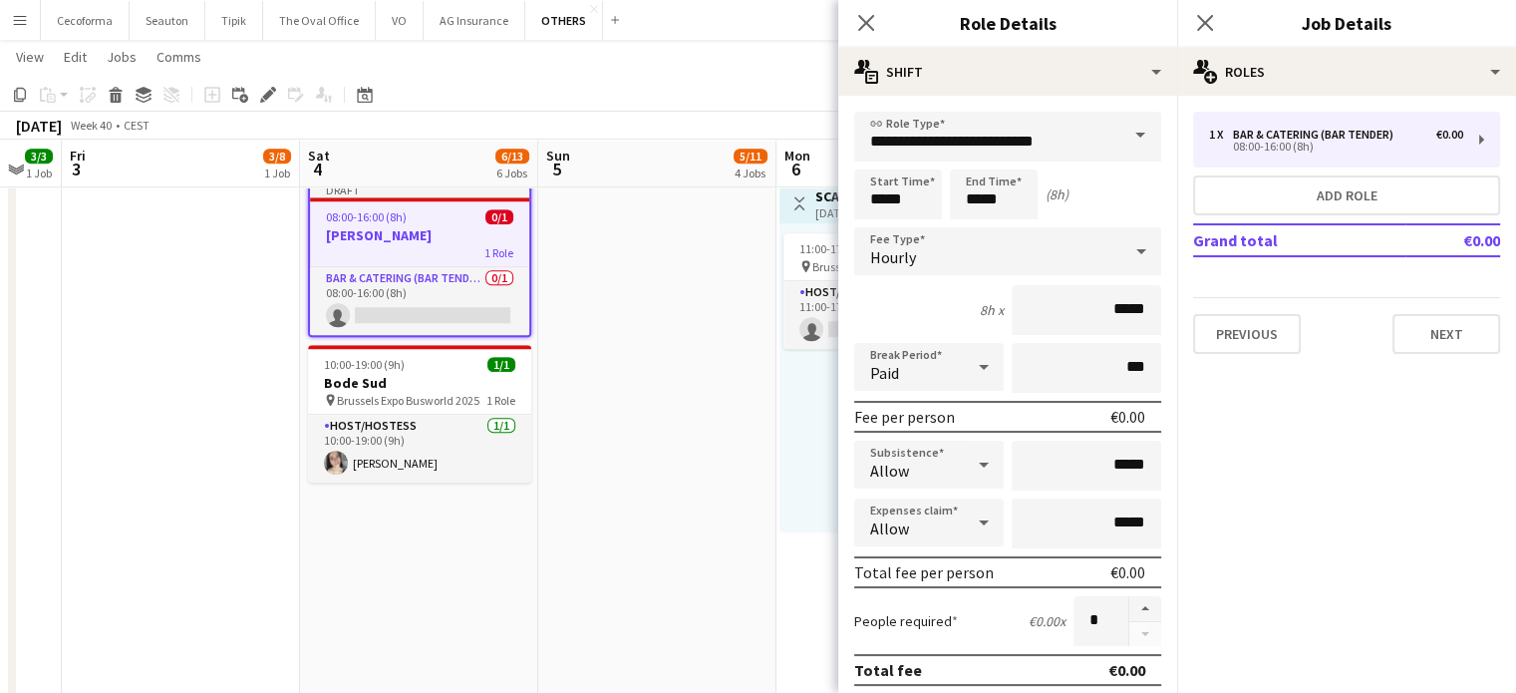
click at [1125, 138] on span at bounding box center [1140, 136] width 42 height 48
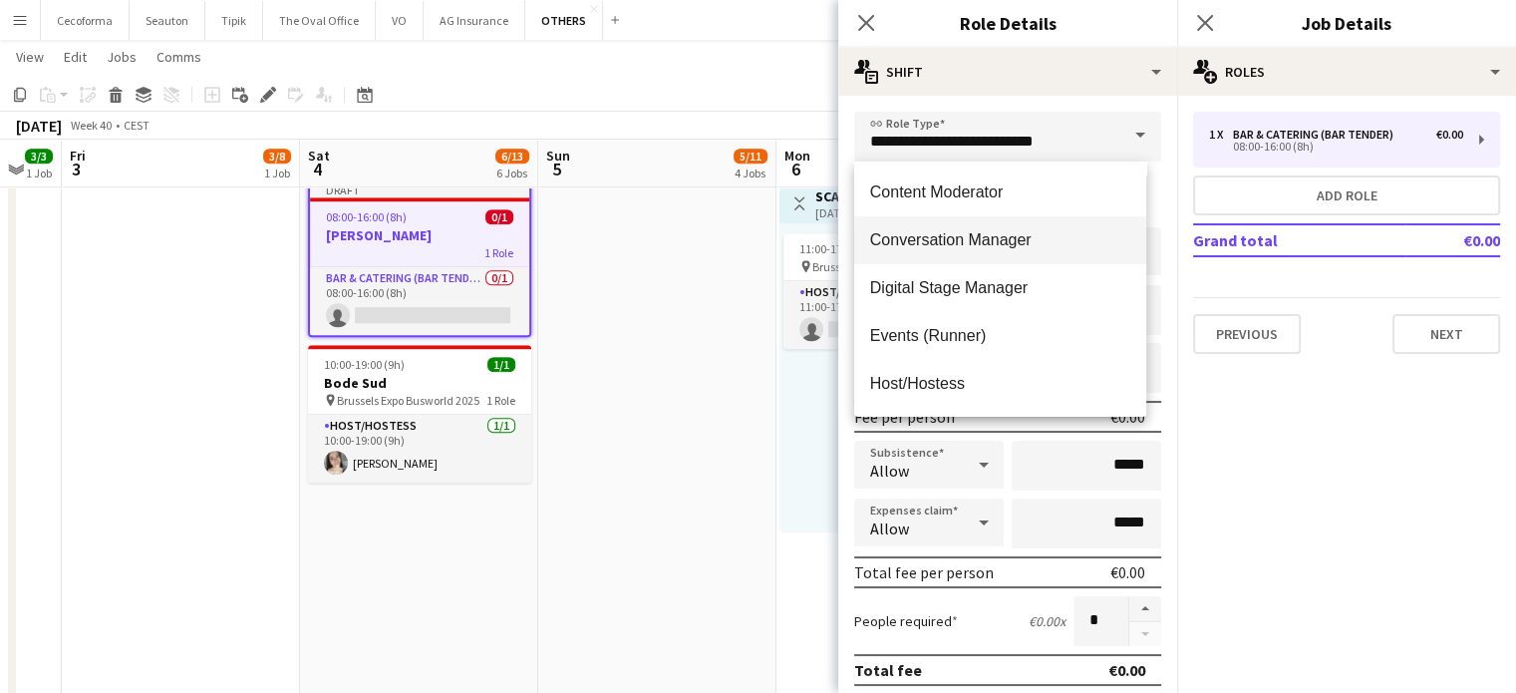
scroll to position [299, 0]
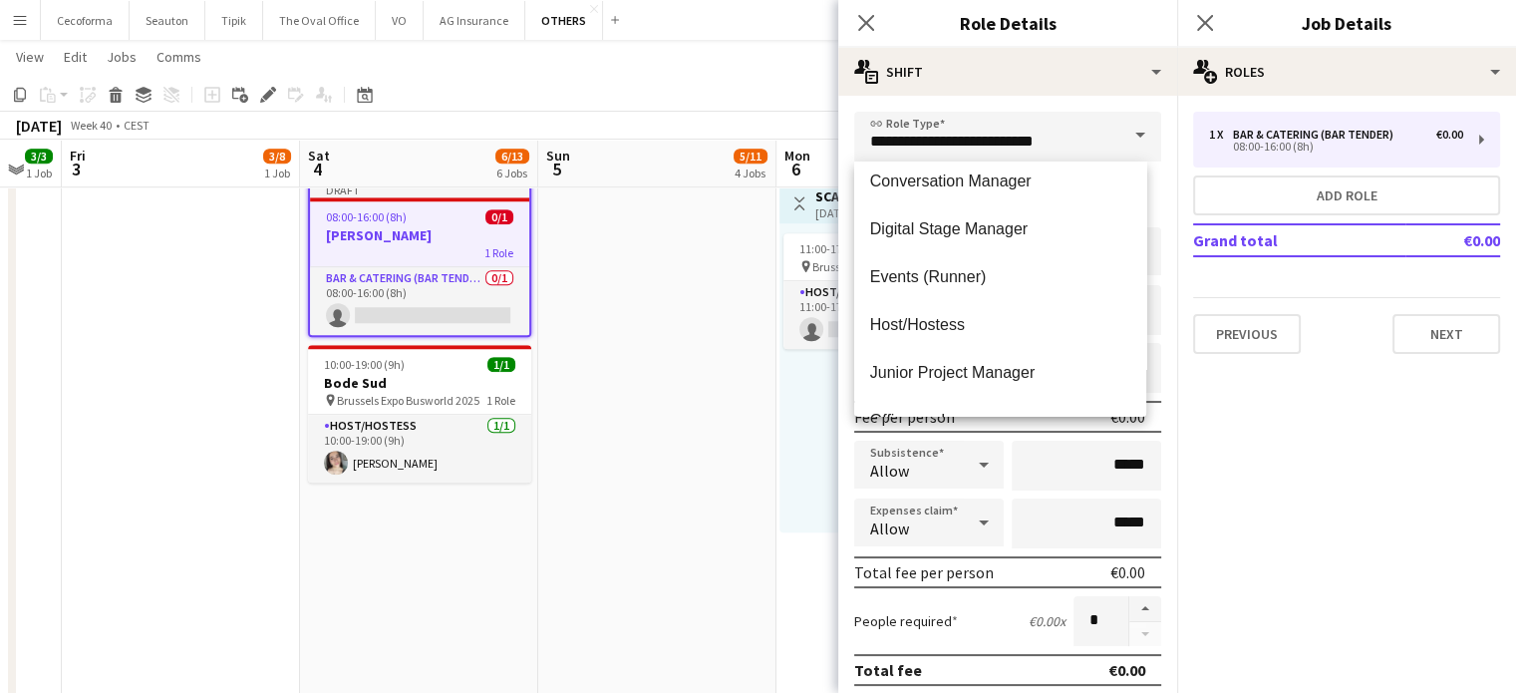
click at [911, 318] on span "Host/Hostess" at bounding box center [1000, 324] width 260 height 19
type input "**********"
type input "******"
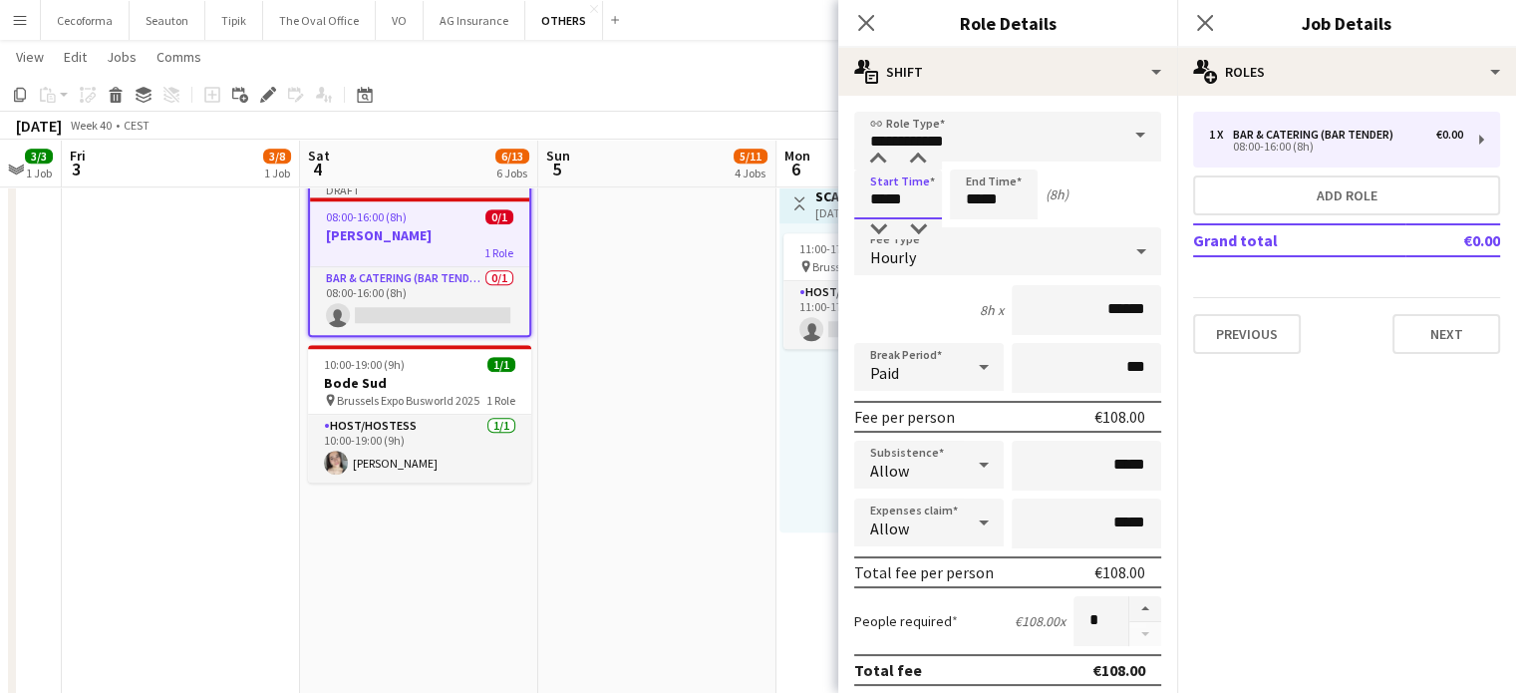
click at [883, 196] on input "*****" at bounding box center [898, 194] width 88 height 50
type input "*****"
click at [877, 153] on div at bounding box center [878, 160] width 40 height 20
click at [981, 196] on input "*****" at bounding box center [994, 194] width 88 height 50
type input "*****"
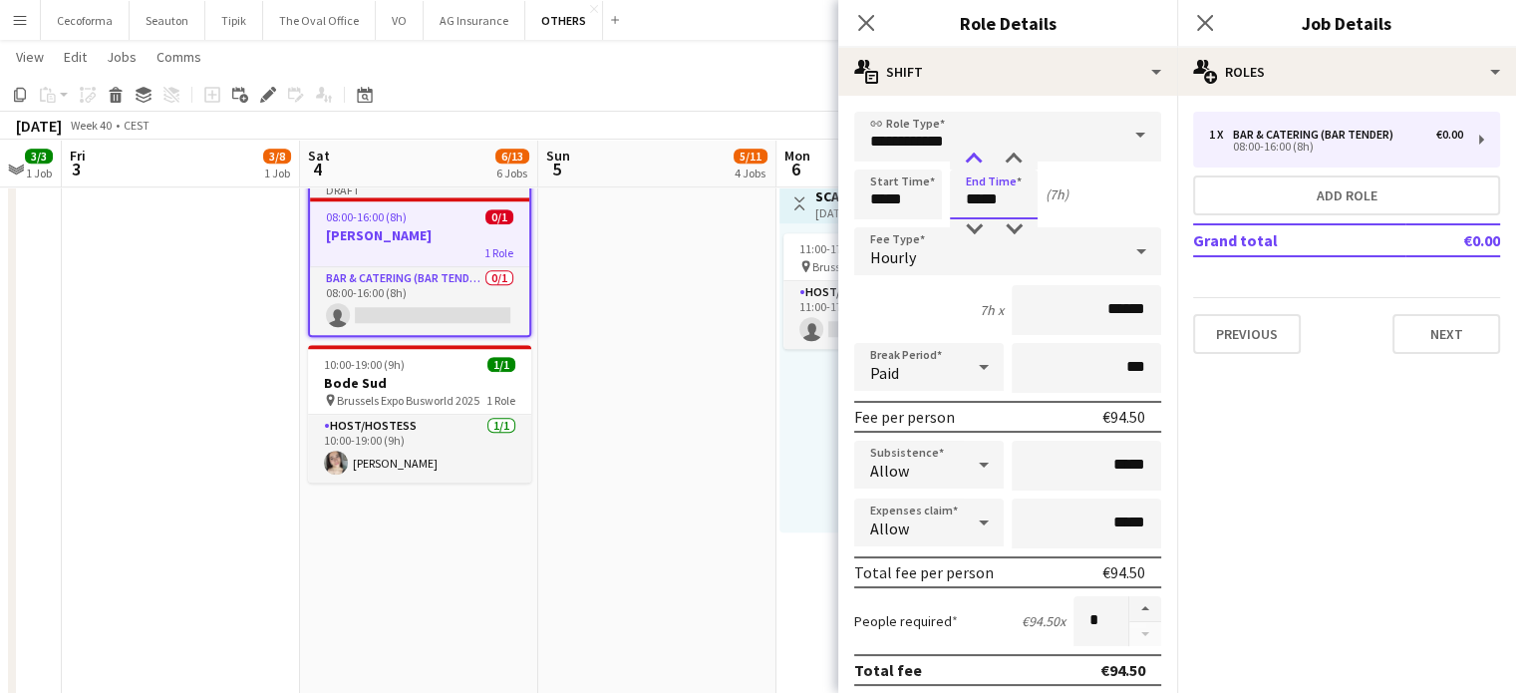
click at [974, 158] on div at bounding box center [974, 160] width 40 height 20
click at [975, 362] on icon at bounding box center [984, 367] width 24 height 40
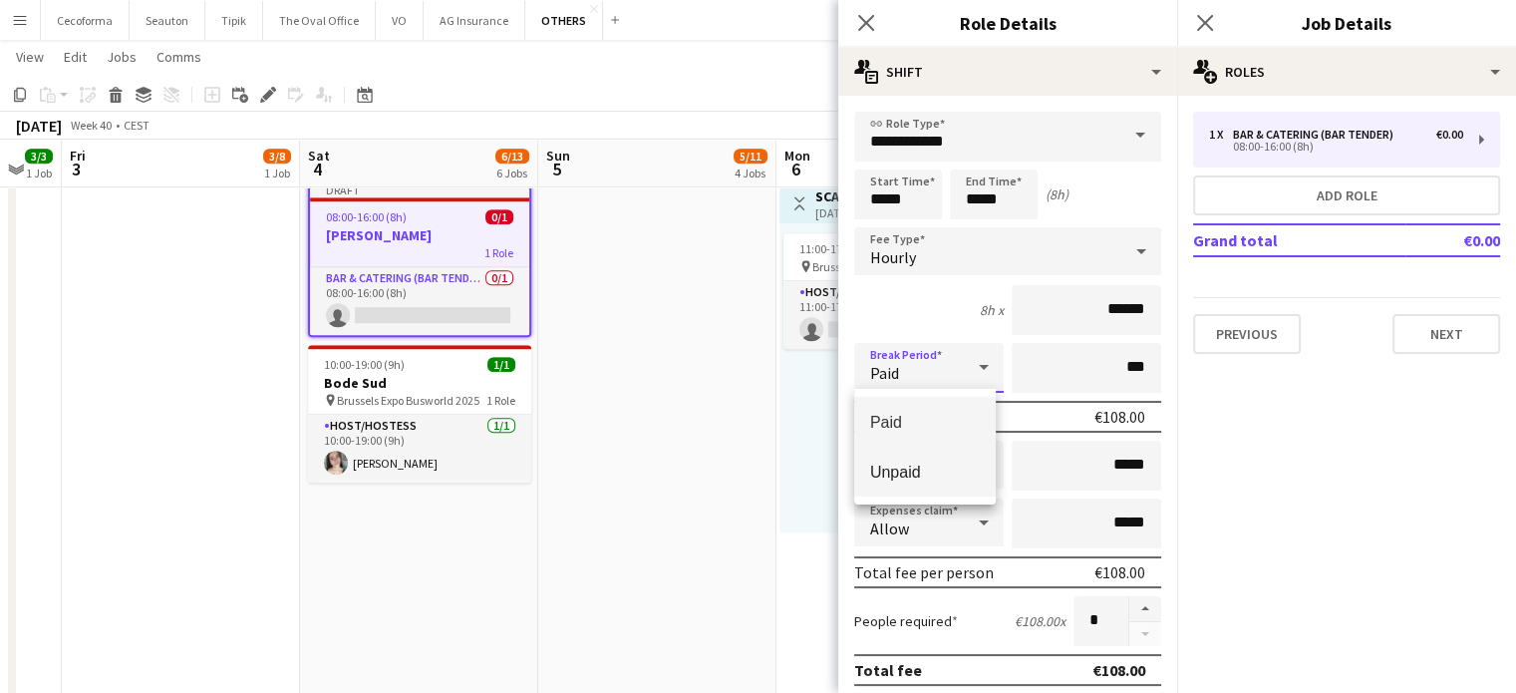
click at [904, 469] on span "Unpaid" at bounding box center [925, 472] width 110 height 19
click at [1110, 360] on input "***" at bounding box center [1087, 368] width 150 height 50
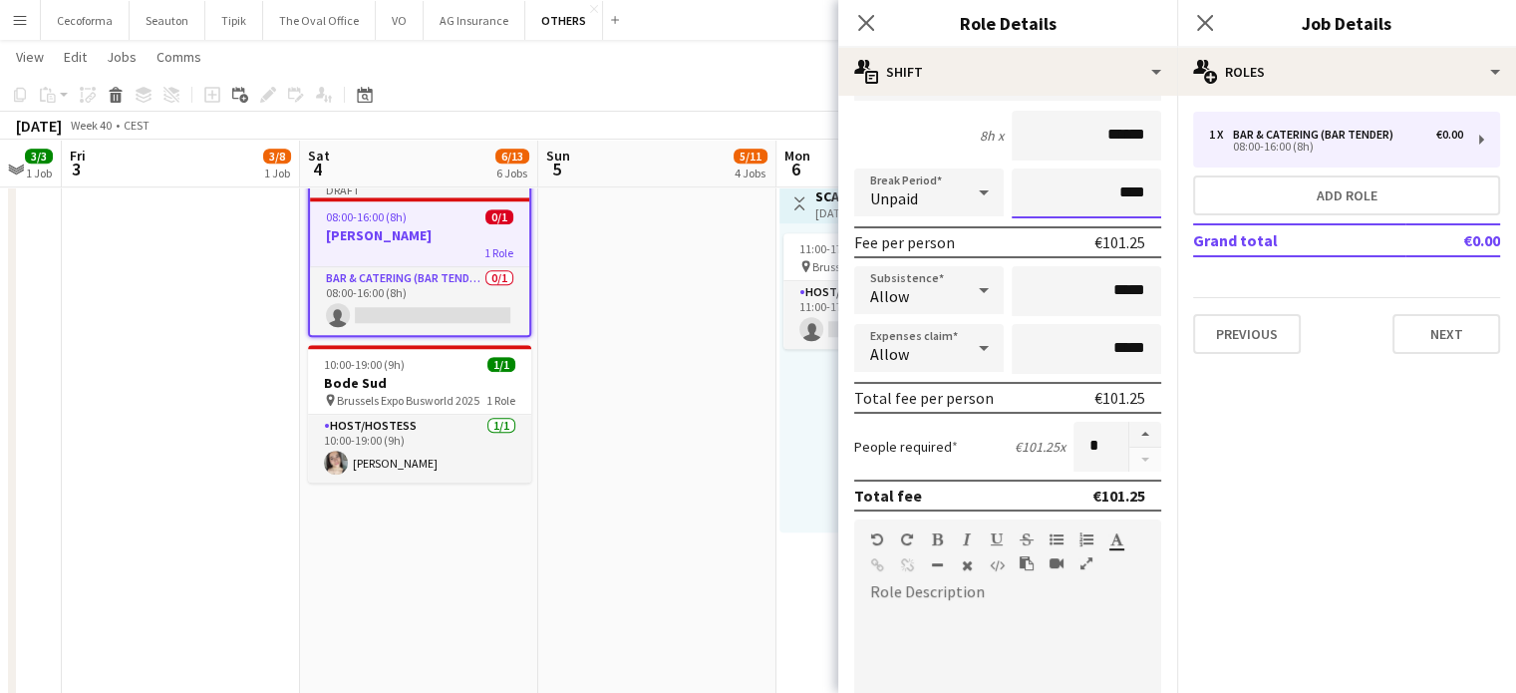
scroll to position [199, 0]
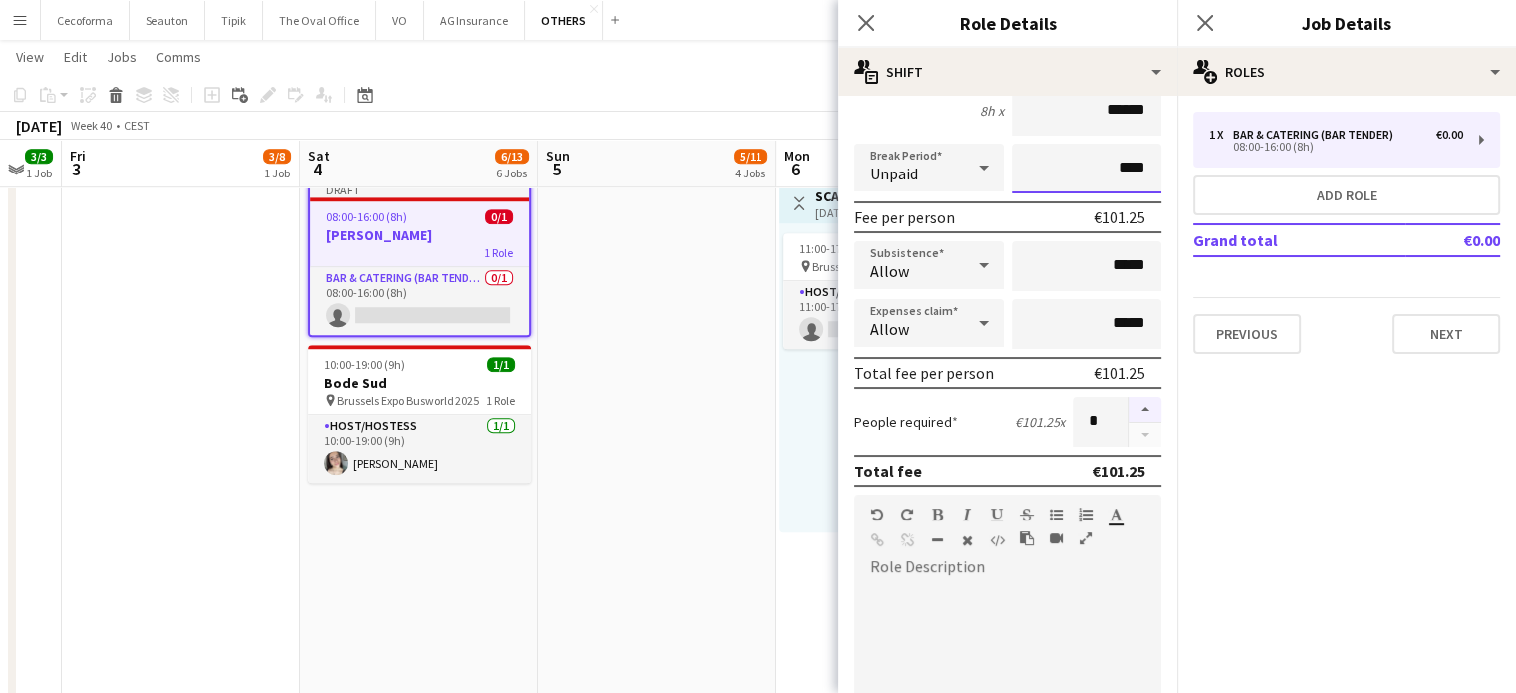
type input "****"
click at [1129, 406] on button "button" at bounding box center [1145, 410] width 32 height 26
type input "*"
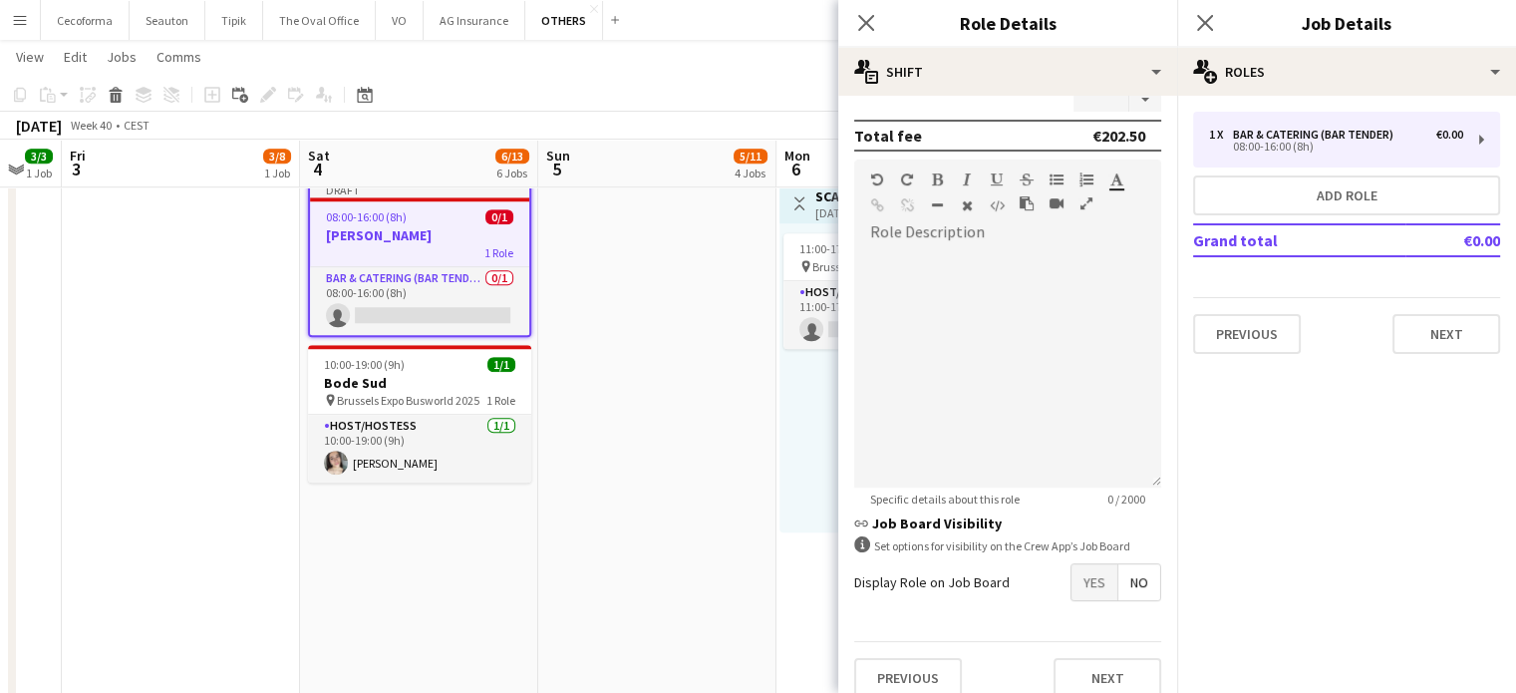
scroll to position [550, 0]
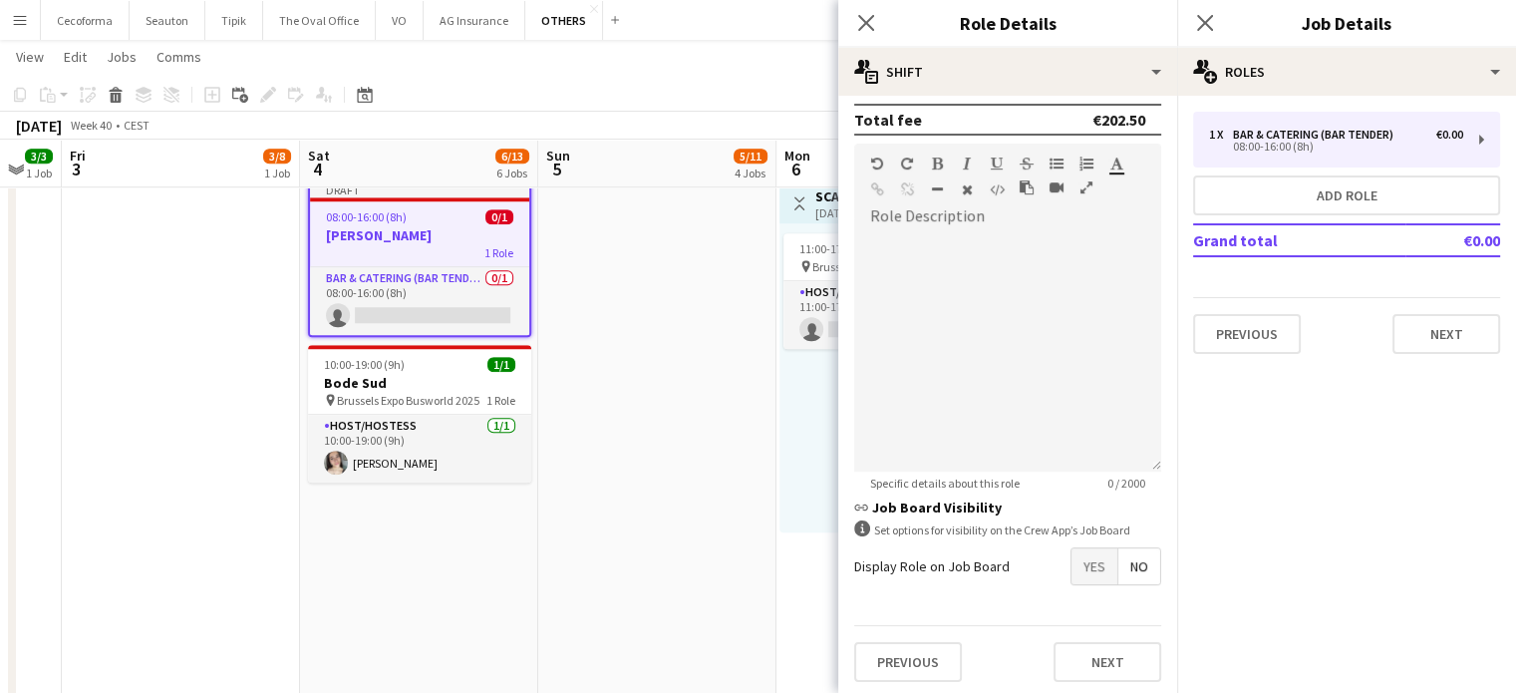
click at [1082, 561] on span "Yes" at bounding box center [1095, 566] width 46 height 36
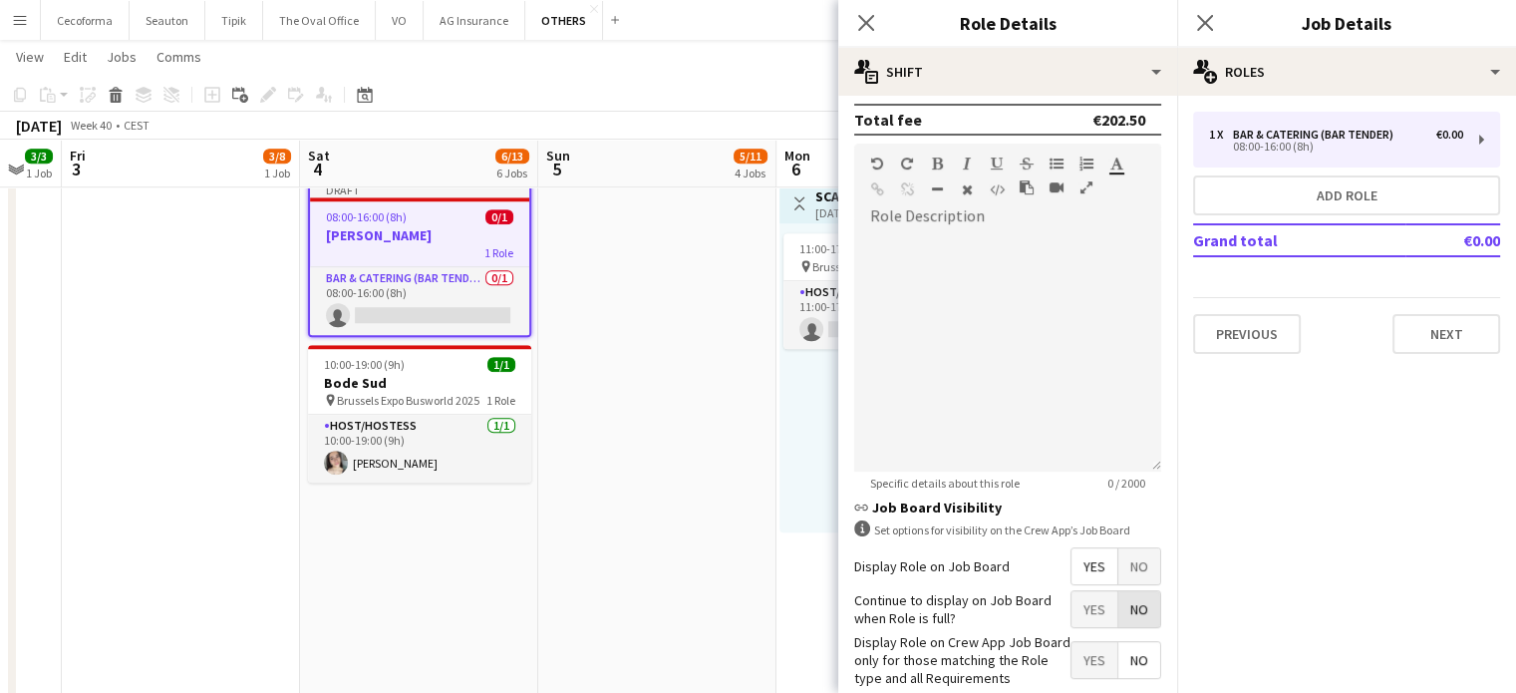
drag, startPoint x: 1129, startPoint y: 607, endPoint x: 1088, endPoint y: 645, distance: 56.5
click at [1128, 609] on span "No" at bounding box center [1139, 609] width 42 height 36
click at [1082, 646] on span "Yes" at bounding box center [1095, 660] width 46 height 36
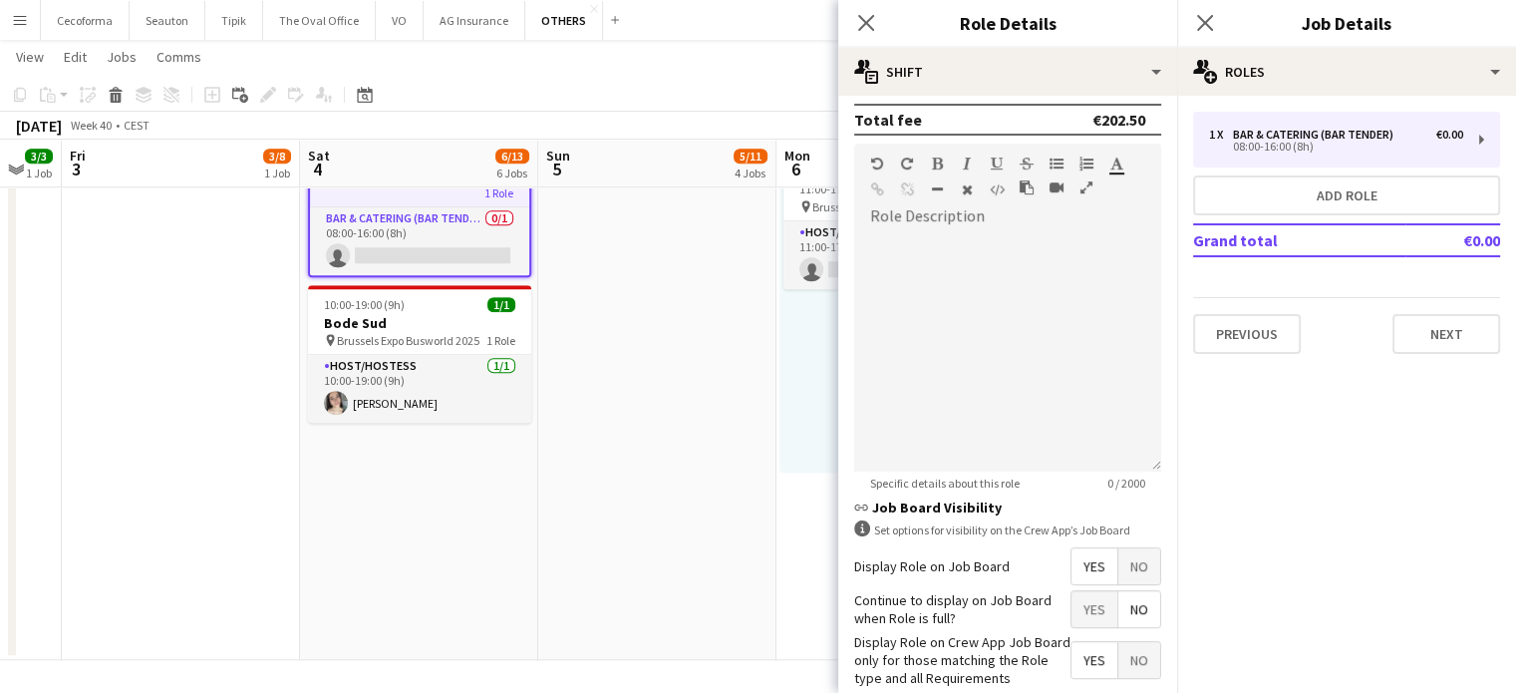
scroll to position [652, 0]
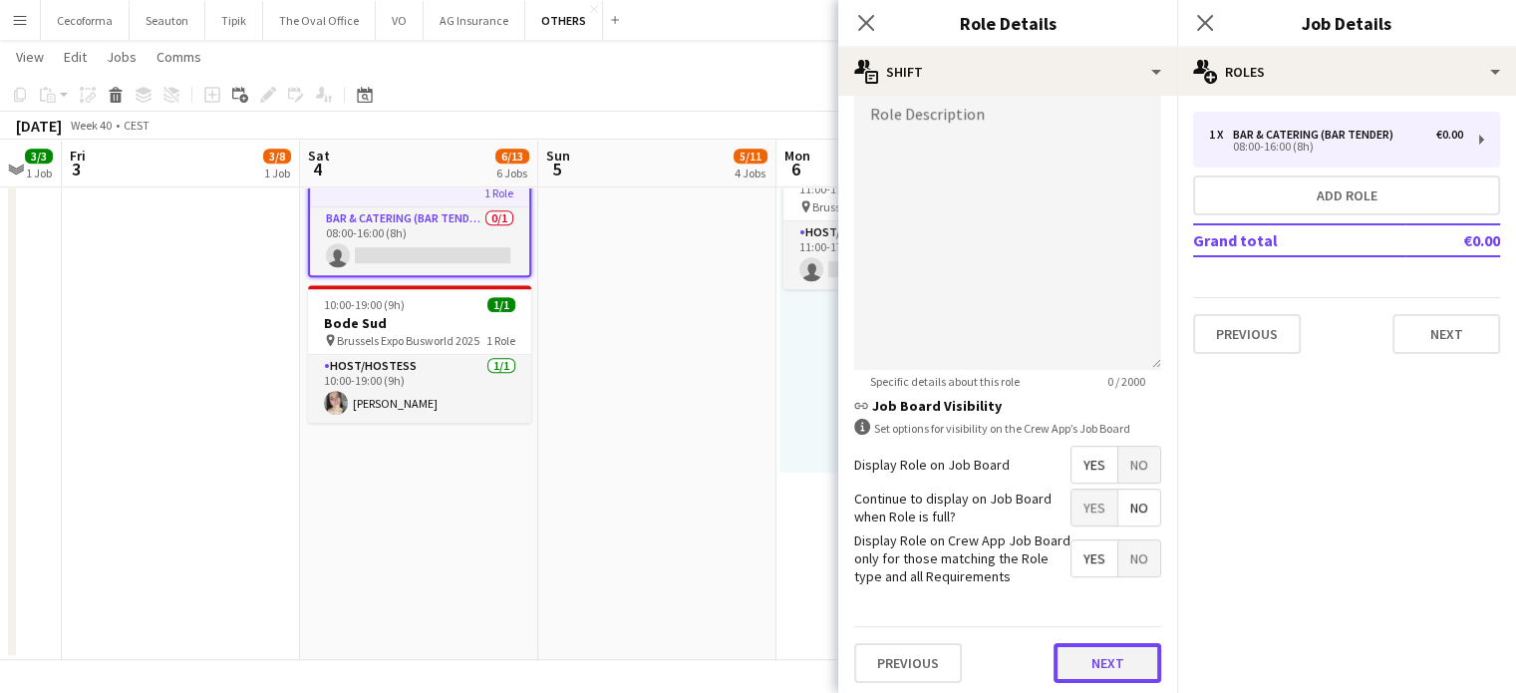
click at [1103, 655] on button "Next" at bounding box center [1108, 663] width 108 height 40
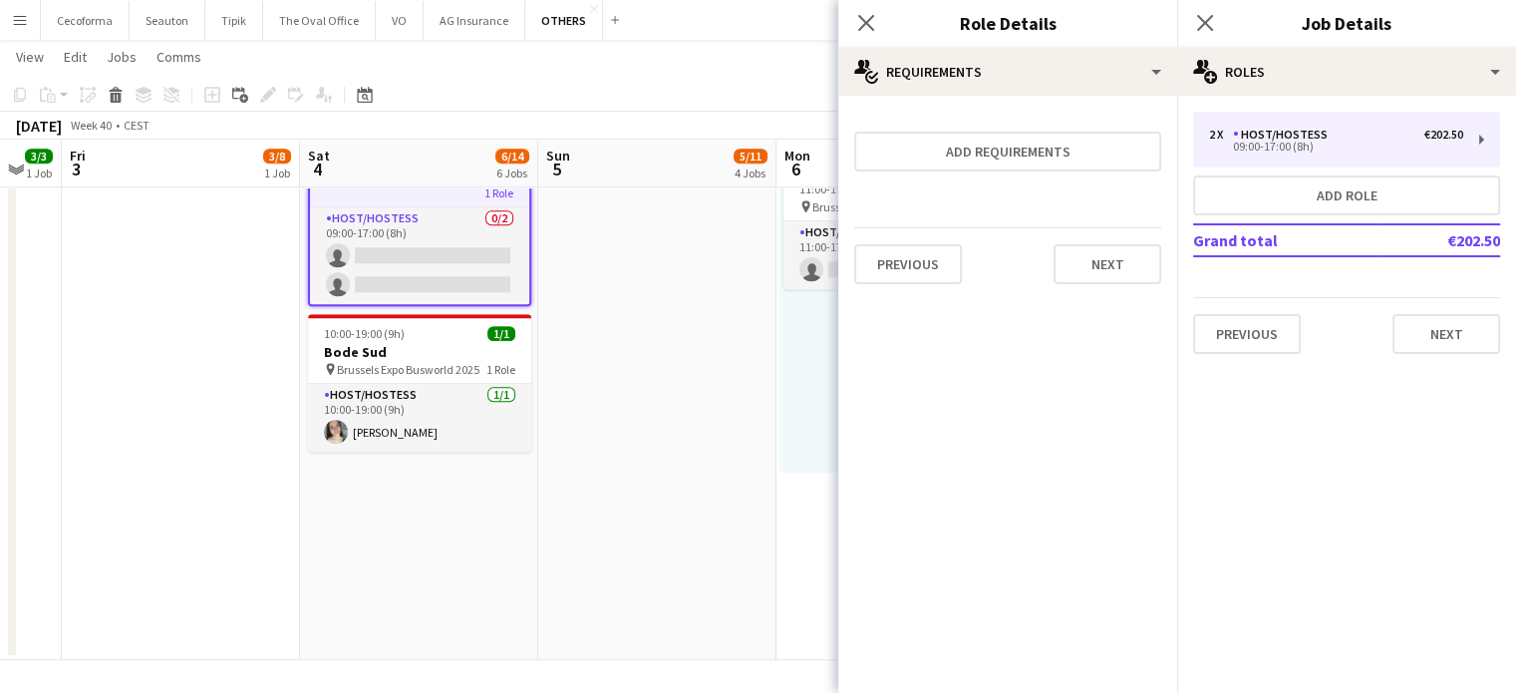
scroll to position [0, 0]
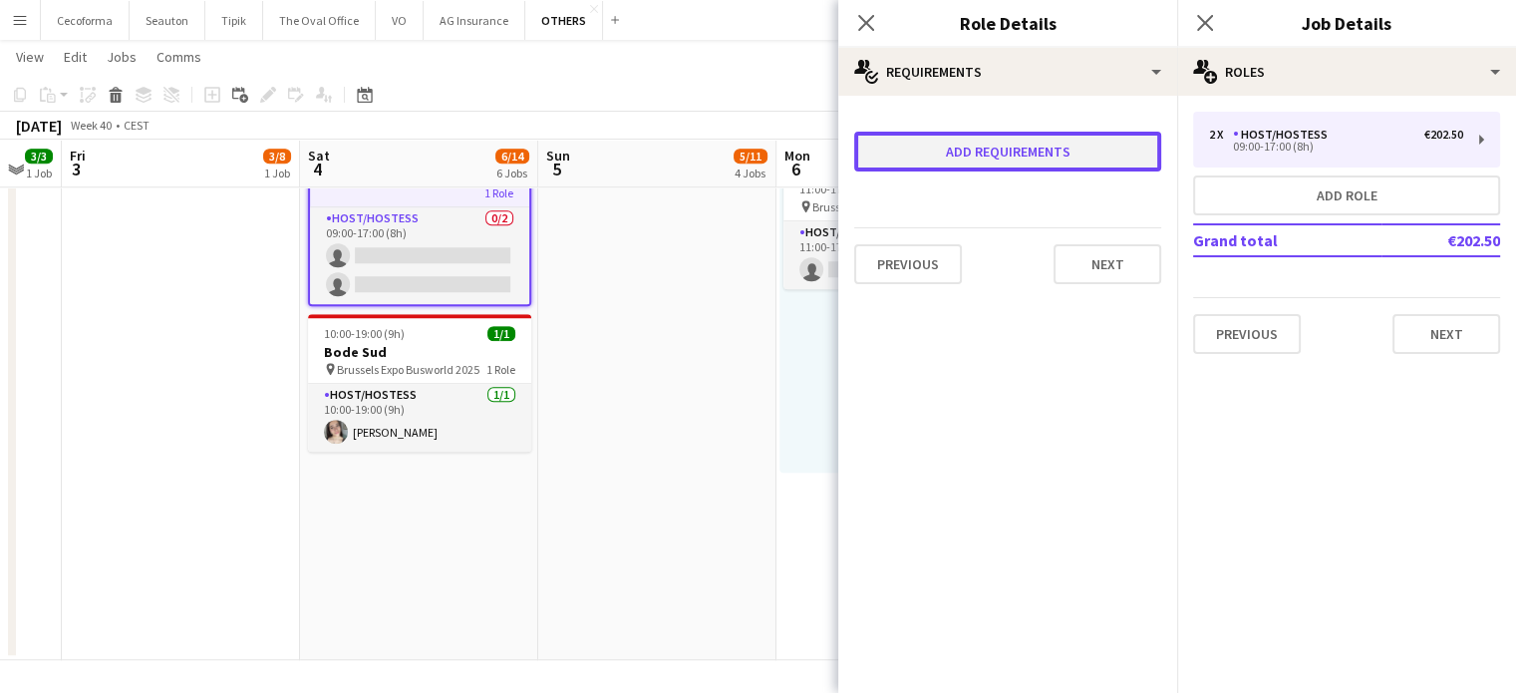
click at [981, 153] on button "Add requirements" at bounding box center [1007, 152] width 307 height 40
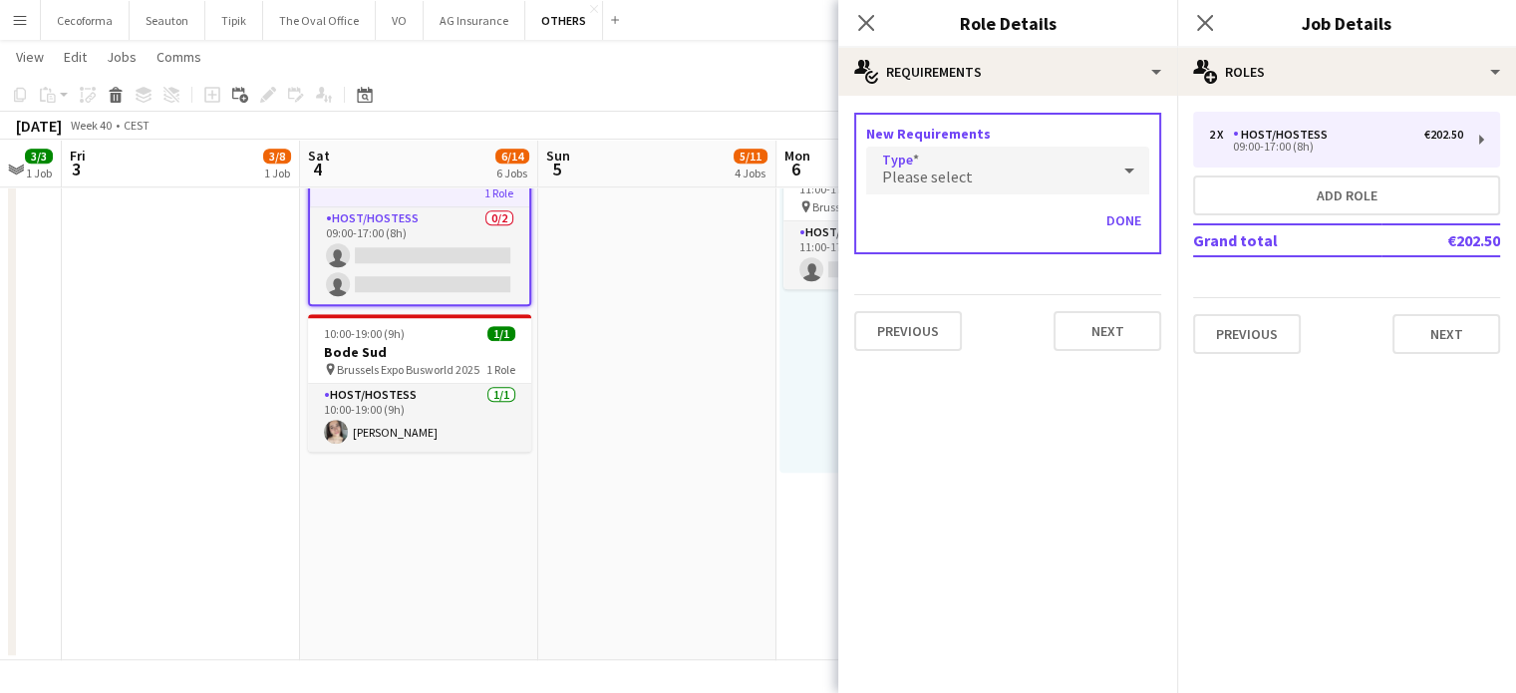
click at [977, 178] on div "Please select" at bounding box center [987, 171] width 243 height 48
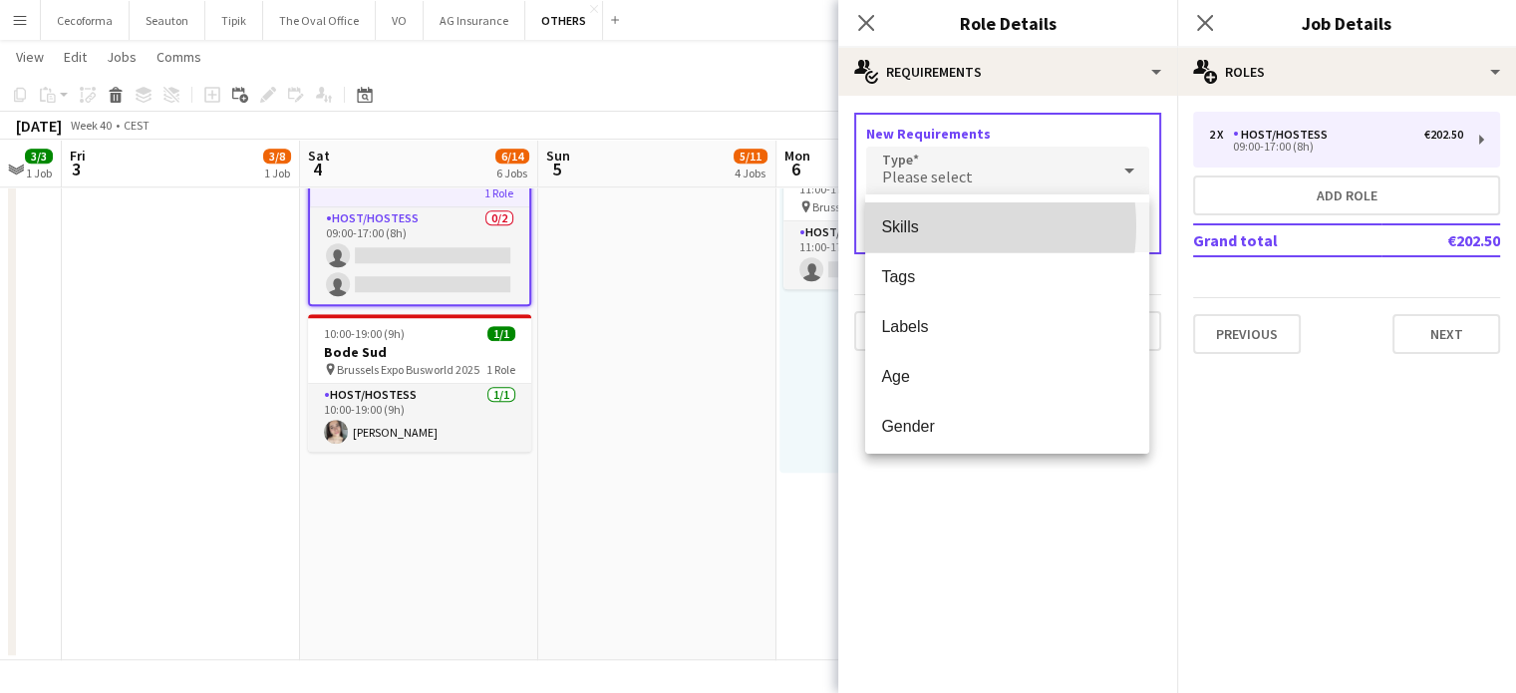
click at [925, 226] on span "Skills" at bounding box center [1007, 226] width 252 height 19
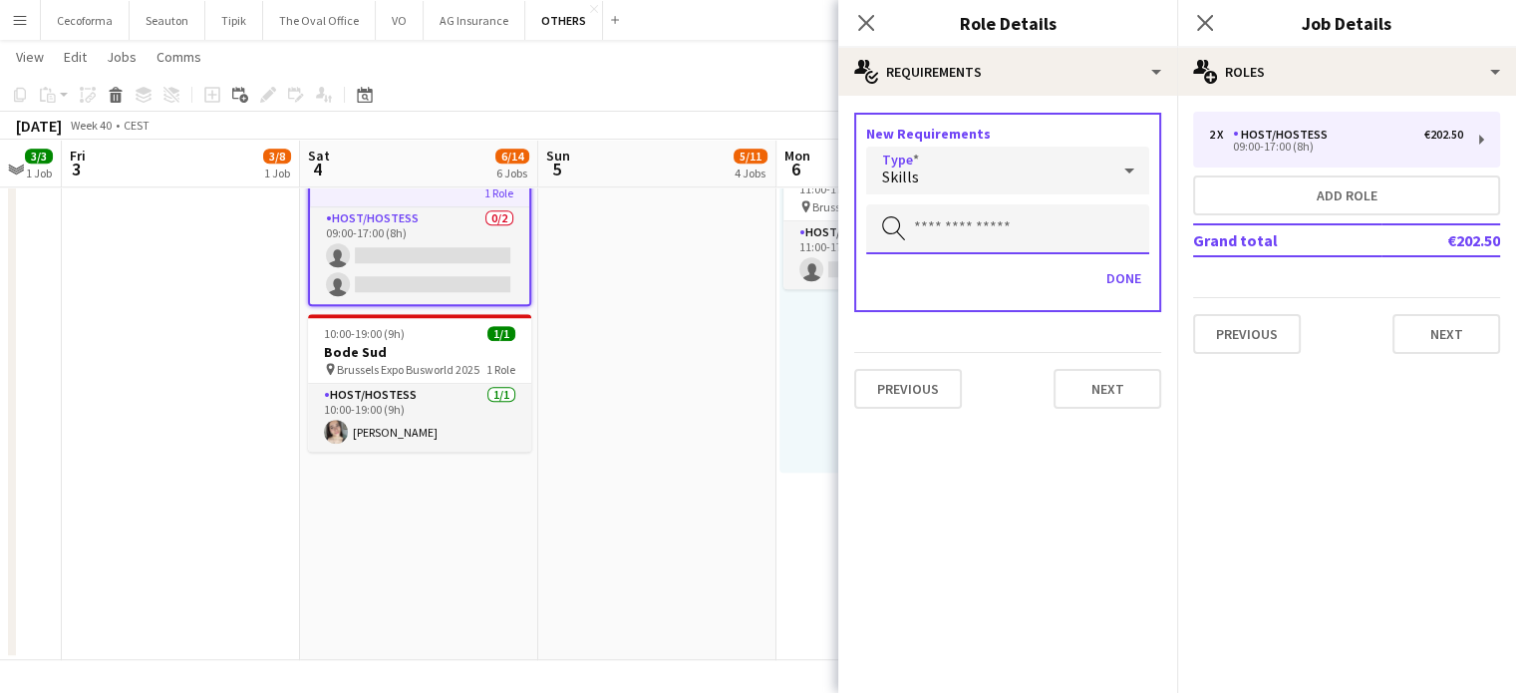
click at [949, 228] on input "text" at bounding box center [1007, 229] width 283 height 50
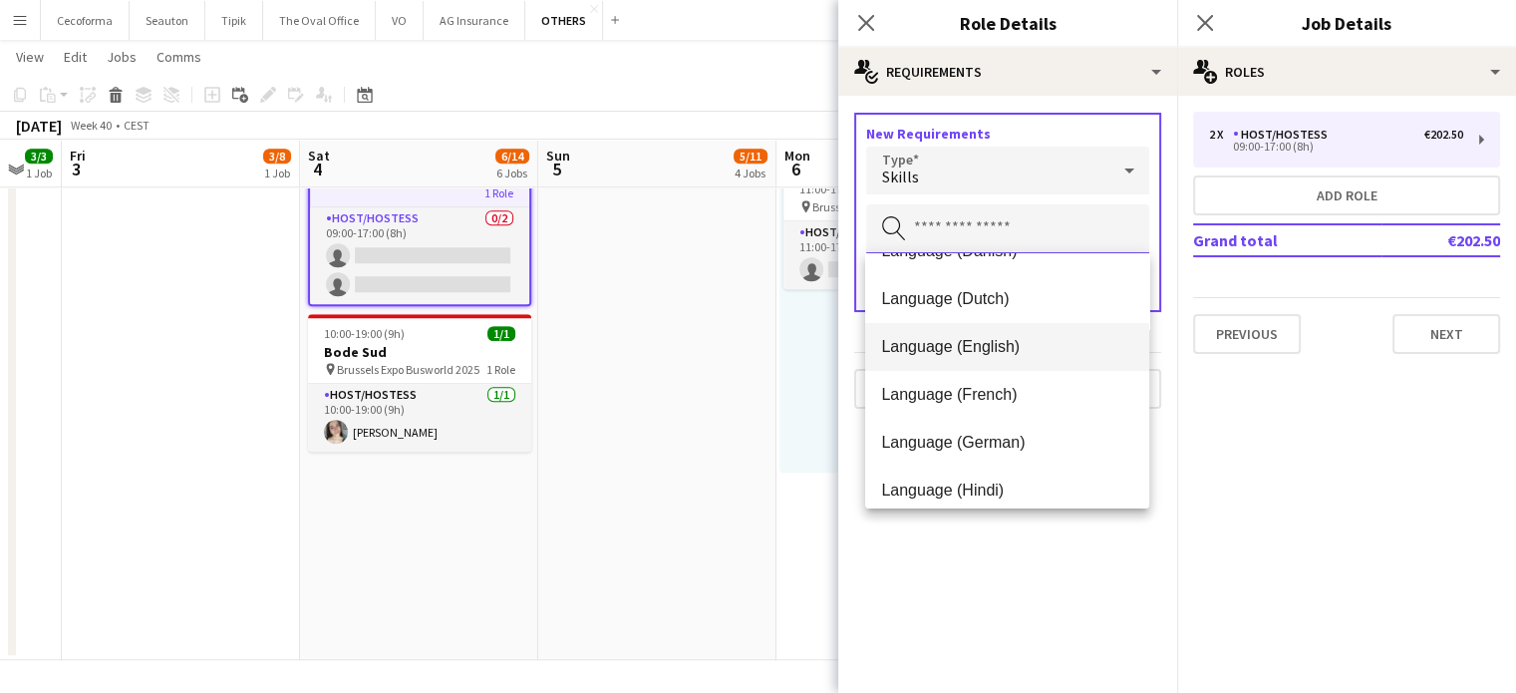
scroll to position [199, 0]
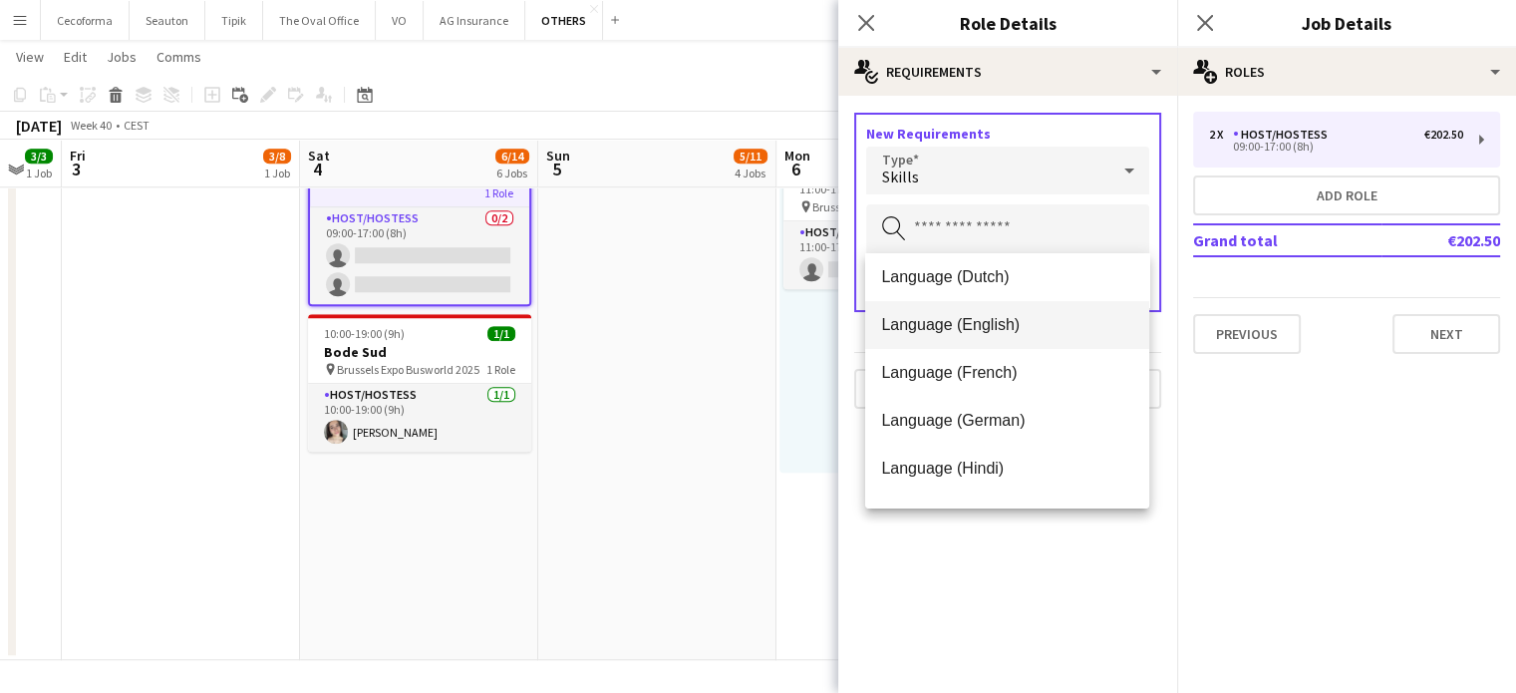
click at [929, 329] on span "Language (English)" at bounding box center [1007, 324] width 252 height 19
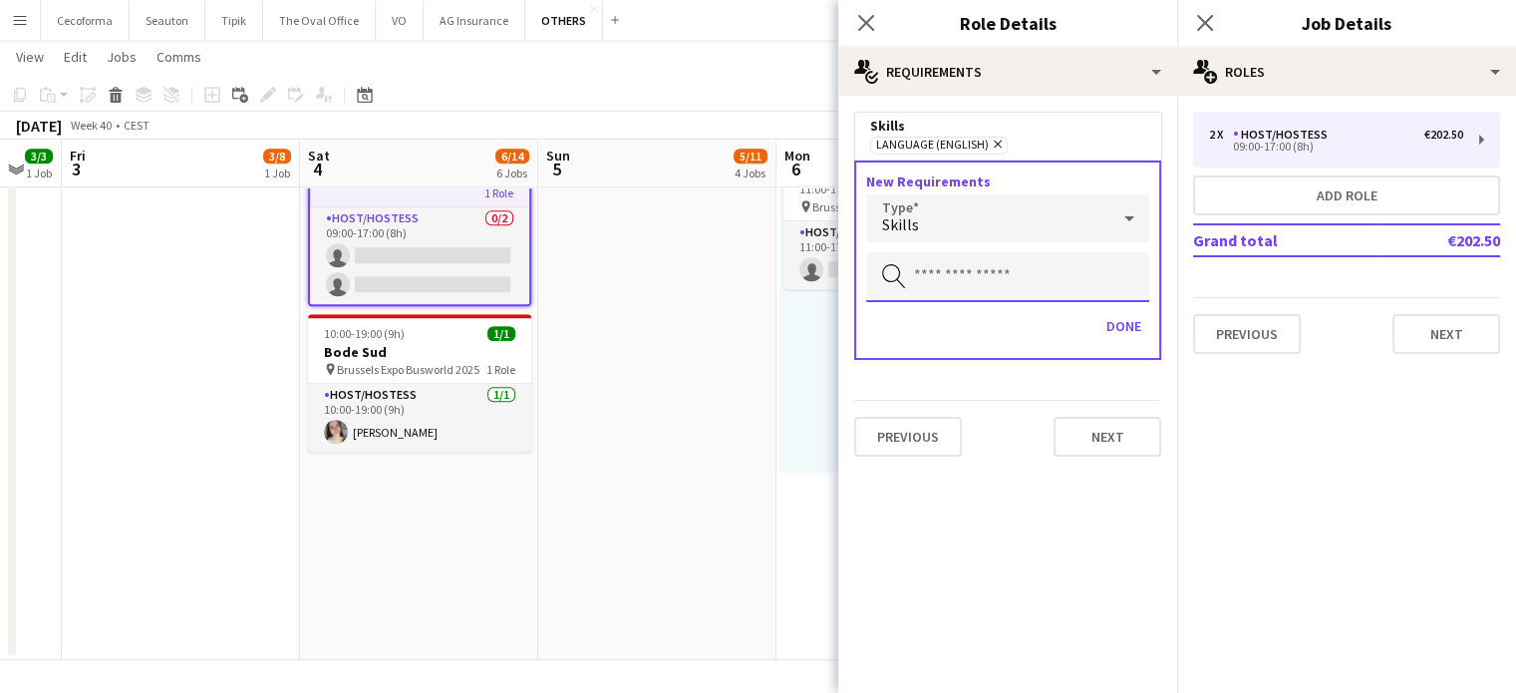
click at [920, 268] on input "text" at bounding box center [1007, 277] width 283 height 50
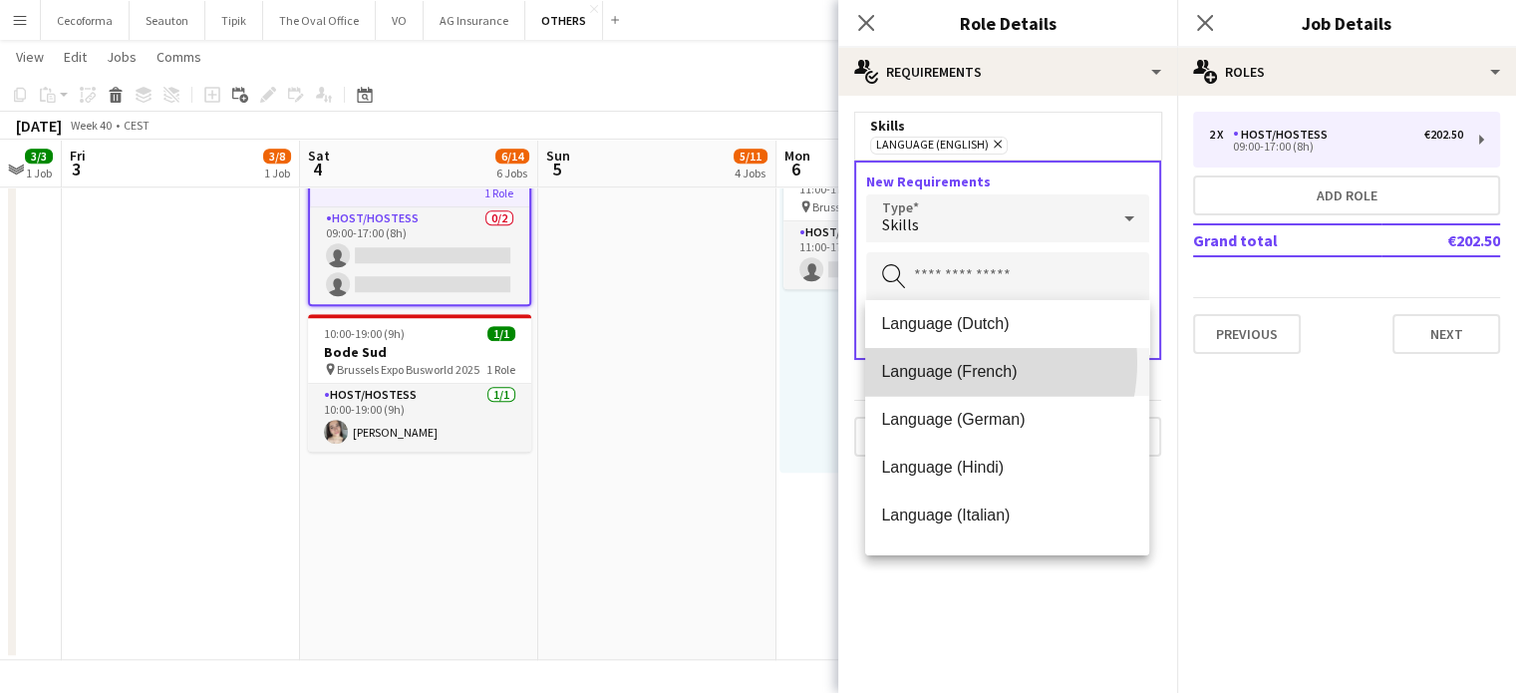
click at [941, 362] on span "Language (French)" at bounding box center [1007, 371] width 252 height 19
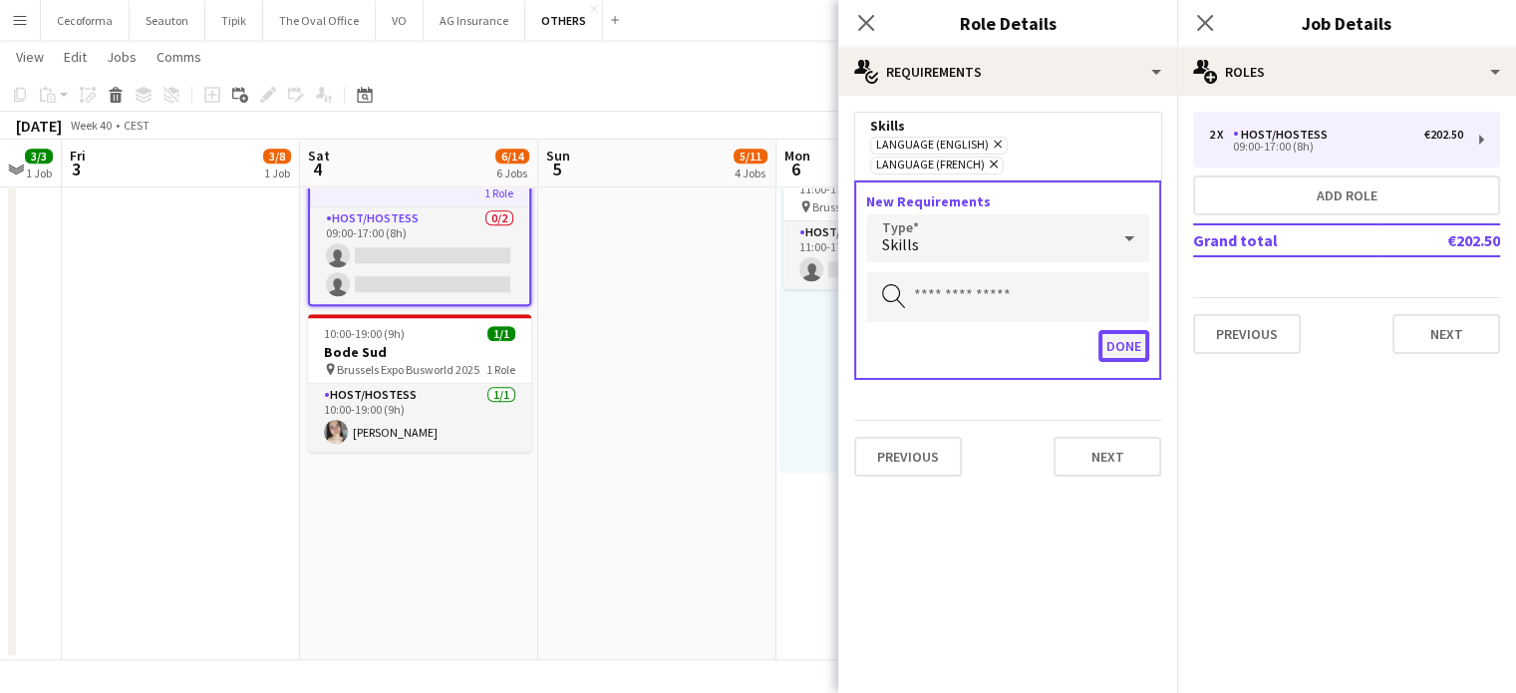
click at [1125, 330] on button "Done" at bounding box center [1124, 346] width 51 height 32
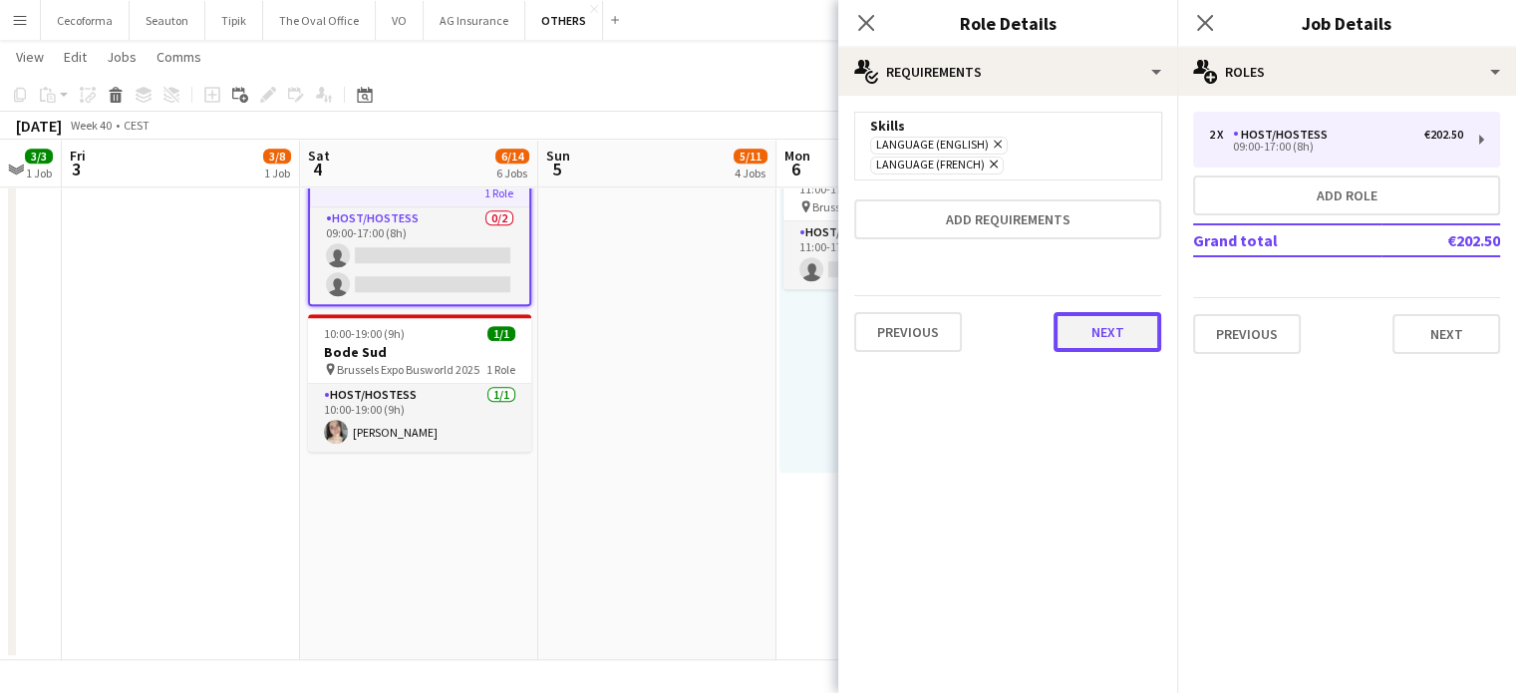
click at [1112, 312] on button "Next" at bounding box center [1108, 332] width 108 height 40
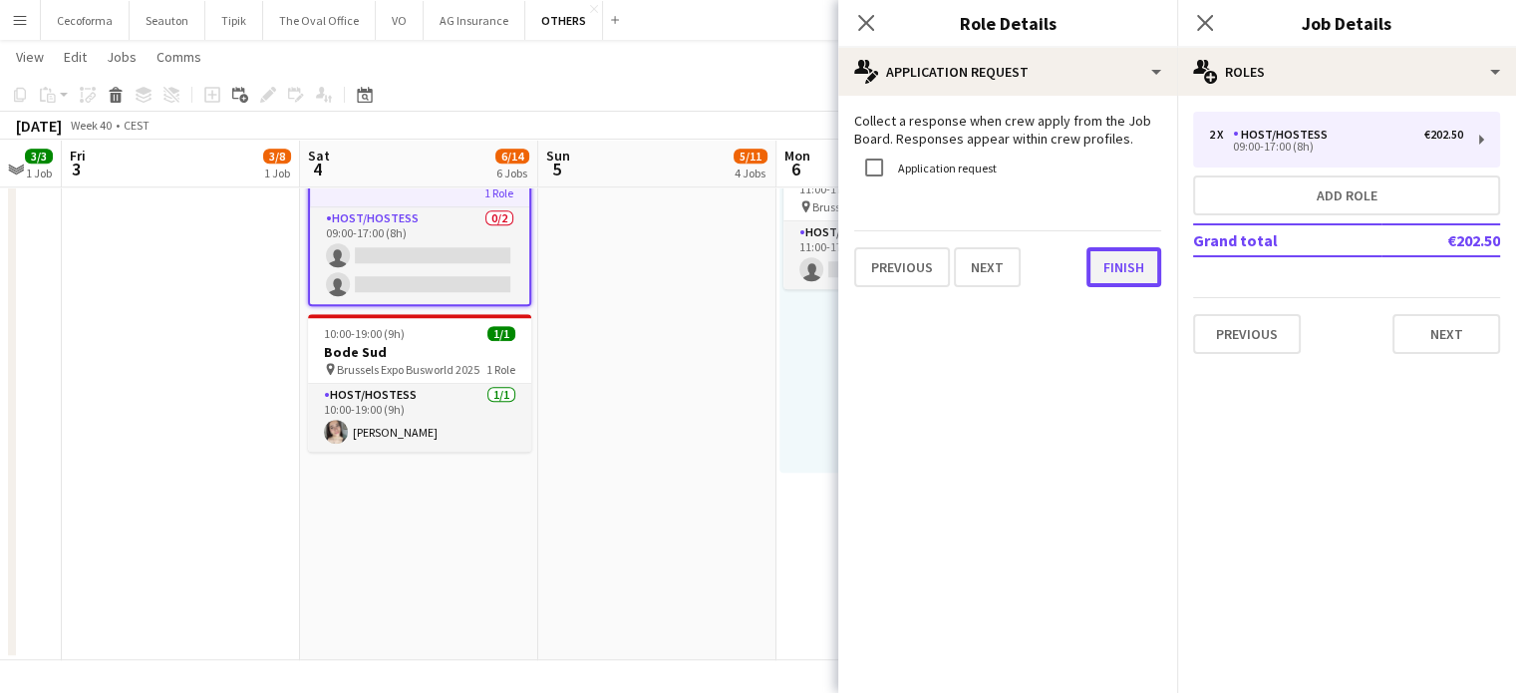
click at [1122, 272] on button "Finish" at bounding box center [1124, 267] width 75 height 40
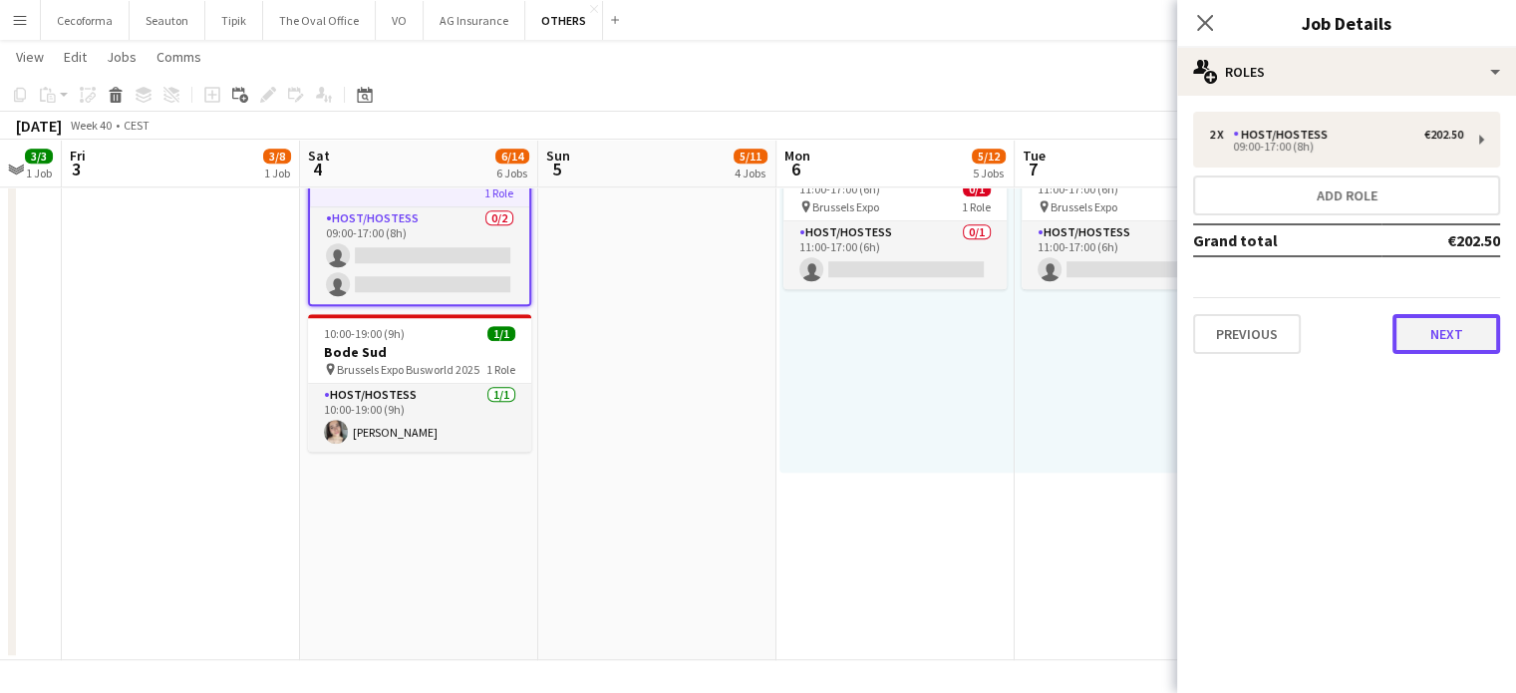
click at [1443, 323] on button "Next" at bounding box center [1447, 334] width 108 height 40
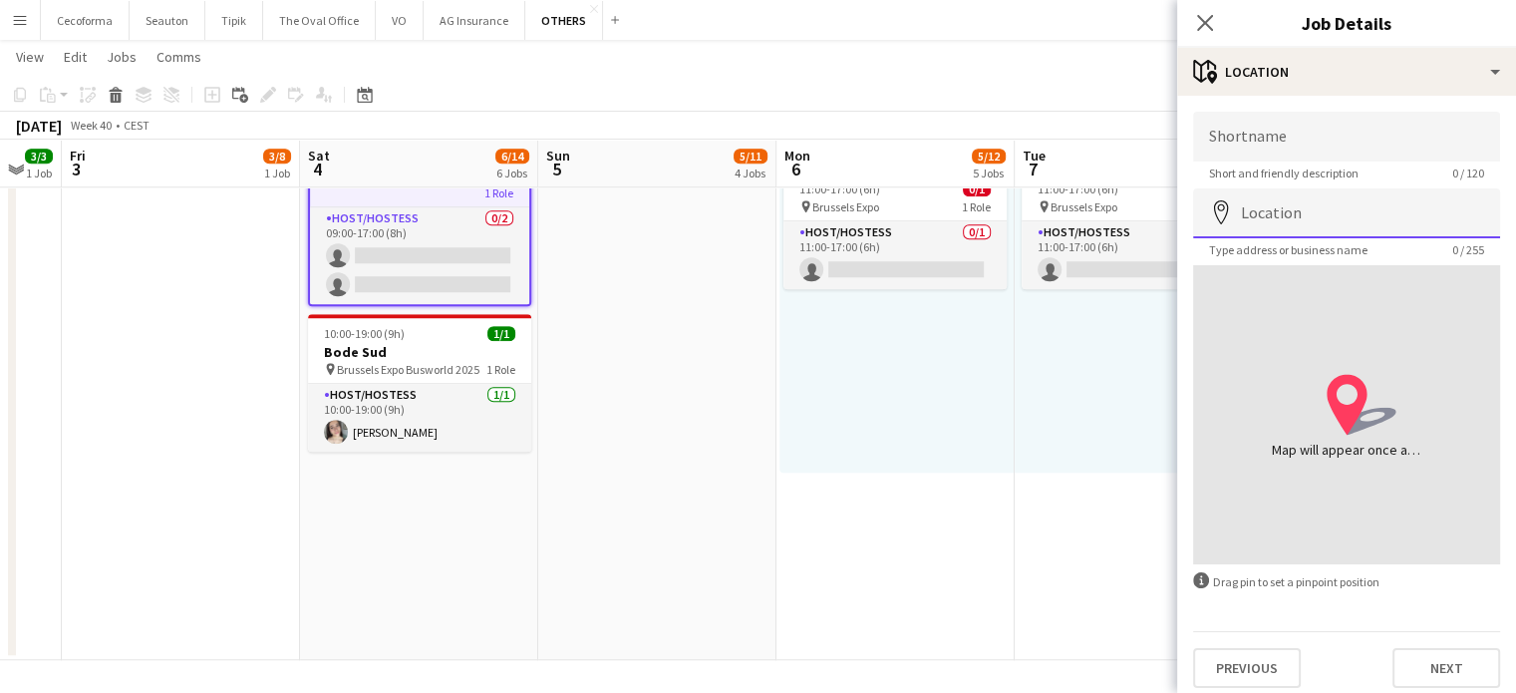
click at [1296, 213] on input "Location" at bounding box center [1346, 213] width 307 height 50
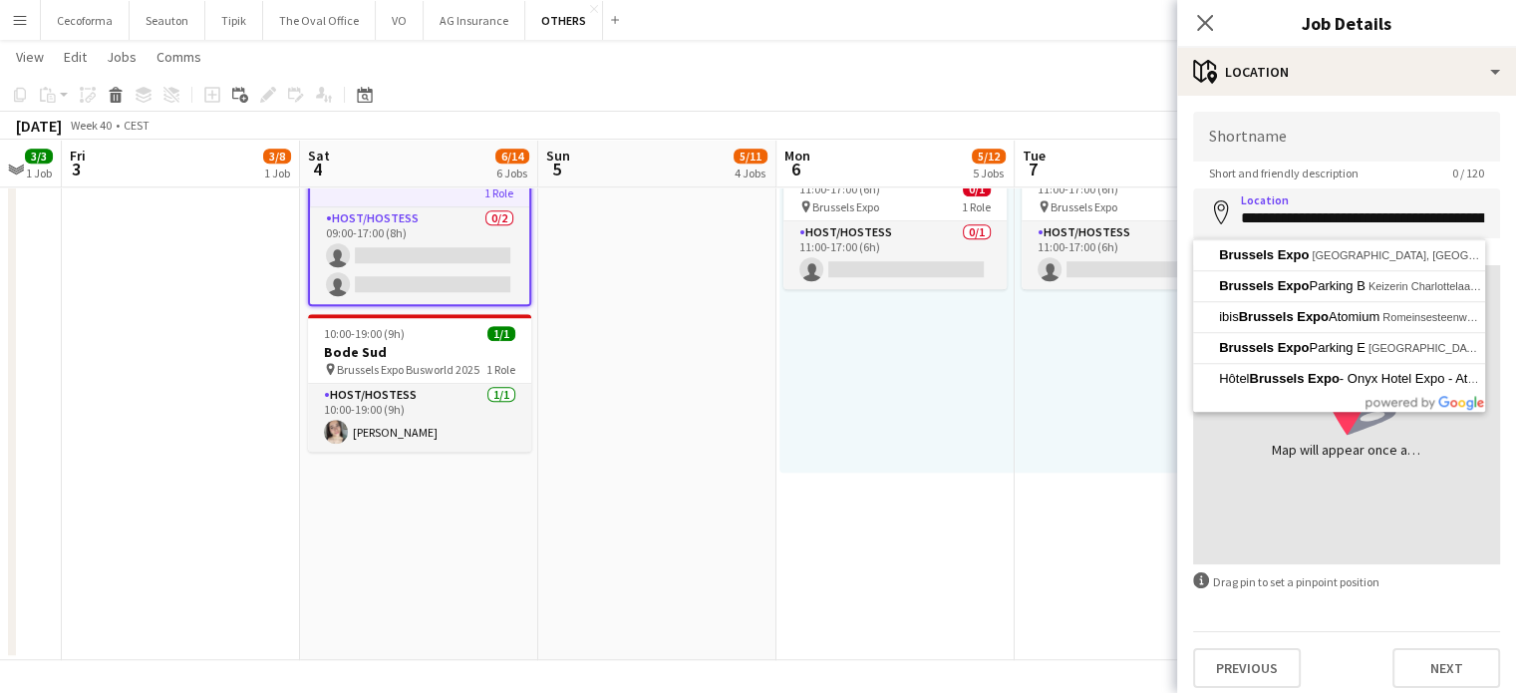
type input "**********"
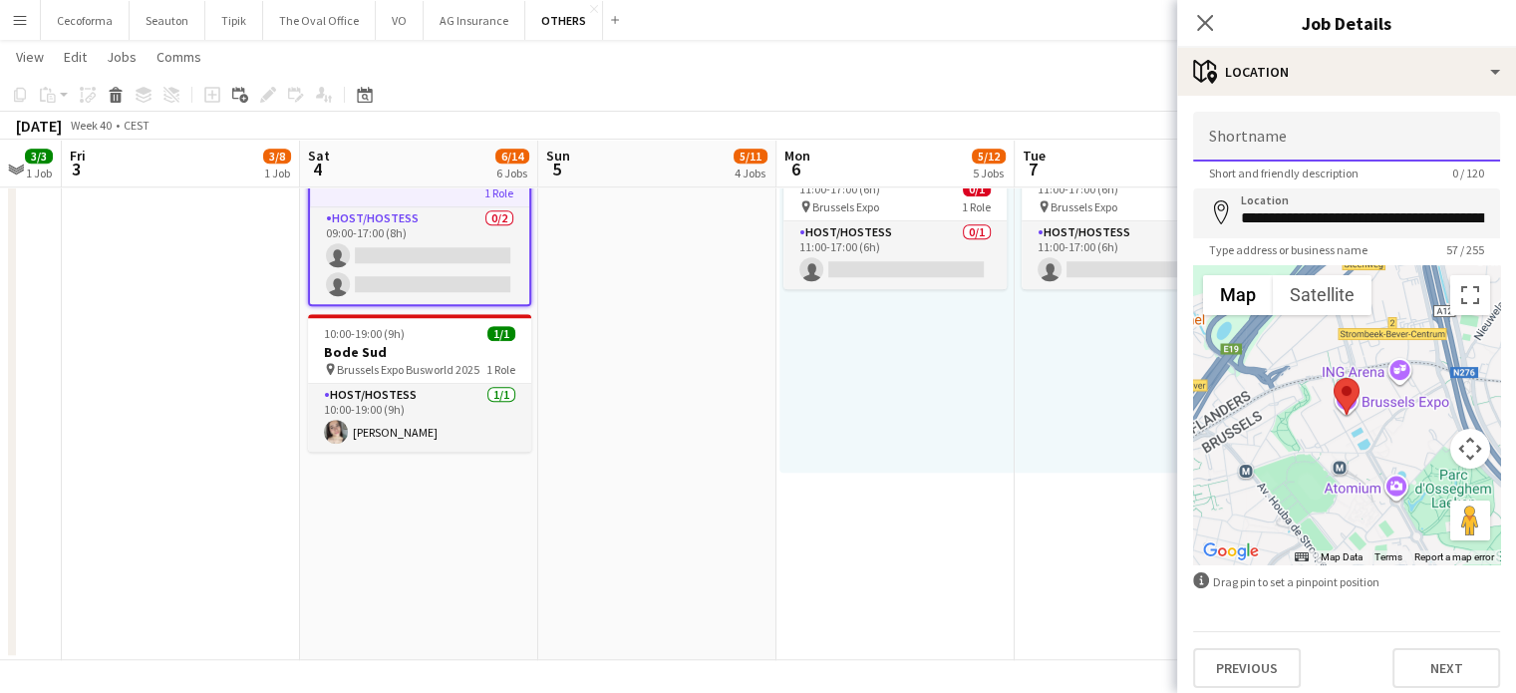
click at [1281, 148] on input "Shortname" at bounding box center [1346, 137] width 307 height 50
type input "**********"
click at [1430, 658] on button "Next" at bounding box center [1447, 668] width 108 height 40
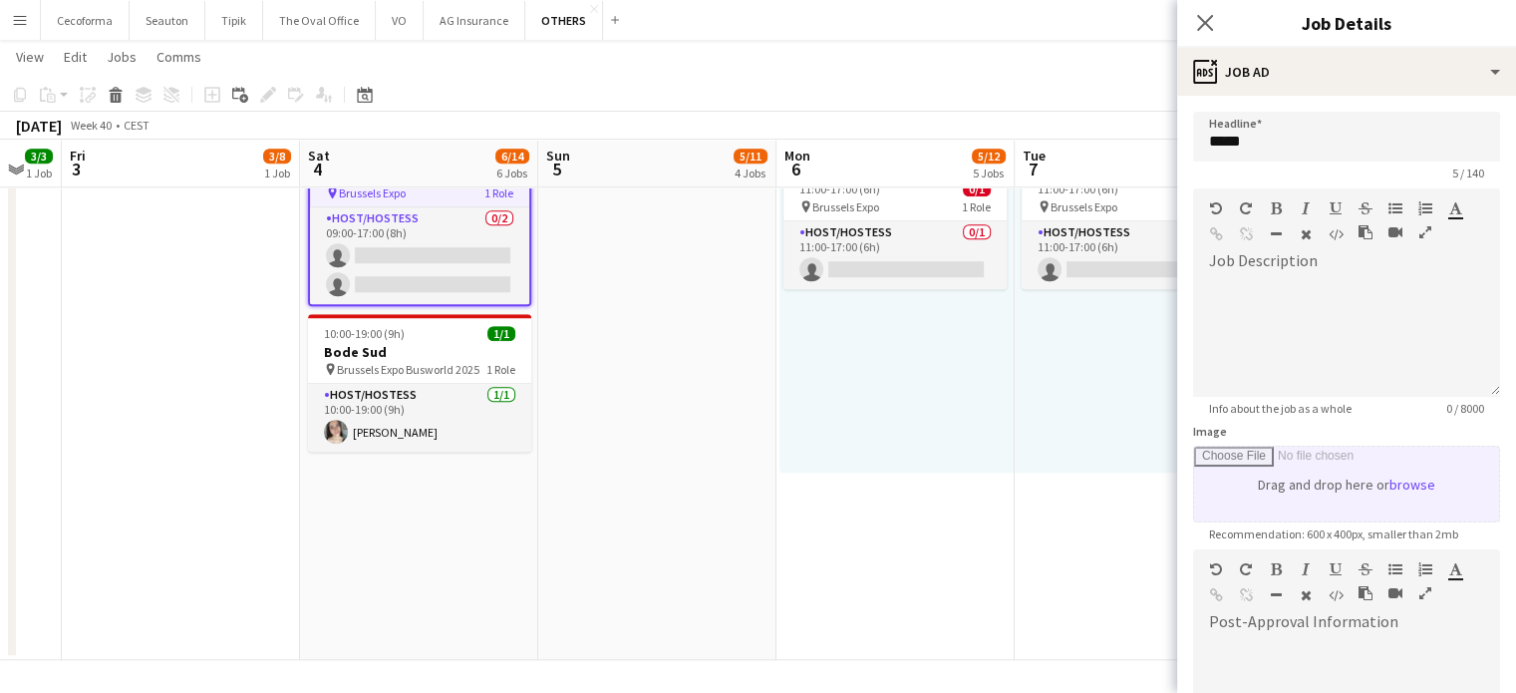
click at [1313, 481] on input "Image" at bounding box center [1346, 484] width 305 height 75
type input "**********"
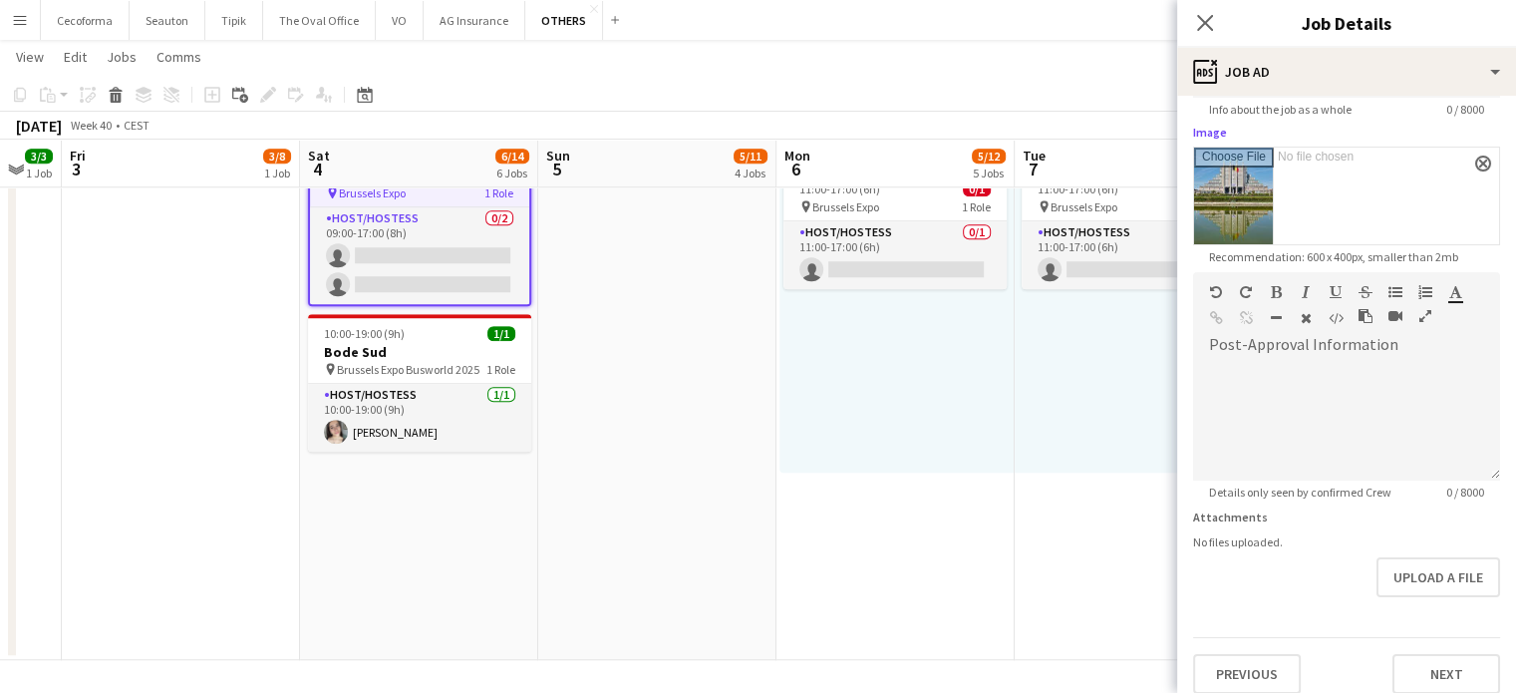
scroll to position [312, 0]
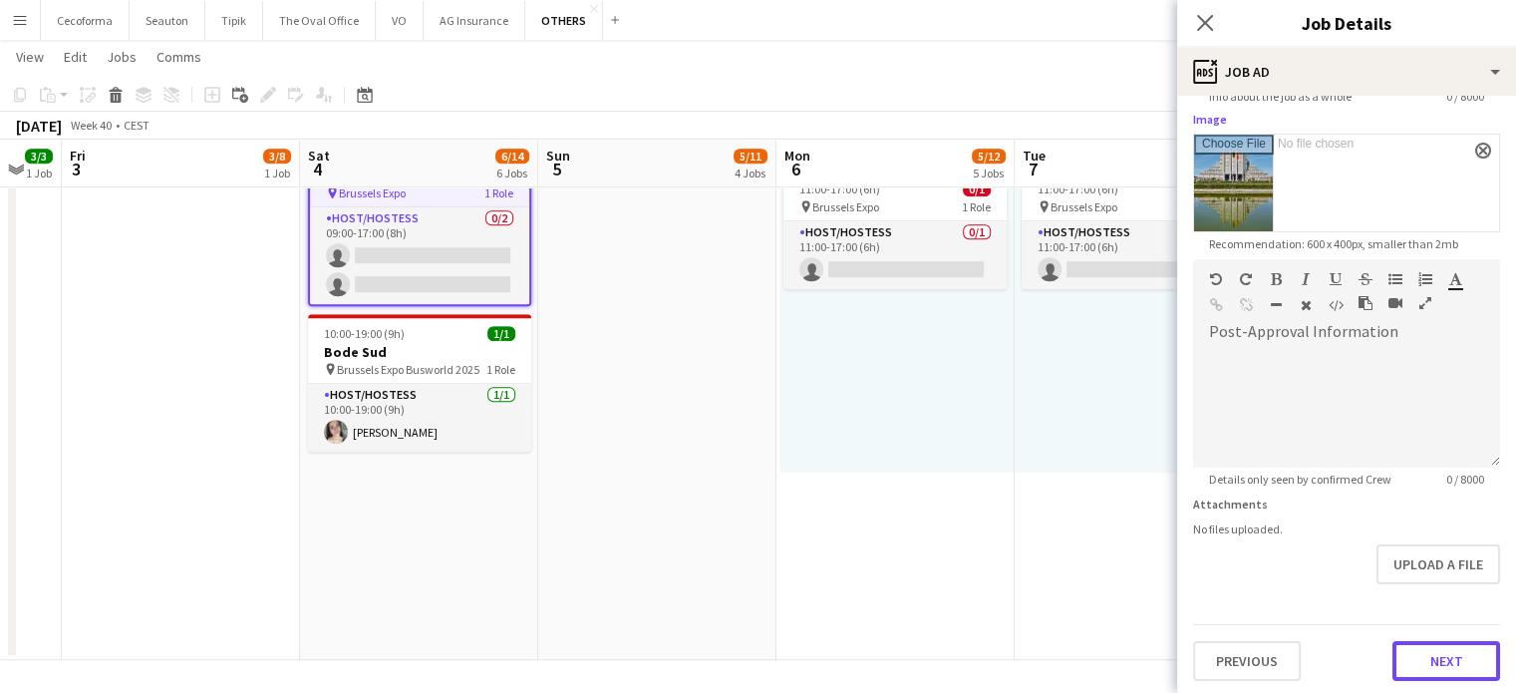
click at [1437, 641] on button "Next" at bounding box center [1447, 661] width 108 height 40
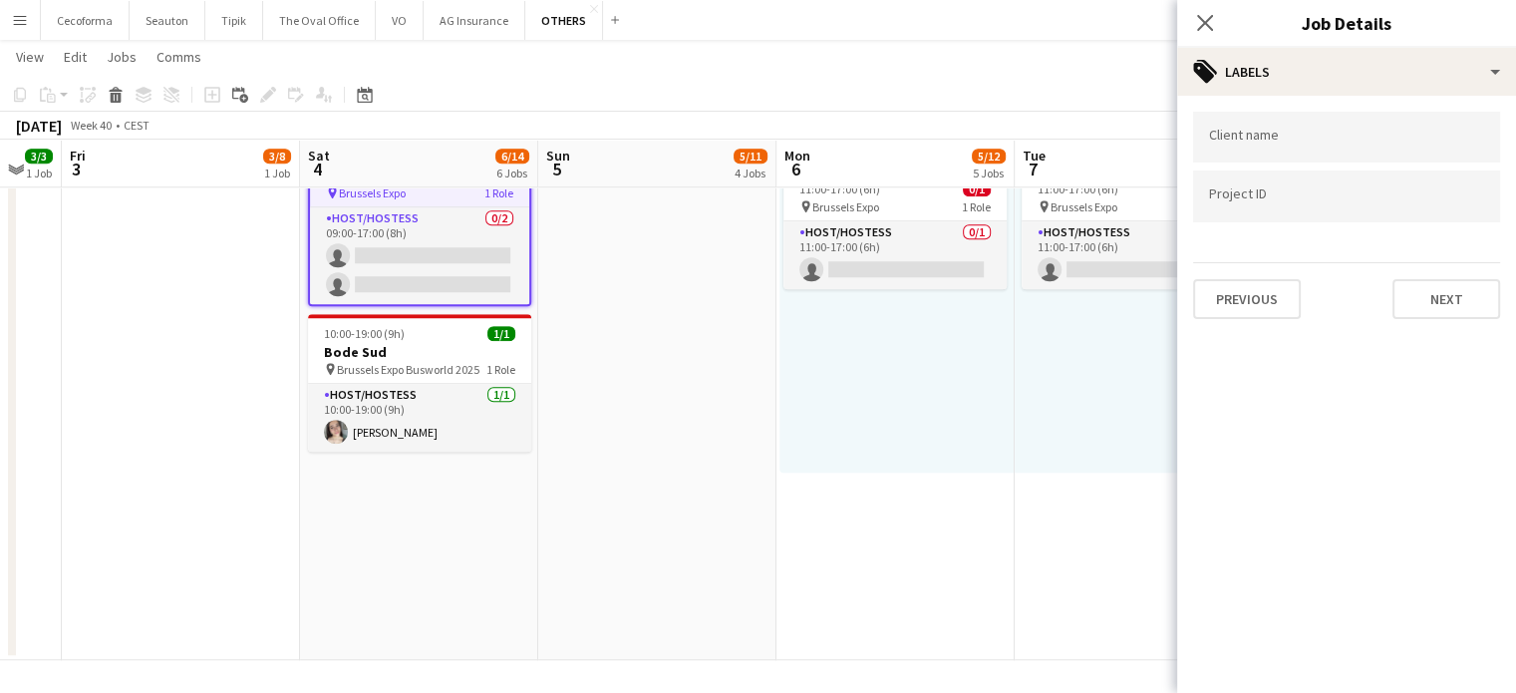
scroll to position [0, 0]
click at [1256, 144] on input "Type to search client labels..." at bounding box center [1346, 138] width 275 height 18
type input "*****"
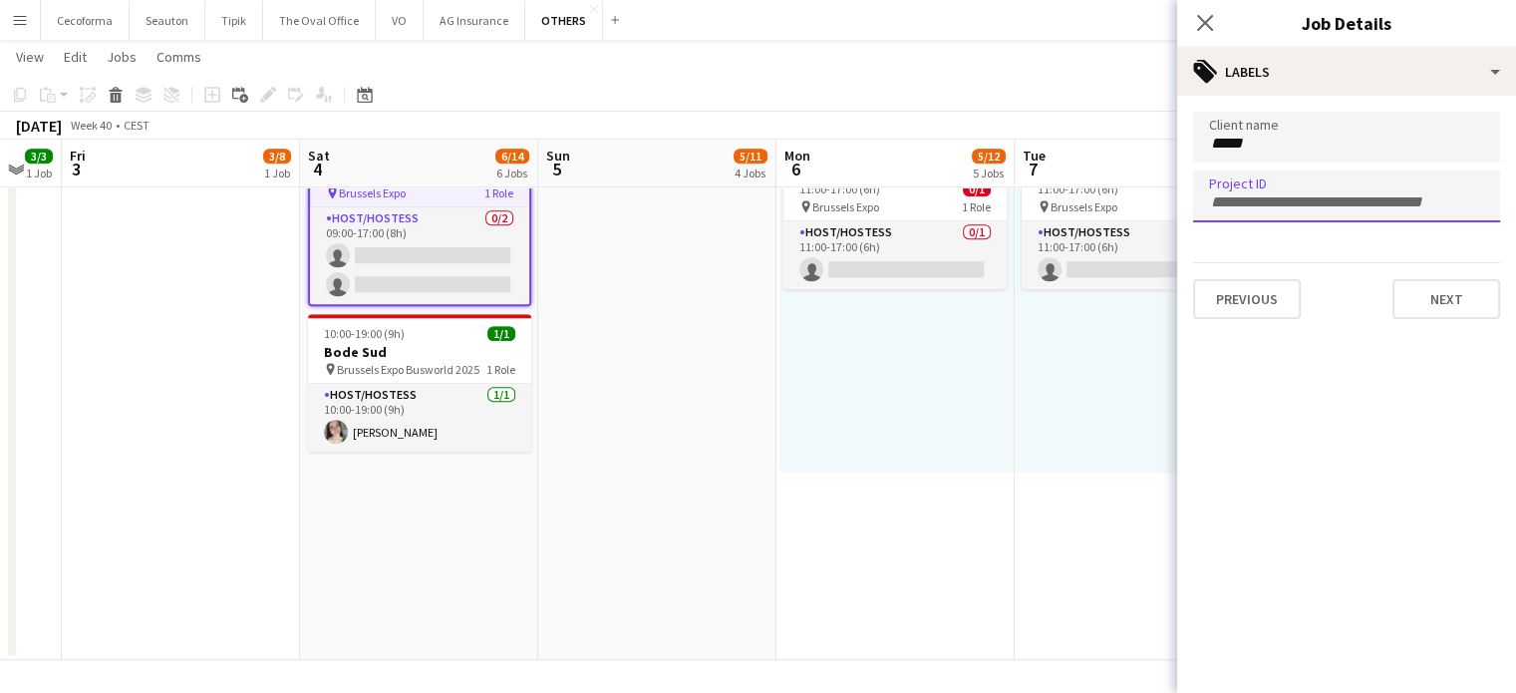
click at [1260, 182] on div at bounding box center [1346, 195] width 307 height 51
type input "**********"
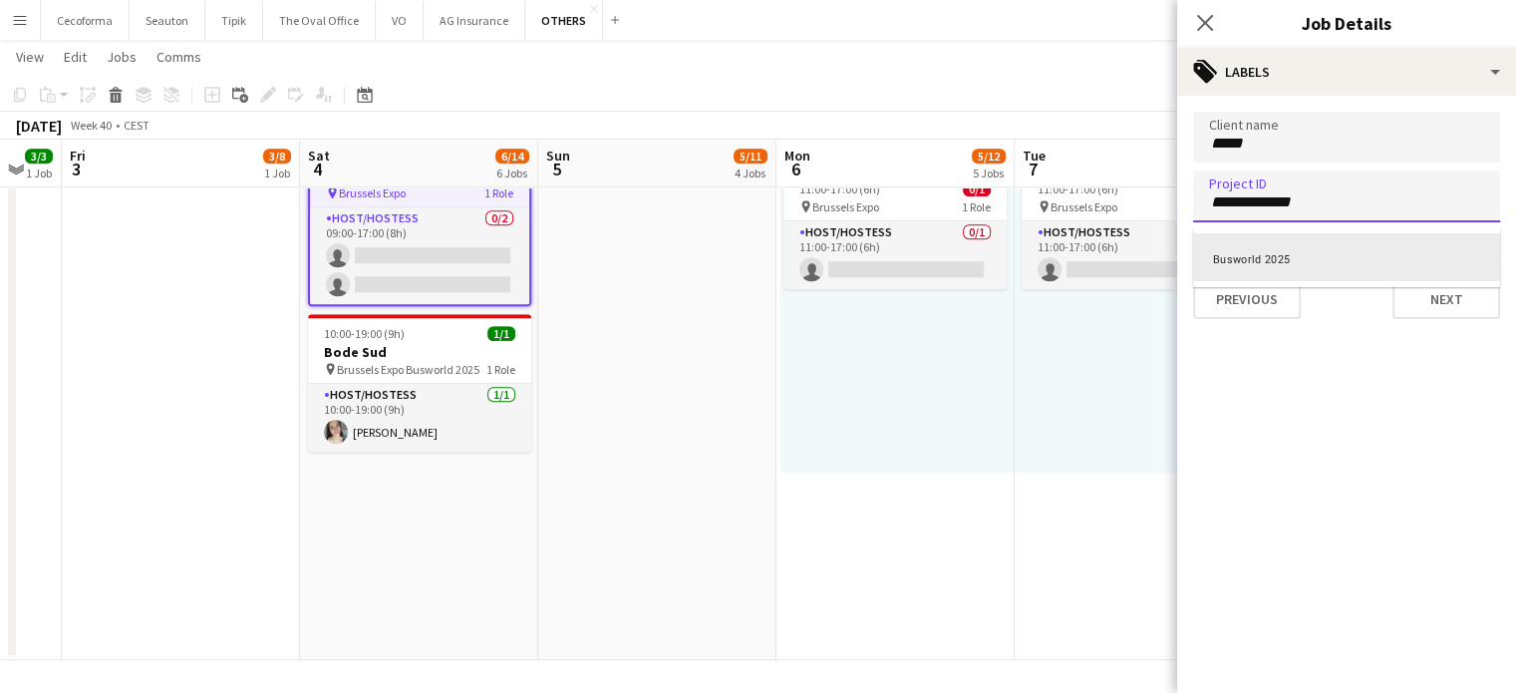
click at [1226, 254] on div "Busworld 2025" at bounding box center [1346, 257] width 307 height 48
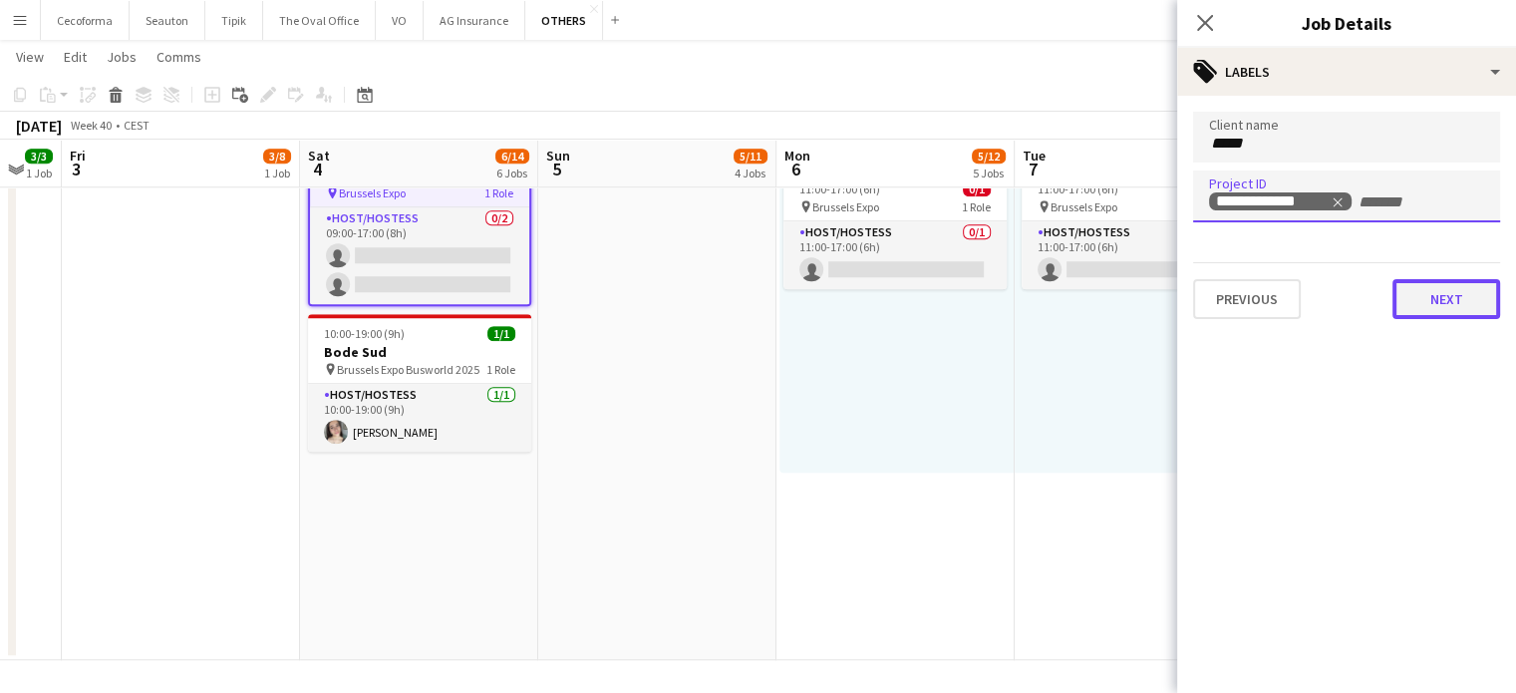
click at [1445, 302] on button "Next" at bounding box center [1447, 299] width 108 height 40
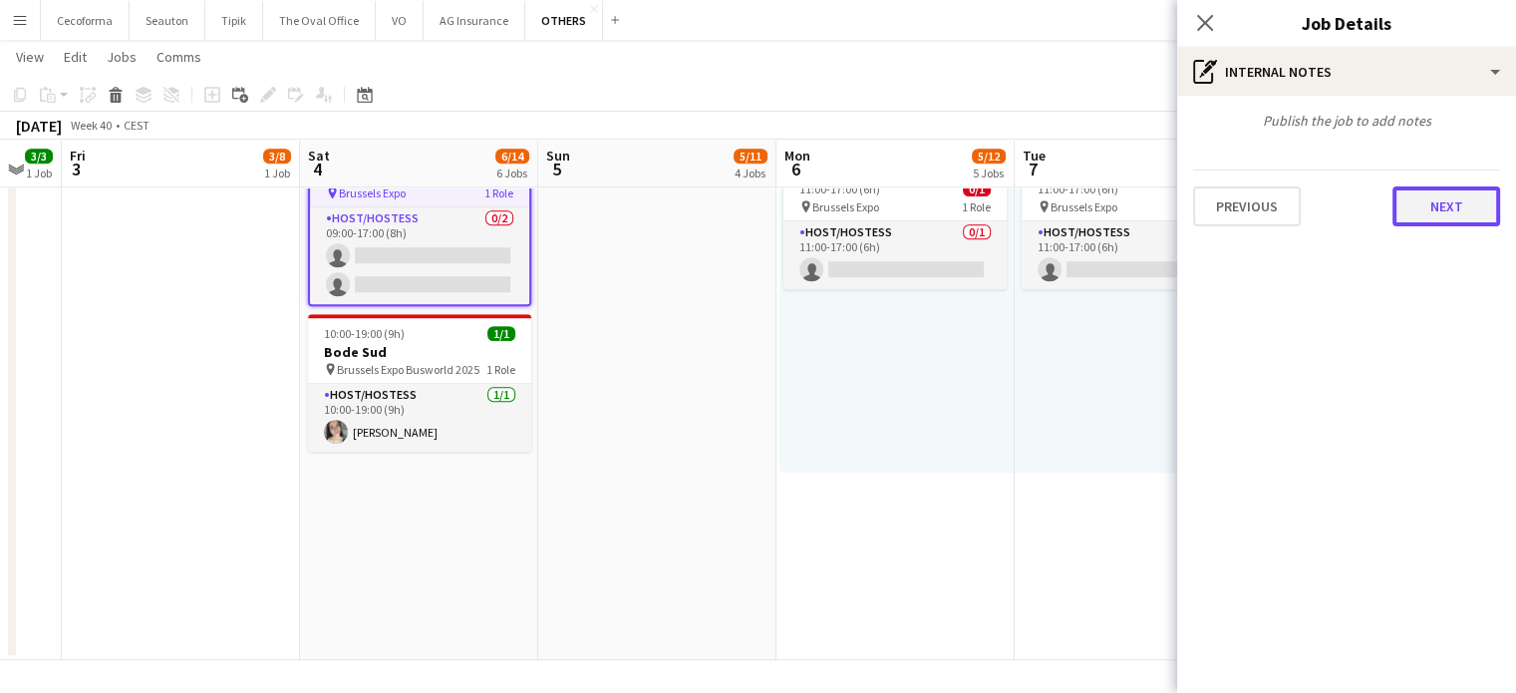
click at [1435, 206] on button "Next" at bounding box center [1447, 206] width 108 height 40
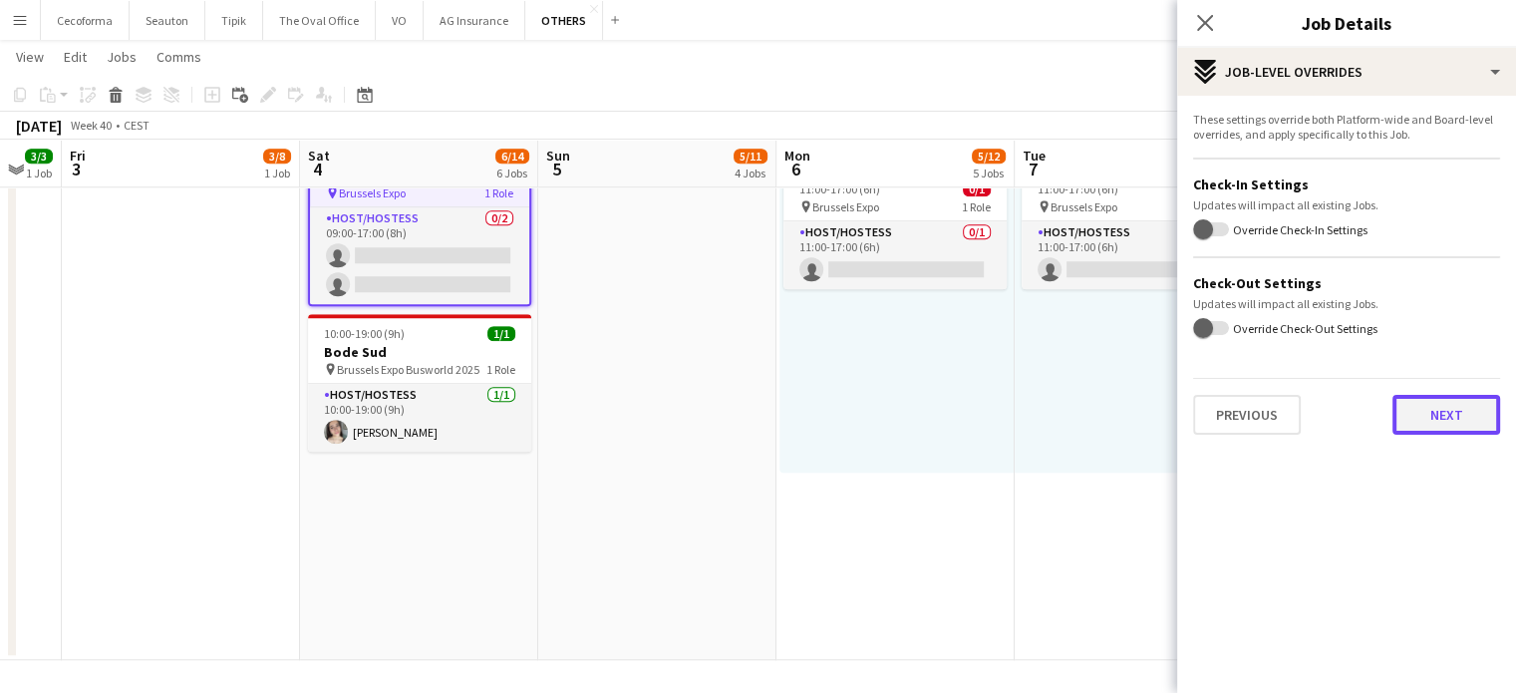
click at [1432, 418] on button "Next" at bounding box center [1447, 415] width 108 height 40
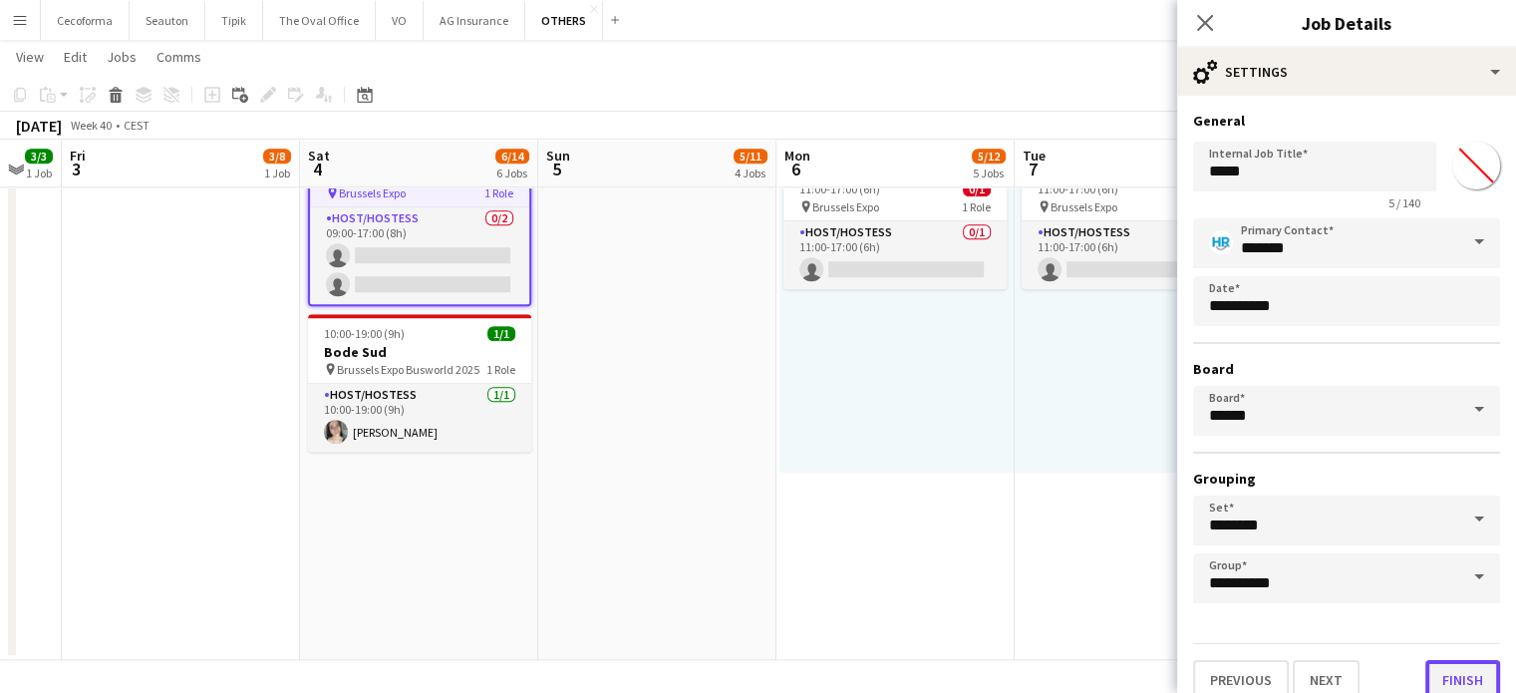
click at [1443, 665] on button "Finish" at bounding box center [1462, 680] width 75 height 40
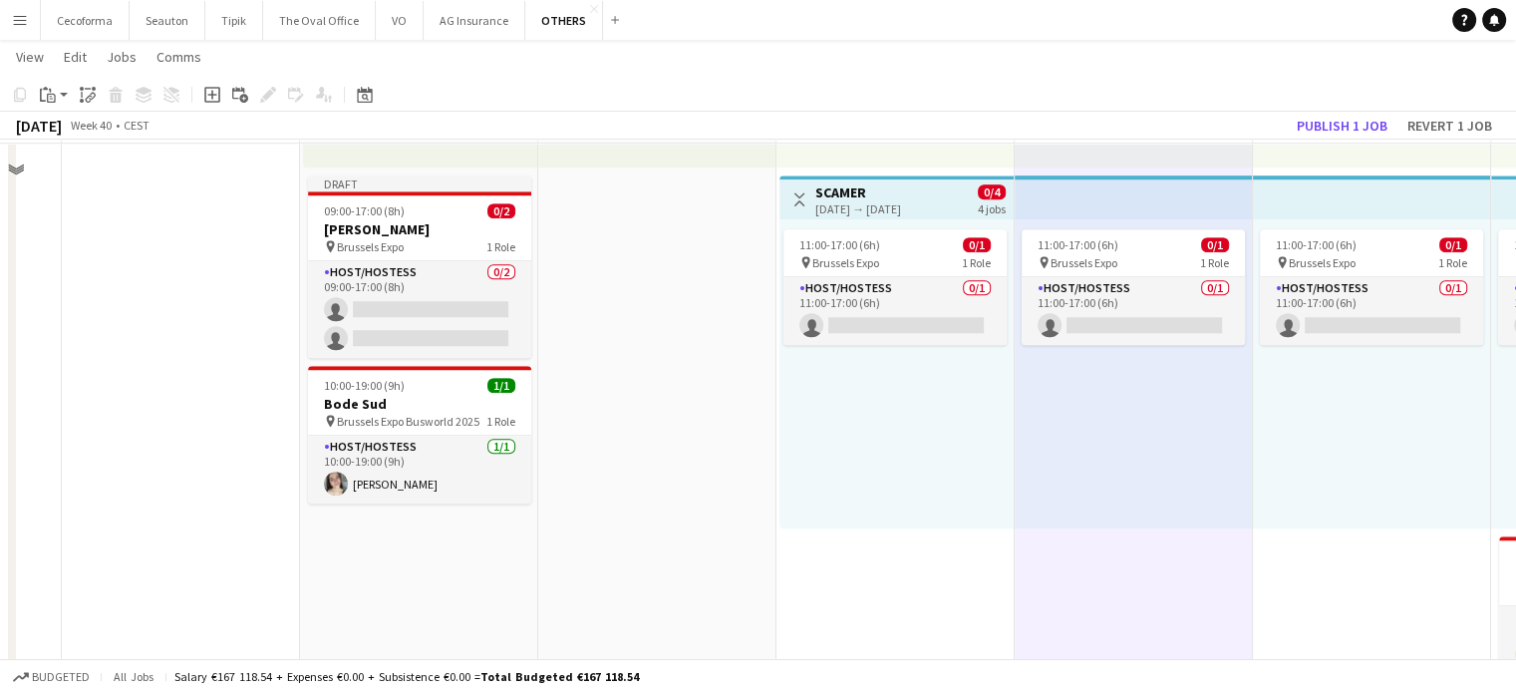
scroll to position [1455, 0]
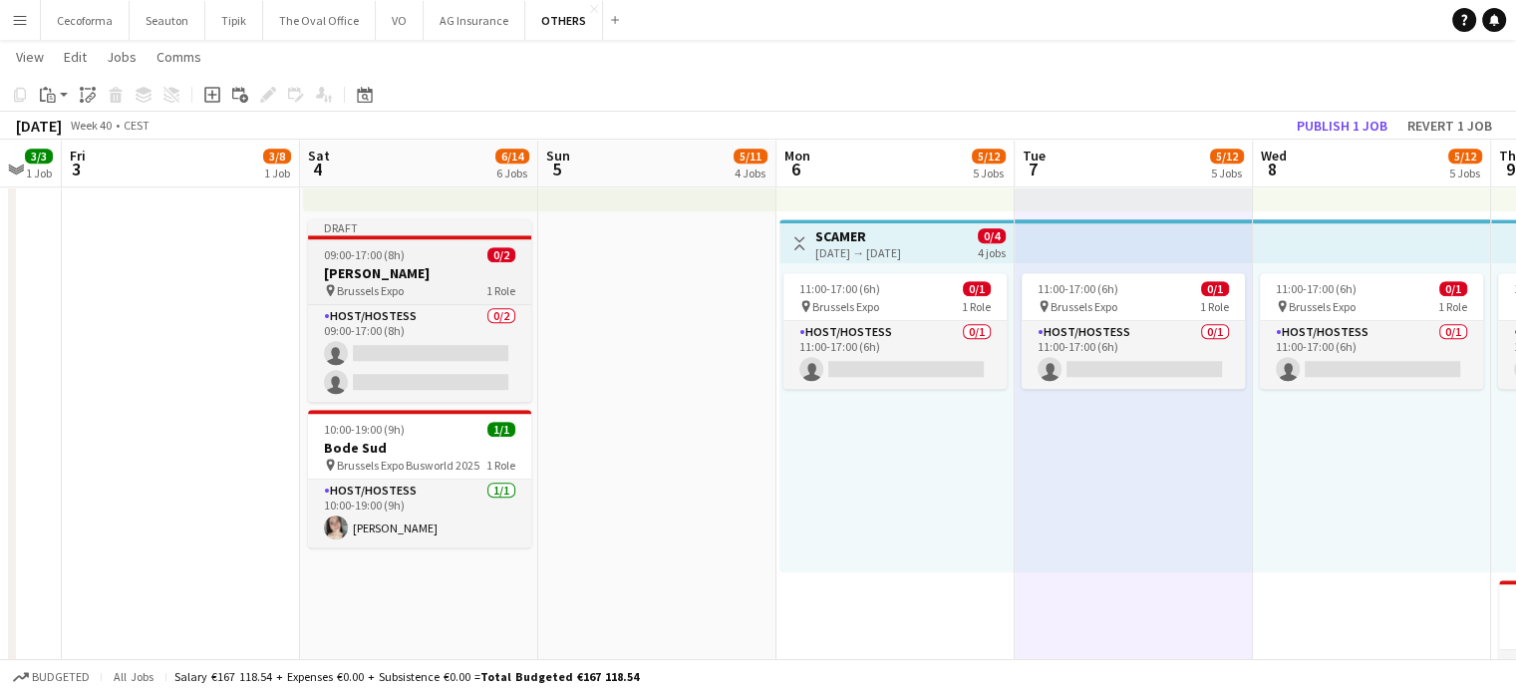
click at [355, 267] on h3 "[PERSON_NAME]" at bounding box center [419, 273] width 223 height 18
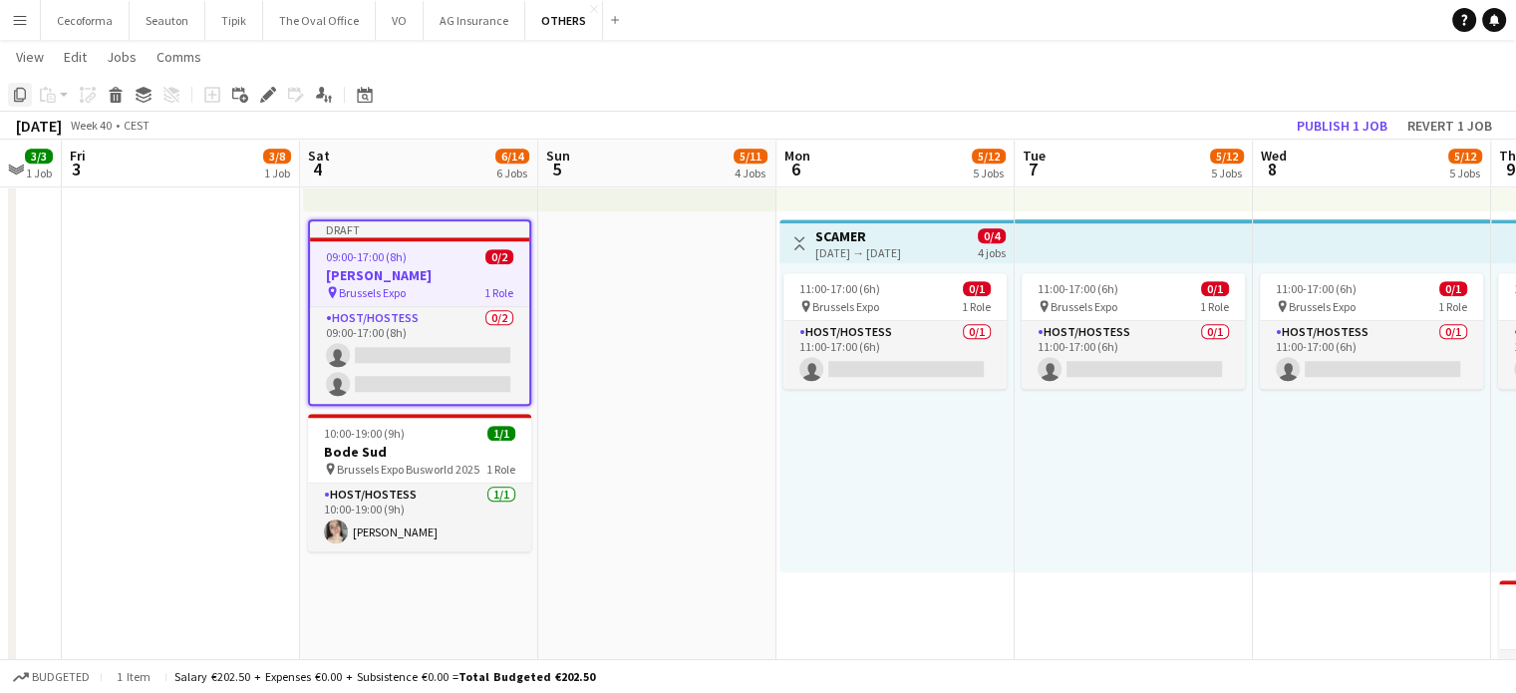
click at [20, 94] on icon "Copy" at bounding box center [20, 95] width 16 height 16
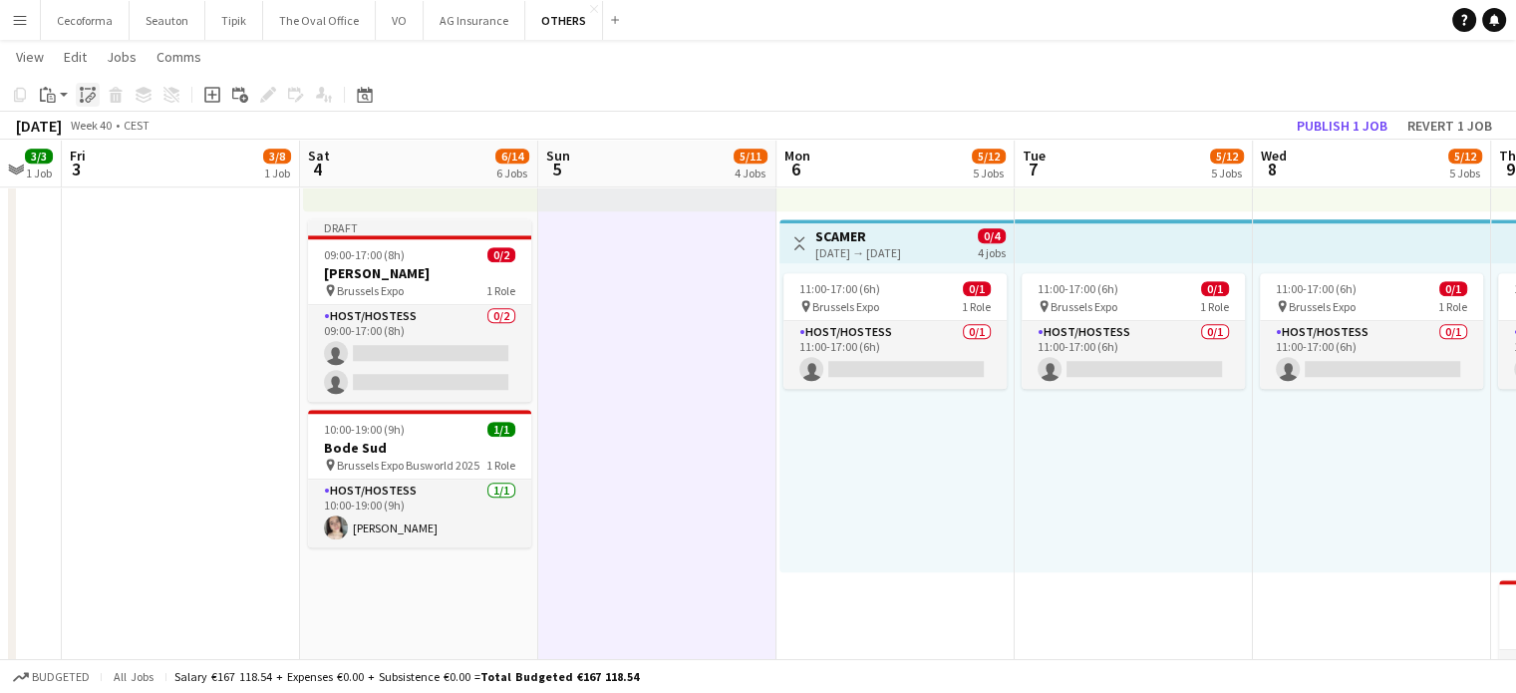
click at [88, 93] on icon "Paste linked Job" at bounding box center [88, 95] width 16 height 16
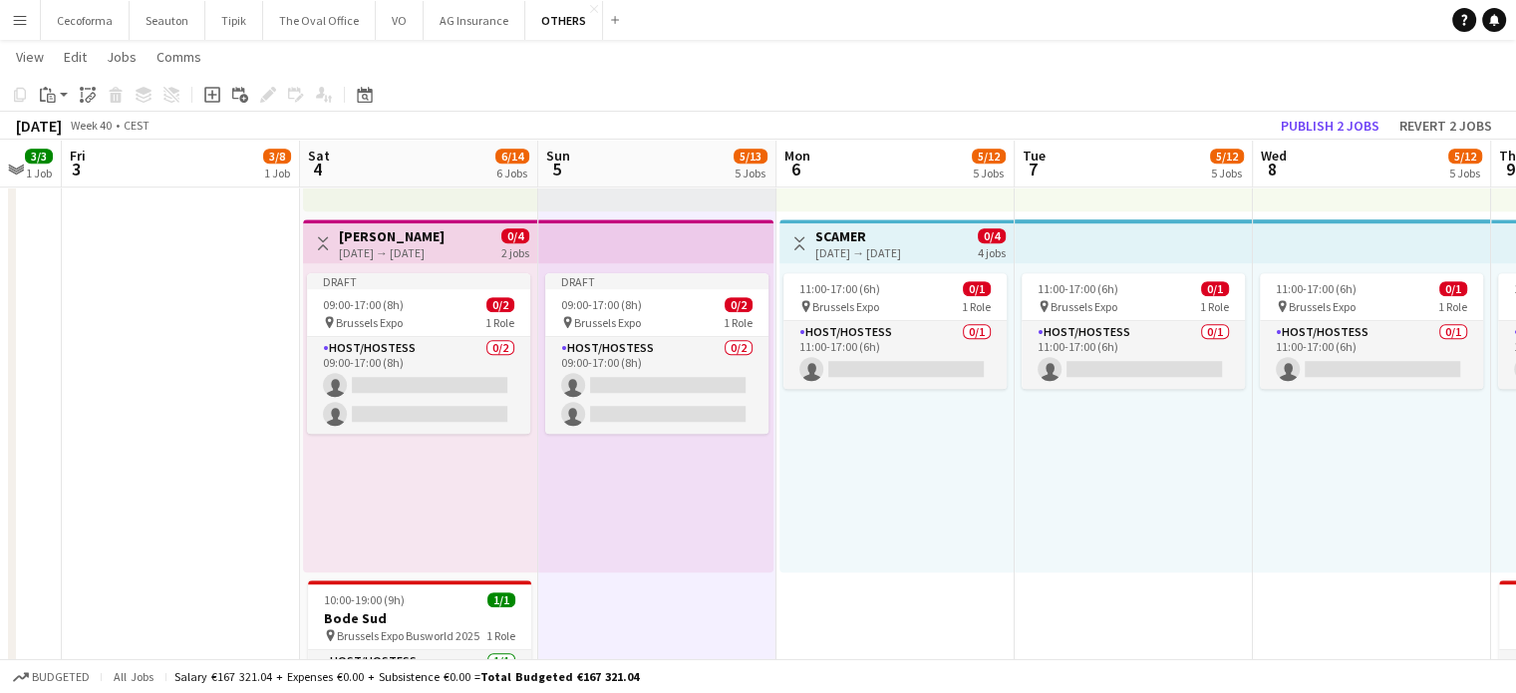
scroll to position [0, 413]
click at [901, 466] on div "11:00-17:00 (6h) 0/1 pin Brussels Expo 1 Role Host/Hostess 0/1 11:00-17:00 (6h)…" at bounding box center [899, 417] width 234 height 309
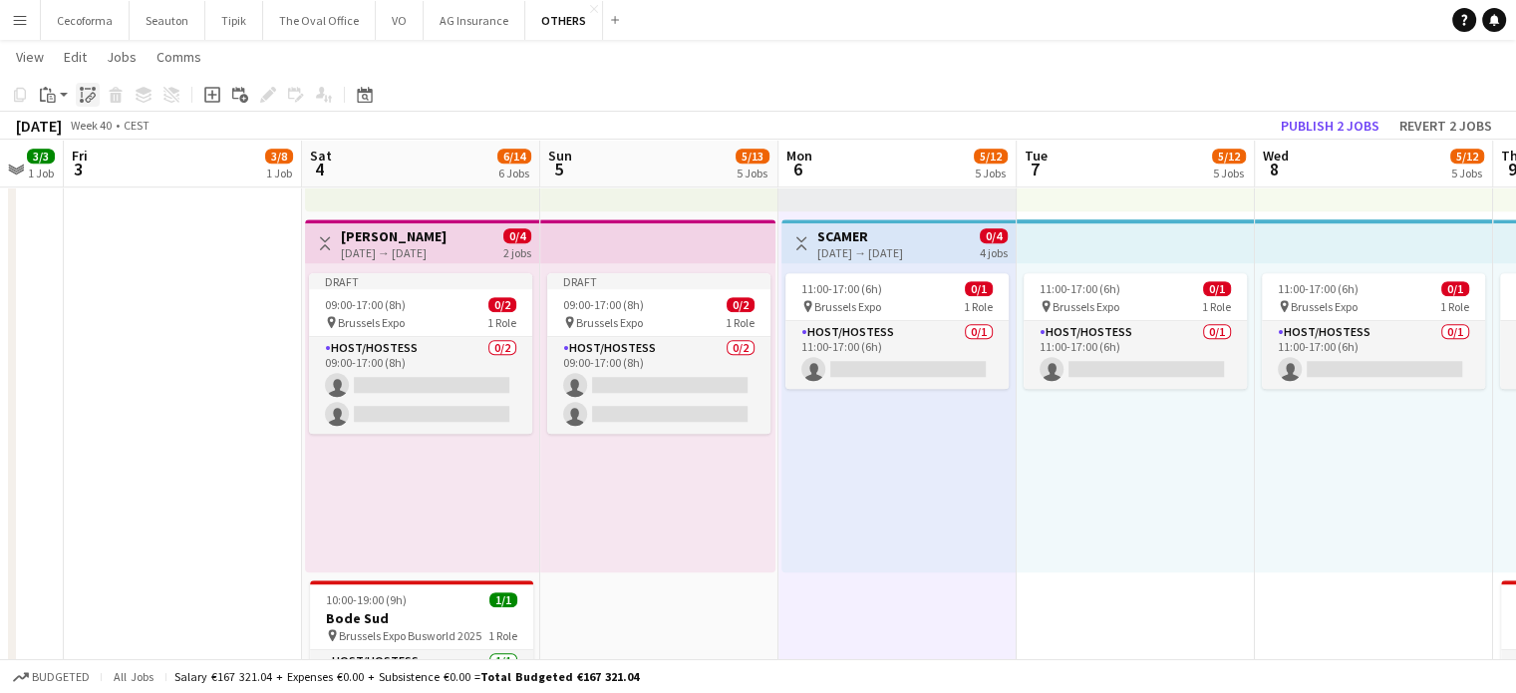
click at [88, 95] on icon "Paste linked Job" at bounding box center [88, 95] width 16 height 16
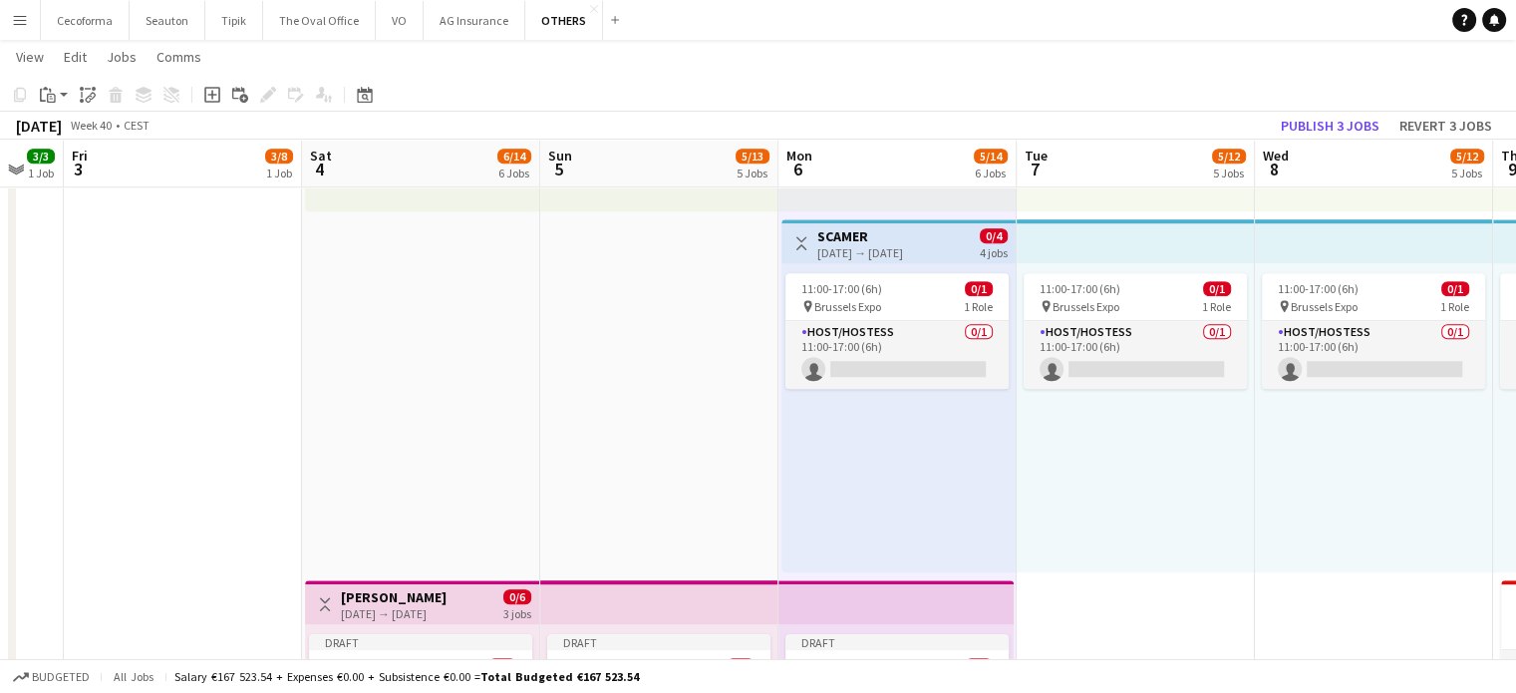
click at [1119, 489] on div "11:00-17:00 (6h) 0/1 pin Brussels Expo 1 Role Host/Hostess 0/1 11:00-17:00 (6h)…" at bounding box center [1136, 417] width 238 height 309
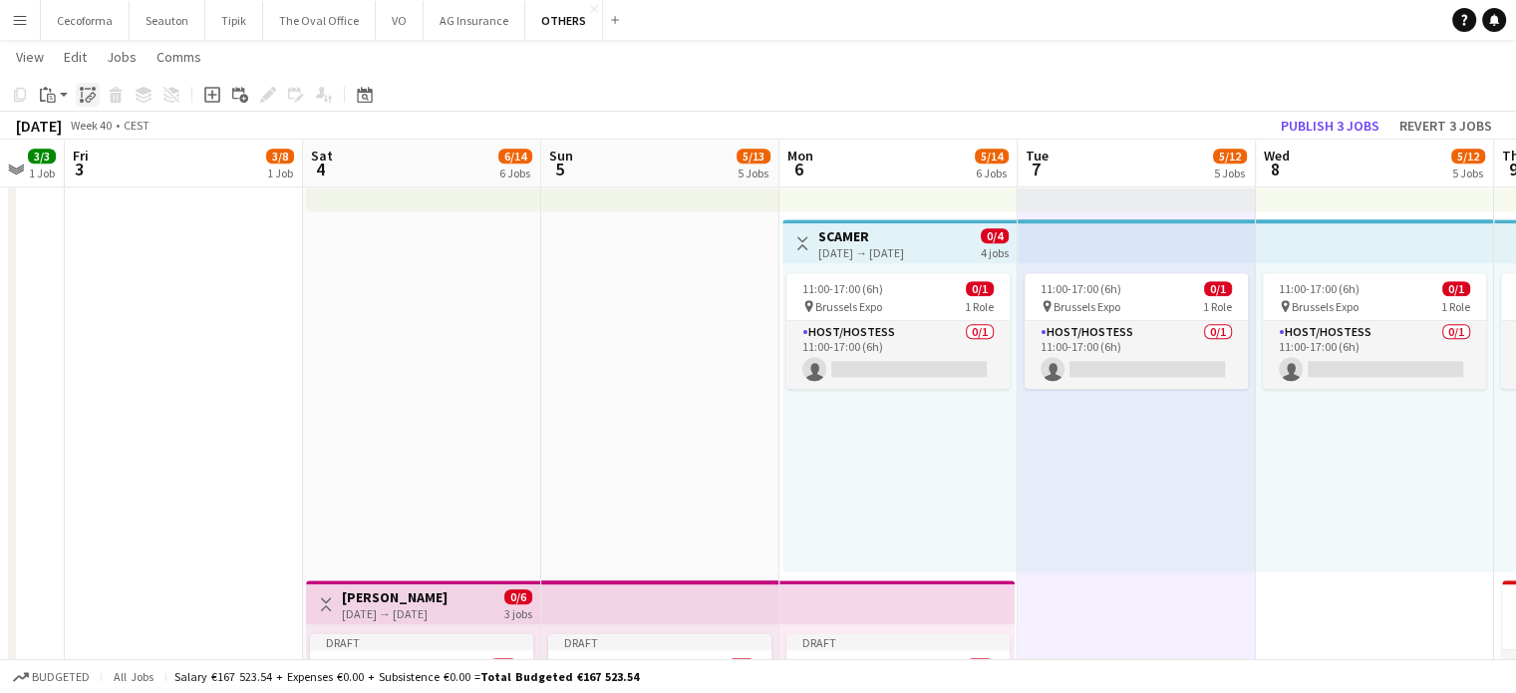
click at [93, 90] on icon at bounding box center [94, 89] width 4 height 4
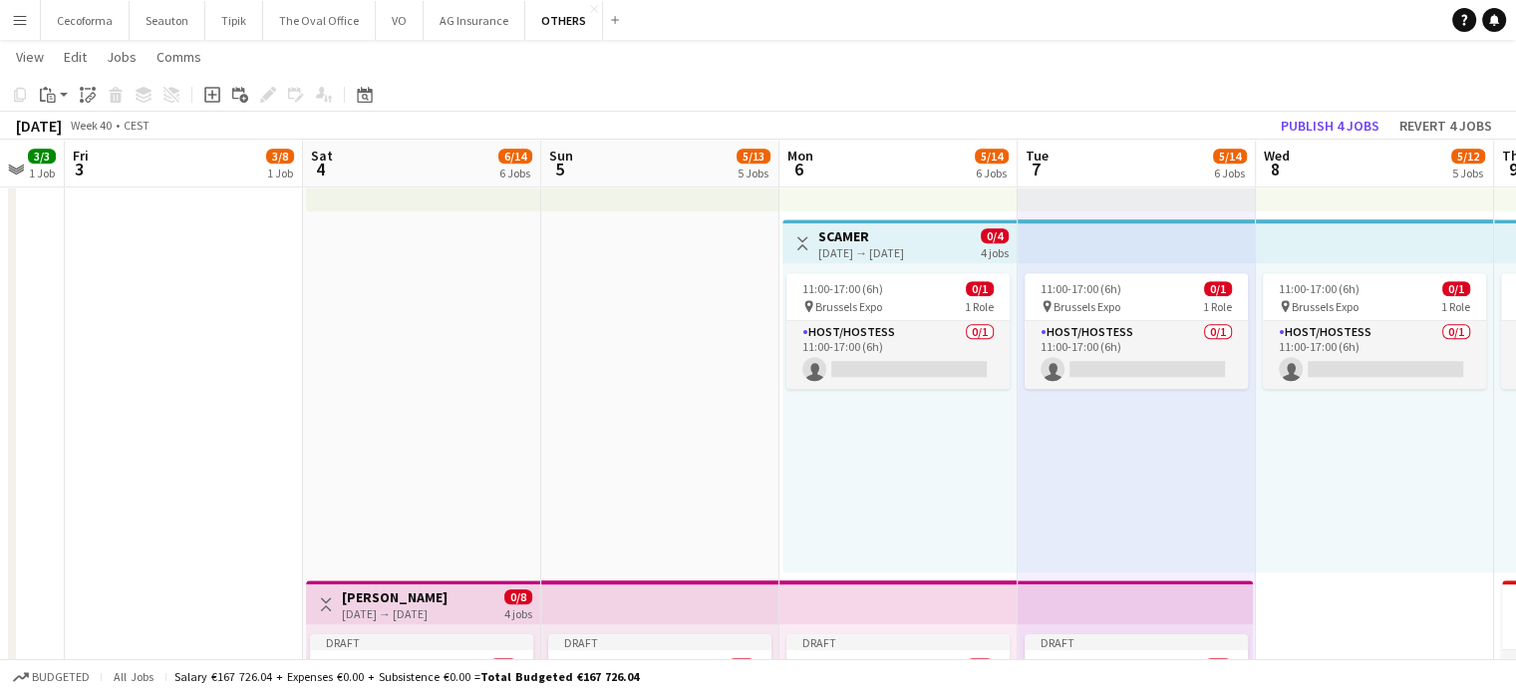
scroll to position [0, 409]
click at [1356, 454] on div "11:00-17:00 (6h) 0/1 pin Brussels Expo 1 Role Host/Hostess 0/1 11:00-17:00 (6h)…" at bounding box center [1378, 417] width 238 height 309
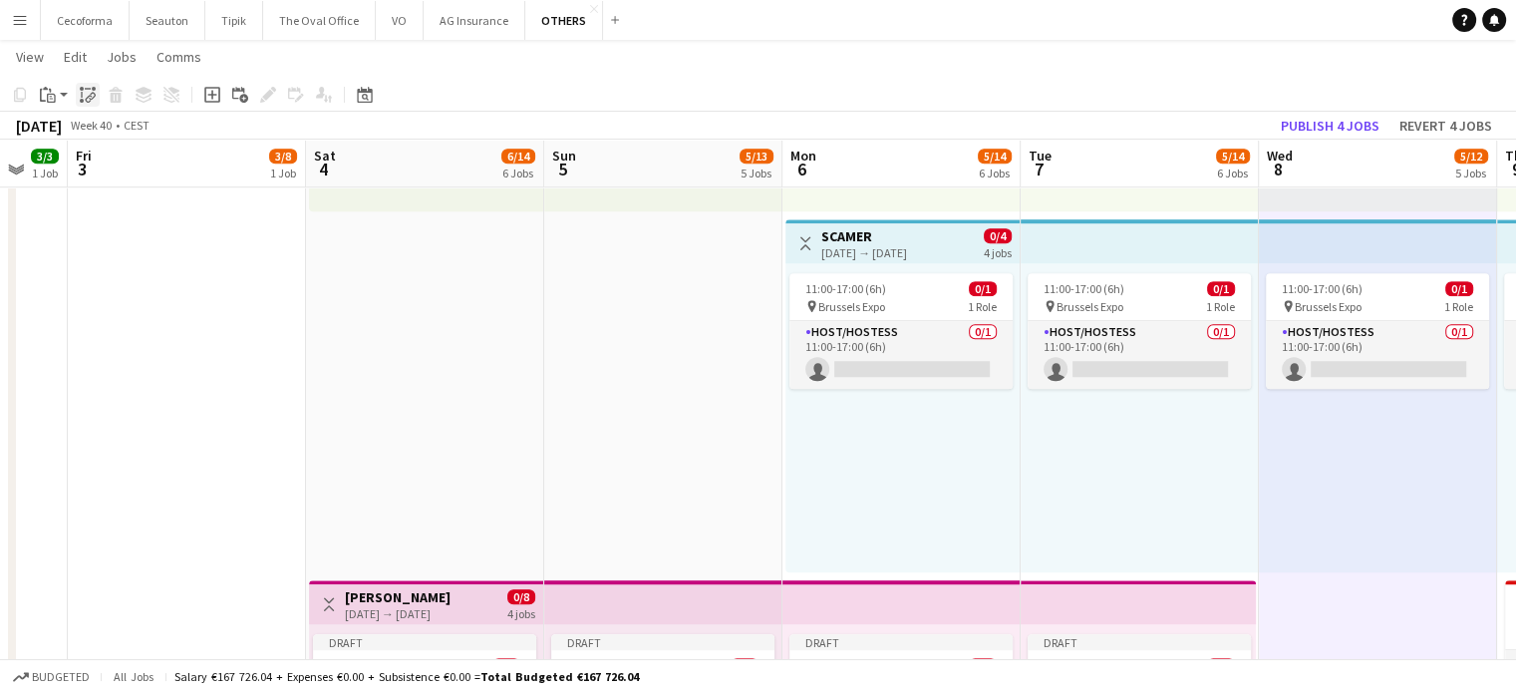
click at [86, 97] on icon "Paste linked Job" at bounding box center [88, 95] width 16 height 16
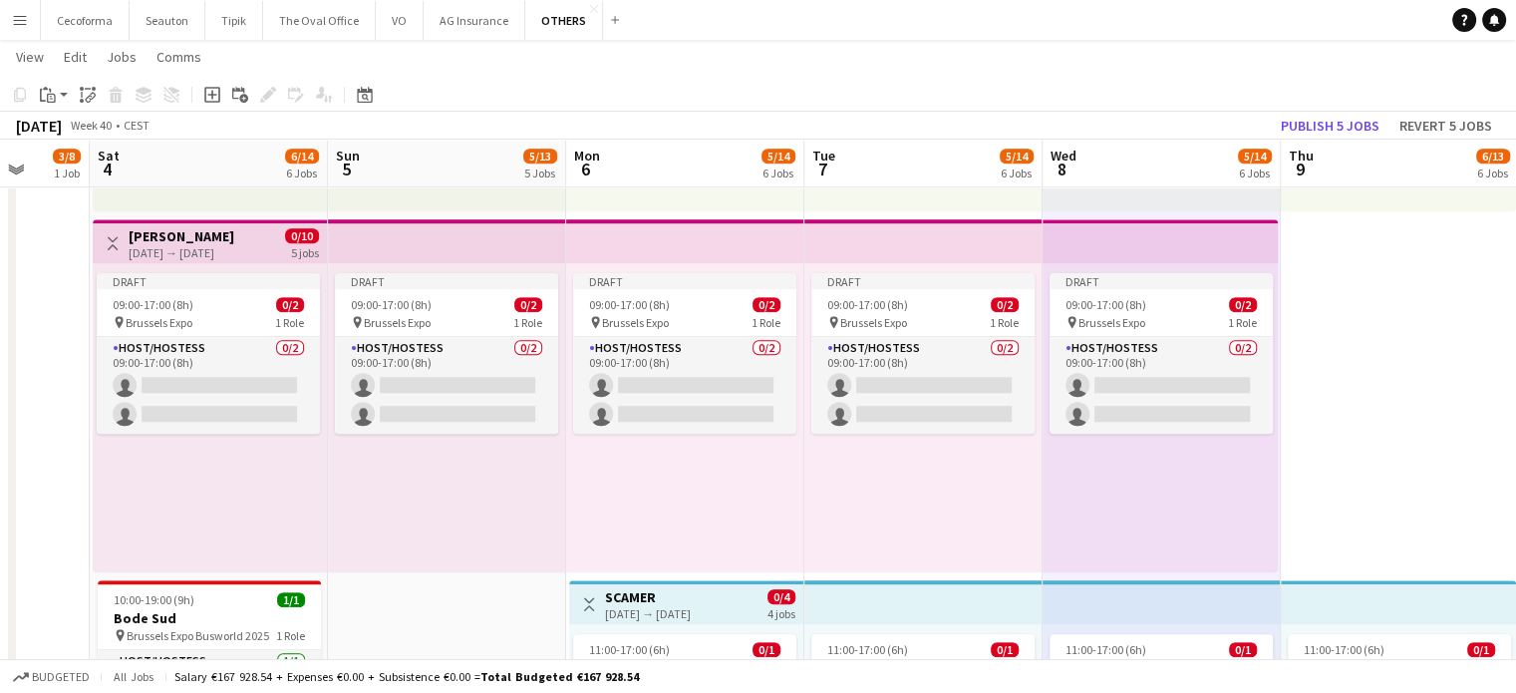
scroll to position [0, 661]
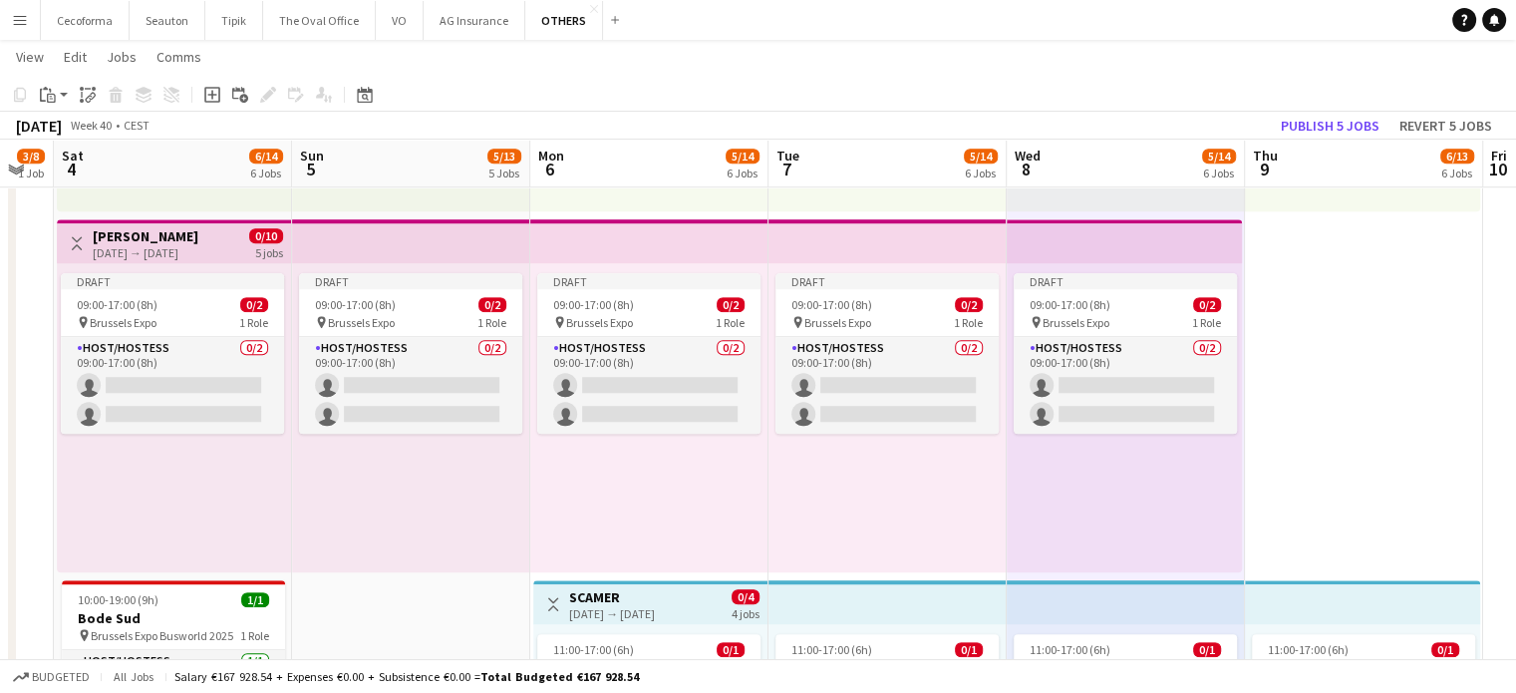
drag, startPoint x: 235, startPoint y: 489, endPoint x: 6, endPoint y: 392, distance: 249.2
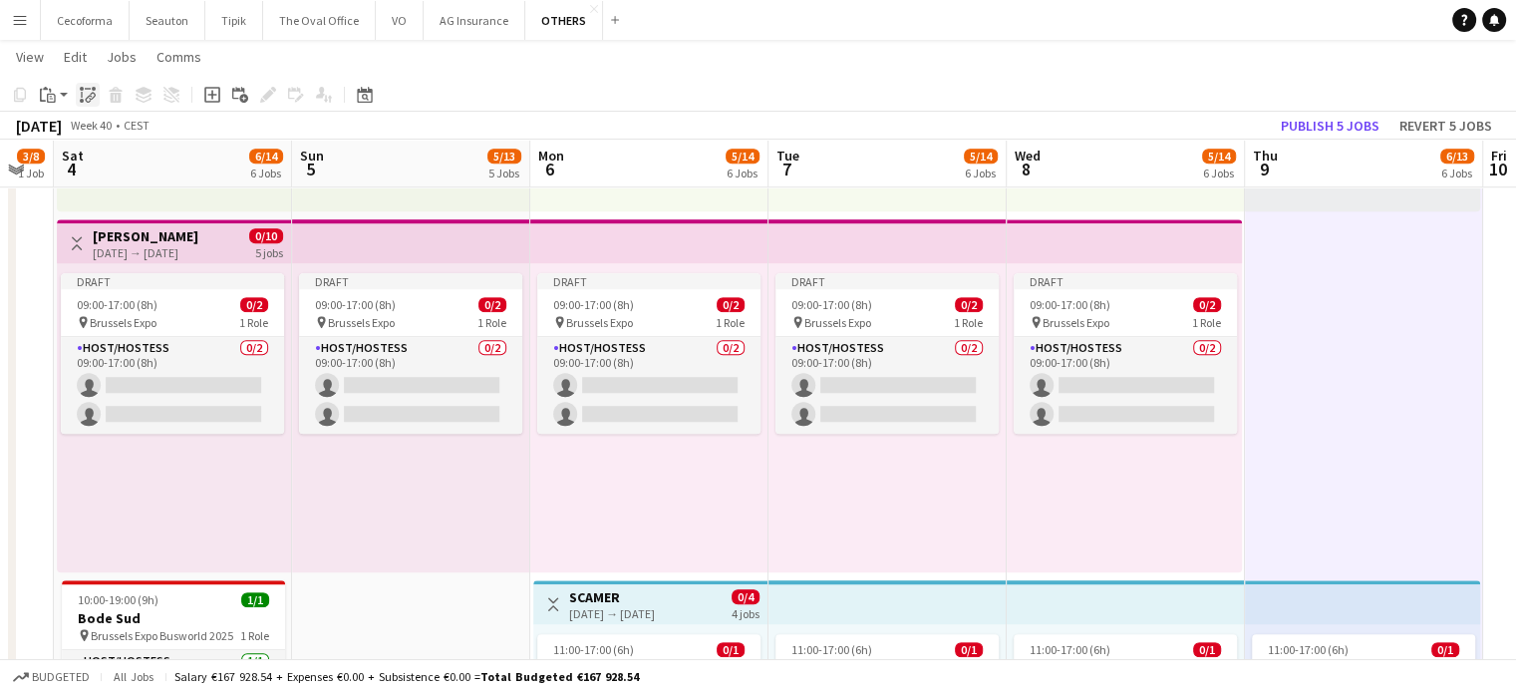
click at [88, 93] on icon "Paste linked Job" at bounding box center [88, 95] width 16 height 16
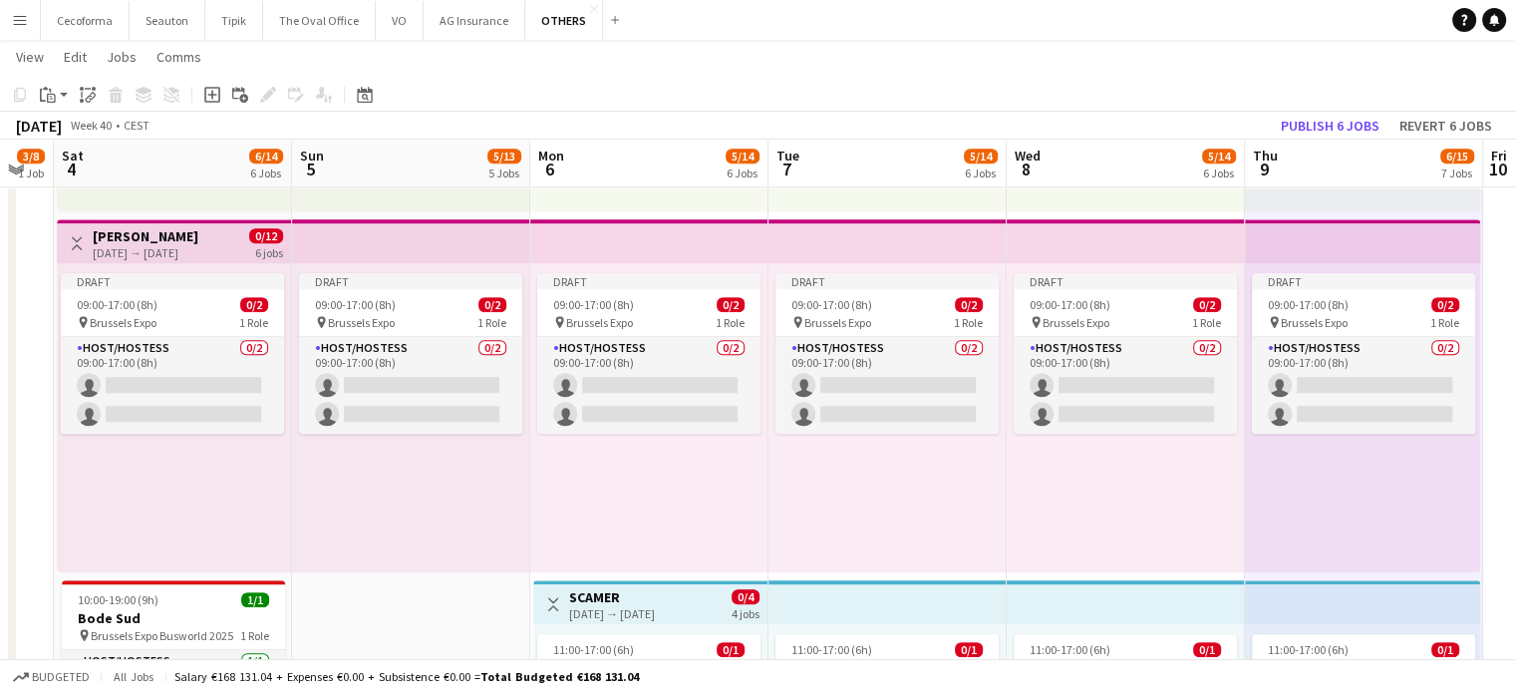
click at [1103, 546] on div "Draft 09:00-17:00 (8h) 0/2 pin Brussels Expo 1 Role Host/Hostess 0/2 09:00-17:0…" at bounding box center [1126, 417] width 238 height 309
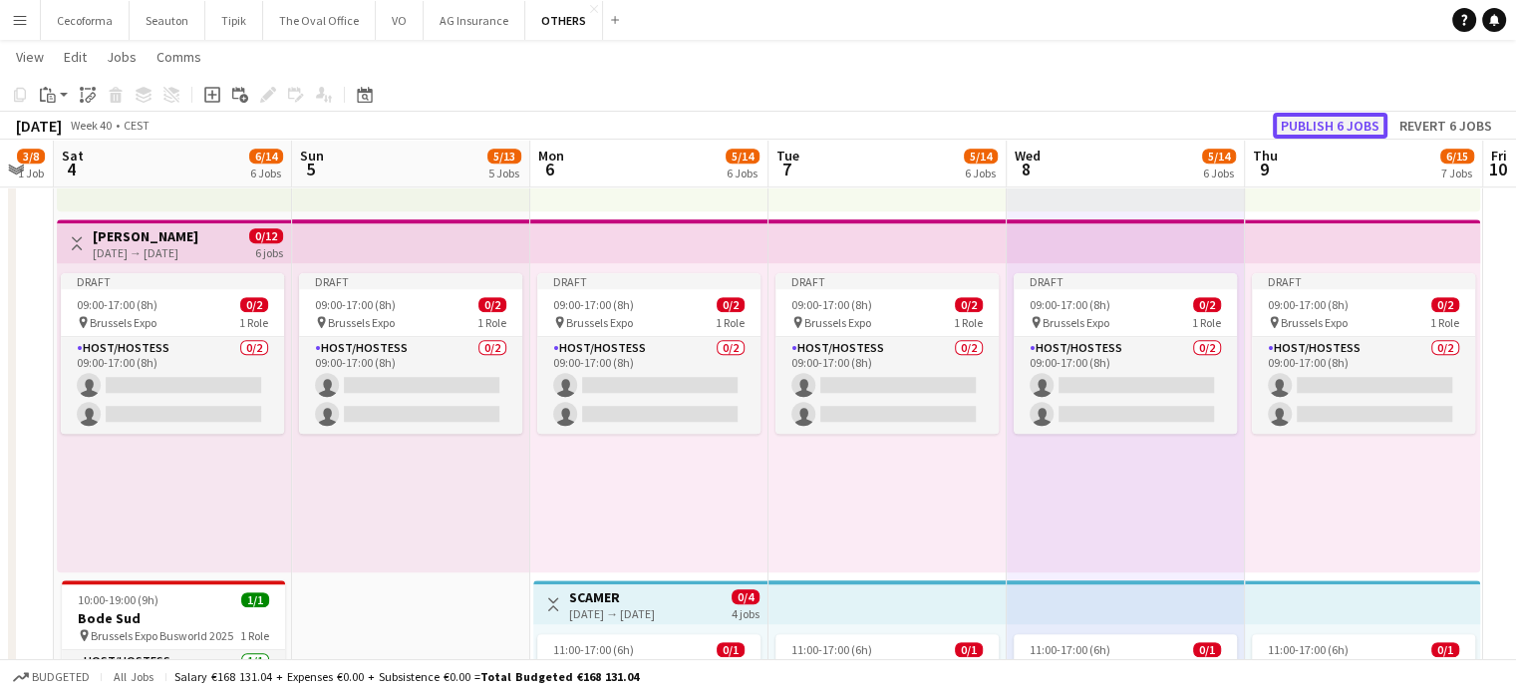
click at [1344, 125] on button "Publish 6 jobs" at bounding box center [1330, 126] width 115 height 26
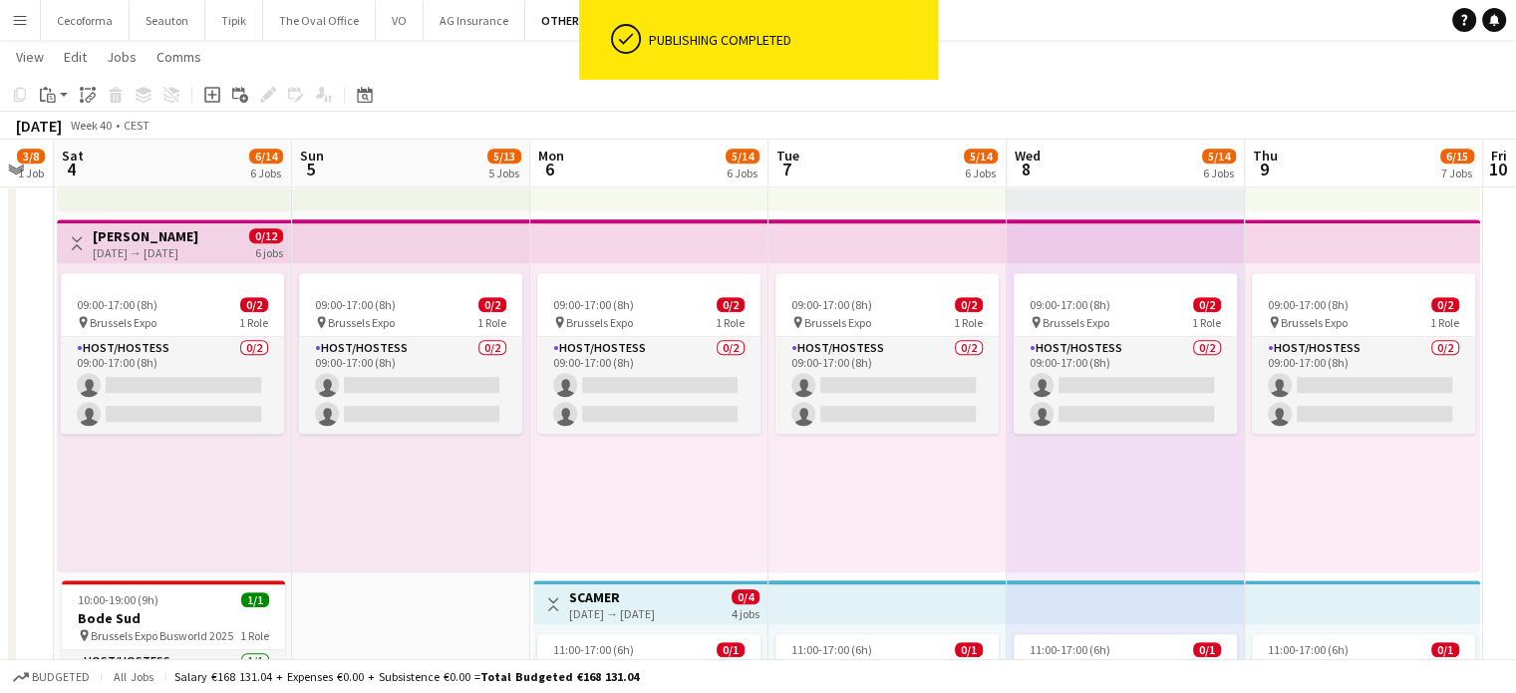
click at [885, 545] on div "09:00-17:00 (8h) 0/2 pin Brussels Expo 1 Role Host/Hostess 0/2 09:00-17:00 (8h)…" at bounding box center [888, 417] width 238 height 309
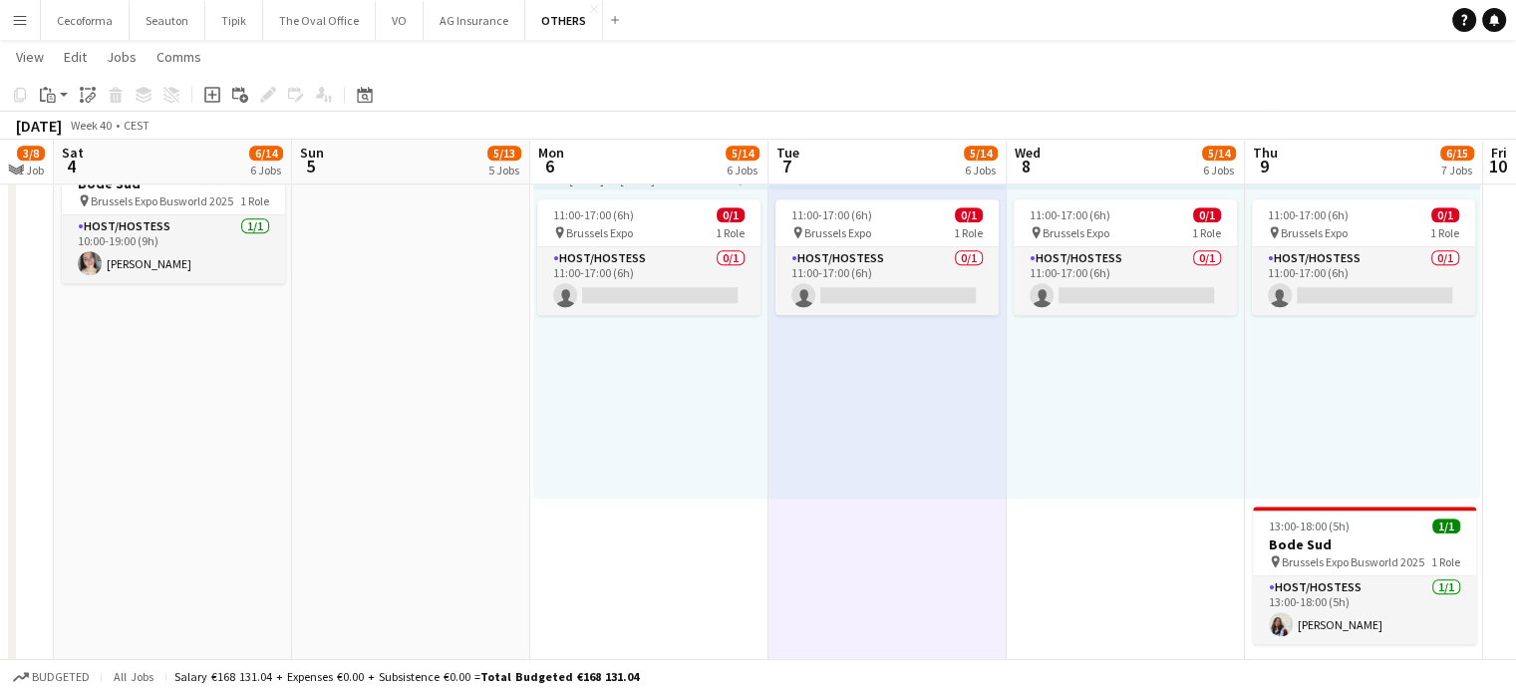
scroll to position [1816, 0]
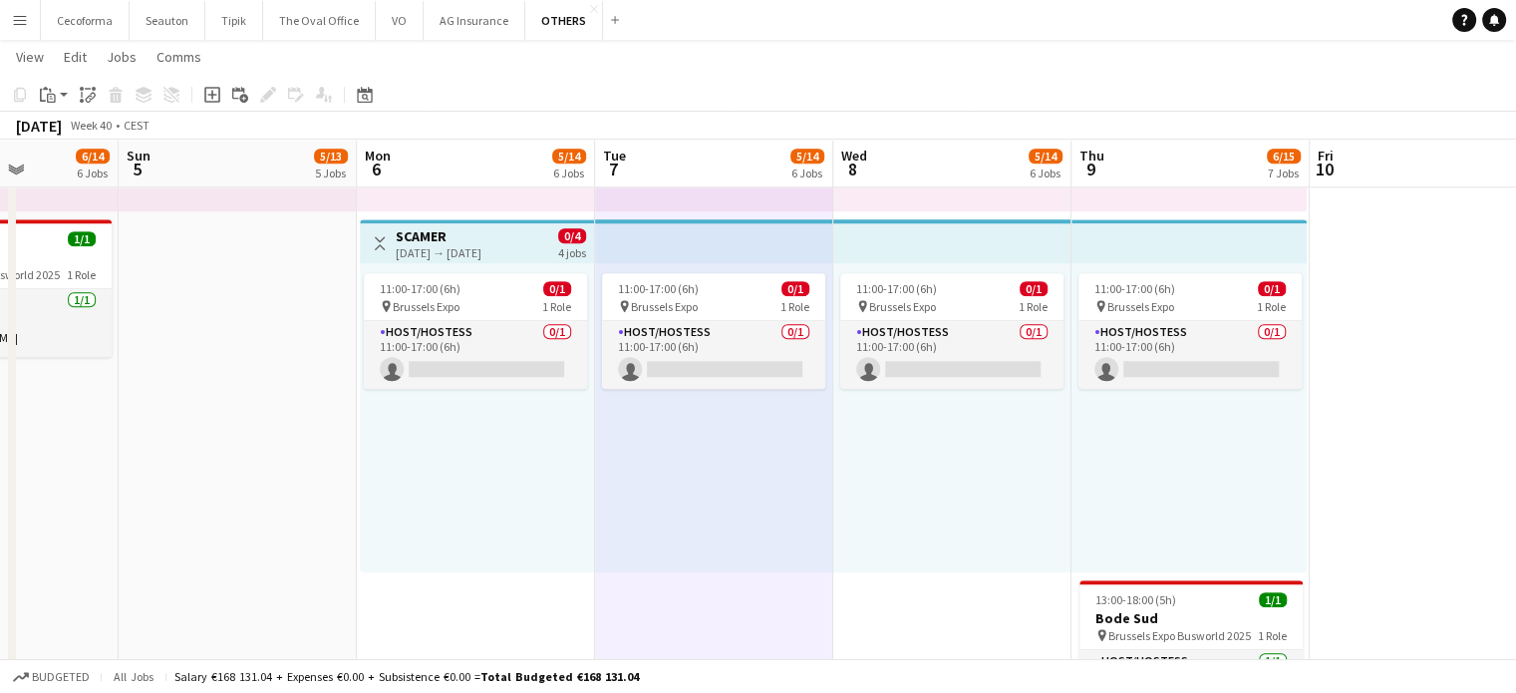
drag, startPoint x: 1140, startPoint y: 508, endPoint x: 957, endPoint y: 473, distance: 186.7
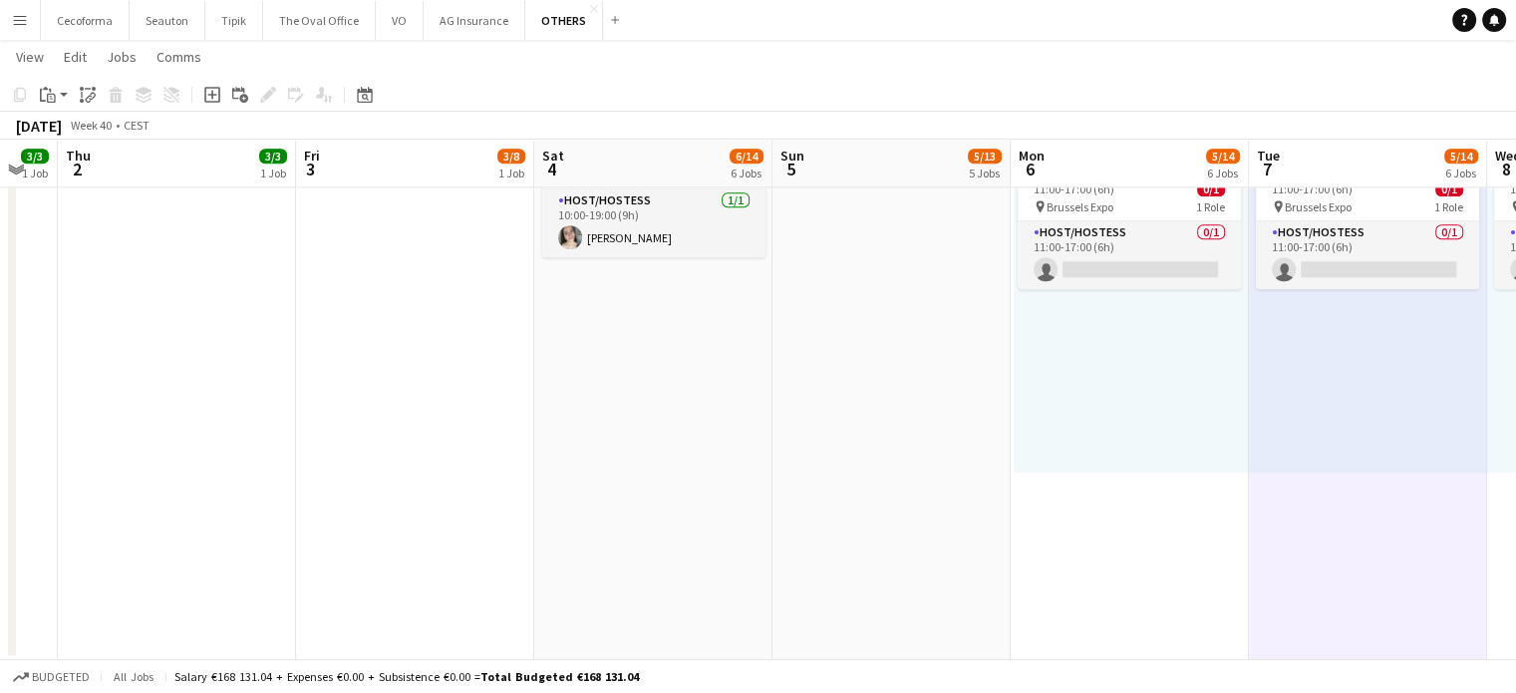
scroll to position [0, 486]
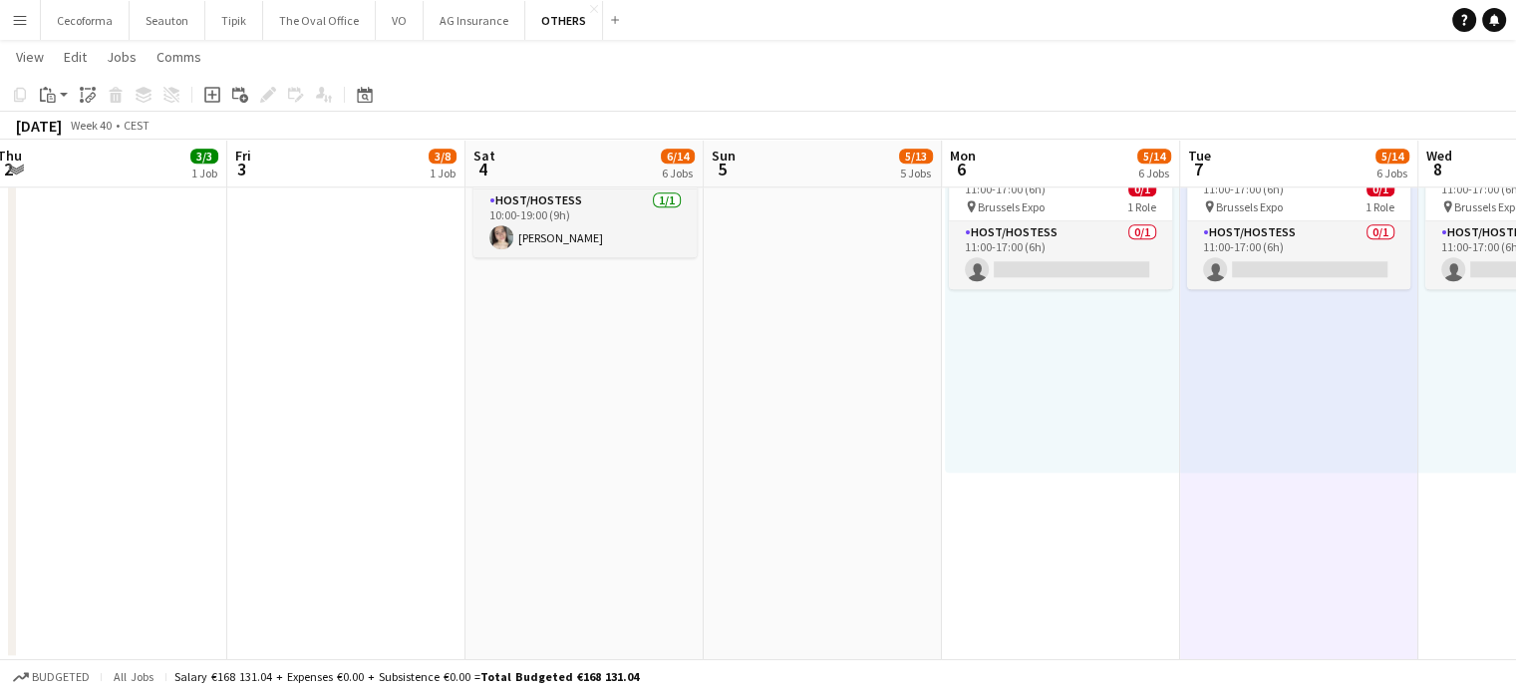
drag, startPoint x: 544, startPoint y: 451, endPoint x: 1188, endPoint y: 541, distance: 650.3
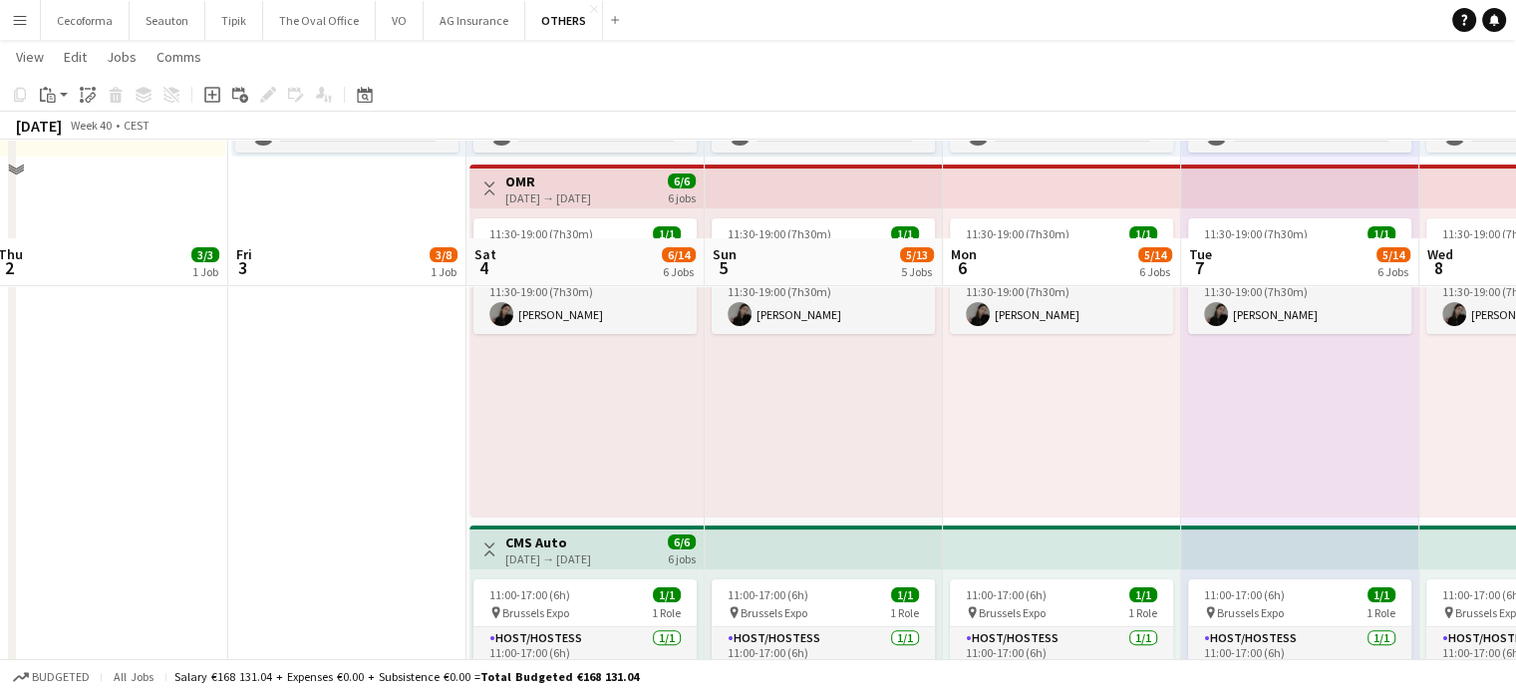
scroll to position [387, 0]
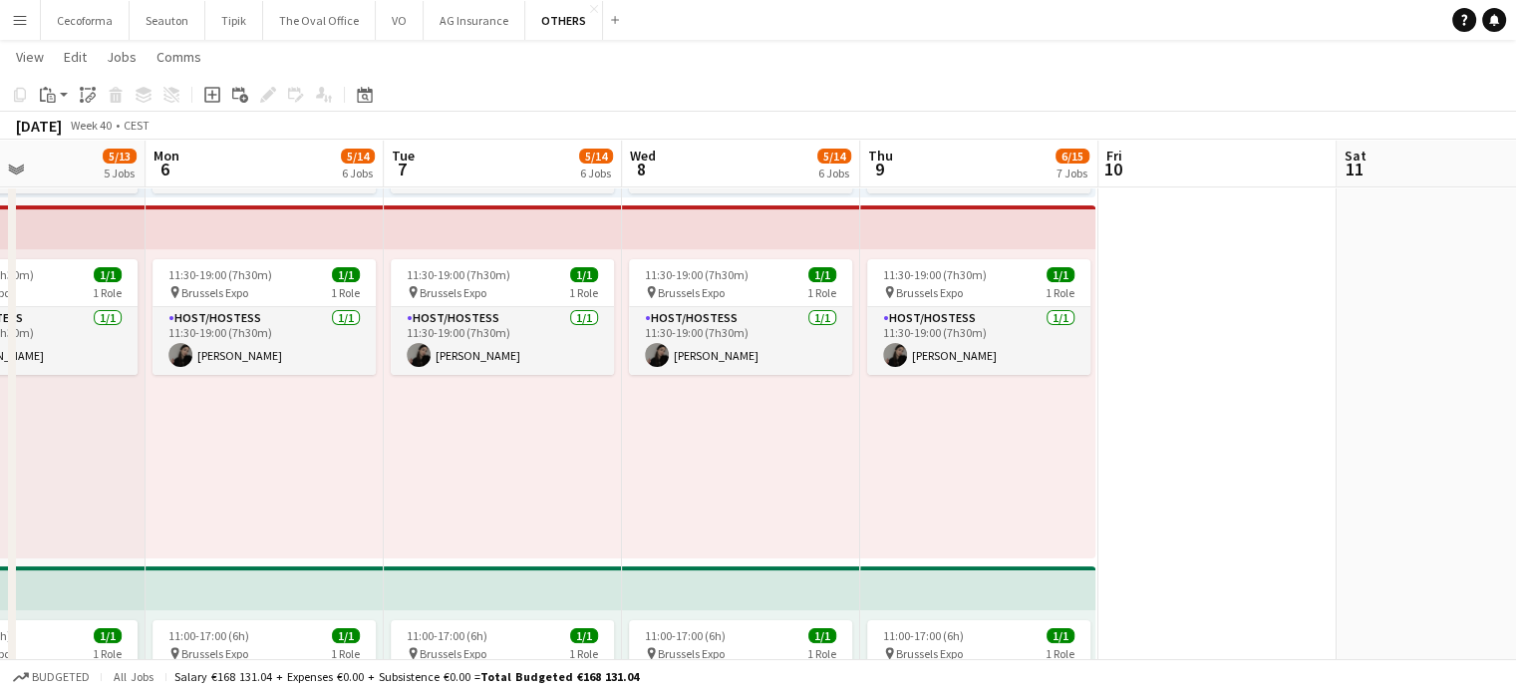
scroll to position [0, 690]
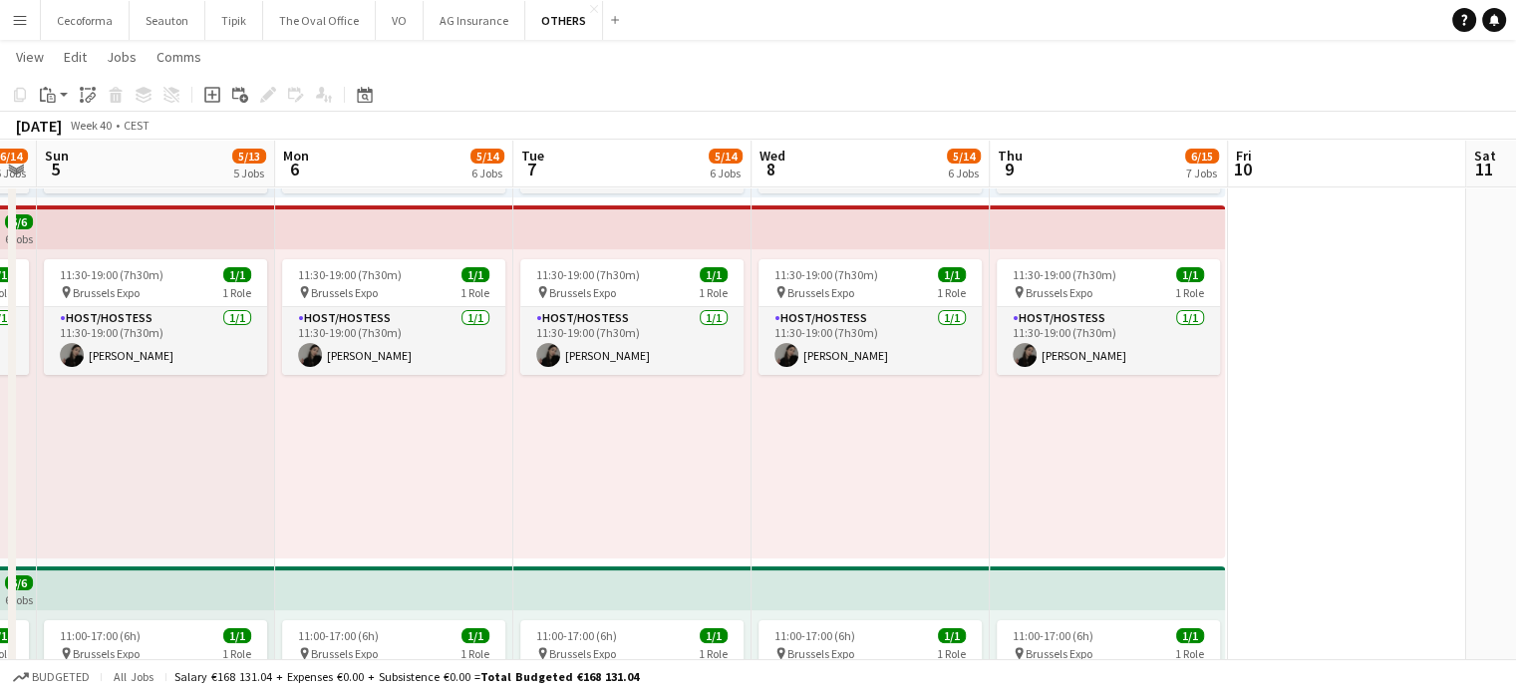
drag, startPoint x: 865, startPoint y: 414, endPoint x: 299, endPoint y: 374, distance: 567.6
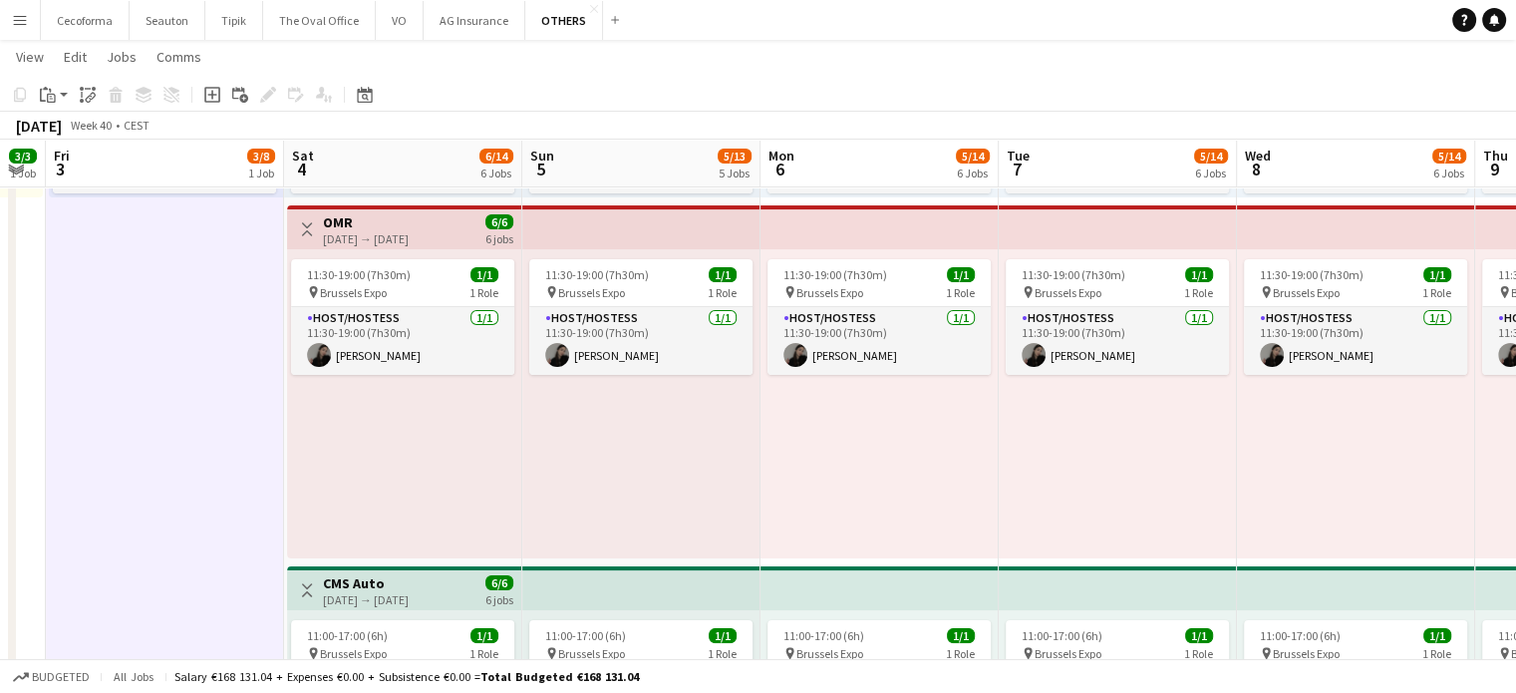
scroll to position [0, 502]
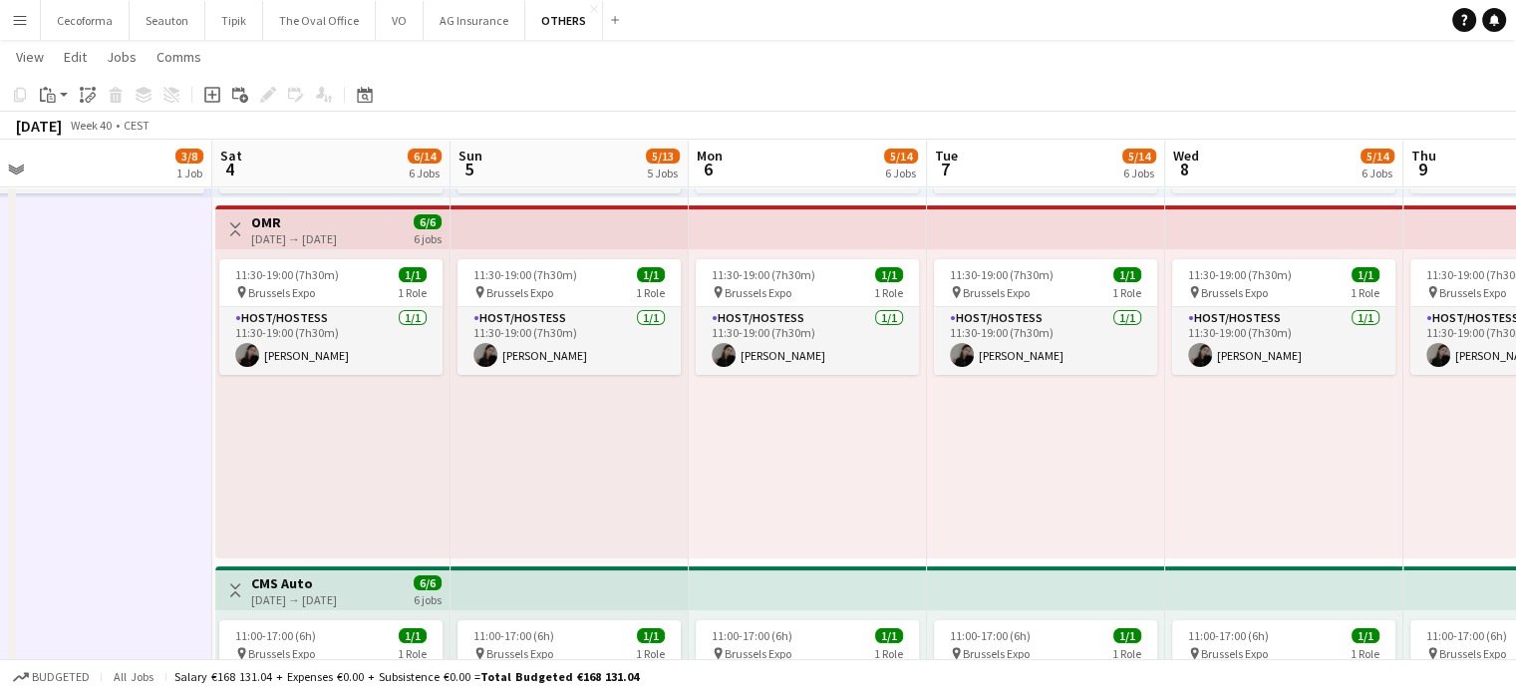
drag, startPoint x: 929, startPoint y: 499, endPoint x: 1335, endPoint y: 499, distance: 405.7
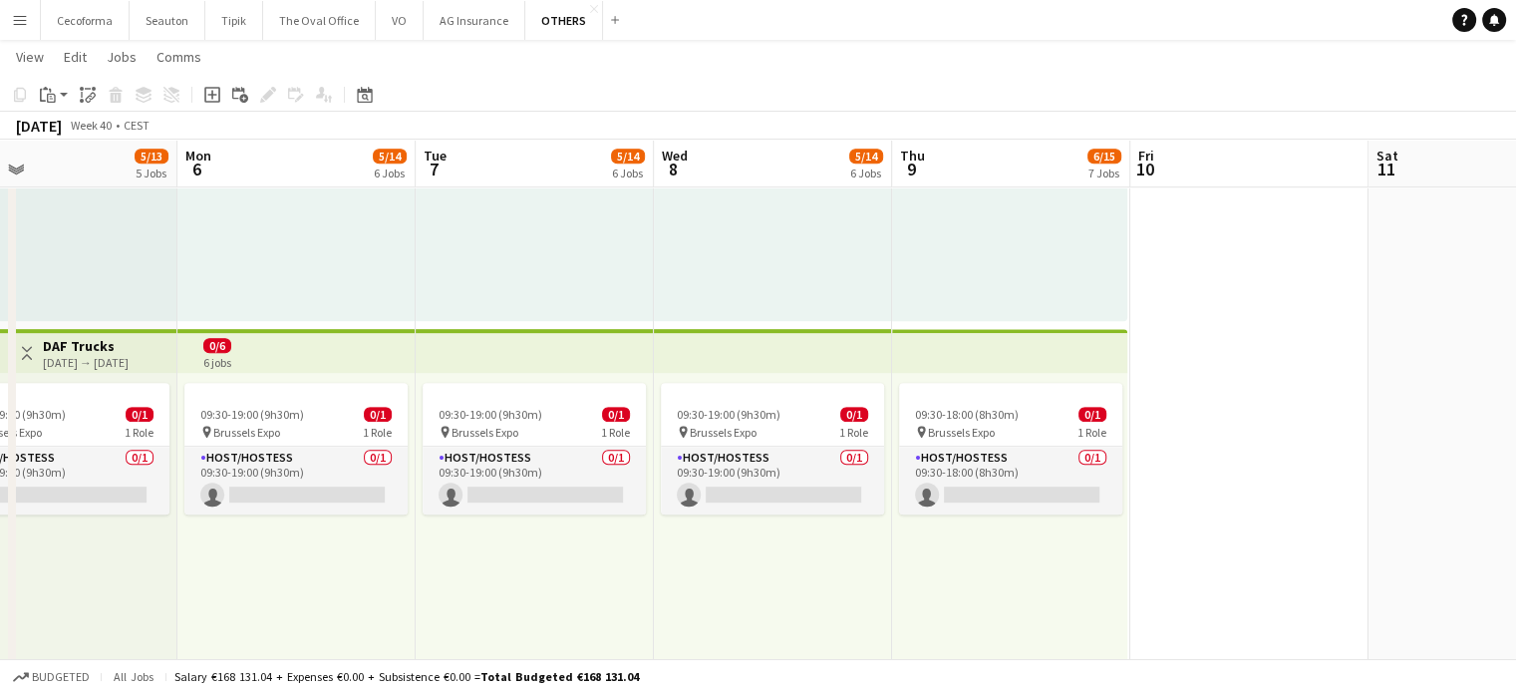
scroll to position [0, 584]
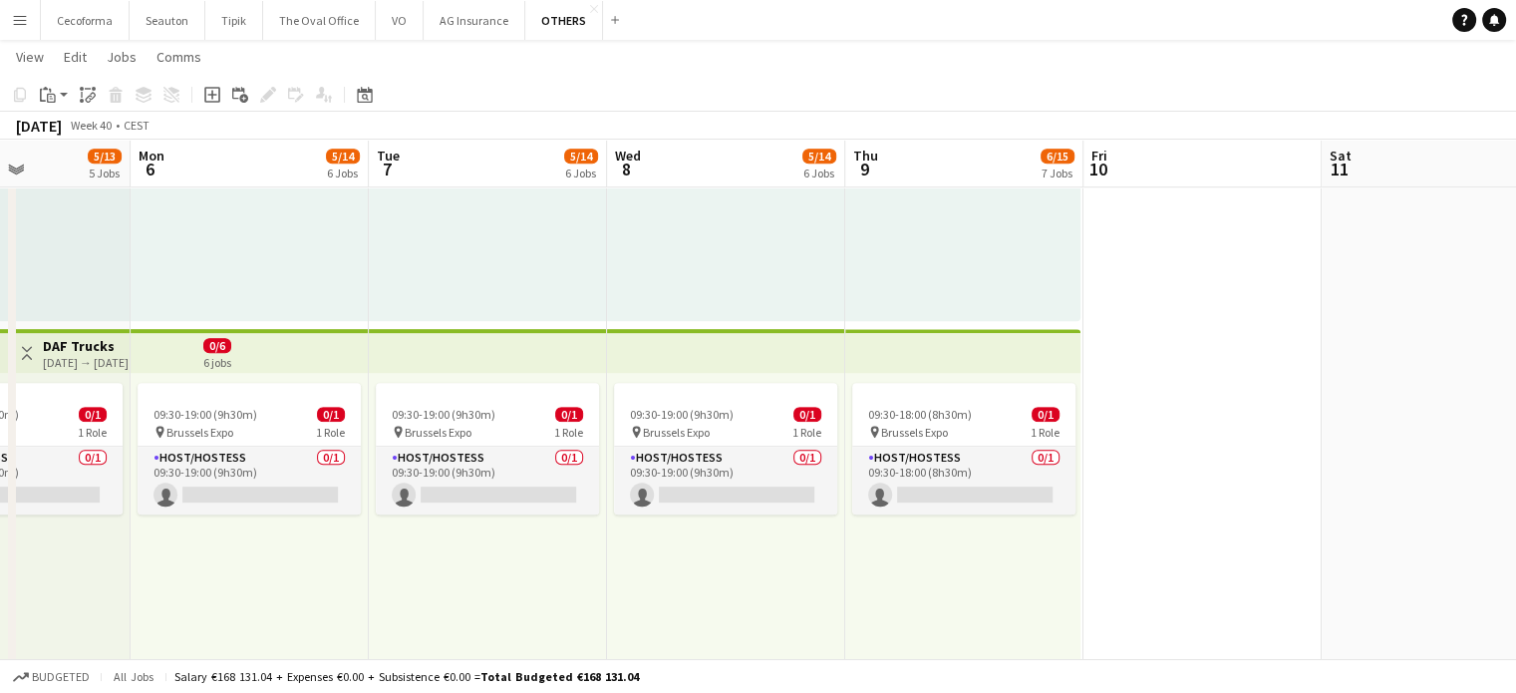
drag, startPoint x: 1081, startPoint y: 602, endPoint x: 545, endPoint y: 542, distance: 538.6
click at [544, 541] on app-calendar-viewport "Fri 3 3/8 1 Job Sat 4 6/14 6 Jobs Sun 5 5/13 5 Jobs Mon 6 5/14 6 Jobs Tue 7 5/1…" at bounding box center [758, 342] width 1516 height 2498
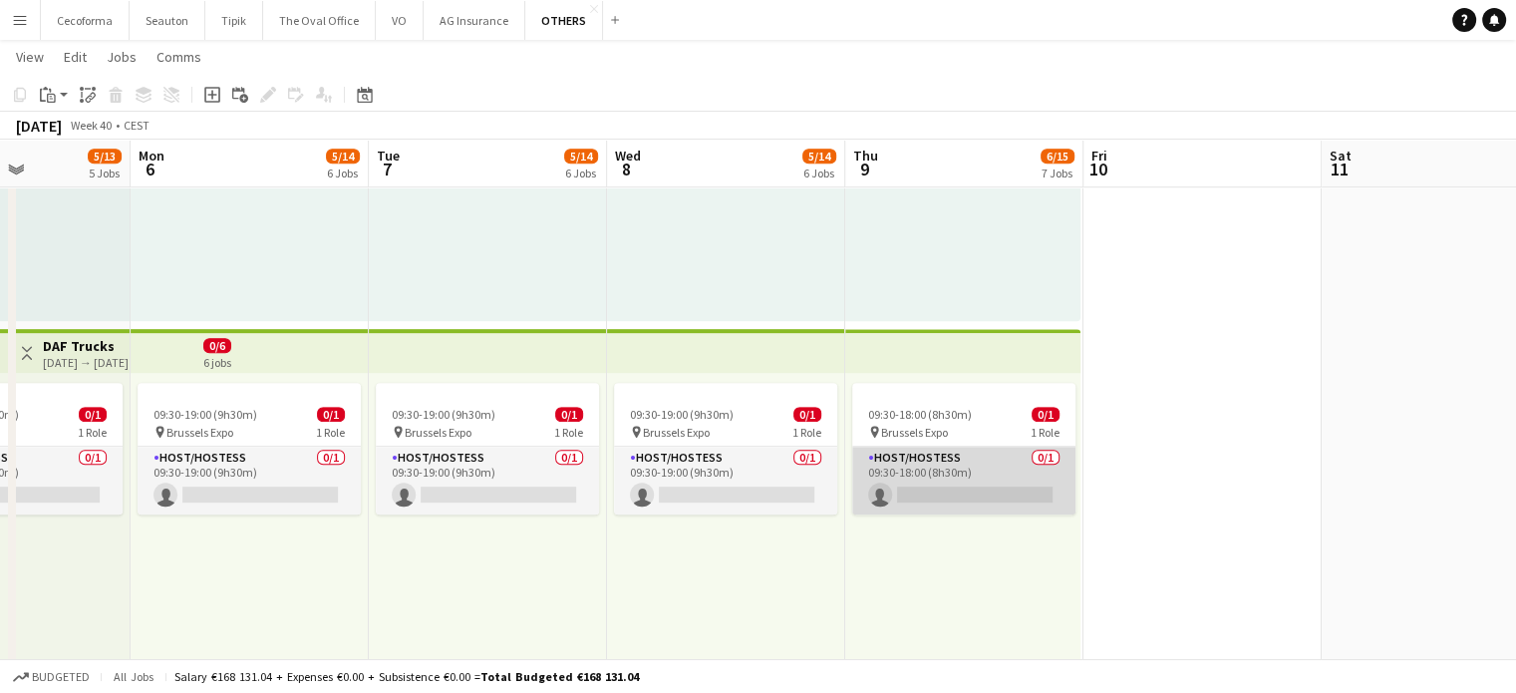
click at [916, 478] on app-card-role "Host/Hostess 0/1 09:30-18:00 (8h30m) single-neutral-actions" at bounding box center [963, 481] width 223 height 68
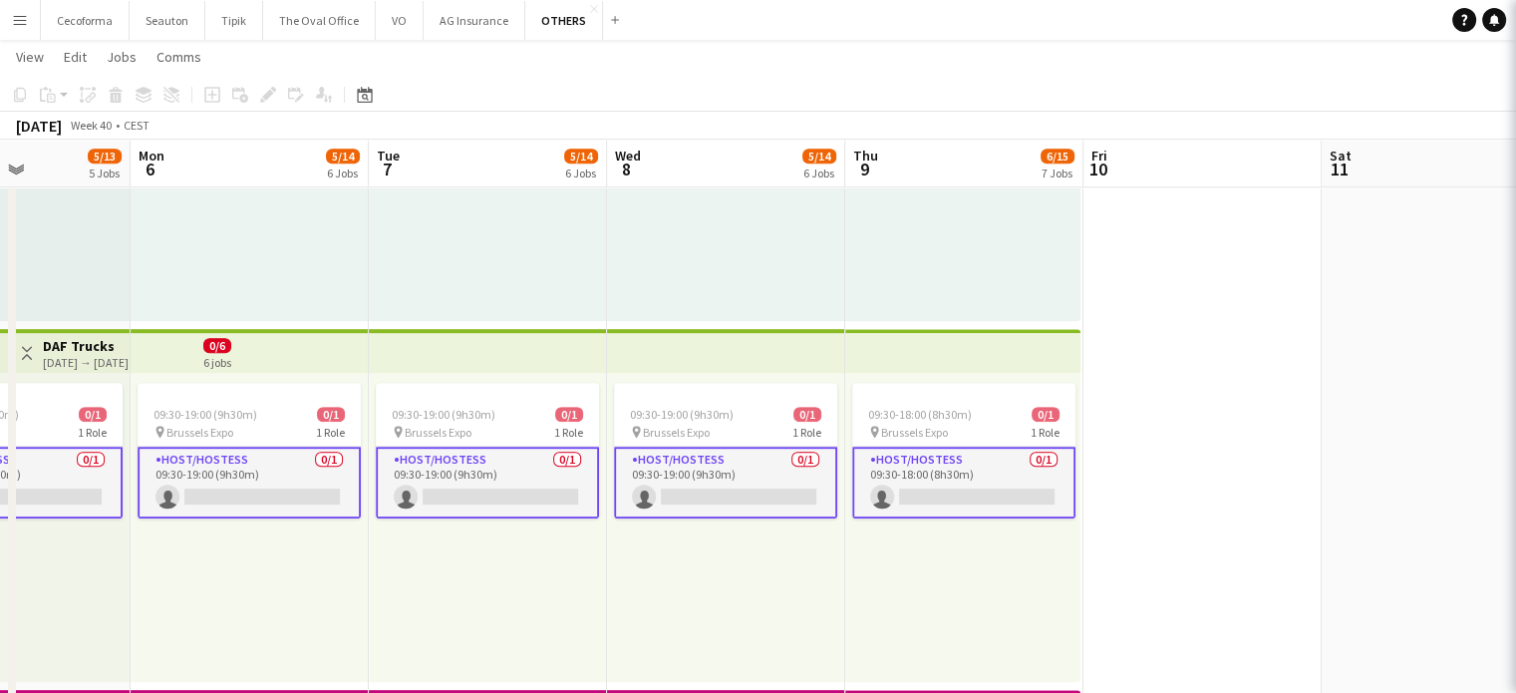
scroll to position [0, 583]
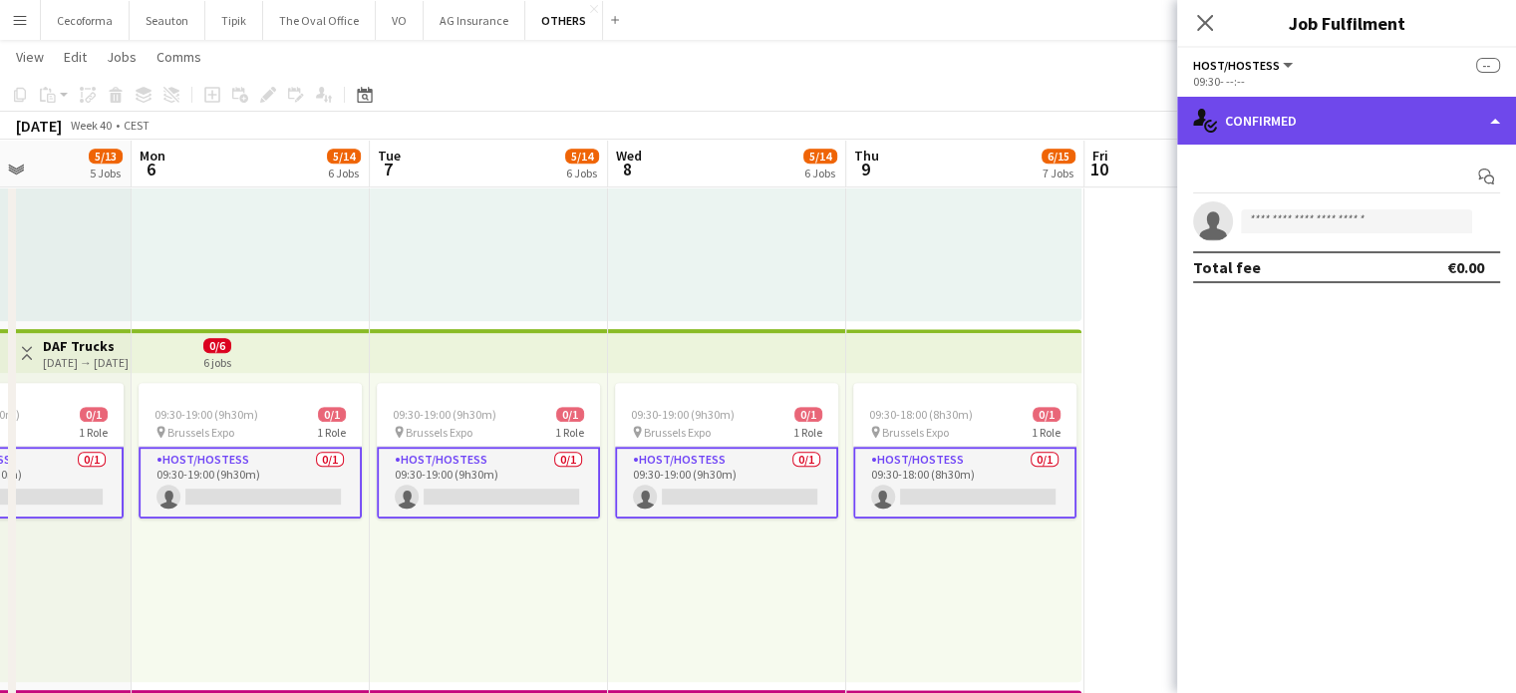
click at [1499, 115] on div "single-neutral-actions-check-2 Confirmed" at bounding box center [1346, 121] width 339 height 48
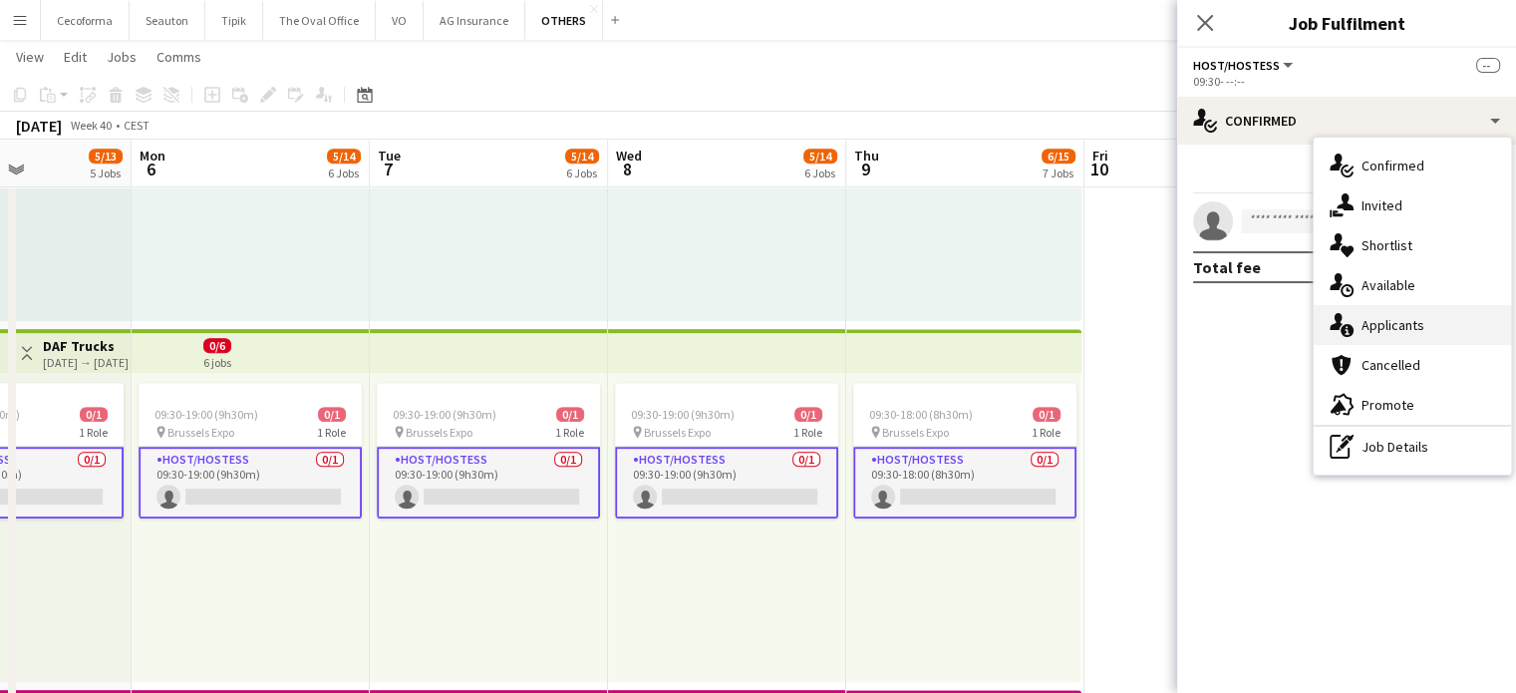
click at [1408, 320] on span "Applicants" at bounding box center [1393, 325] width 63 height 18
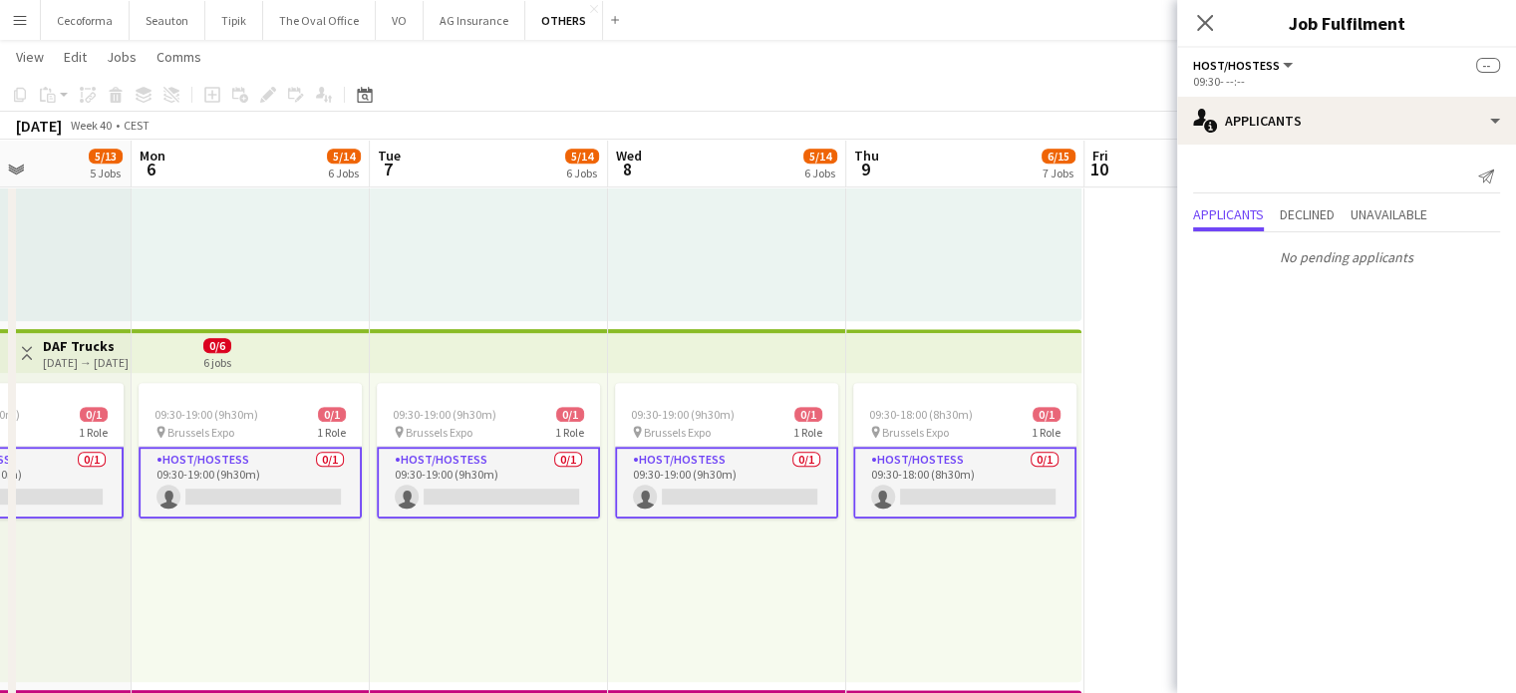
click at [1005, 625] on div "09:30-18:00 (8h30m) 0/1 pin Brussels Expo 1 Role Host/Hostess 0/1 09:30-18:00 (…" at bounding box center [963, 527] width 235 height 309
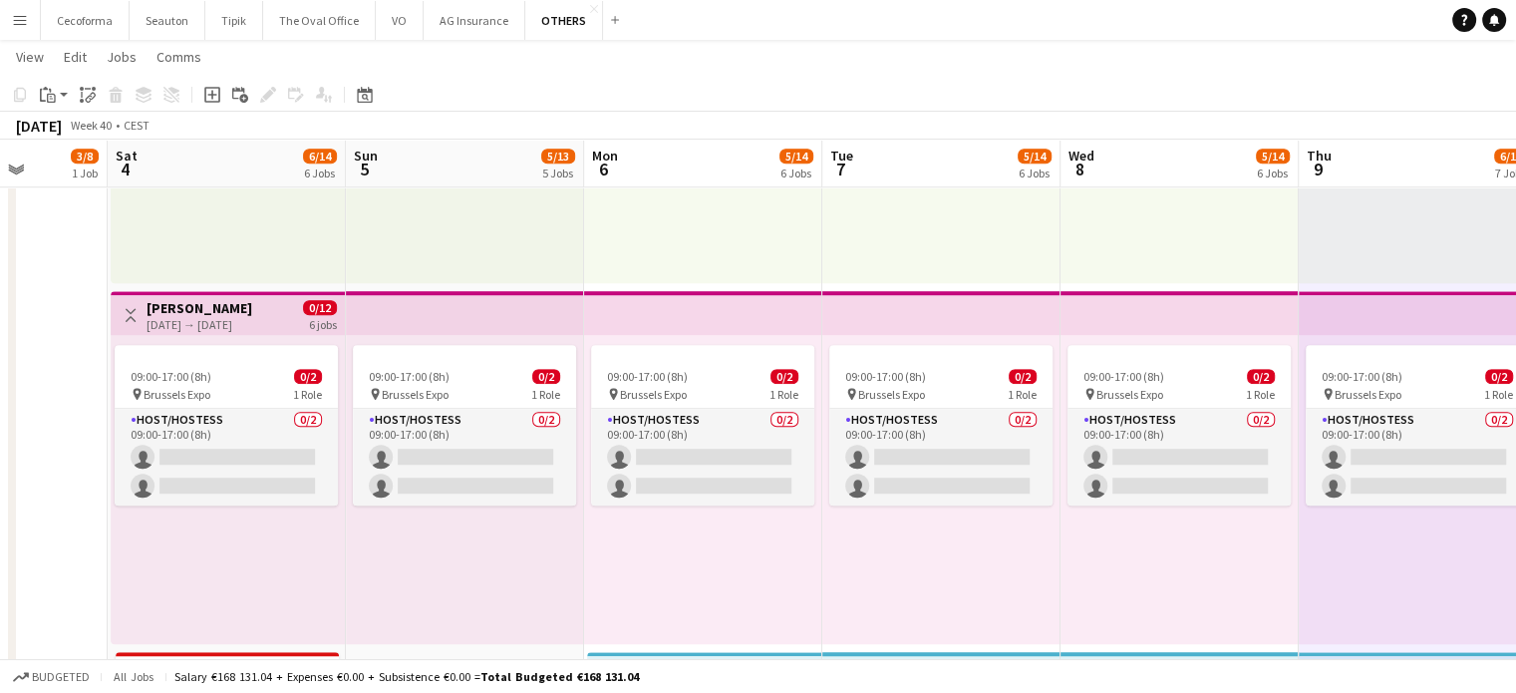
scroll to position [0, 660]
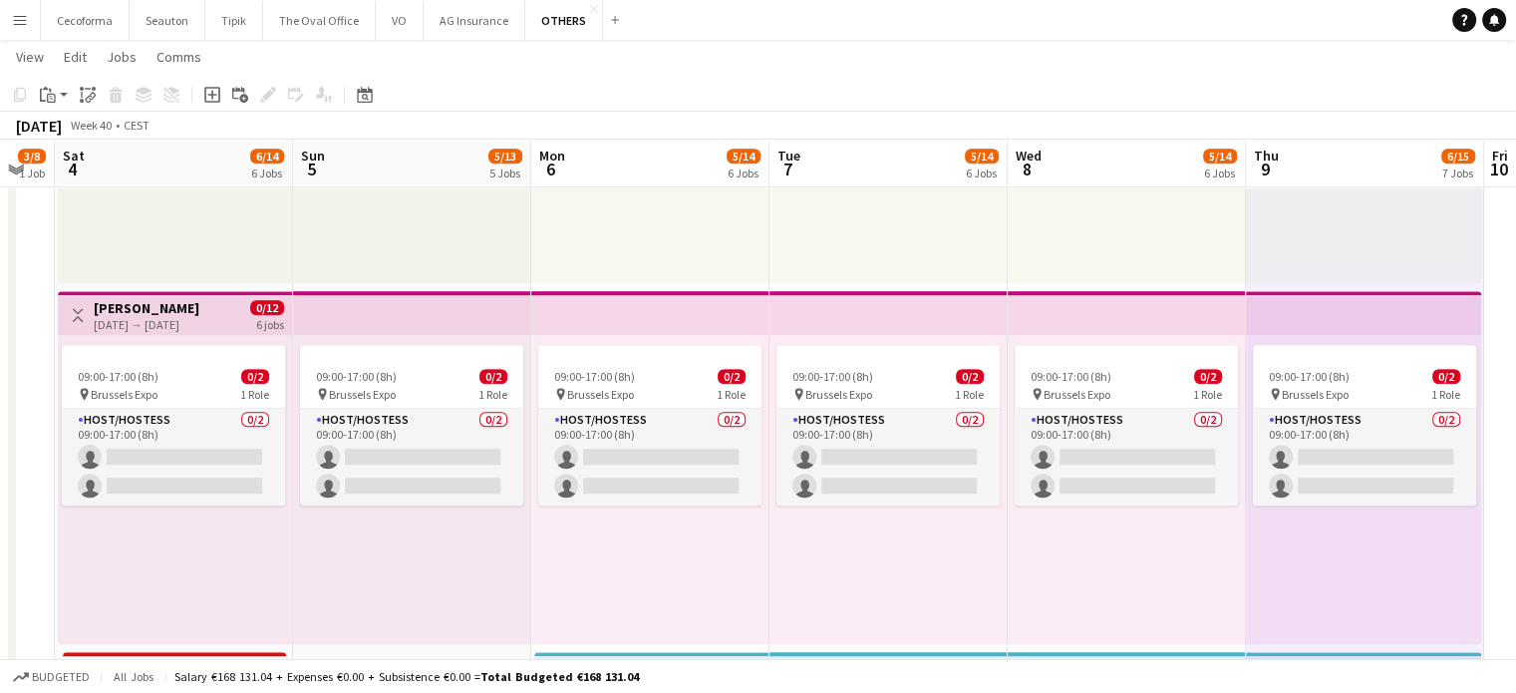
drag, startPoint x: 614, startPoint y: 556, endPoint x: 1014, endPoint y: 521, distance: 401.3
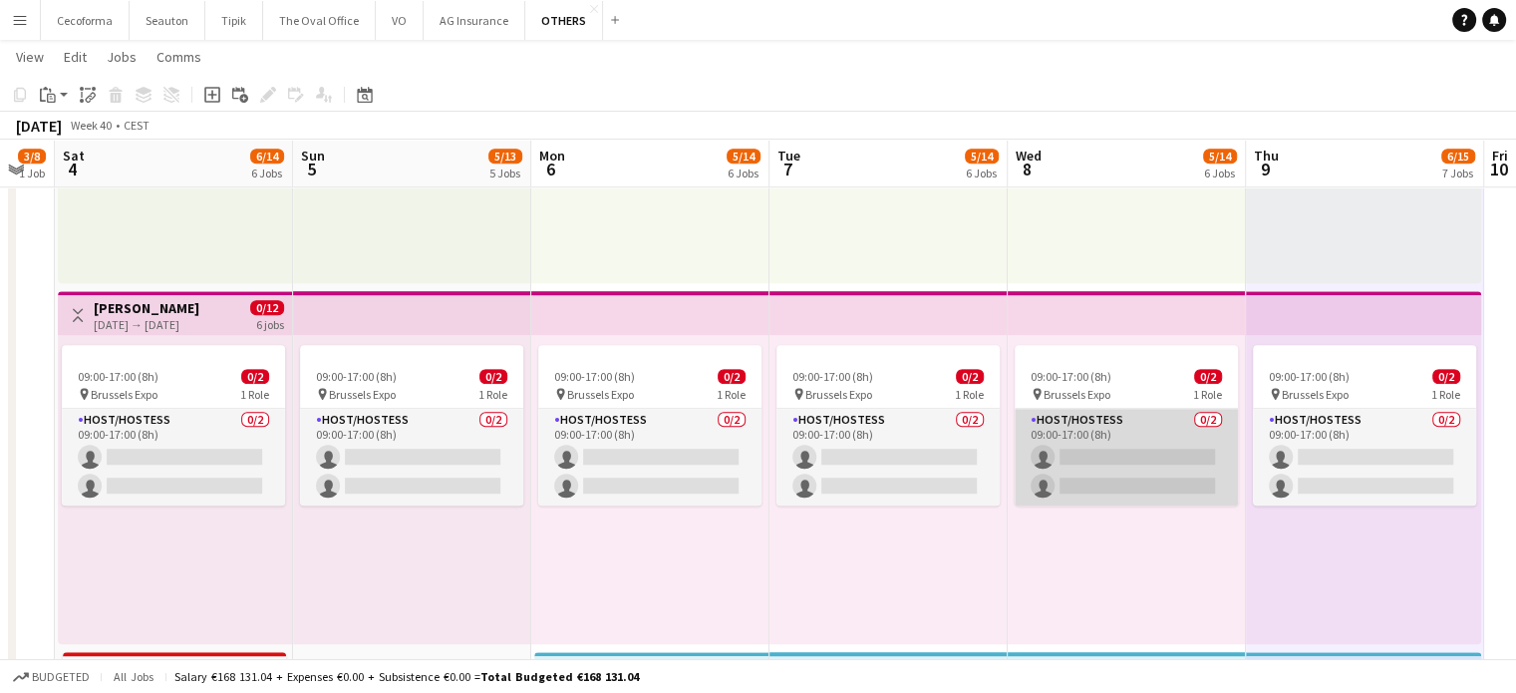
click at [1107, 463] on app-card-role "Host/Hostess 0/2 09:00-17:00 (8h) single-neutral-actions single-neutral-actions" at bounding box center [1126, 457] width 223 height 97
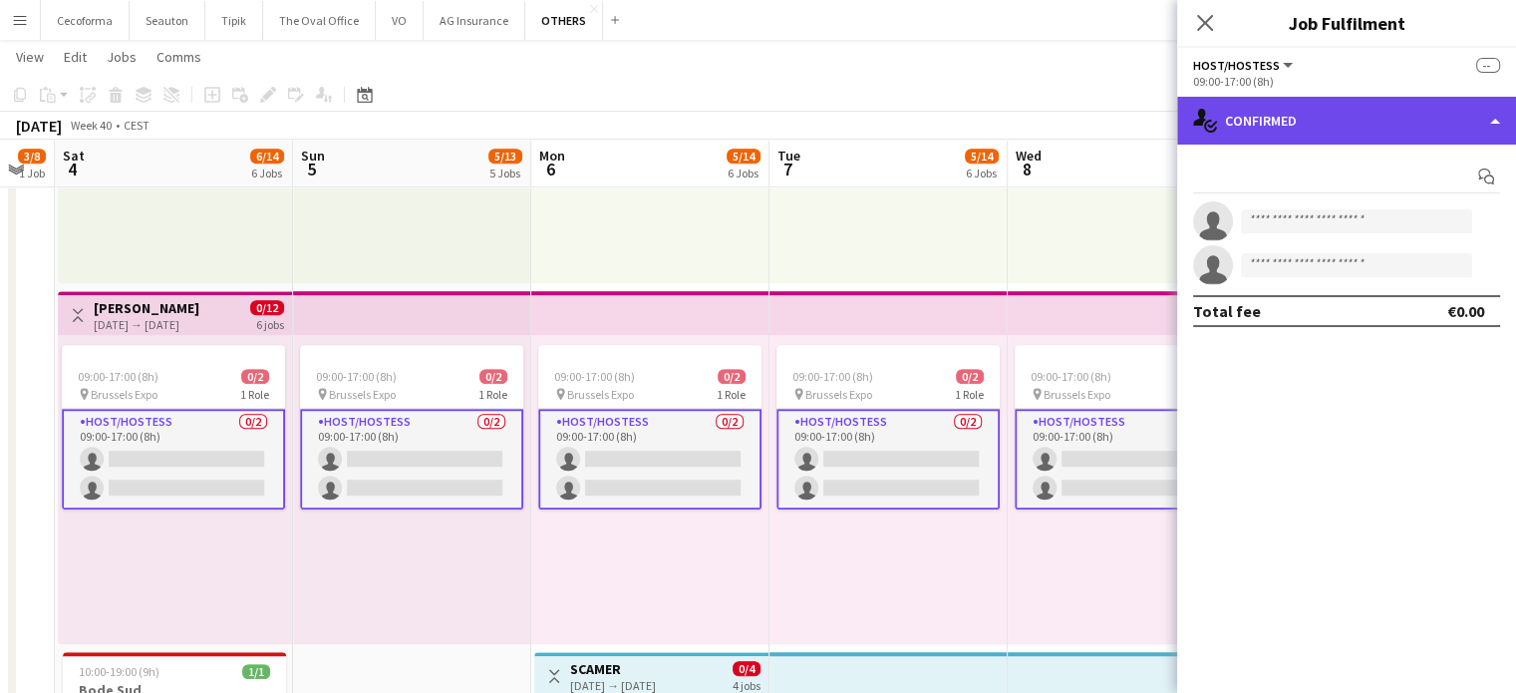
click at [1497, 115] on div "single-neutral-actions-check-2 Confirmed" at bounding box center [1346, 121] width 339 height 48
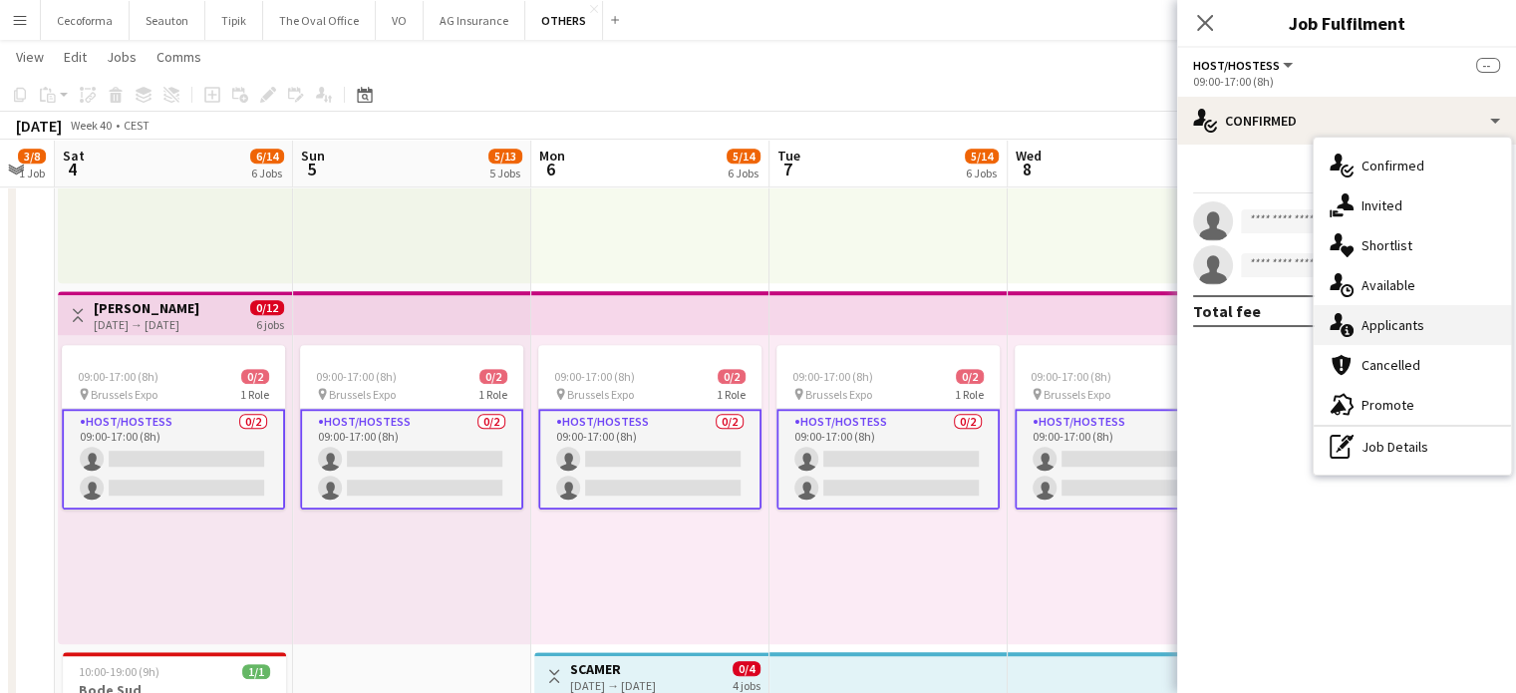
click at [1401, 324] on span "Applicants" at bounding box center [1393, 325] width 63 height 18
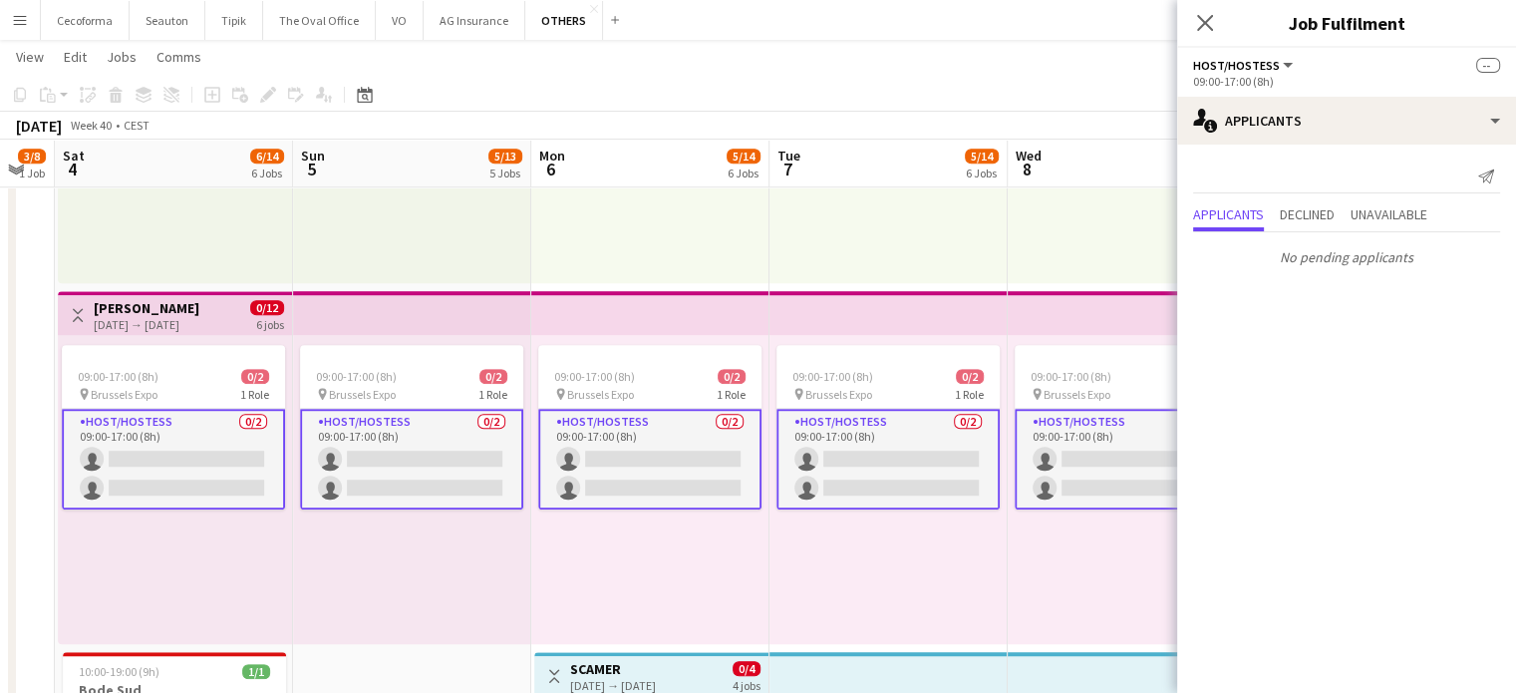
click at [1029, 581] on div "09:00-17:00 (8h) 0/2 pin Brussels Expo 1 Role Host/Hostess 0/2 09:00-17:00 (8h)…" at bounding box center [1127, 489] width 238 height 309
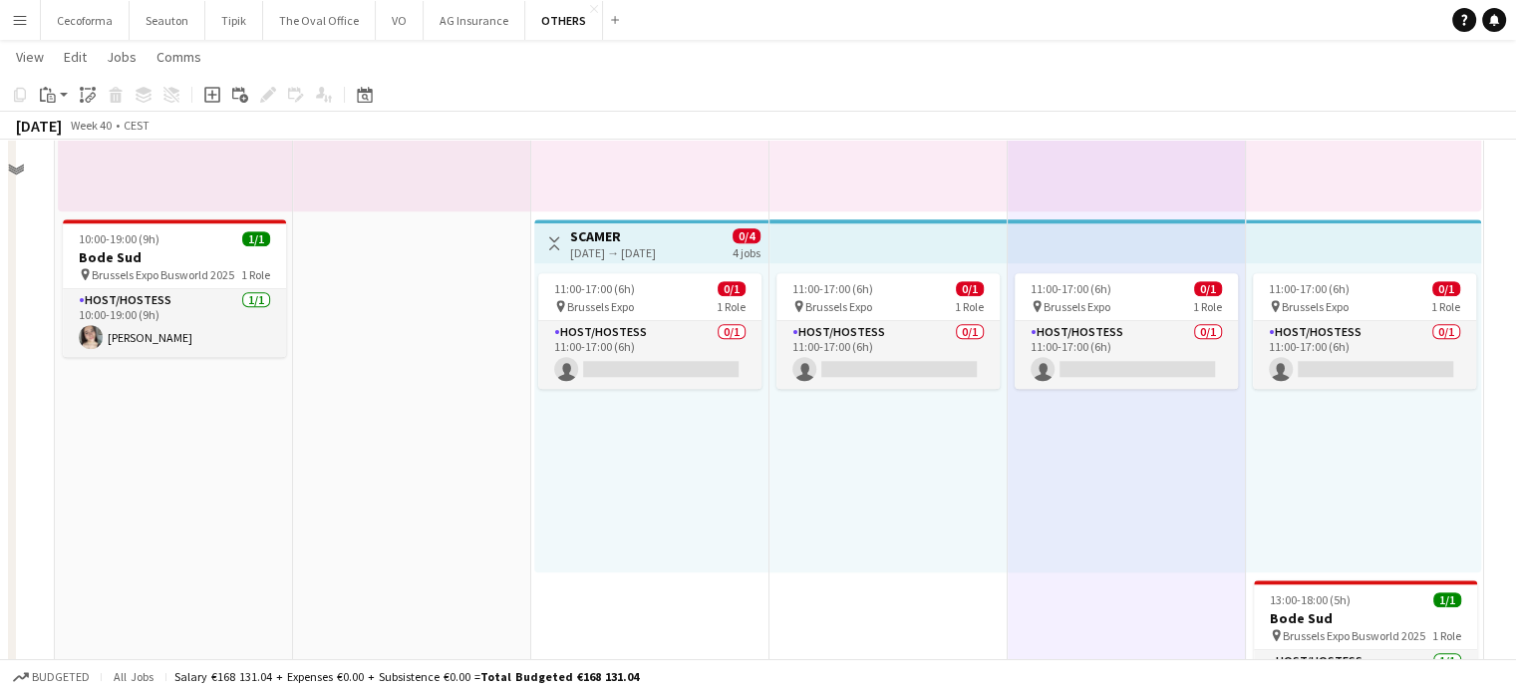
scroll to position [1717, 0]
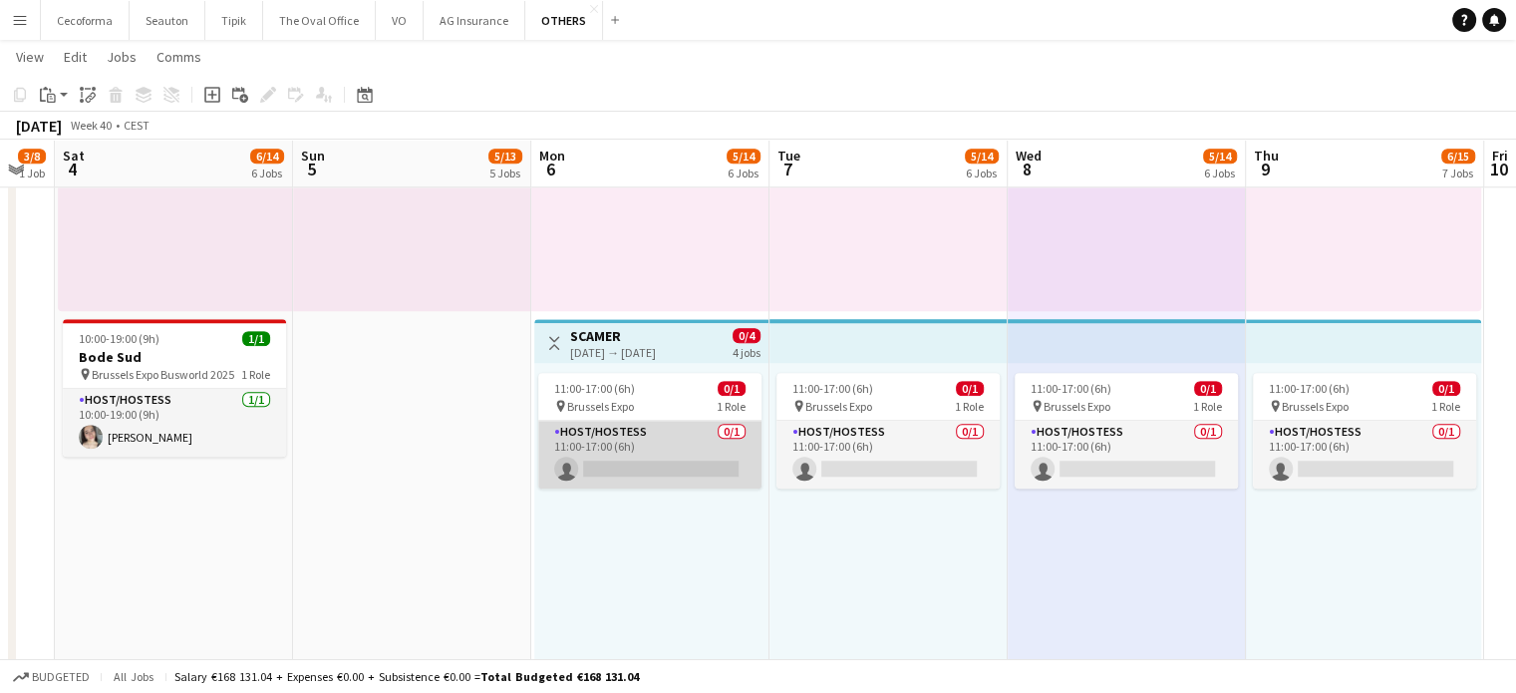
click at [652, 457] on app-card-role "Host/Hostess 0/1 11:00-17:00 (6h) single-neutral-actions" at bounding box center [649, 455] width 223 height 68
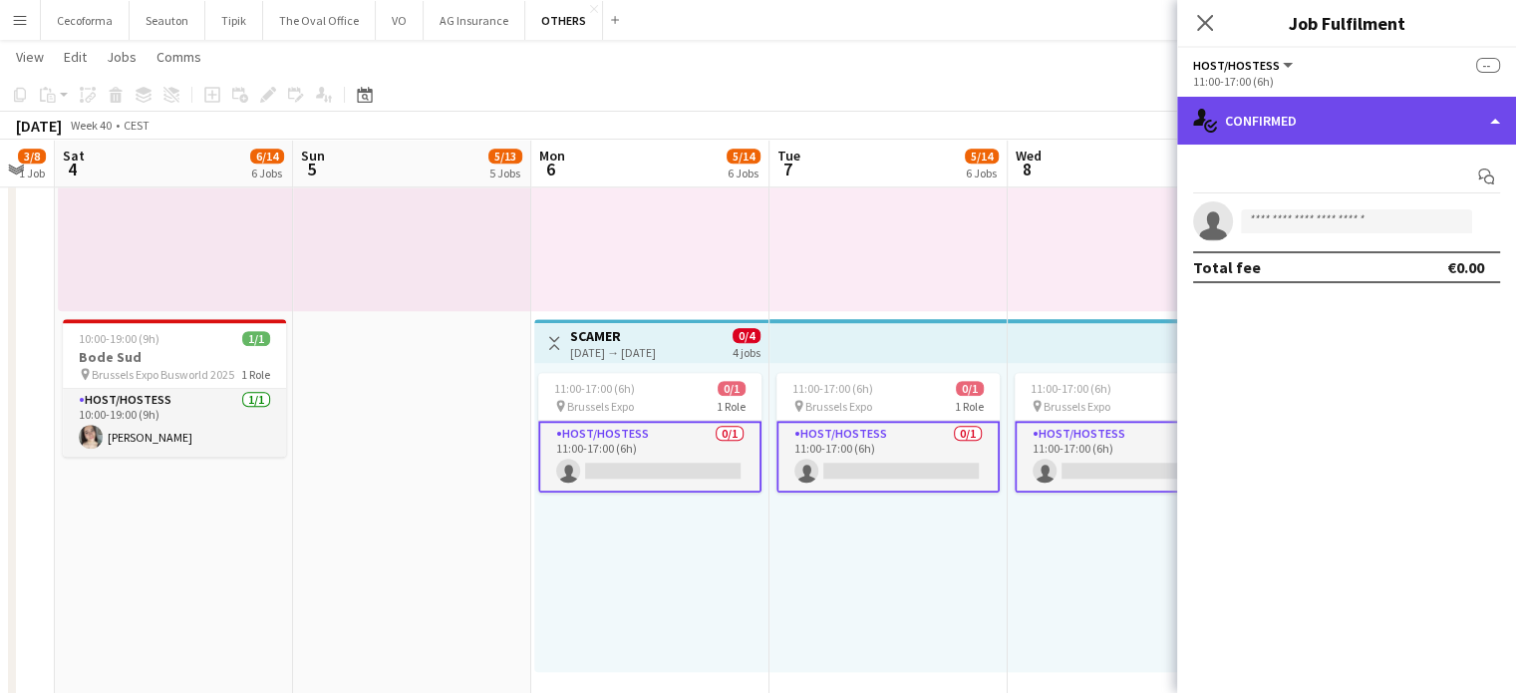
click at [1494, 111] on div "single-neutral-actions-check-2 Confirmed" at bounding box center [1346, 121] width 339 height 48
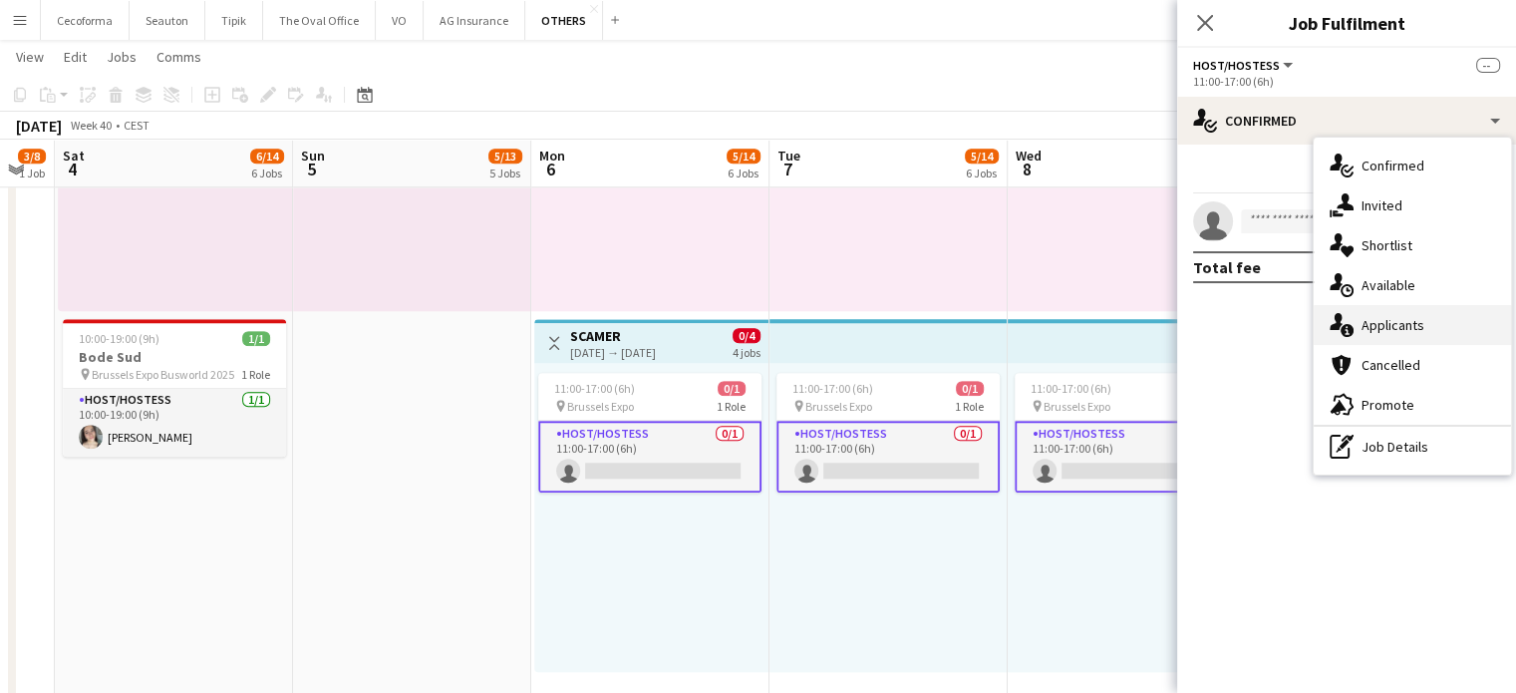
click at [1401, 327] on span "Applicants" at bounding box center [1393, 325] width 63 height 18
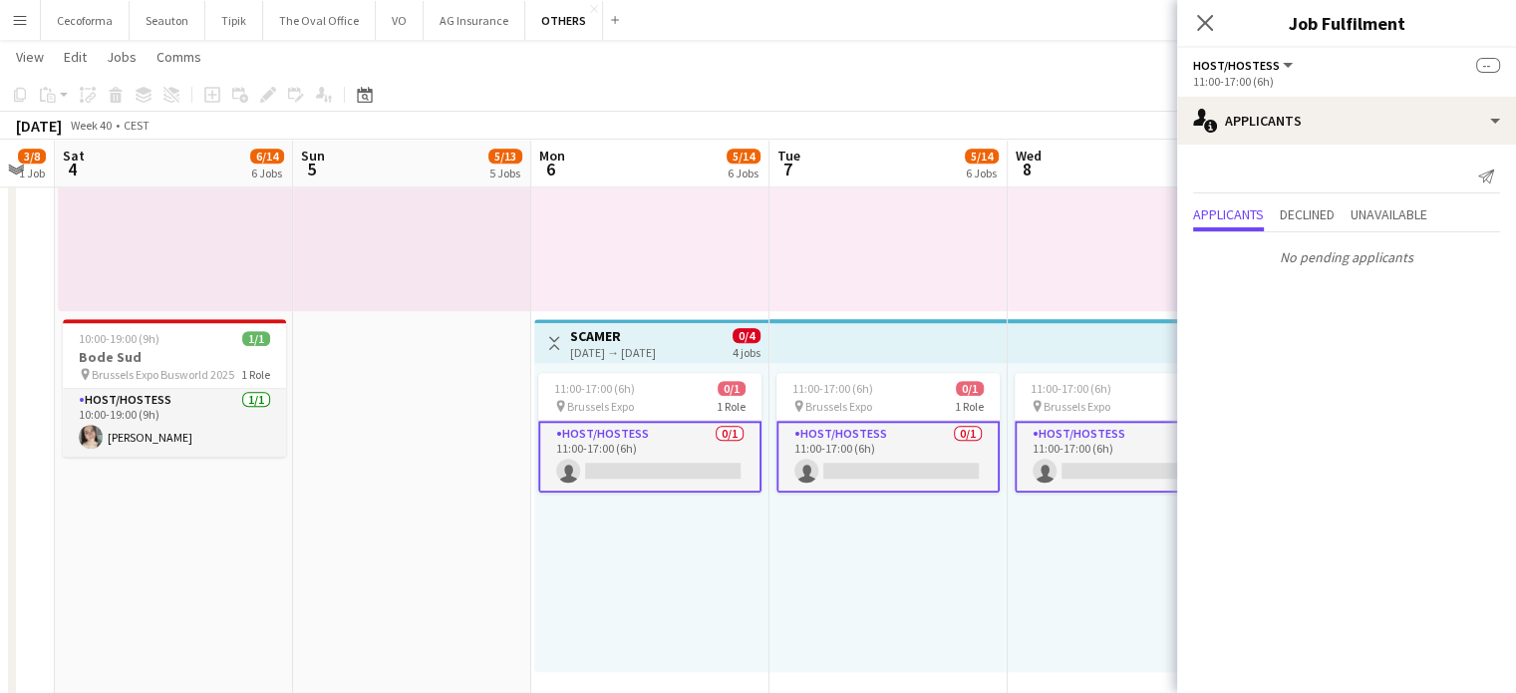
click at [616, 597] on div "11:00-17:00 (6h) 0/1 pin Brussels Expo 1 Role Host/Hostess 0/1 11:00-17:00 (6h)…" at bounding box center [651, 517] width 234 height 309
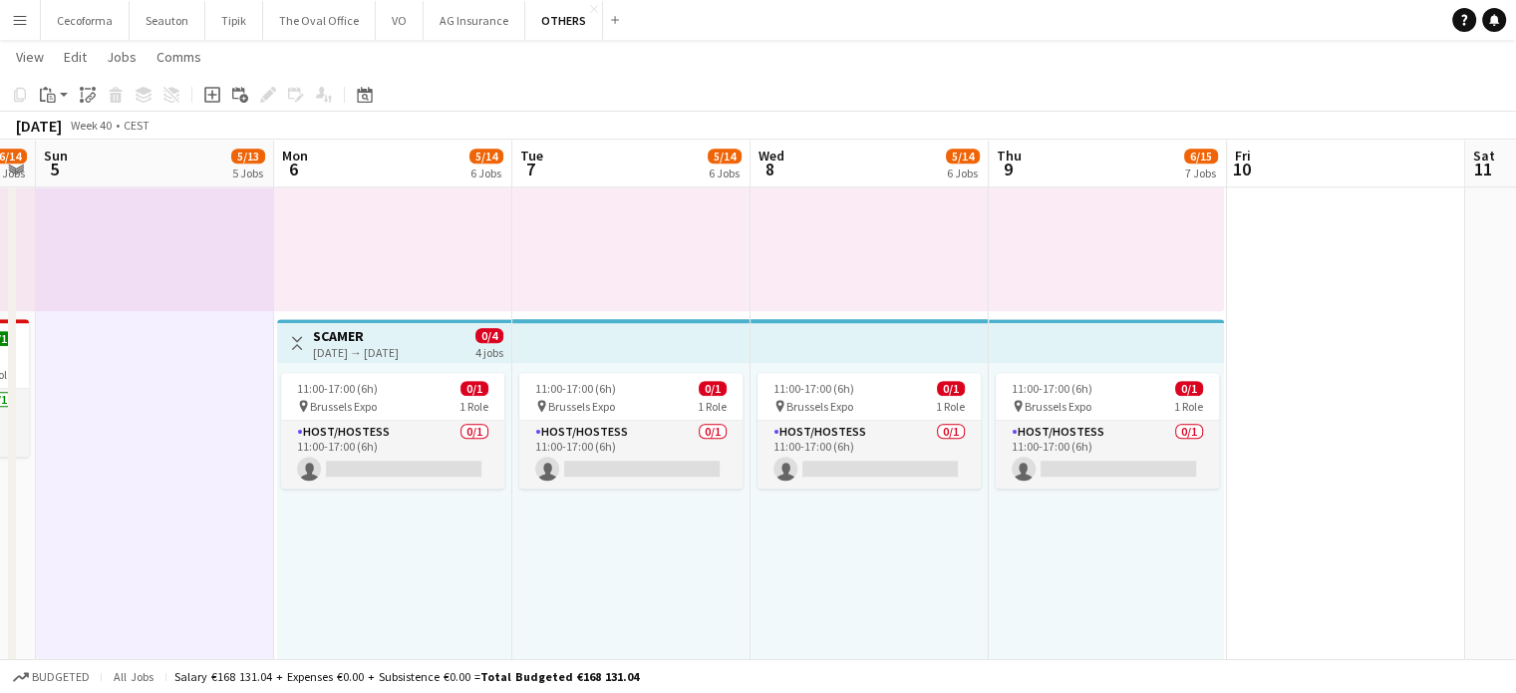
scroll to position [0, 413]
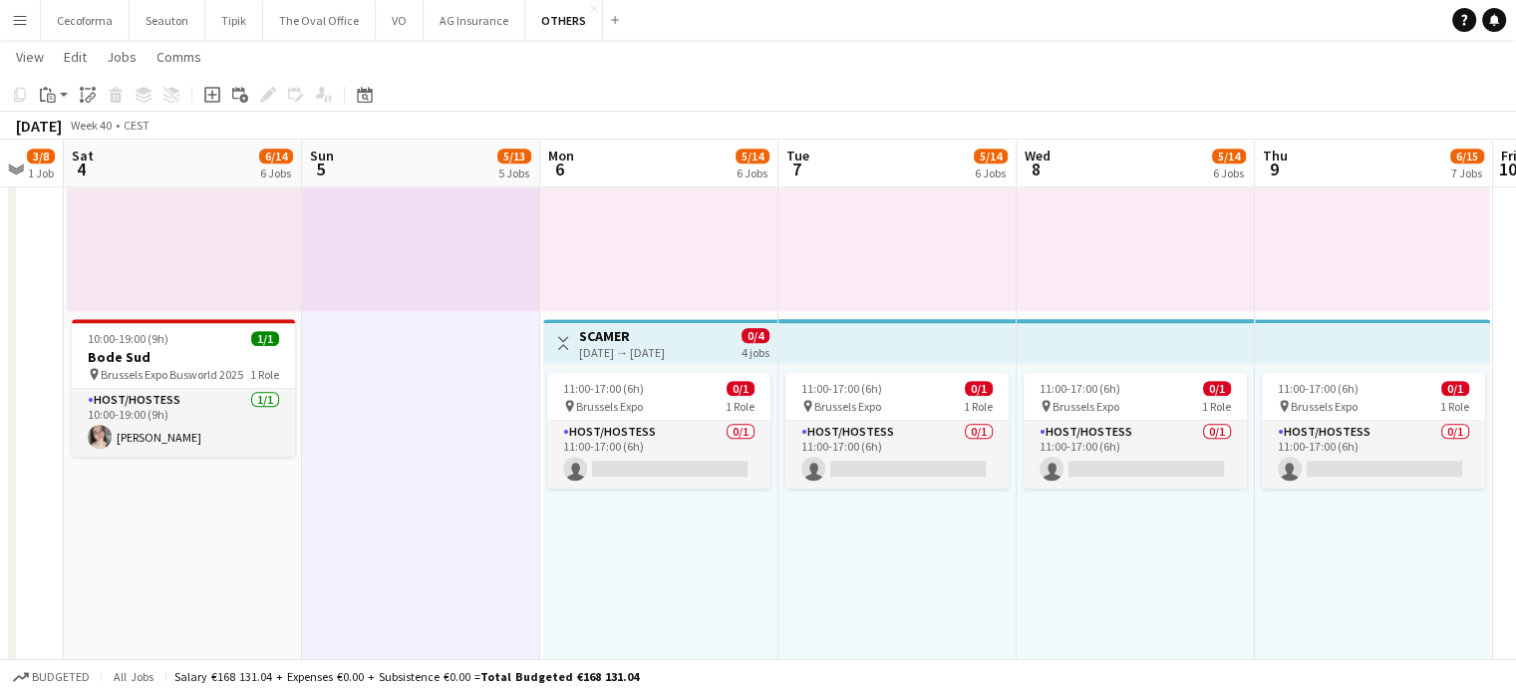
drag, startPoint x: 992, startPoint y: 541, endPoint x: 1001, endPoint y: 528, distance: 15.8
click at [1491, 18] on icon at bounding box center [1494, 19] width 10 height 10
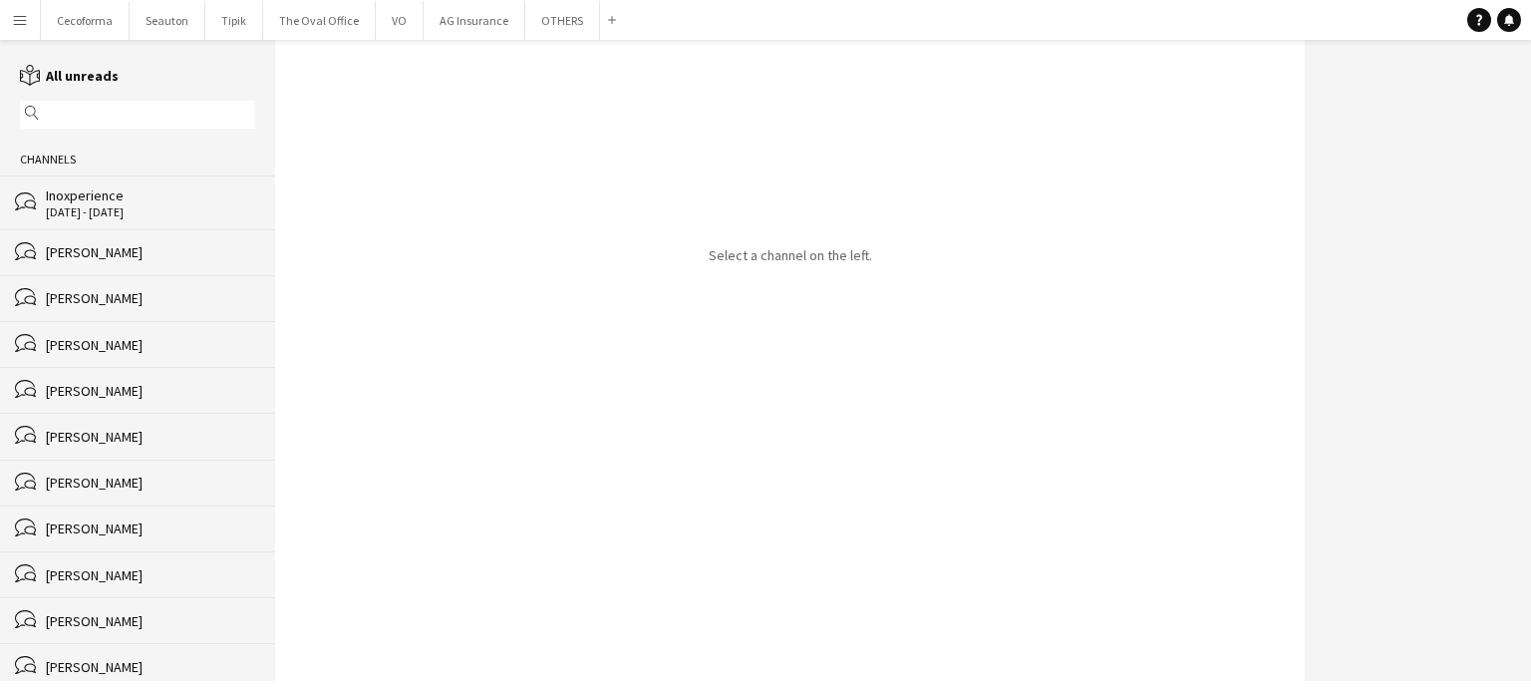
click at [92, 345] on div "[PERSON_NAME]" at bounding box center [150, 345] width 209 height 18
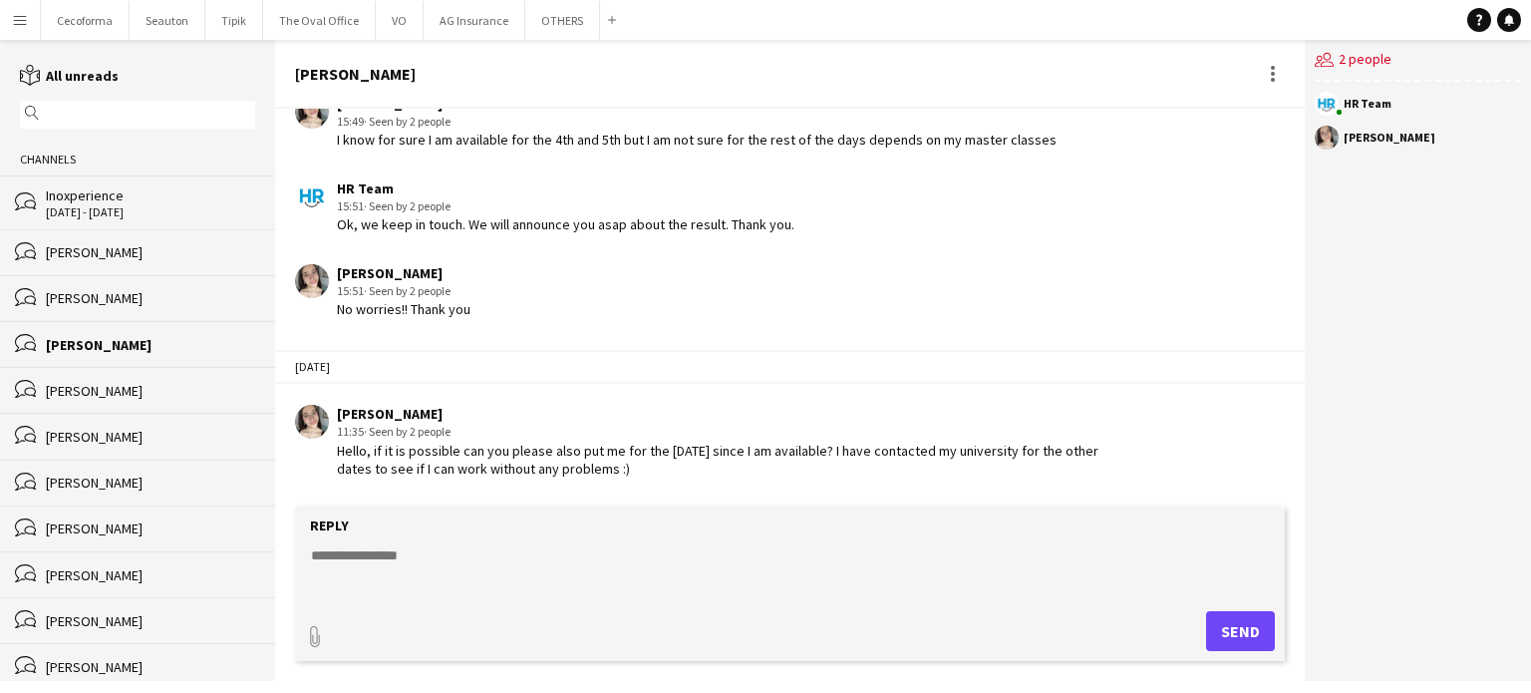
scroll to position [1891, 0]
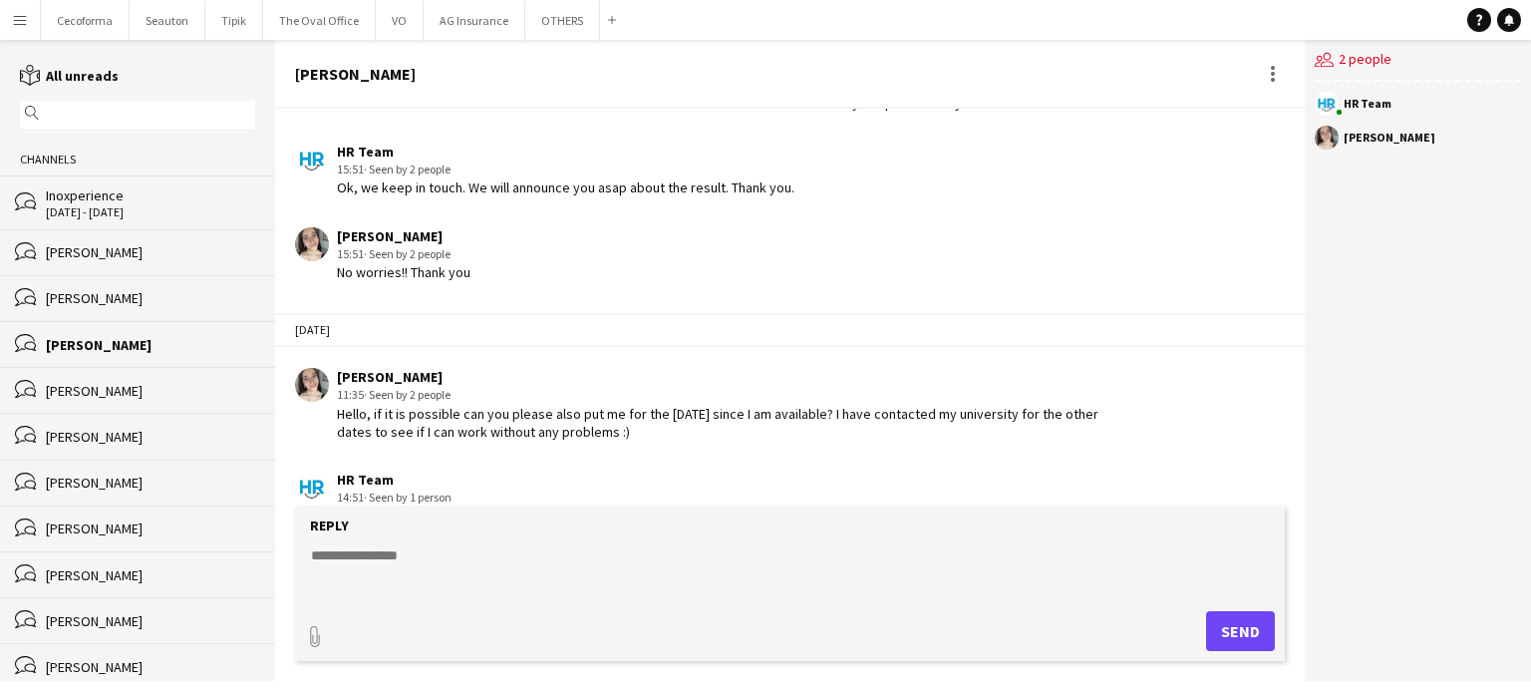
click at [408, 551] on textarea at bounding box center [794, 571] width 970 height 52
click at [552, 553] on textarea "**********" at bounding box center [794, 571] width 970 height 52
click at [512, 554] on textarea "**********" at bounding box center [794, 571] width 970 height 52
click at [553, 554] on textarea "**********" at bounding box center [794, 571] width 970 height 52
click at [598, 557] on textarea "**********" at bounding box center [794, 571] width 970 height 52
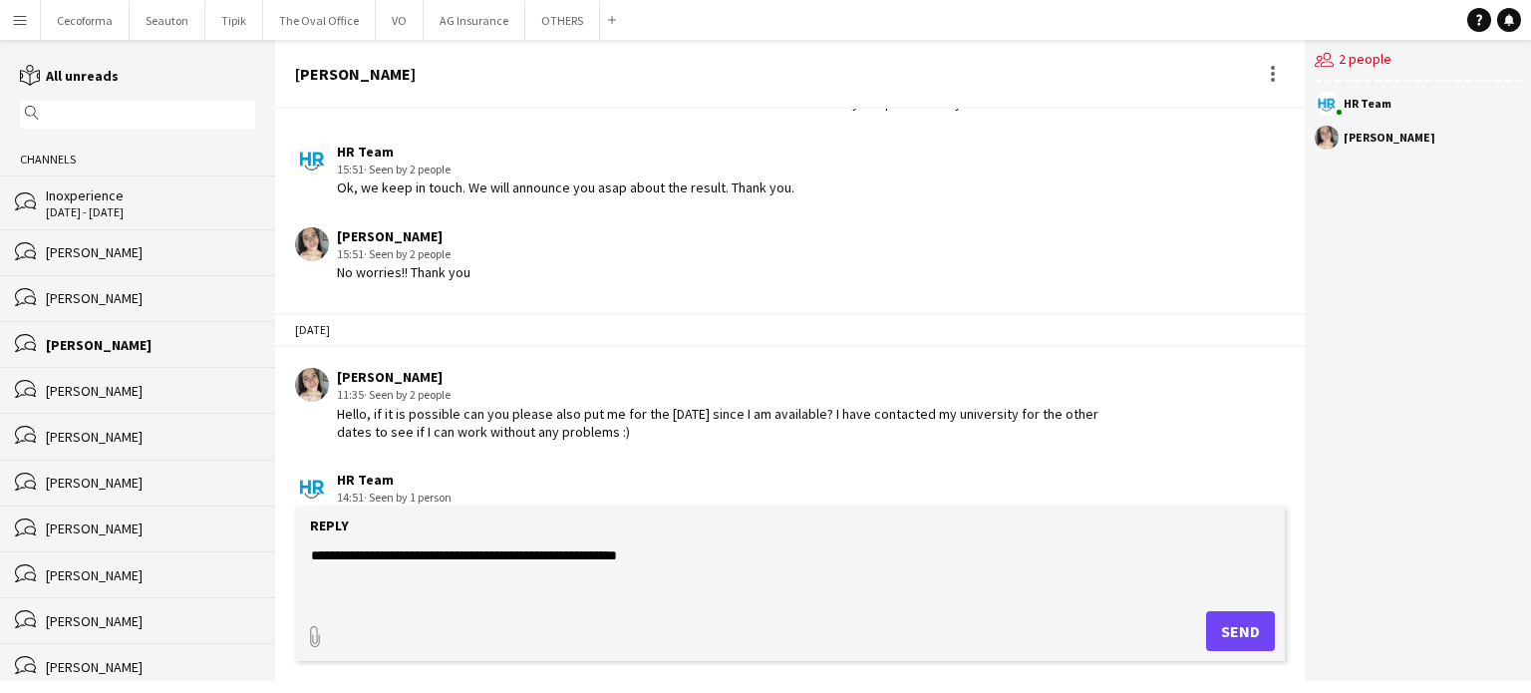
click at [374, 554] on textarea "**********" at bounding box center [794, 571] width 970 height 52
click at [403, 558] on textarea "**********" at bounding box center [794, 571] width 970 height 52
click at [733, 558] on textarea "**********" at bounding box center [794, 571] width 970 height 52
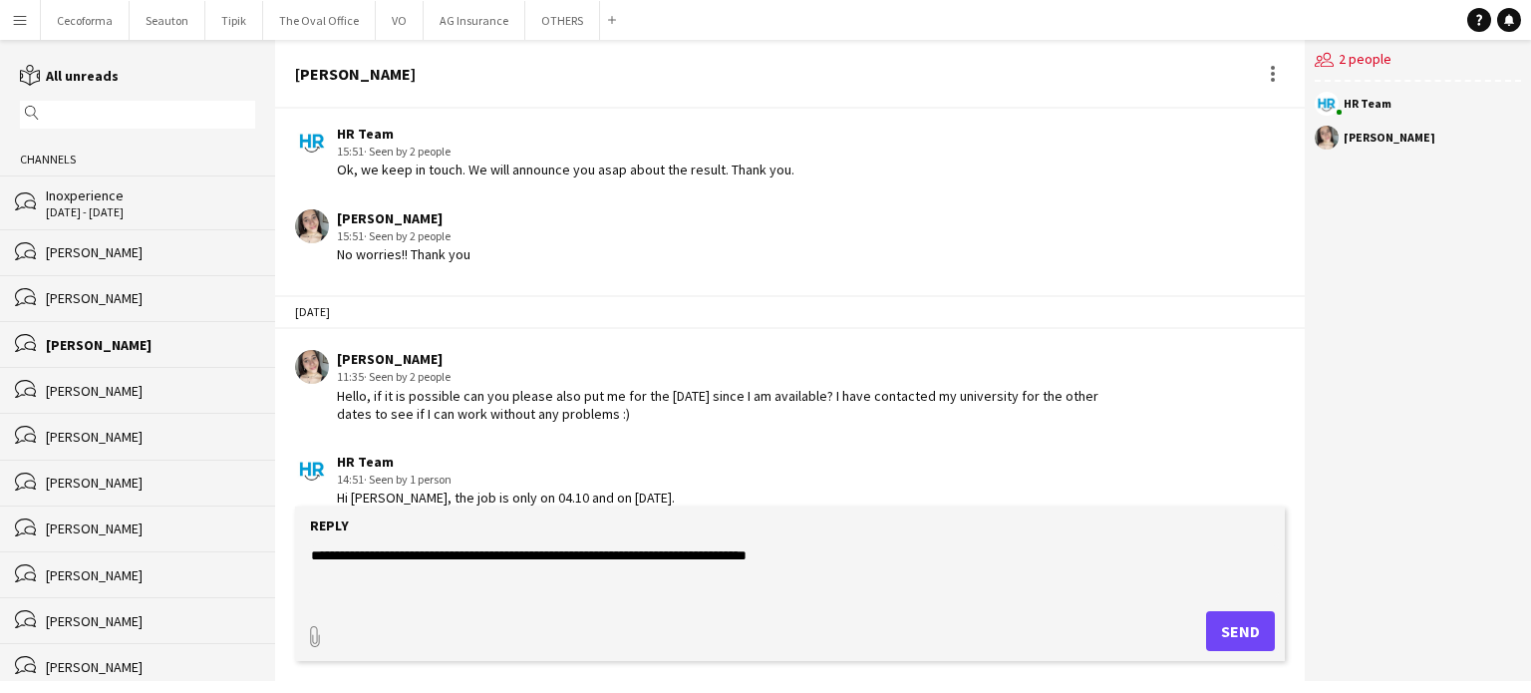
scroll to position [1909, 0]
type textarea "**********"
click at [1248, 637] on button "Send" at bounding box center [1240, 631] width 69 height 40
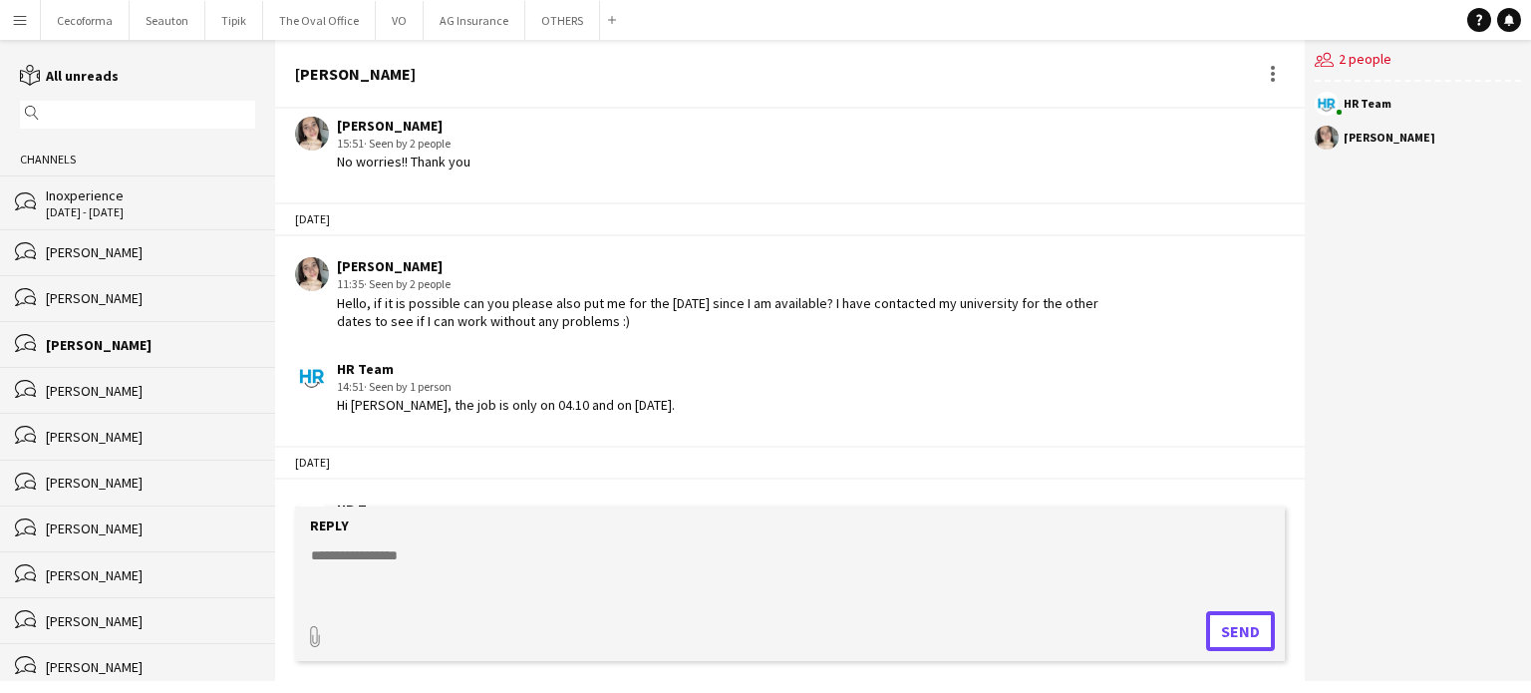
scroll to position [1985, 0]
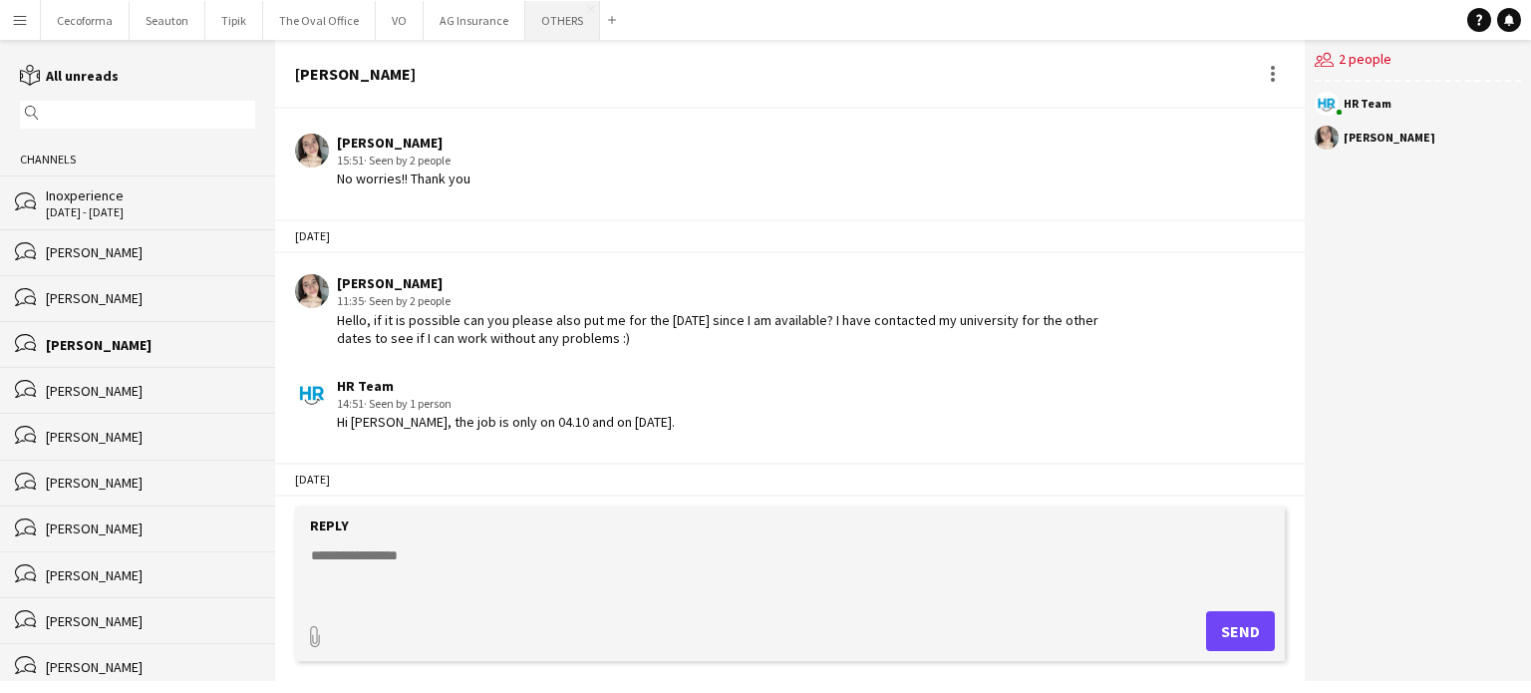
click at [535, 23] on button "OTHERS Close" at bounding box center [562, 20] width 75 height 39
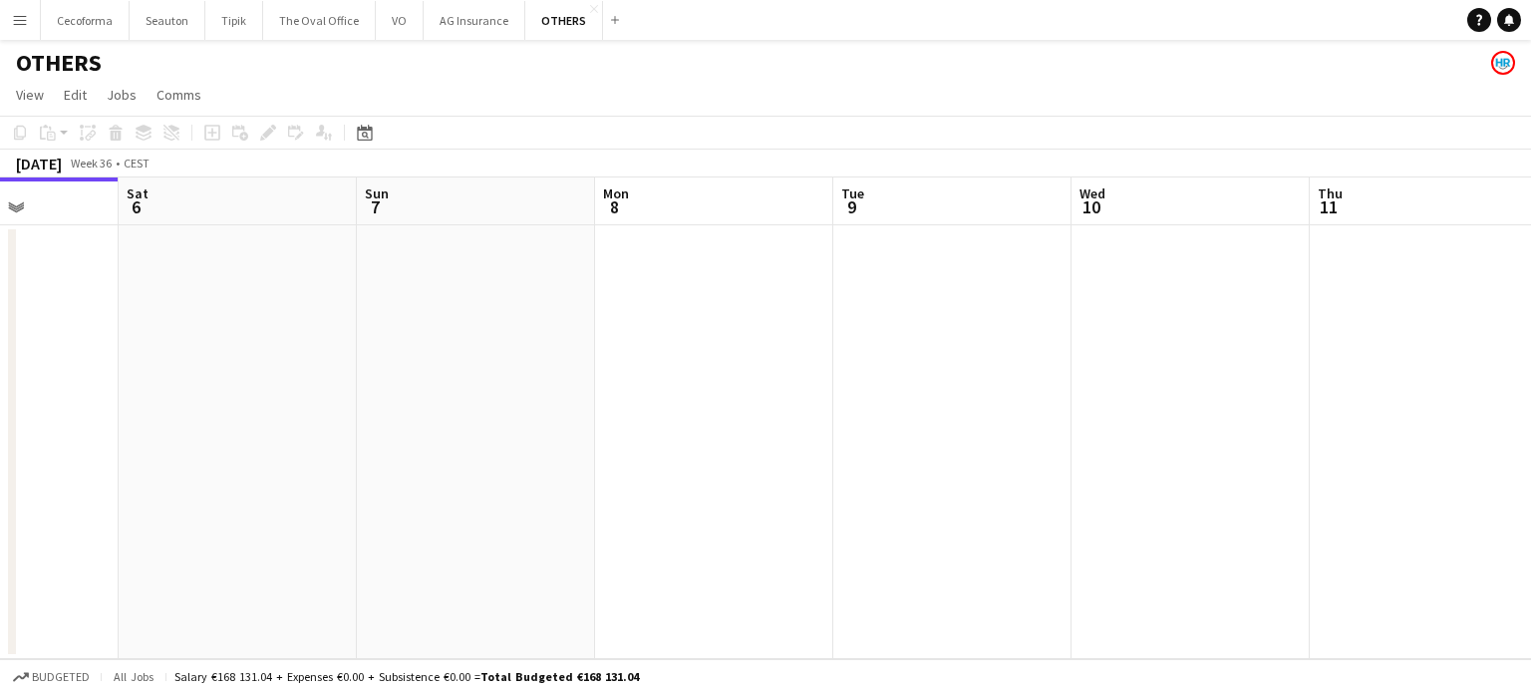
drag, startPoint x: 689, startPoint y: 420, endPoint x: 804, endPoint y: 434, distance: 116.5
click at [105, 416] on app-calendar-viewport "Tue 2 Wed 3 Thu 4 Fri 5 Sat 6 Sun 7 Mon 8 Tue 9 Wed 10 Thu 11 Fri 12 Sat 13" at bounding box center [765, 417] width 1531 height 481
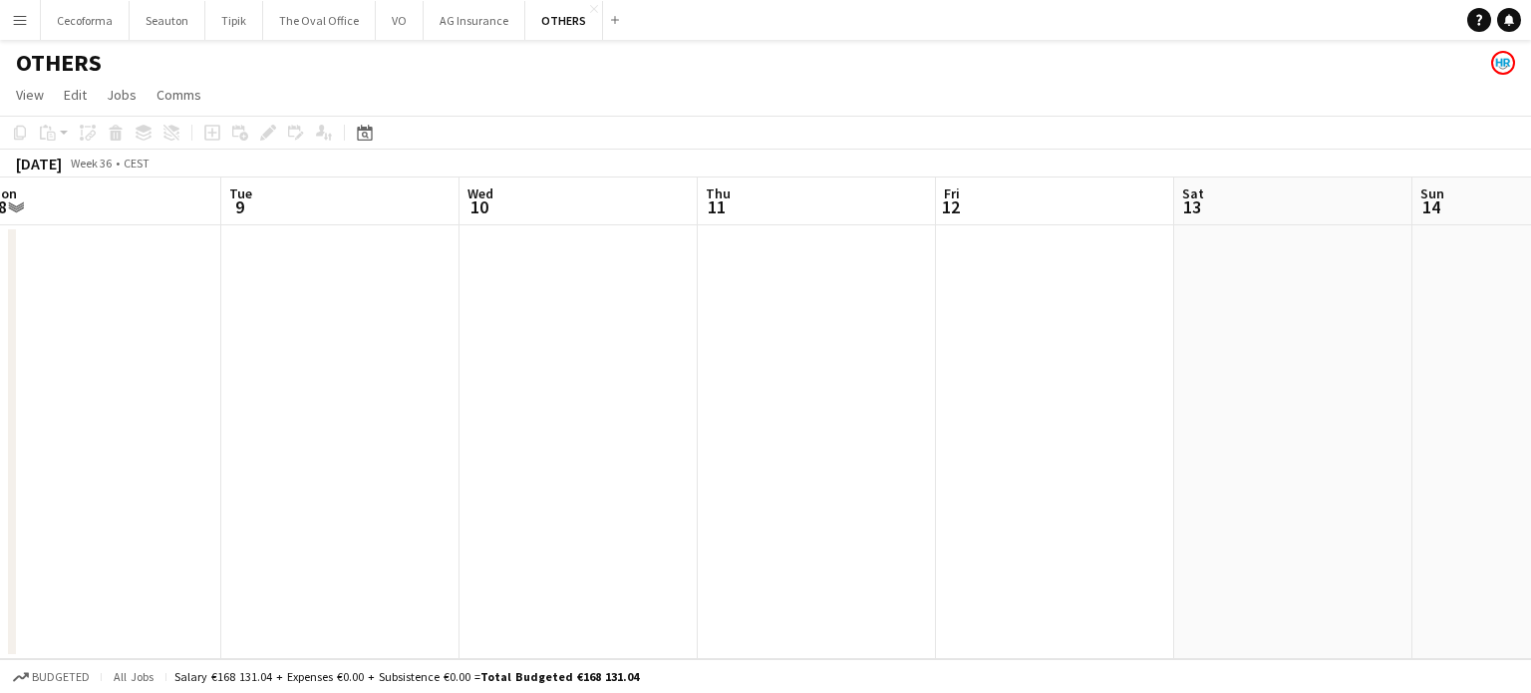
click at [95, 381] on app-calendar-viewport "Sat 6 Sun 7 Mon 8 Tue 9 Wed 10 Thu 11 Fri 12 Sat 13 Sun 14 Mon 15 Tue 16 Wed 17" at bounding box center [765, 417] width 1531 height 481
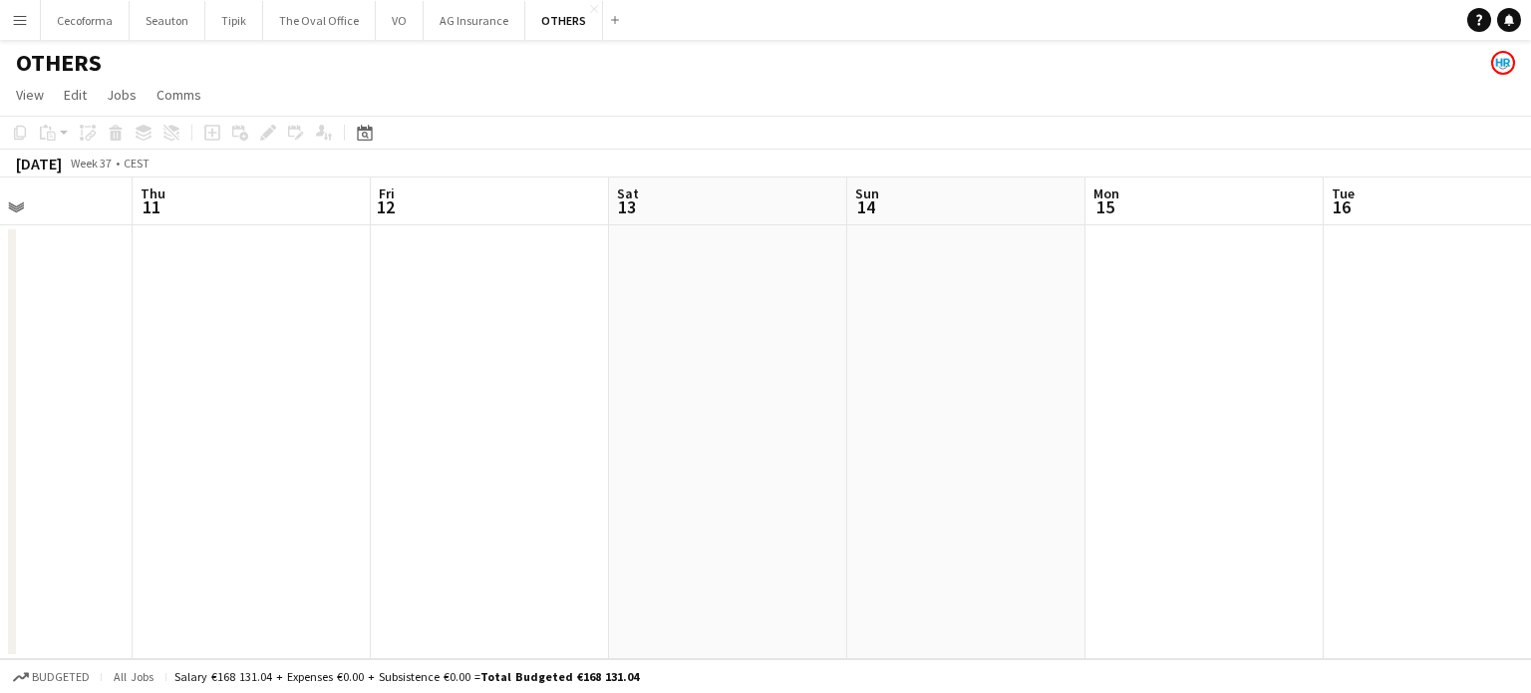
drag, startPoint x: 701, startPoint y: 426, endPoint x: 183, endPoint y: 377, distance: 519.7
click at [77, 360] on app-calendar-viewport "Sun 7 Mon 8 Tue 9 Wed 10 Thu 11 Fri 12 Sat 13 Sun 14 Mon 15 Tue 16 Wed 17 Thu 1…" at bounding box center [765, 417] width 1531 height 481
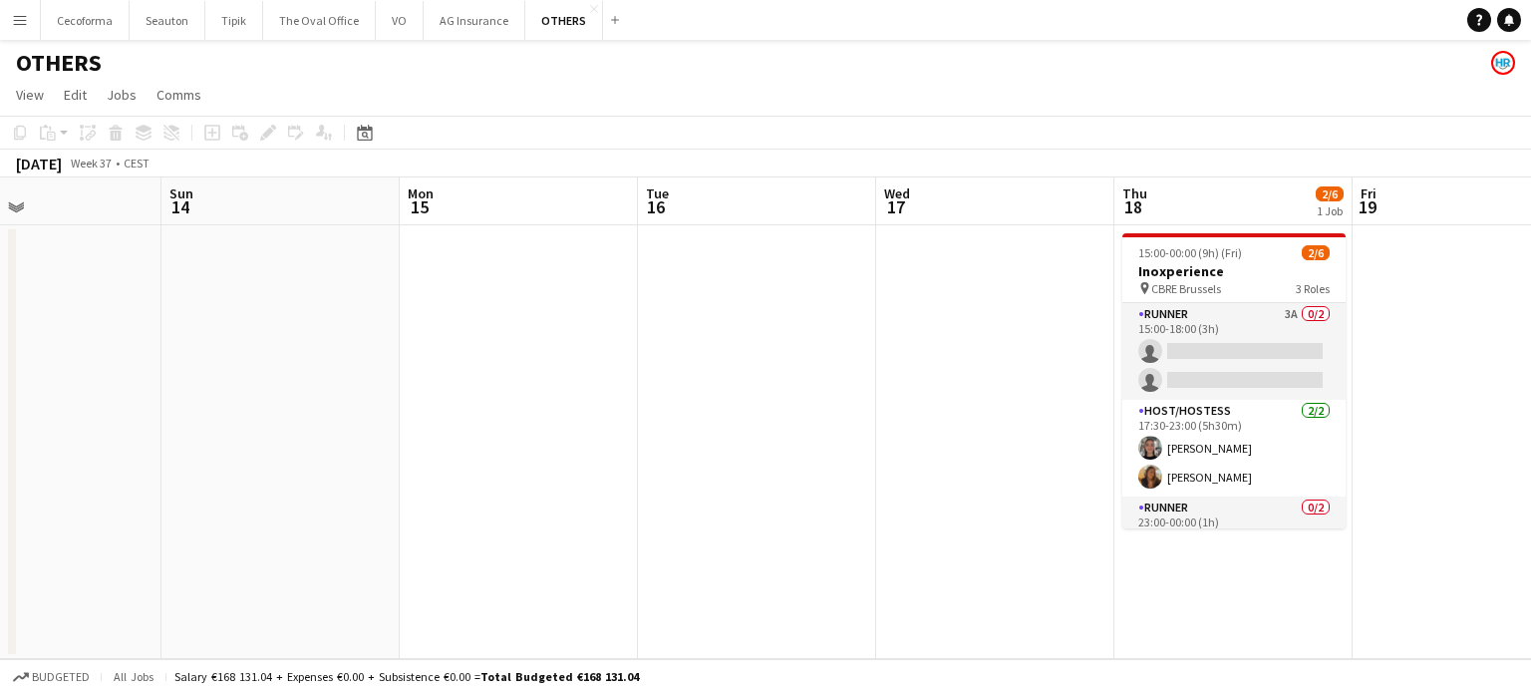
drag, startPoint x: 424, startPoint y: 454, endPoint x: 19, endPoint y: 458, distance: 404.7
click at [0, 449] on app-calendar-viewport "Thu 11 Fri 12 Sat 13 Sun 14 Mon 15 Tue 16 Wed 17 Thu 18 2/6 1 Job Fri 19 Sat 20…" at bounding box center [765, 417] width 1531 height 481
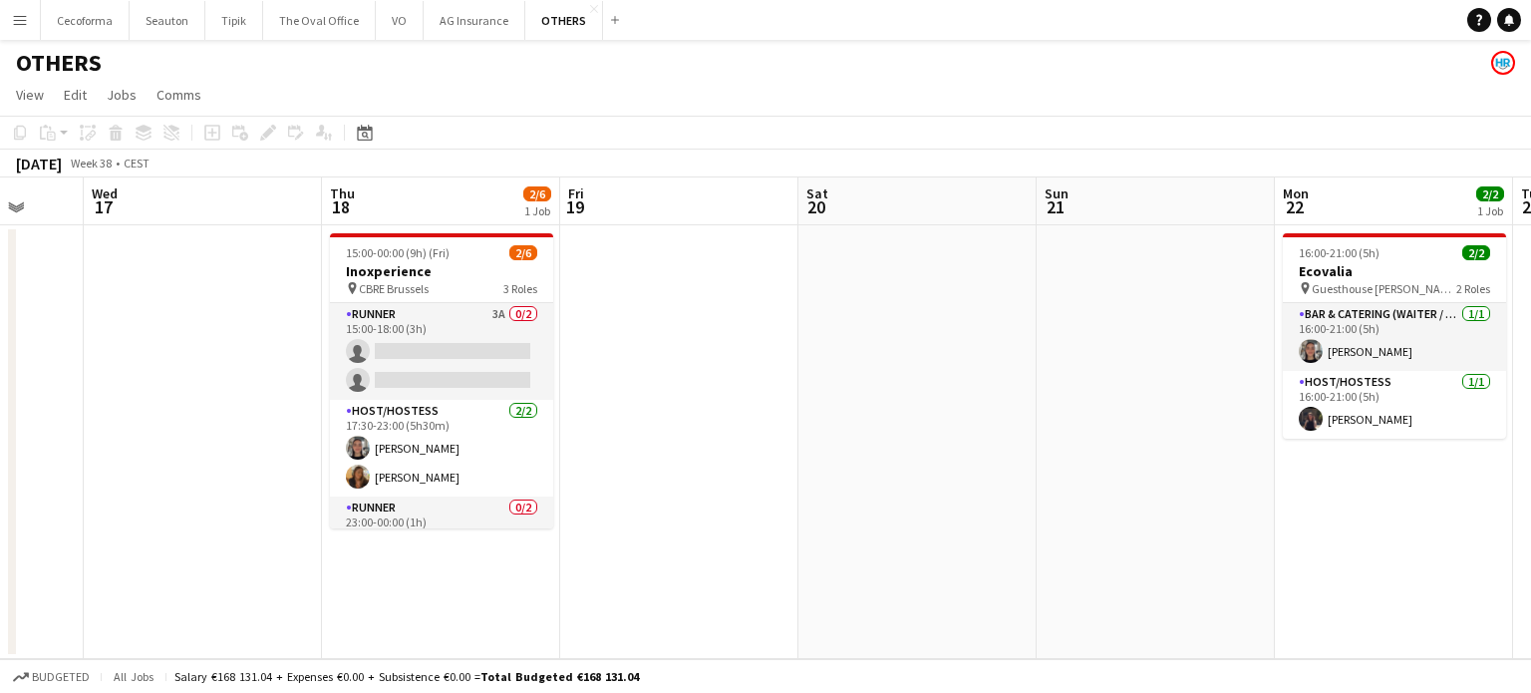
drag, startPoint x: 1304, startPoint y: 564, endPoint x: 442, endPoint y: 448, distance: 870.1
click at [442, 448] on app-calendar-viewport "Sat 13 Sun 14 Mon 15 Tue 16 Wed 17 Thu 18 2/6 1 Job Fri 19 Sat 20 Sun 21 Mon 22…" at bounding box center [765, 417] width 1531 height 481
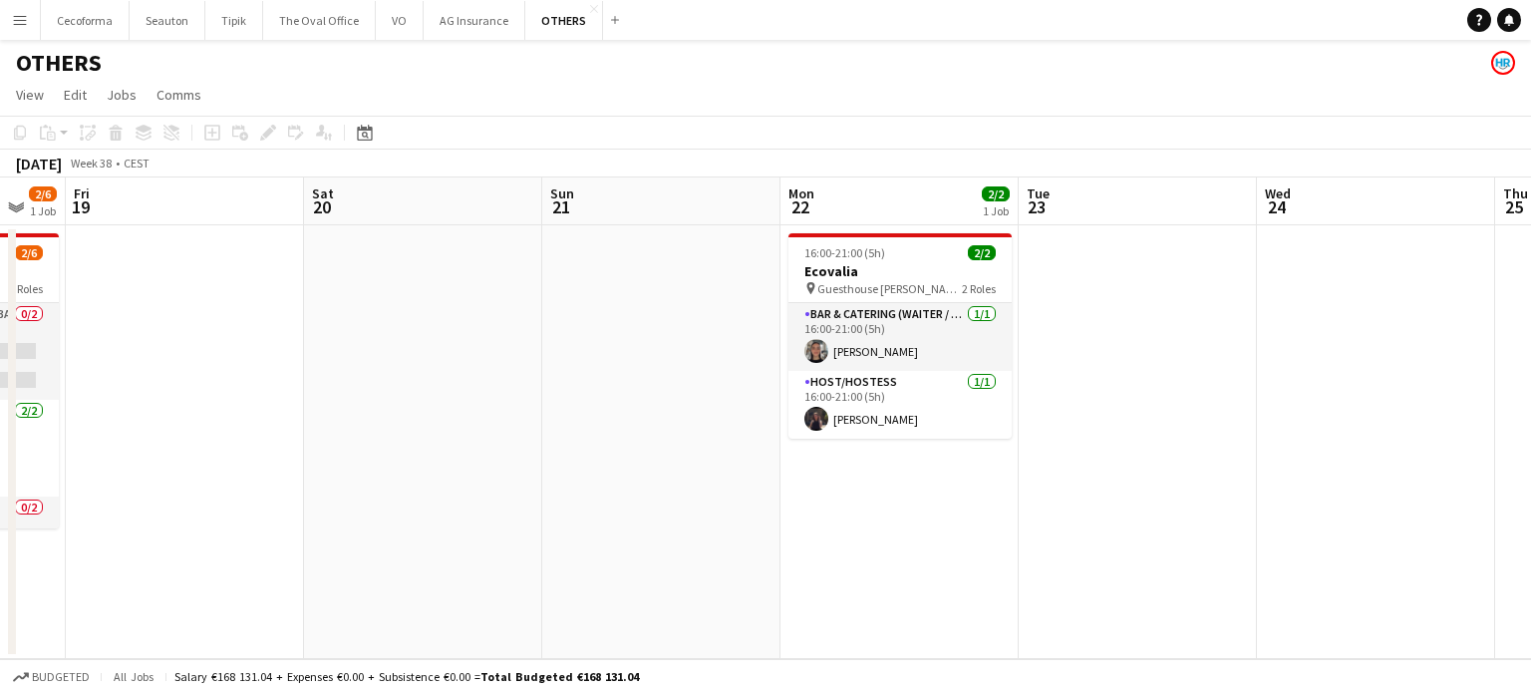
drag, startPoint x: 679, startPoint y: 518, endPoint x: 339, endPoint y: 489, distance: 341.1
click at [341, 489] on app-calendar-viewport "Tue 16 Wed 17 Thu 18 2/6 1 Job Fri 19 Sat 20 Sun 21 Mon 22 2/2 1 Job Tue 23 Wed…" at bounding box center [765, 417] width 1531 height 481
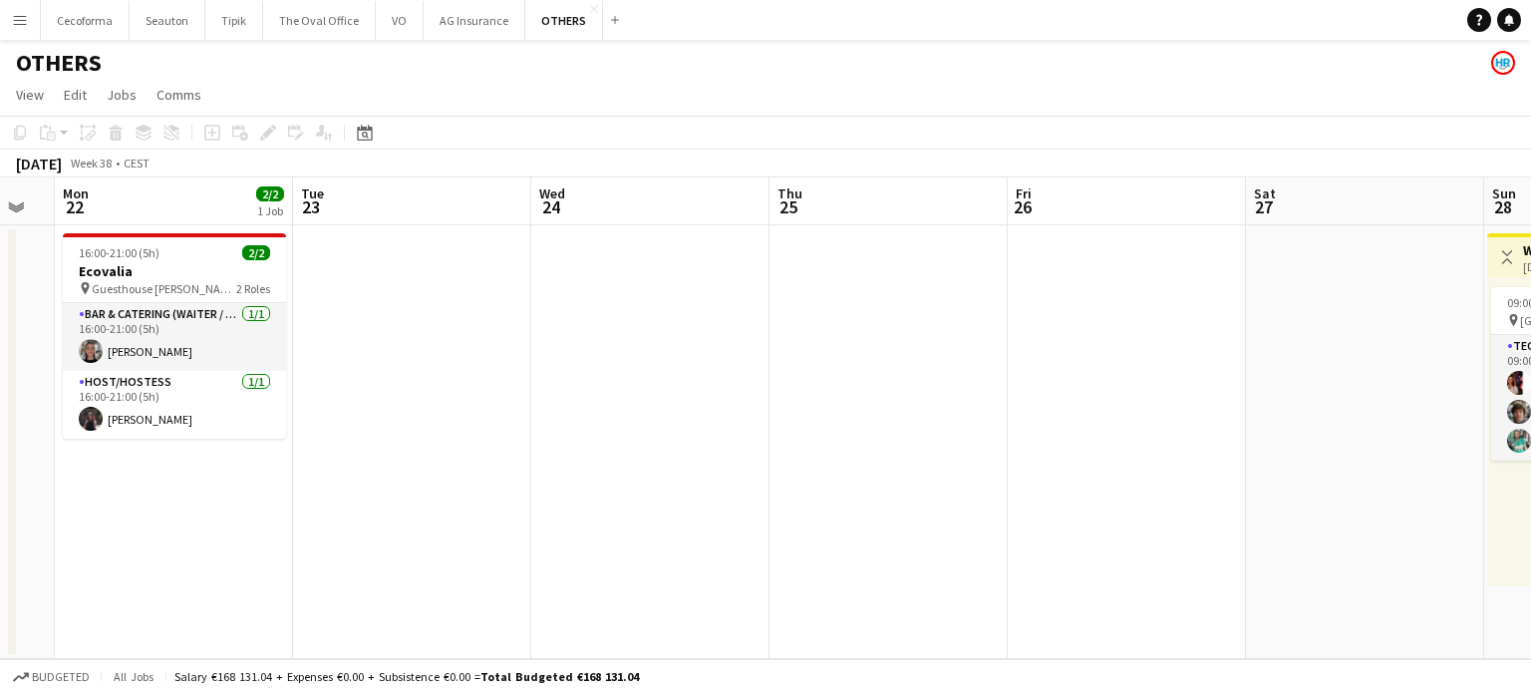
click at [253, 448] on app-calendar-viewport "Fri 19 Sat 20 Sun 21 Mon 22 2/2 1 Job Tue 23 Wed 24 Thu 25 Fri 26 Sat 27 Sun 28…" at bounding box center [765, 417] width 1531 height 481
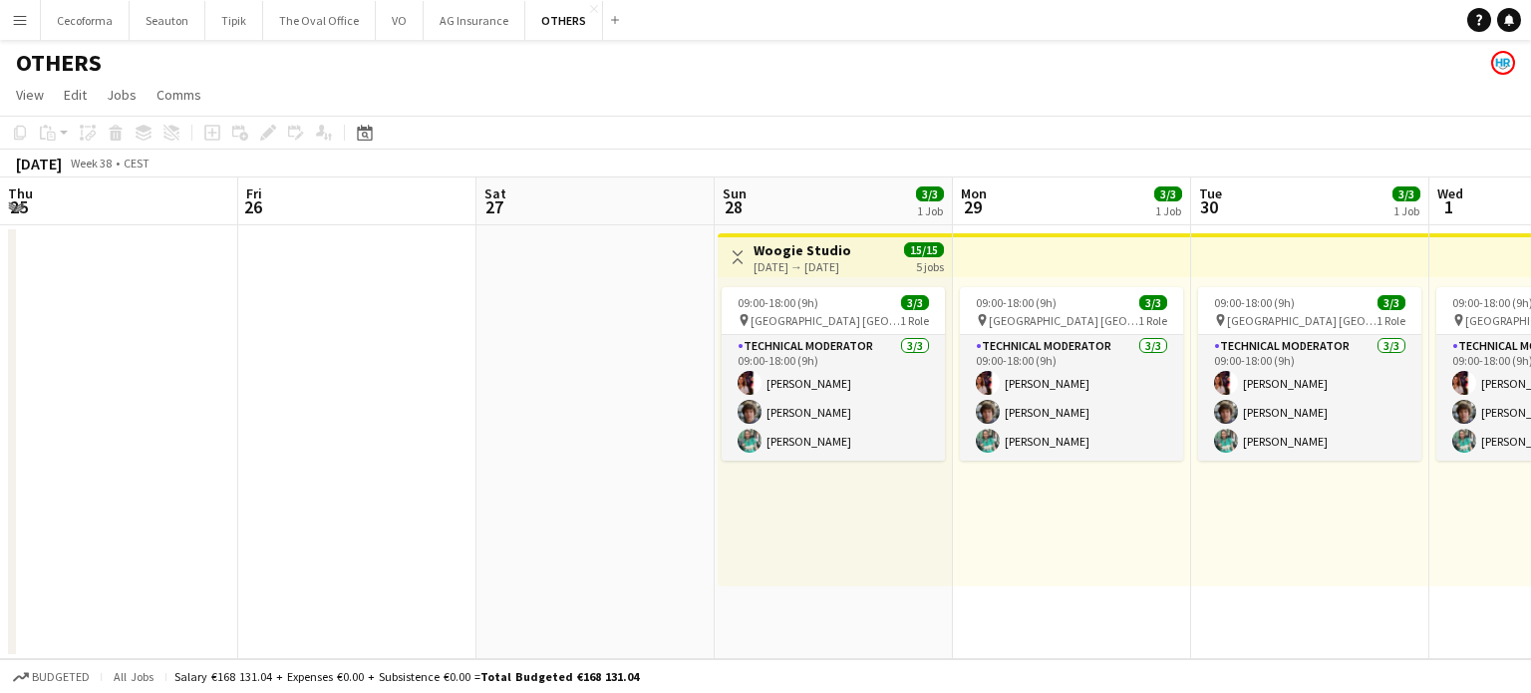
drag, startPoint x: 797, startPoint y: 509, endPoint x: 129, endPoint y: 360, distance: 685.4
click at [20, 346] on app-calendar-viewport "Mon 22 2/2 1 Job Tue 23 Wed 24 Thu 25 Fri 26 Sat 27 Sun 28 3/3 1 Job Mon 29 3/3…" at bounding box center [765, 417] width 1531 height 481
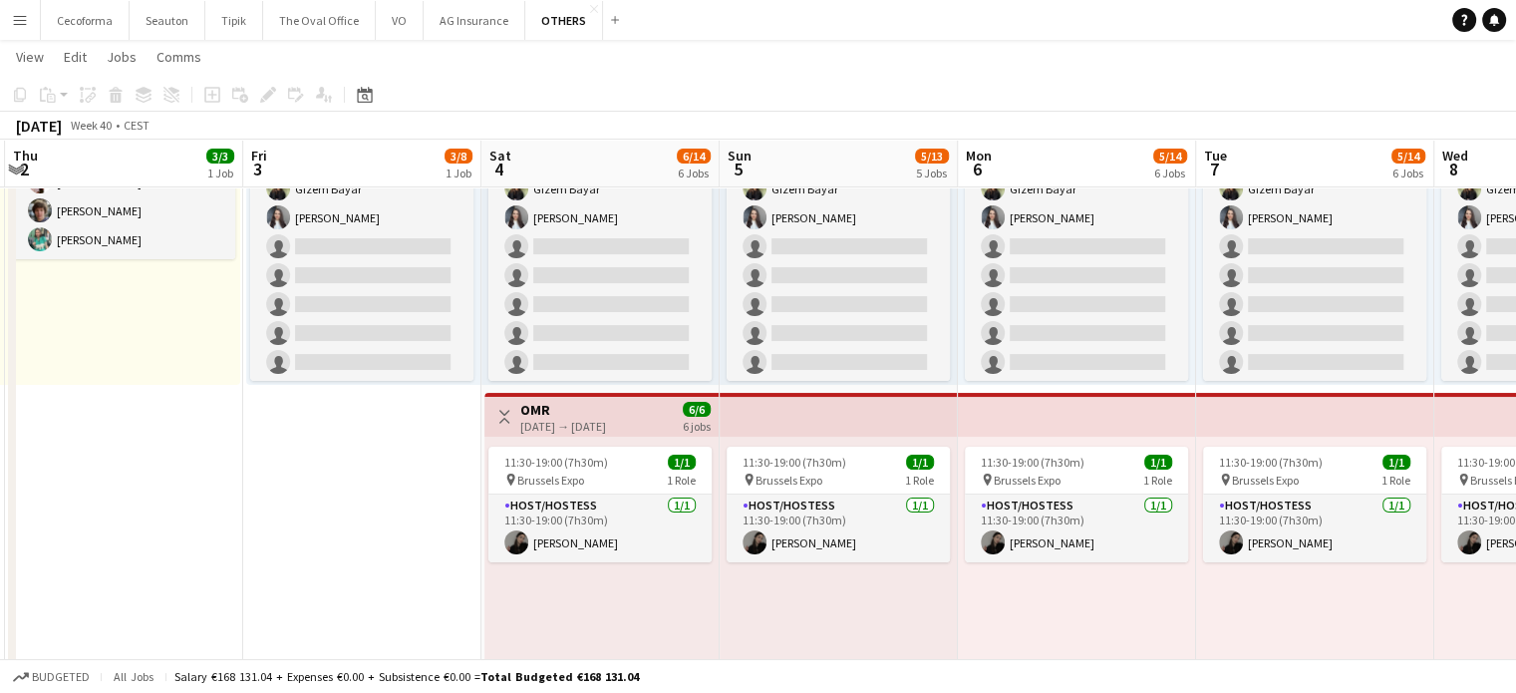
scroll to position [0, 871]
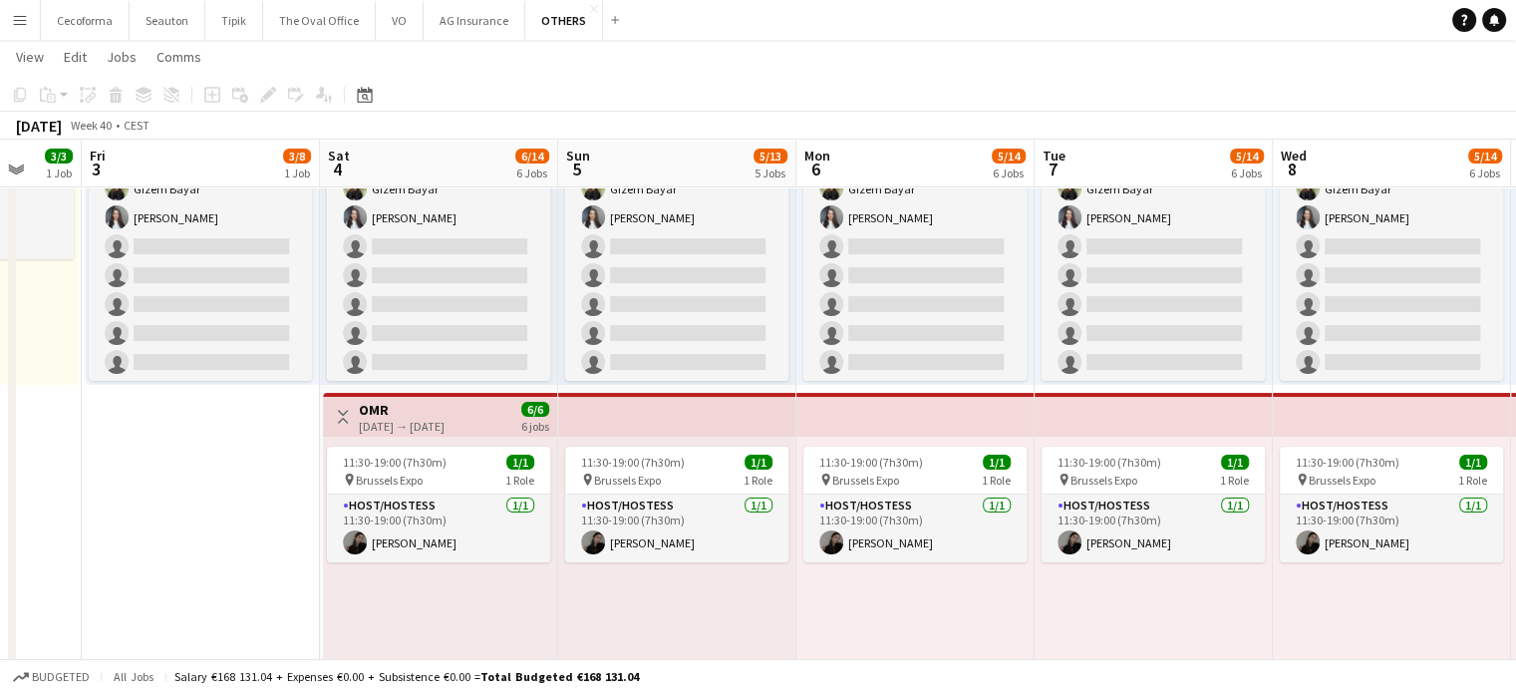
drag, startPoint x: 475, startPoint y: 505, endPoint x: 216, endPoint y: 422, distance: 272.4
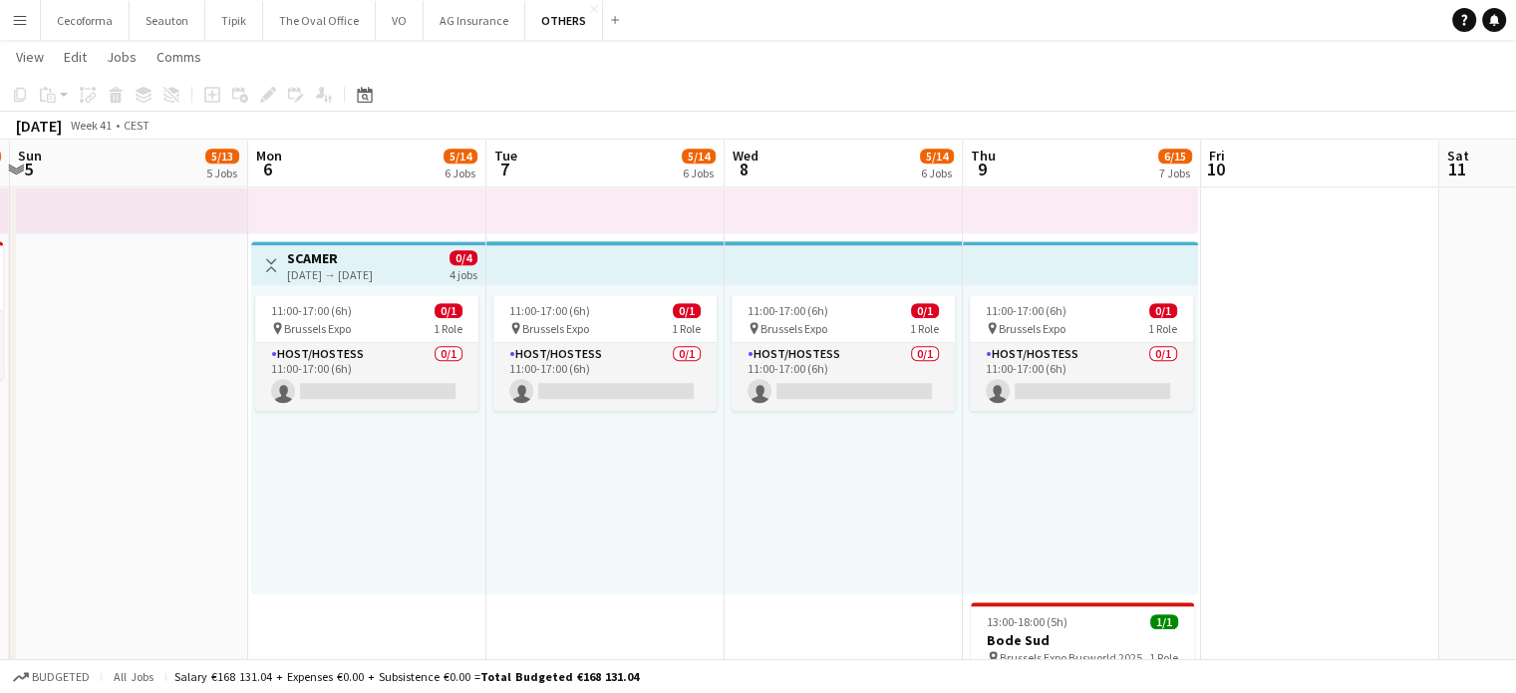
scroll to position [0, 443]
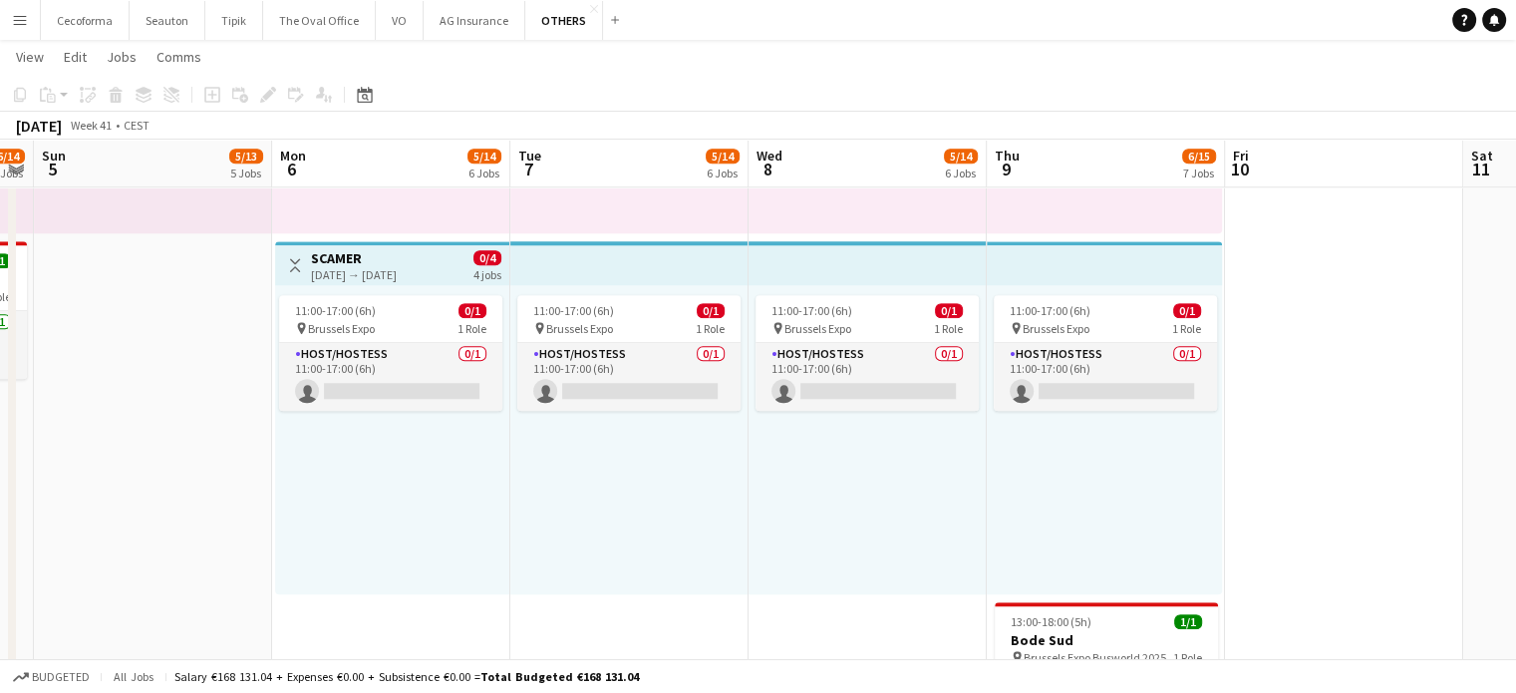
drag, startPoint x: 753, startPoint y: 560, endPoint x: 346, endPoint y: 458, distance: 419.5
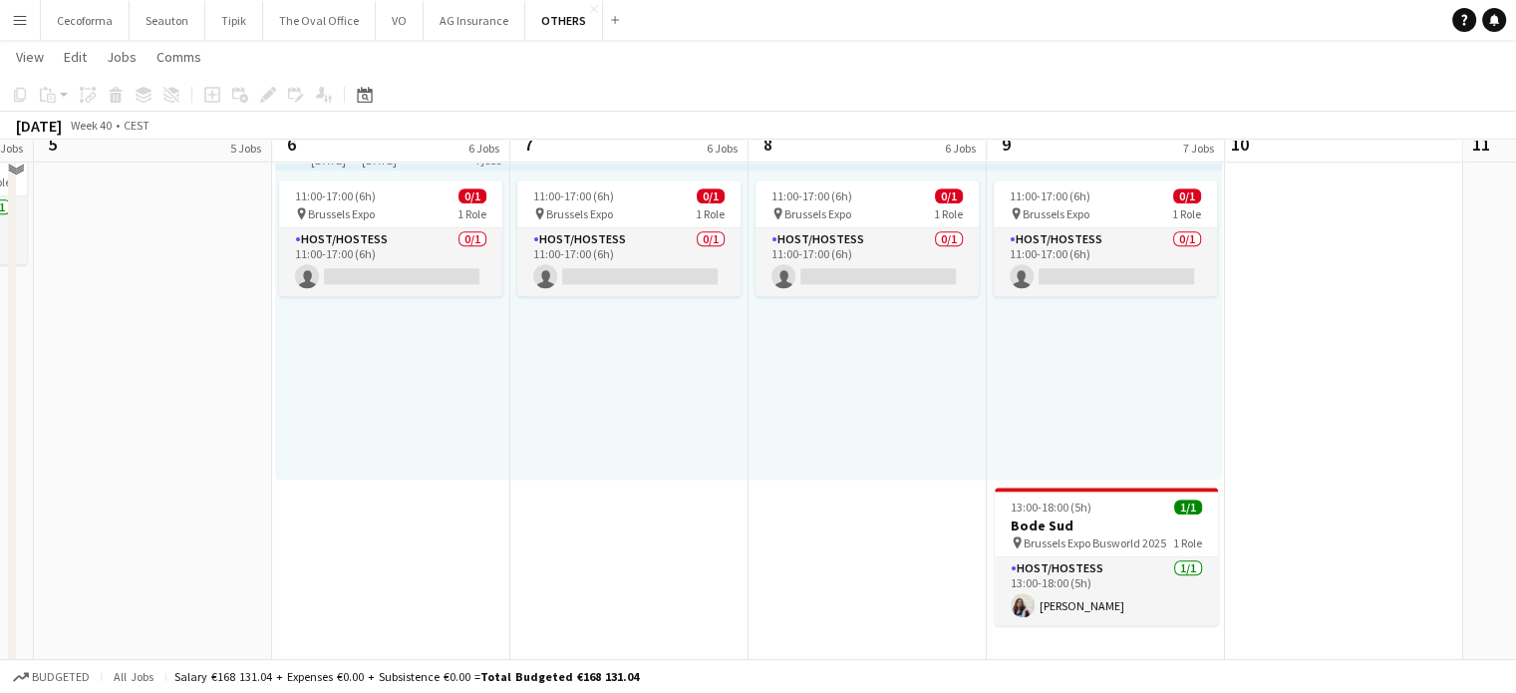
scroll to position [1916, 0]
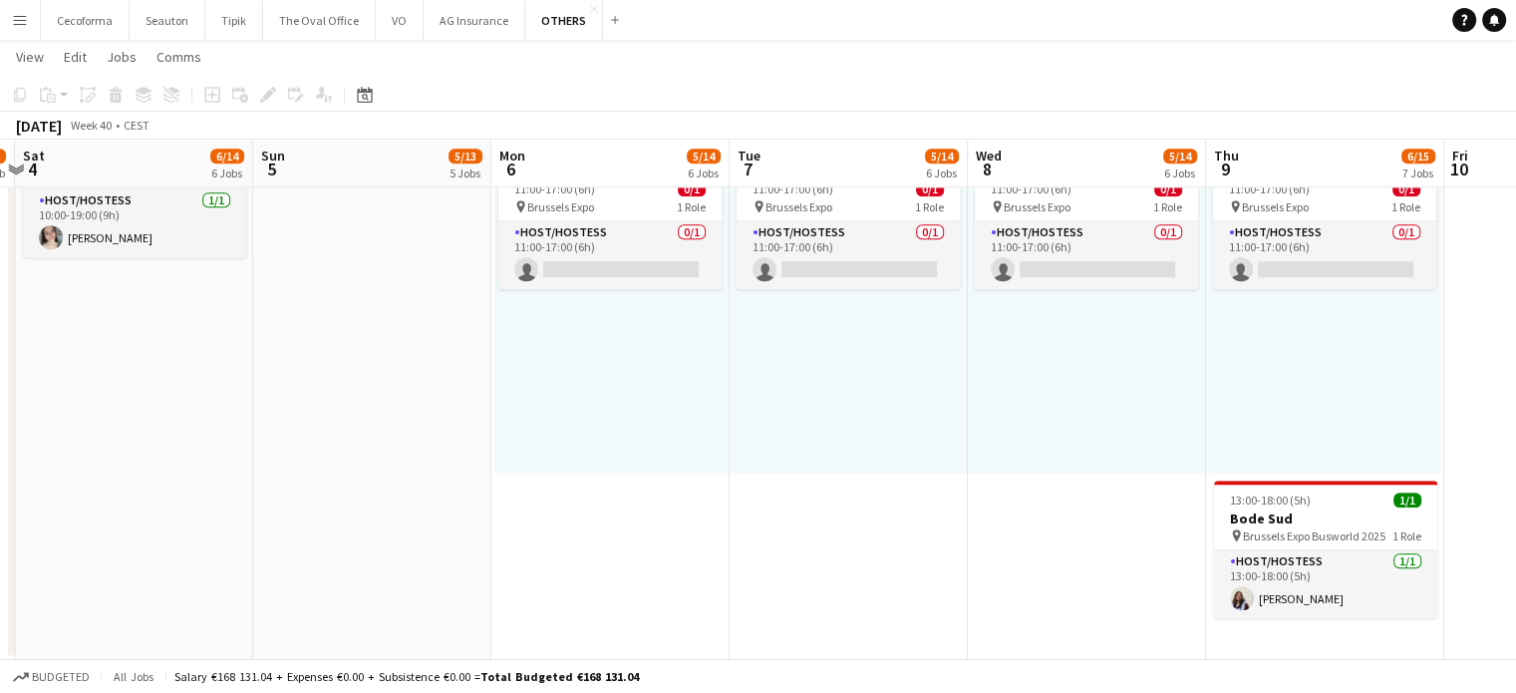
drag, startPoint x: 1008, startPoint y: 522, endPoint x: 1310, endPoint y: 518, distance: 302.1
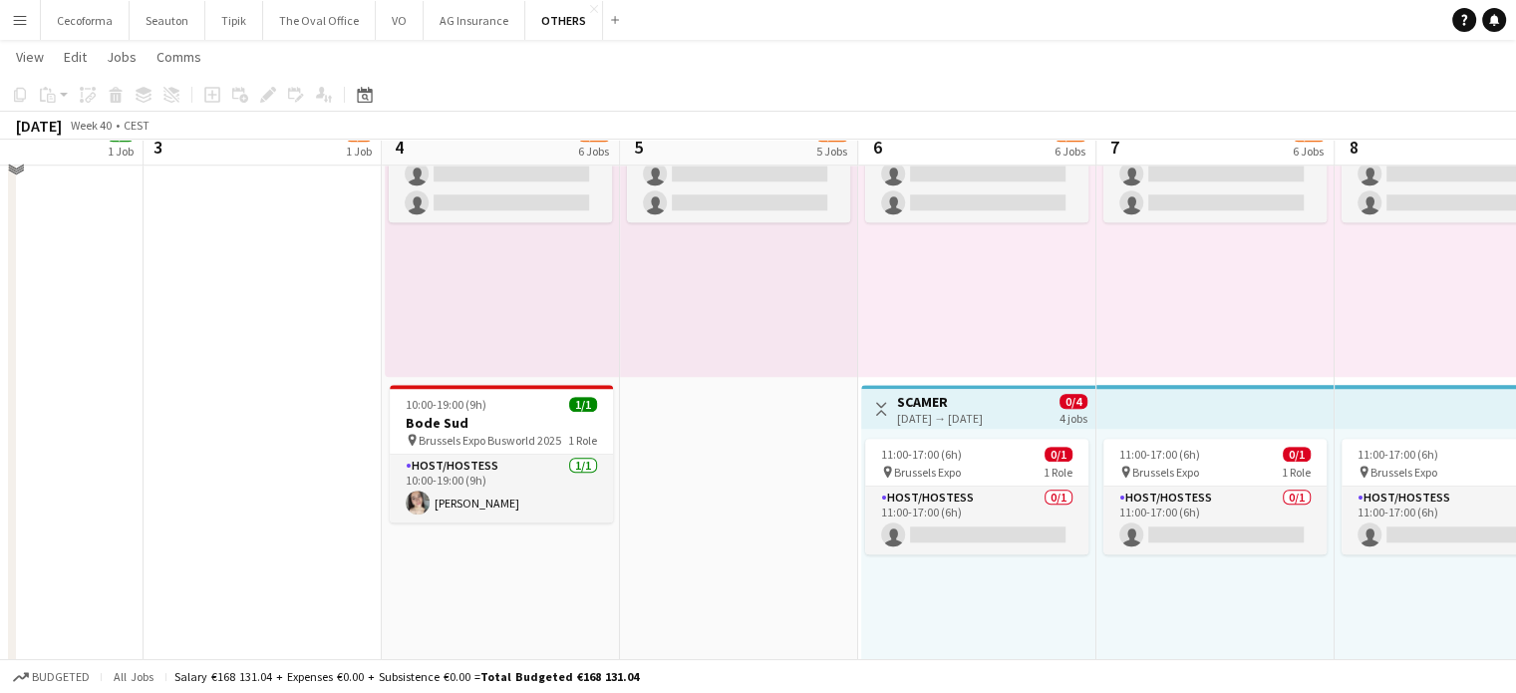
scroll to position [1717, 0]
